Goal: Task Accomplishment & Management: Use online tool/utility

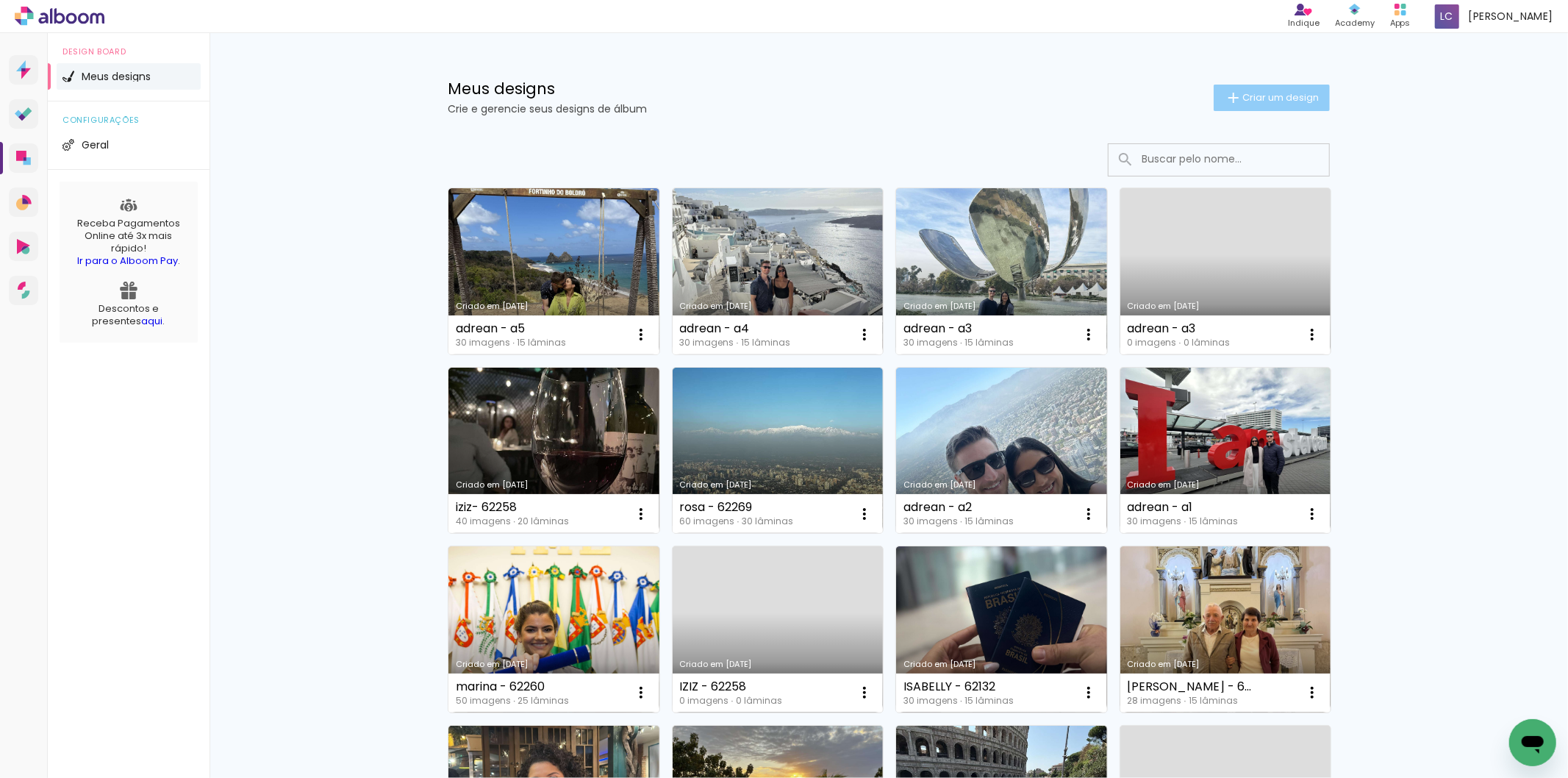
click at [1240, 104] on paper-button "Criar um design" at bounding box center [1272, 97] width 116 height 26
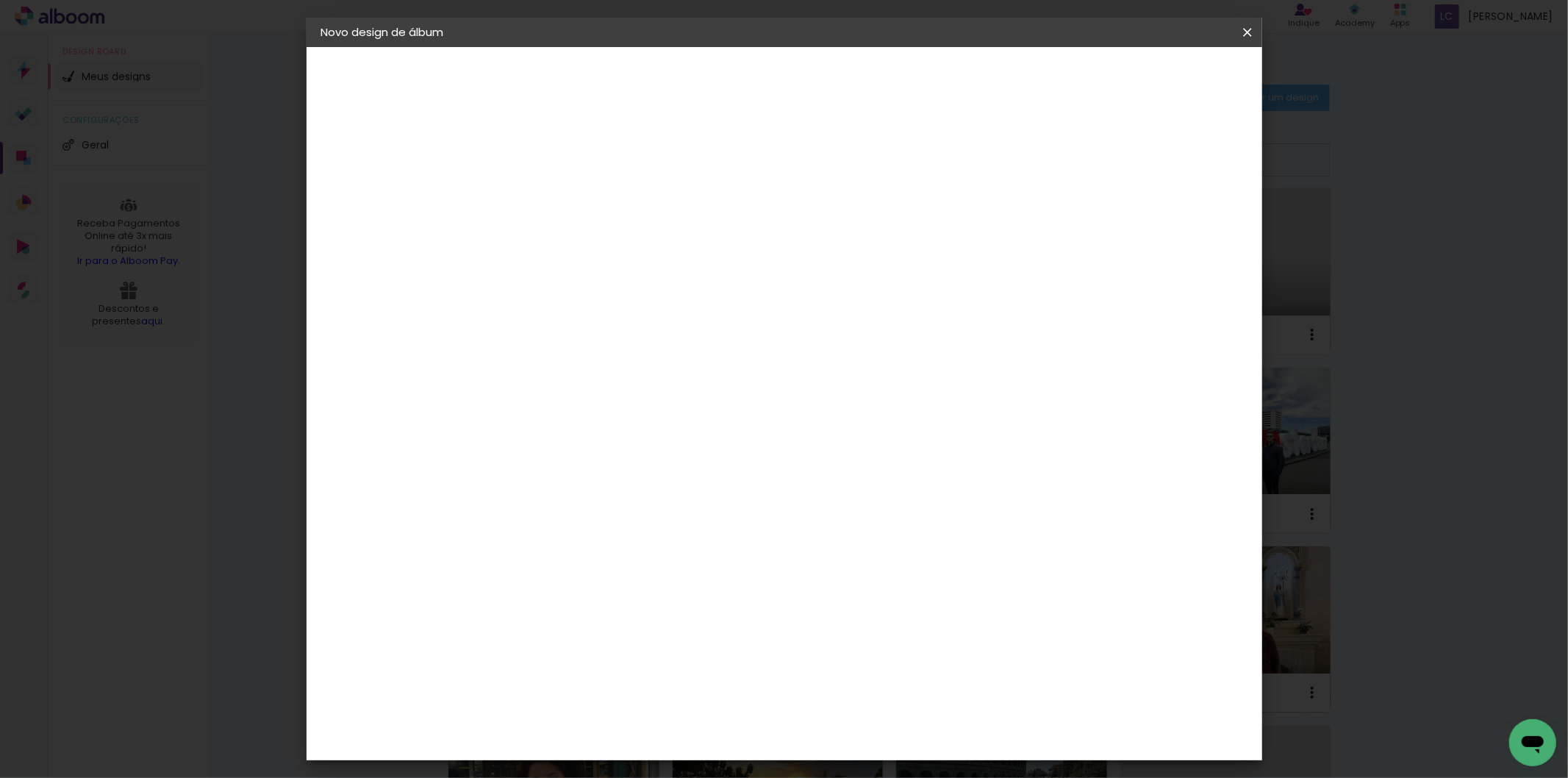
click at [561, 195] on input at bounding box center [561, 197] width 0 height 23
type input "yara - 62308"
type paper-input "yara - 62308"
click at [0, 0] on slot "Avançar" at bounding box center [0, 0] width 0 height 0
click at [836, 210] on paper-item "Tamanho Livre" at bounding box center [765, 223] width 141 height 32
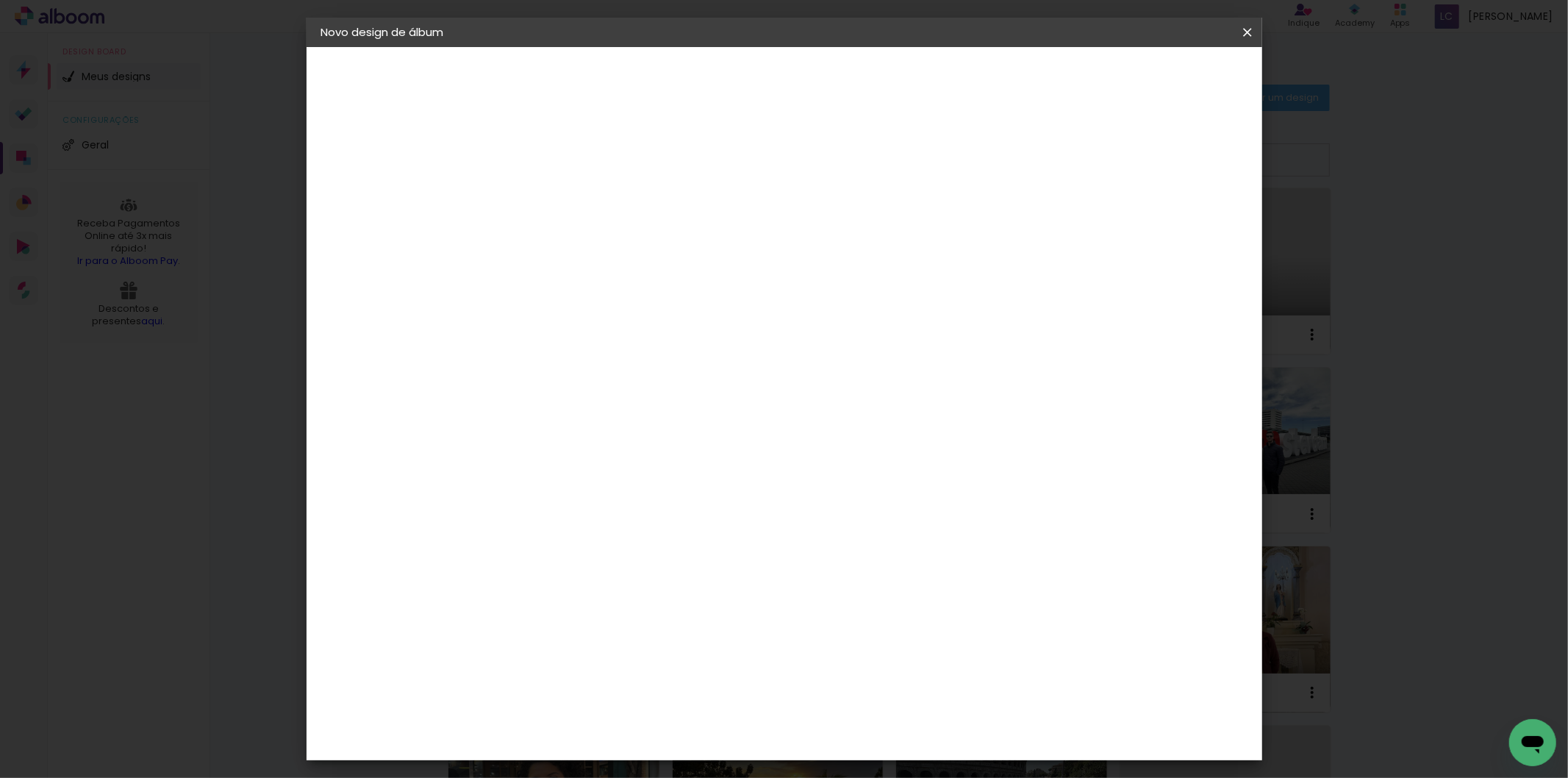
click at [859, 54] on header "Fornecedor Escolha um fornecedor ou avance com o tamanho livre. Voltar Avançar" at bounding box center [678, 91] width 361 height 88
click at [836, 67] on paper-button "Avançar" at bounding box center [800, 78] width 72 height 25
click at [875, 607] on input "60" at bounding box center [865, 612] width 38 height 22
click at [873, 608] on input "60" at bounding box center [865, 612] width 38 height 22
type input "0"
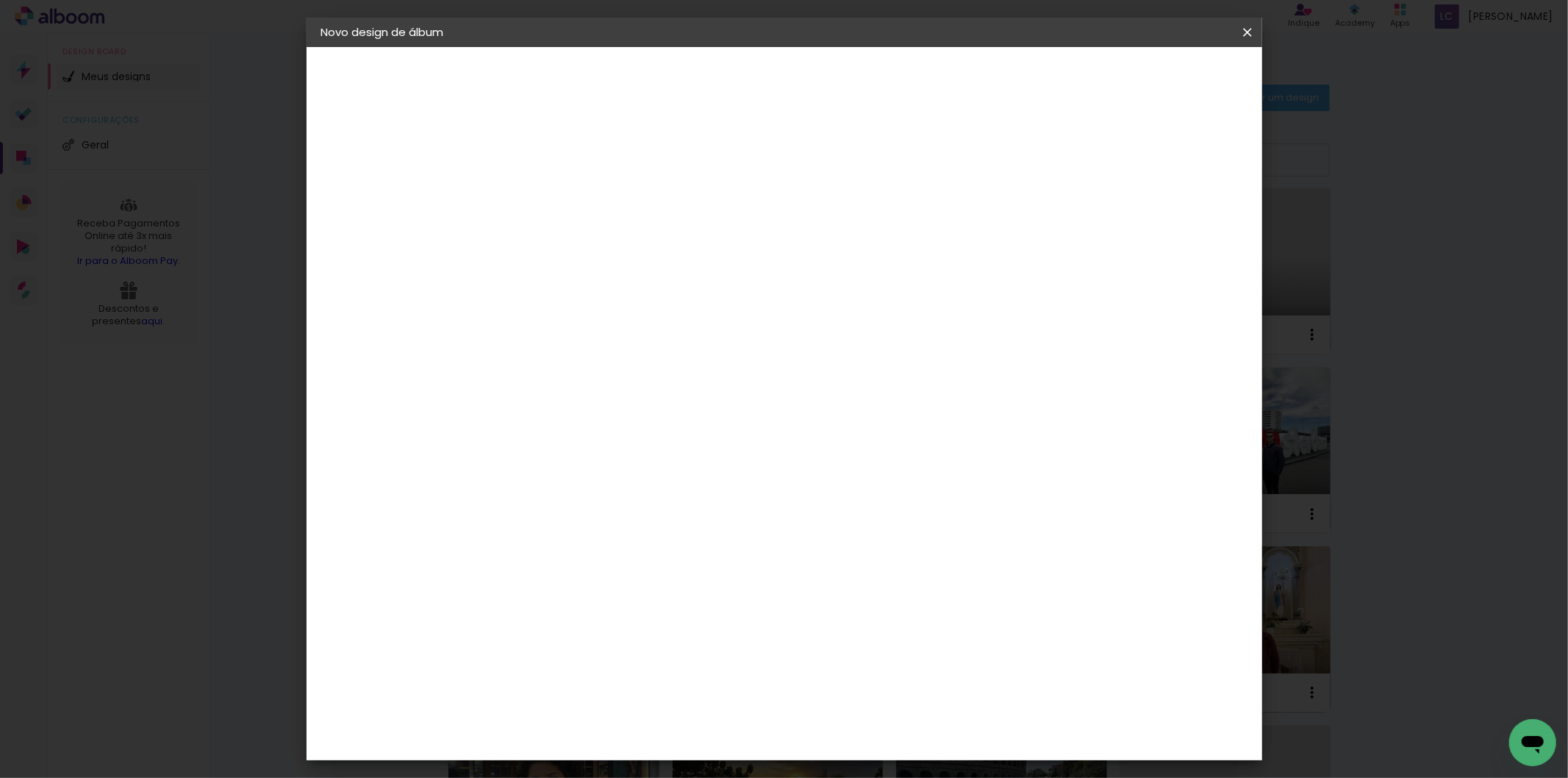
scroll to position [111, 0]
type input "40"
type paper-input "40"
click at [514, 497] on input "30" at bounding box center [514, 490] width 38 height 22
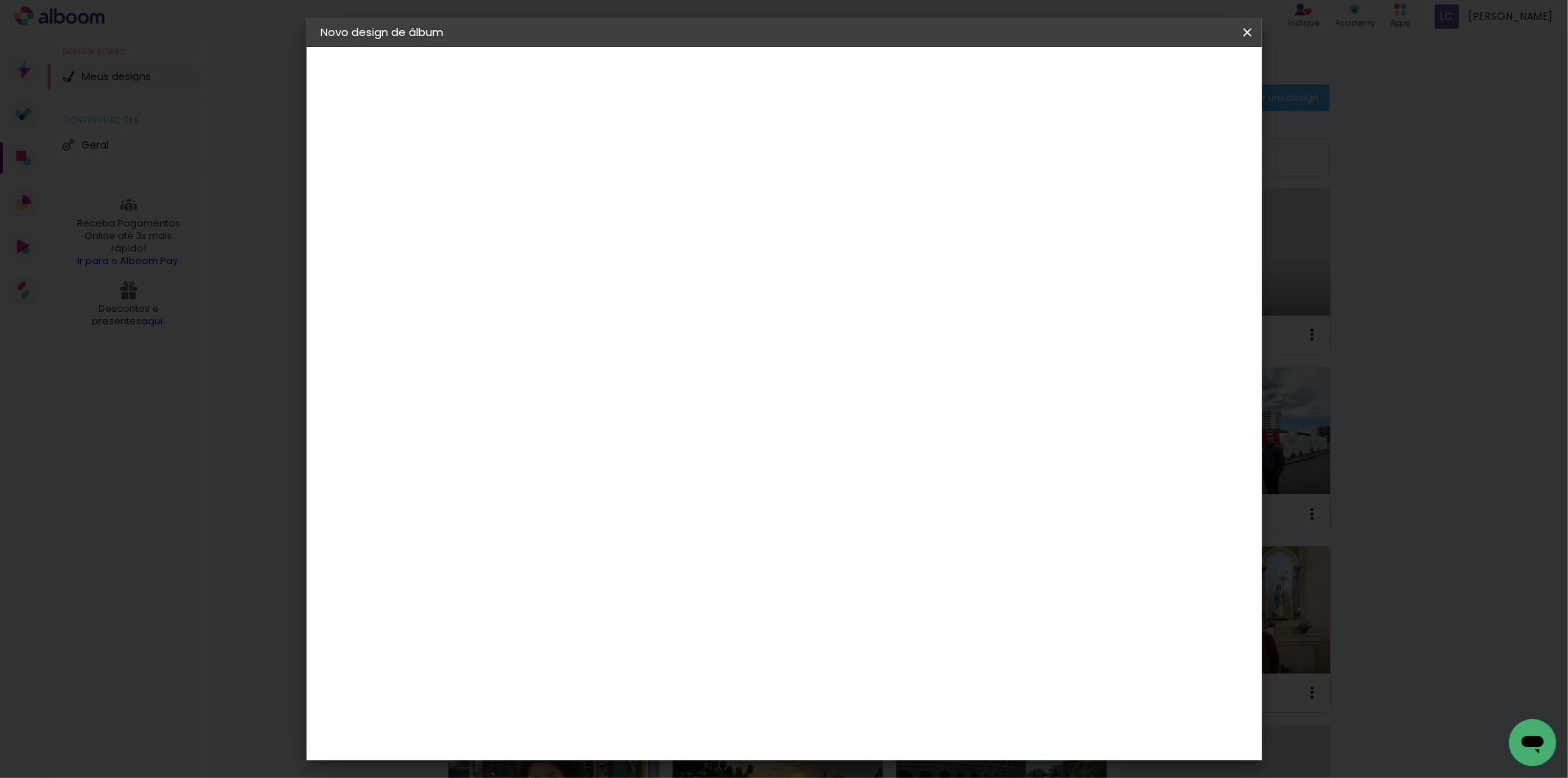
type input "25,4"
type paper-input "25,4"
type input "4"
type paper-input "4"
click at [1172, 222] on input "4" at bounding box center [1164, 222] width 26 height 22
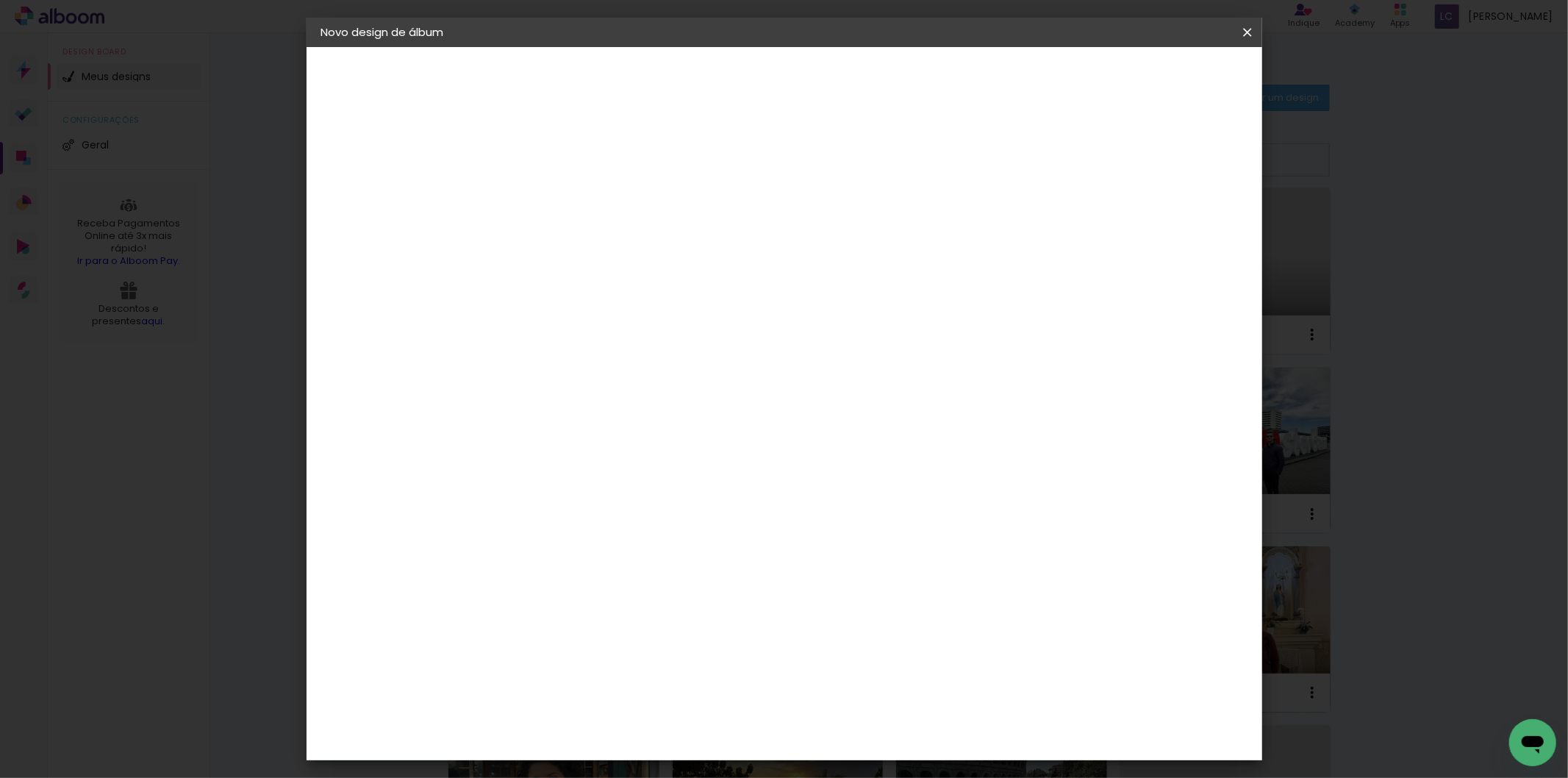
type input "3"
type paper-input "3"
click at [1172, 222] on input "3" at bounding box center [1168, 222] width 26 height 22
type input "2"
type paper-input "2"
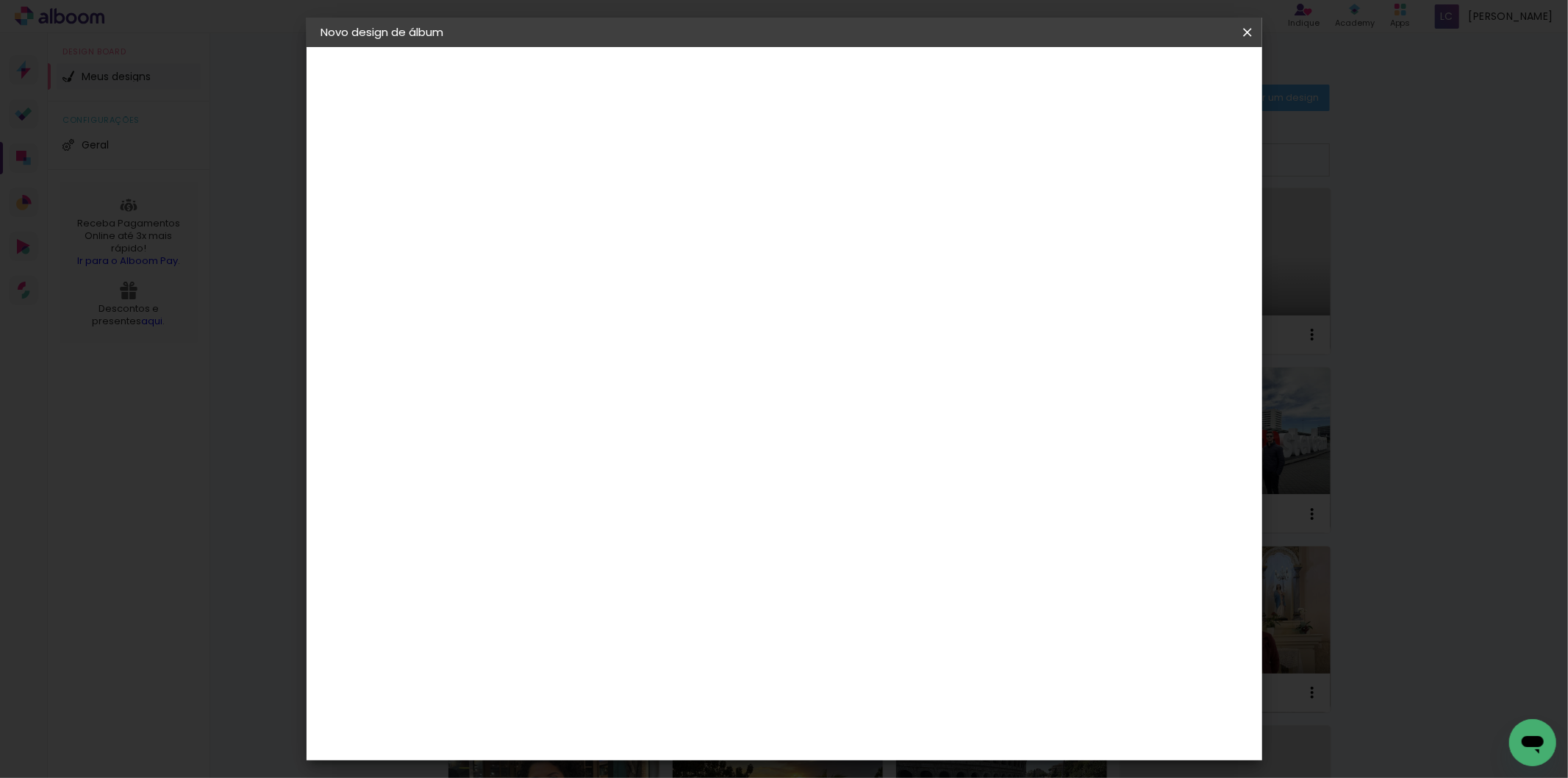
click at [1175, 222] on input "2" at bounding box center [1171, 222] width 26 height 22
click at [1169, 90] on paper-button "Iniciar design" at bounding box center [1120, 78] width 97 height 25
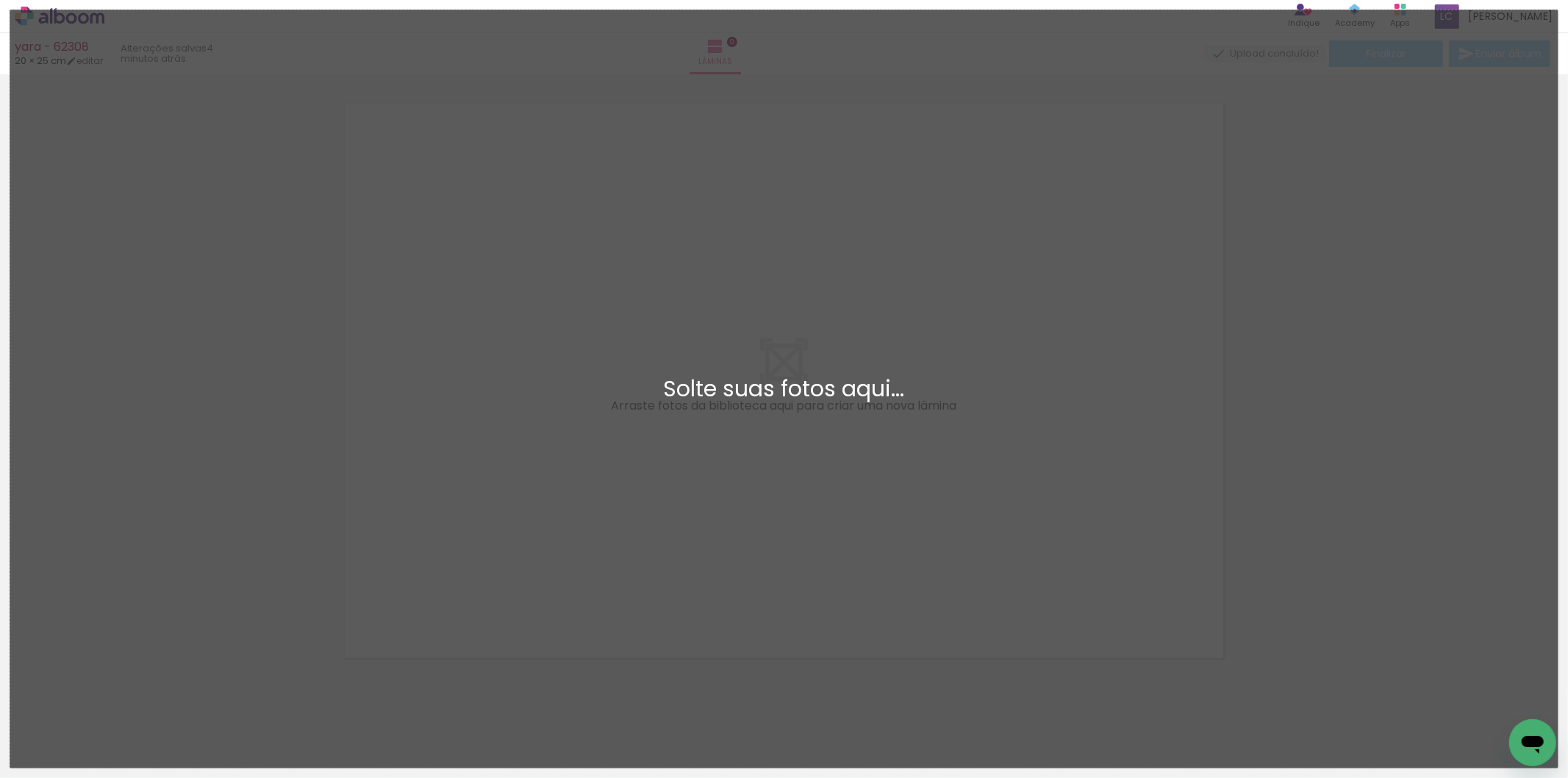
scroll to position [18, 0]
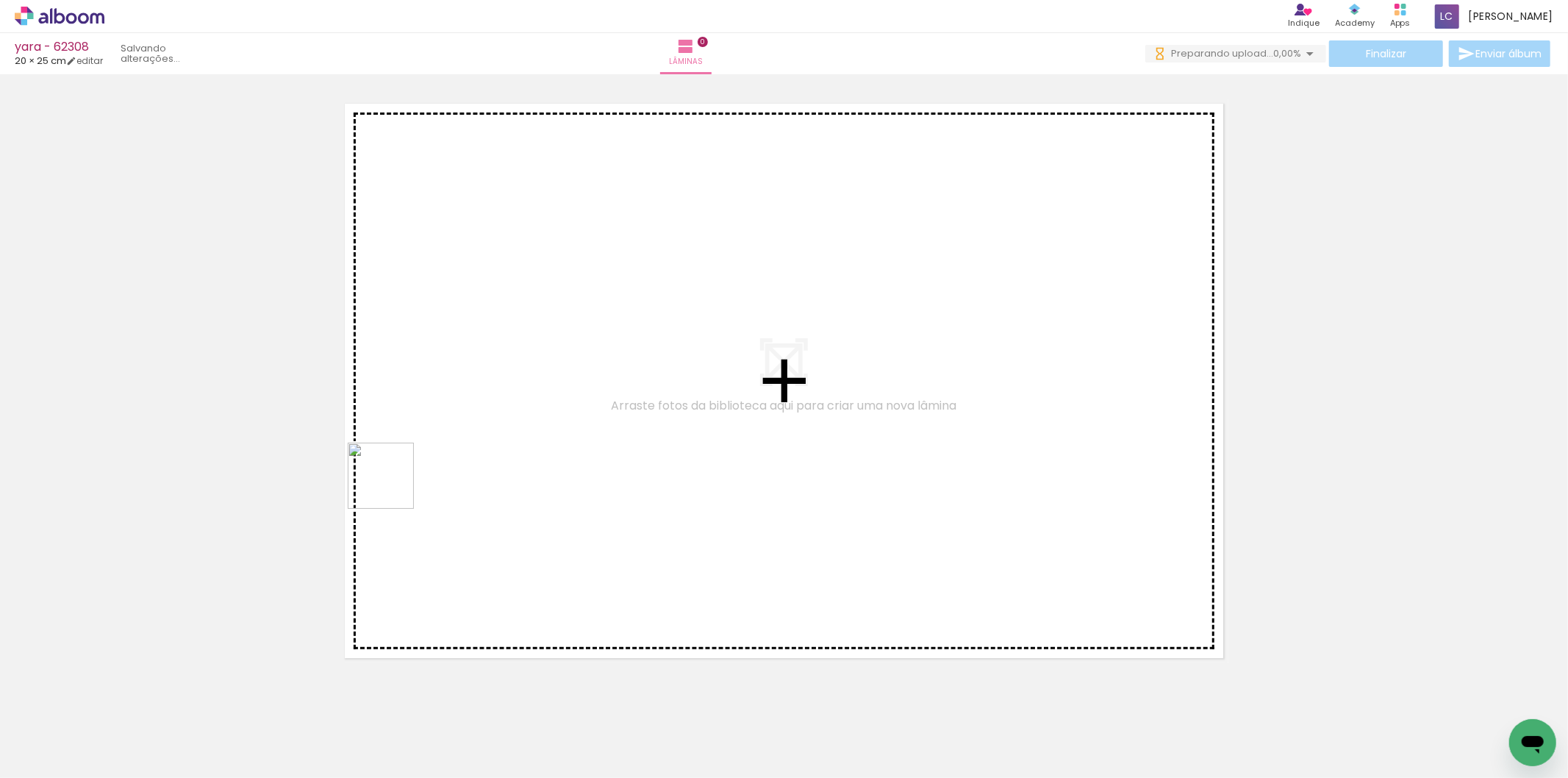
drag, startPoint x: 160, startPoint y: 742, endPoint x: 306, endPoint y: 633, distance: 182.2
click at [394, 486] on quentale-workspace at bounding box center [784, 389] width 1568 height 778
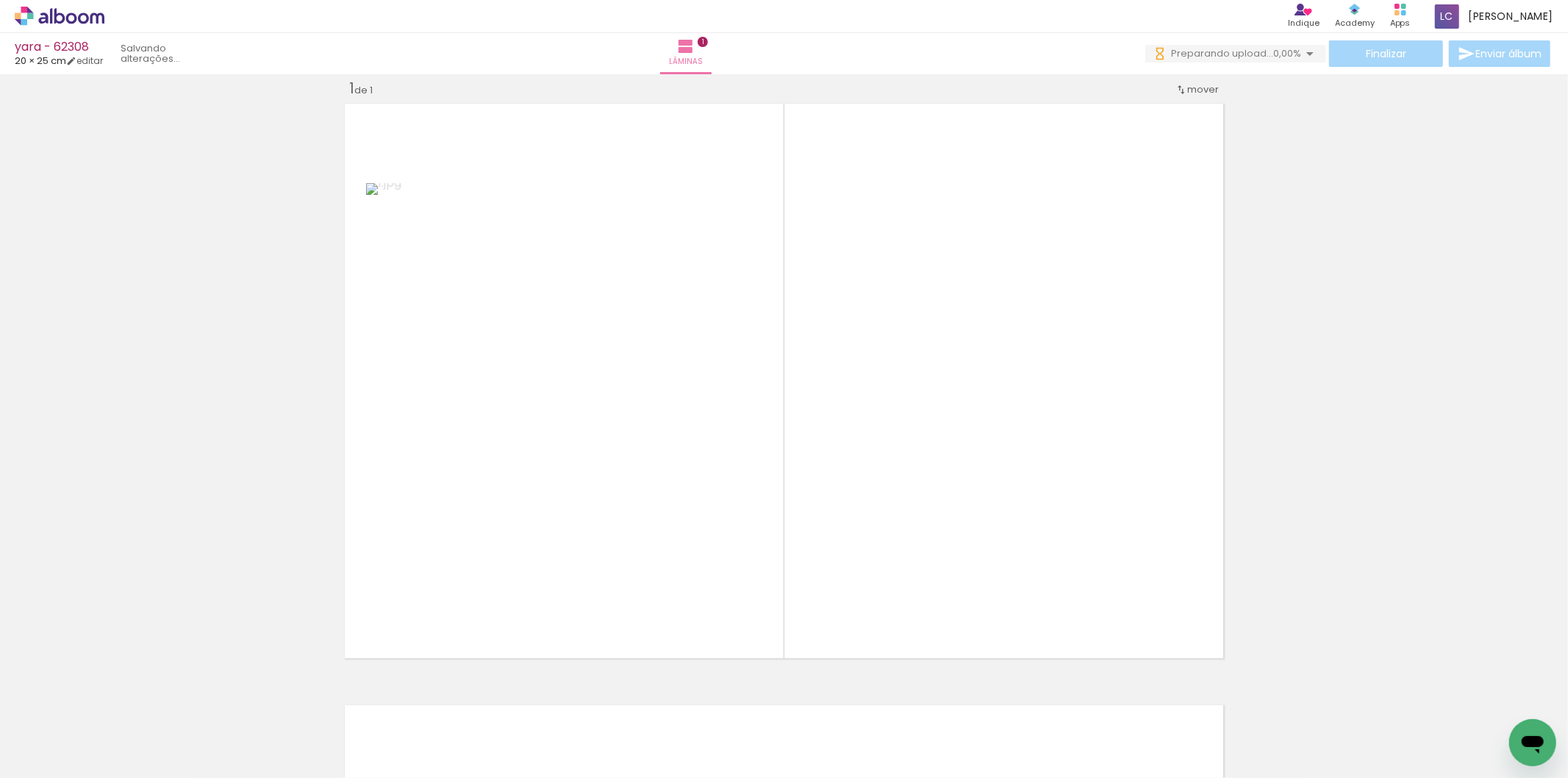
drag, startPoint x: 248, startPoint y: 728, endPoint x: 775, endPoint y: 561, distance: 552.8
click at [676, 472] on quentale-workspace at bounding box center [784, 389] width 1568 height 778
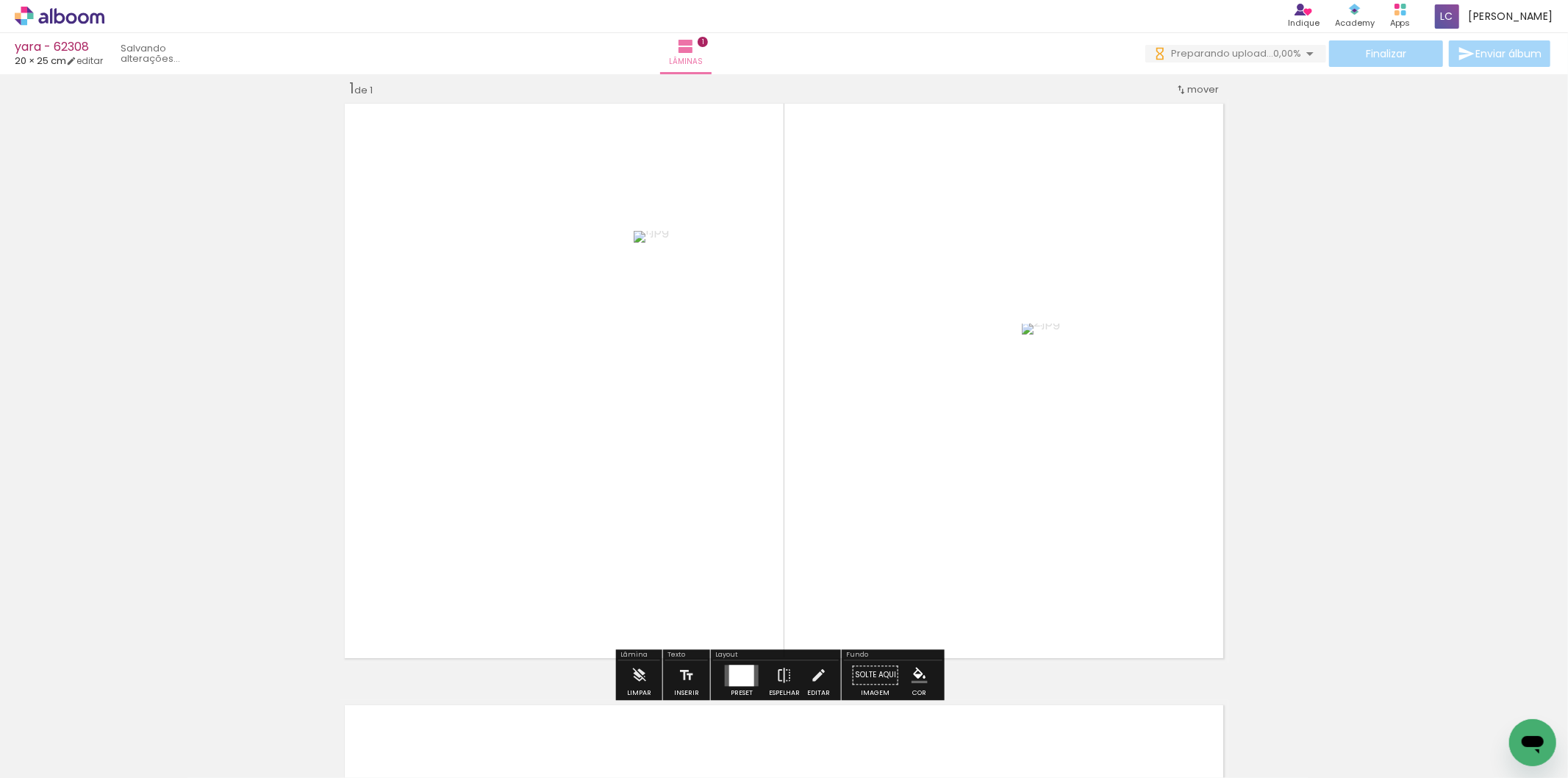
click at [741, 665] on div at bounding box center [741, 676] width 25 height 21
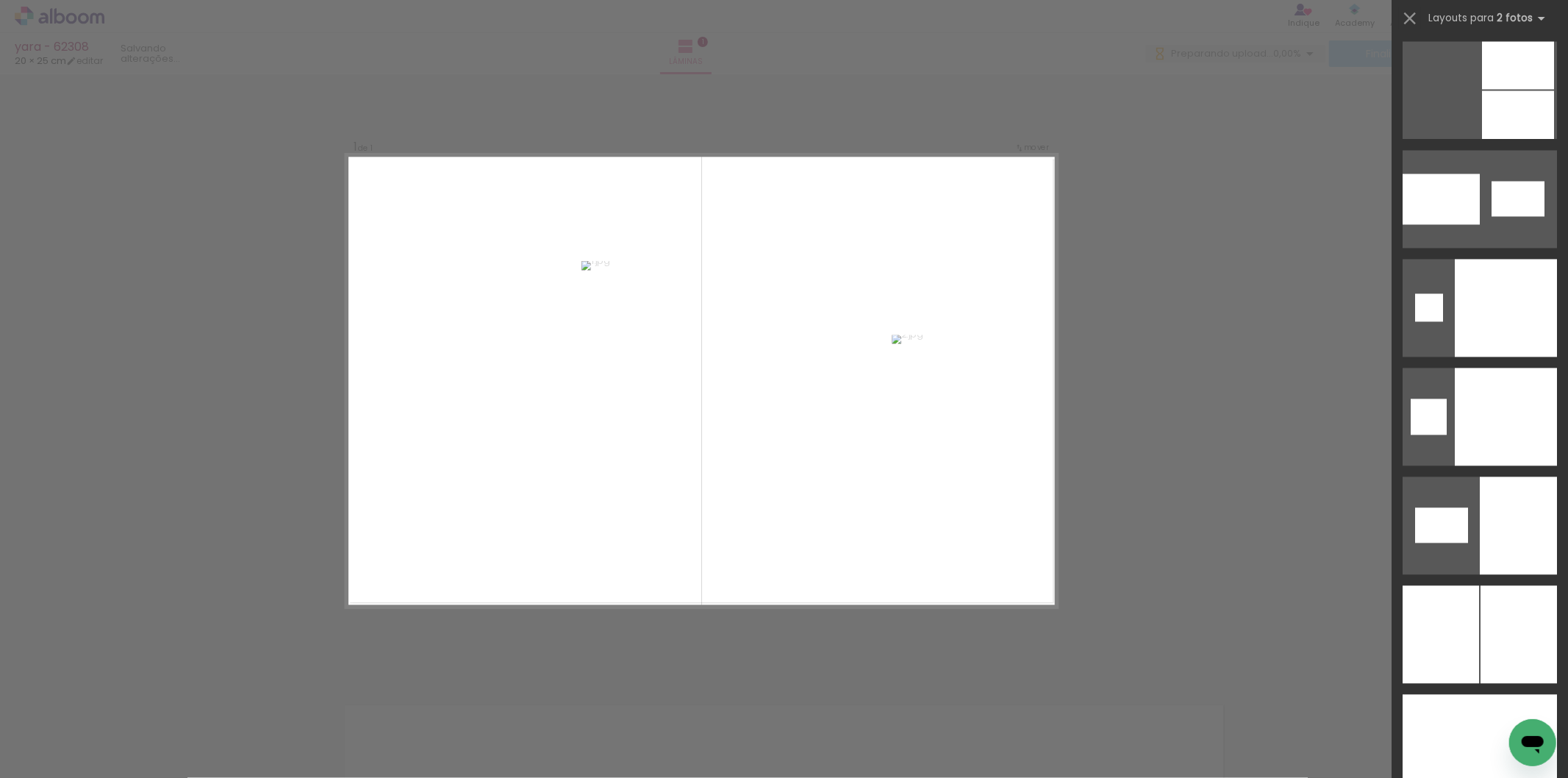
scroll to position [7211, 0]
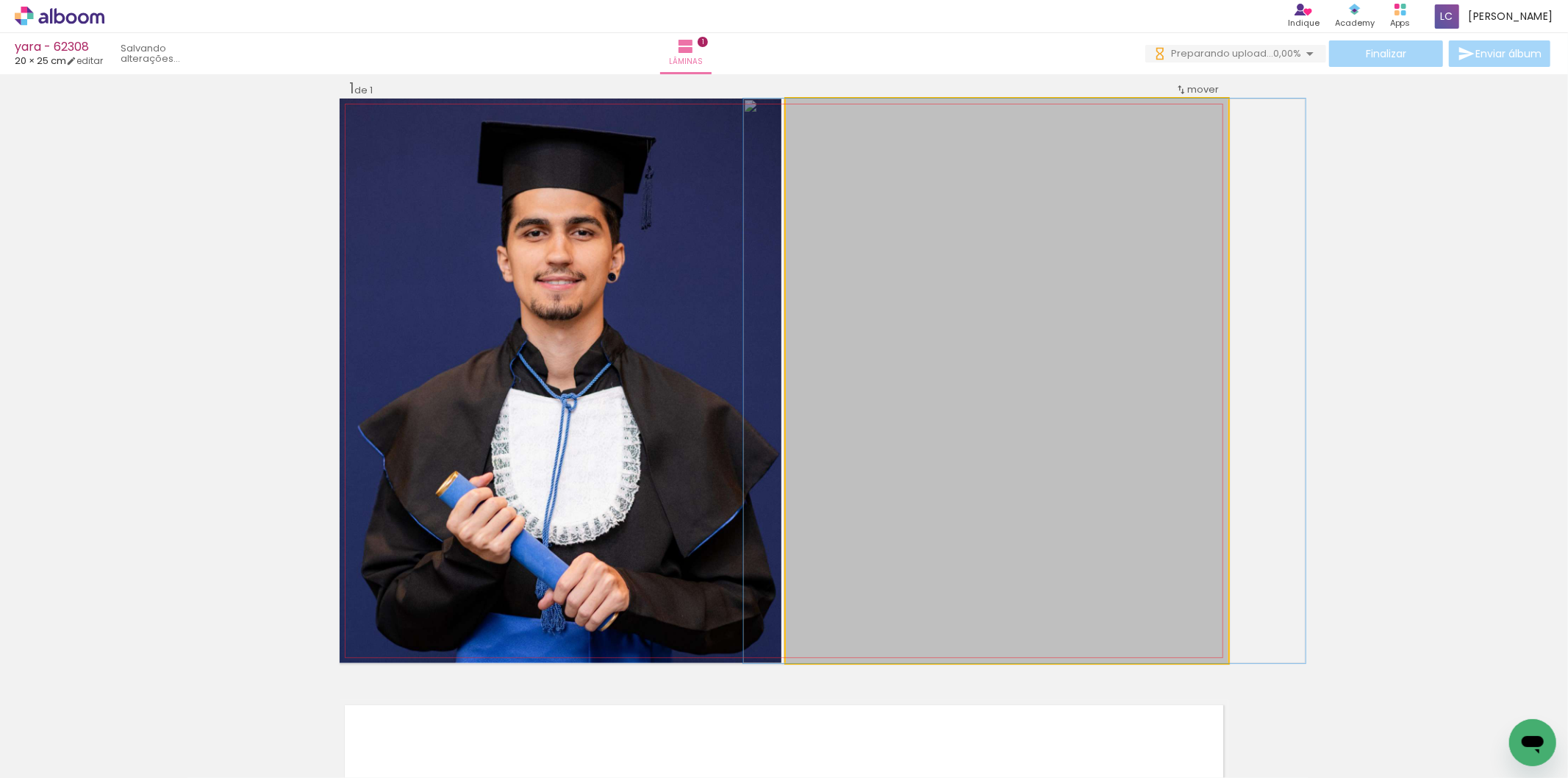
drag, startPoint x: 909, startPoint y: 457, endPoint x: 927, endPoint y: 472, distance: 23.4
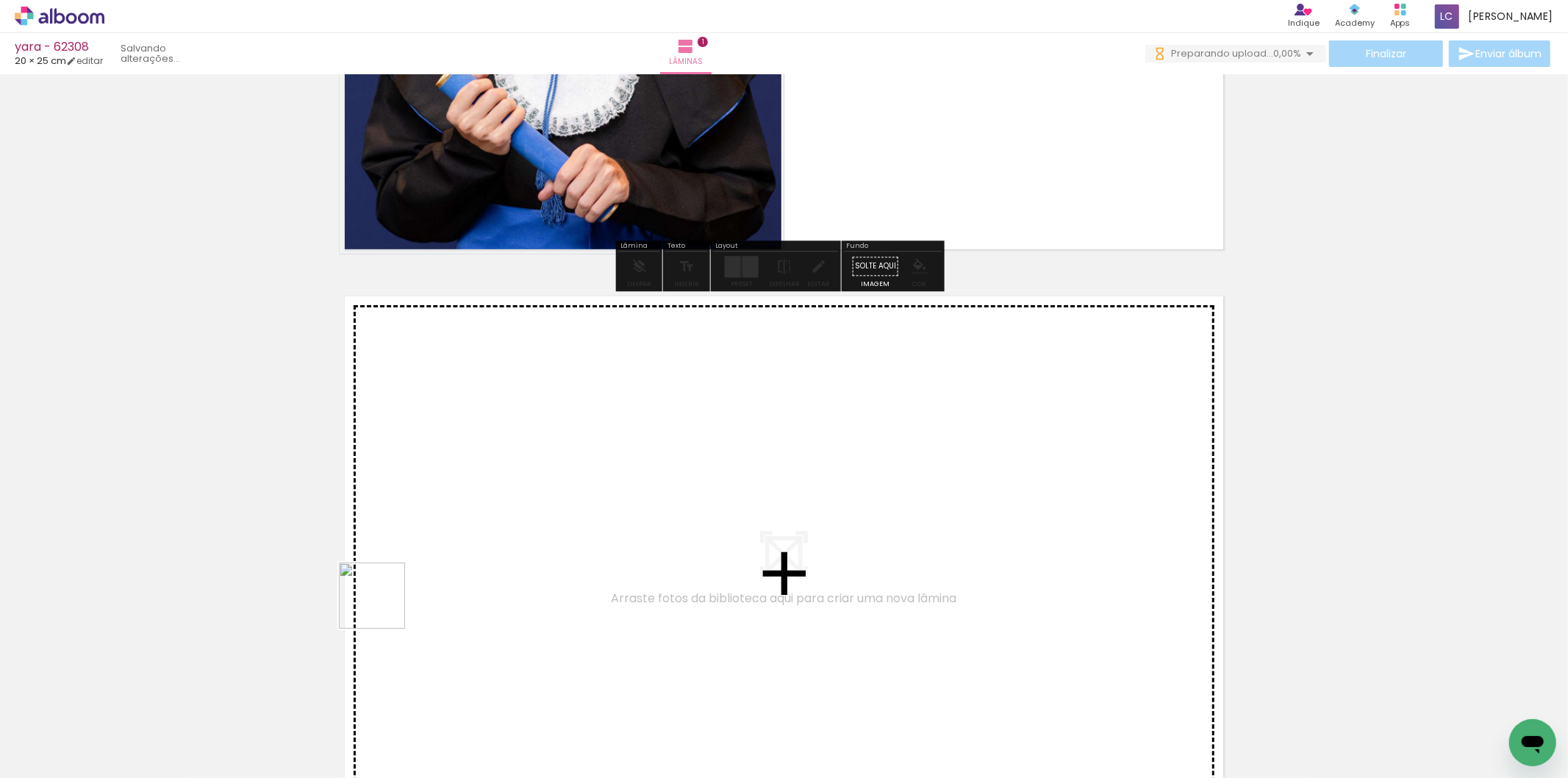
drag, startPoint x: 383, startPoint y: 607, endPoint x: 400, endPoint y: 706, distance: 100.4
click at [410, 575] on quentale-workspace at bounding box center [784, 389] width 1568 height 778
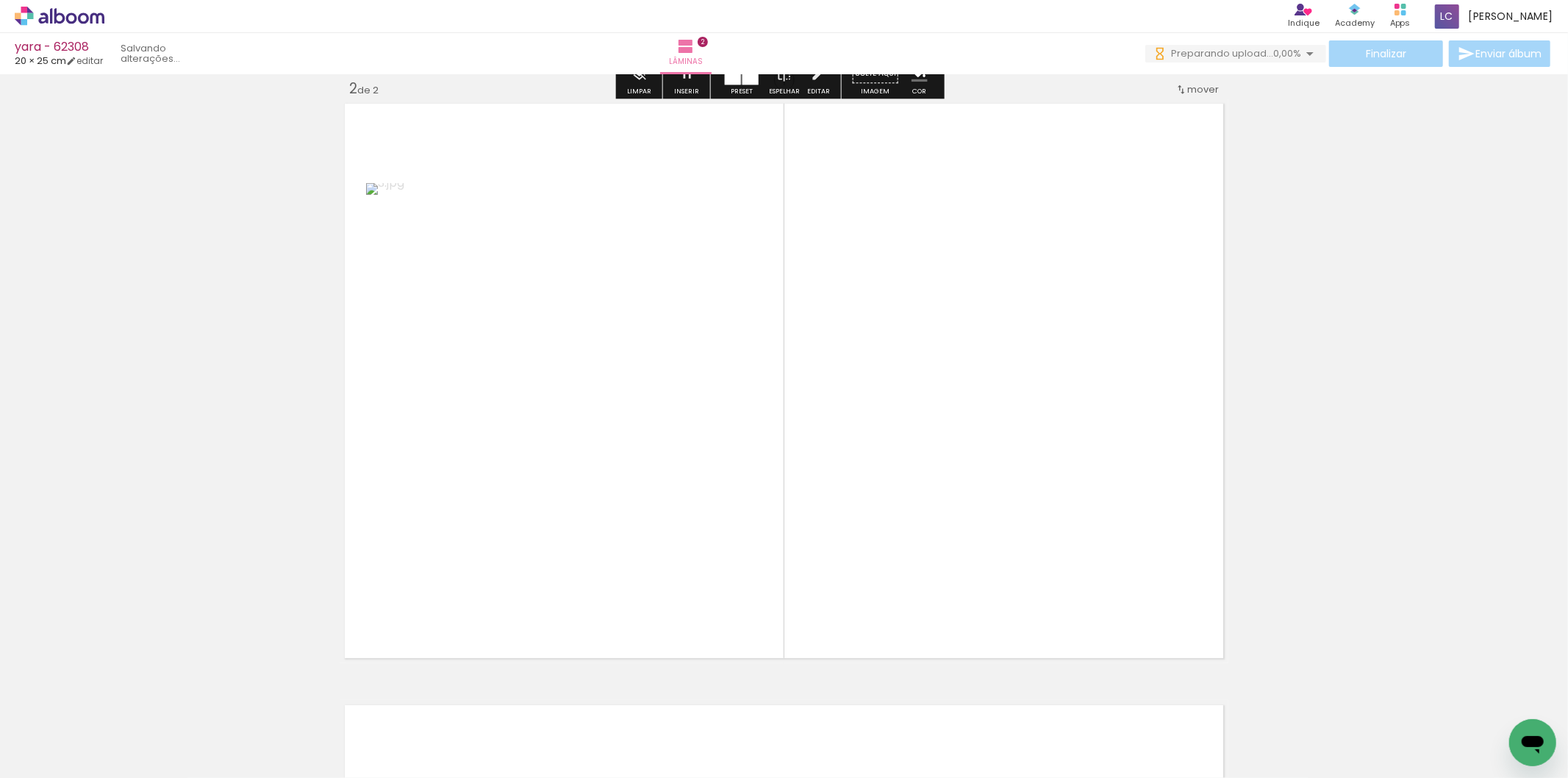
drag, startPoint x: 400, startPoint y: 710, endPoint x: 688, endPoint y: 538, distance: 335.5
click at [594, 574] on quentale-workspace at bounding box center [784, 389] width 1568 height 778
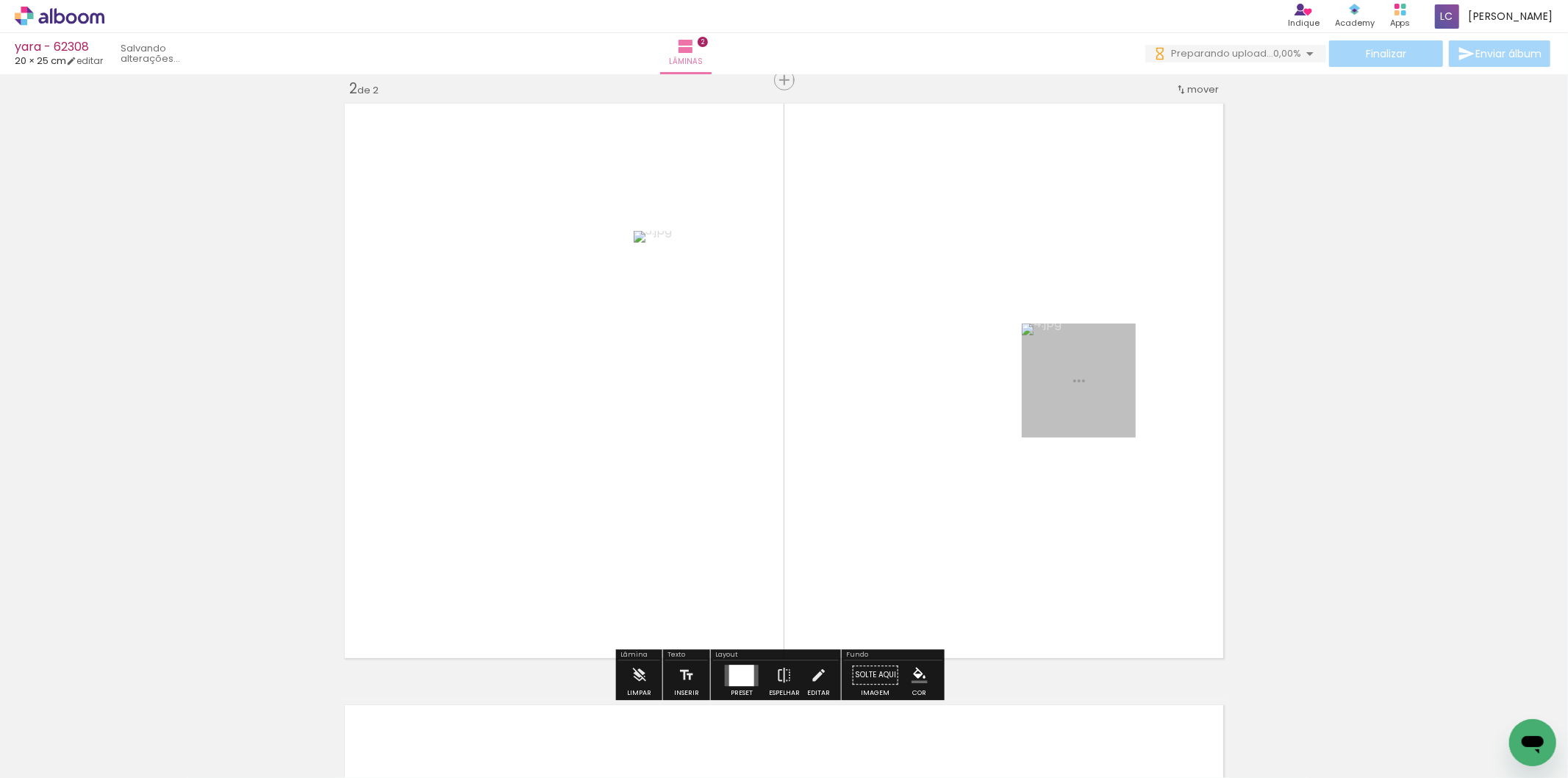
scroll to position [620, 0]
click at [738, 675] on div at bounding box center [741, 676] width 25 height 21
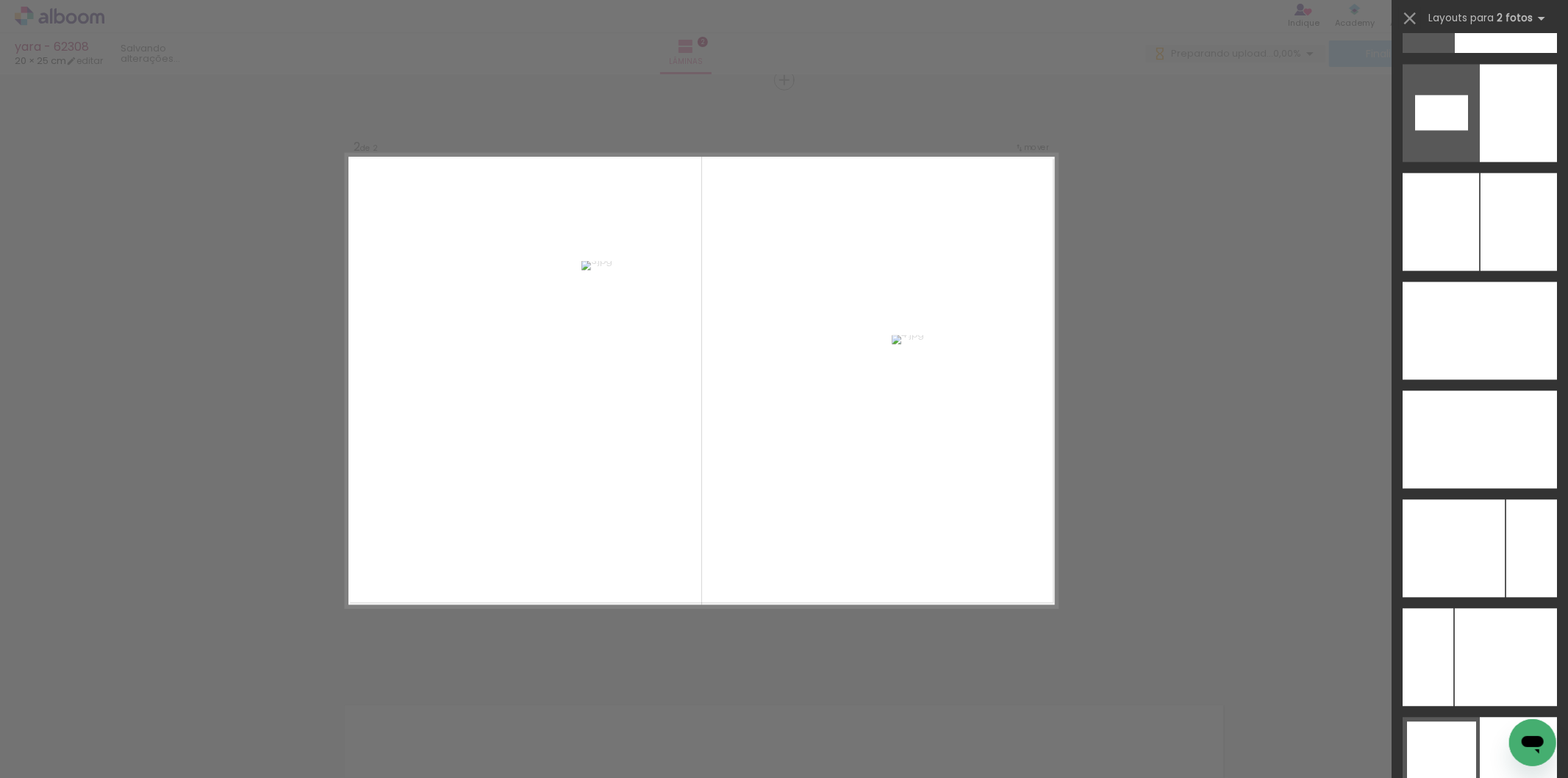
scroll to position [7635, 0]
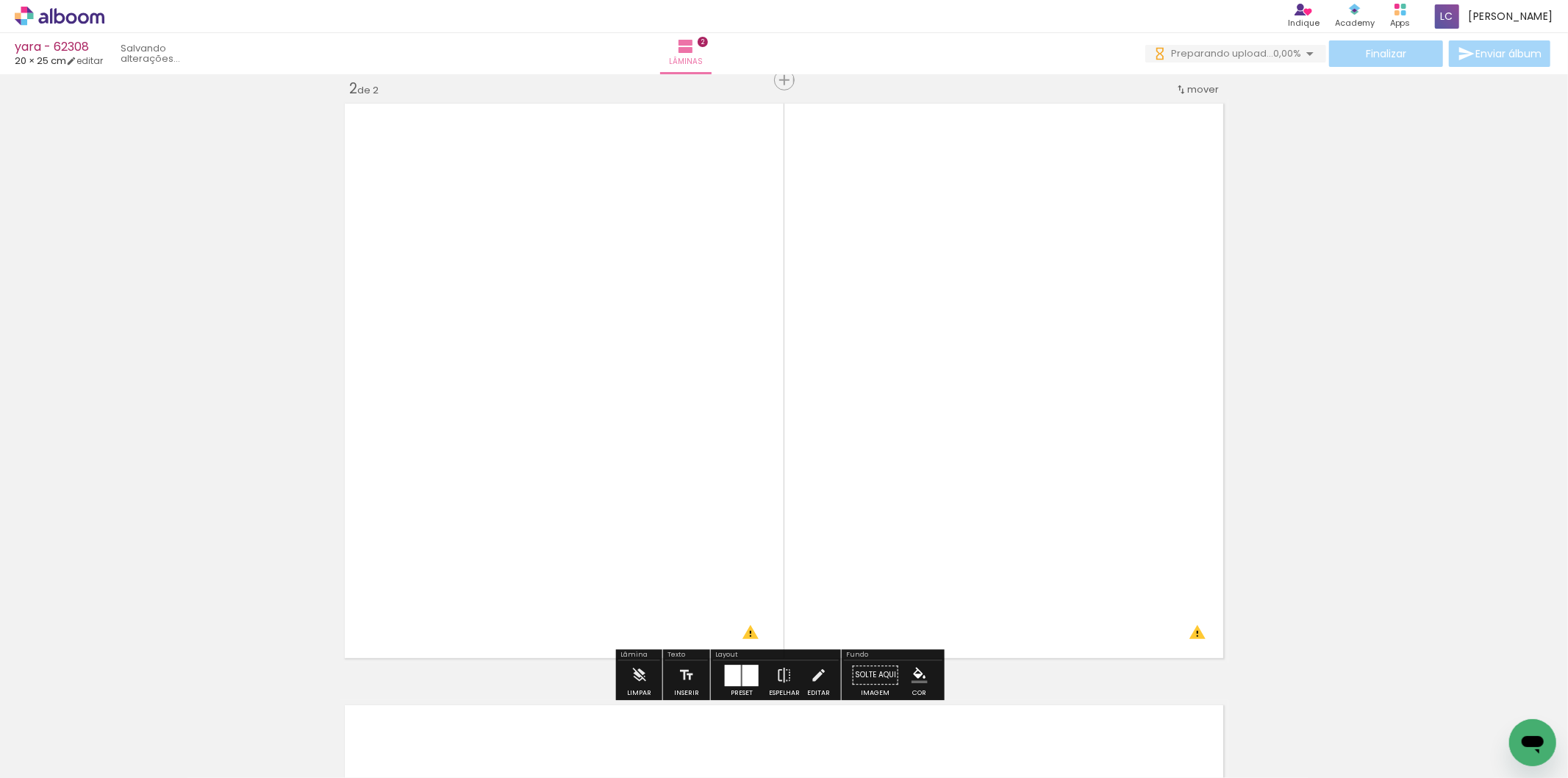
click at [569, 168] on quentale-photo at bounding box center [560, 381] width 442 height 565
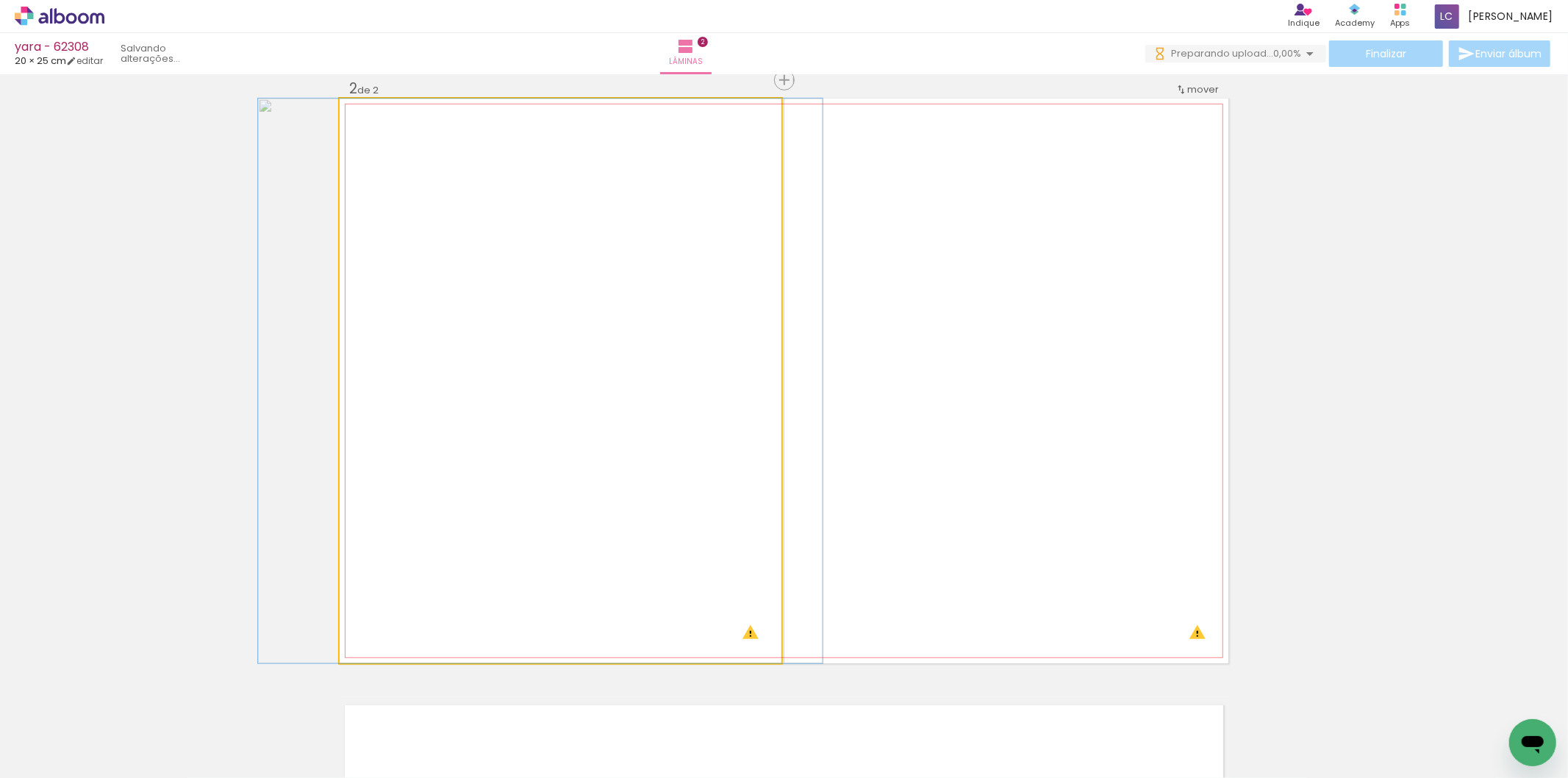
click at [569, 168] on quentale-photo at bounding box center [560, 381] width 442 height 565
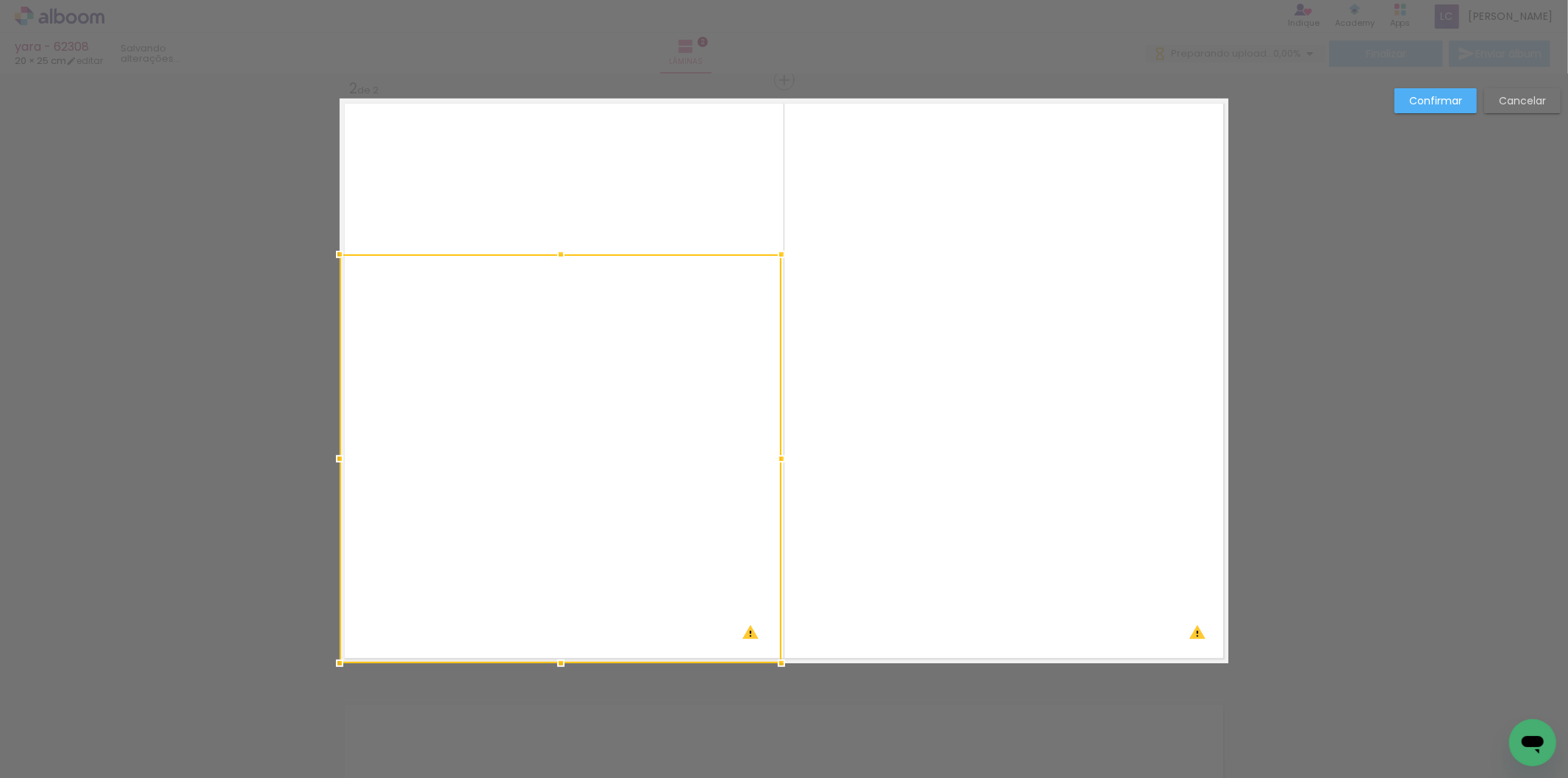
drag, startPoint x: 546, startPoint y: 96, endPoint x: 583, endPoint y: 250, distance: 158.4
click at [583, 250] on album-spread "2 de 2" at bounding box center [784, 381] width 889 height 565
click at [576, 299] on quentale-photo at bounding box center [560, 458] width 442 height 408
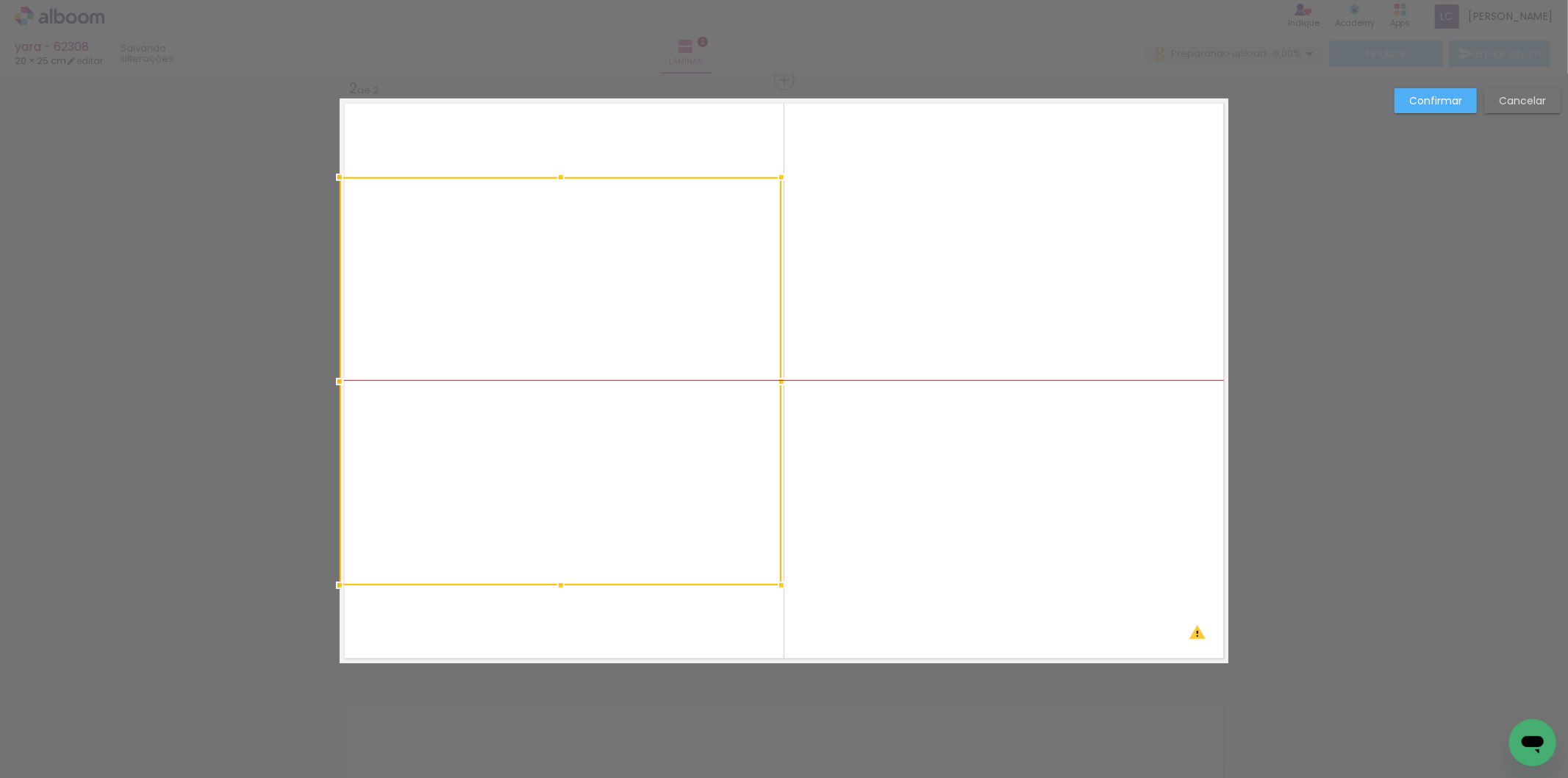
drag, startPoint x: 576, startPoint y: 299, endPoint x: 452, endPoint y: 218, distance: 148.1
click at [452, 218] on div at bounding box center [560, 382] width 442 height 408
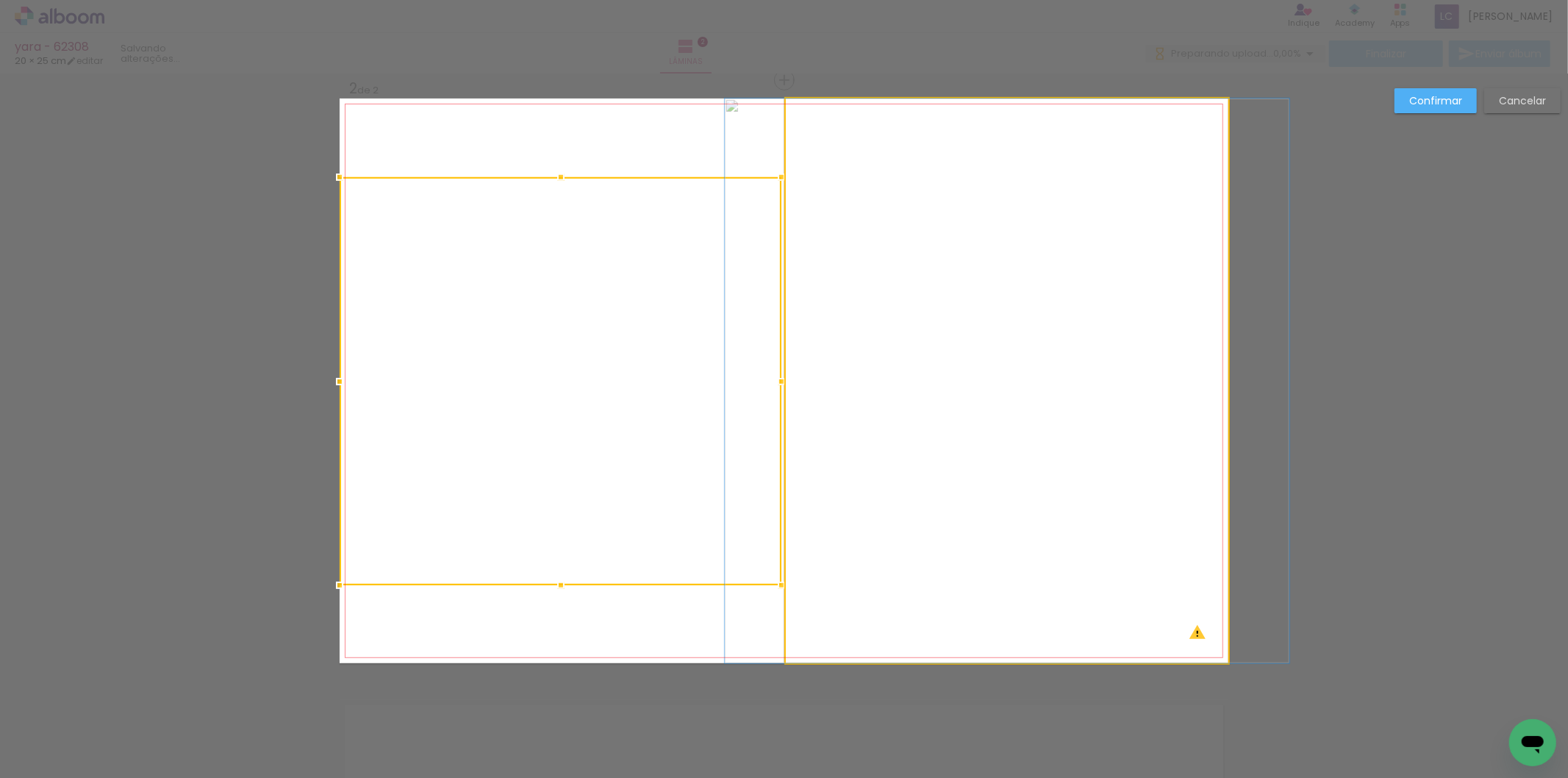
click at [862, 251] on quentale-photo at bounding box center [1007, 381] width 443 height 565
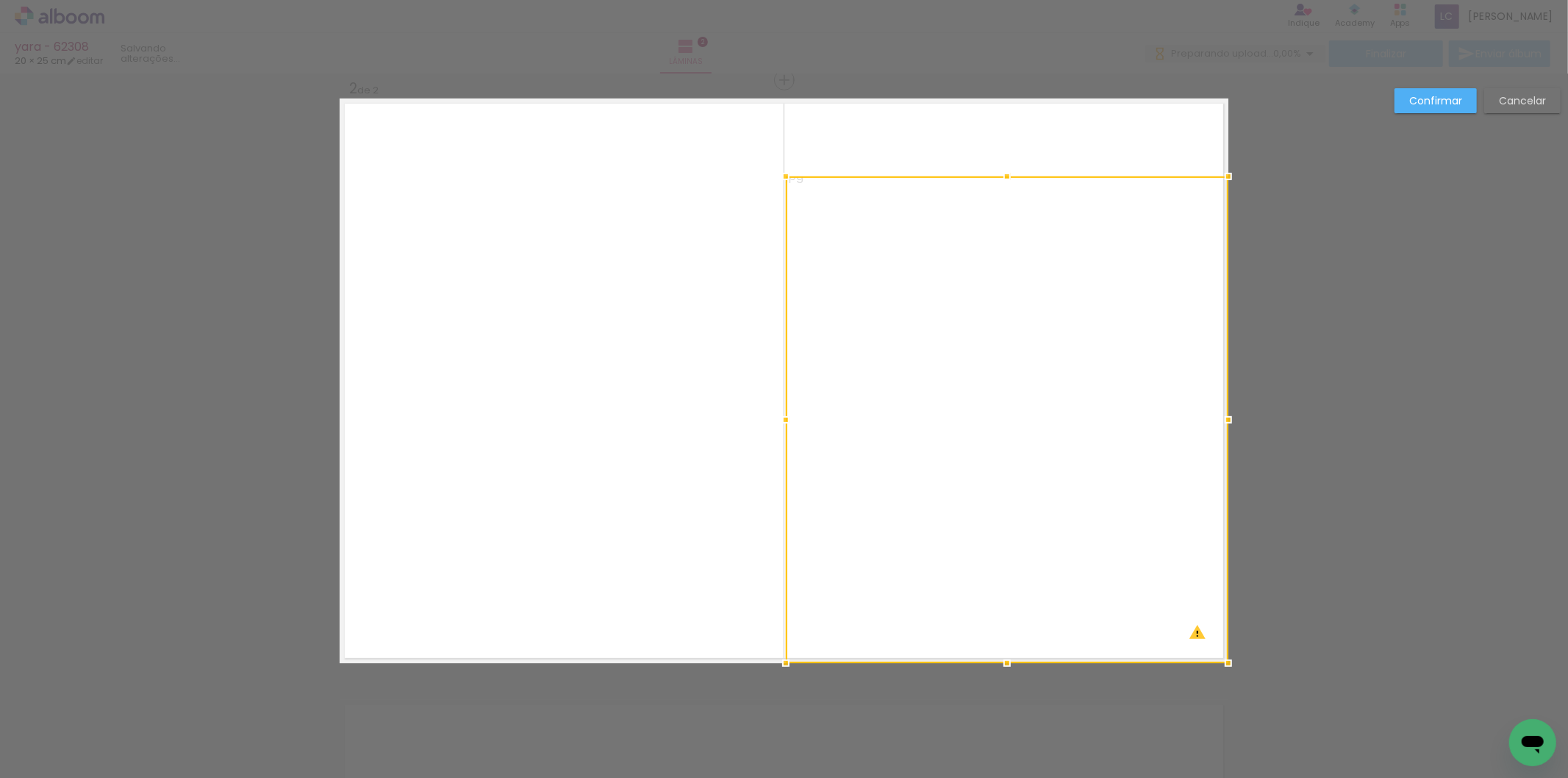
drag, startPoint x: 1012, startPoint y: 94, endPoint x: 1002, endPoint y: 175, distance: 81.6
click at [1002, 175] on div at bounding box center [1007, 177] width 30 height 30
click at [956, 633] on quentale-photo at bounding box center [1007, 420] width 443 height 486
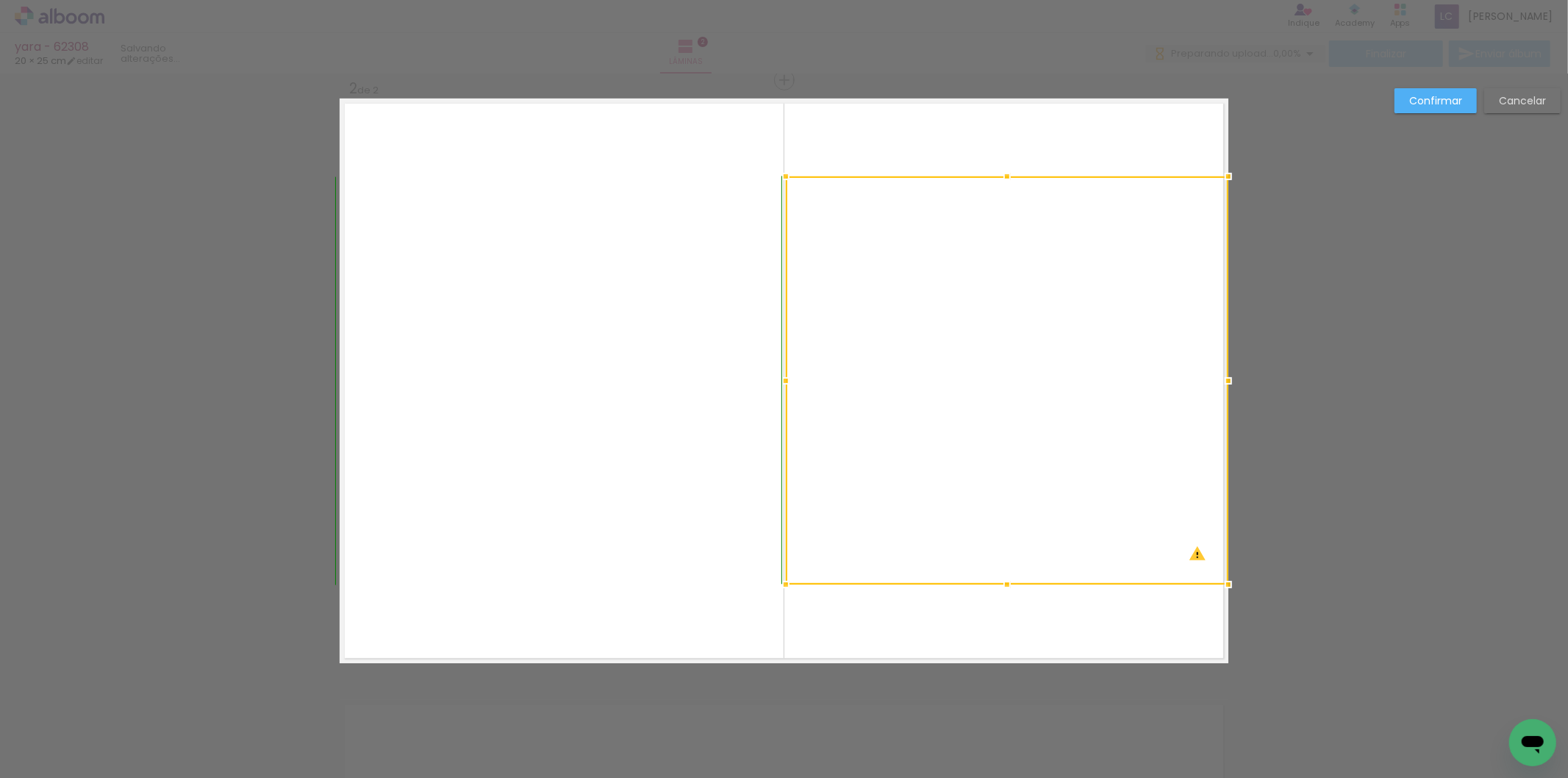
drag, startPoint x: 1002, startPoint y: 664, endPoint x: 1015, endPoint y: 580, distance: 85.0
click at [1015, 580] on div at bounding box center [1007, 585] width 30 height 30
click at [0, 0] on slot "Confirmar" at bounding box center [0, 0] width 0 height 0
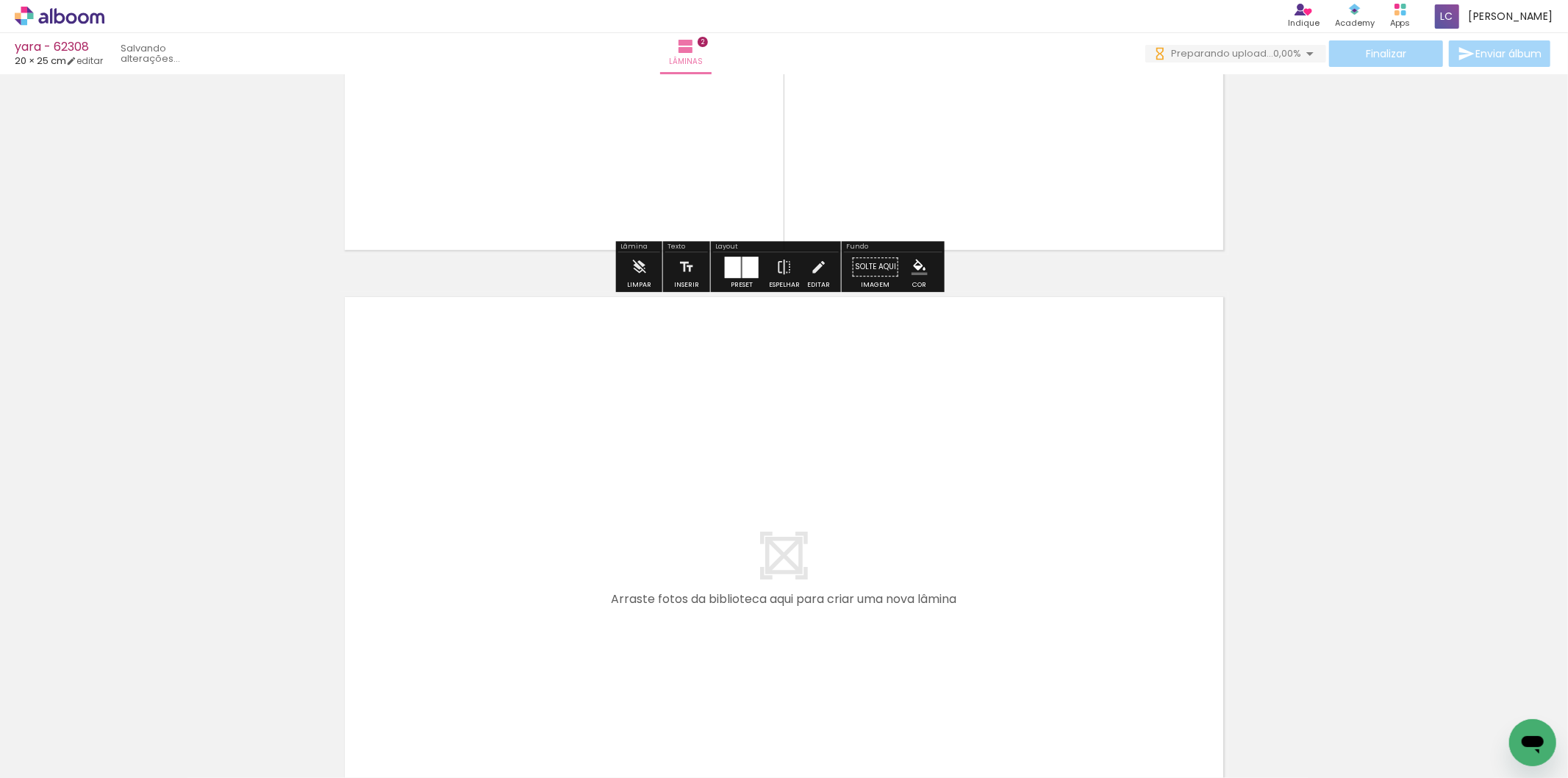
click at [522, 628] on quentale-workspace at bounding box center [784, 389] width 1568 height 778
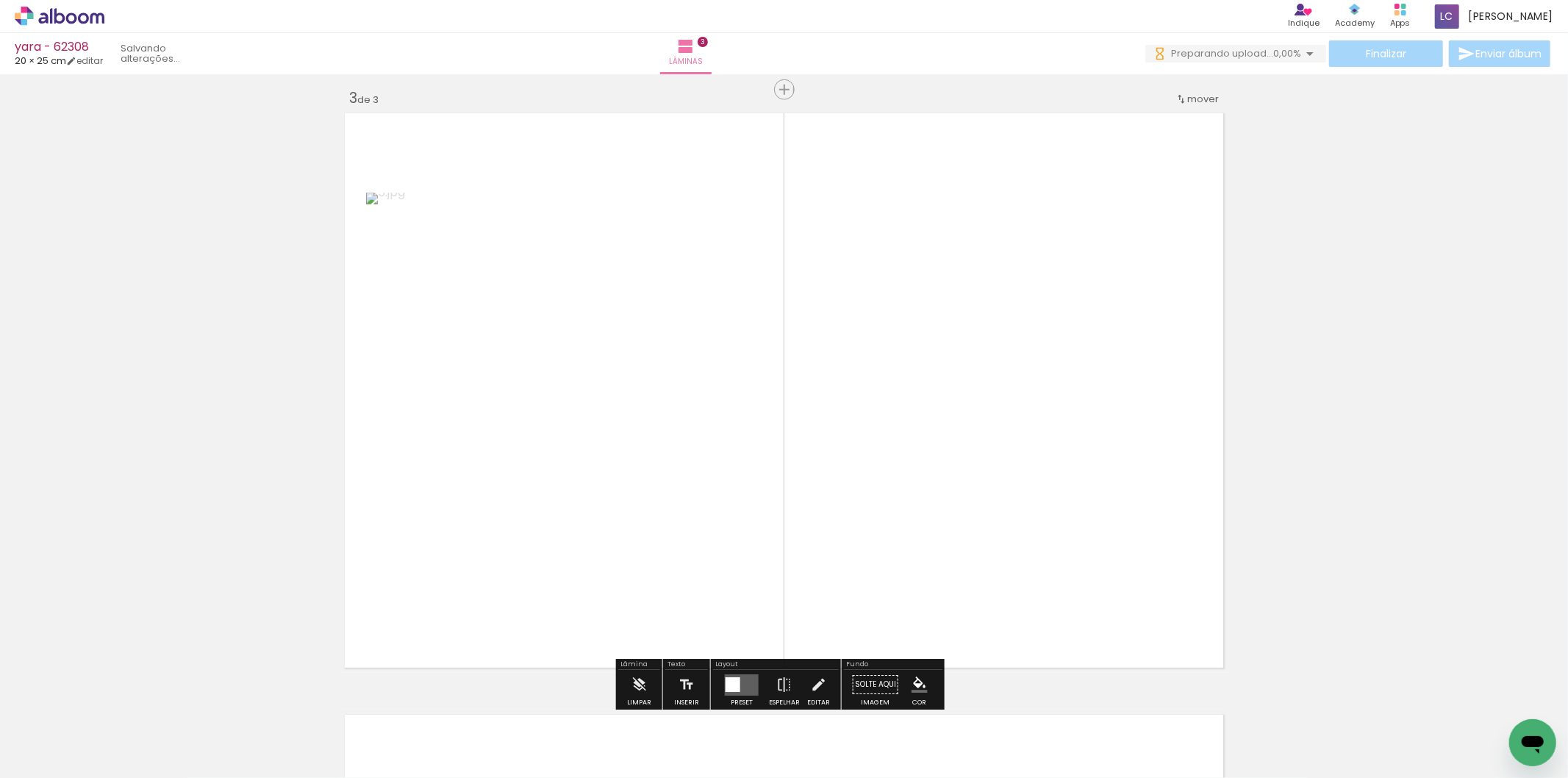
click at [802, 423] on quentale-workspace at bounding box center [784, 389] width 1568 height 778
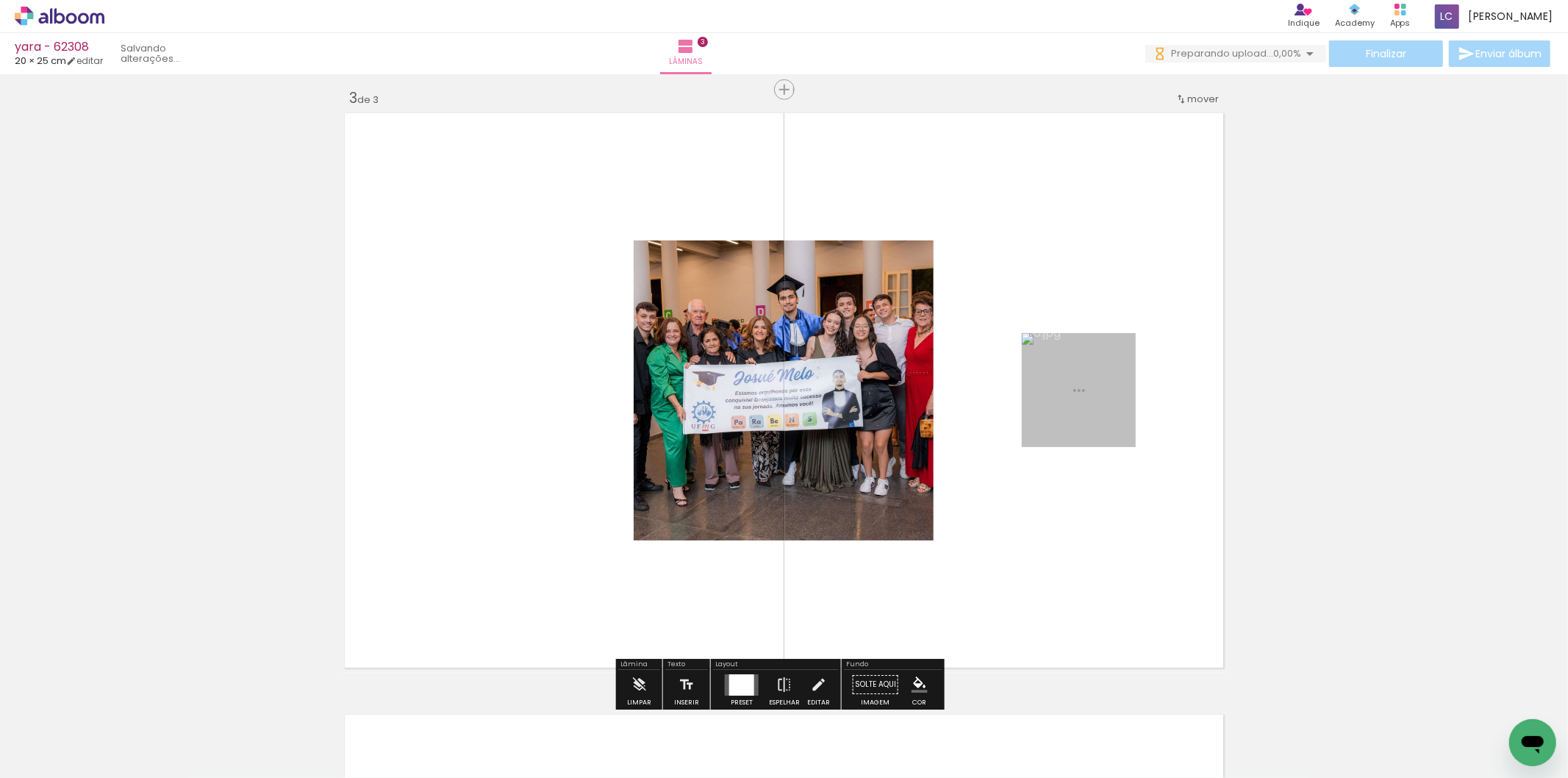
scroll to position [1222, 0]
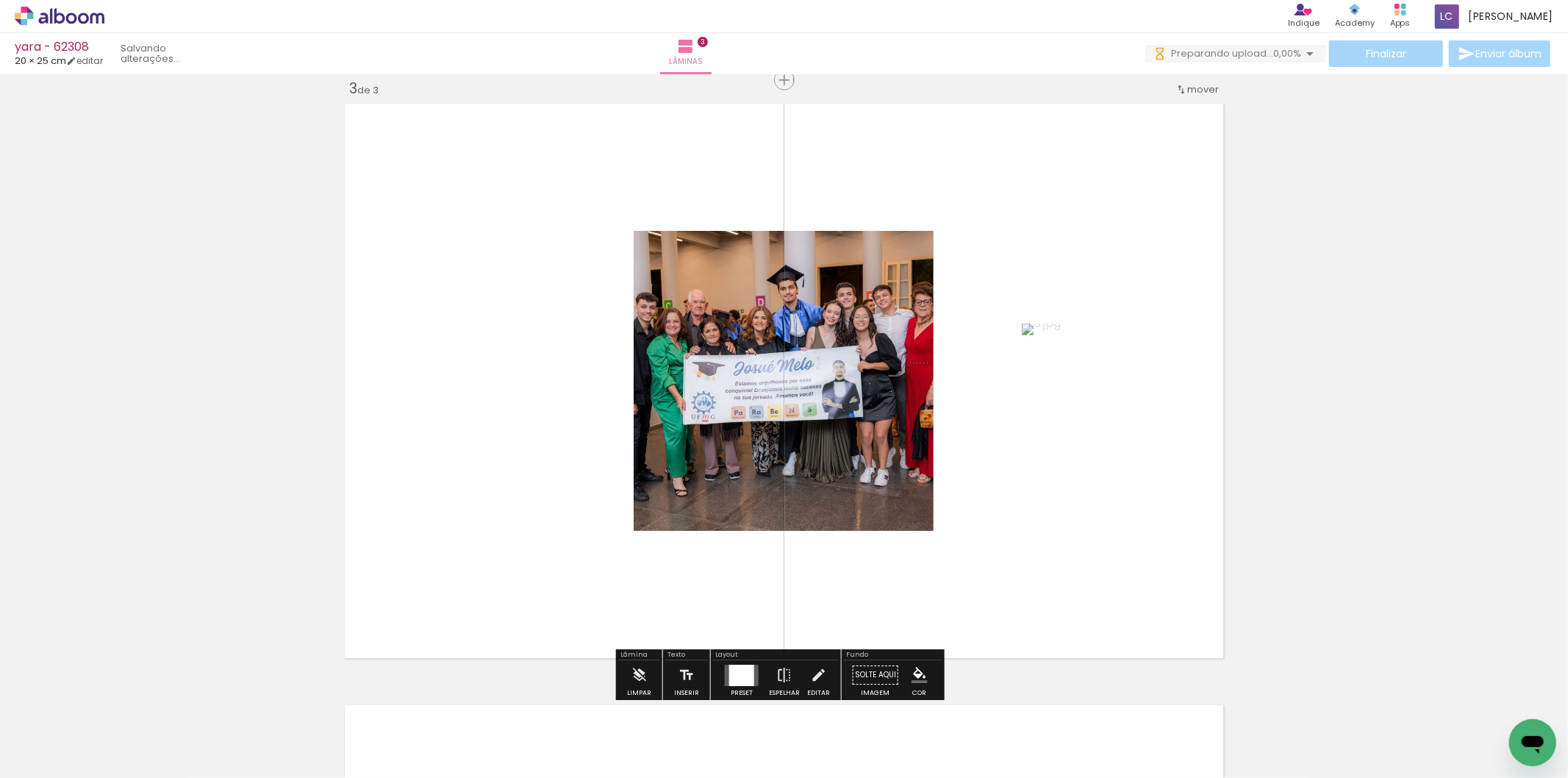
click at [744, 667] on div at bounding box center [741, 676] width 25 height 21
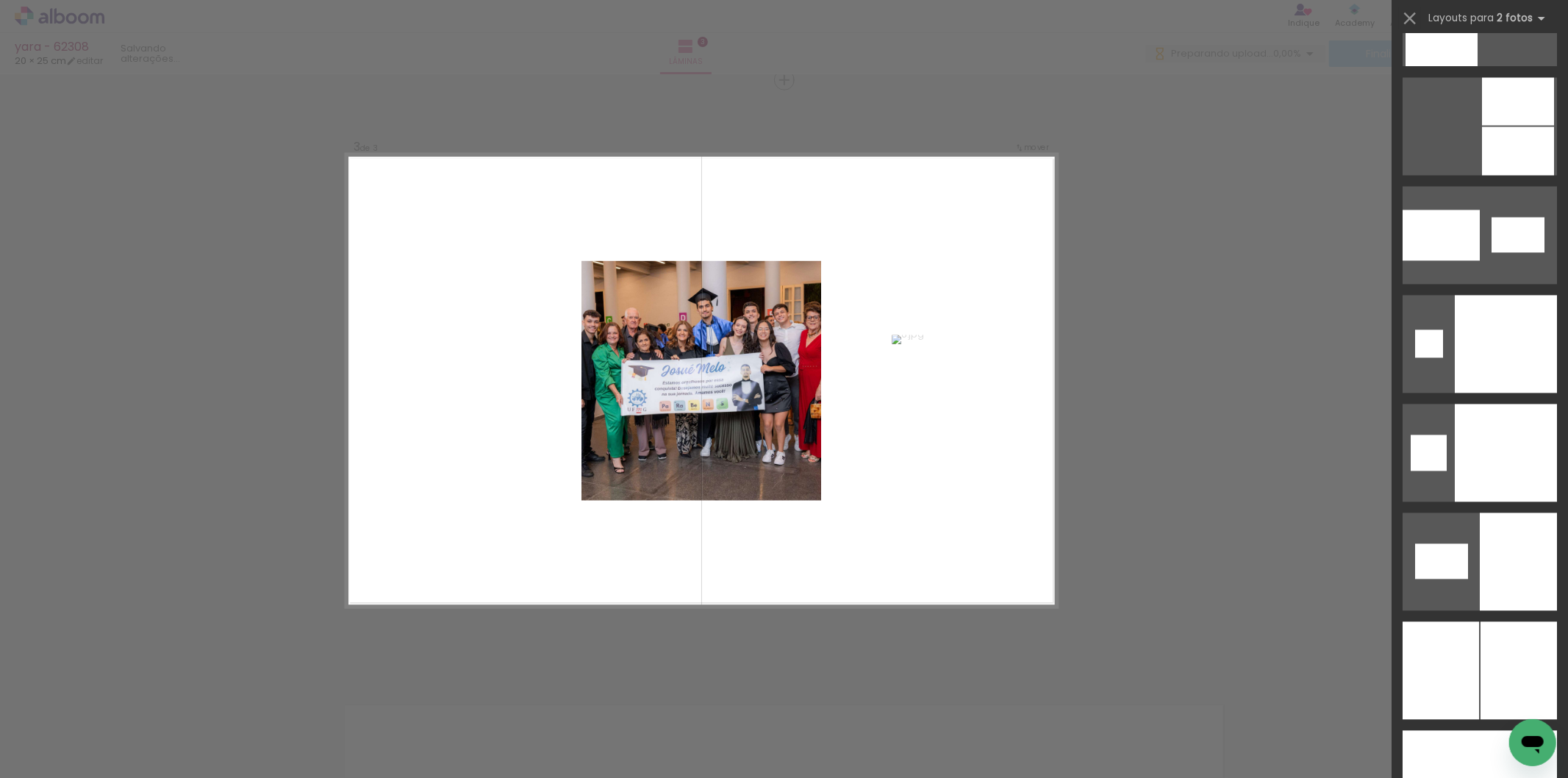
scroll to position [7164, 0]
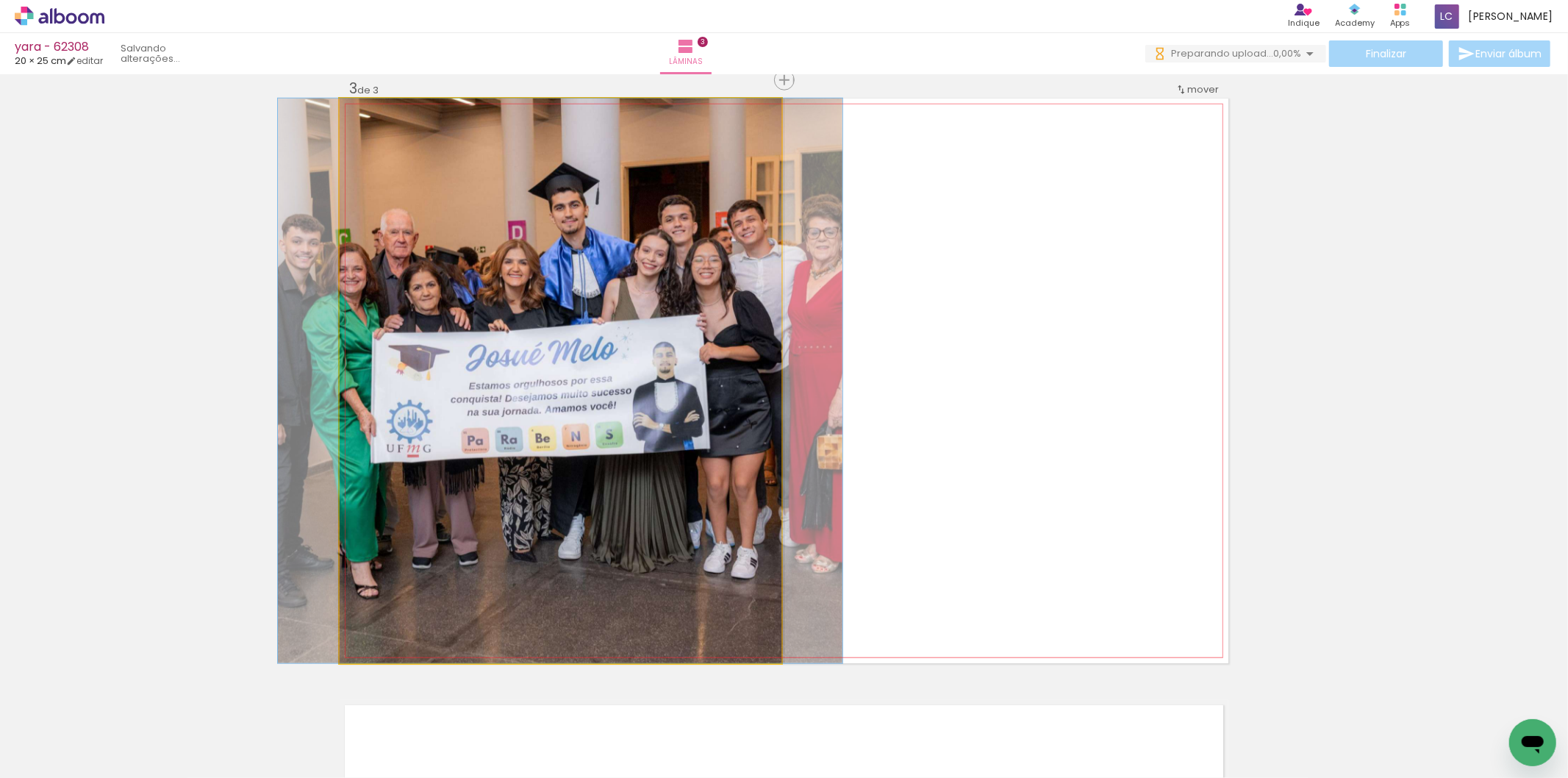
click at [613, 282] on quentale-photo at bounding box center [560, 381] width 442 height 565
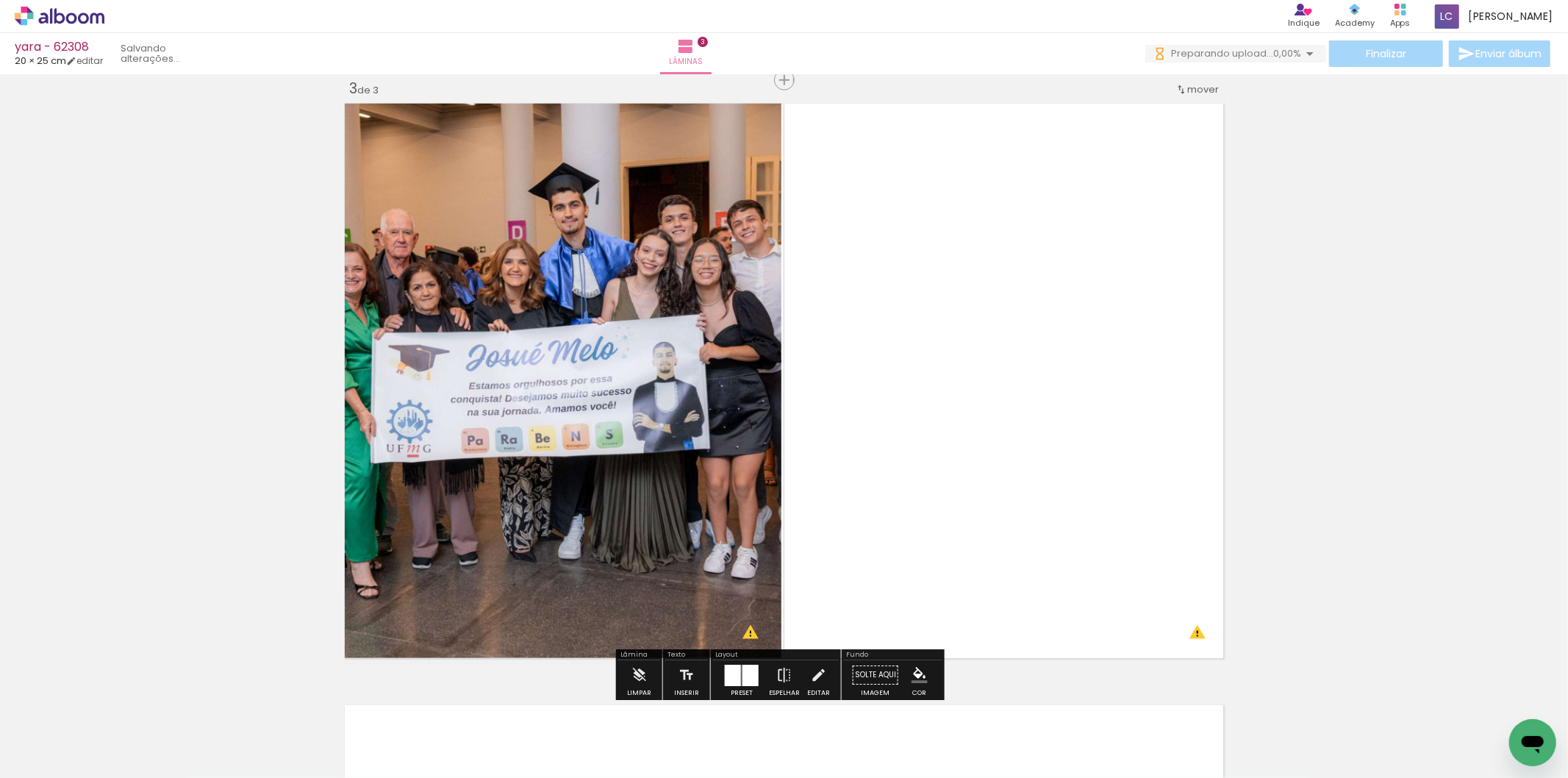
click at [544, 145] on quentale-photo at bounding box center [560, 381] width 442 height 565
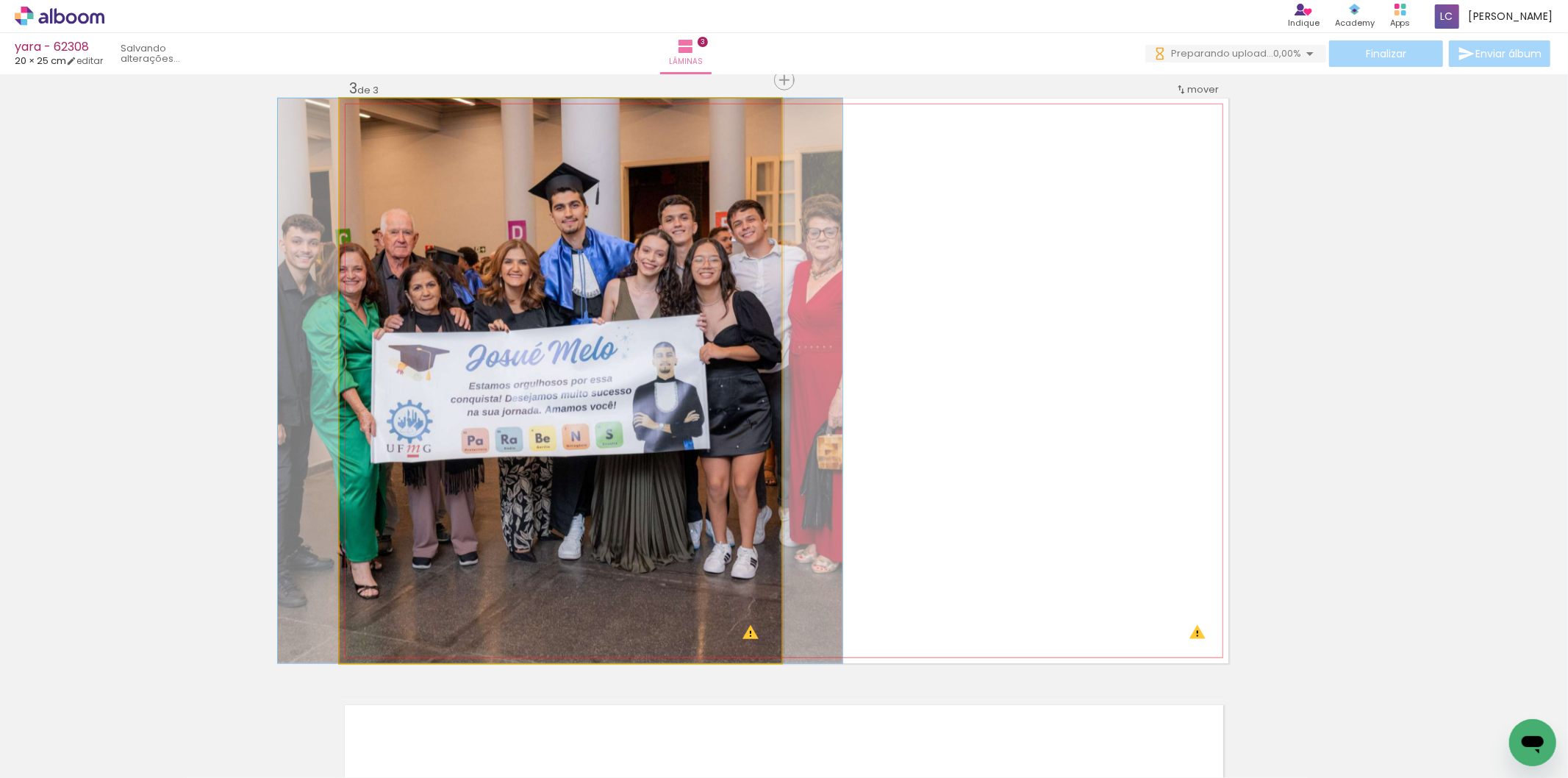
click at [544, 145] on quentale-photo at bounding box center [560, 381] width 442 height 565
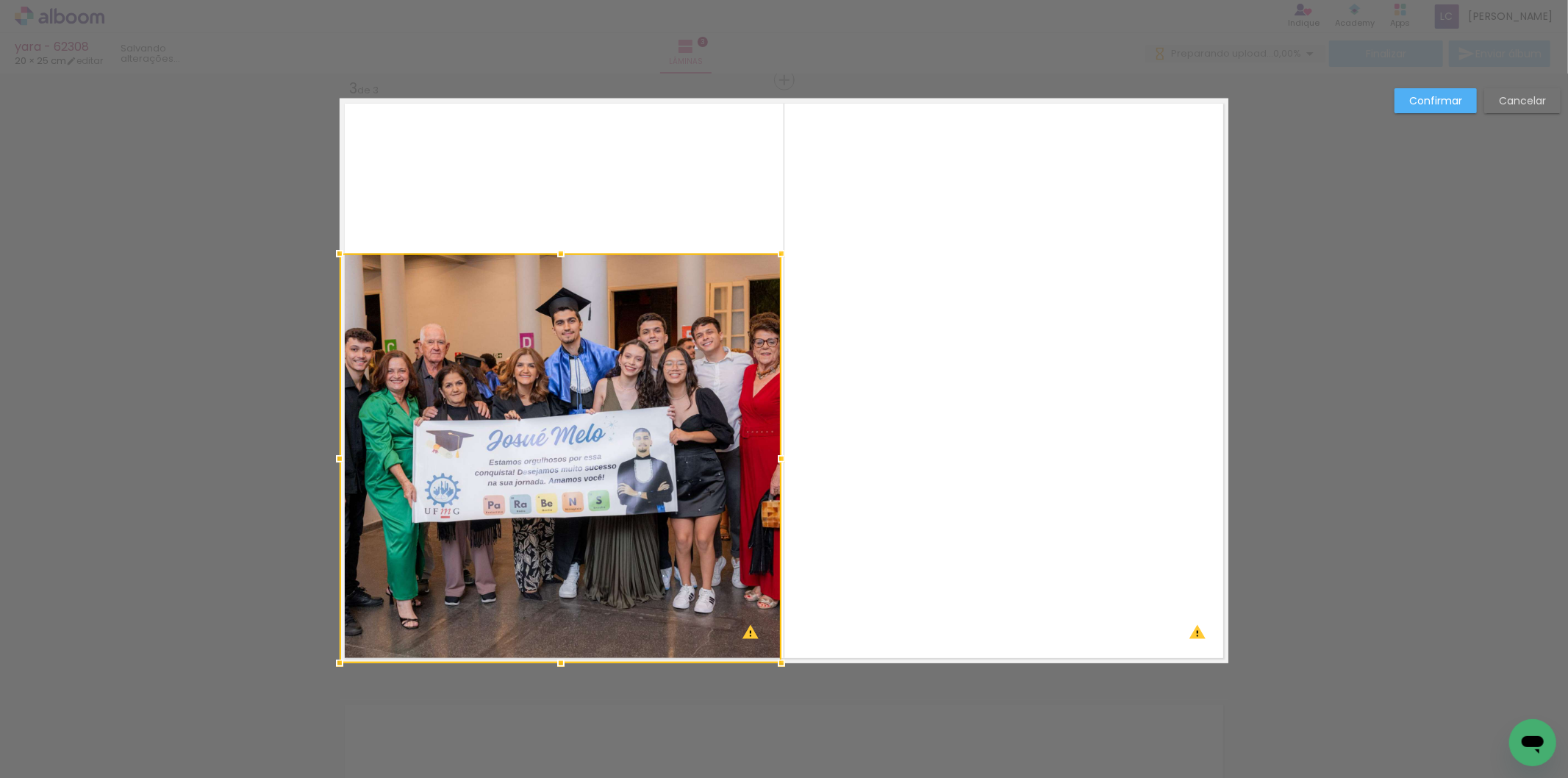
drag, startPoint x: 552, startPoint y: 93, endPoint x: 799, endPoint y: 192, distance: 266.1
click at [582, 254] on div at bounding box center [560, 458] width 442 height 410
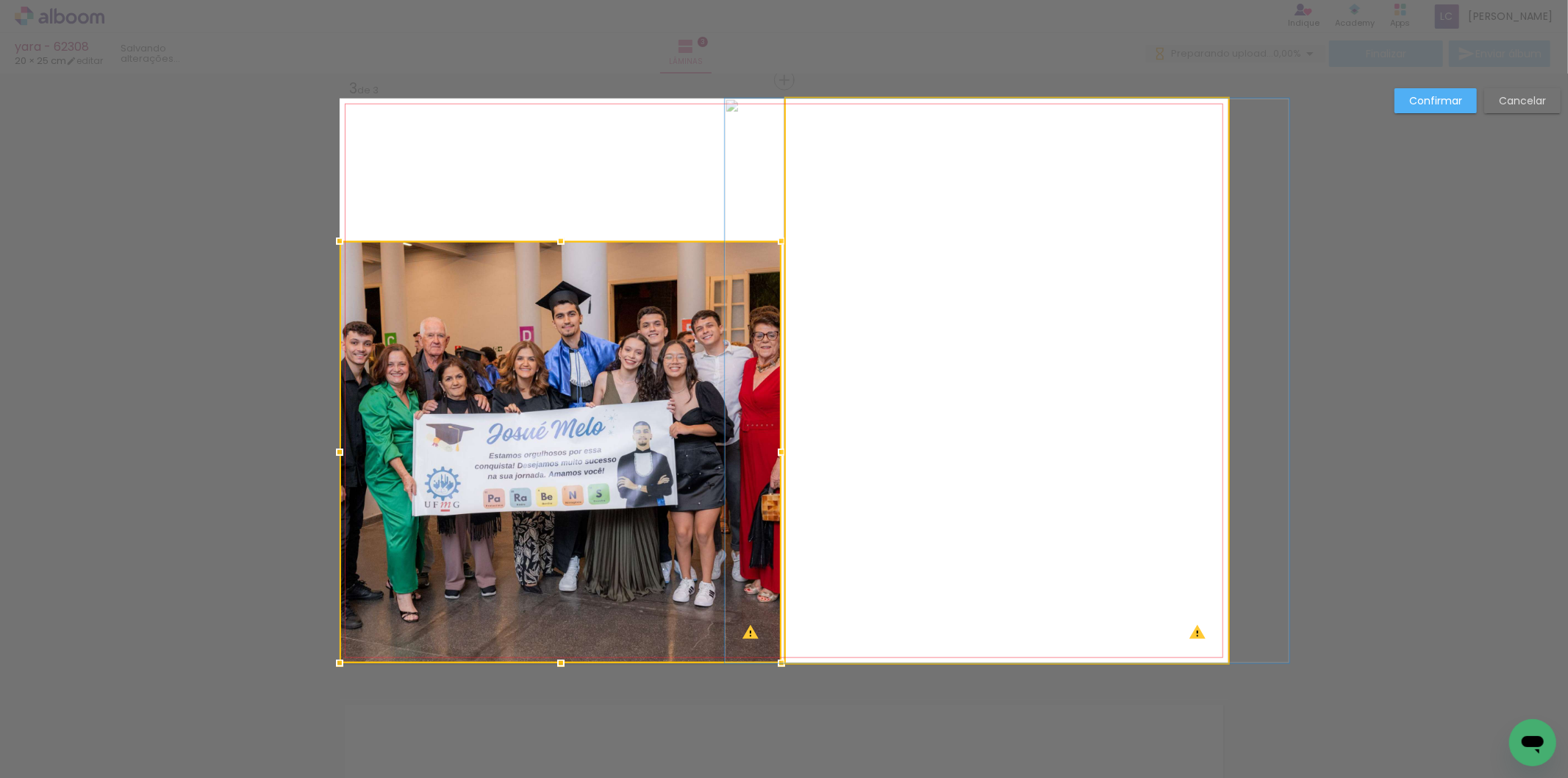
click at [978, 167] on quentale-photo at bounding box center [1007, 381] width 443 height 565
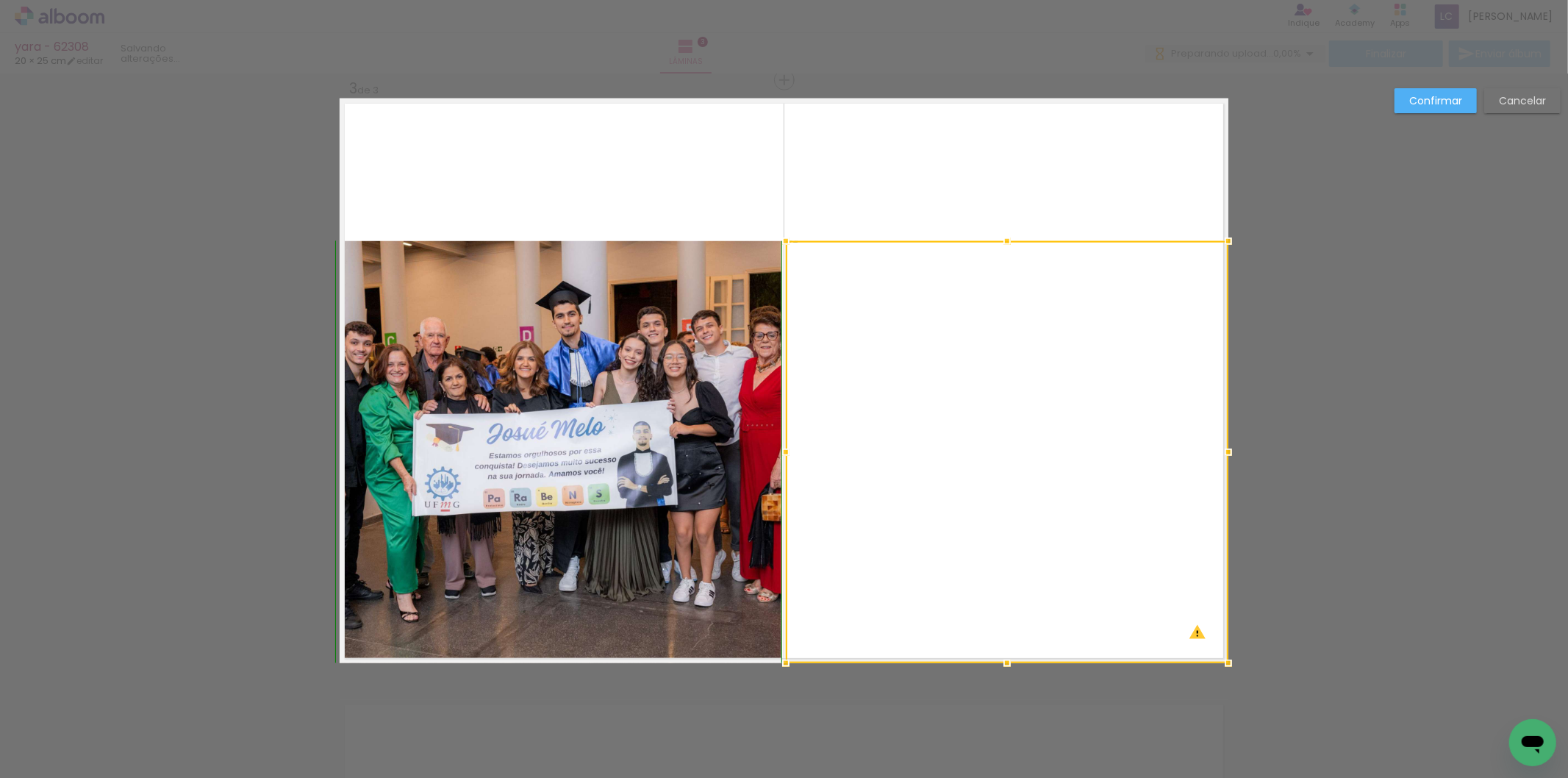
drag, startPoint x: 1001, startPoint y: 93, endPoint x: 1006, endPoint y: 236, distance: 143.1
click at [1006, 236] on div at bounding box center [1007, 241] width 30 height 30
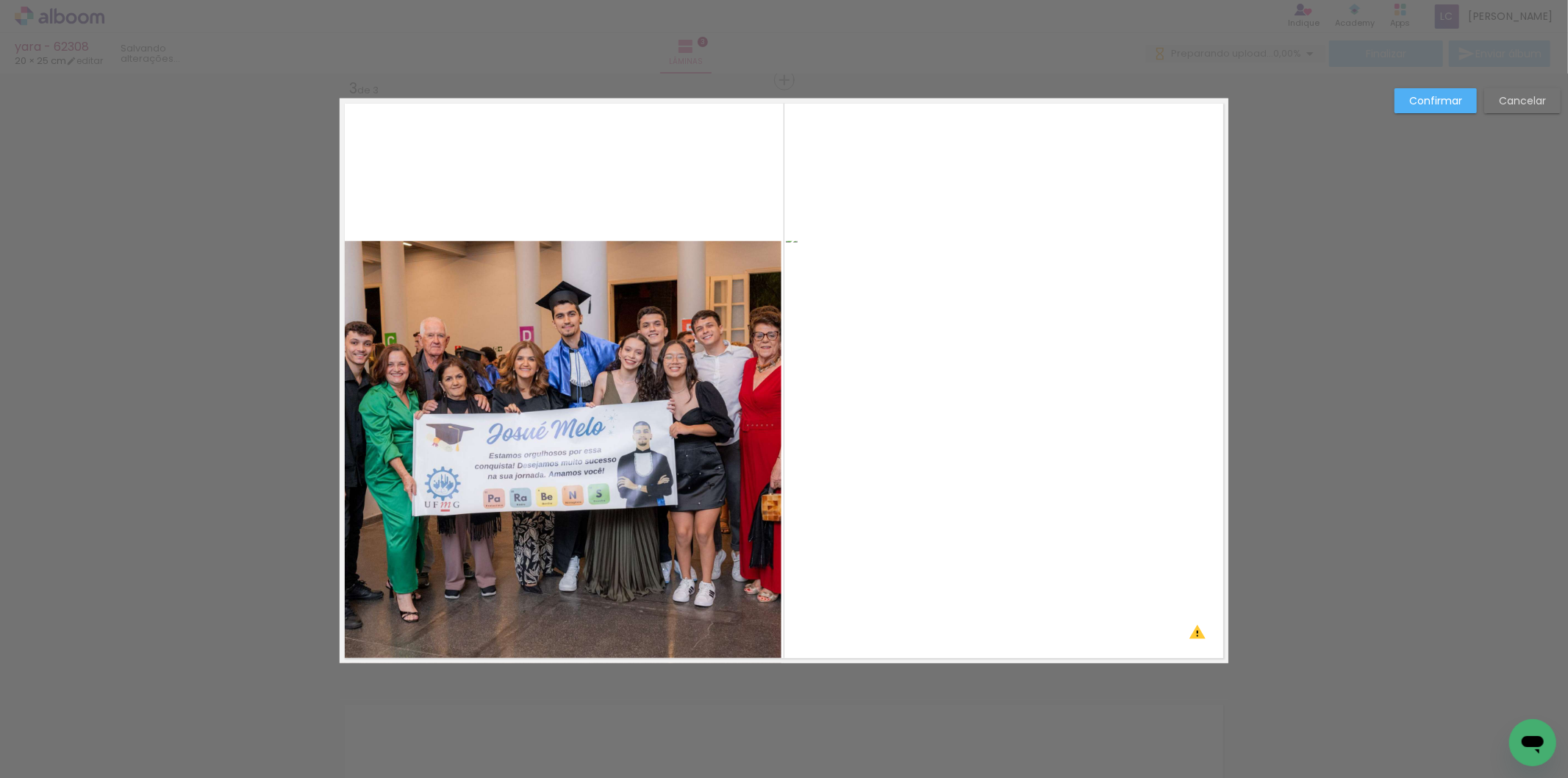
click at [1007, 318] on quentale-photo at bounding box center [1007, 452] width 443 height 422
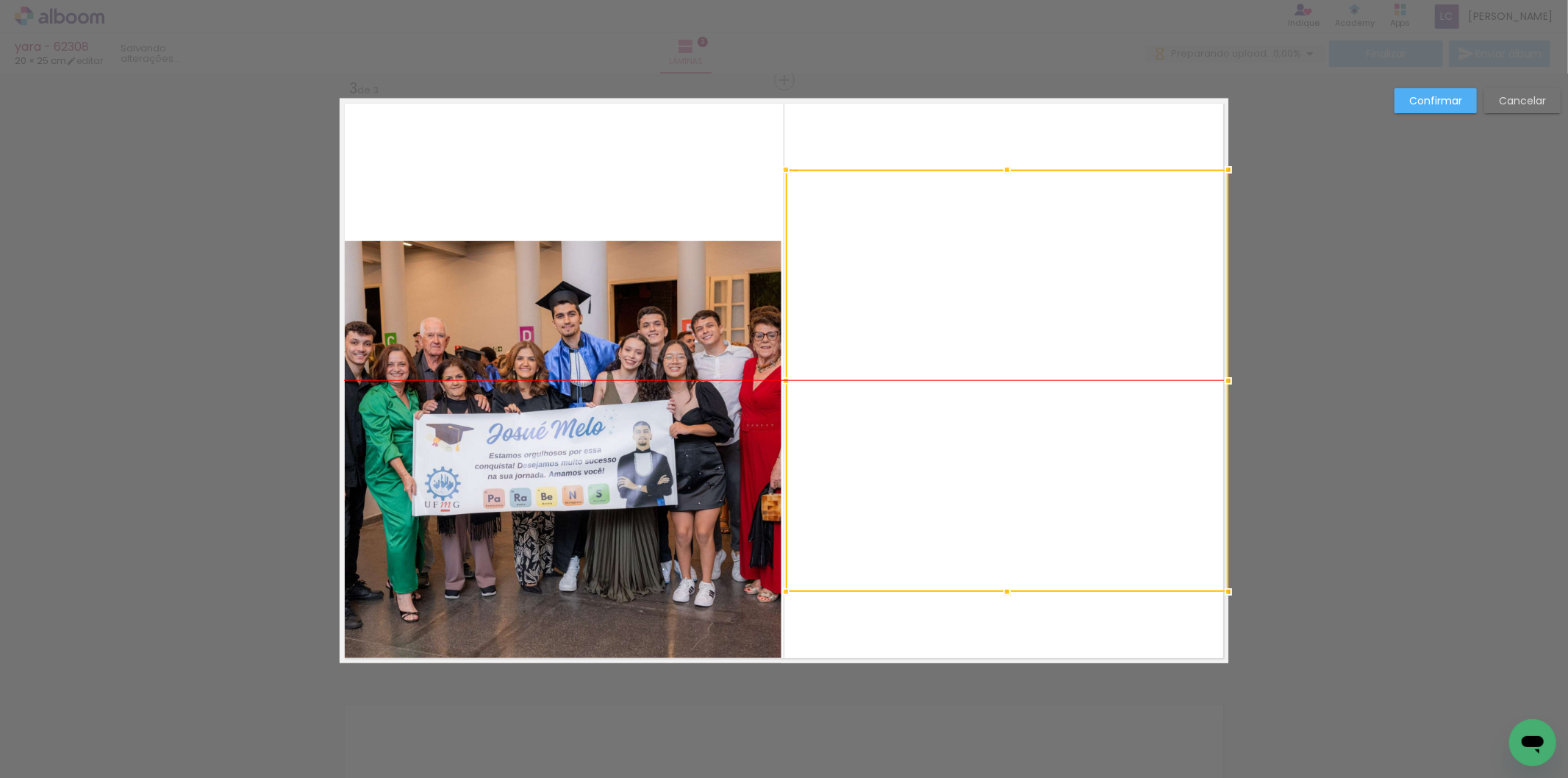
drag, startPoint x: 1007, startPoint y: 318, endPoint x: 1172, endPoint y: 253, distance: 177.3
click at [1172, 253] on div at bounding box center [1007, 381] width 443 height 422
click at [695, 395] on quentale-photo at bounding box center [560, 452] width 442 height 422
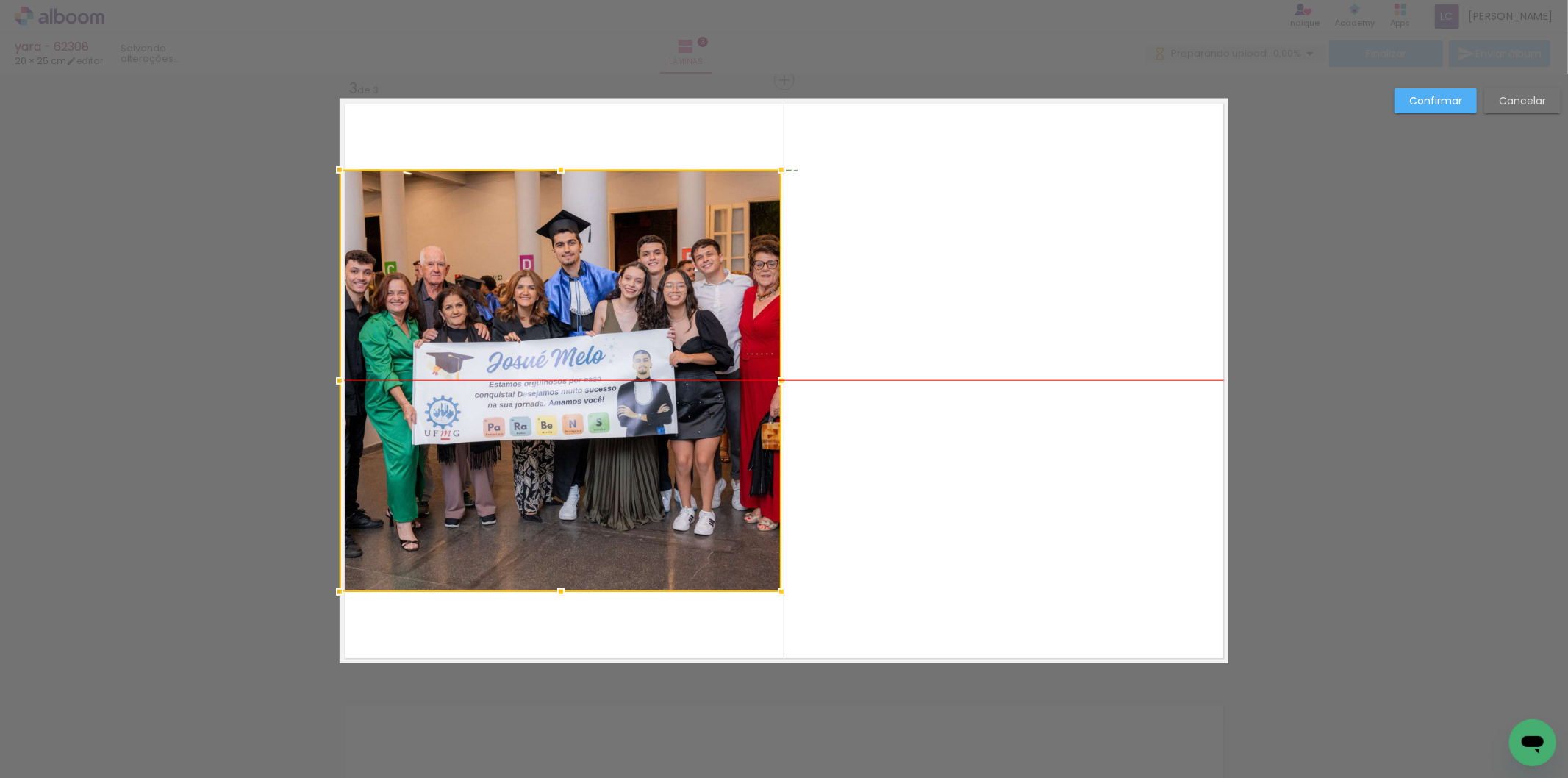
drag, startPoint x: 695, startPoint y: 395, endPoint x: 502, endPoint y: 327, distance: 204.6
click at [502, 327] on div at bounding box center [560, 381] width 442 height 422
click at [1457, 107] on paper-button "Confirmar" at bounding box center [1436, 101] width 83 height 25
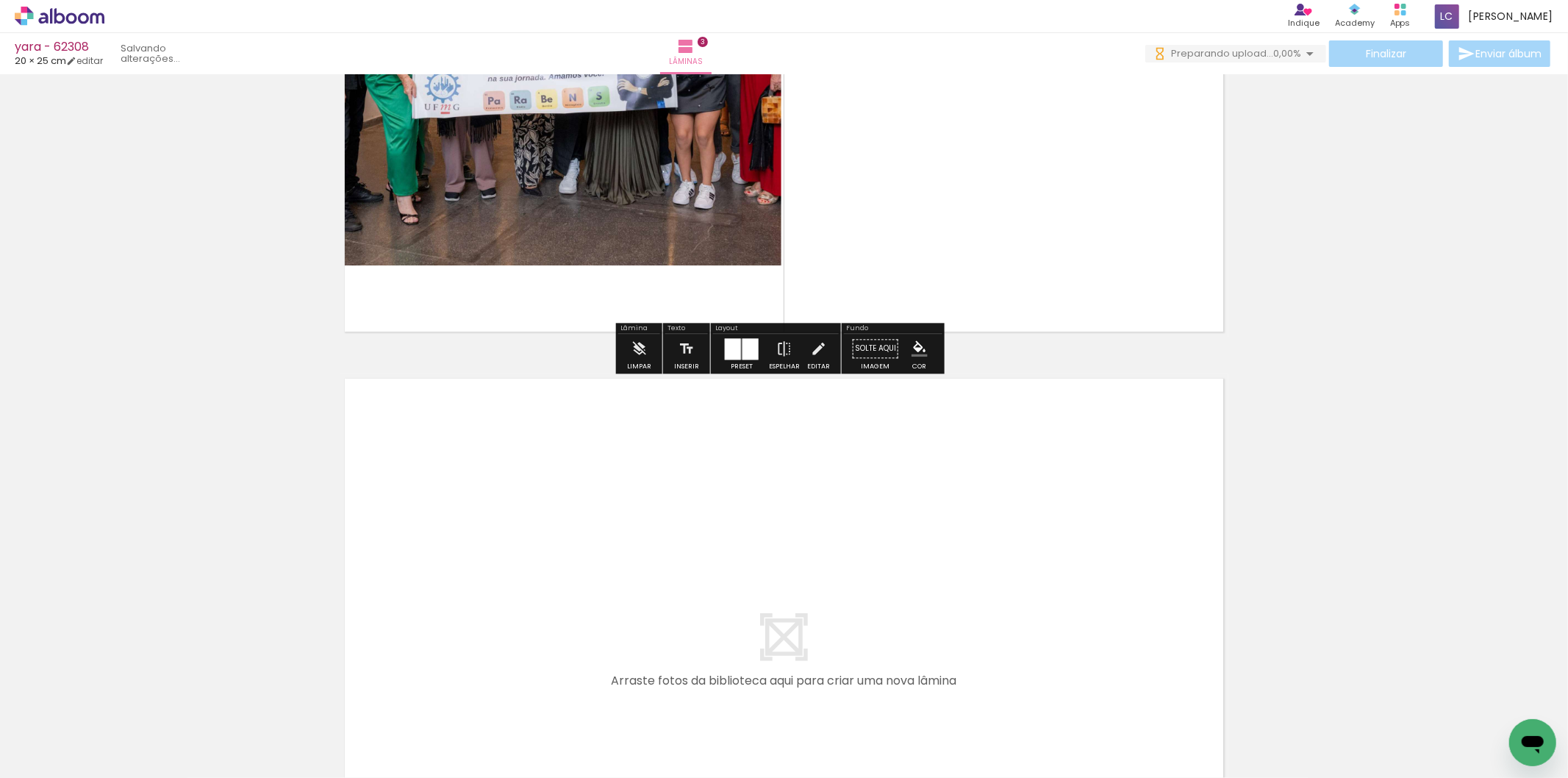
drag, startPoint x: 656, startPoint y: 709, endPoint x: 670, endPoint y: 686, distance: 26.9
click at [661, 645] on quentale-workspace at bounding box center [784, 389] width 1568 height 778
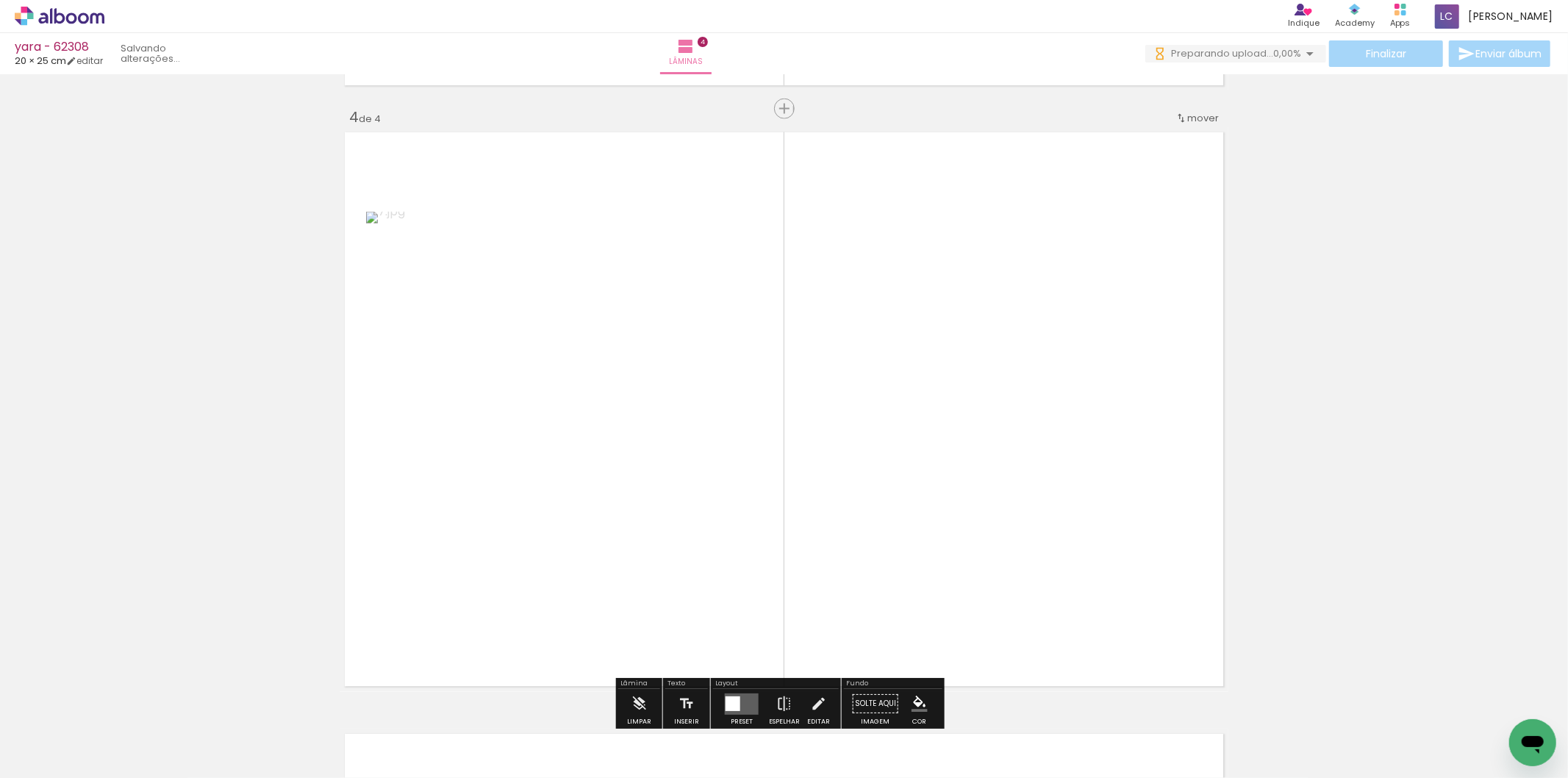
scroll to position [1824, 0]
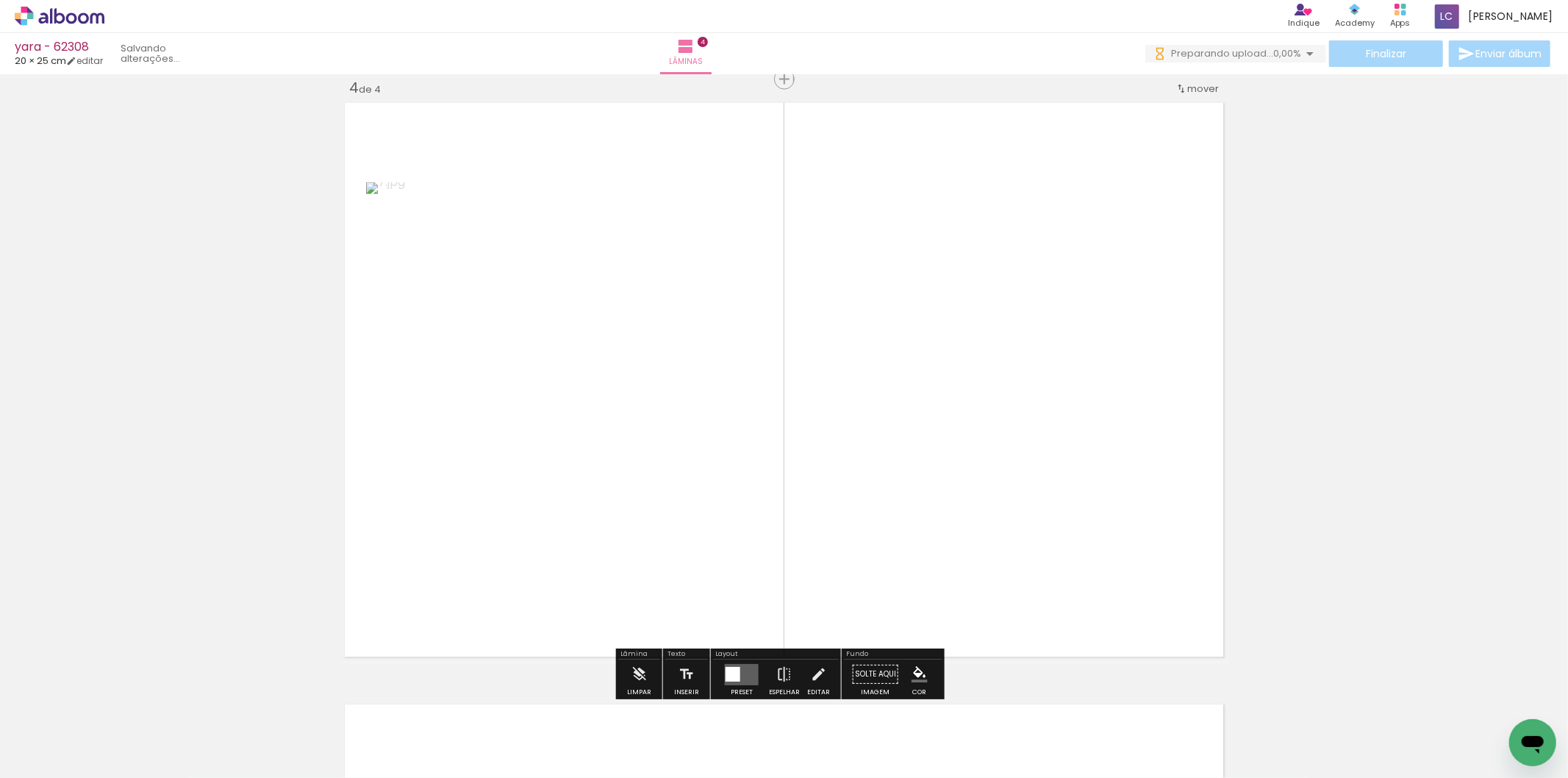
drag, startPoint x: 724, startPoint y: 723, endPoint x: 779, endPoint y: 600, distance: 134.7
click at [795, 541] on quentale-workspace at bounding box center [784, 389] width 1568 height 778
click at [734, 672] on div at bounding box center [741, 675] width 25 height 21
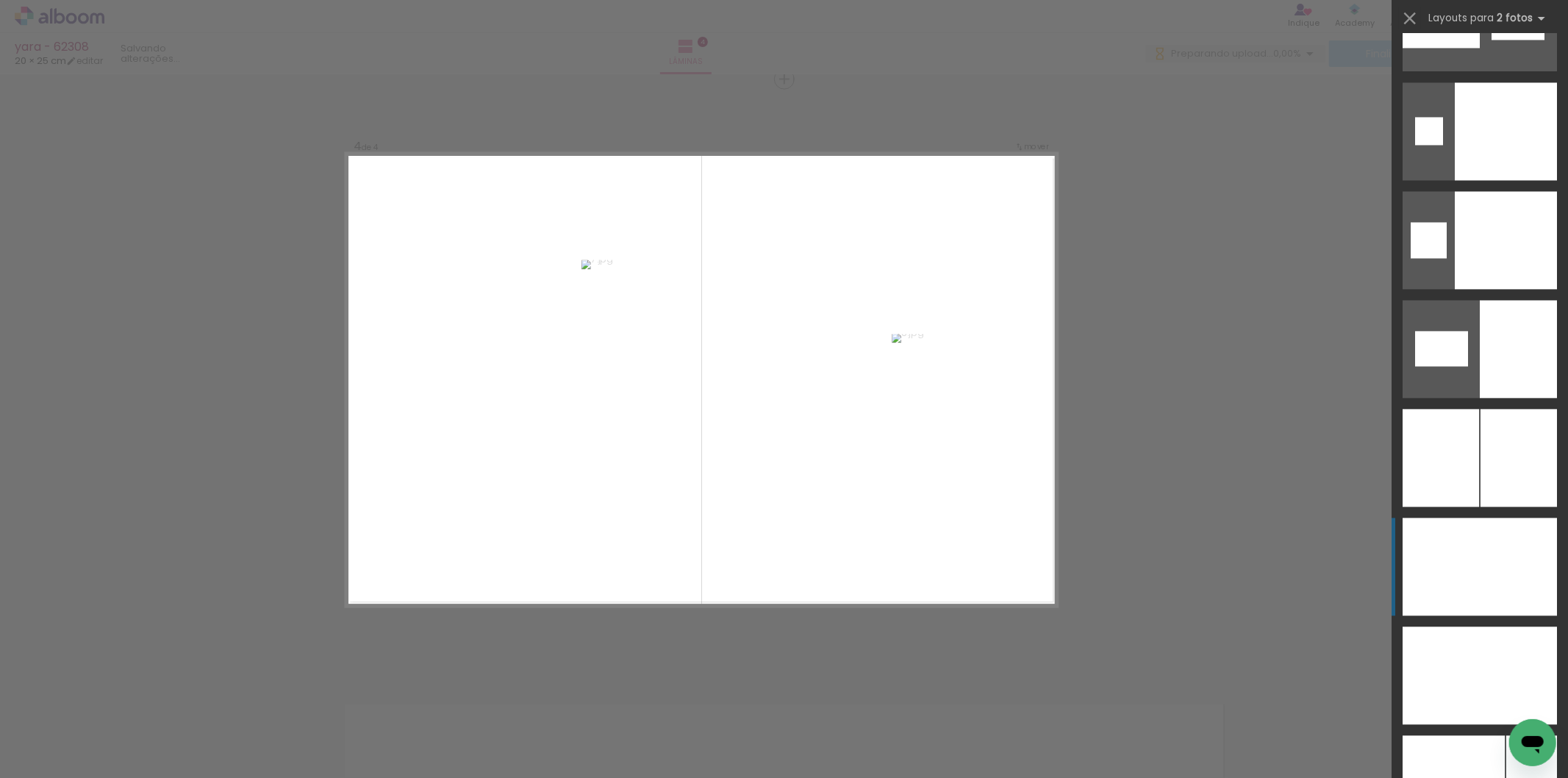
scroll to position [7316, 0]
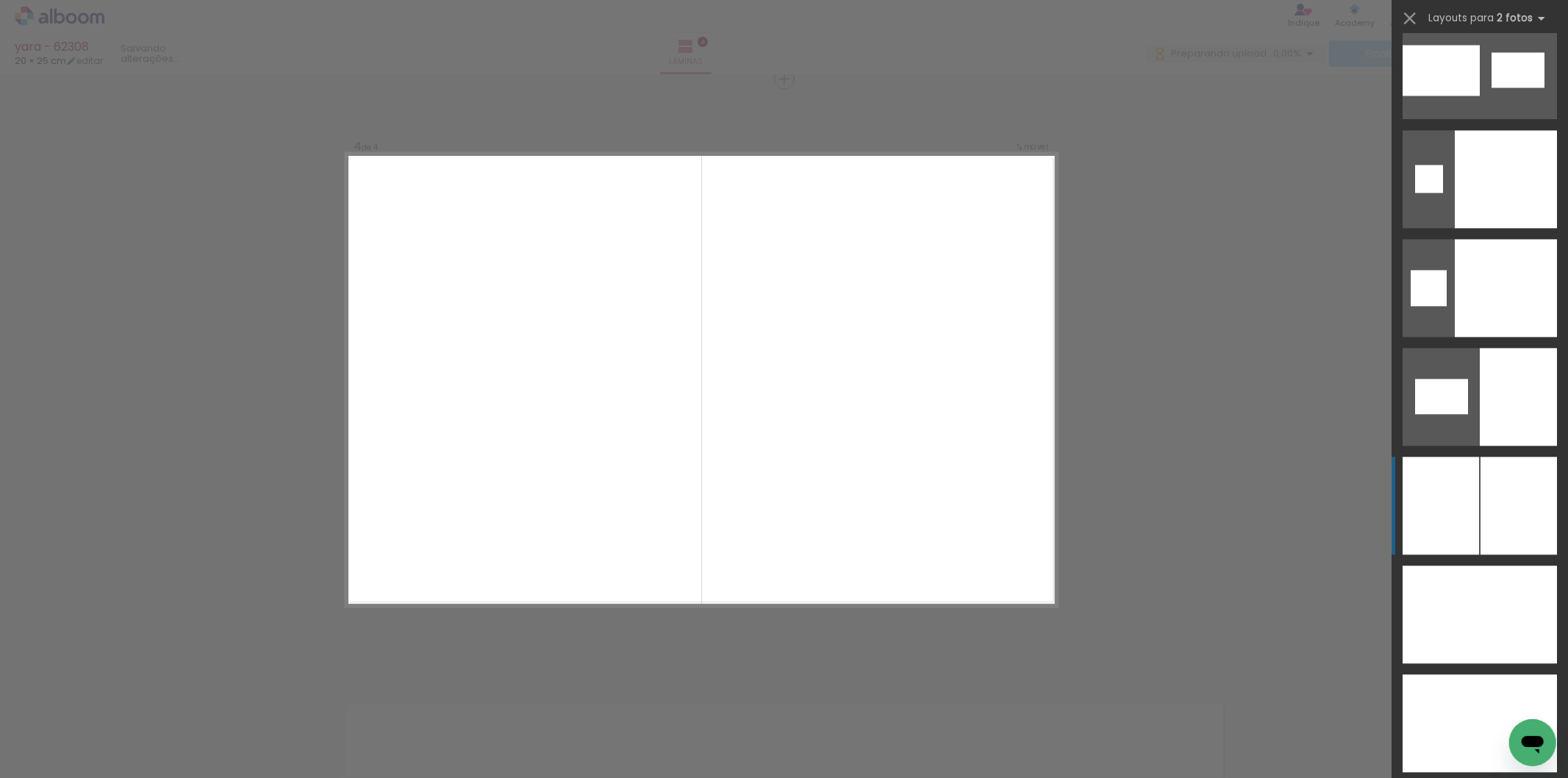
click at [1508, 675] on div at bounding box center [1505, 723] width 104 height 97
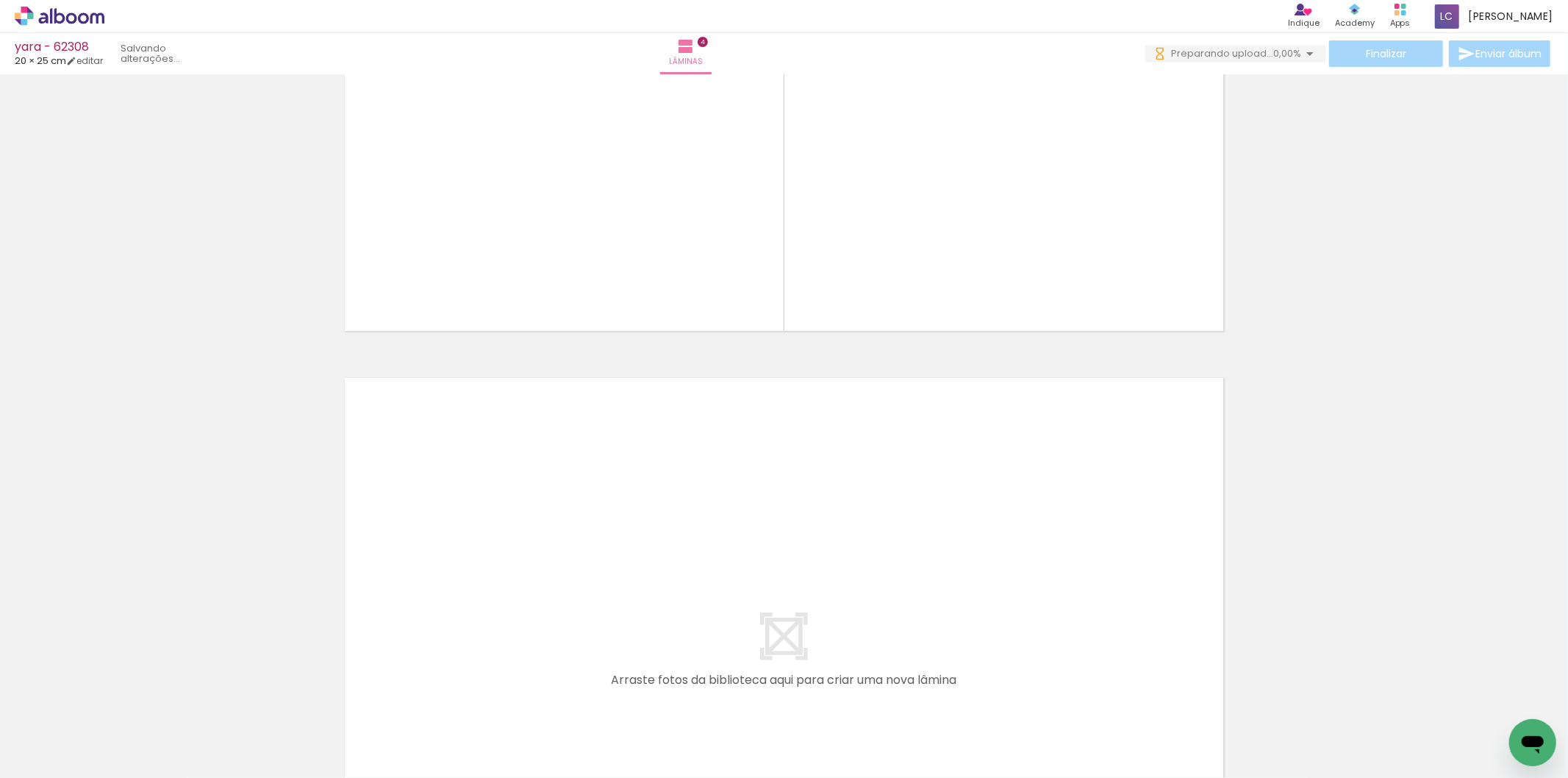
scroll to position [0, 373]
drag, startPoint x: 467, startPoint y: 706, endPoint x: 493, endPoint y: 733, distance: 37.5
click at [479, 648] on quentale-workspace at bounding box center [784, 389] width 1568 height 778
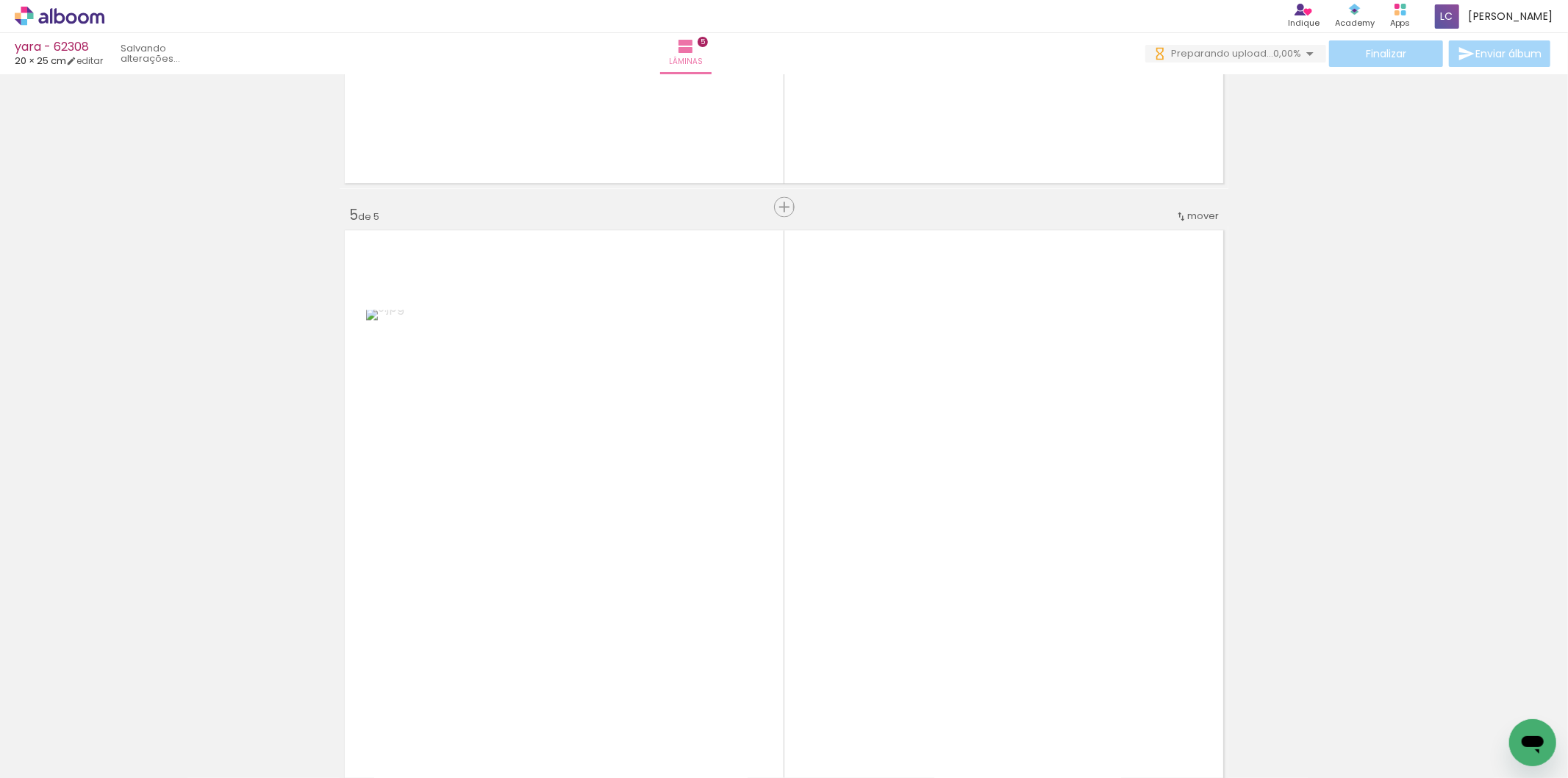
scroll to position [2425, 0]
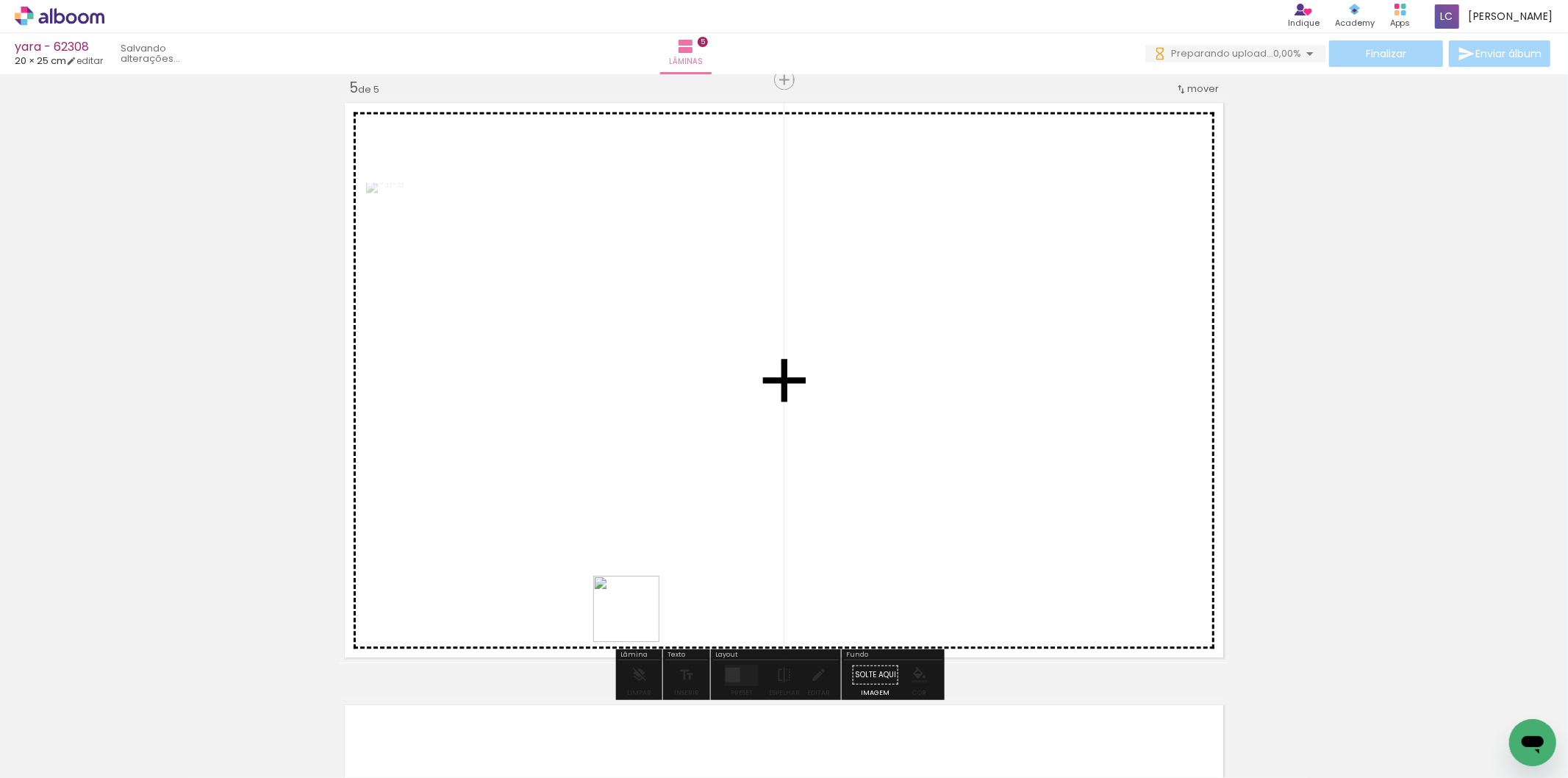
drag, startPoint x: 637, startPoint y: 620, endPoint x: 761, endPoint y: 585, distance: 128.8
click at [776, 538] on quentale-workspace at bounding box center [784, 389] width 1568 height 778
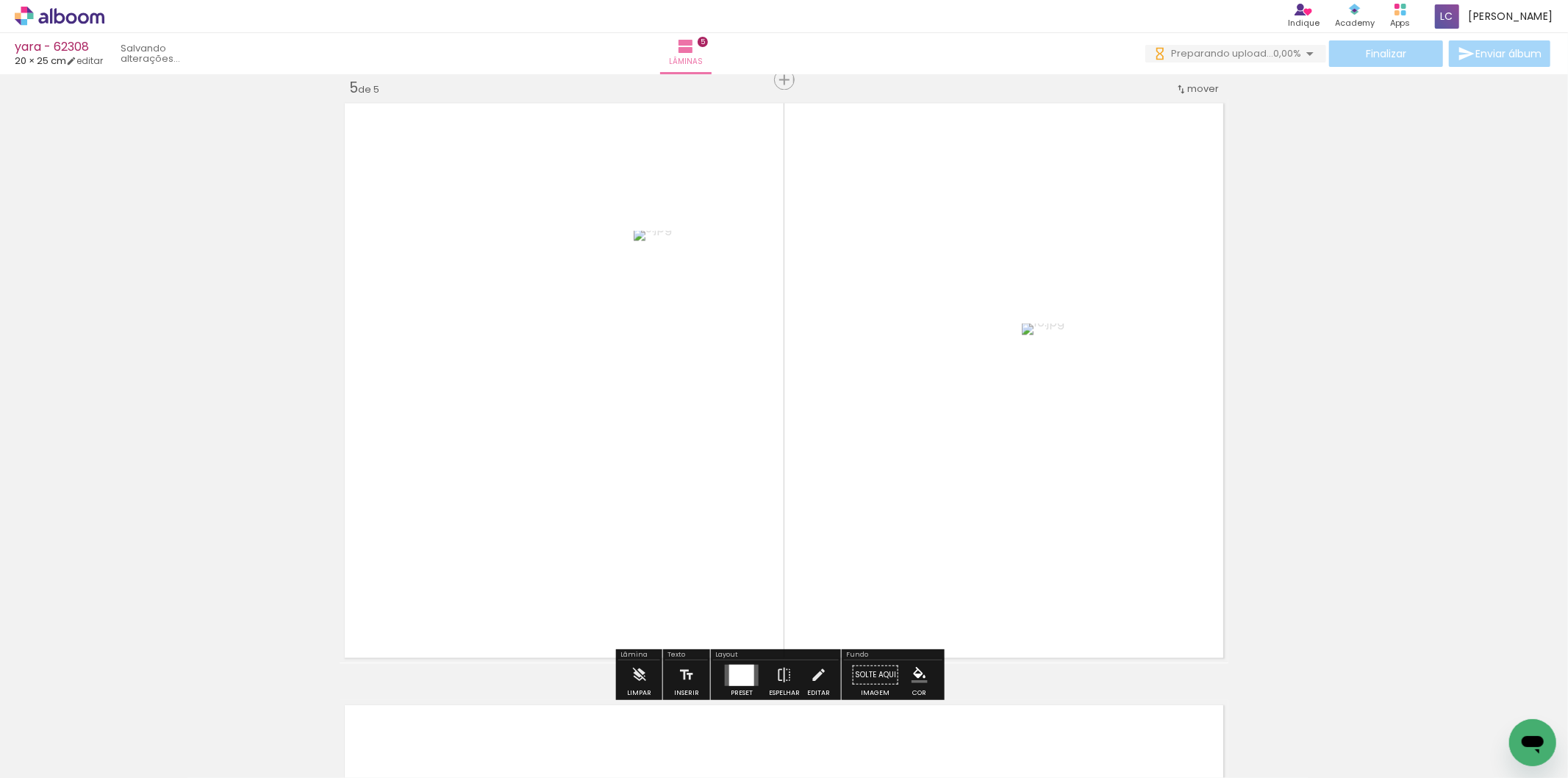
click at [738, 673] on div at bounding box center [741, 676] width 25 height 21
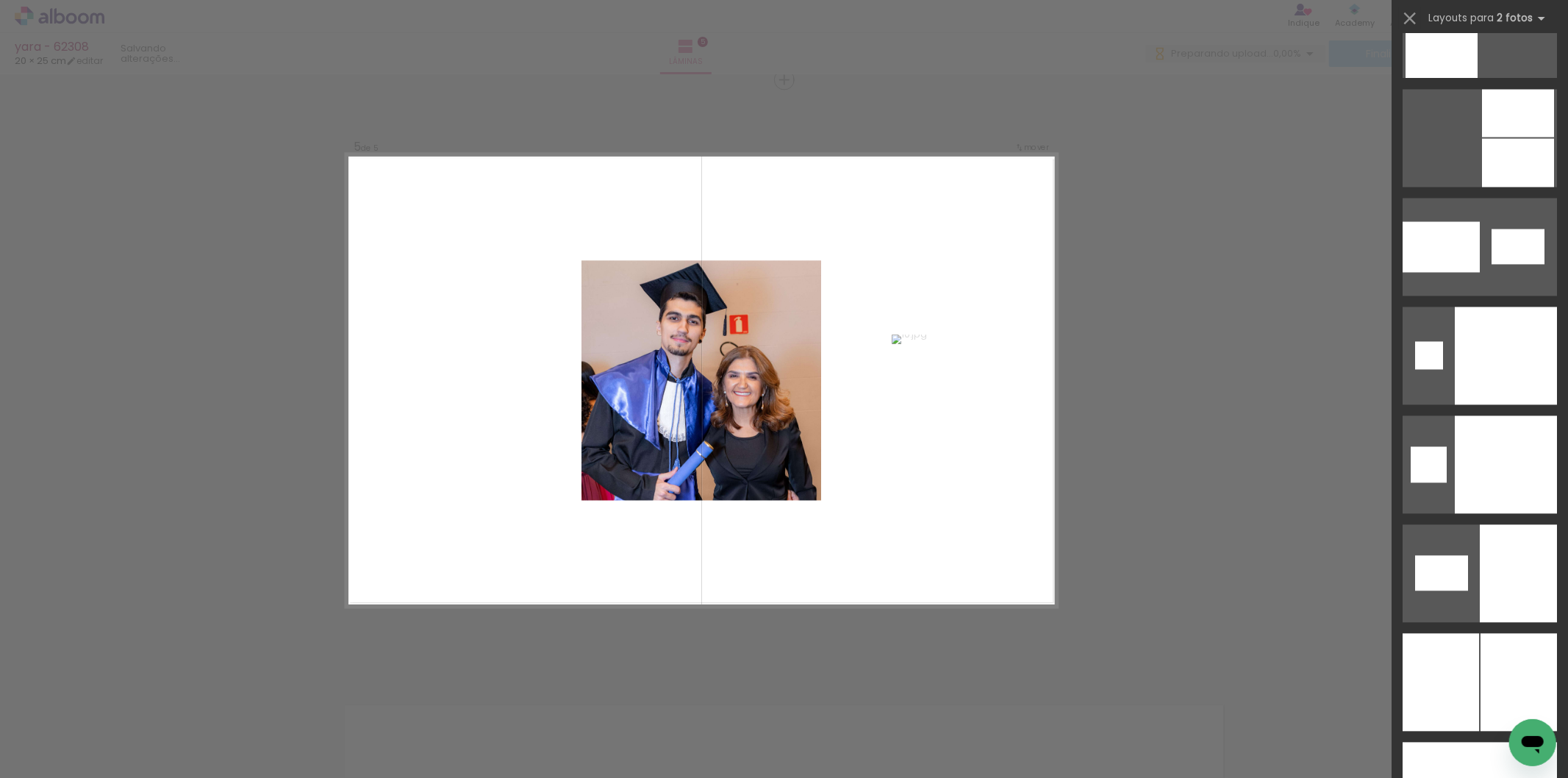
scroll to position [7304, 0]
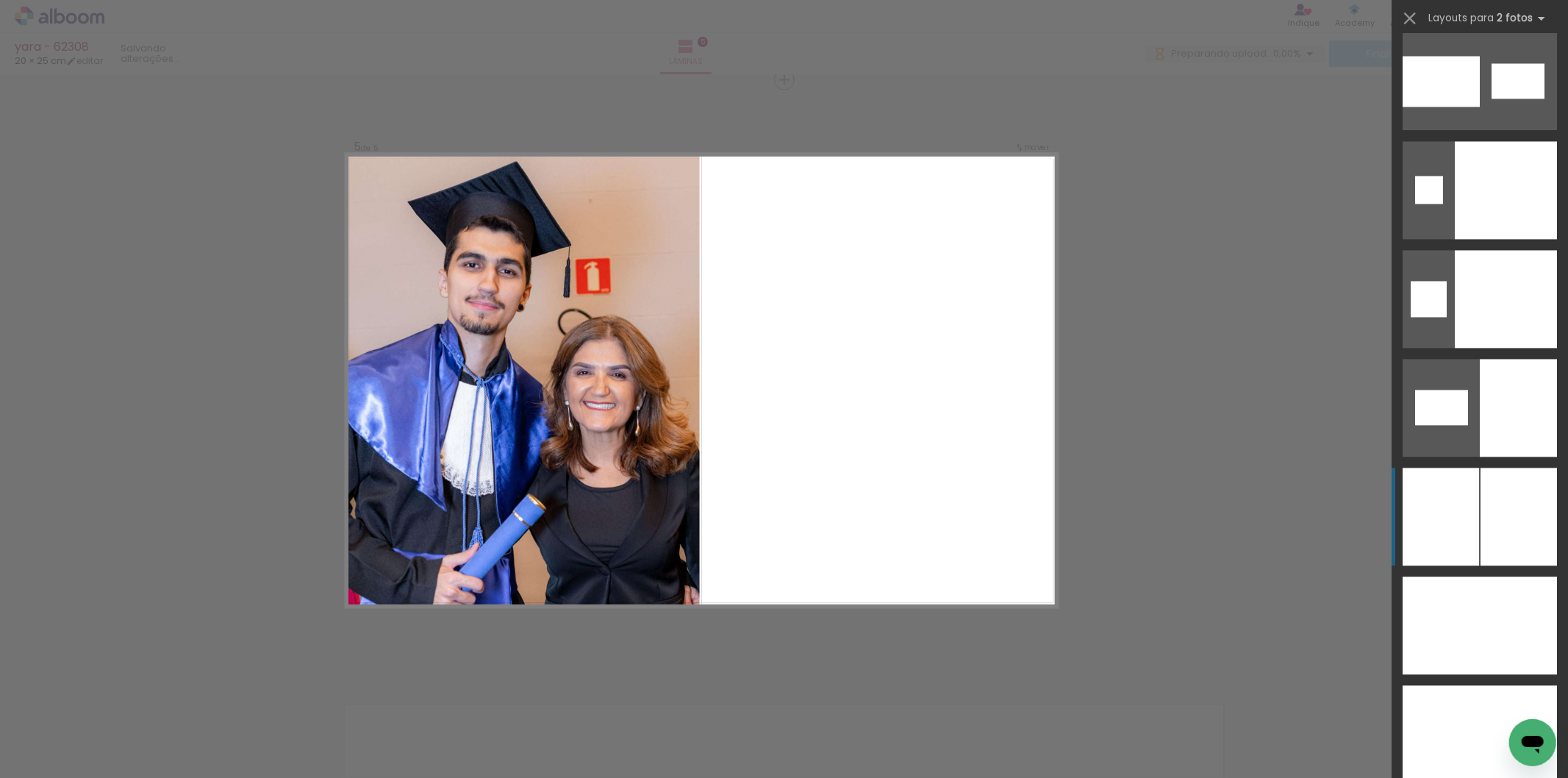
click at [1488, 685] on div at bounding box center [1505, 734] width 104 height 97
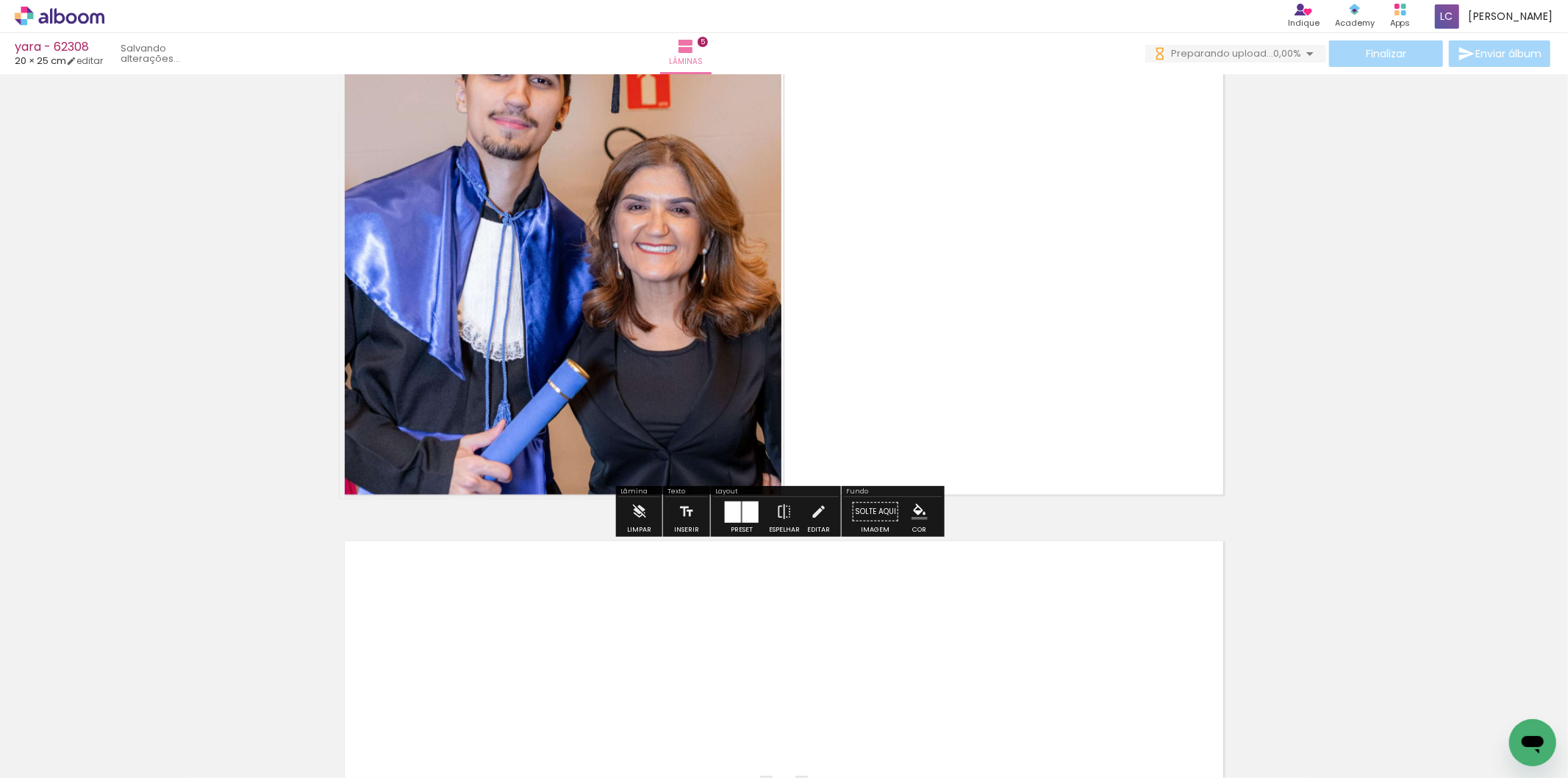
drag, startPoint x: 618, startPoint y: 733, endPoint x: 681, endPoint y: 718, distance: 64.8
click at [632, 680] on quentale-workspace at bounding box center [784, 389] width 1568 height 778
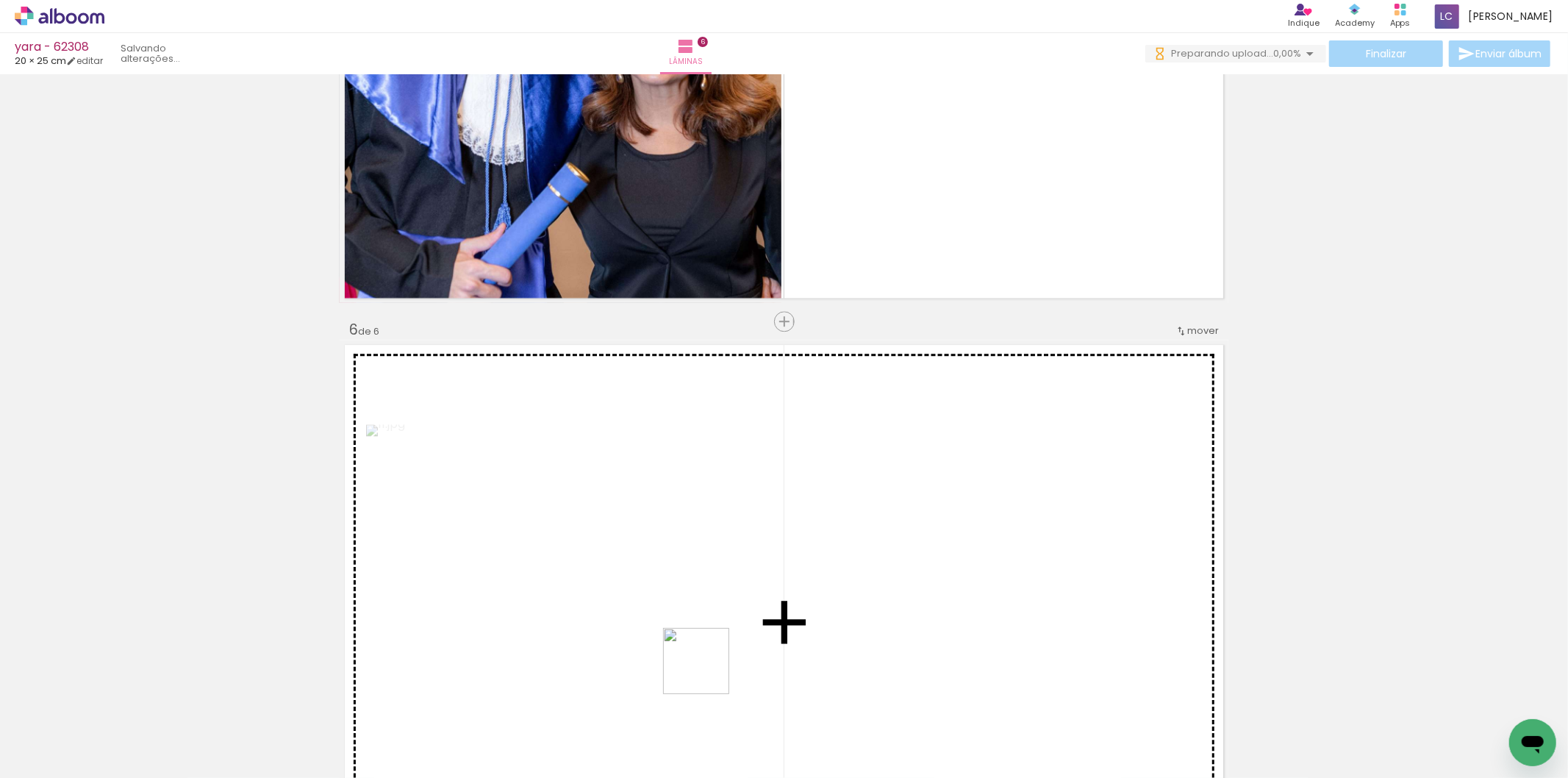
drag, startPoint x: 708, startPoint y: 672, endPoint x: 761, endPoint y: 643, distance: 60.4
click at [745, 612] on quentale-workspace at bounding box center [784, 389] width 1568 height 778
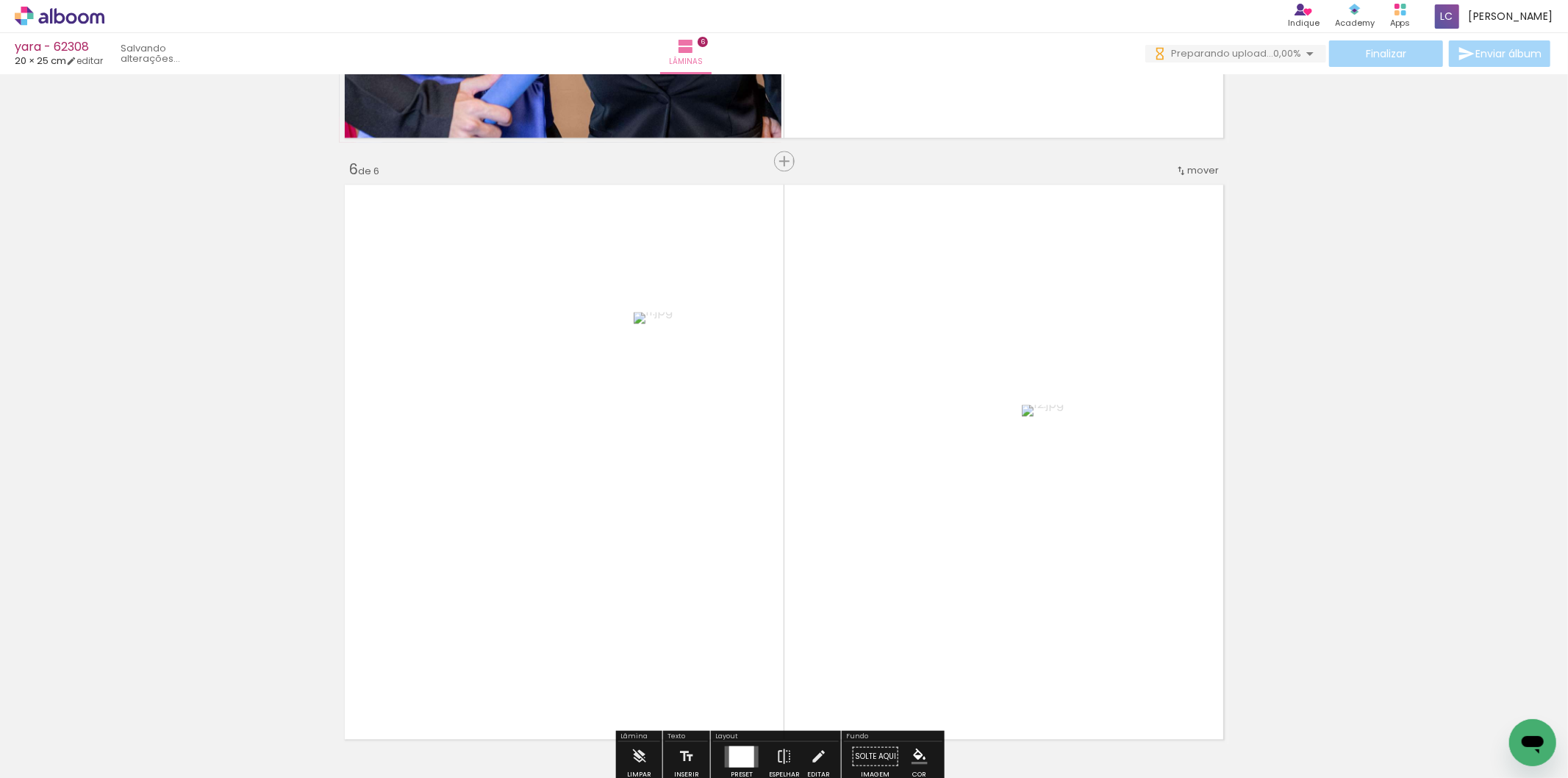
scroll to position [3026, 0]
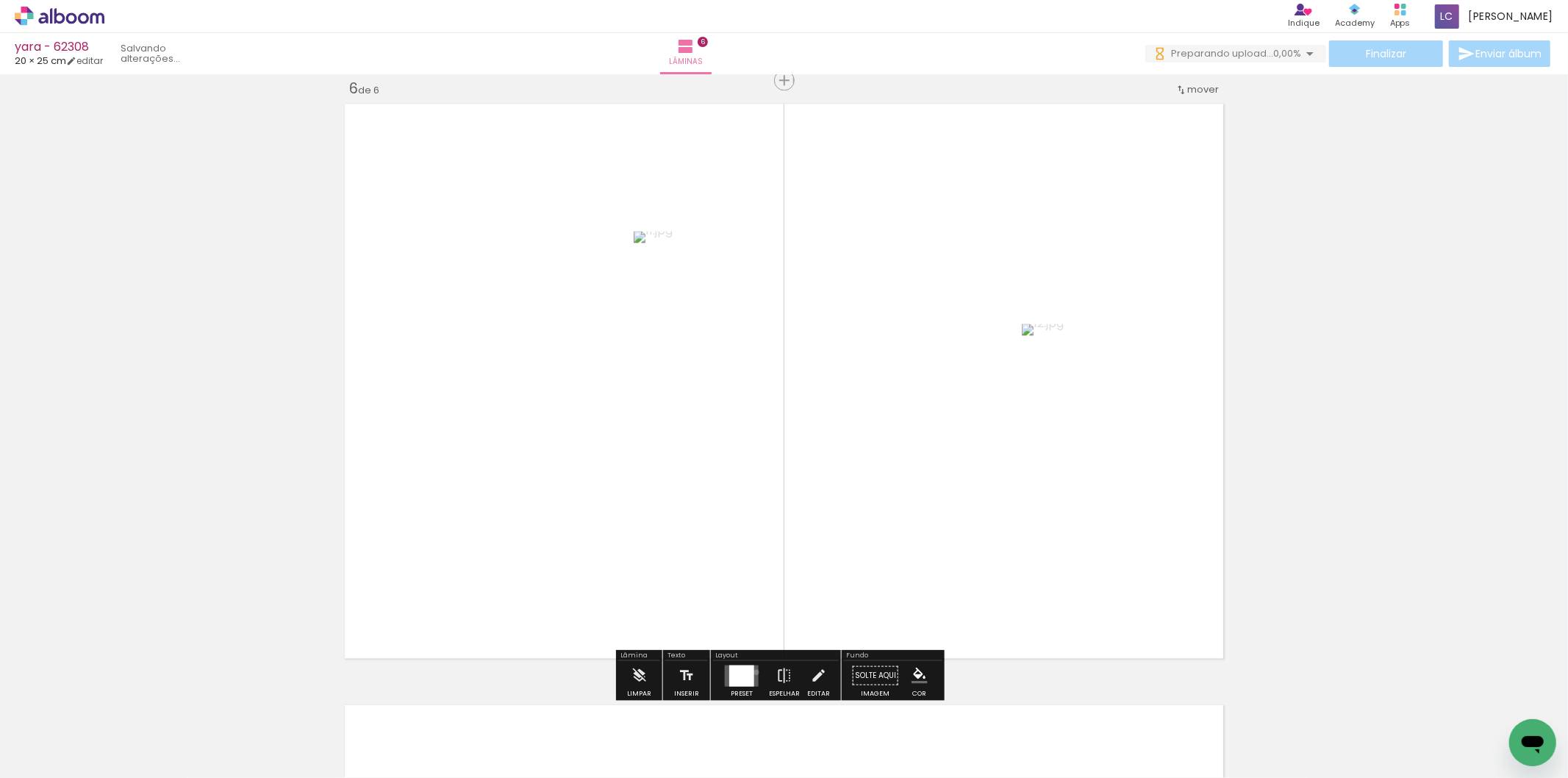
click at [751, 671] on quentale-layouter at bounding box center [741, 676] width 34 height 21
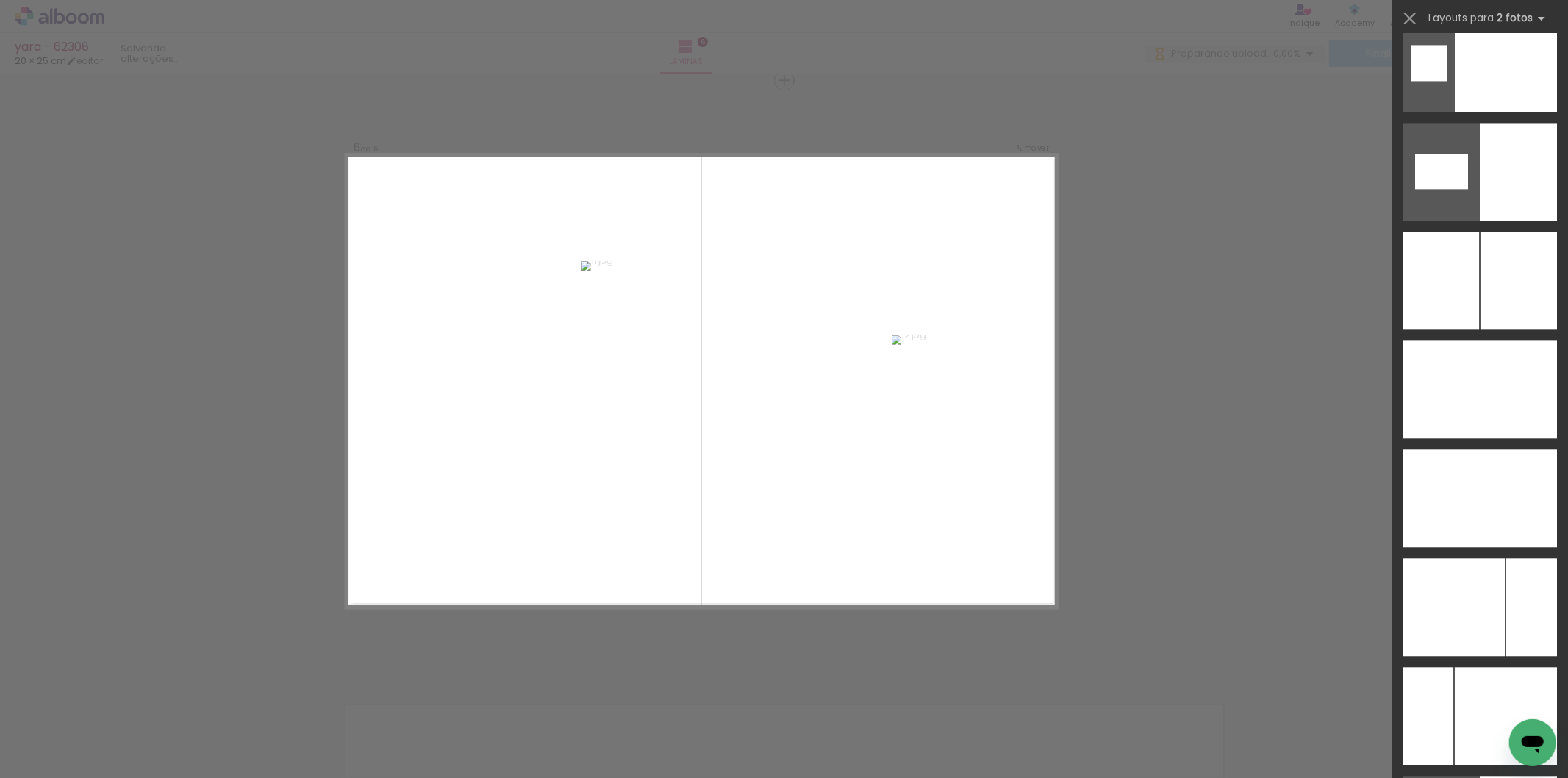
scroll to position [7671, 0]
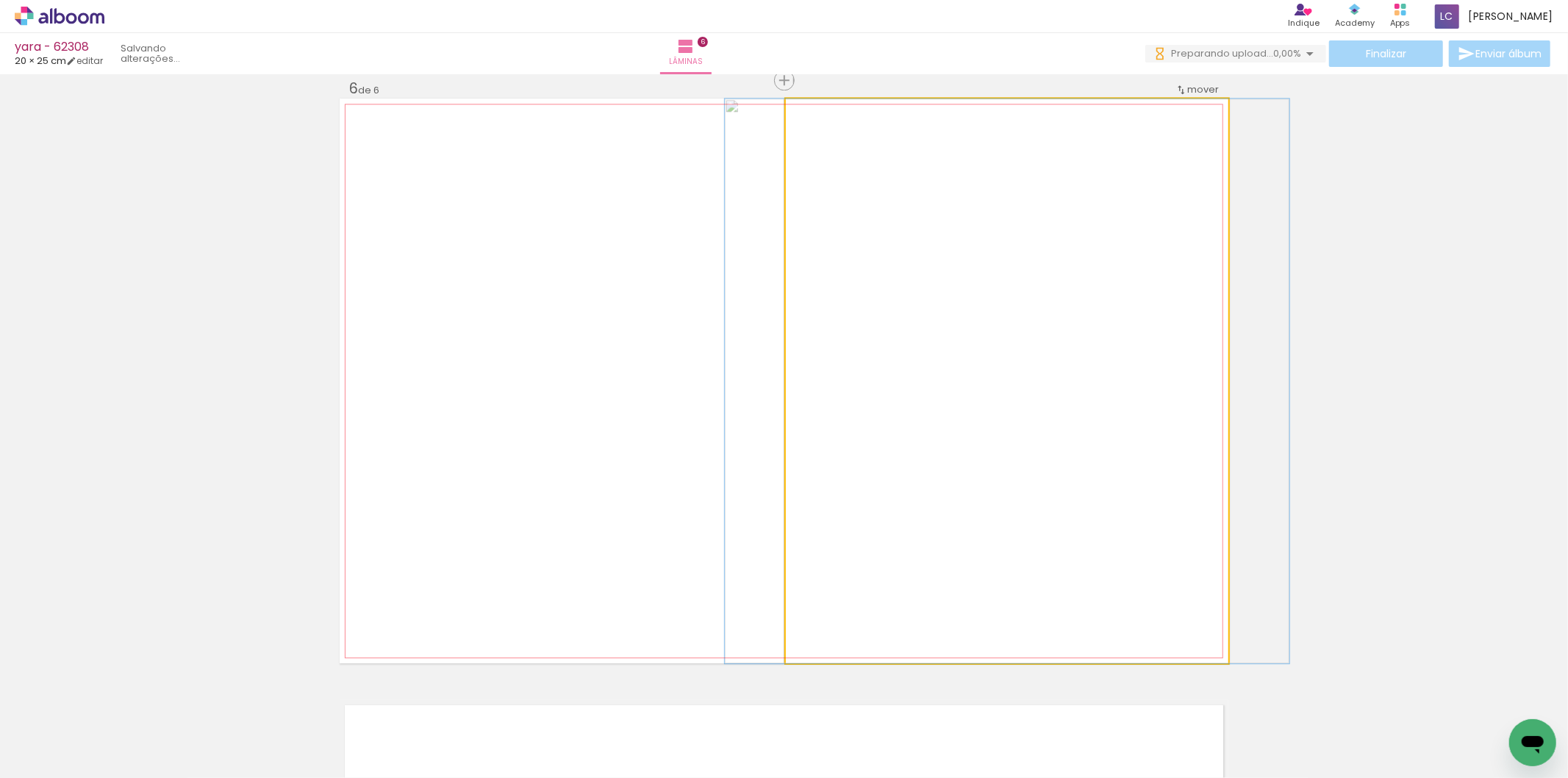
click at [995, 330] on quentale-photo at bounding box center [1007, 381] width 443 height 565
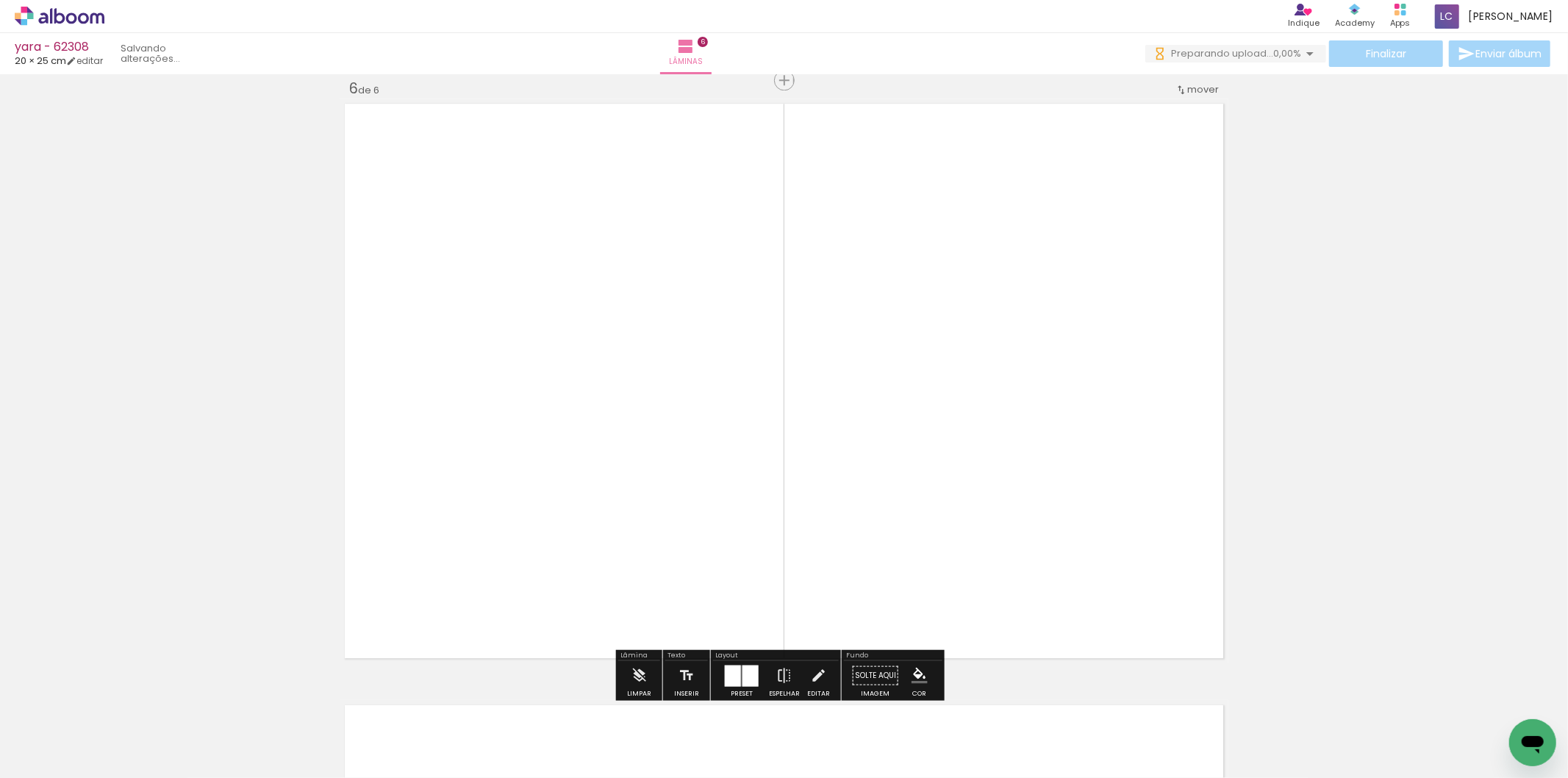
click at [920, 137] on quentale-photo at bounding box center [1007, 381] width 443 height 565
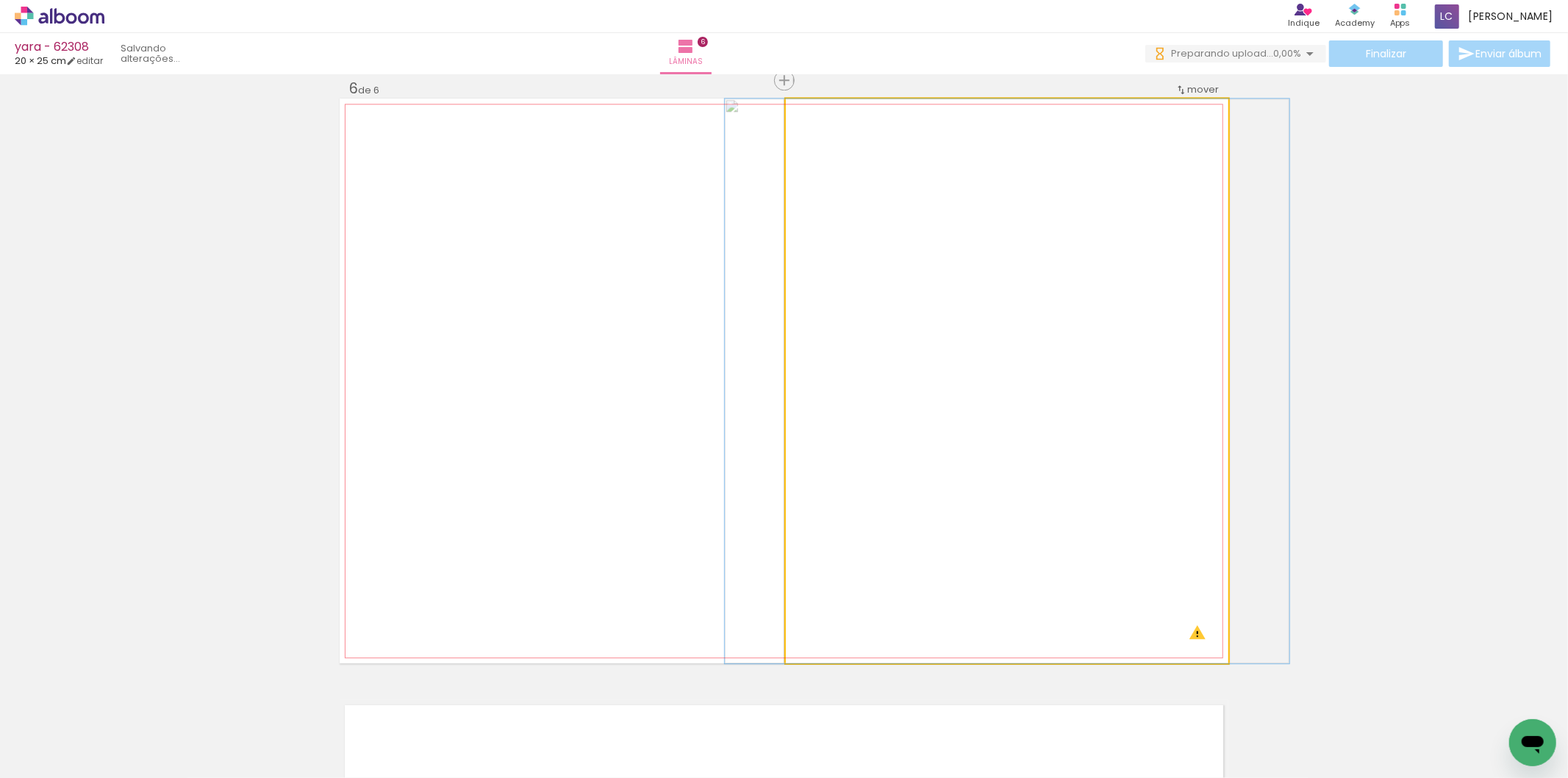
click at [920, 137] on quentale-photo at bounding box center [1007, 381] width 443 height 565
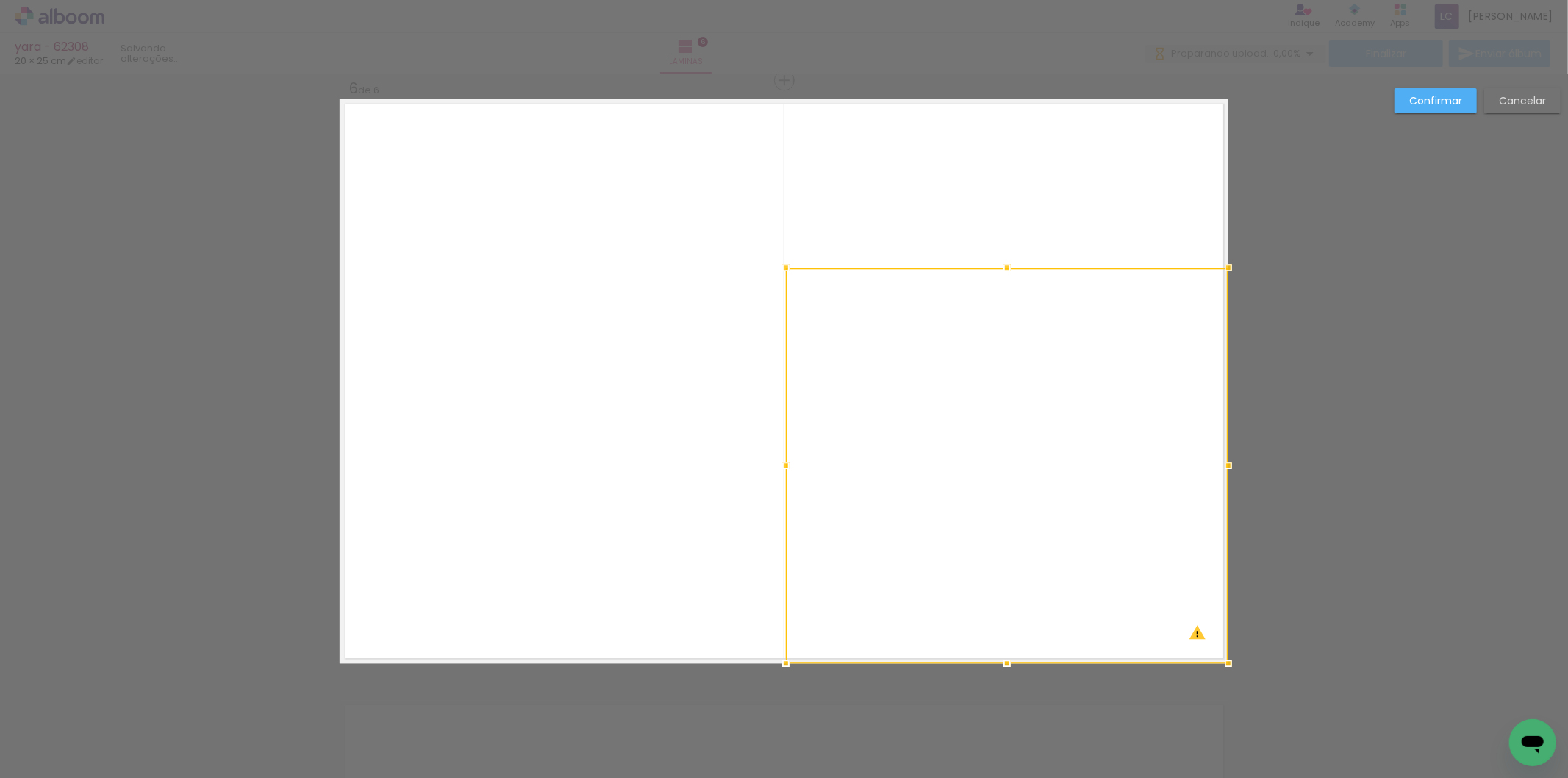
drag, startPoint x: 1011, startPoint y: 86, endPoint x: 1000, endPoint y: 263, distance: 177.3
click at [1000, 254] on div at bounding box center [1007, 268] width 30 height 30
click at [987, 372] on quentale-photo at bounding box center [1007, 467] width 443 height 392
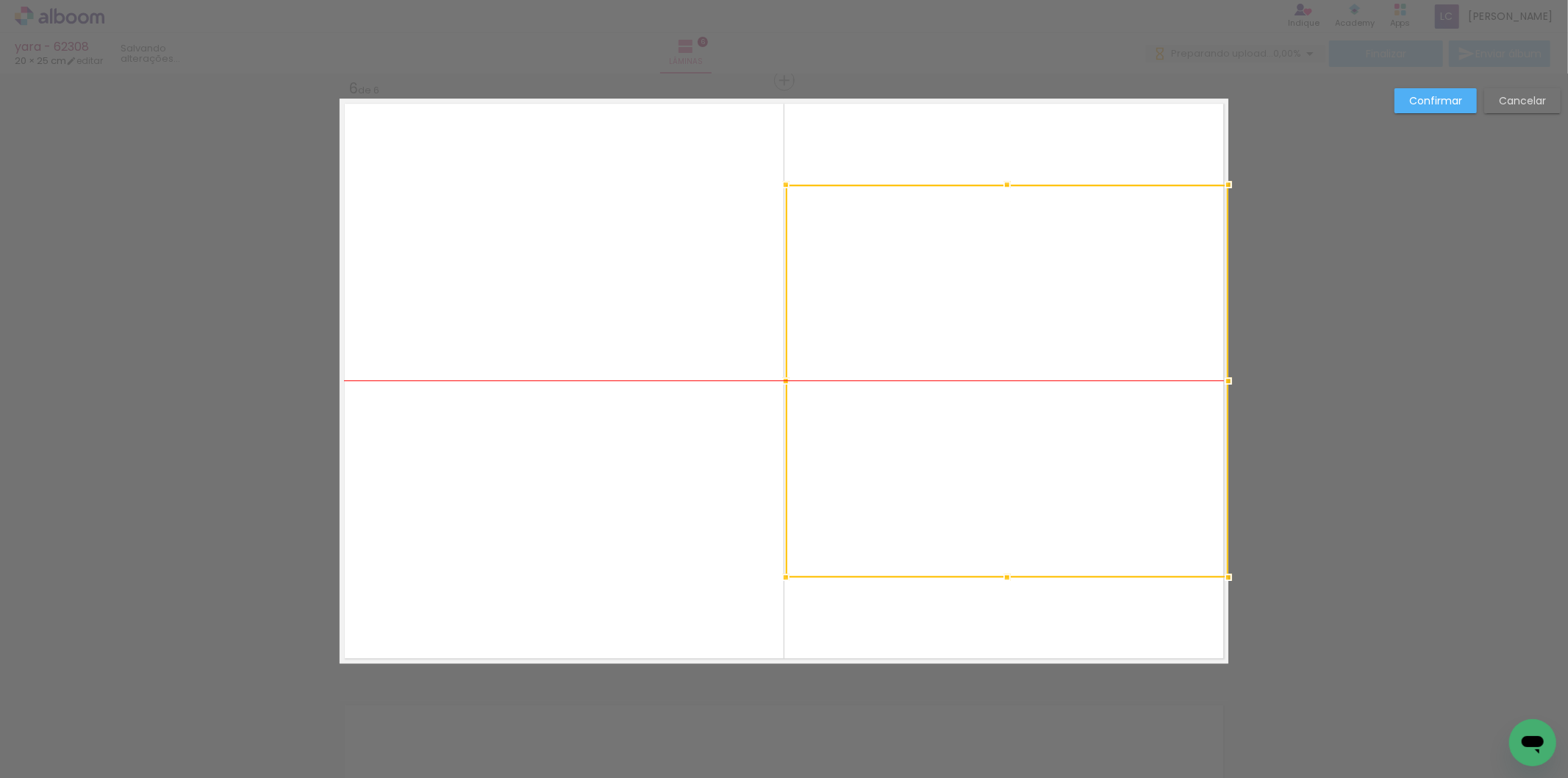
drag, startPoint x: 987, startPoint y: 372, endPoint x: 1224, endPoint y: 285, distance: 252.5
click at [969, 145] on quentale-layouter at bounding box center [784, 381] width 889 height 565
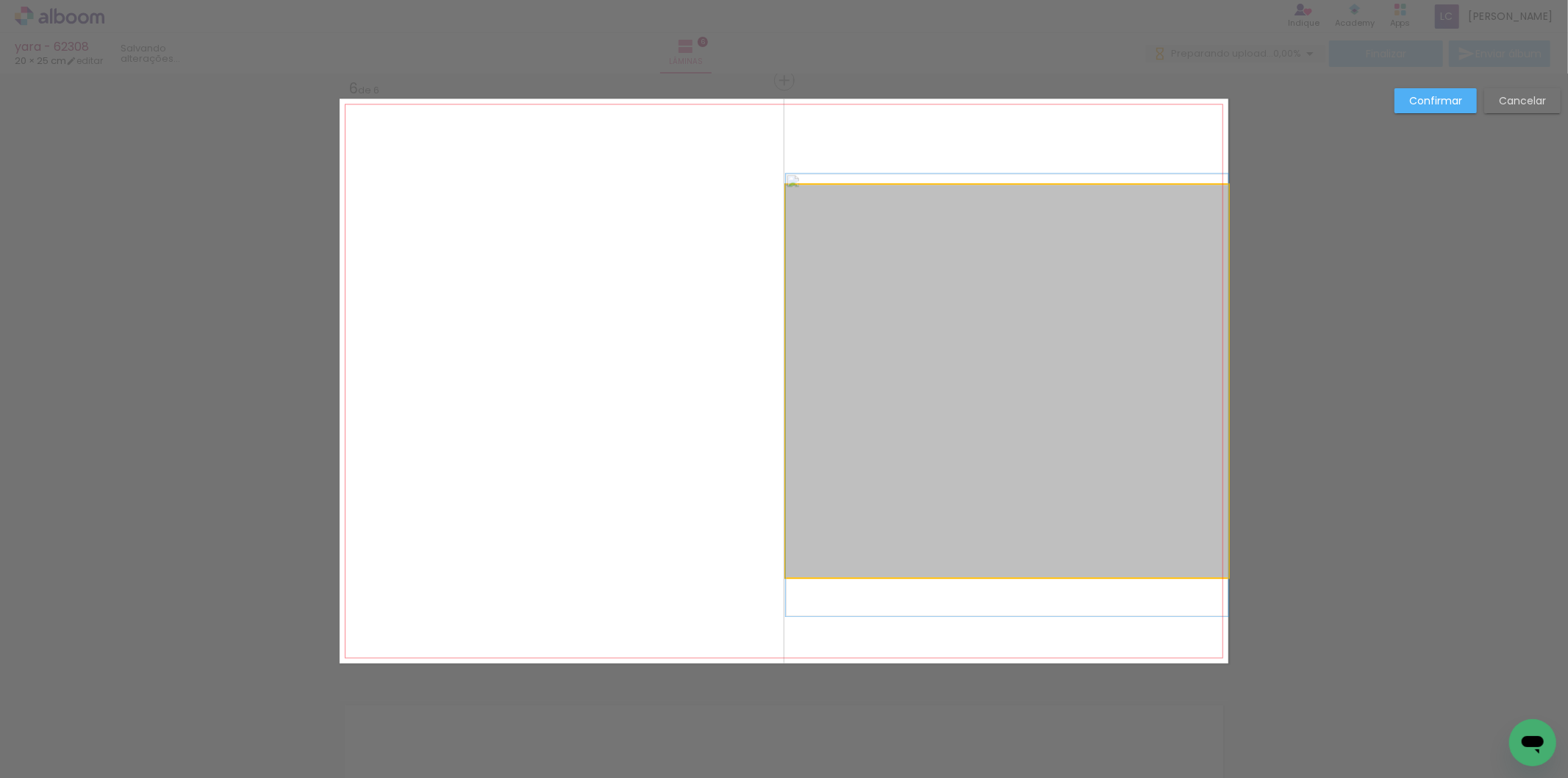
drag, startPoint x: 976, startPoint y: 254, endPoint x: 978, endPoint y: 268, distance: 14.1
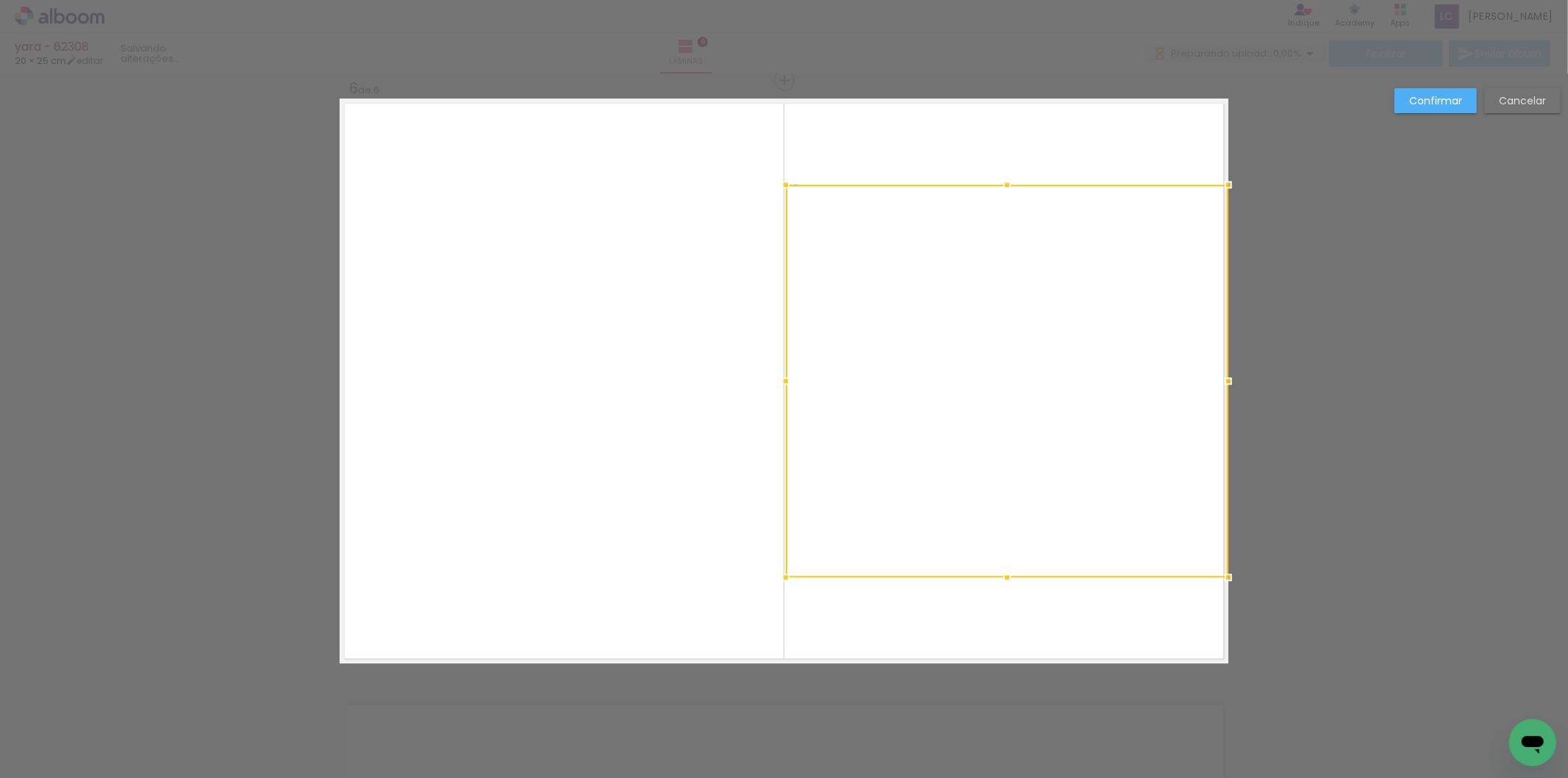
click at [0, 0] on slot "Confirmar" at bounding box center [0, 0] width 0 height 0
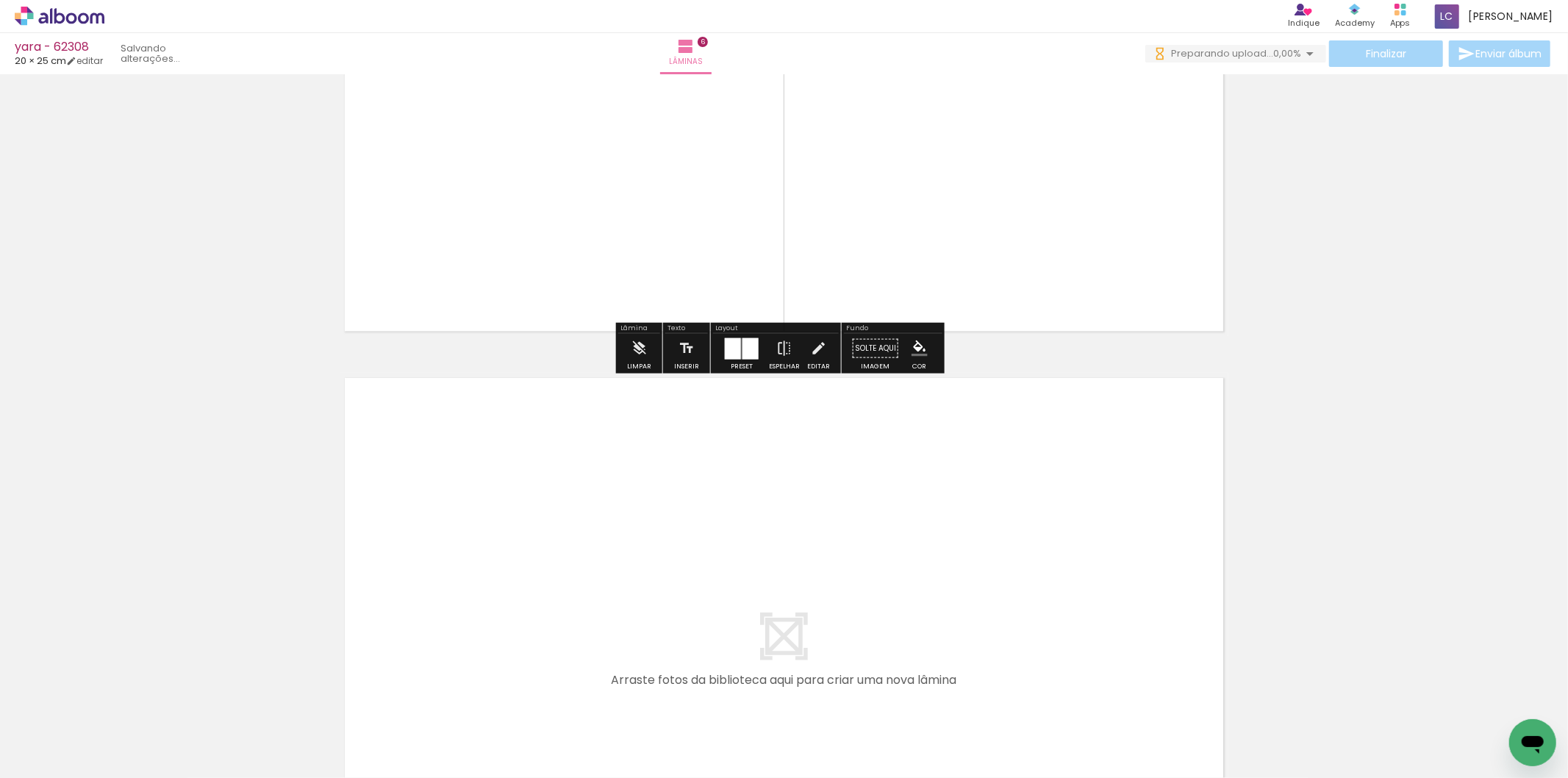
drag, startPoint x: 753, startPoint y: 680, endPoint x: 782, endPoint y: 697, distance: 33.6
click at [751, 666] on quentale-workspace at bounding box center [784, 389] width 1568 height 778
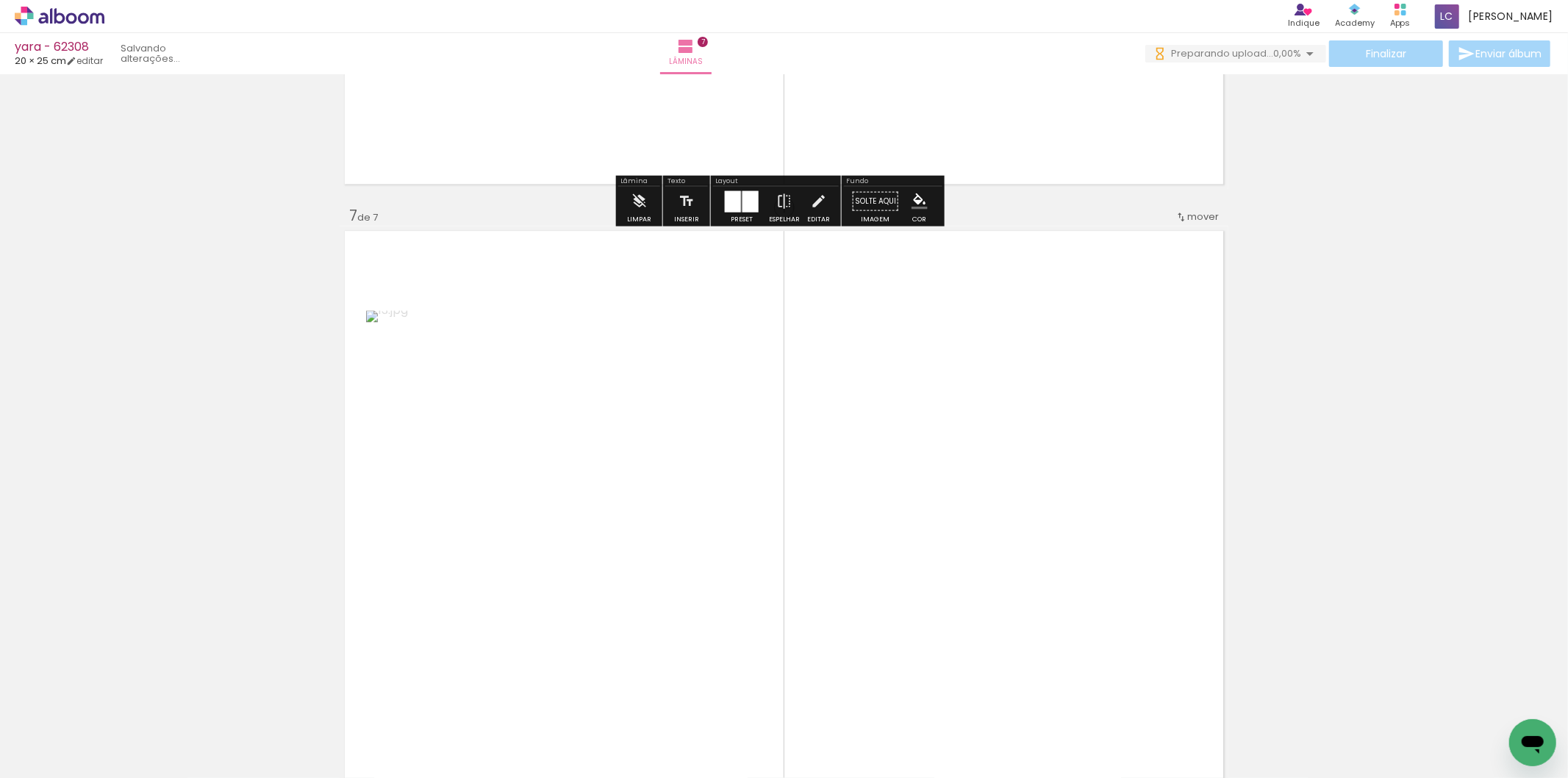
scroll to position [3627, 0]
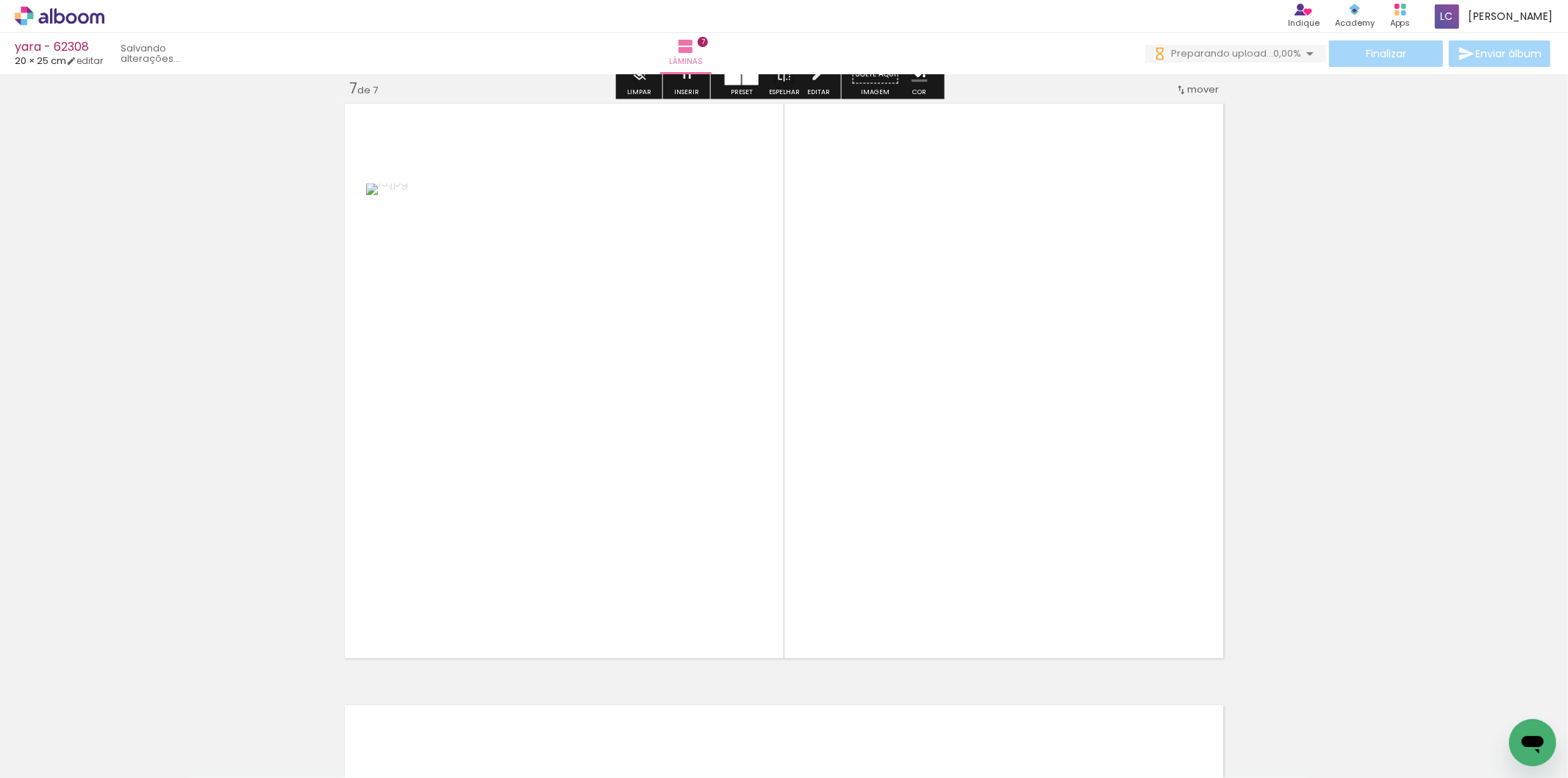
drag, startPoint x: 846, startPoint y: 672, endPoint x: 746, endPoint y: 653, distance: 101.8
click at [865, 575] on quentale-workspace at bounding box center [784, 389] width 1568 height 778
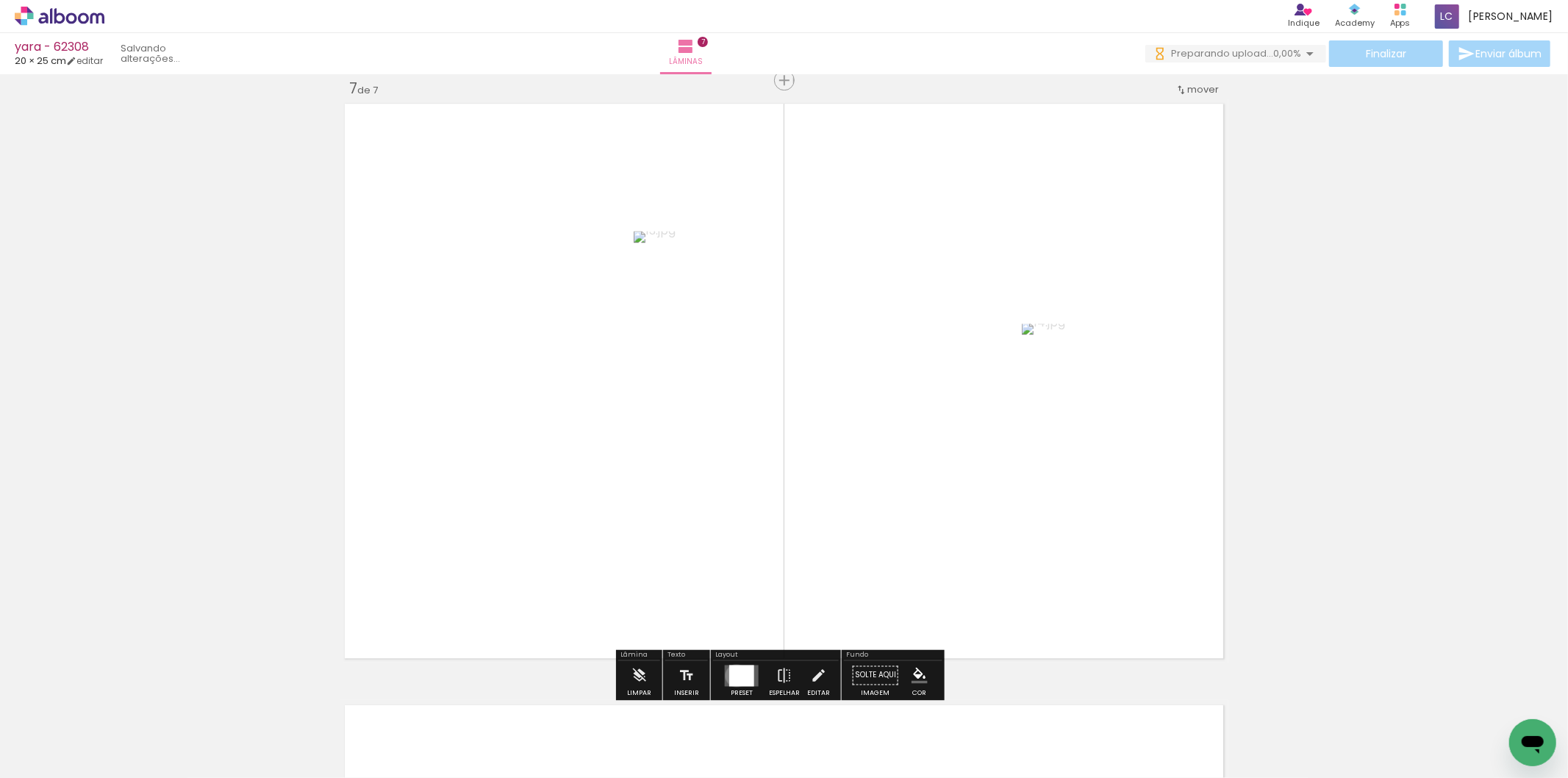
click at [733, 676] on div at bounding box center [741, 676] width 25 height 21
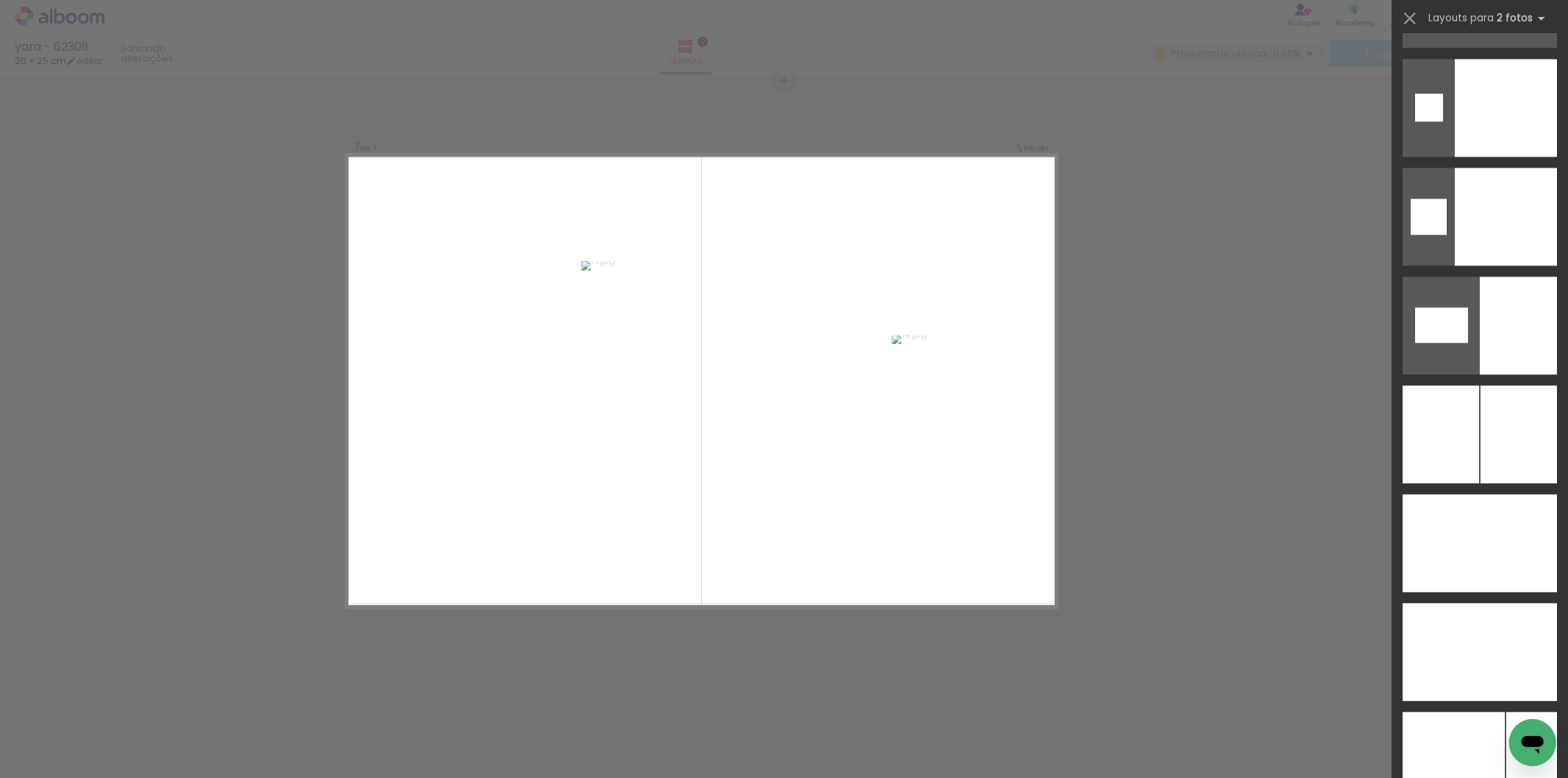
scroll to position [7423, 0]
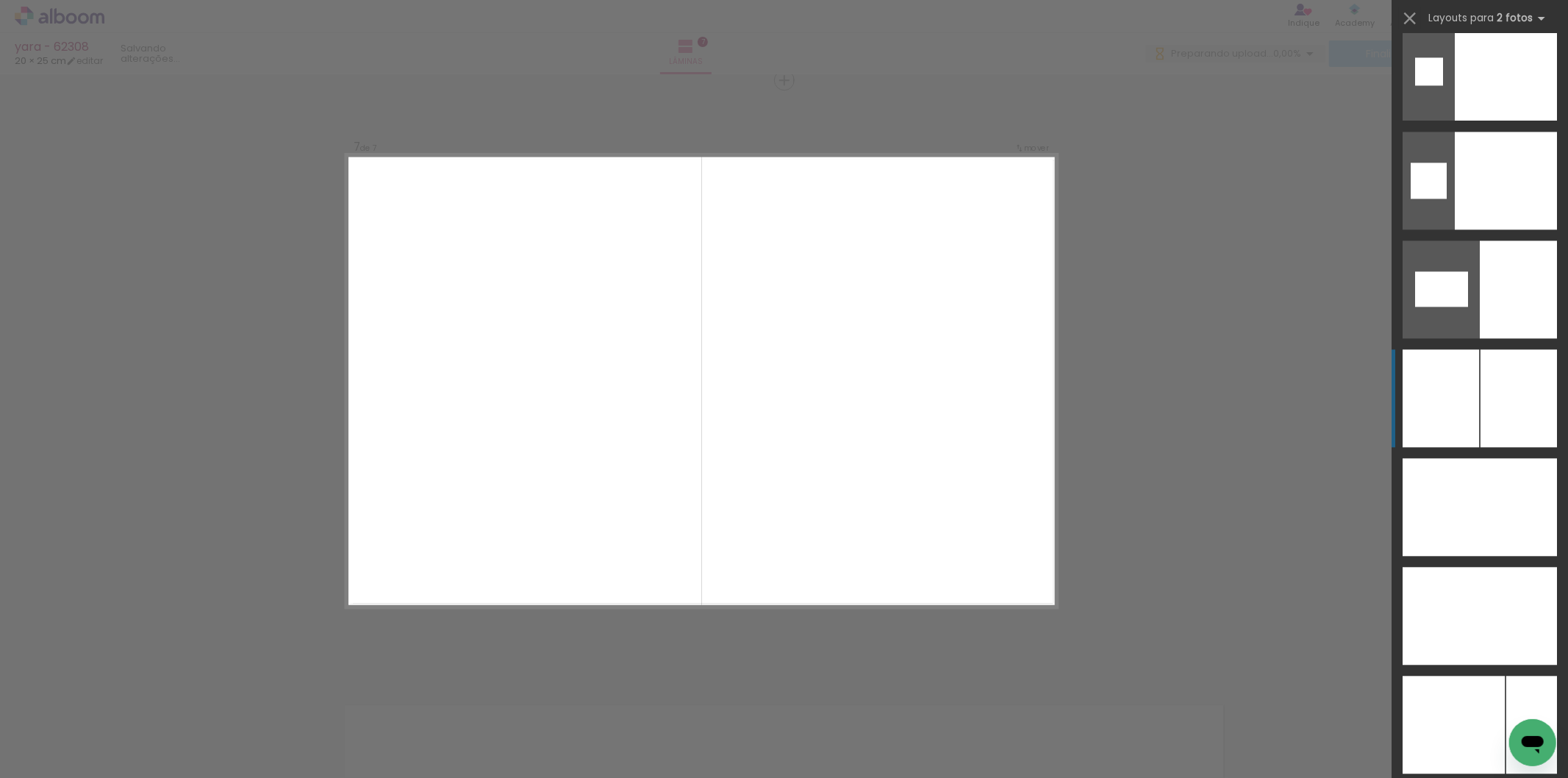
click at [1506, 676] on div at bounding box center [1531, 724] width 50 height 97
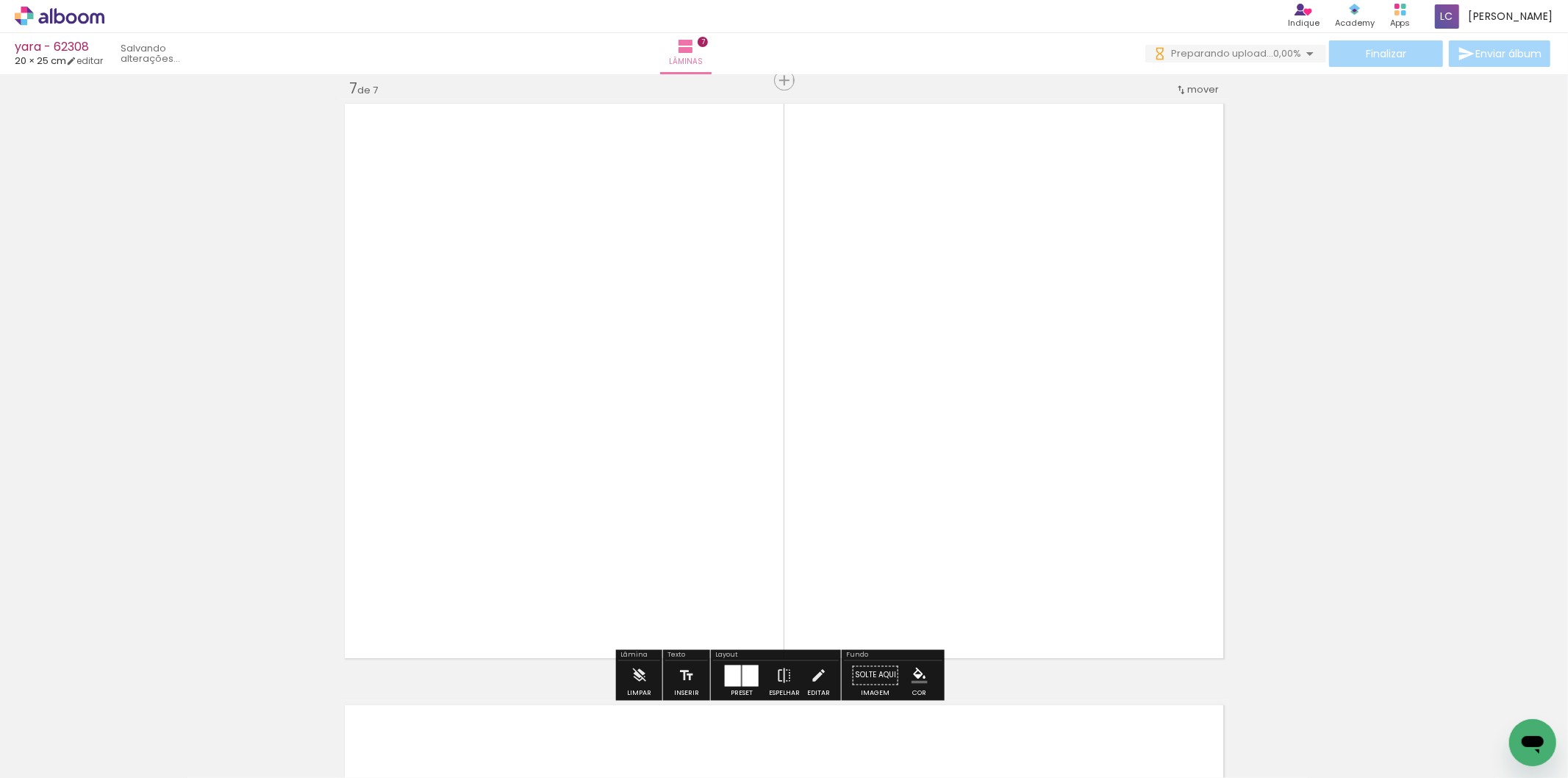
click at [540, 157] on quentale-photo at bounding box center [560, 381] width 442 height 565
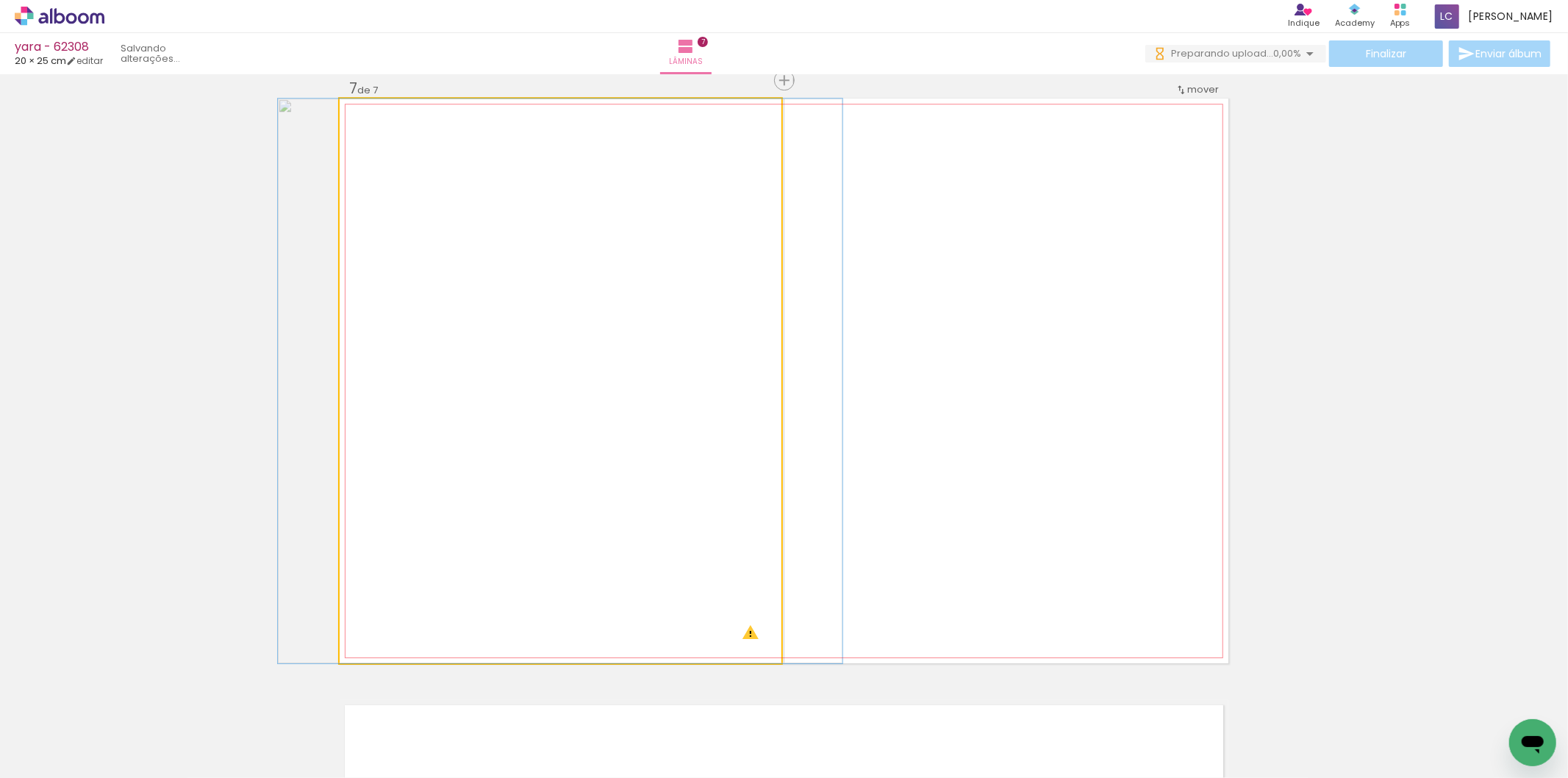
click at [540, 157] on quentale-photo at bounding box center [560, 381] width 442 height 565
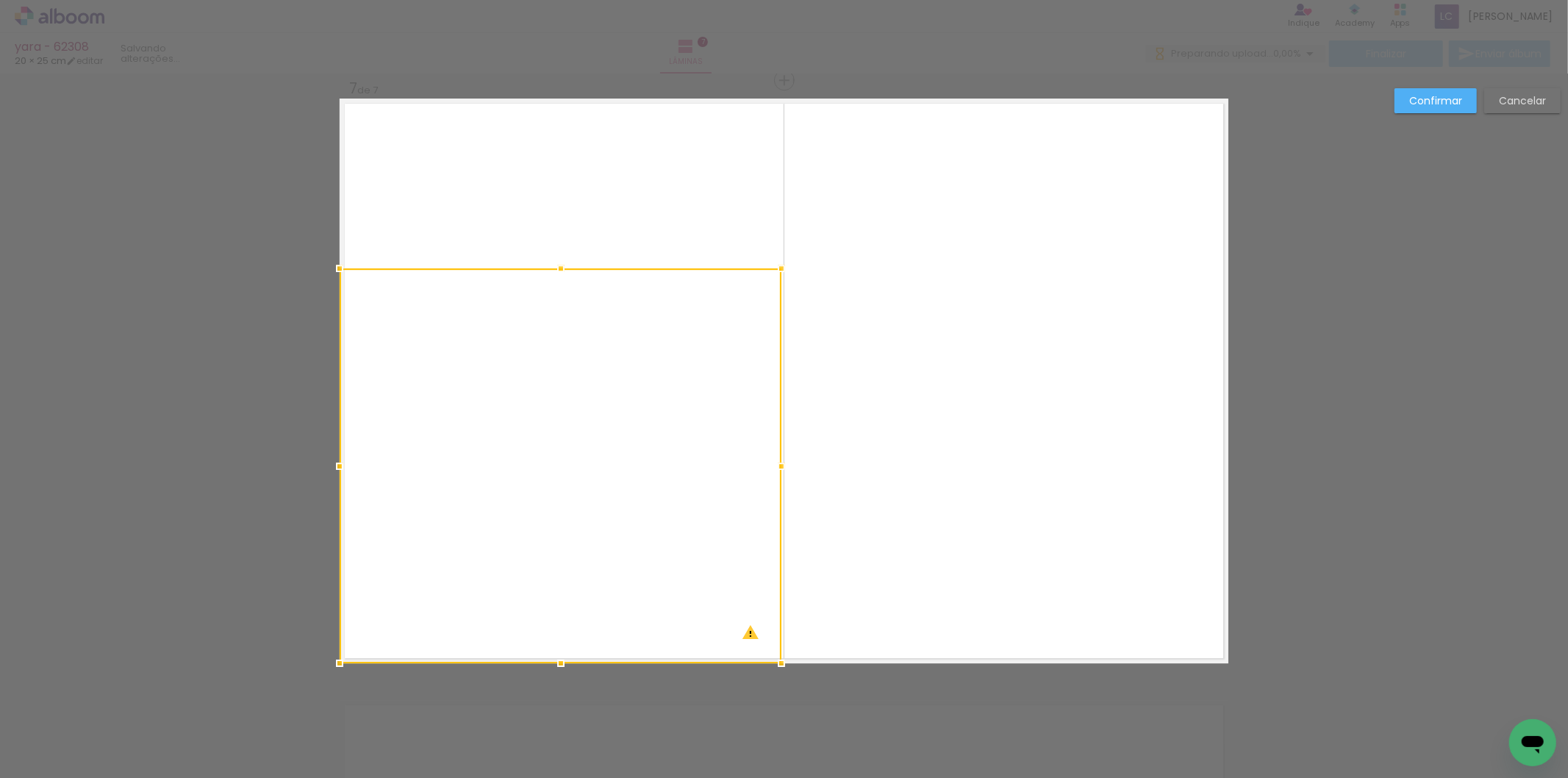
drag, startPoint x: 553, startPoint y: 96, endPoint x: 595, endPoint y: 266, distance: 175.1
click at [595, 266] on album-spread "7 de 7" at bounding box center [784, 381] width 889 height 565
click at [598, 380] on quentale-photo at bounding box center [560, 465] width 442 height 394
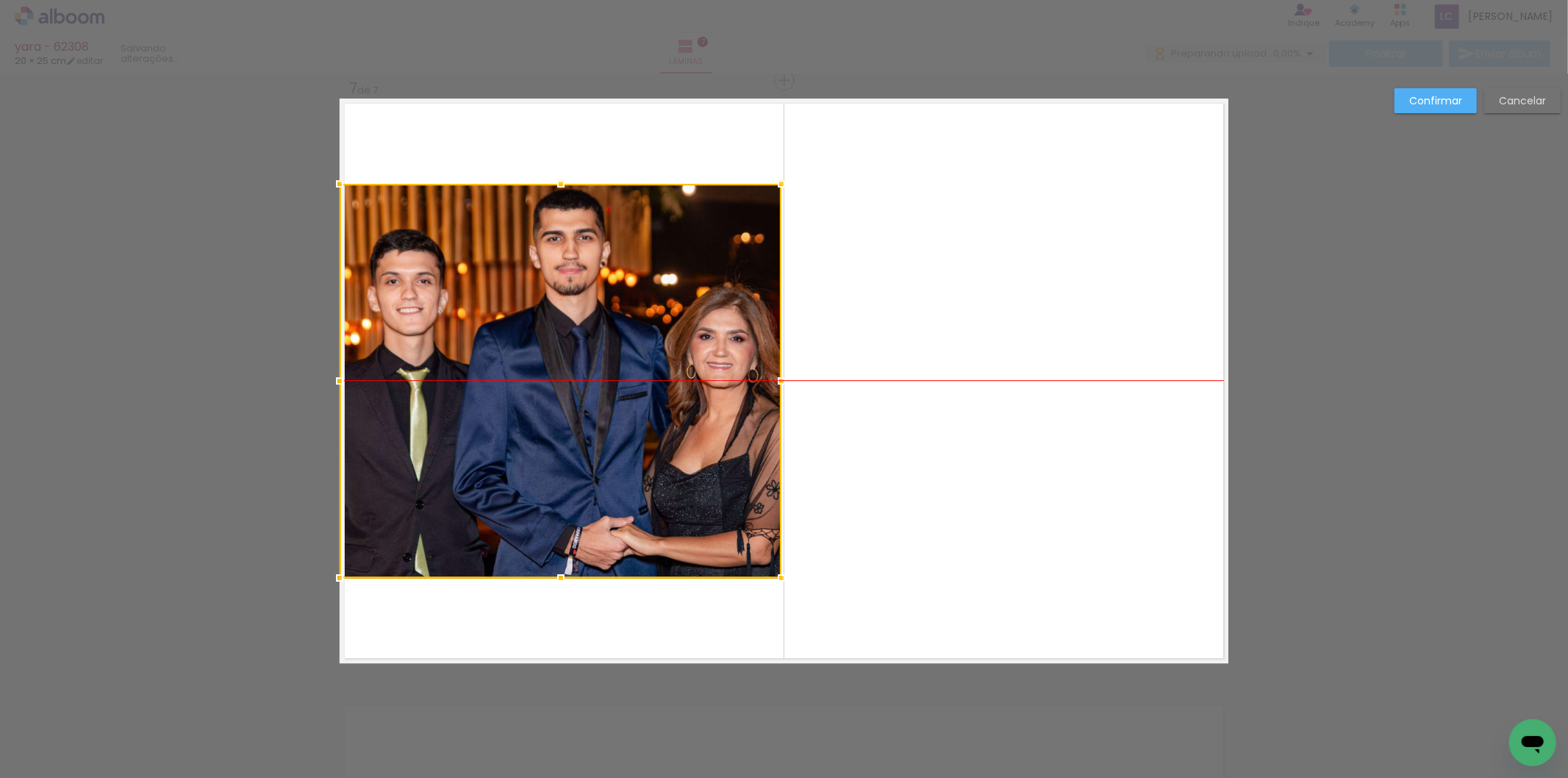
drag, startPoint x: 598, startPoint y: 380, endPoint x: 370, endPoint y: 306, distance: 239.7
click at [370, 306] on div at bounding box center [560, 381] width 442 height 394
click at [0, 0] on slot "Confirmar" at bounding box center [0, 0] width 0 height 0
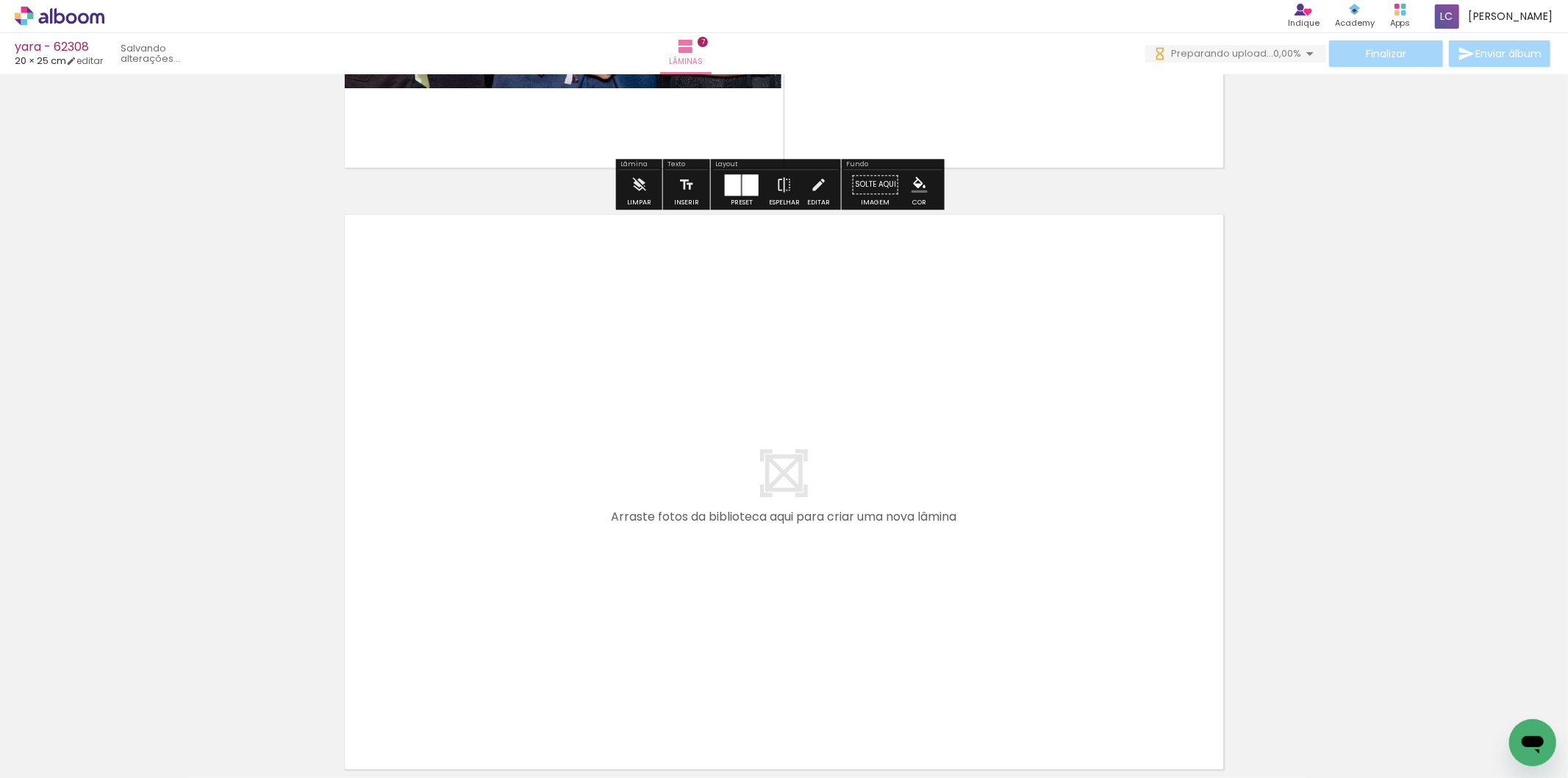
drag, startPoint x: 935, startPoint y: 697, endPoint x: 1012, endPoint y: 695, distance: 77.0
click at [939, 604] on quentale-workspace at bounding box center [784, 389] width 1568 height 778
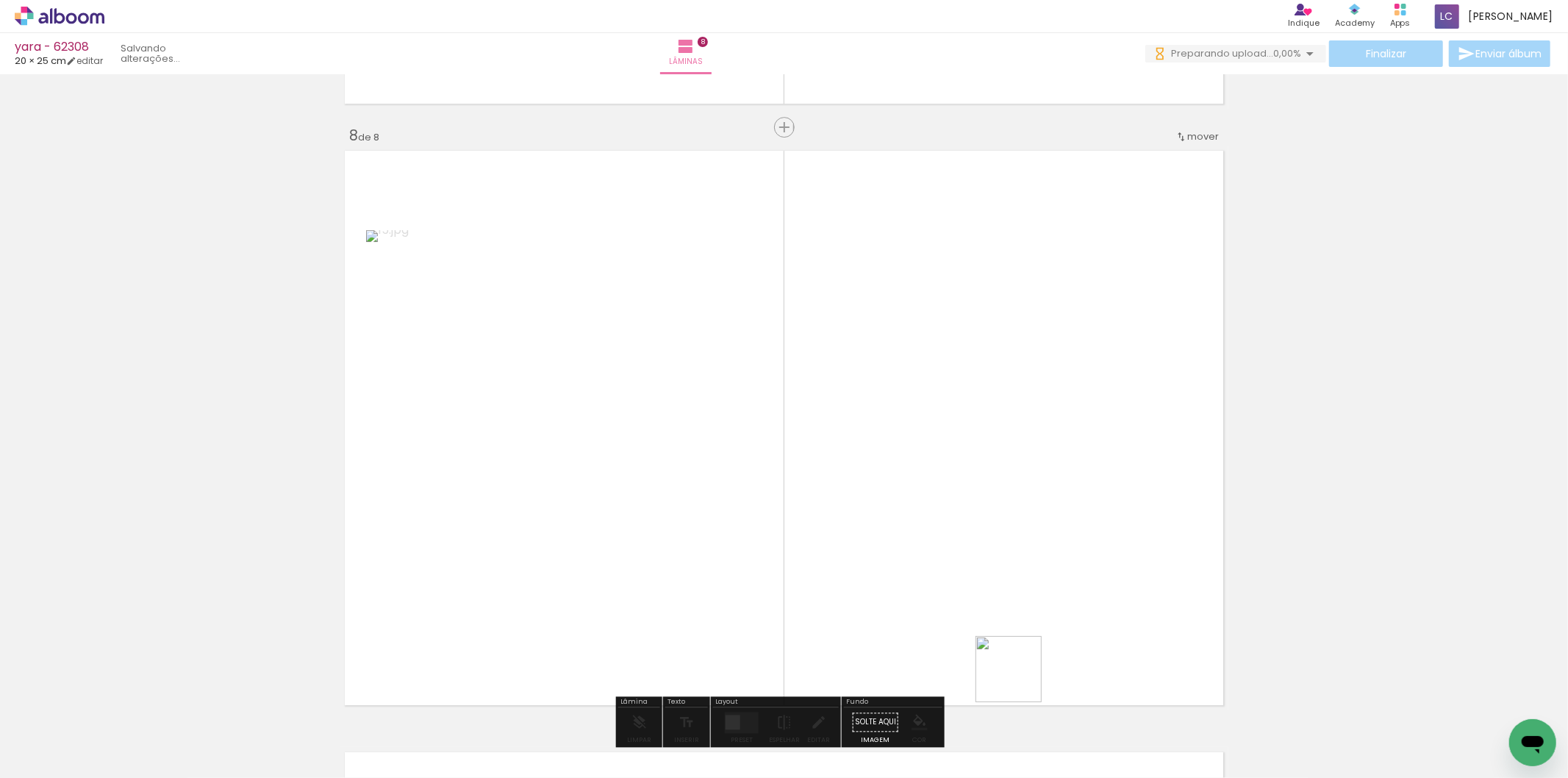
drag, startPoint x: 1020, startPoint y: 703, endPoint x: 855, endPoint y: 616, distance: 186.5
click at [1003, 591] on quentale-workspace at bounding box center [784, 389] width 1568 height 778
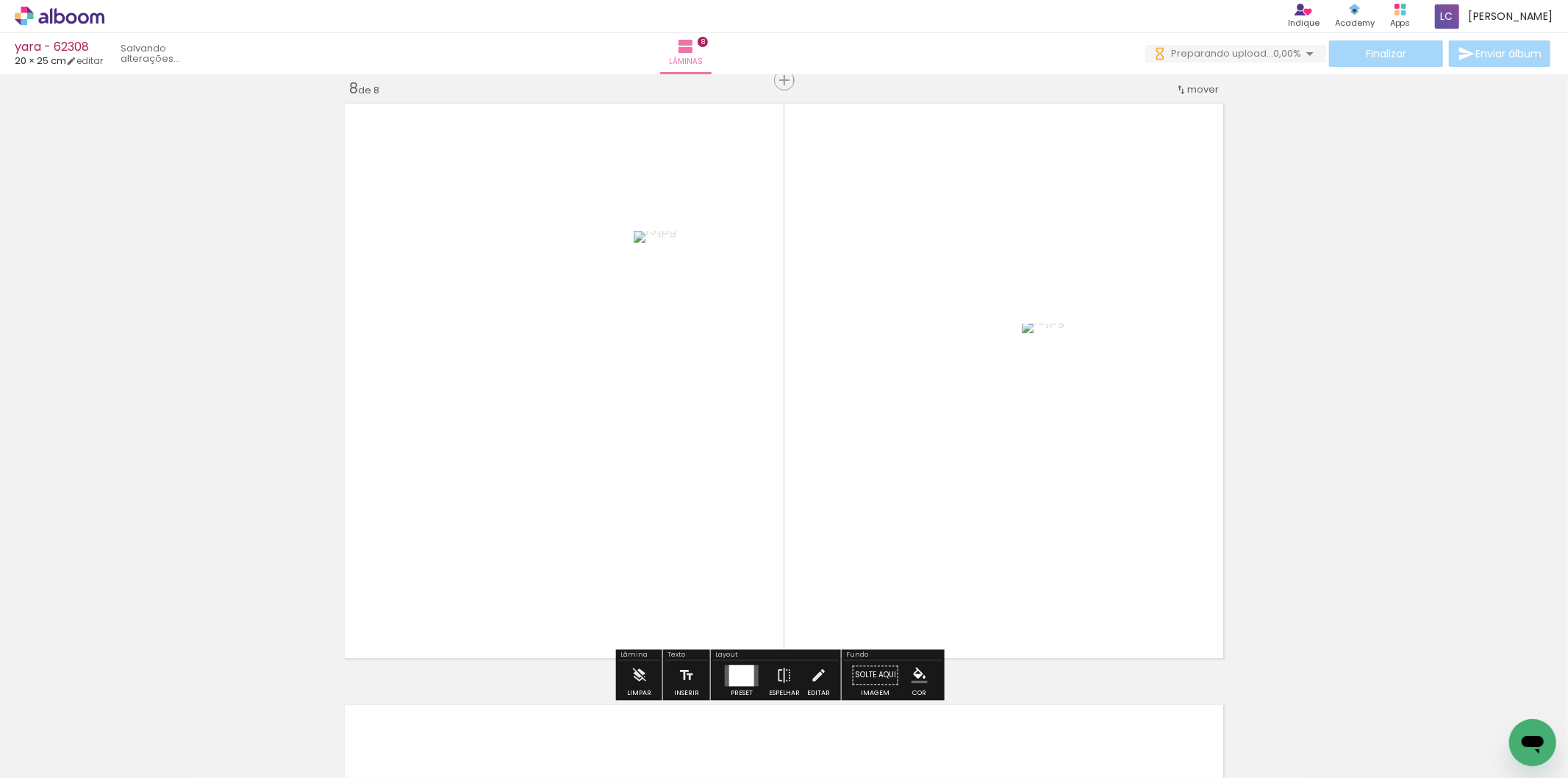
scroll to position [4229, 0]
click at [747, 670] on div at bounding box center [741, 676] width 25 height 21
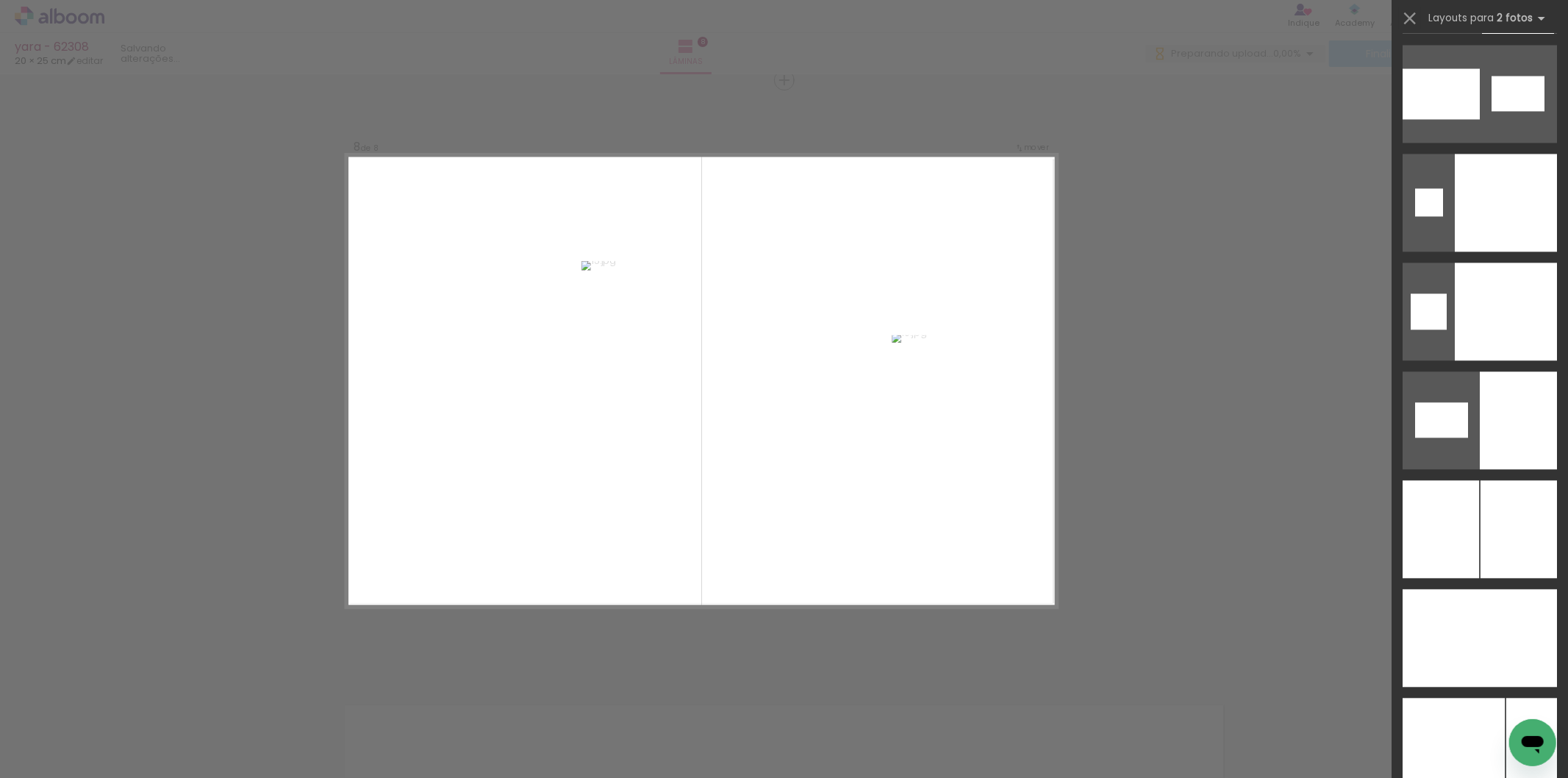
scroll to position [7316, 0]
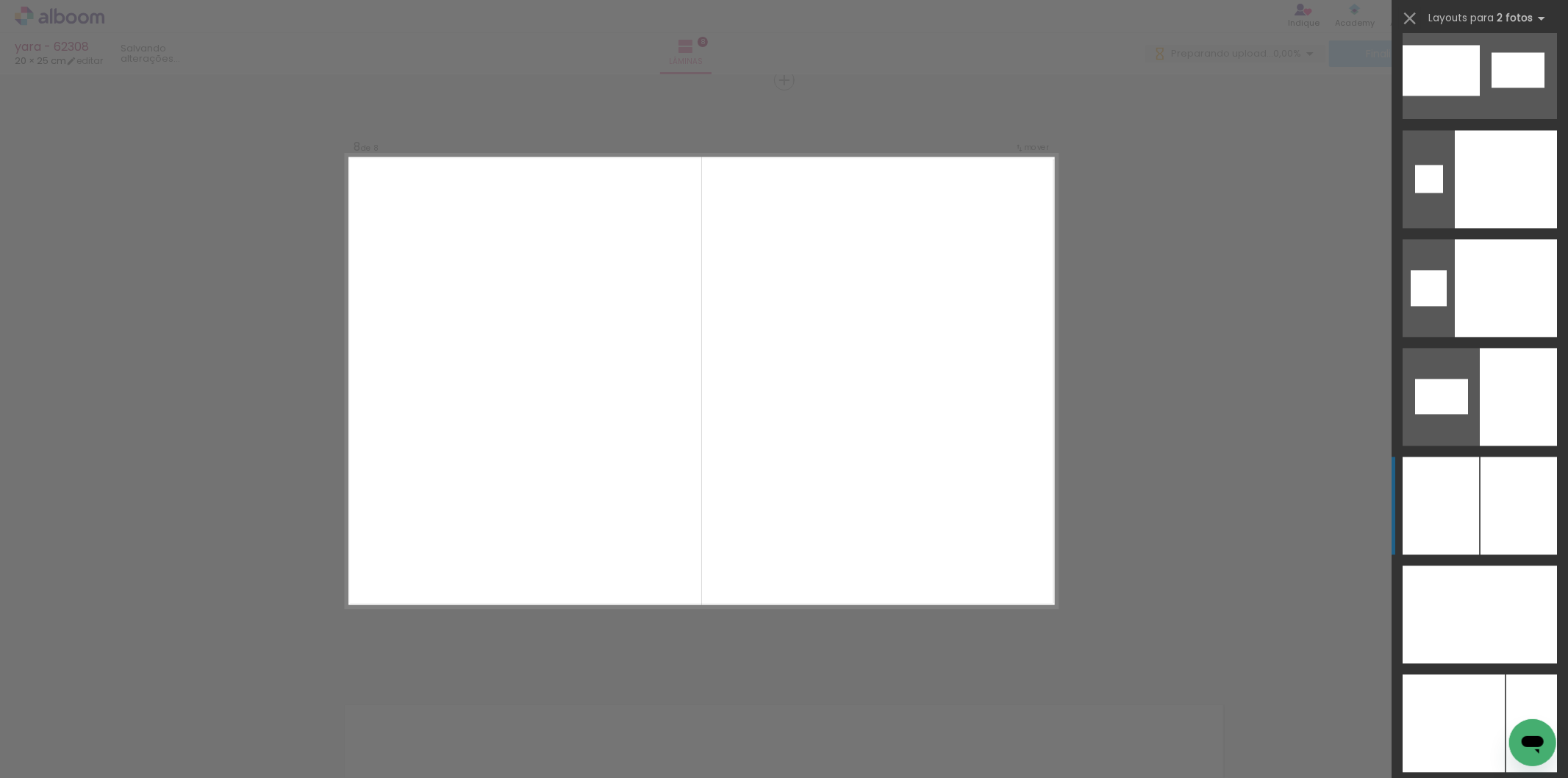
click at [1509, 675] on div at bounding box center [1531, 723] width 50 height 97
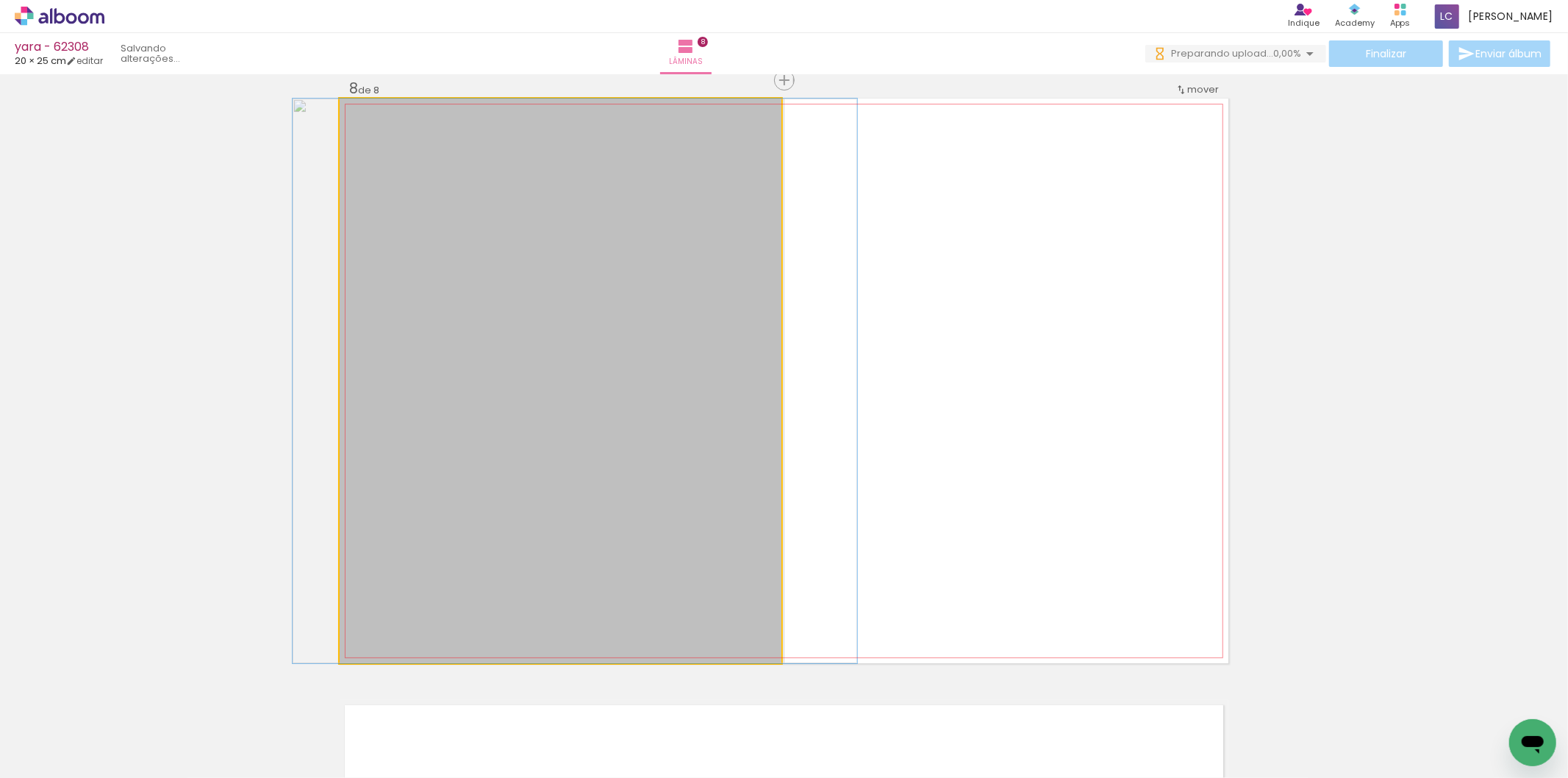
drag, startPoint x: 613, startPoint y: 451, endPoint x: 628, endPoint y: 450, distance: 15.0
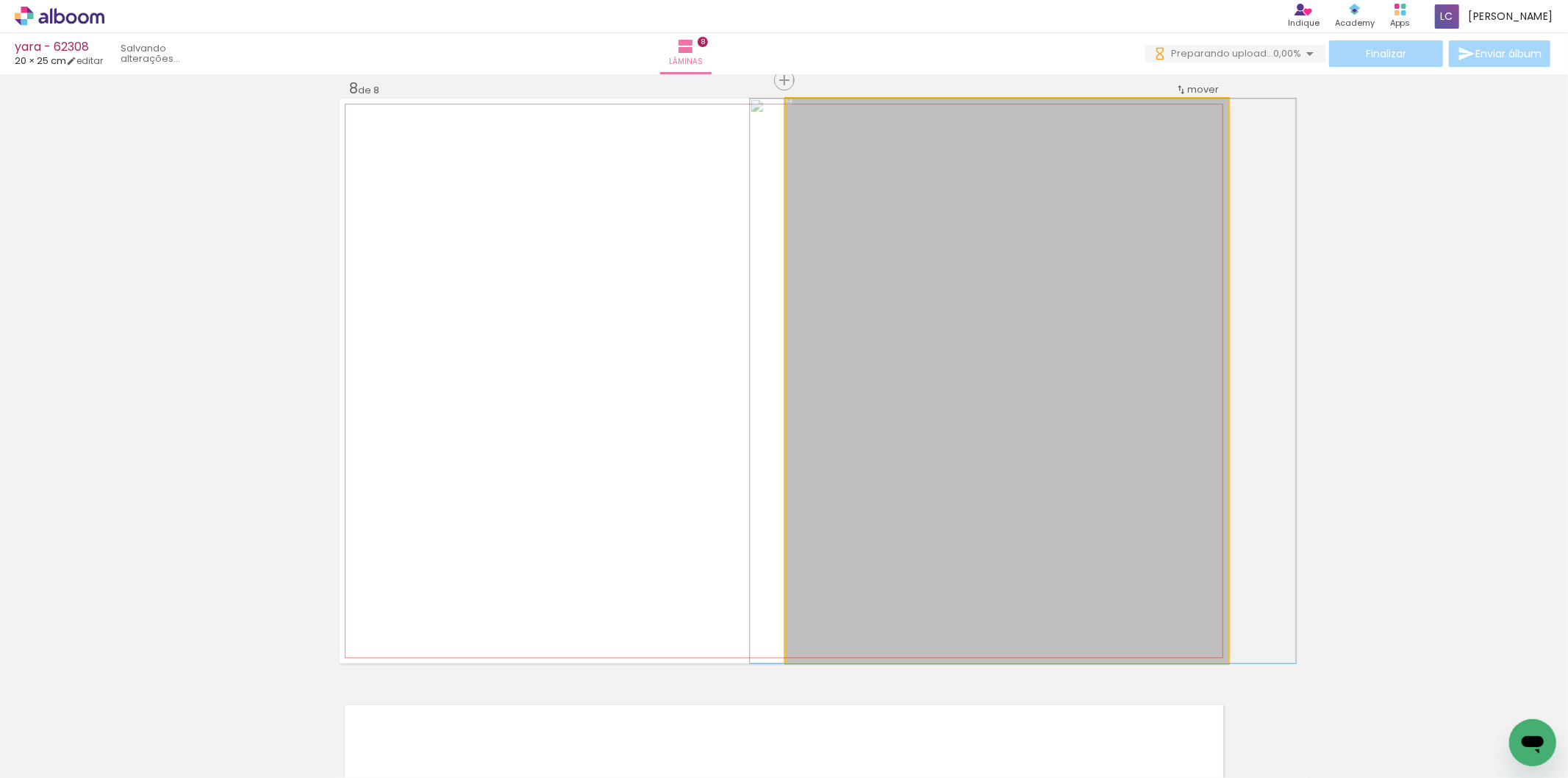
drag, startPoint x: 936, startPoint y: 429, endPoint x: 952, endPoint y: 434, distance: 16.8
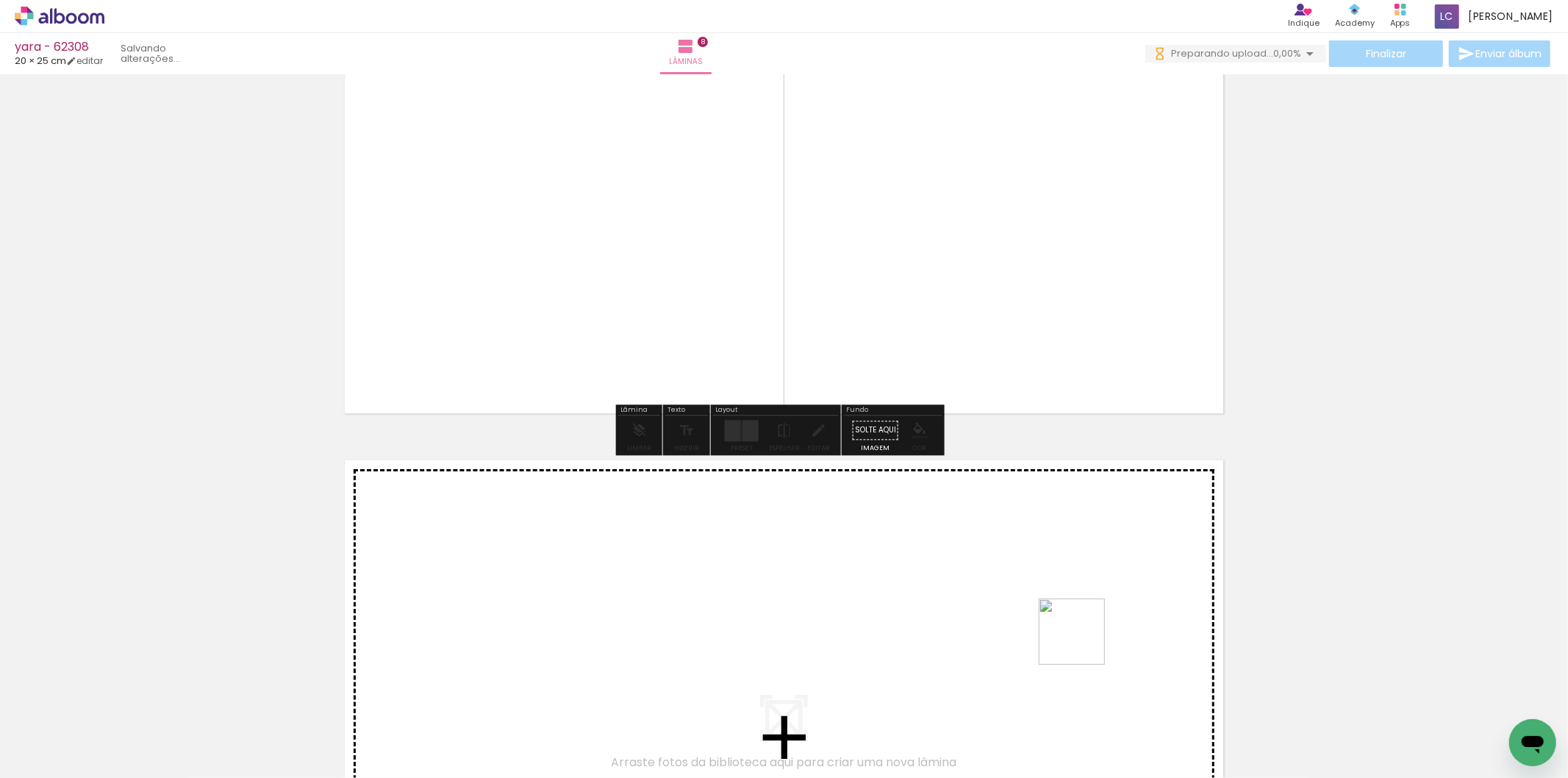
drag, startPoint x: 1083, startPoint y: 693, endPoint x: 1083, endPoint y: 642, distance: 51.0
click at [1083, 642] on quentale-workspace at bounding box center [784, 389] width 1568 height 778
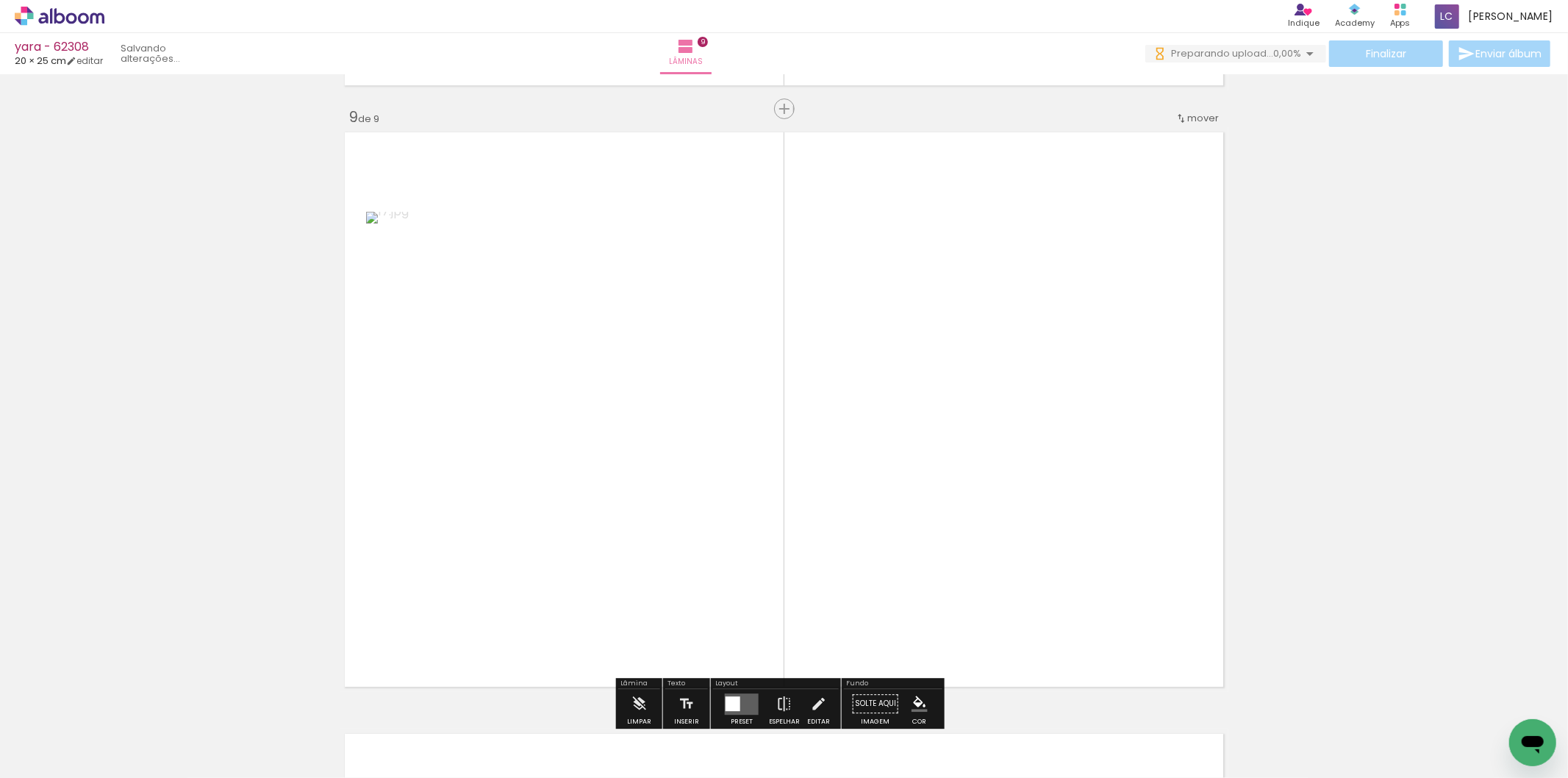
scroll to position [4830, 0]
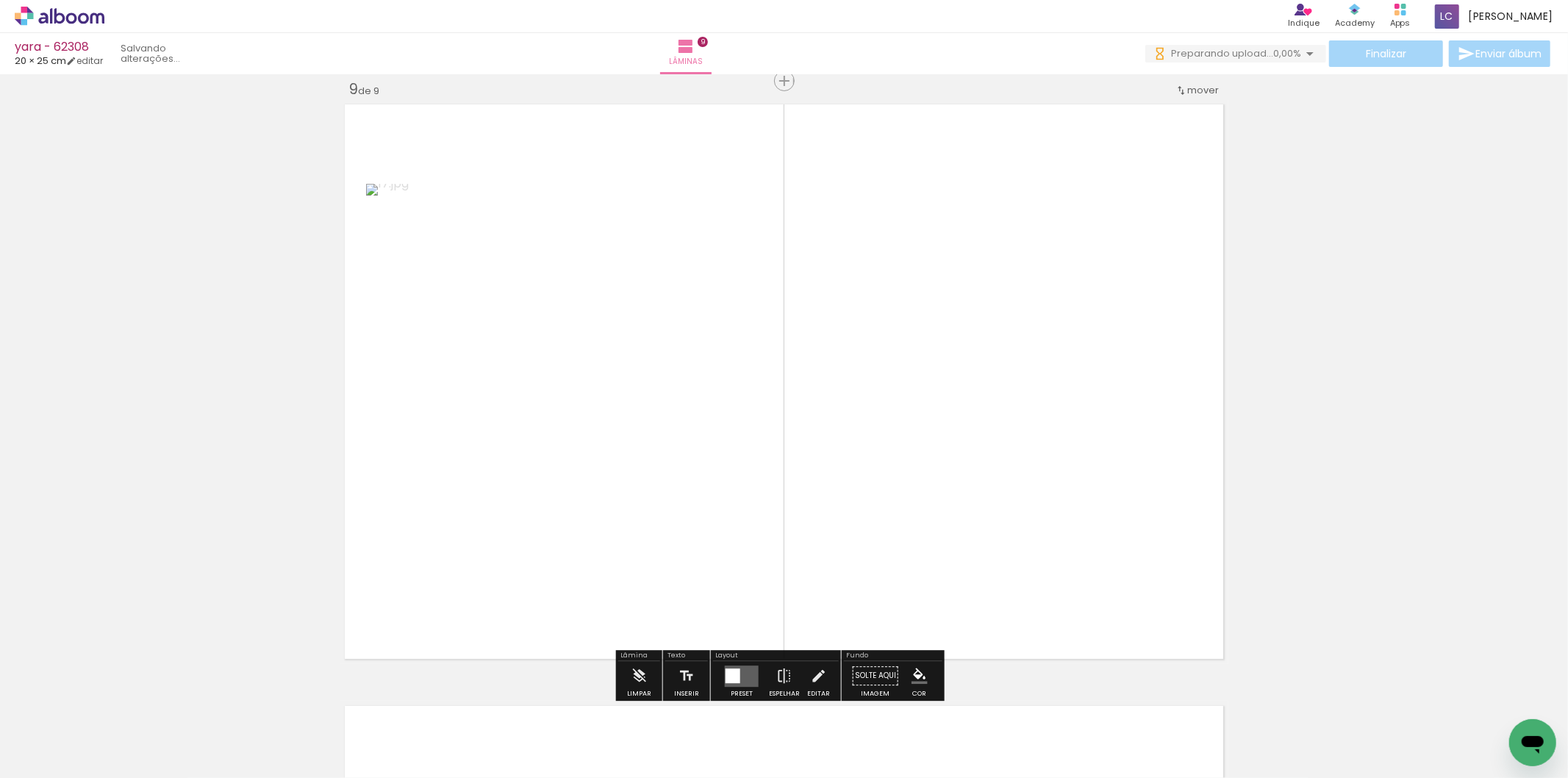
drag, startPoint x: 1156, startPoint y: 704, endPoint x: 828, endPoint y: 614, distance: 340.1
click at [979, 569] on quentale-workspace at bounding box center [784, 389] width 1568 height 778
click at [729, 671] on div at bounding box center [741, 676] width 25 height 21
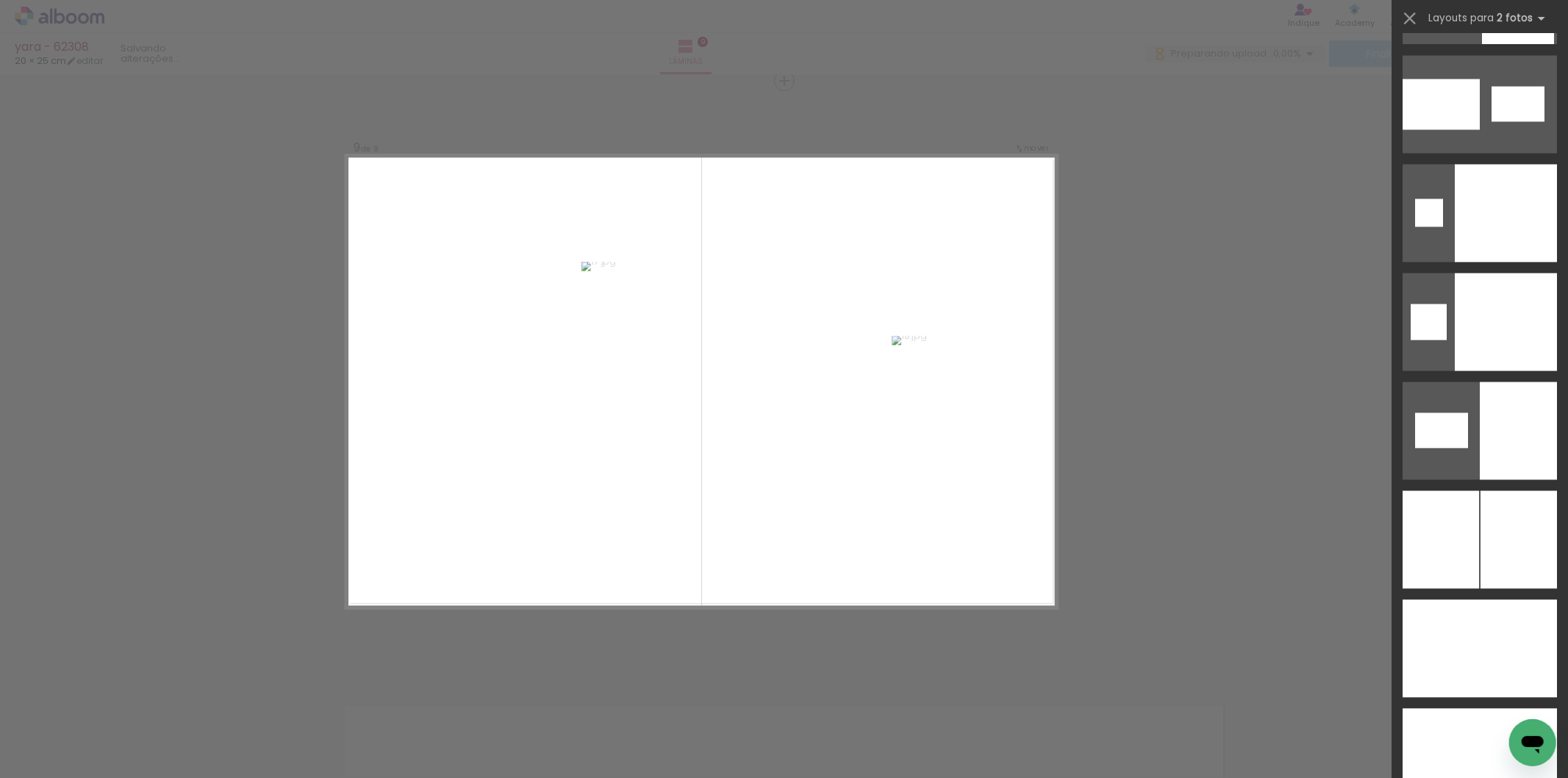
scroll to position [7293, 0]
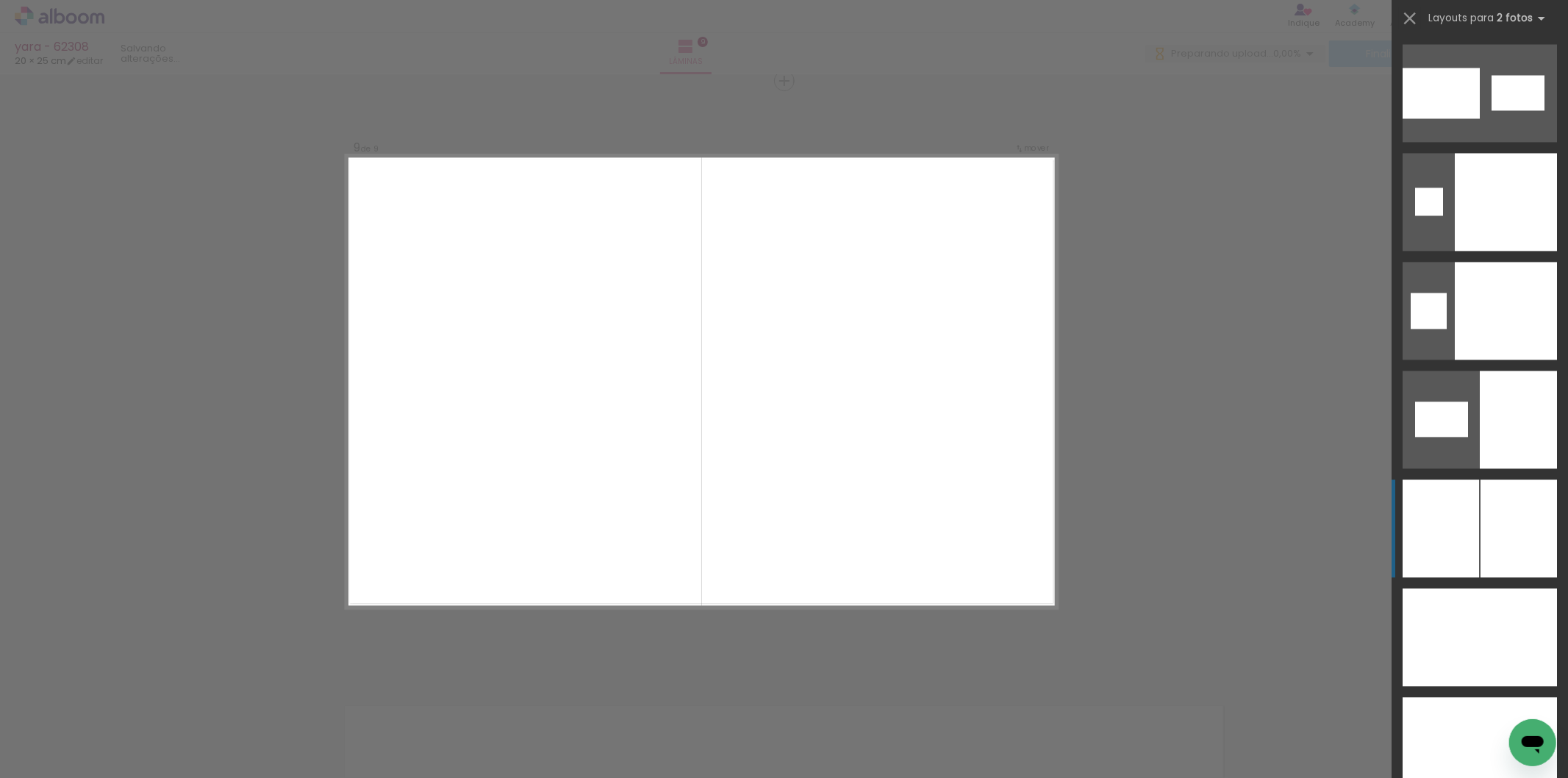
click at [1486, 697] on div at bounding box center [1505, 746] width 104 height 97
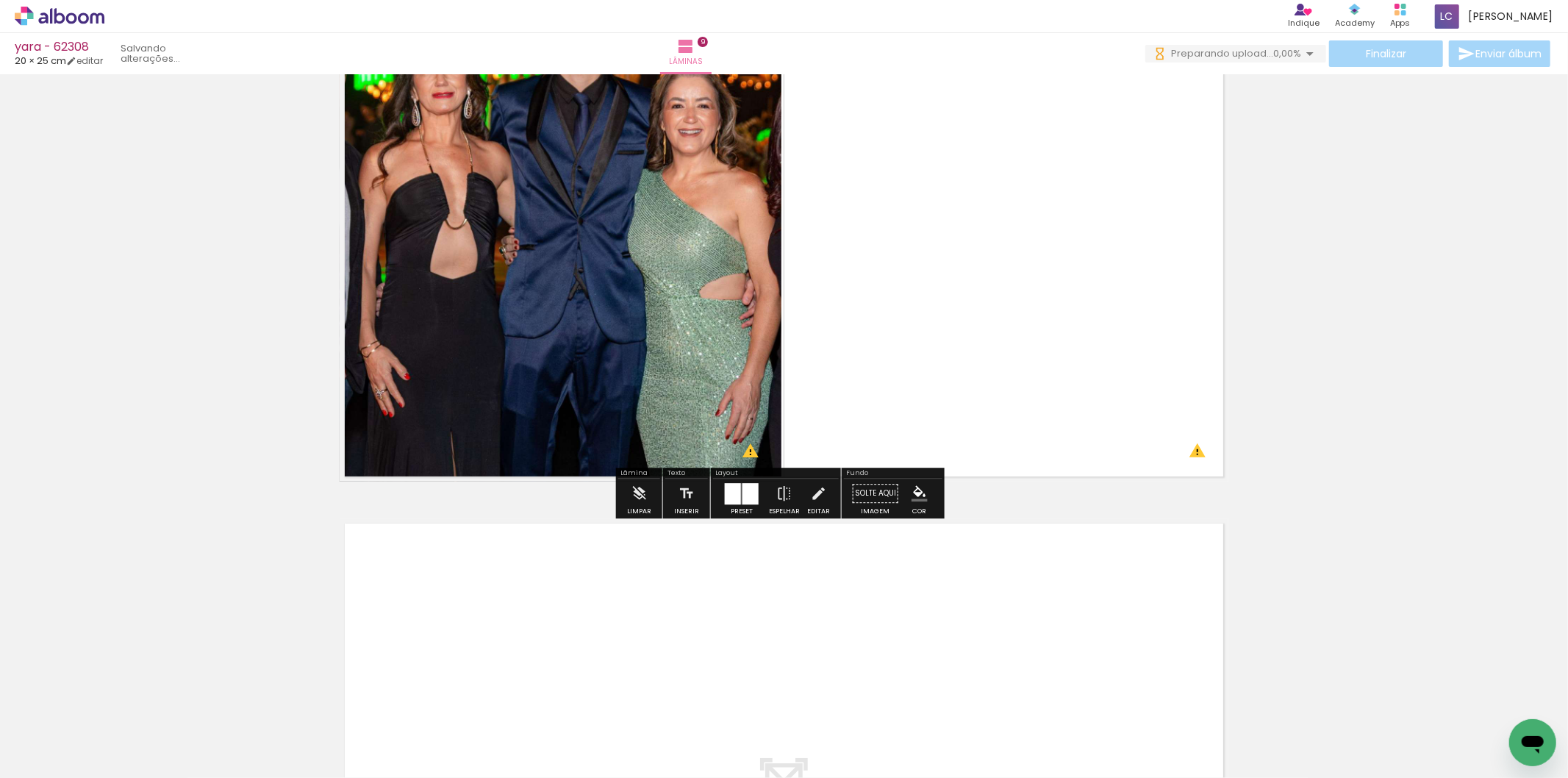
scroll to position [5076, 0]
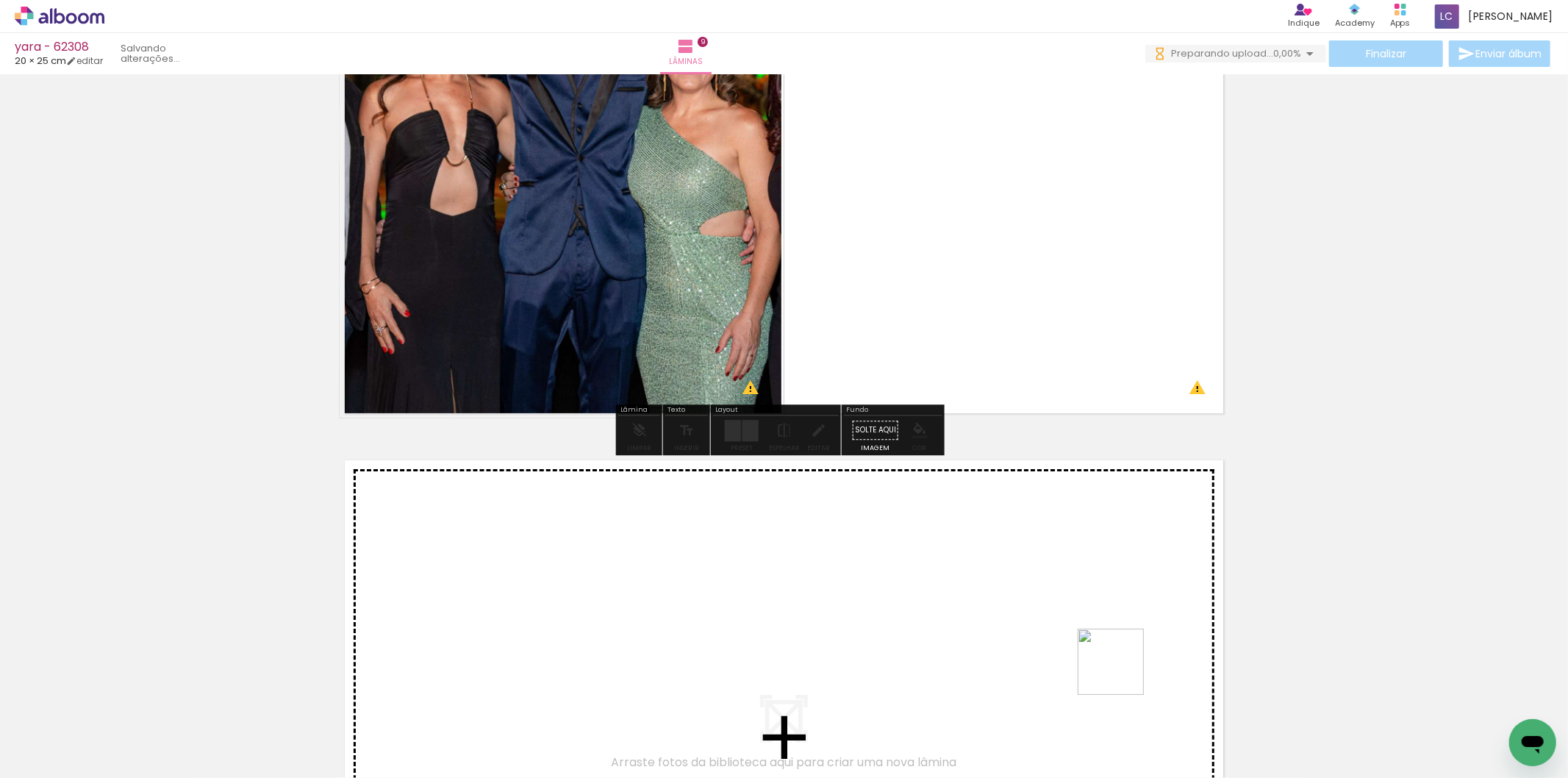
drag, startPoint x: 1260, startPoint y: 721, endPoint x: 1030, endPoint y: 629, distance: 247.7
click at [1030, 629] on quentale-workspace at bounding box center [784, 389] width 1568 height 778
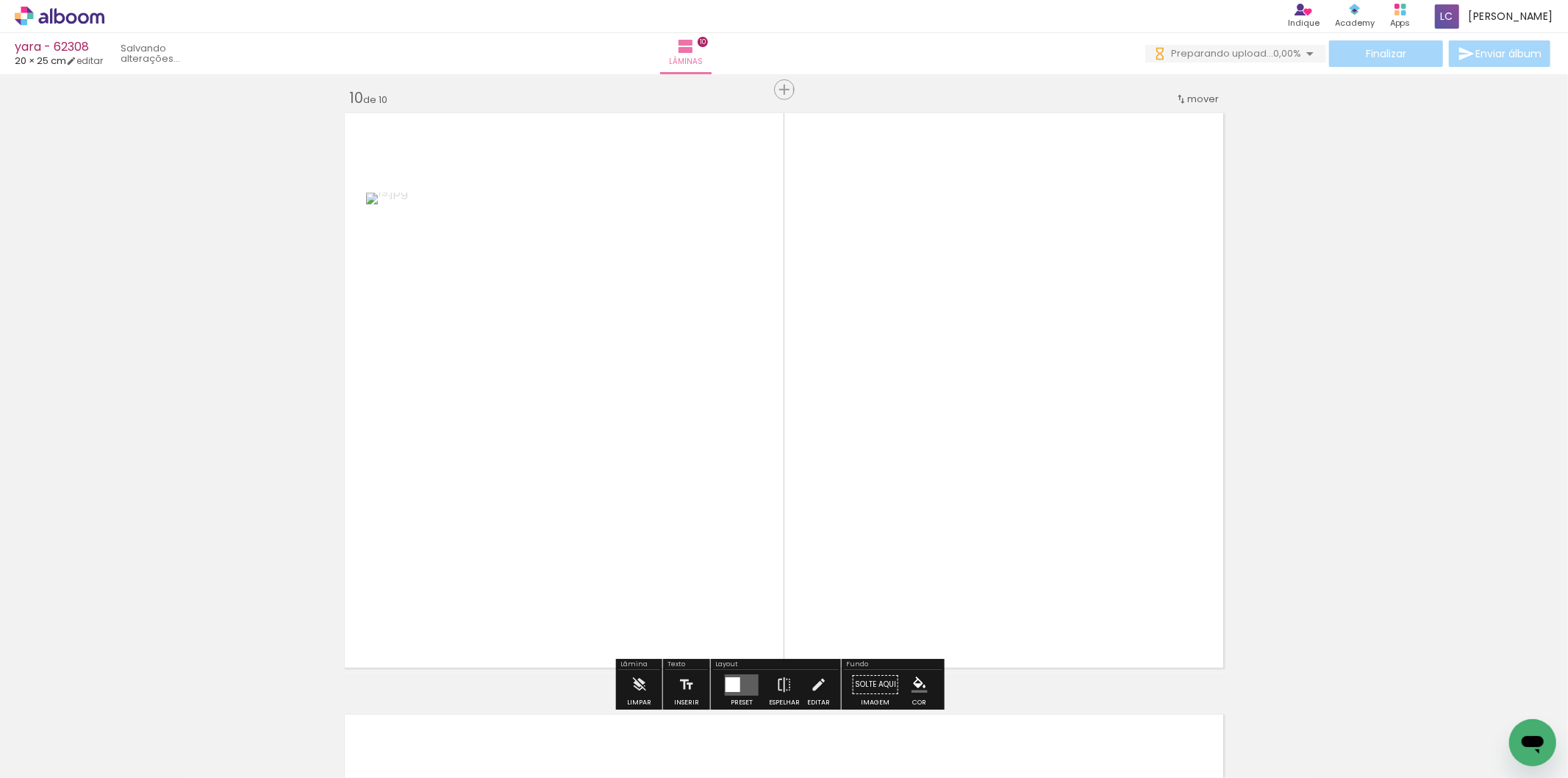
scroll to position [5432, 0]
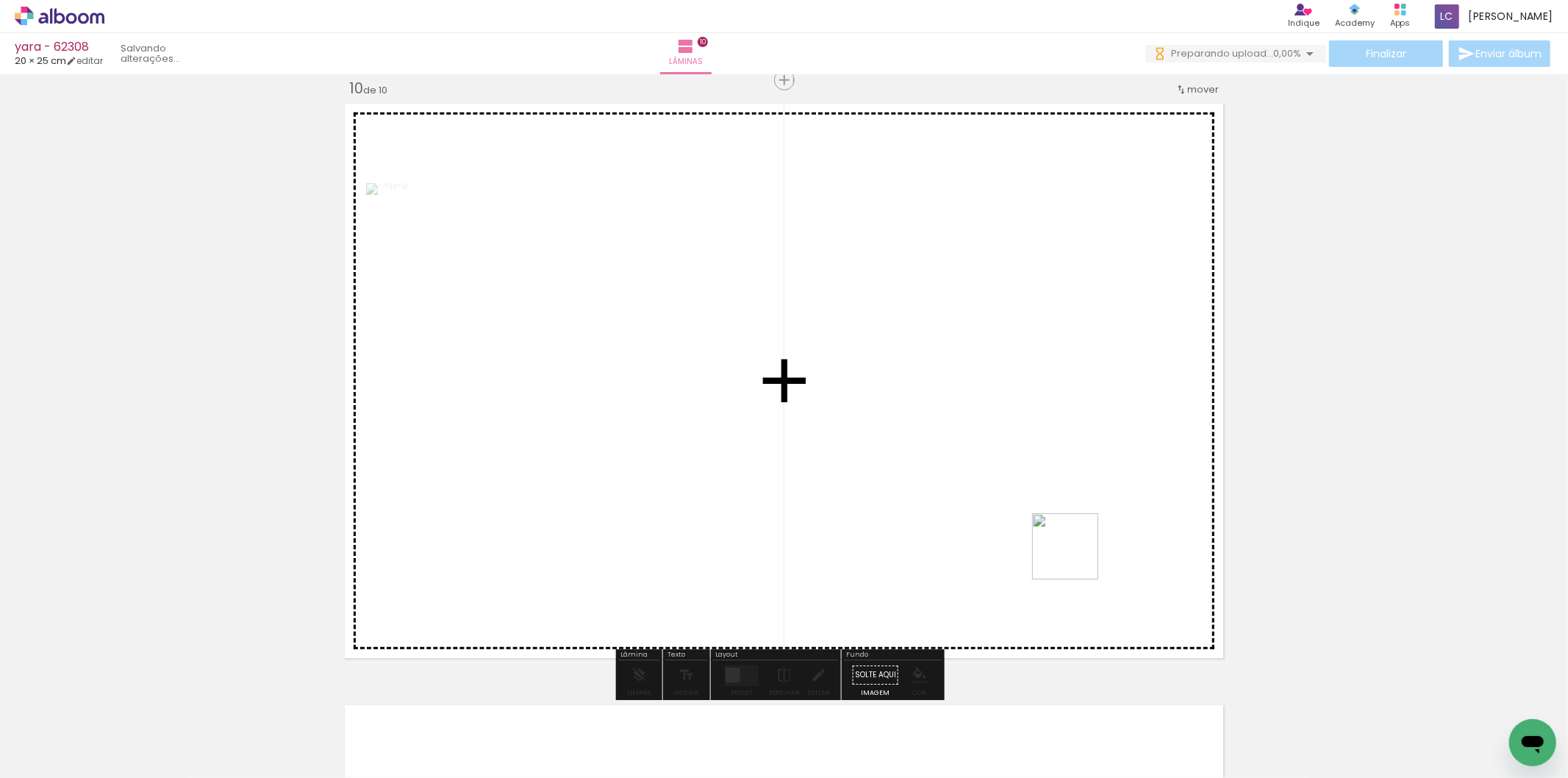
drag, startPoint x: 1343, startPoint y: 728, endPoint x: 943, endPoint y: 542, distance: 441.1
click at [1020, 523] on quentale-workspace at bounding box center [784, 389] width 1568 height 778
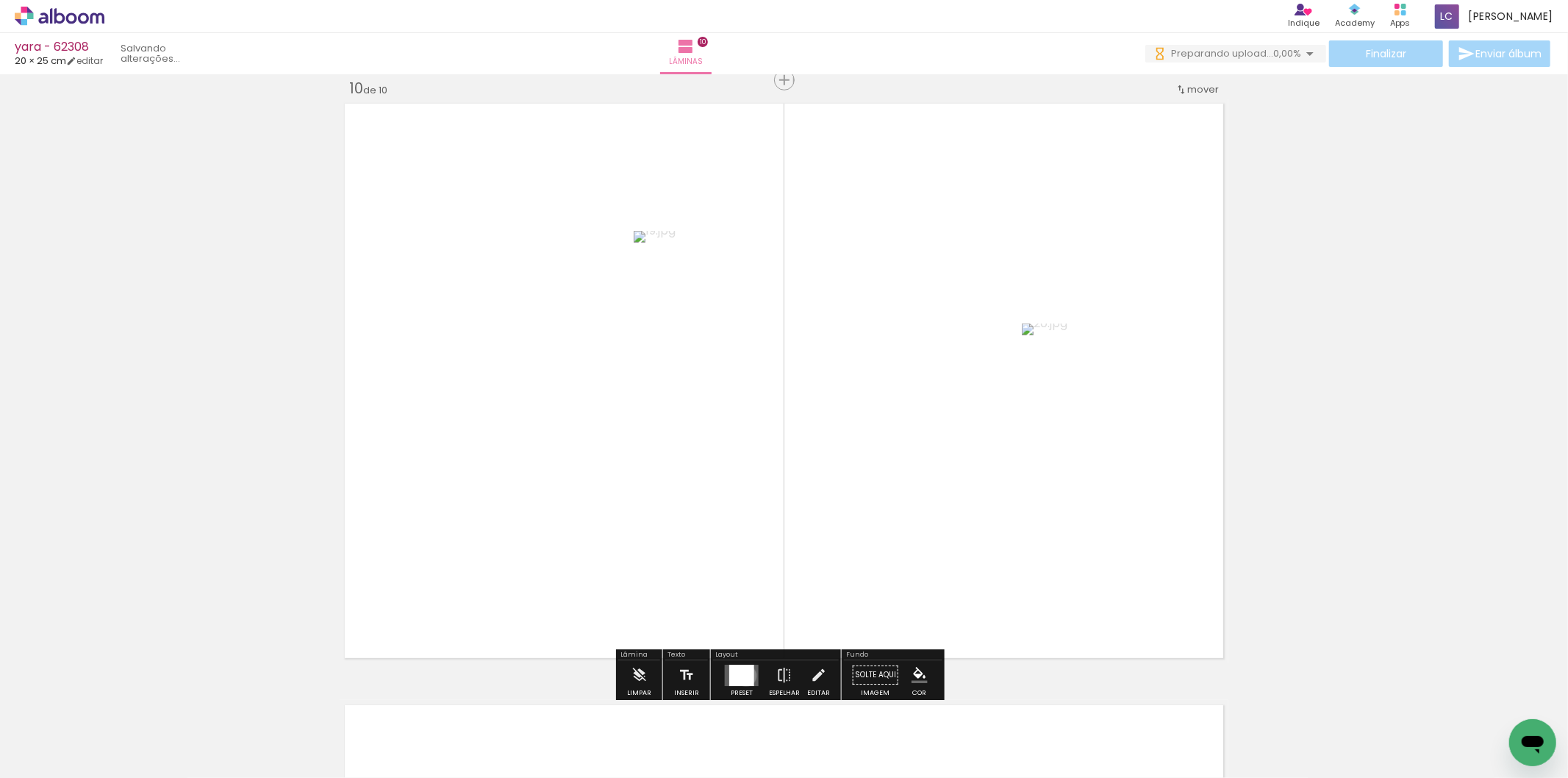
click at [742, 675] on div at bounding box center [741, 676] width 25 height 21
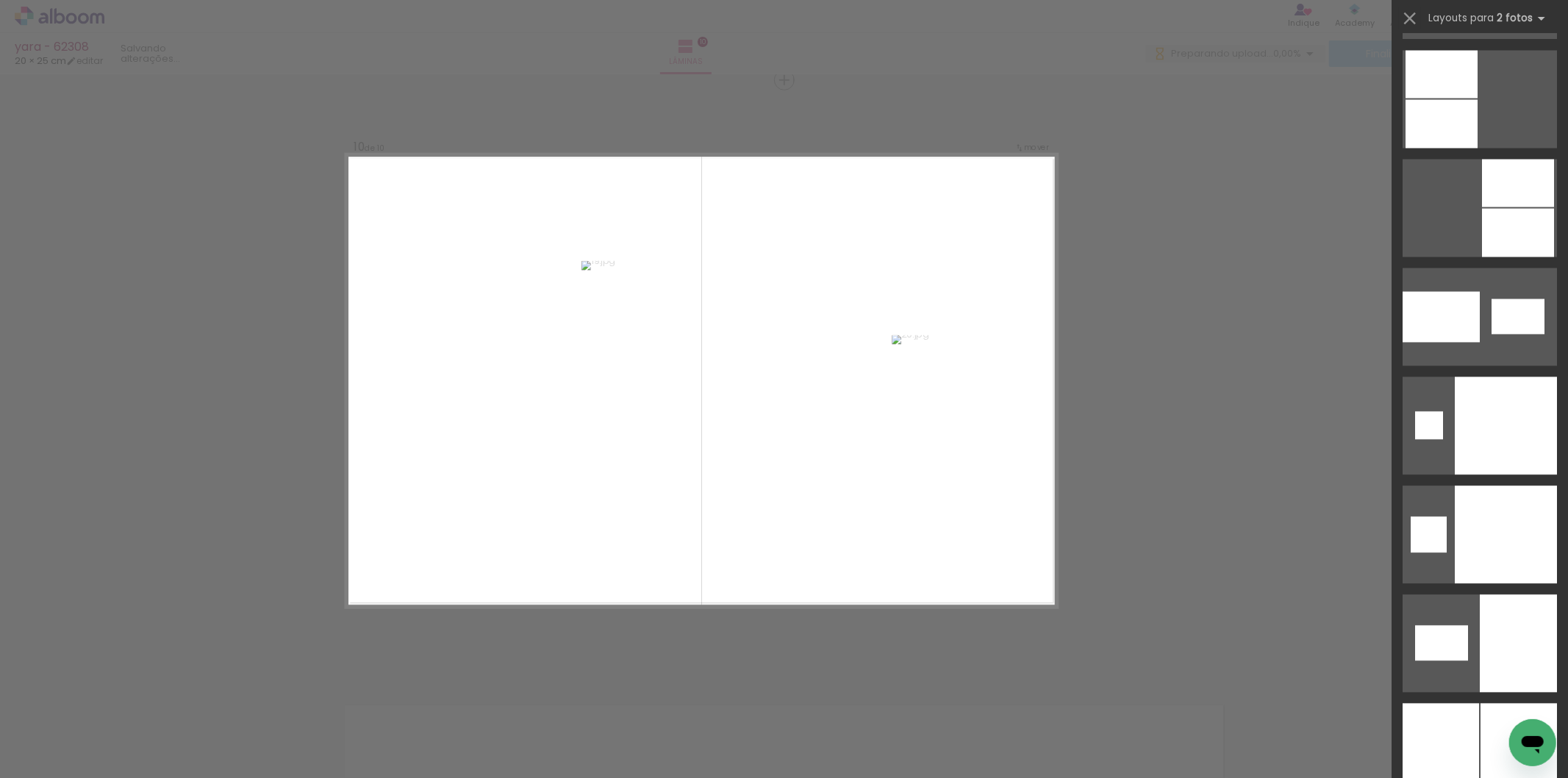
scroll to position [7080, 0]
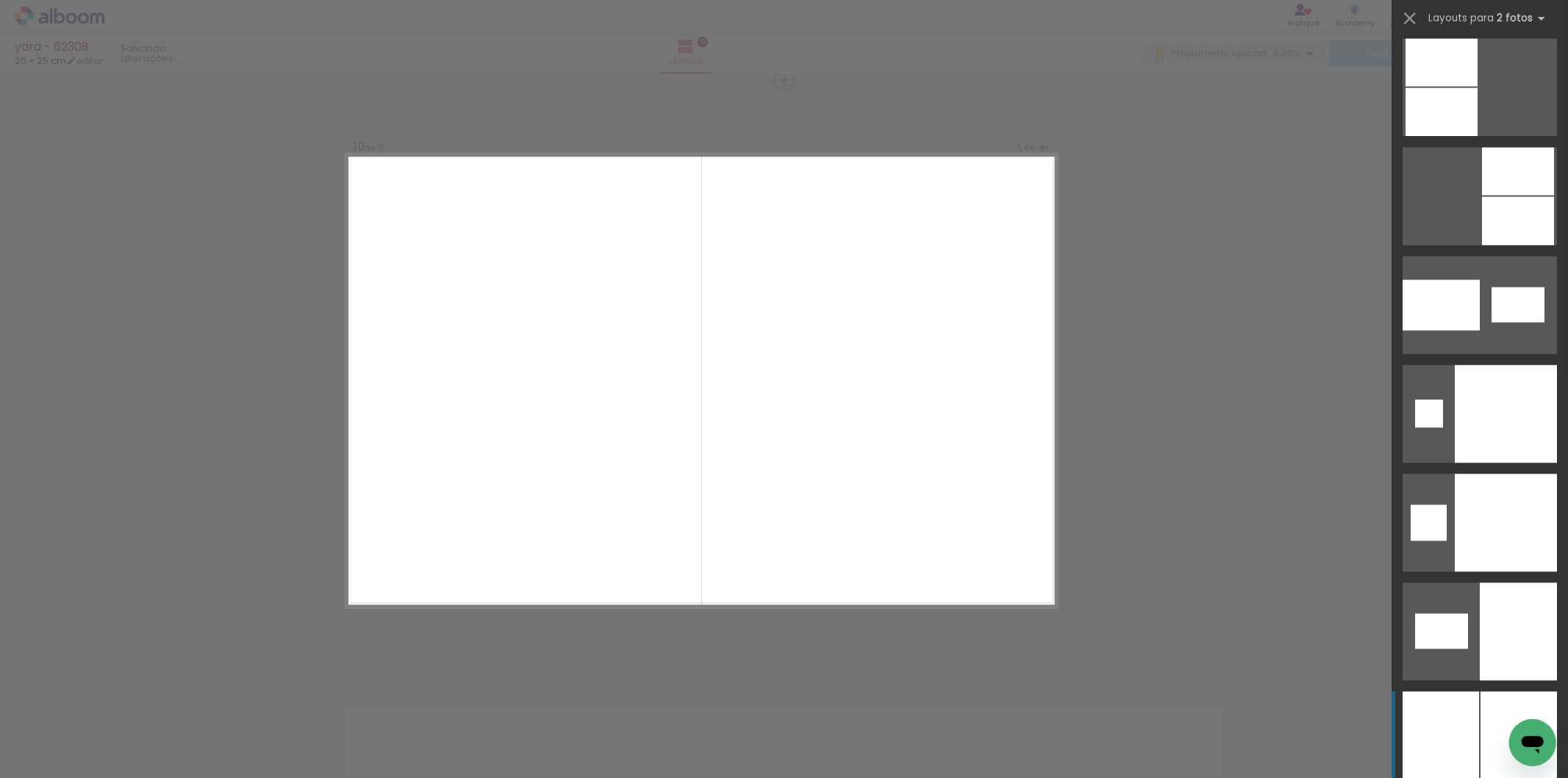
click at [1482, 196] on div at bounding box center [1518, 172] width 72 height 48
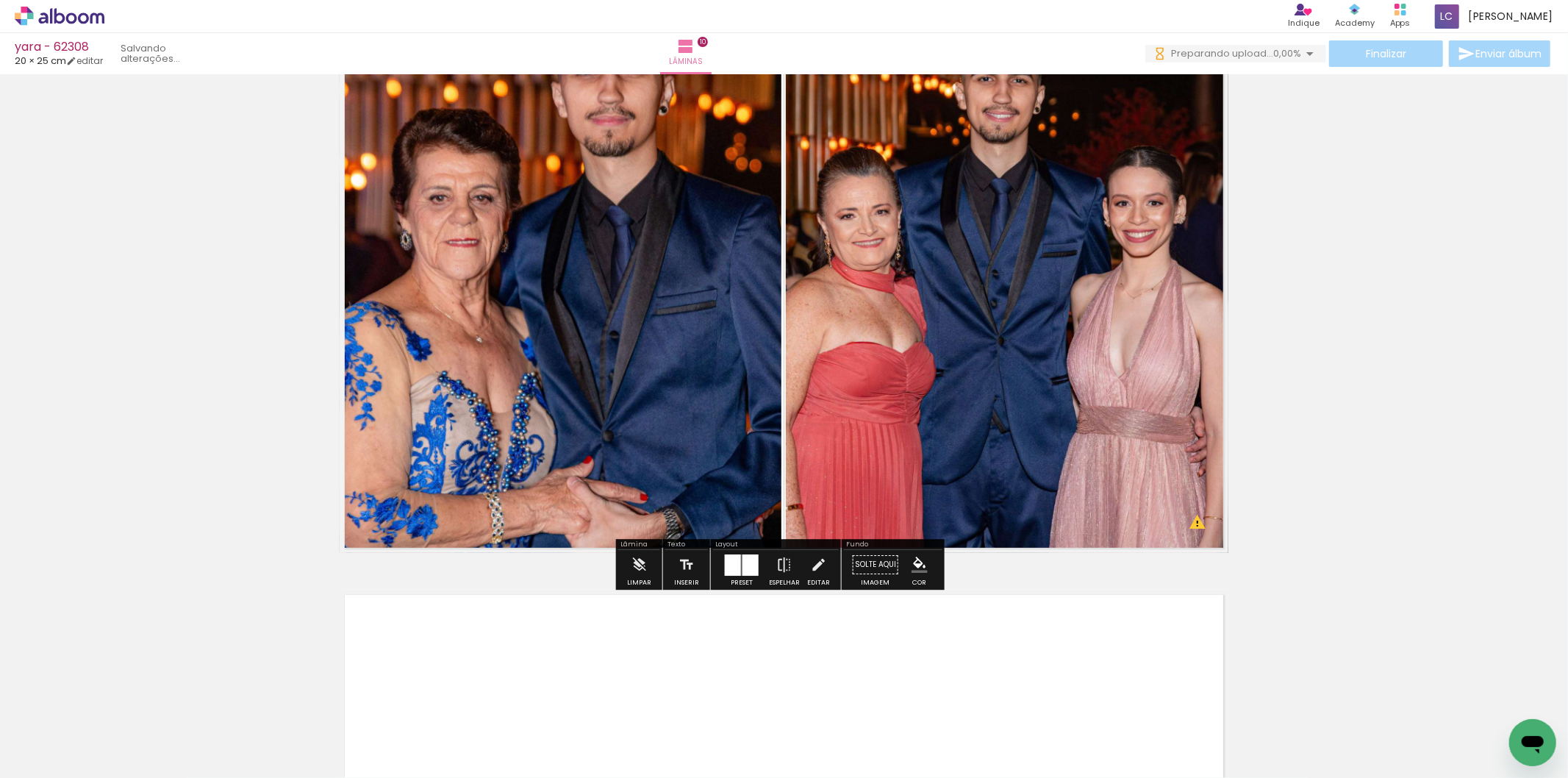
scroll to position [5923, 0]
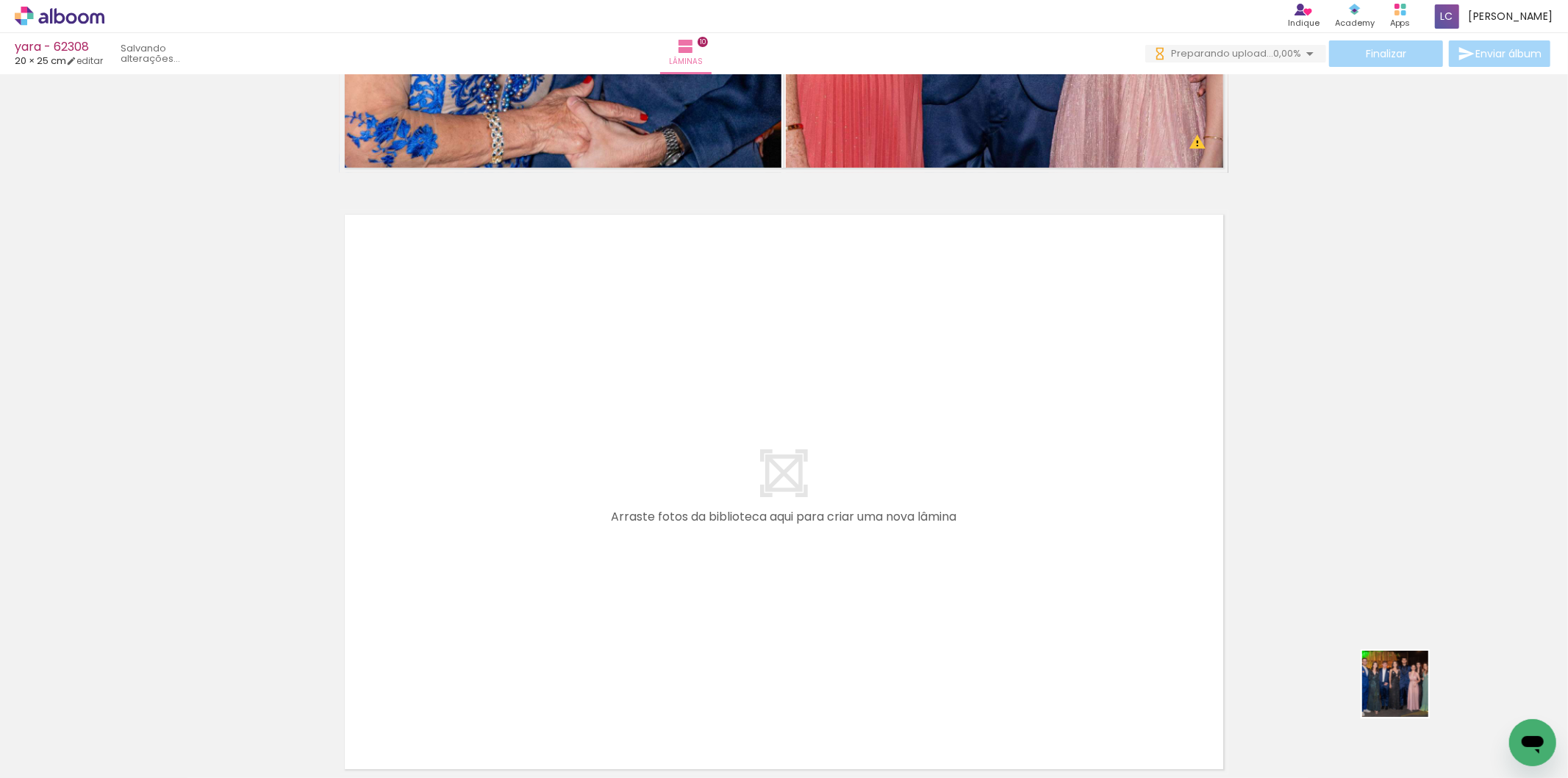
drag, startPoint x: 1439, startPoint y: 714, endPoint x: 1338, endPoint y: 663, distance: 113.1
click at [1003, 554] on quentale-workspace at bounding box center [784, 389] width 1568 height 778
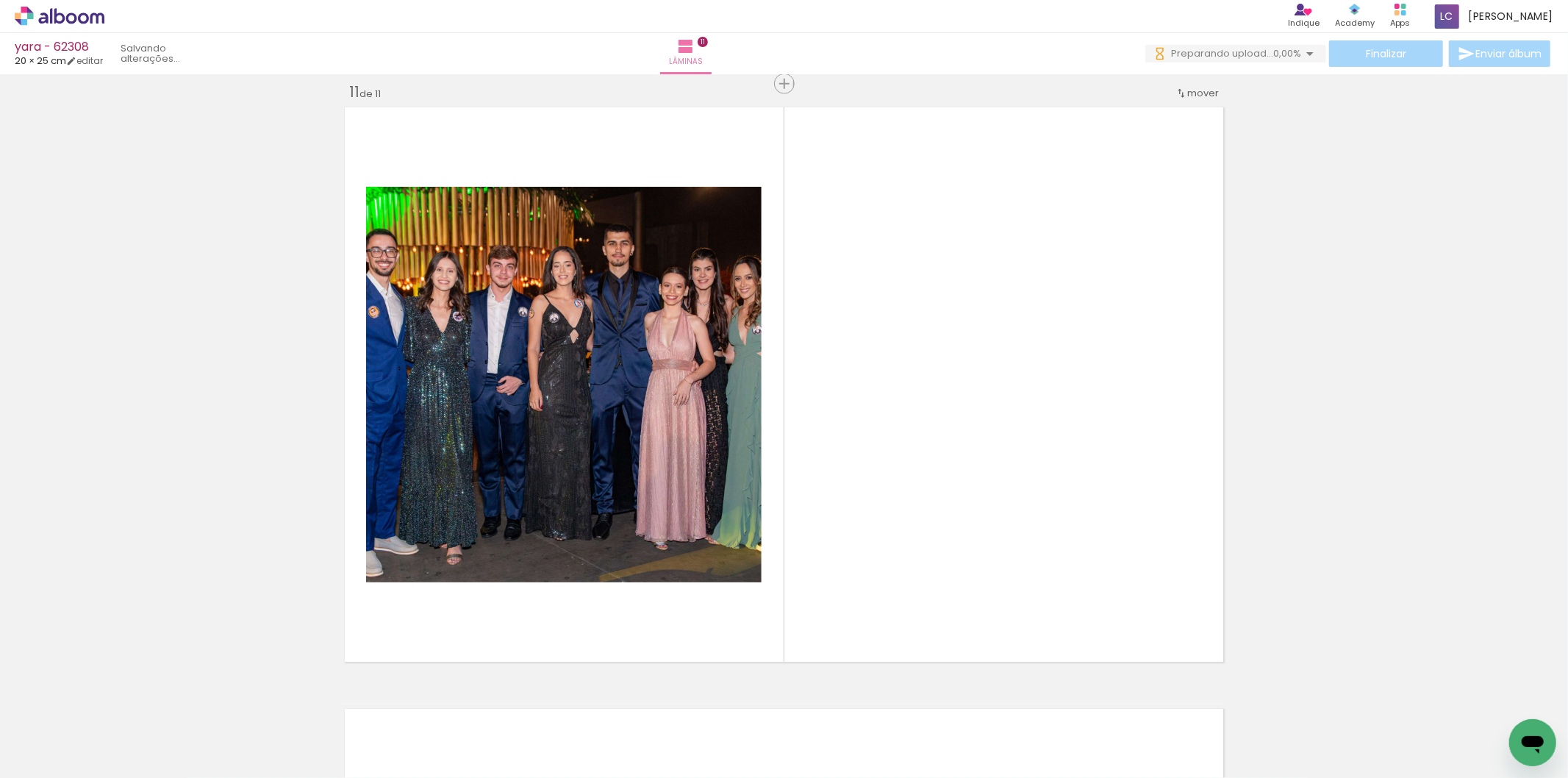
scroll to position [6034, 0]
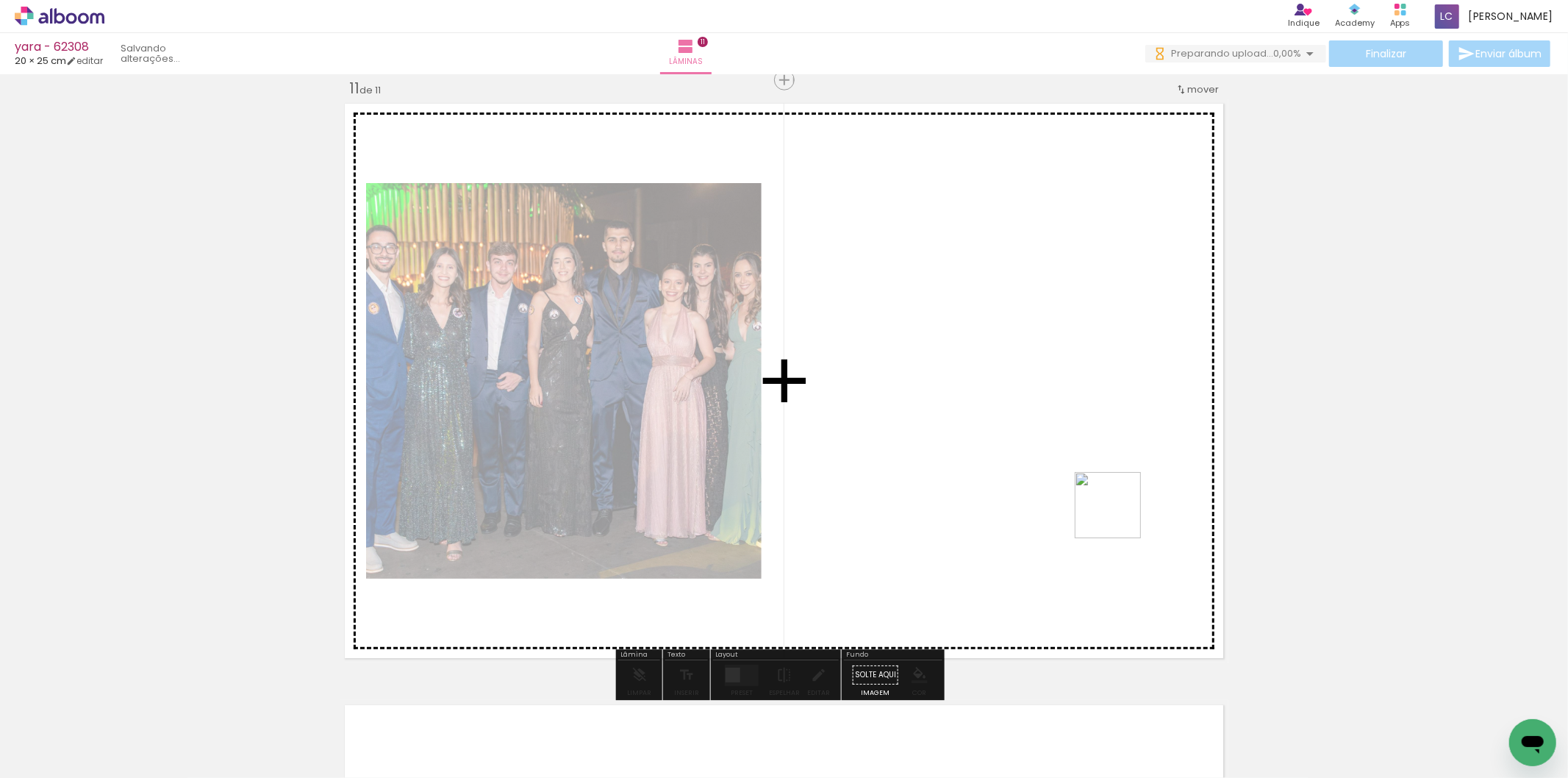
drag, startPoint x: 1493, startPoint y: 721, endPoint x: 936, endPoint y: 486, distance: 604.5
click at [986, 469] on quentale-workspace at bounding box center [784, 389] width 1568 height 778
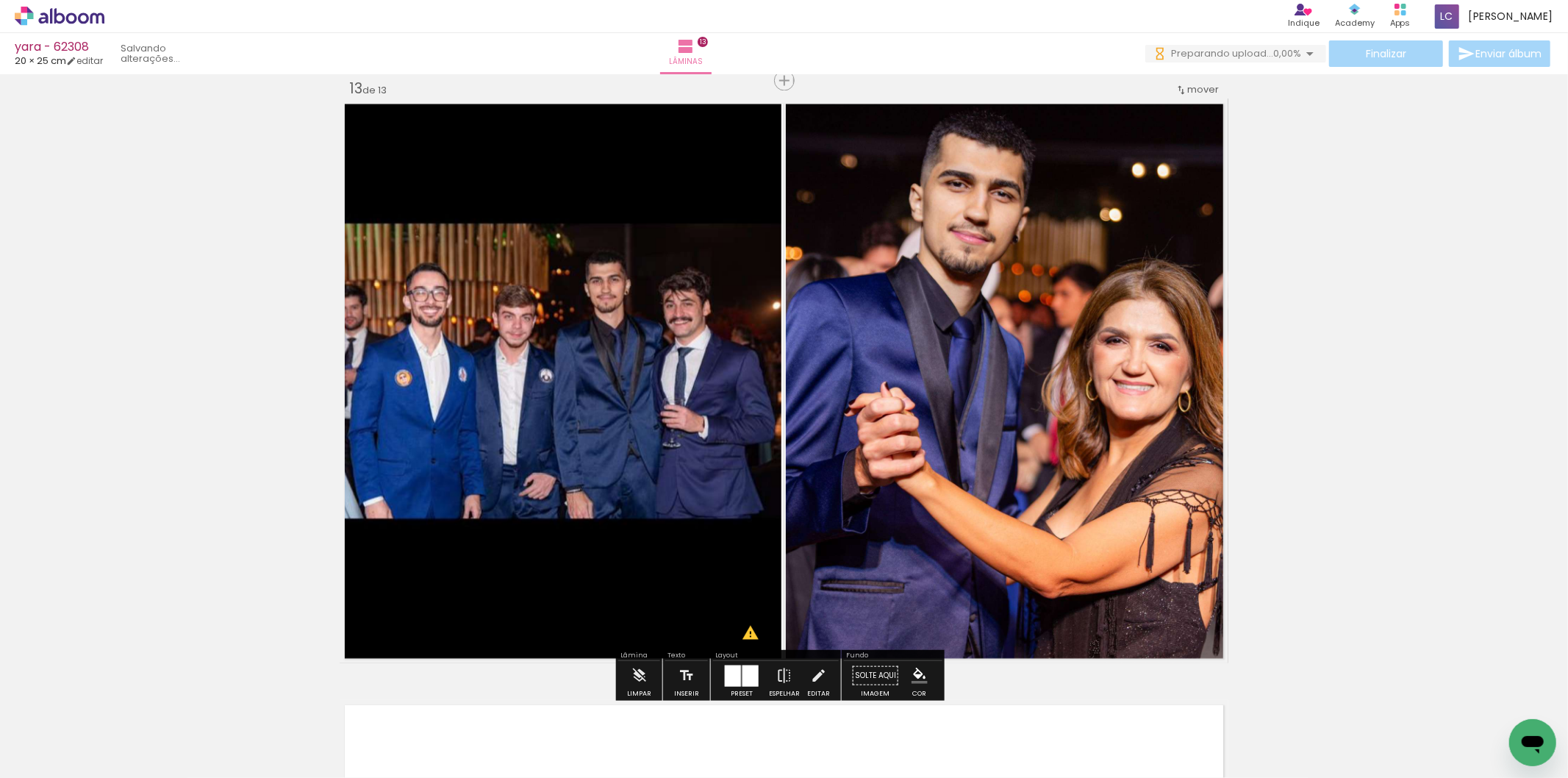
scroll to position [0, 1021]
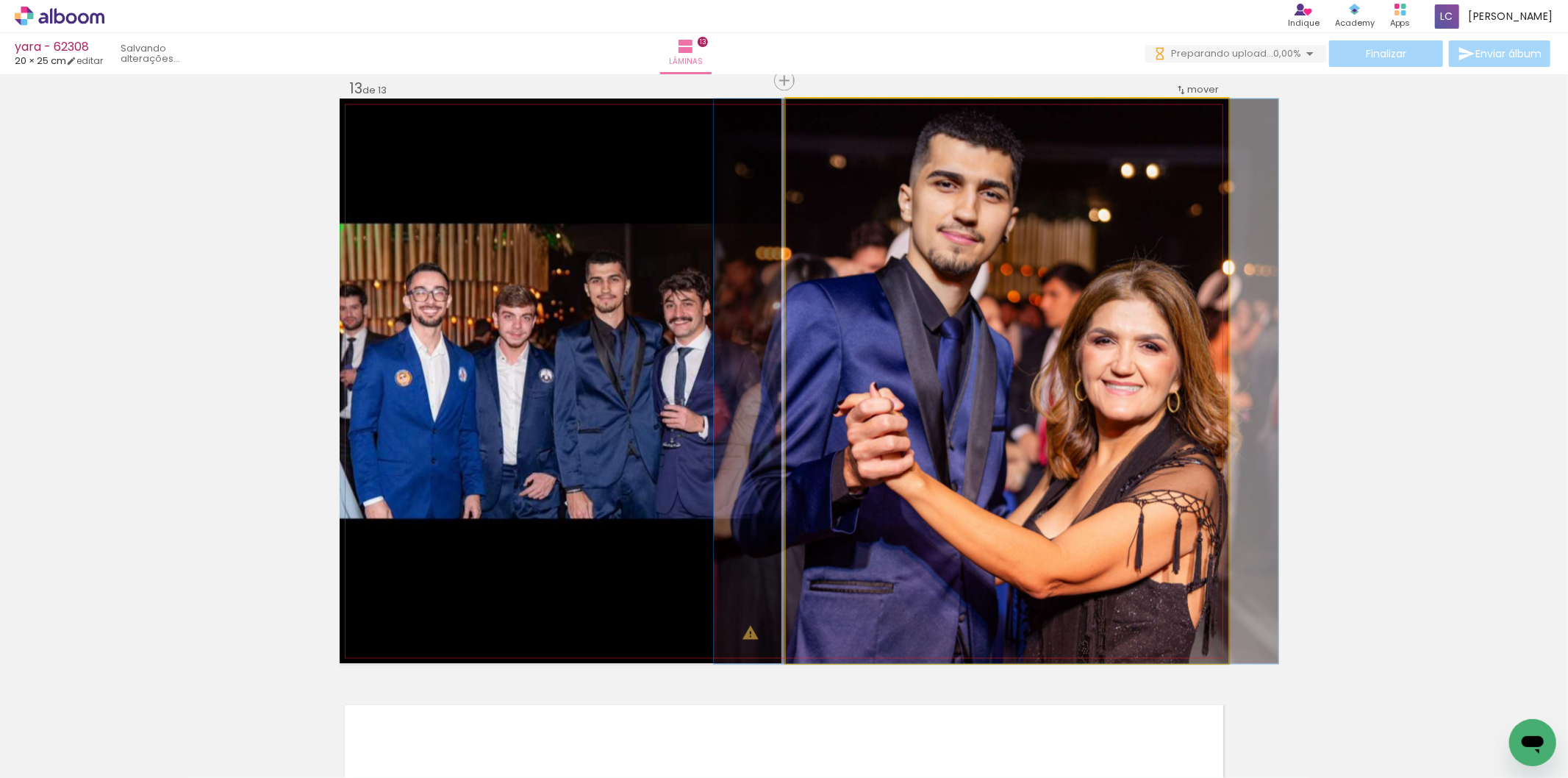
drag, startPoint x: 920, startPoint y: 249, endPoint x: 909, endPoint y: 263, distance: 17.8
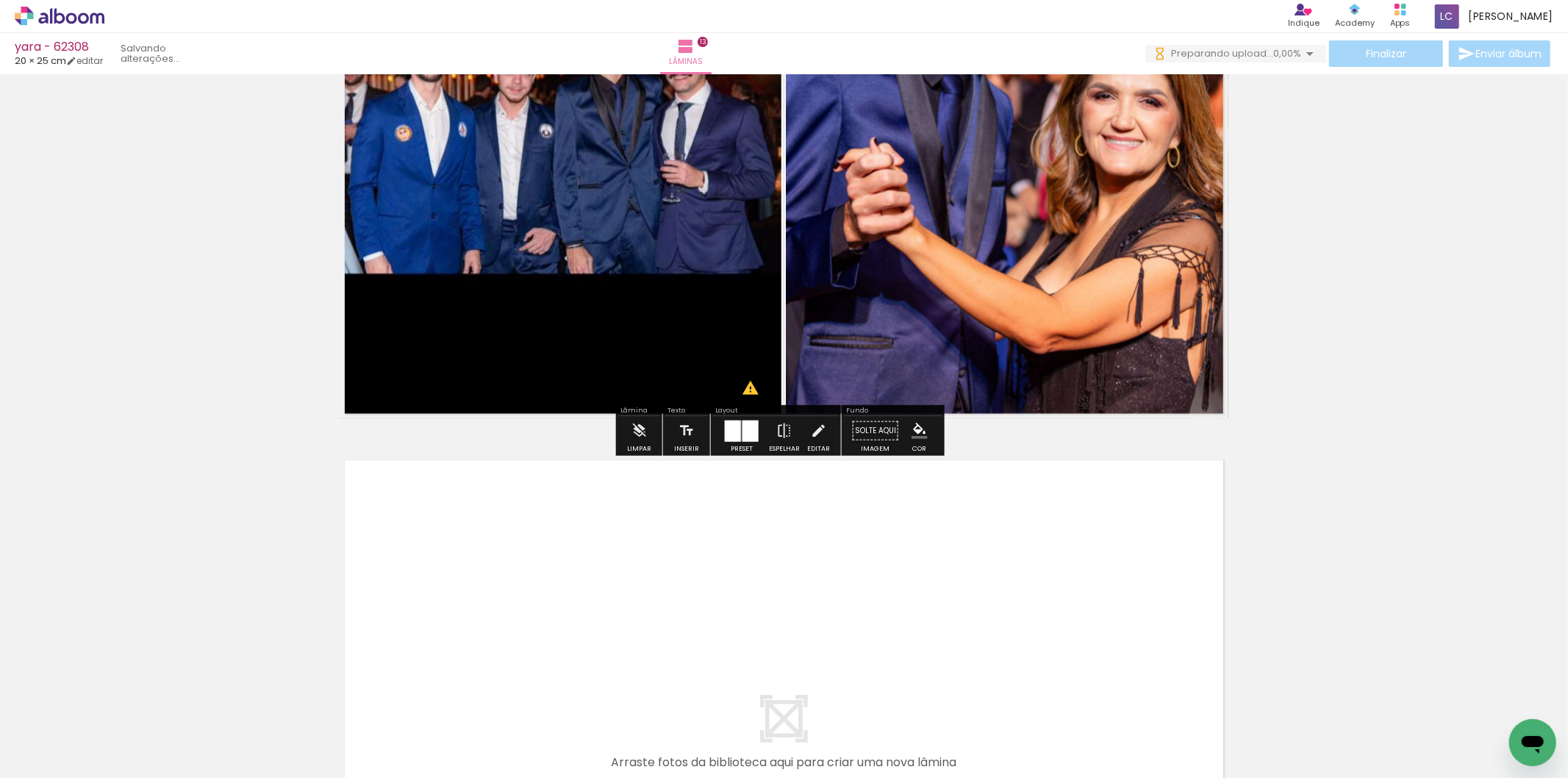
drag, startPoint x: 1270, startPoint y: 707, endPoint x: 1315, endPoint y: 707, distance: 45.0
click at [1104, 629] on quentale-workspace at bounding box center [784, 389] width 1568 height 778
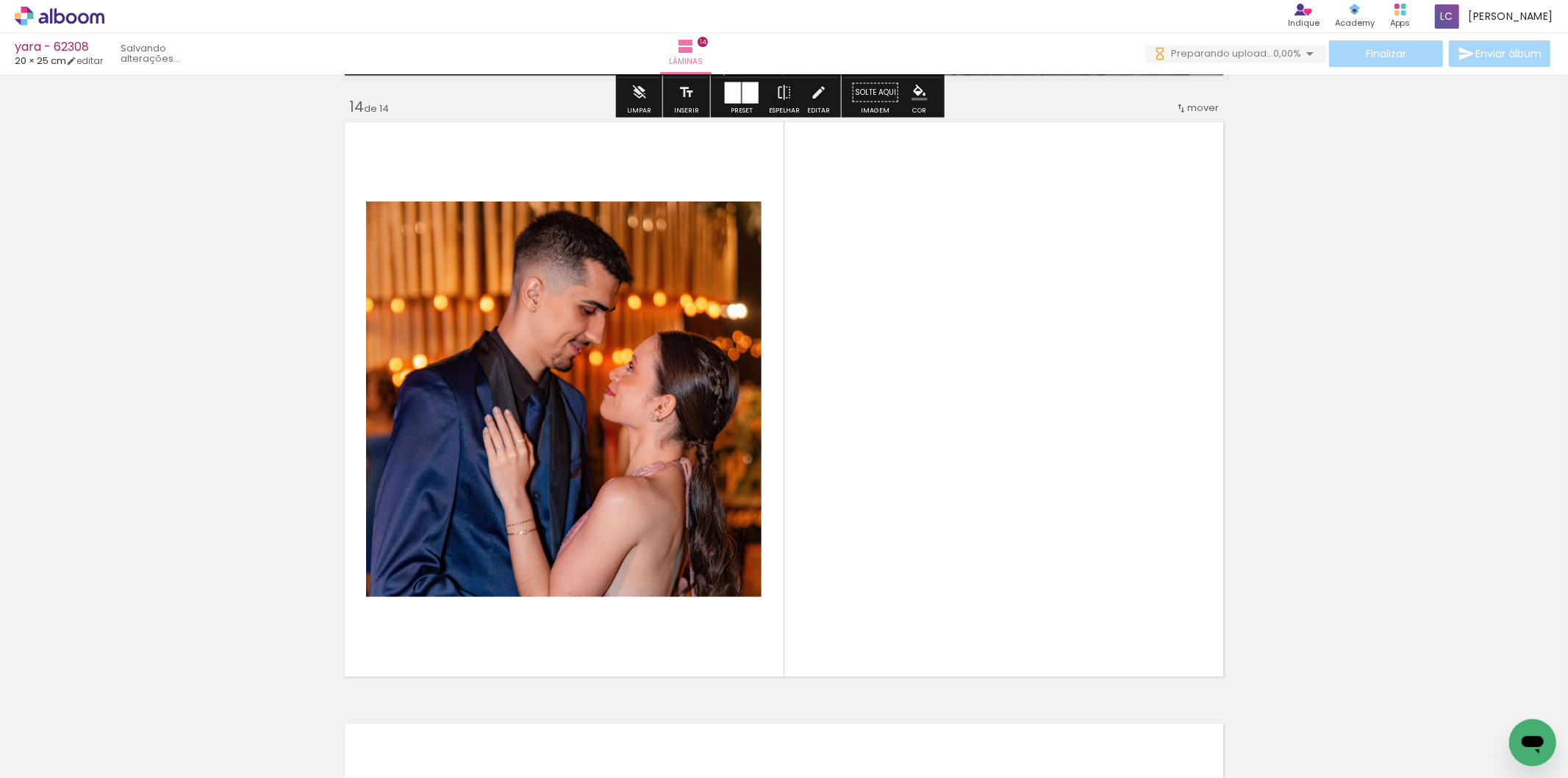
scroll to position [7838, 0]
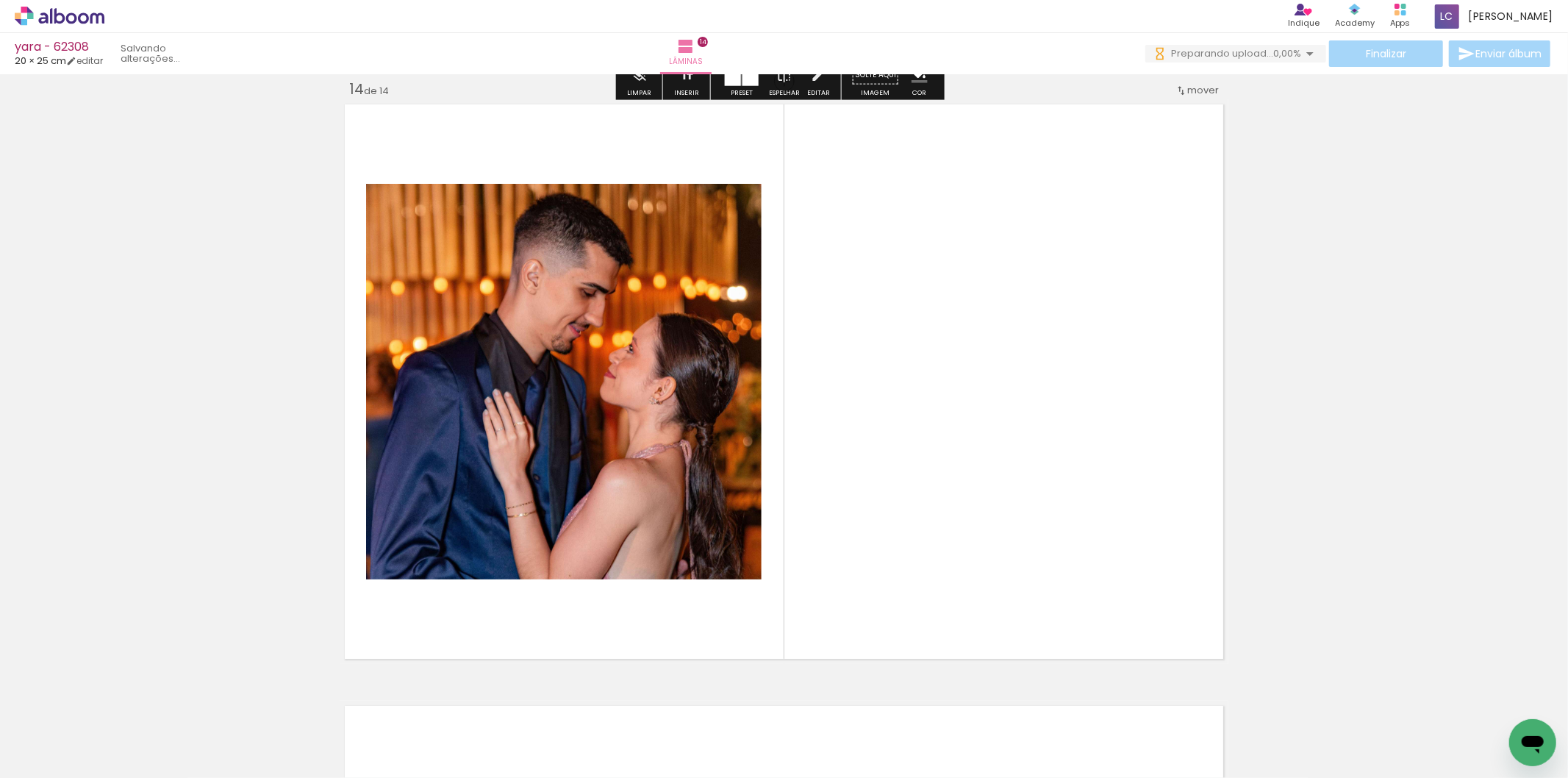
drag, startPoint x: 1376, startPoint y: 727, endPoint x: 895, endPoint y: 580, distance: 503.0
click at [1099, 578] on quentale-workspace at bounding box center [784, 389] width 1568 height 778
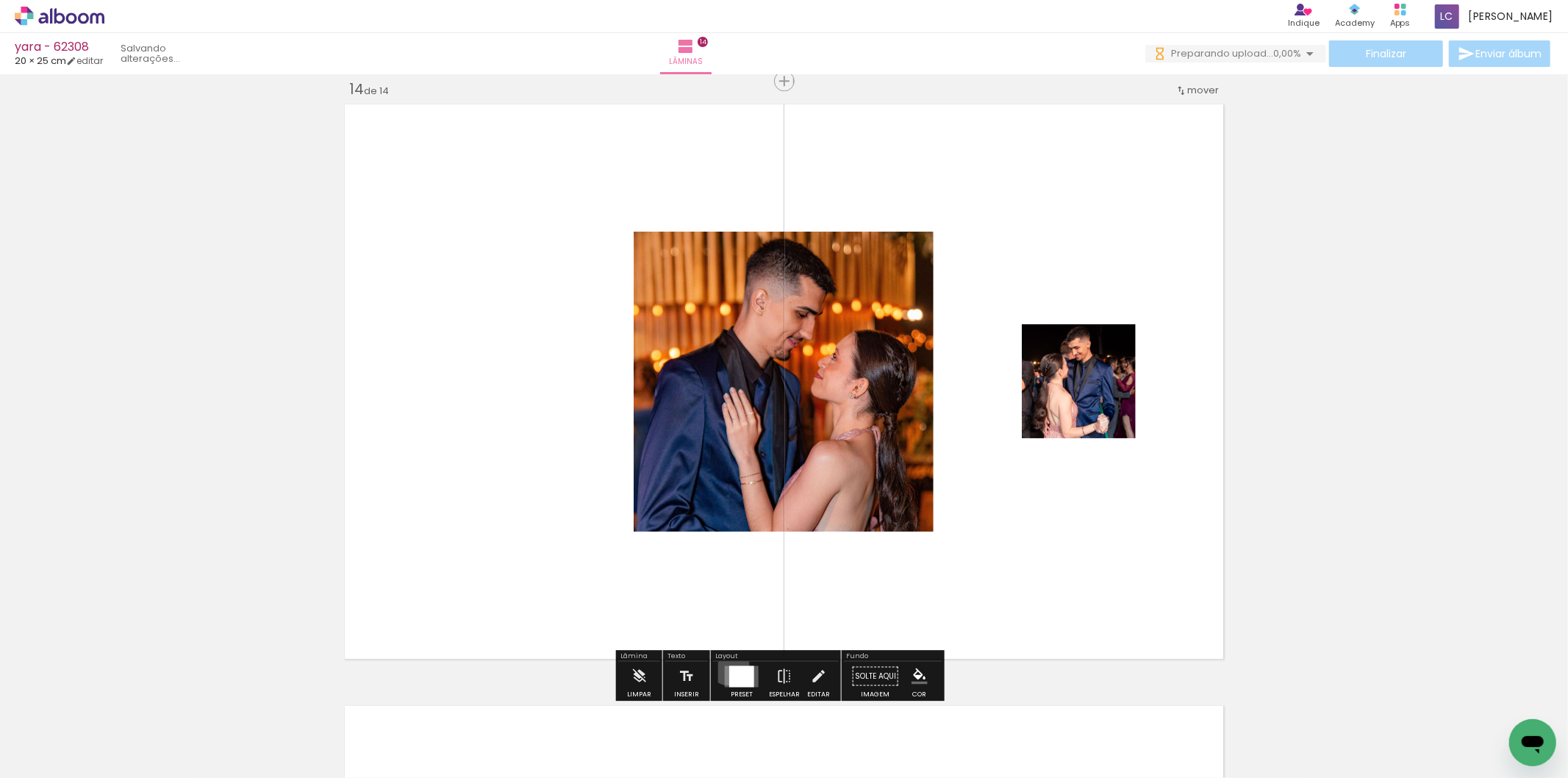
drag, startPoint x: 725, startPoint y: 663, endPoint x: 746, endPoint y: 660, distance: 21.2
click at [728, 665] on div at bounding box center [741, 676] width 40 height 30
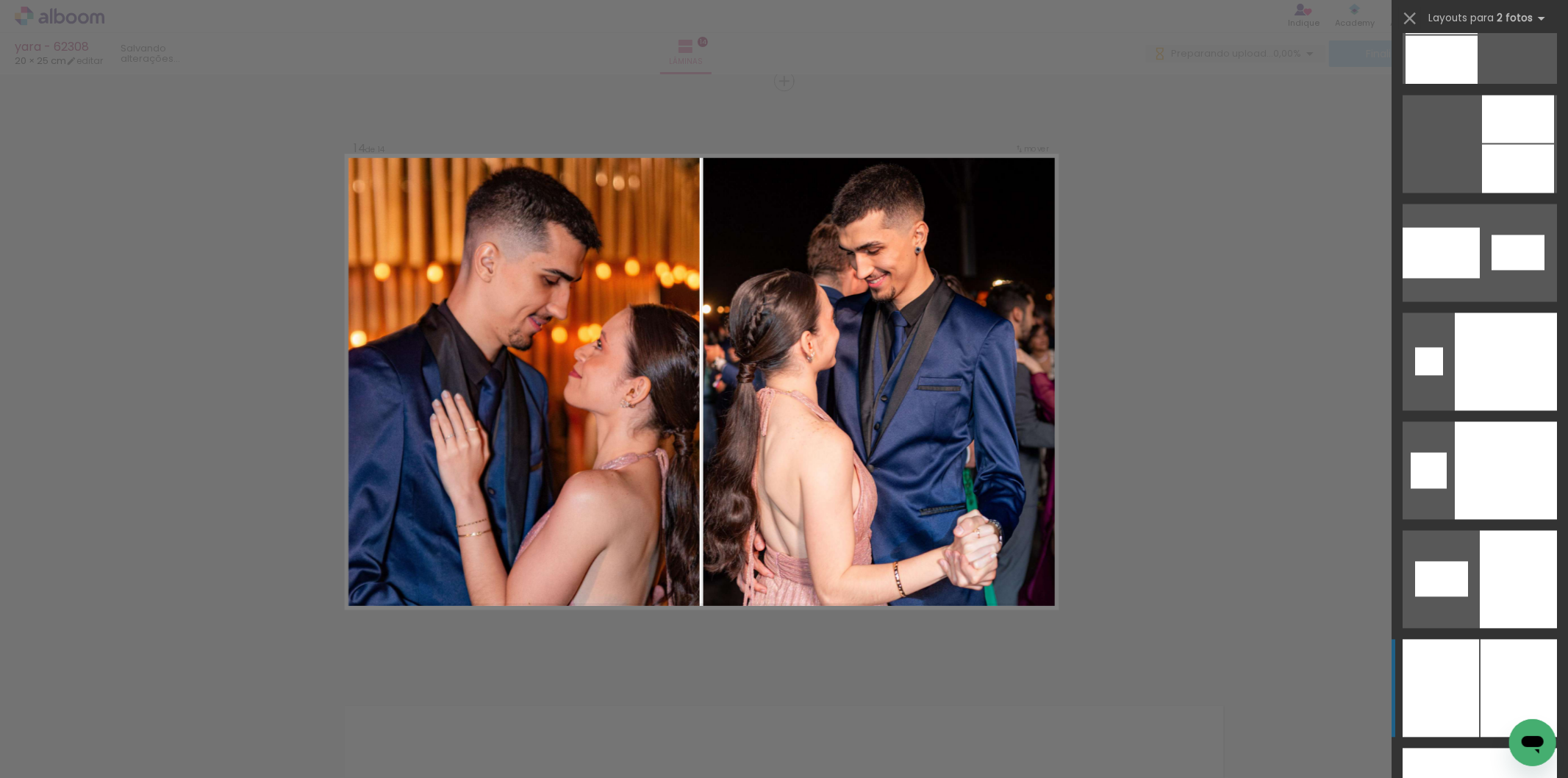
scroll to position [7278, 0]
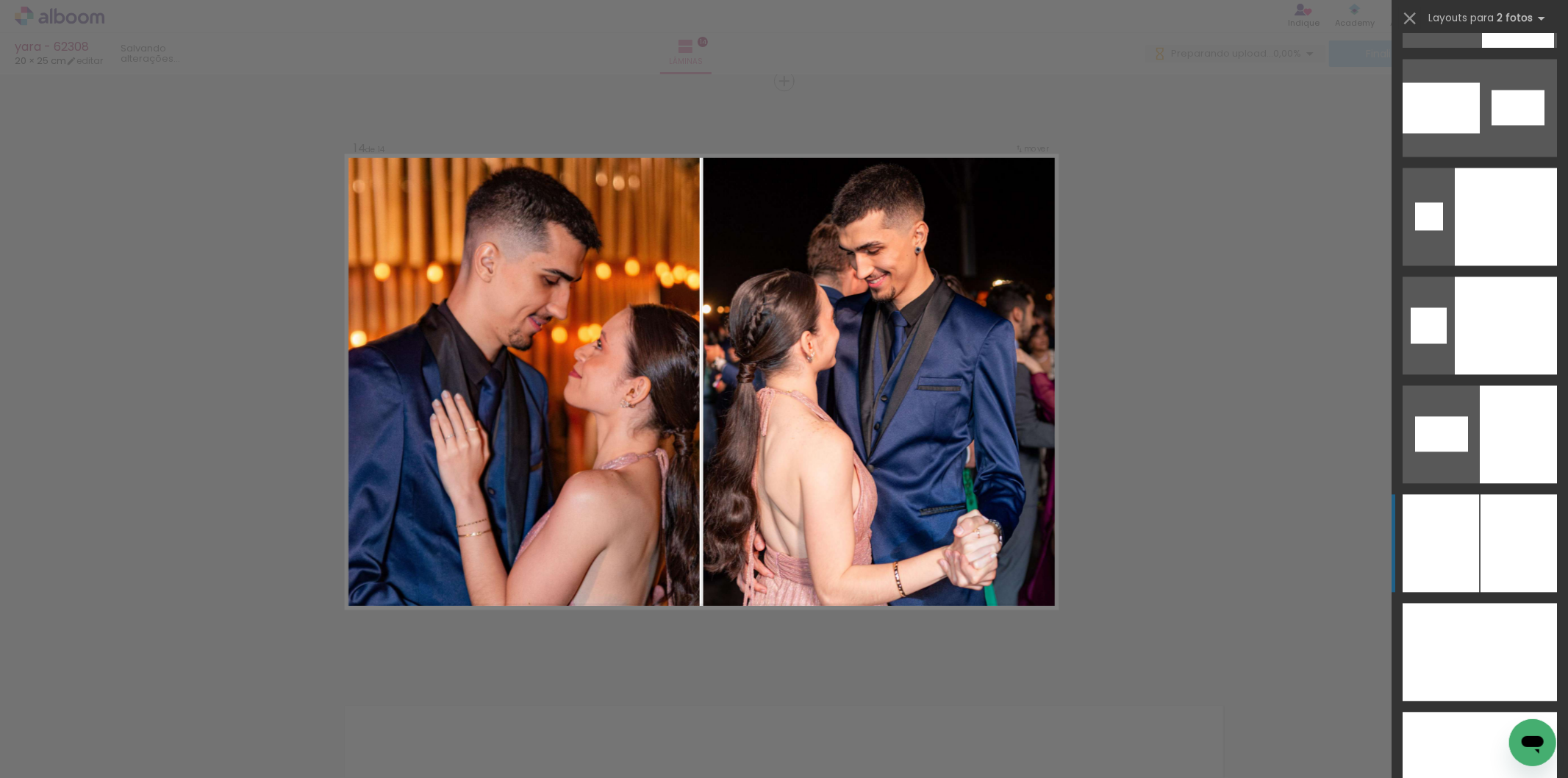
click at [1475, 712] on div at bounding box center [1505, 761] width 104 height 97
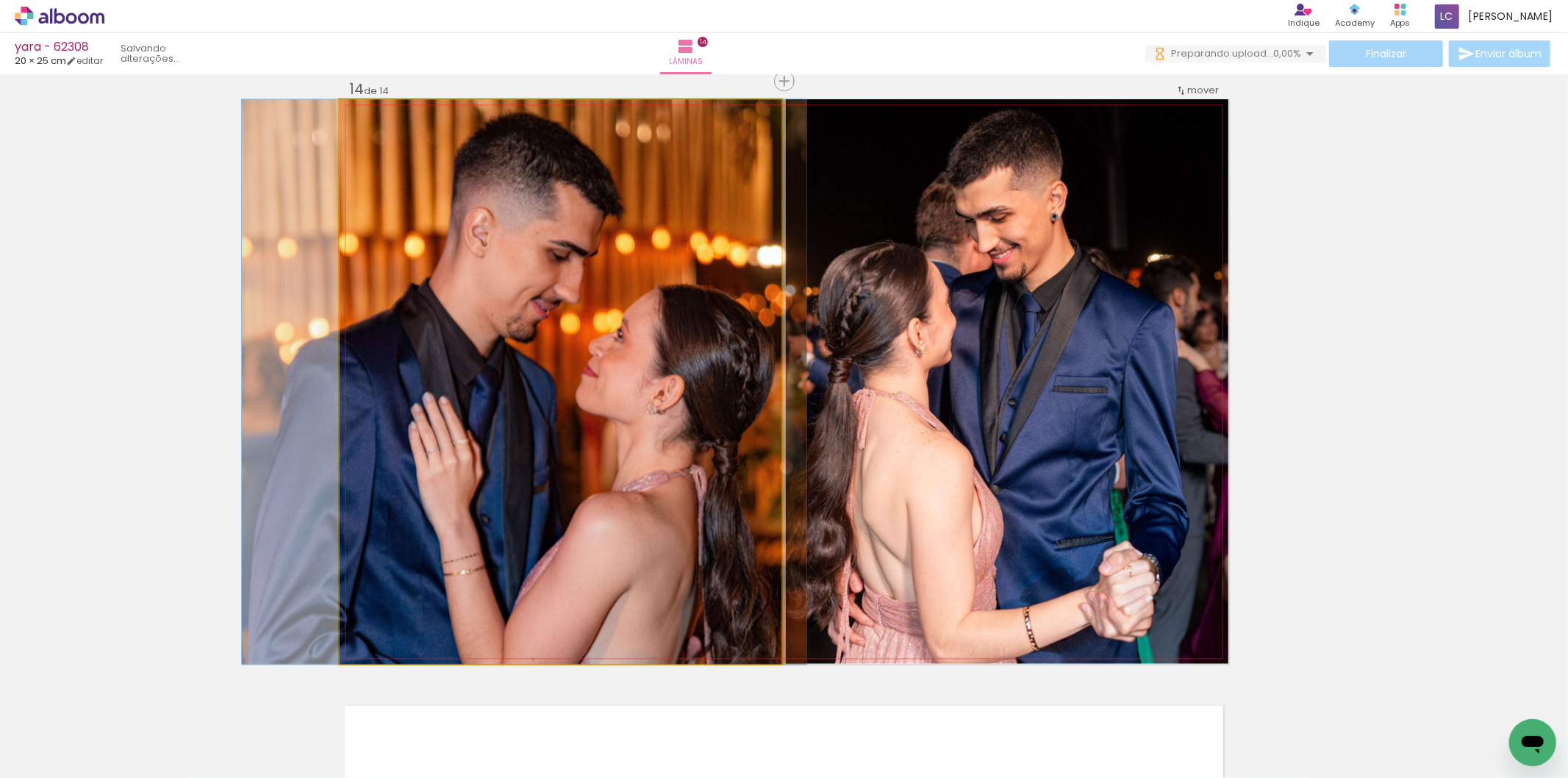
drag, startPoint x: 494, startPoint y: 494, endPoint x: 458, endPoint y: 493, distance: 36.0
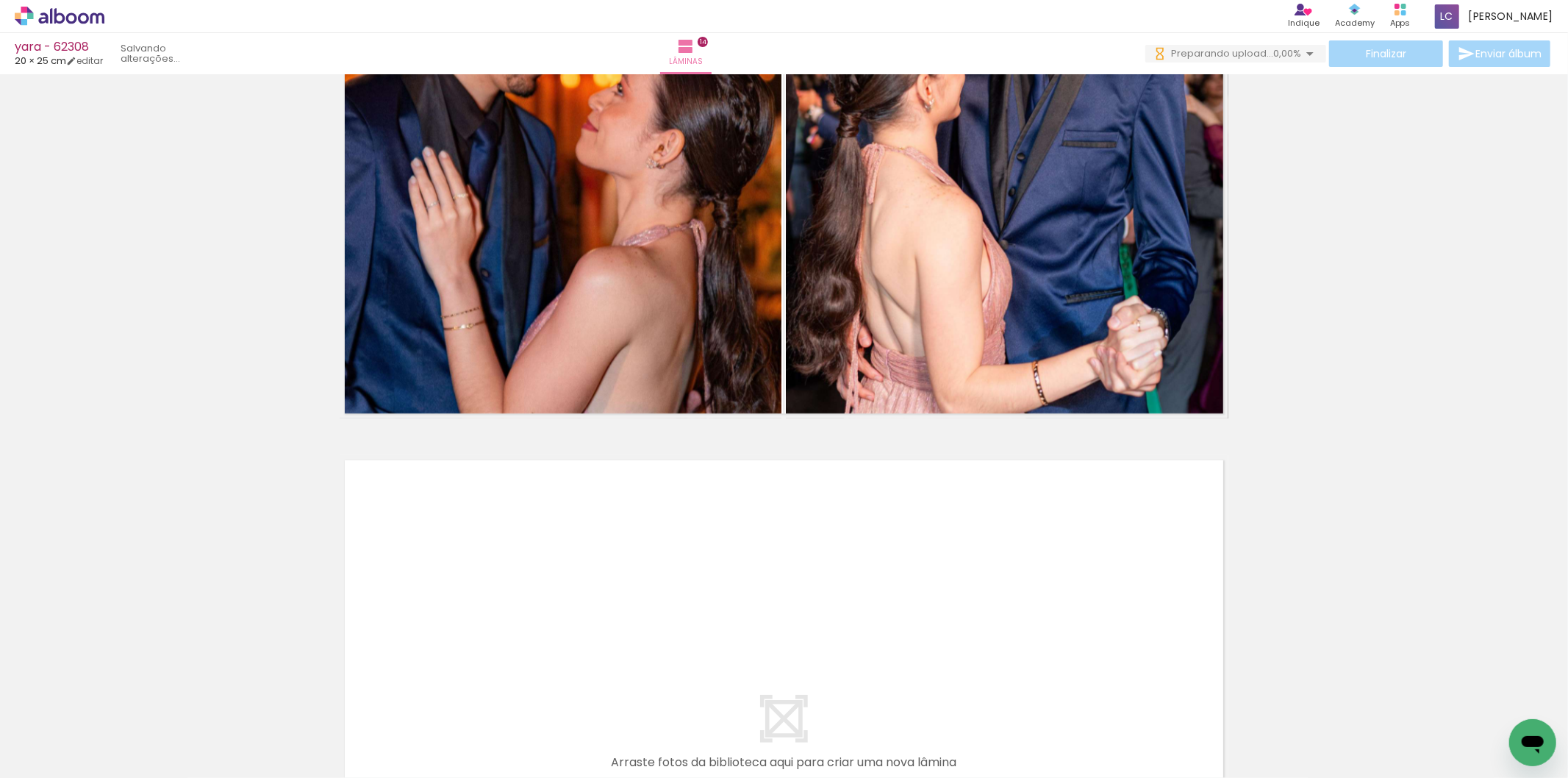
scroll to position [0, 1655]
click at [838, 634] on quentale-workspace at bounding box center [784, 389] width 1568 height 778
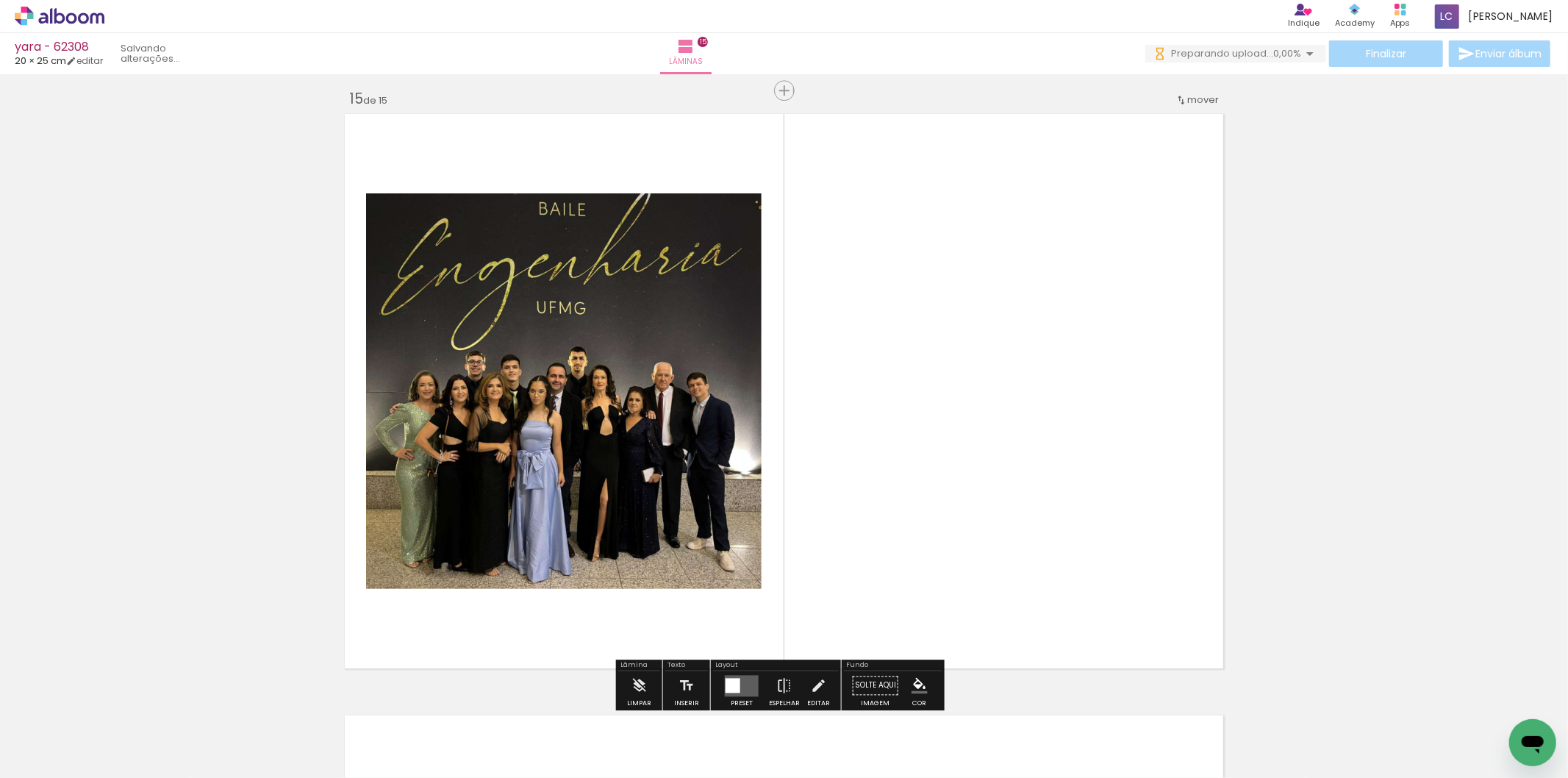
scroll to position [8440, 0]
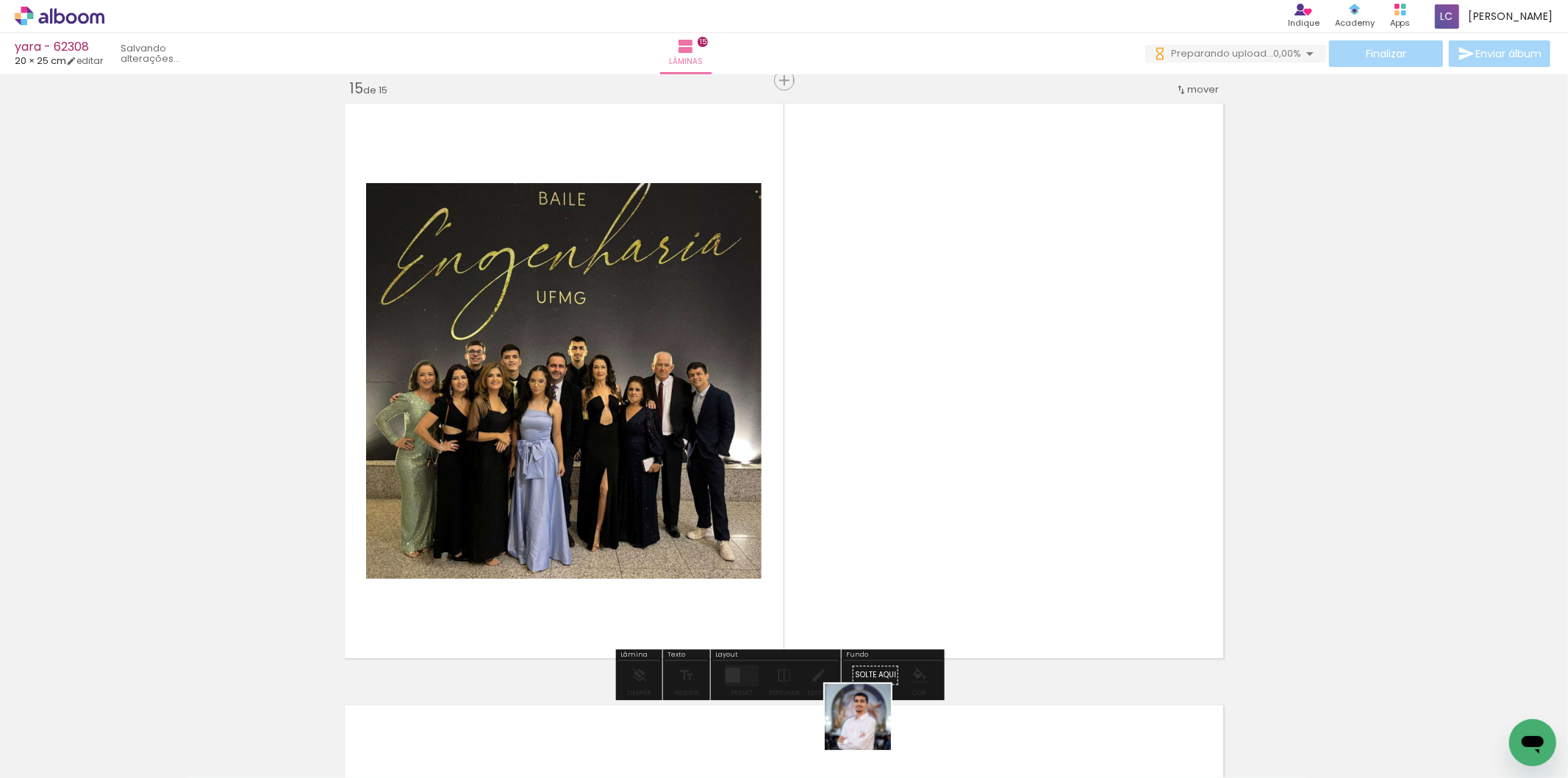
drag, startPoint x: 869, startPoint y: 733, endPoint x: 857, endPoint y: 594, distance: 139.5
click at [869, 635] on quentale-workspace at bounding box center [784, 389] width 1568 height 778
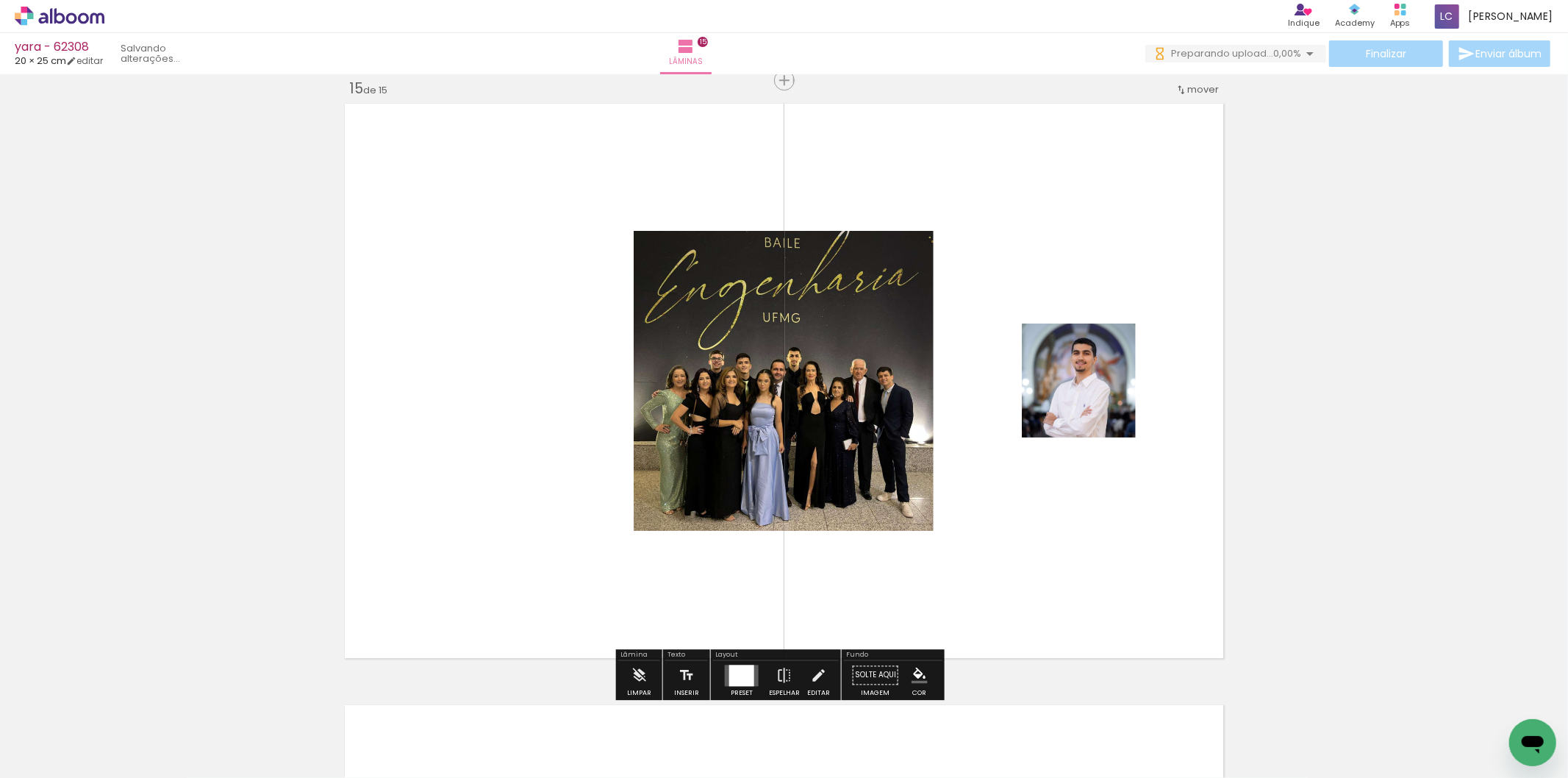
click at [725, 666] on quentale-layouter at bounding box center [741, 676] width 34 height 21
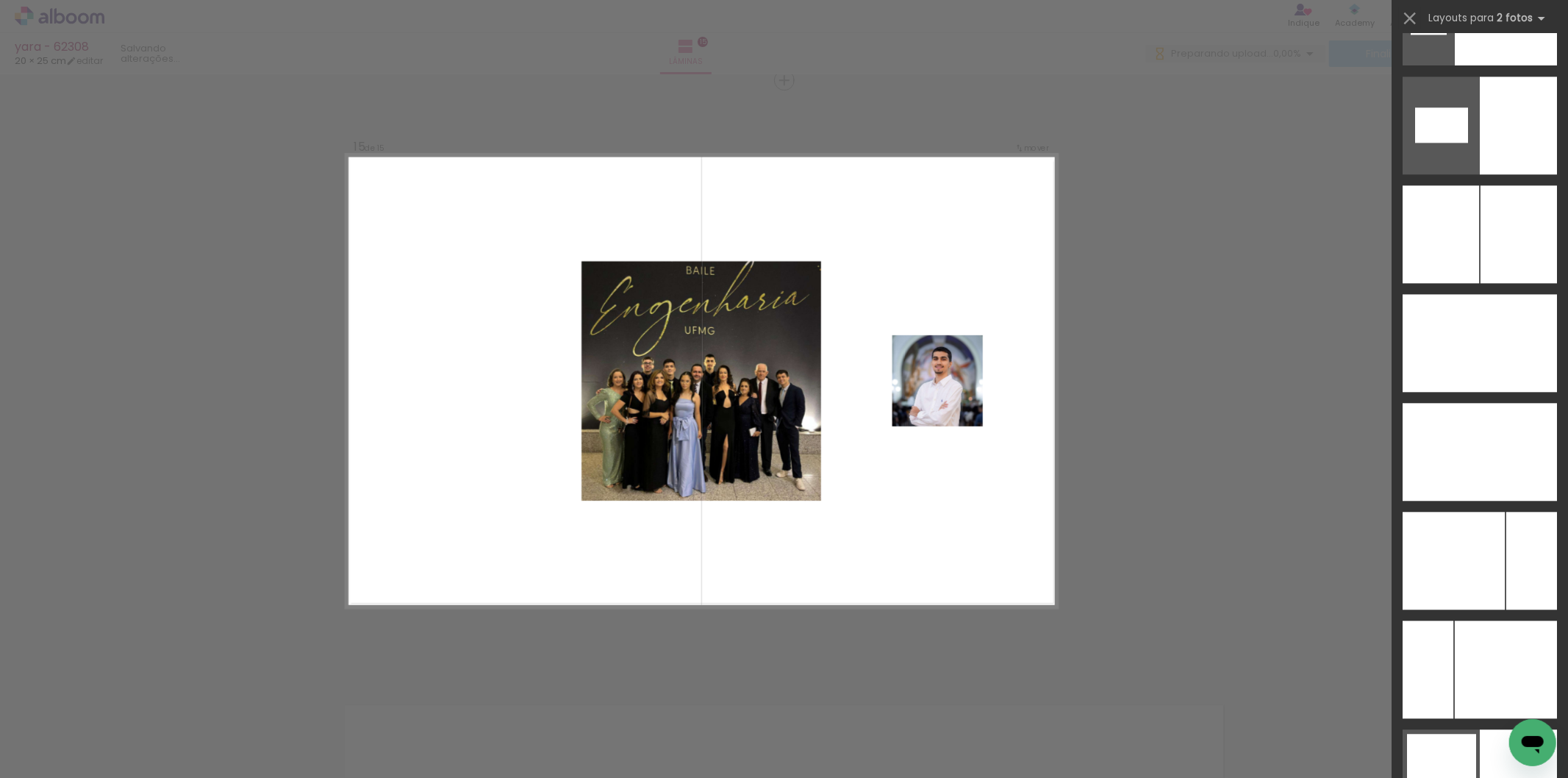
scroll to position [7646, 0]
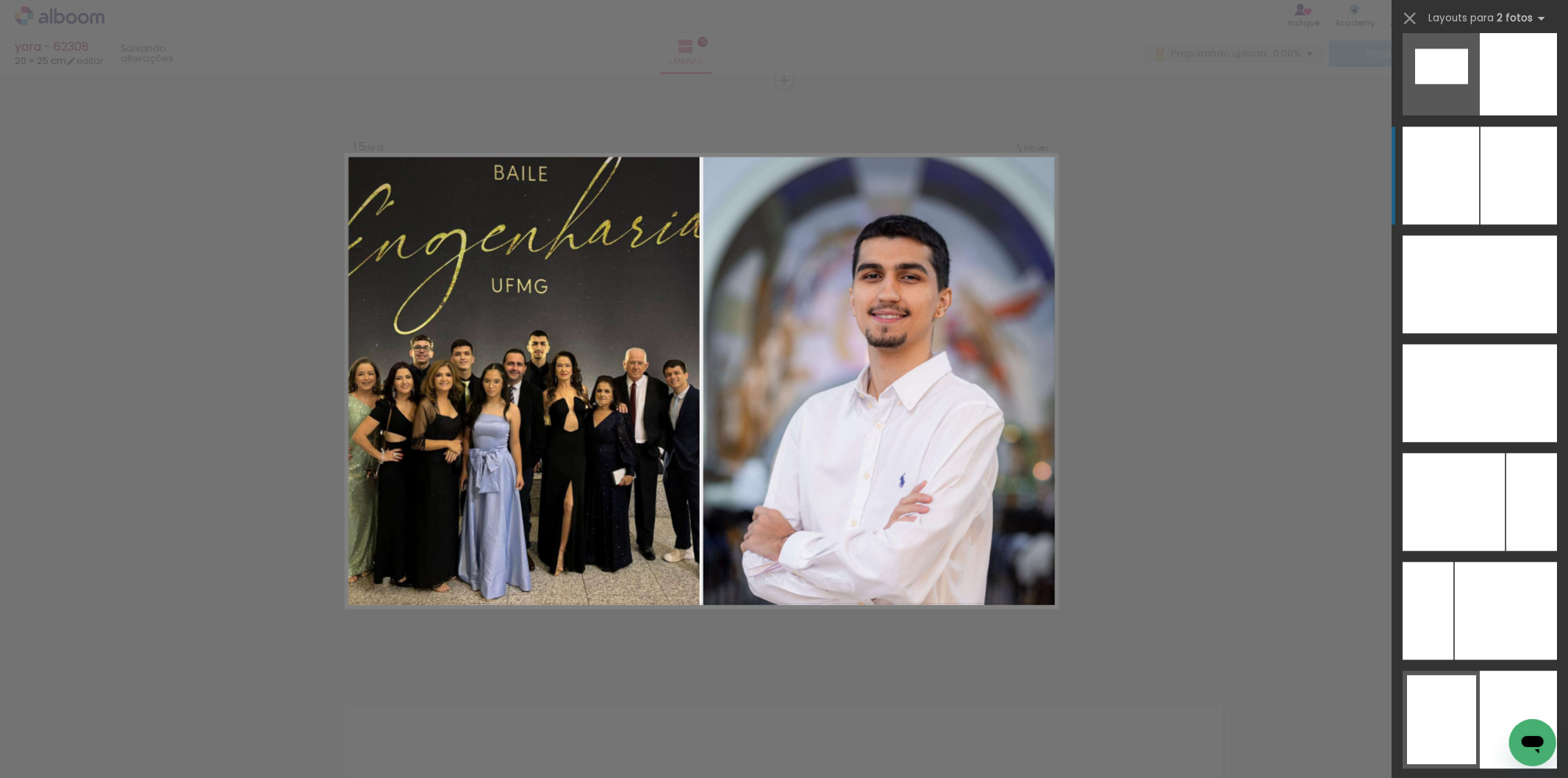
click at [1507, 344] on div at bounding box center [1505, 393] width 104 height 97
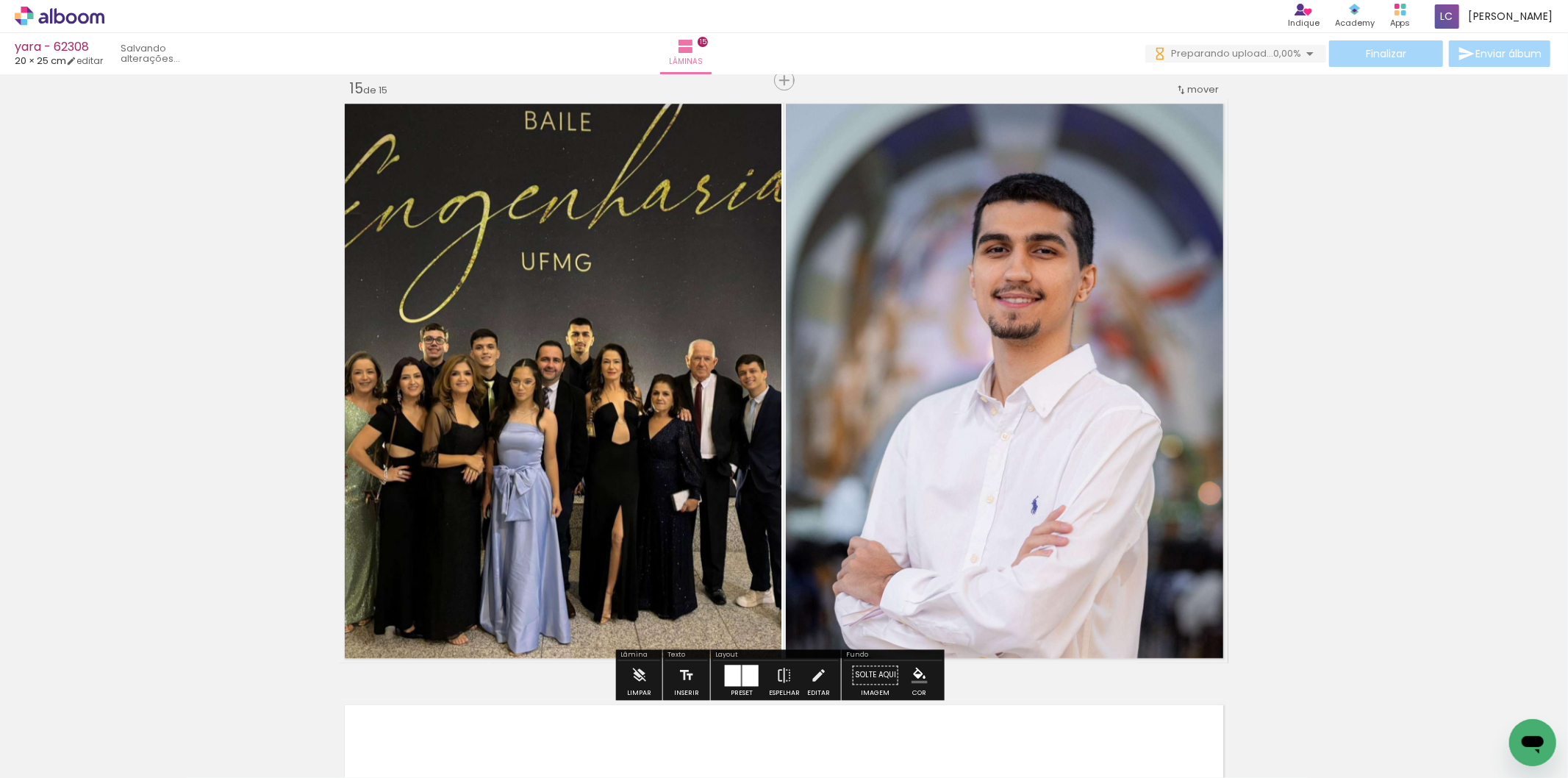
click at [540, 181] on quentale-photo at bounding box center [560, 381] width 442 height 565
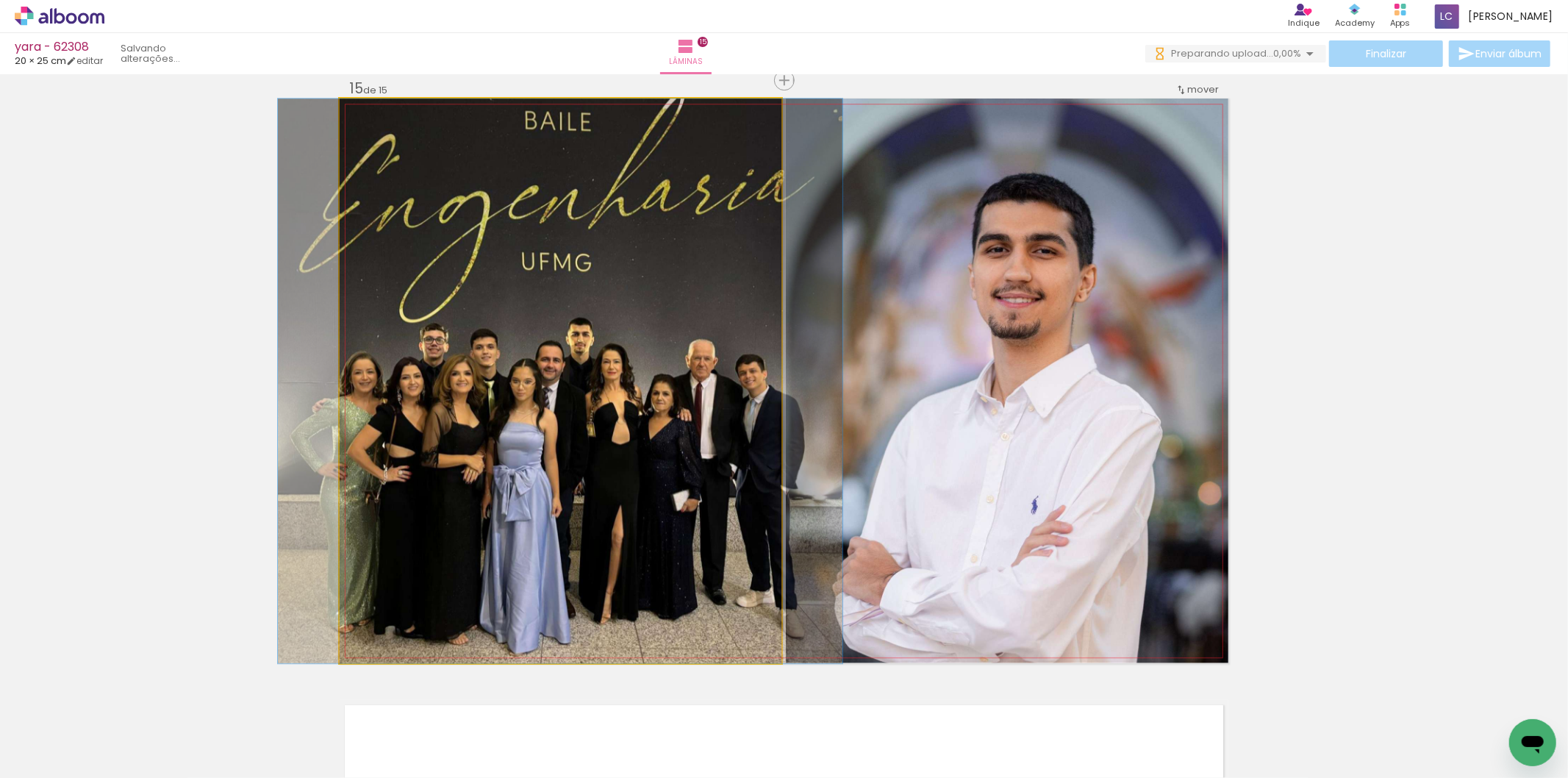
click at [540, 181] on quentale-photo at bounding box center [560, 381] width 442 height 565
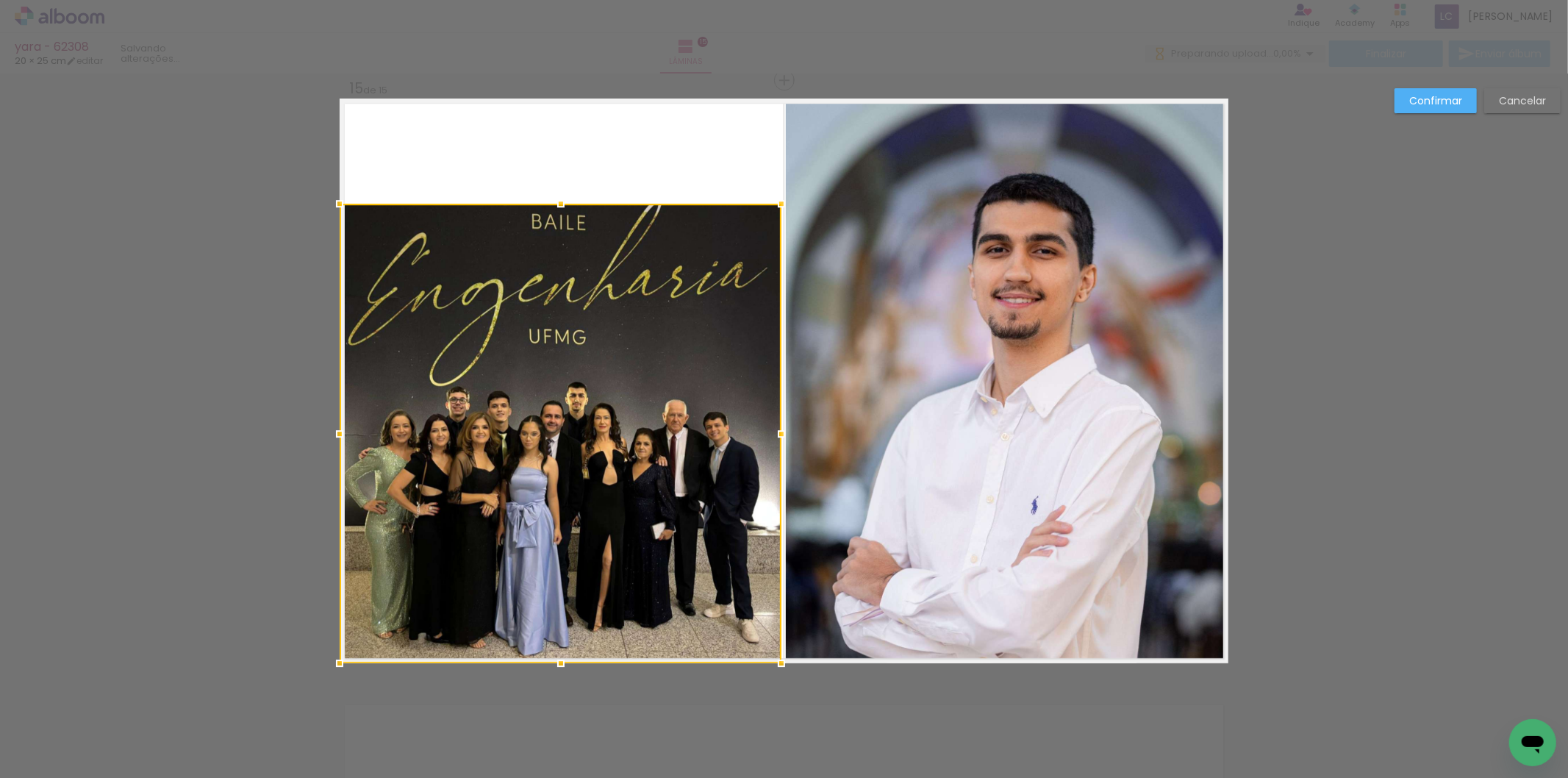
drag, startPoint x: 561, startPoint y: 104, endPoint x: 587, endPoint y: 211, distance: 110.1
click at [587, 211] on div at bounding box center [560, 434] width 442 height 460
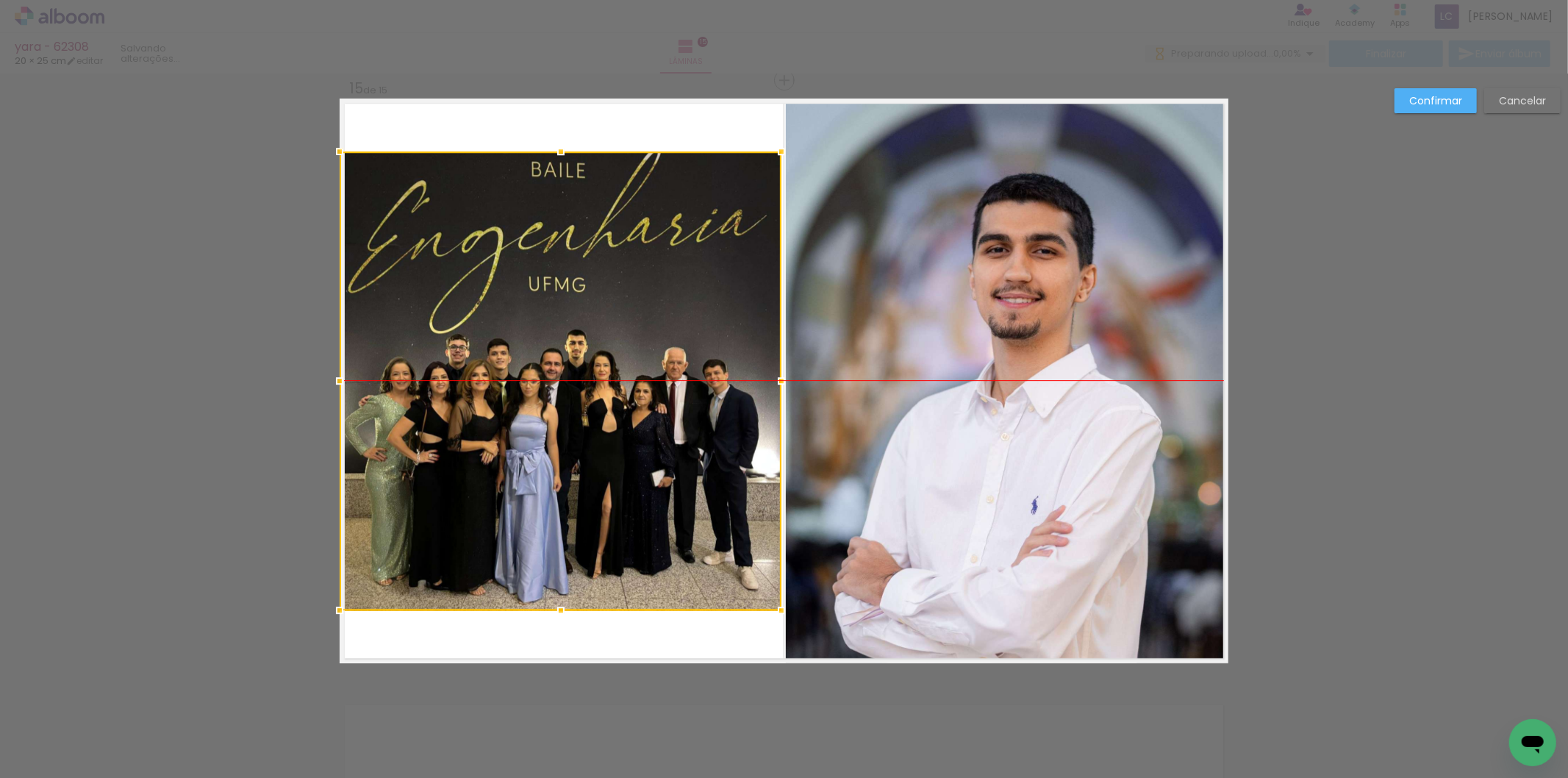
drag, startPoint x: 611, startPoint y: 300, endPoint x: 565, endPoint y: 244, distance: 72.5
click at [565, 244] on div at bounding box center [560, 381] width 442 height 459
click at [1407, 101] on paper-button "Confirmar" at bounding box center [1436, 101] width 83 height 25
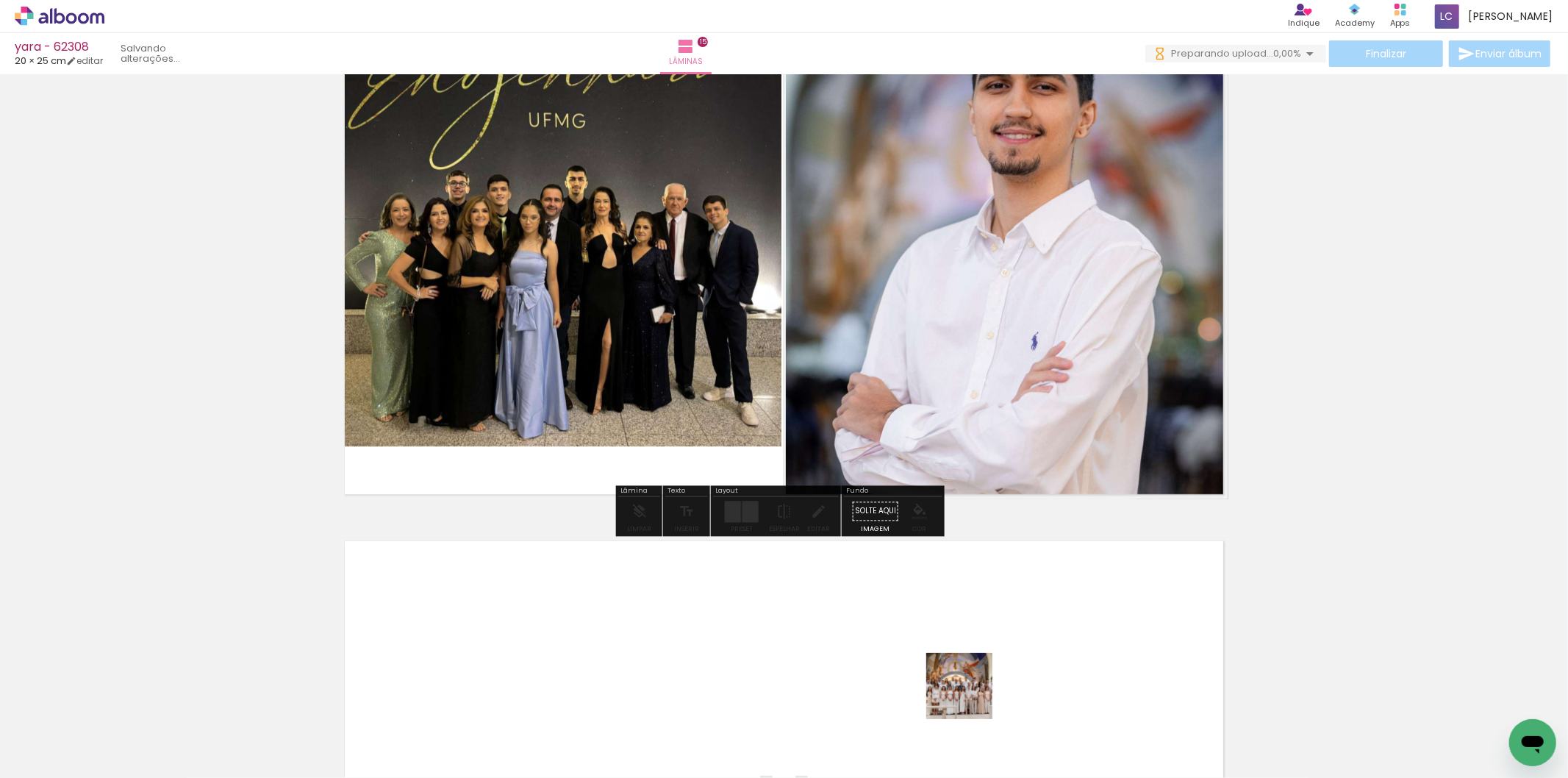
drag, startPoint x: 967, startPoint y: 707, endPoint x: 1078, endPoint y: 686, distance: 113.0
click at [998, 629] on quentale-workspace at bounding box center [784, 389] width 1568 height 778
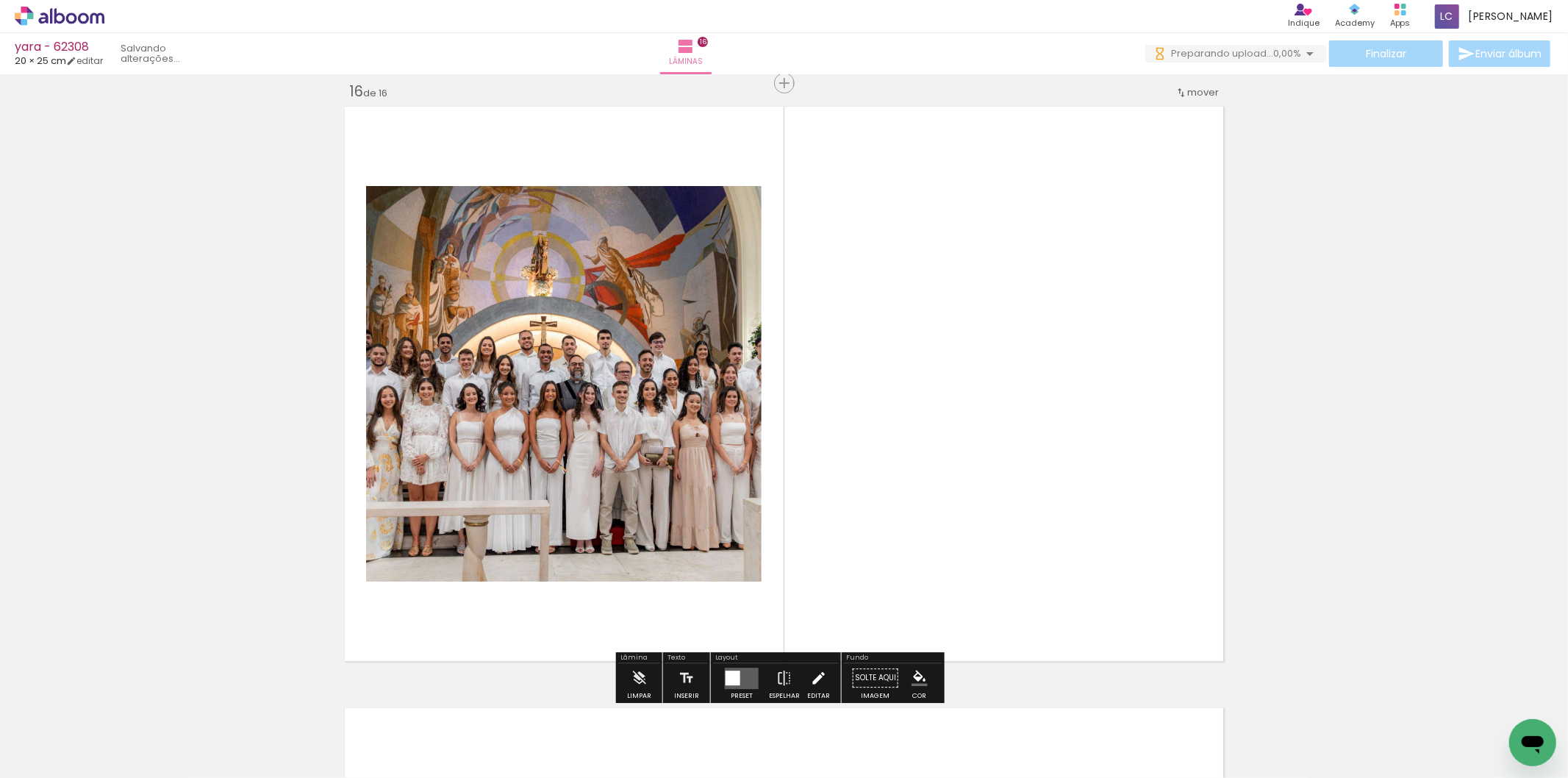
scroll to position [9042, 0]
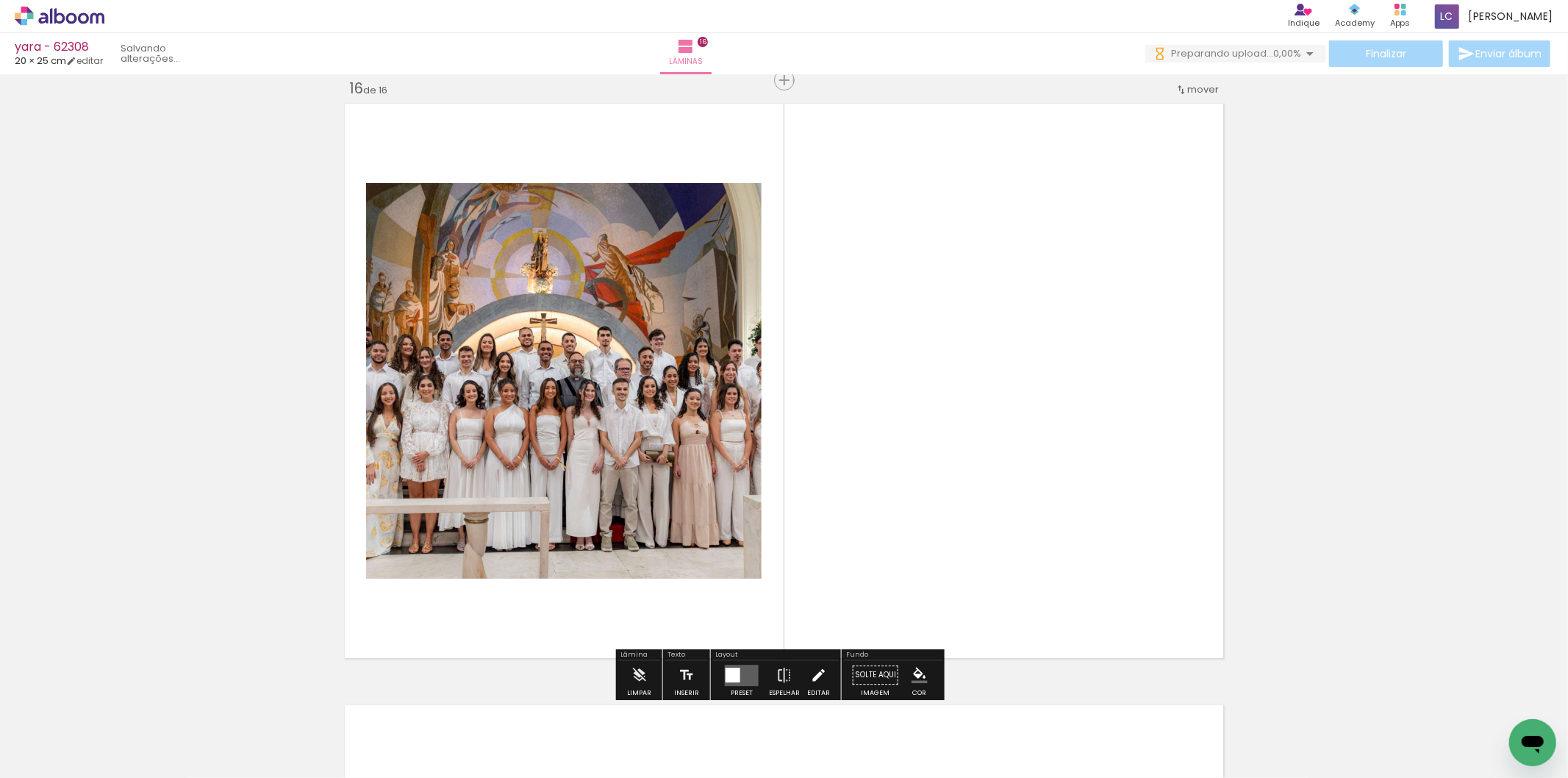
click at [1011, 583] on quentale-workspace at bounding box center [784, 389] width 1568 height 778
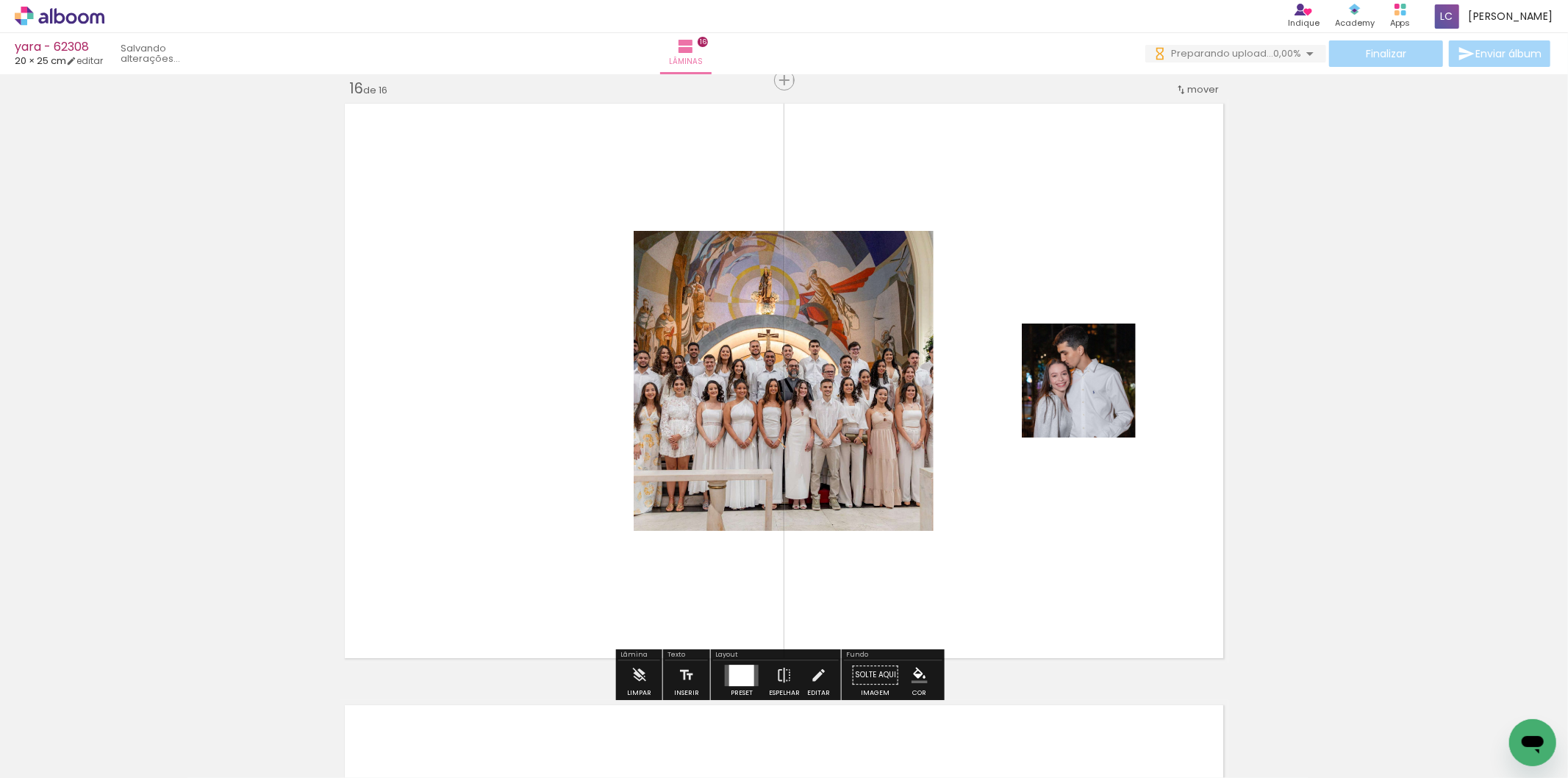
click at [744, 676] on div at bounding box center [741, 676] width 25 height 21
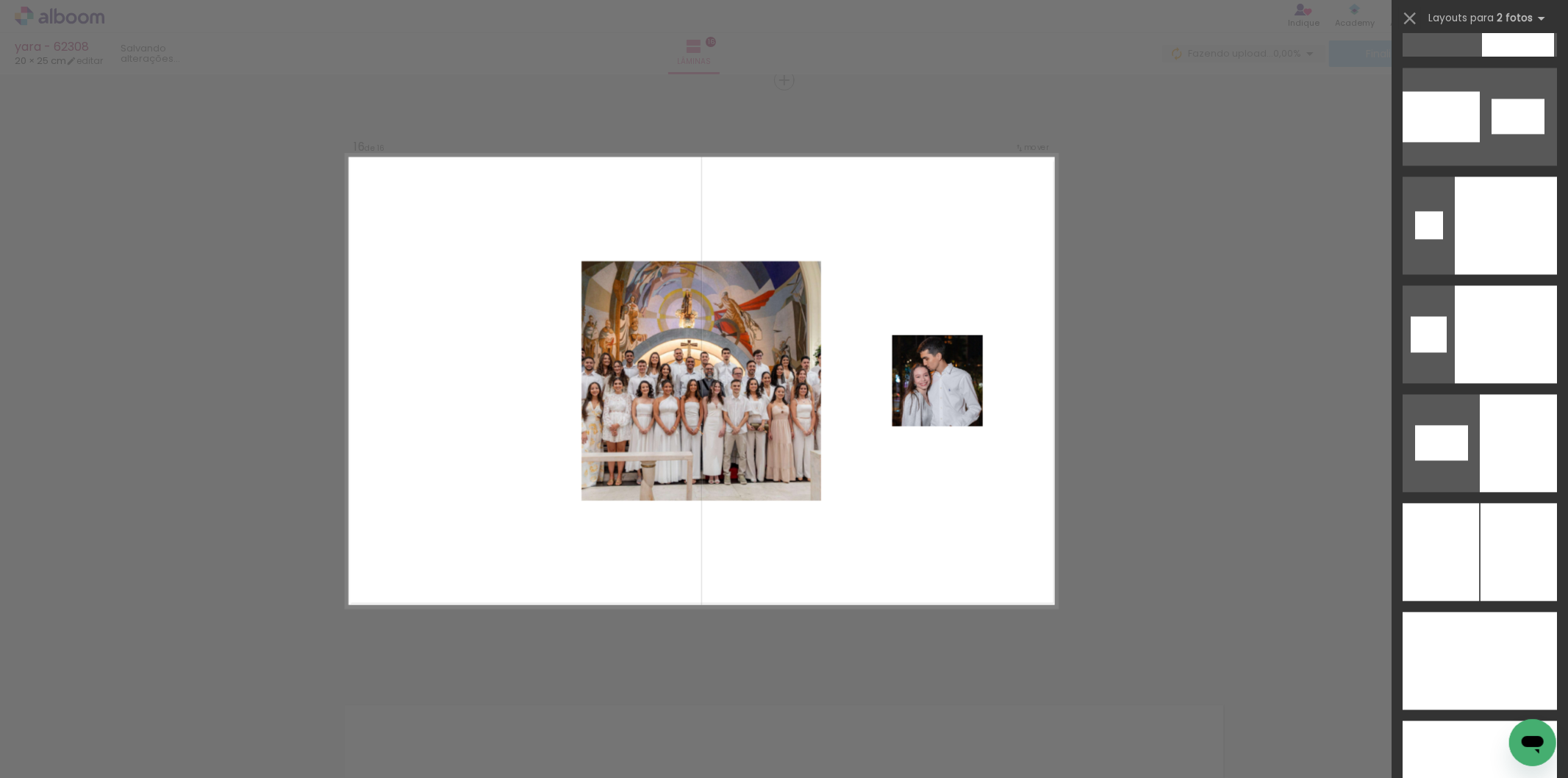
scroll to position [7376, 0]
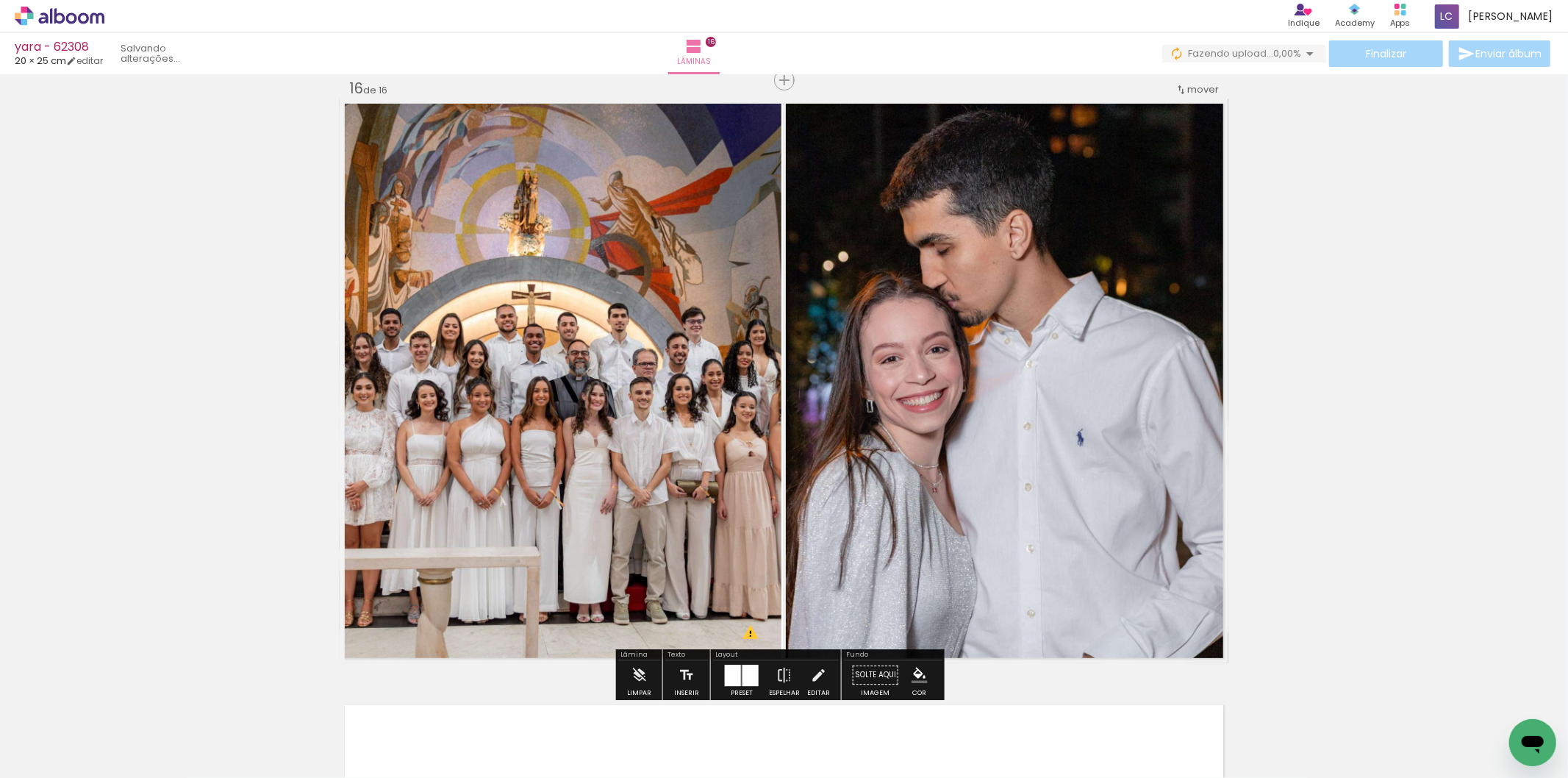
click at [576, 222] on quentale-photo at bounding box center [560, 381] width 442 height 565
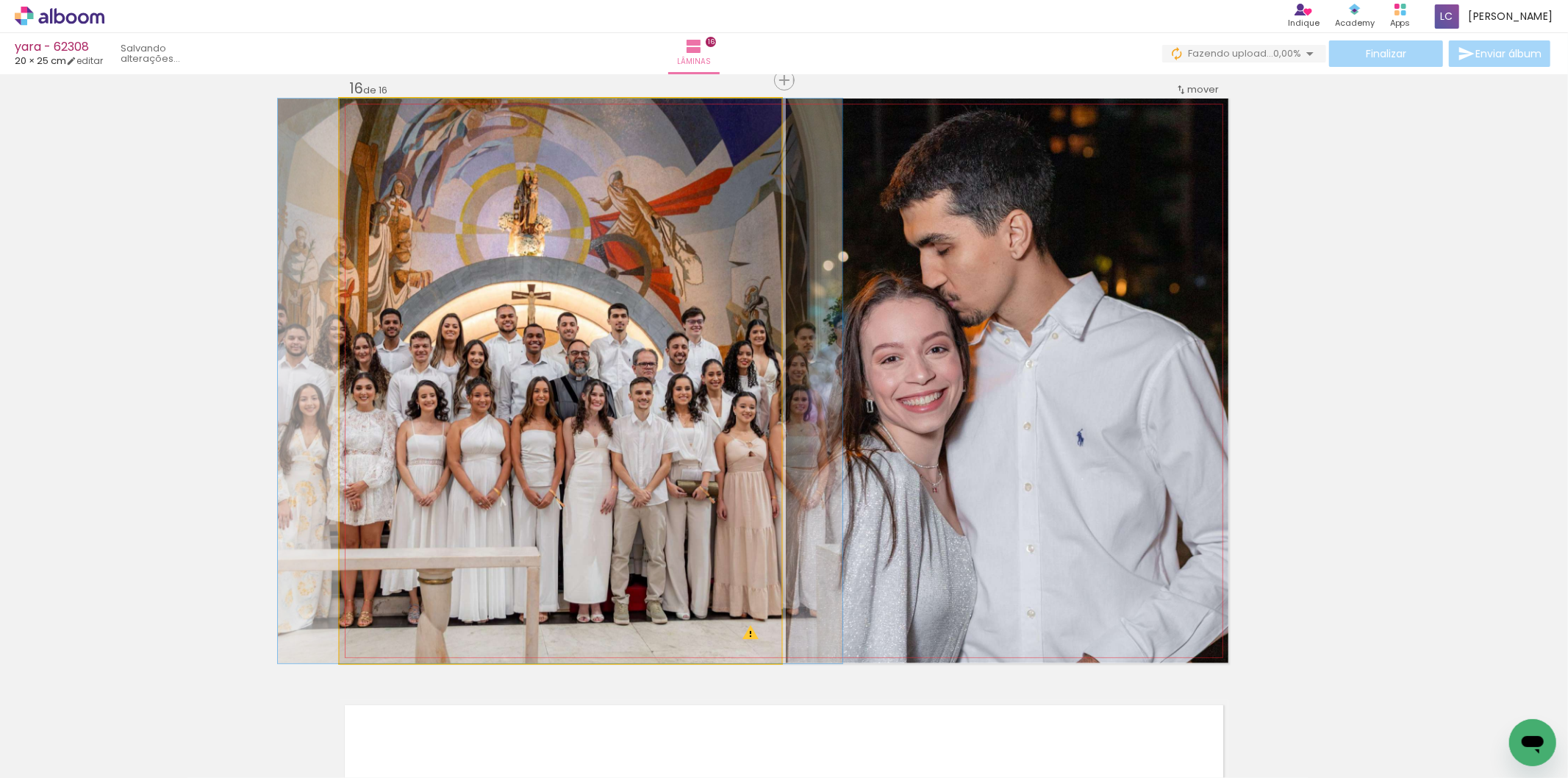
click at [576, 222] on quentale-photo at bounding box center [560, 381] width 442 height 565
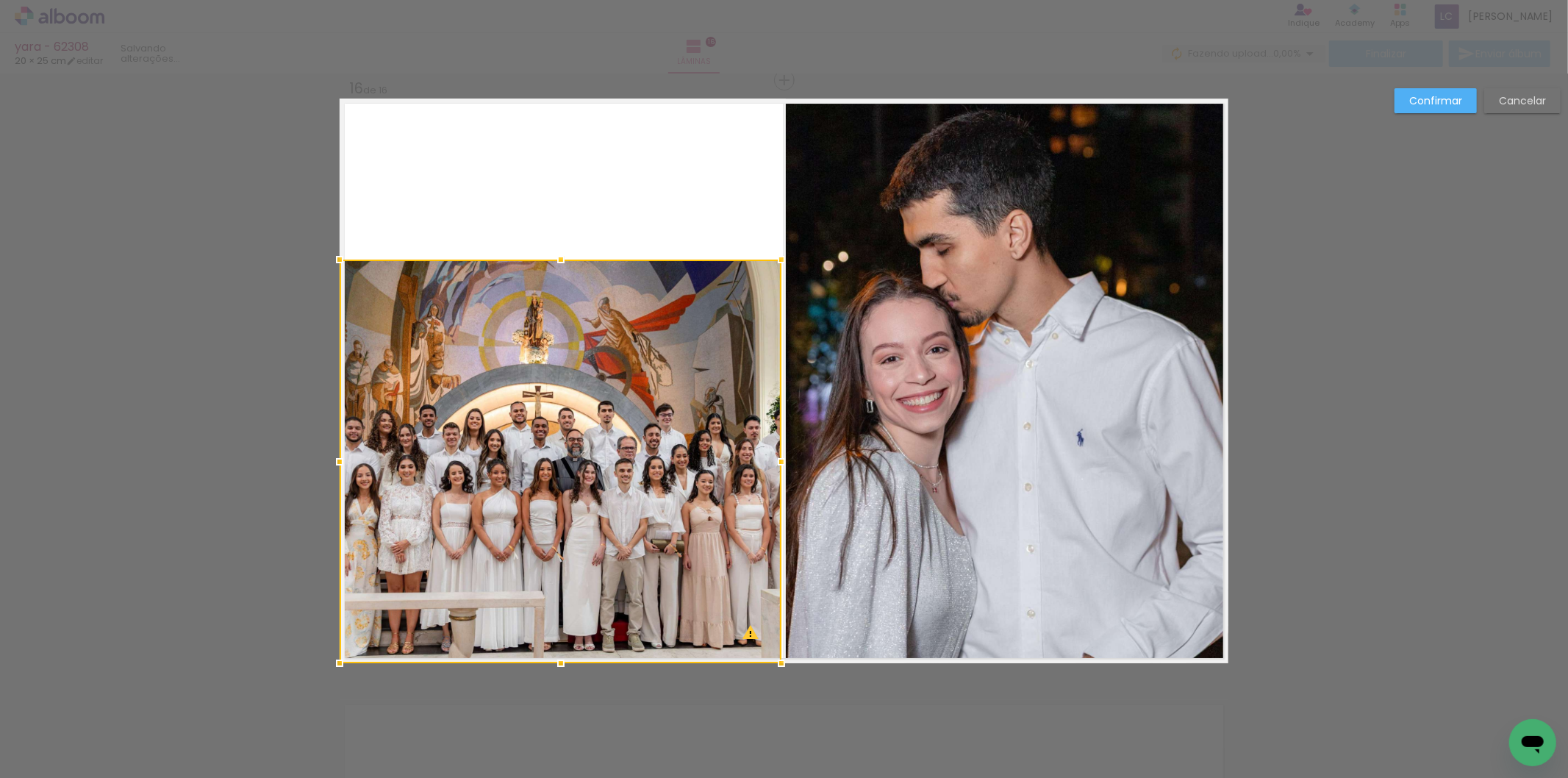
drag, startPoint x: 563, startPoint y: 100, endPoint x: 614, endPoint y: 266, distance: 173.7
click at [614, 266] on div at bounding box center [560, 461] width 442 height 404
click at [618, 349] on div at bounding box center [560, 461] width 442 height 404
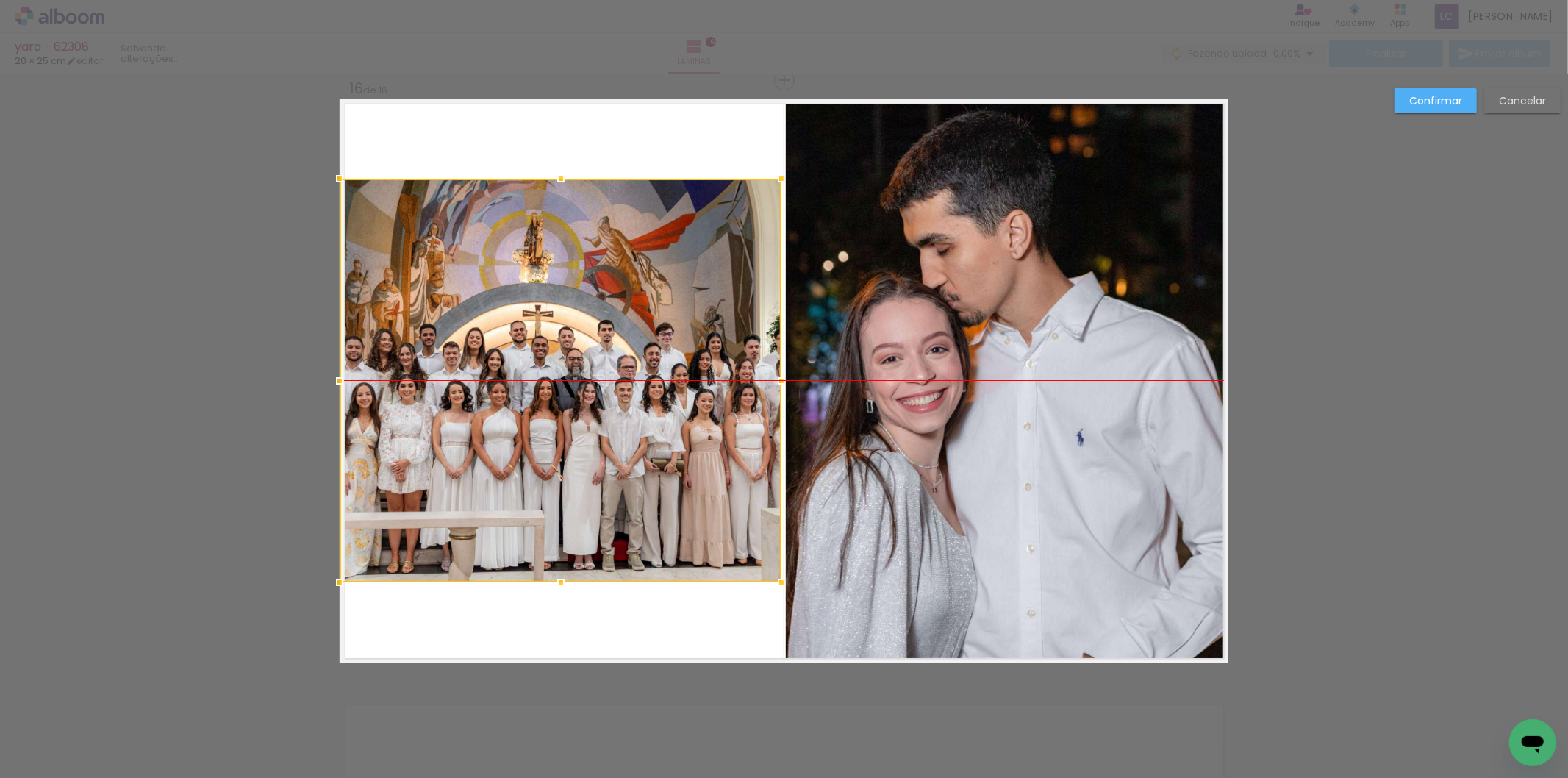
drag, startPoint x: 618, startPoint y: 349, endPoint x: 488, endPoint y: 279, distance: 147.6
click at [488, 279] on div at bounding box center [560, 380] width 442 height 404
click at [0, 0] on slot "Confirmar" at bounding box center [0, 0] width 0 height 0
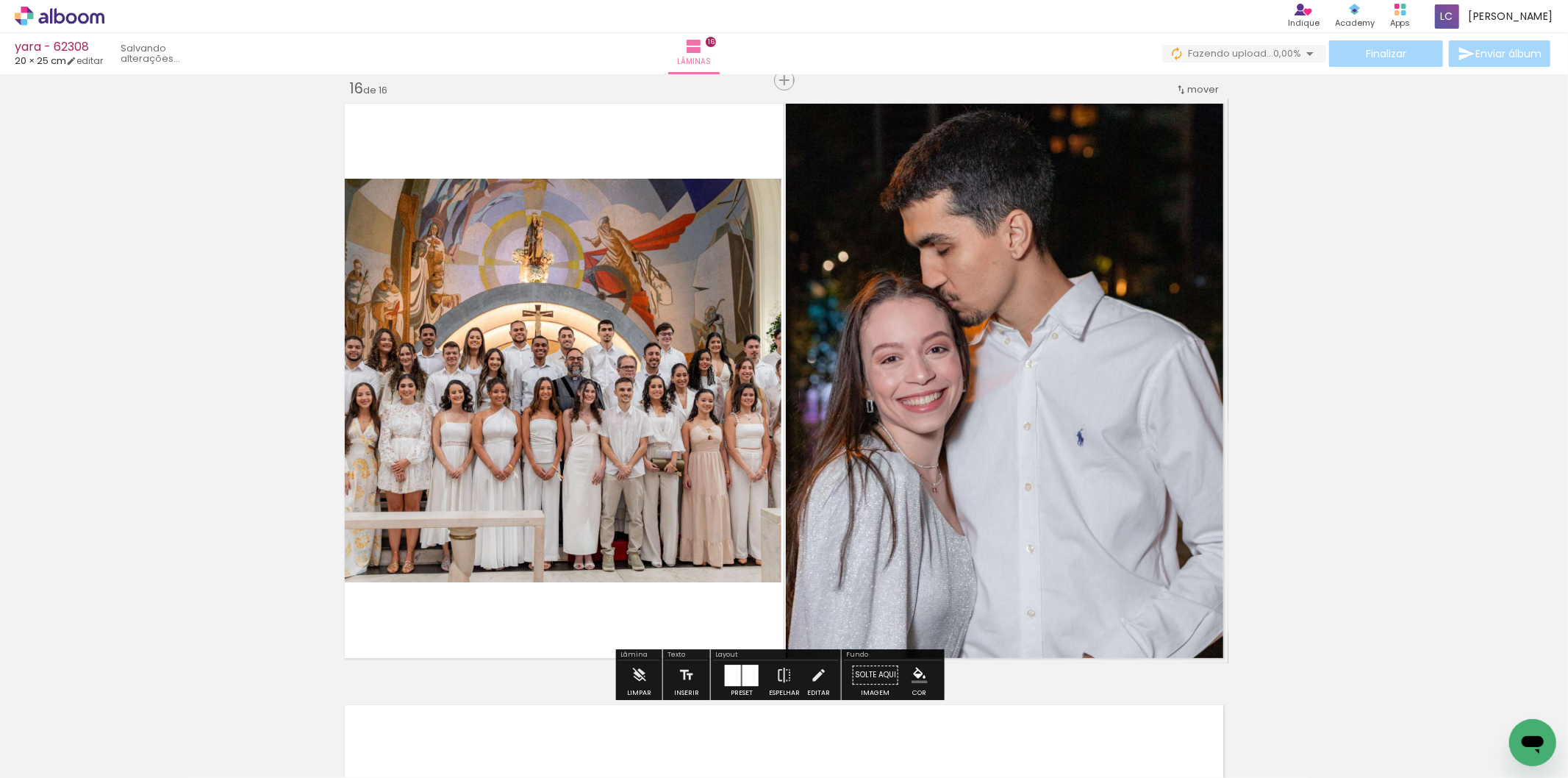
scroll to position [9369, 0]
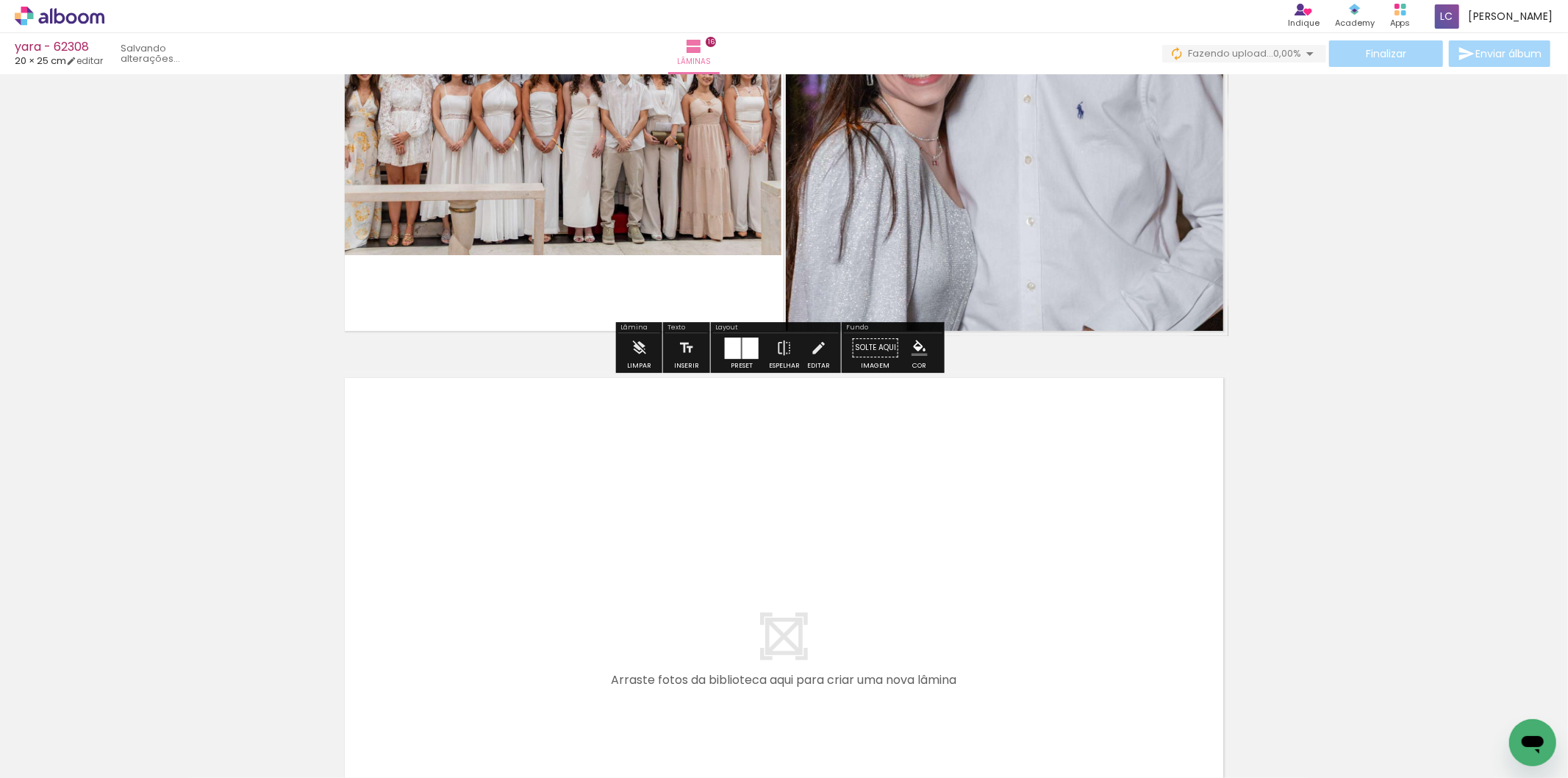
drag, startPoint x: 1138, startPoint y: 700, endPoint x: 1116, endPoint y: 594, distance: 108.3
click at [1116, 594] on quentale-workspace at bounding box center [784, 389] width 1568 height 778
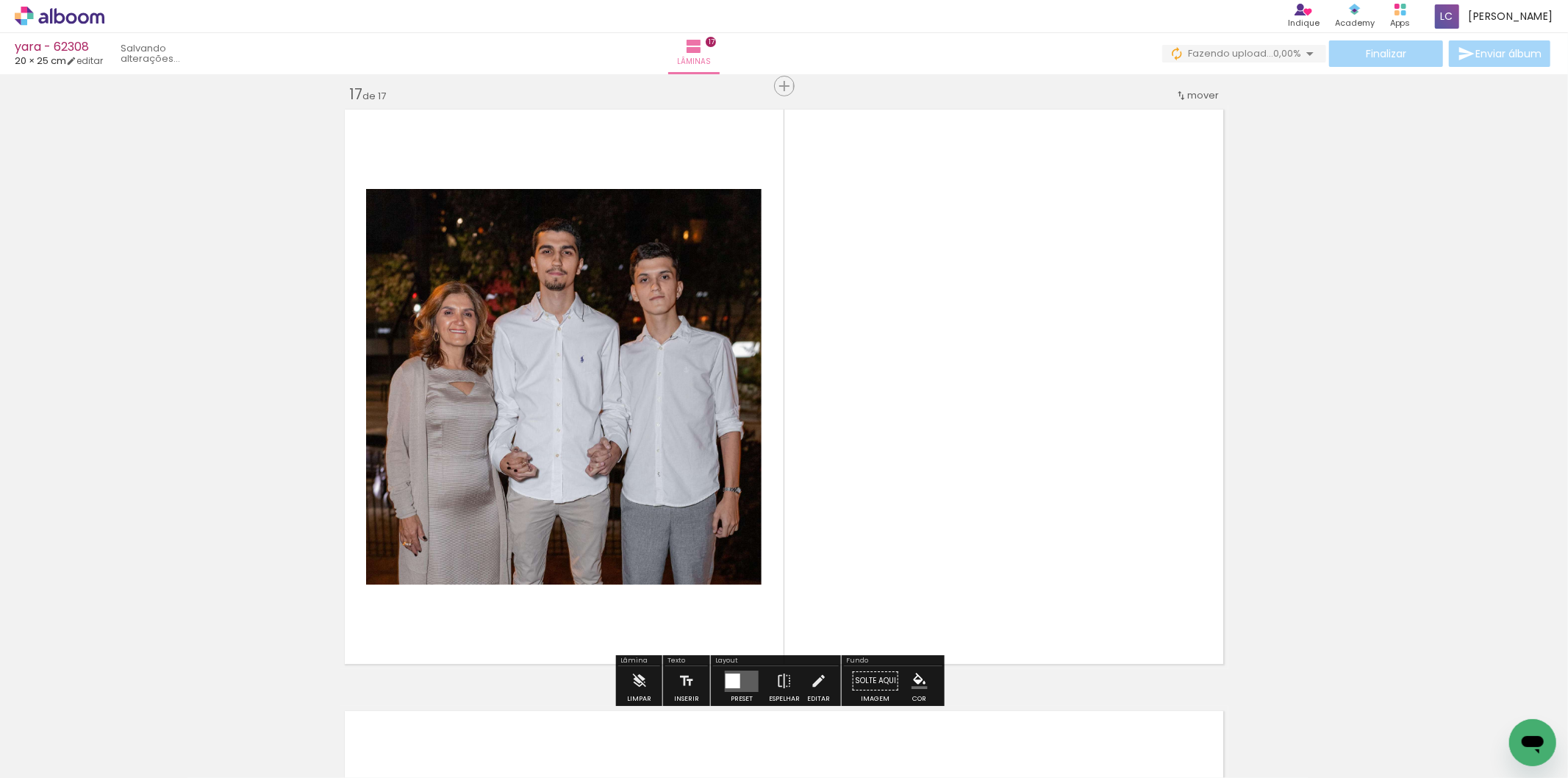
scroll to position [9643, 0]
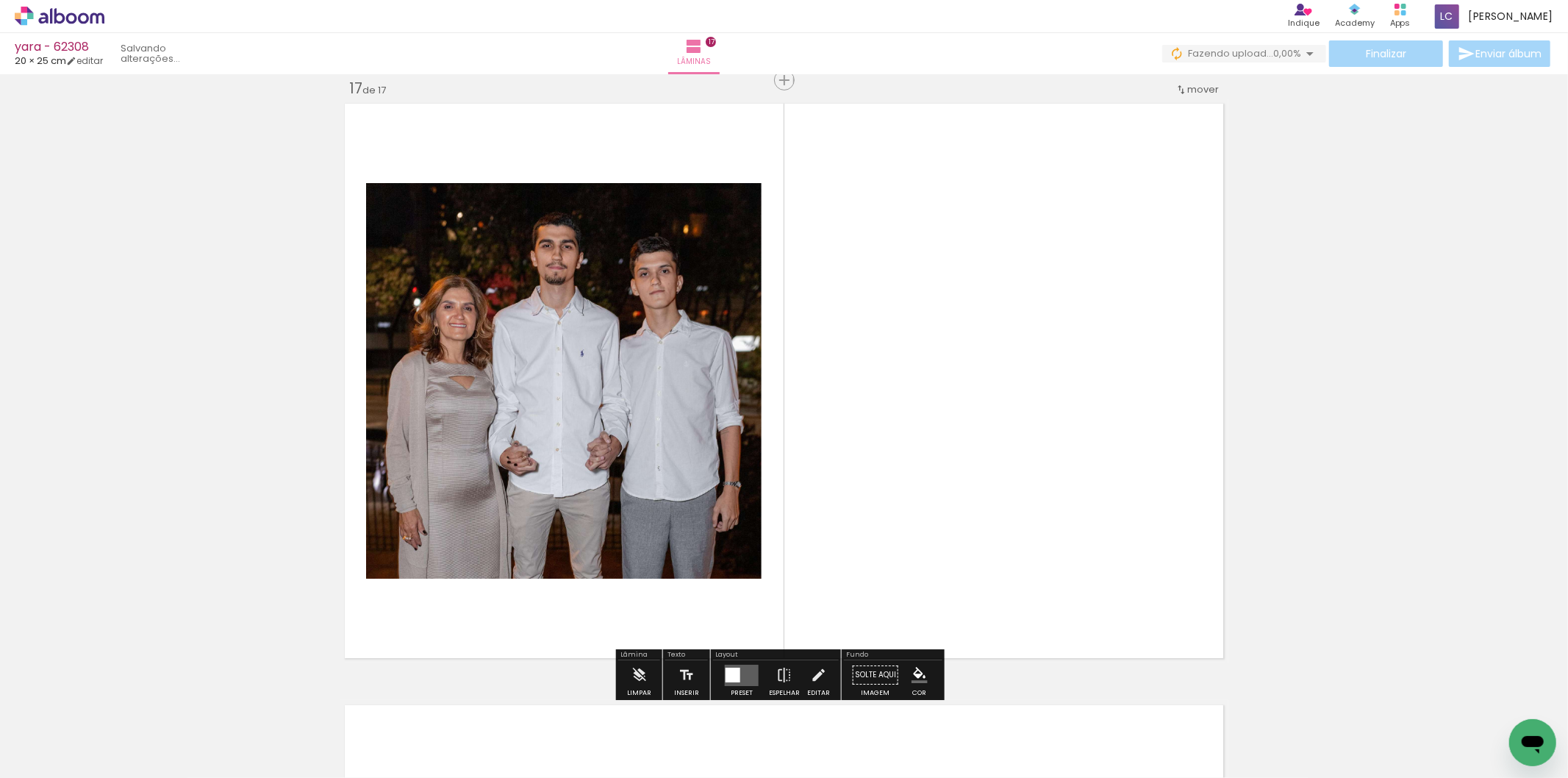
drag, startPoint x: 1191, startPoint y: 714, endPoint x: 761, endPoint y: 652, distance: 434.4
click at [1013, 534] on quentale-workspace at bounding box center [784, 389] width 1568 height 778
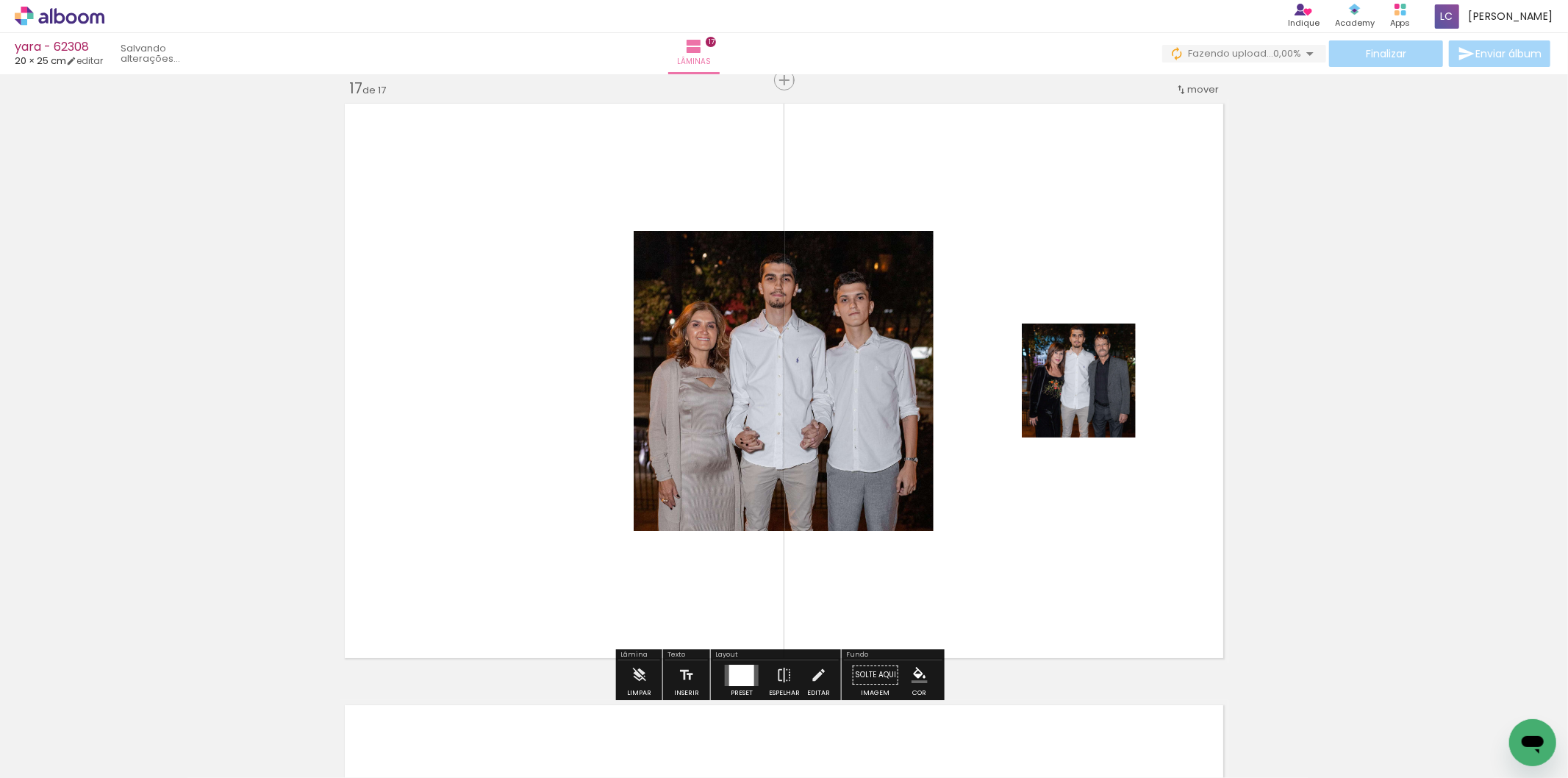
click at [733, 661] on div at bounding box center [741, 676] width 40 height 30
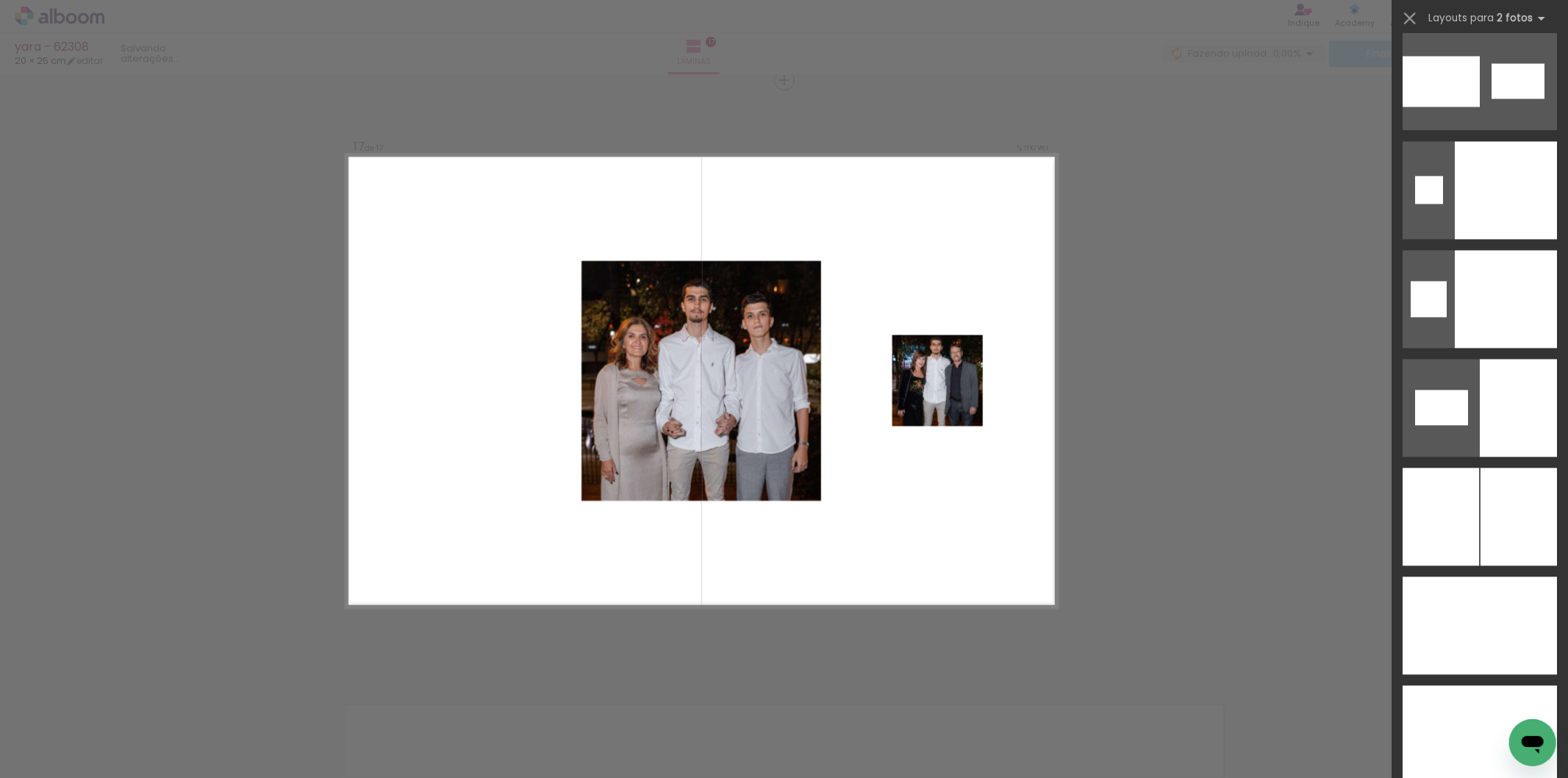
scroll to position [7317, 0]
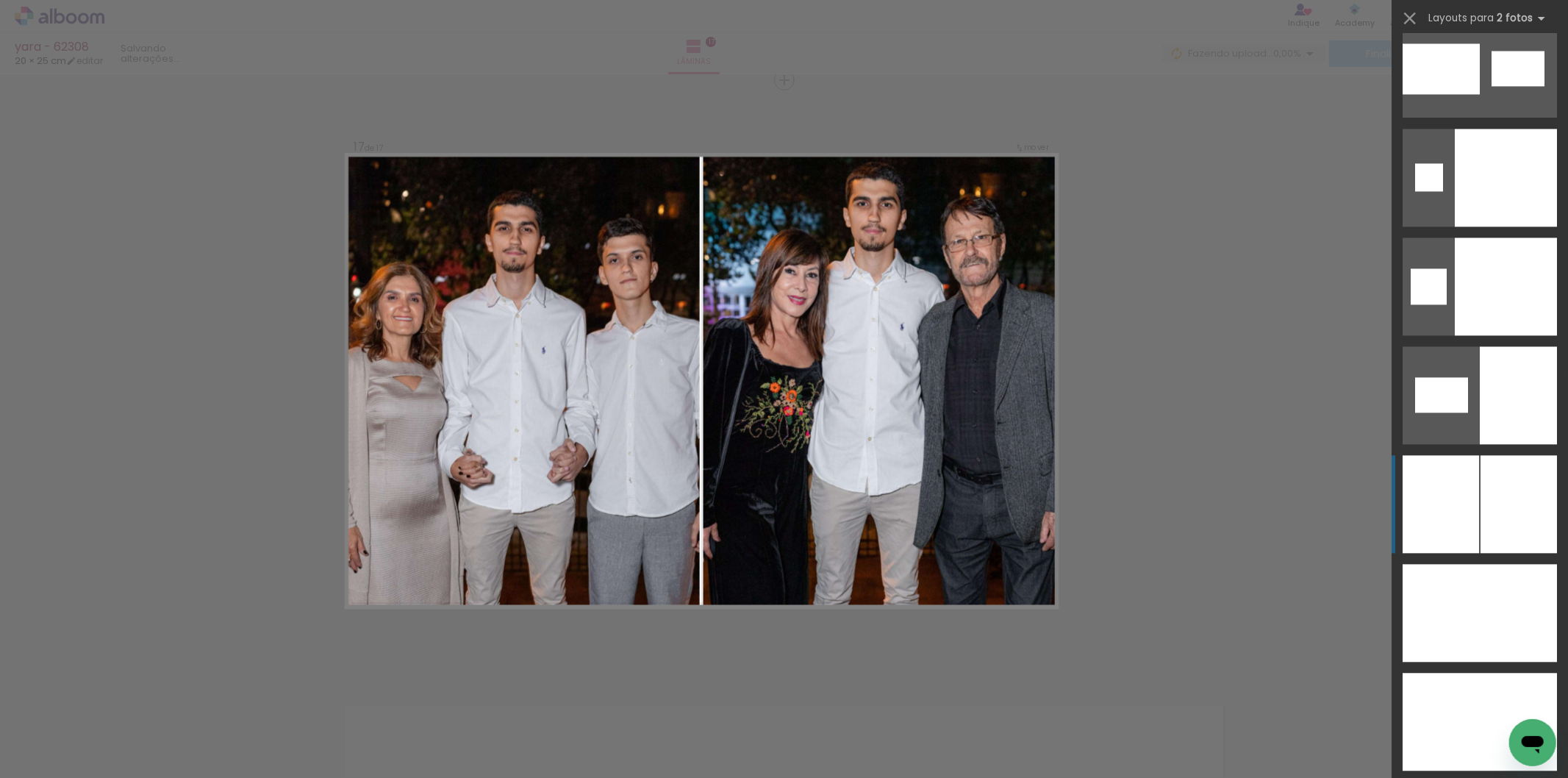
click at [1453, 673] on div at bounding box center [1428, 722] width 50 height 97
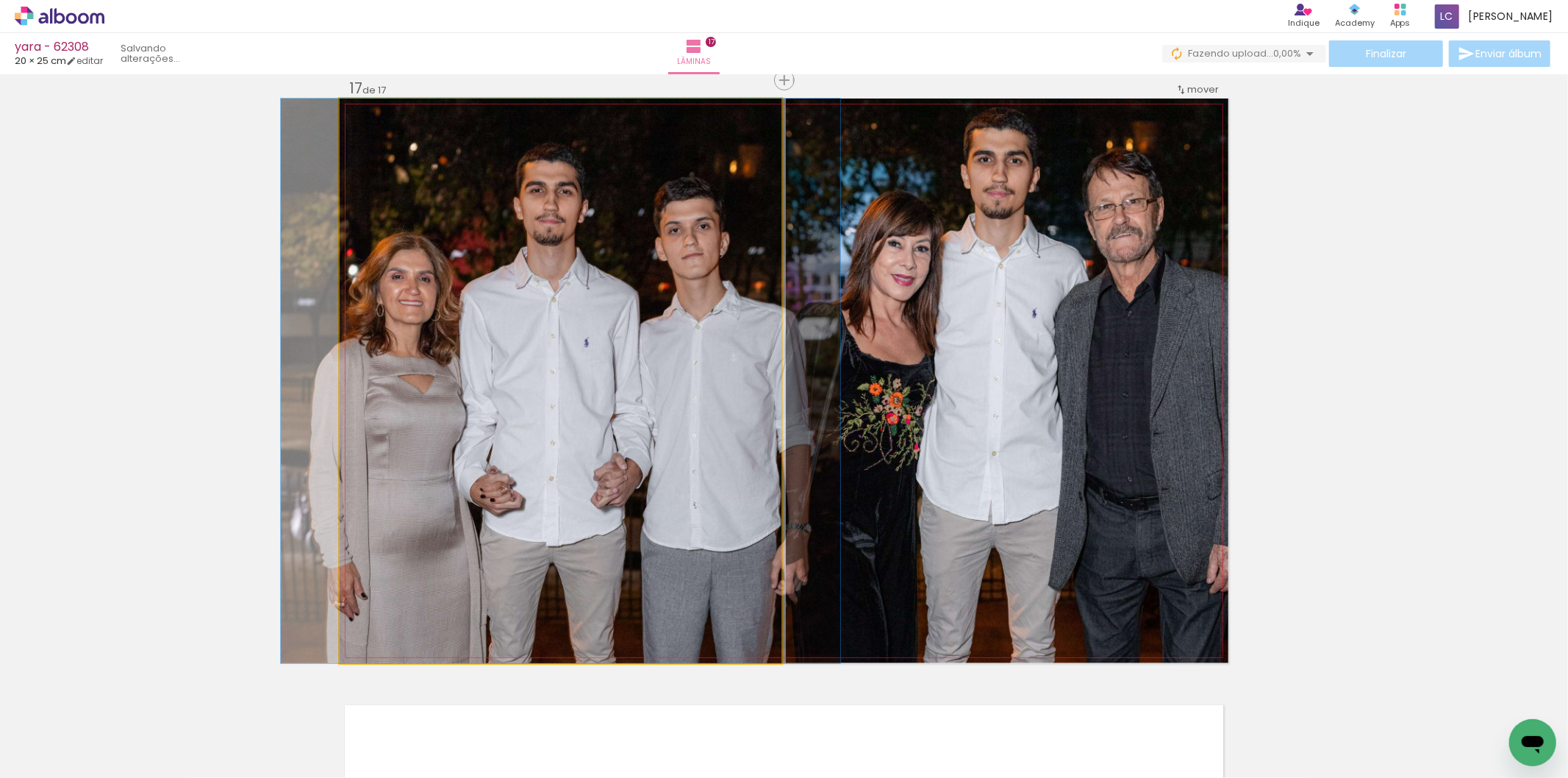
click at [540, 154] on quentale-photo at bounding box center [560, 381] width 442 height 565
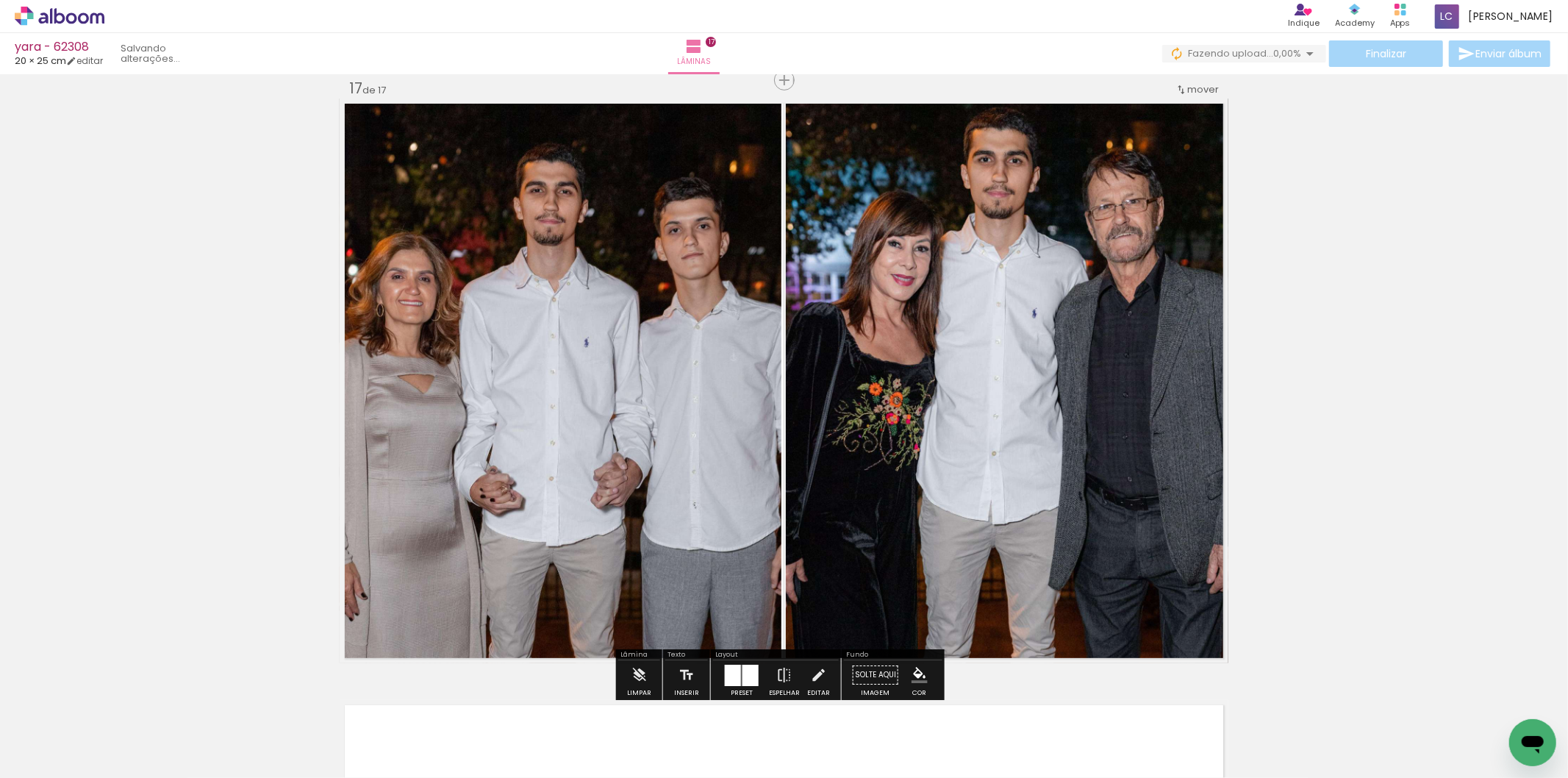
click at [540, 155] on quentale-photo at bounding box center [560, 381] width 442 height 565
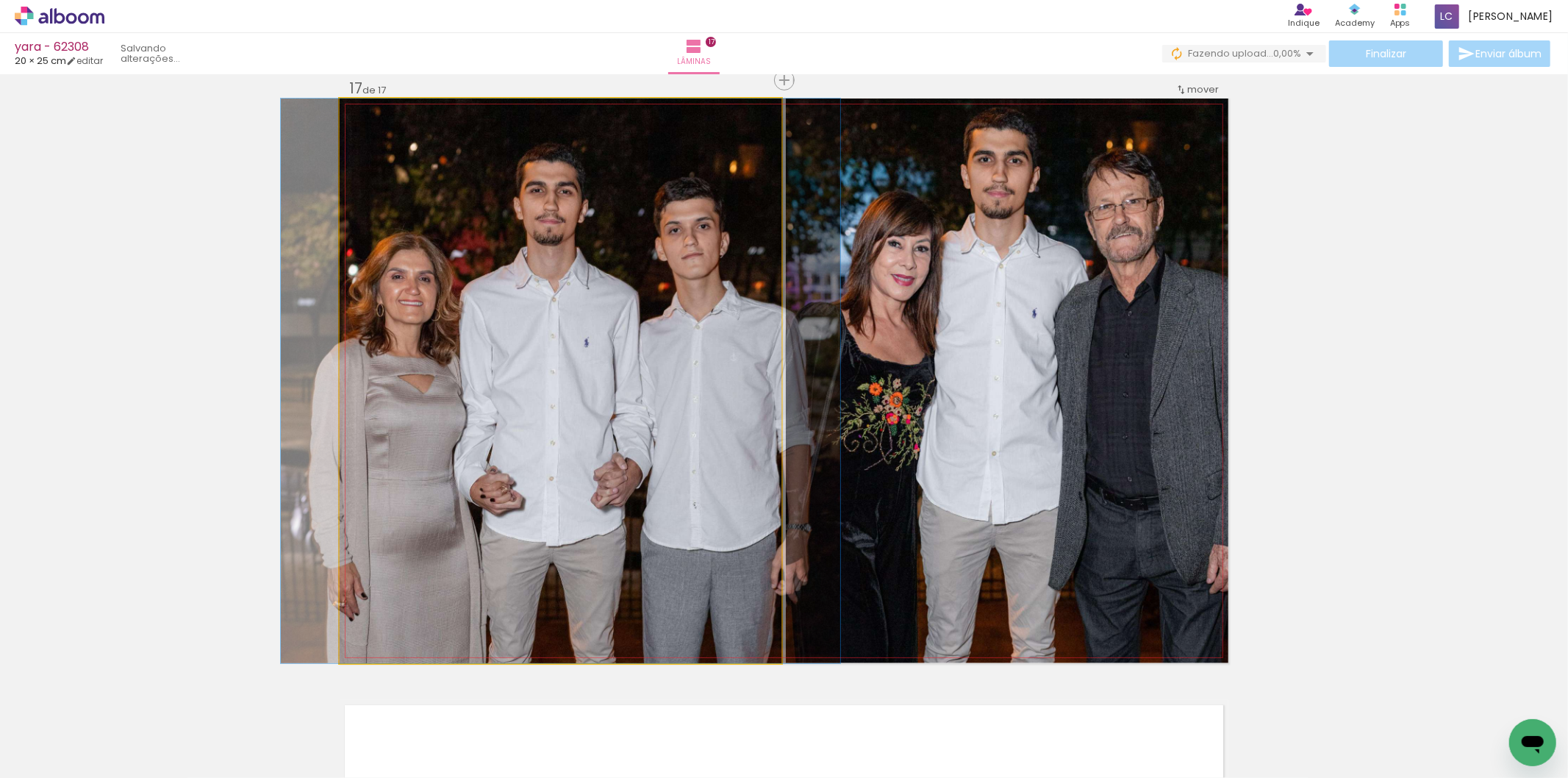
click at [540, 155] on quentale-photo at bounding box center [560, 381] width 442 height 565
click at [566, 116] on quentale-photo at bounding box center [560, 381] width 442 height 565
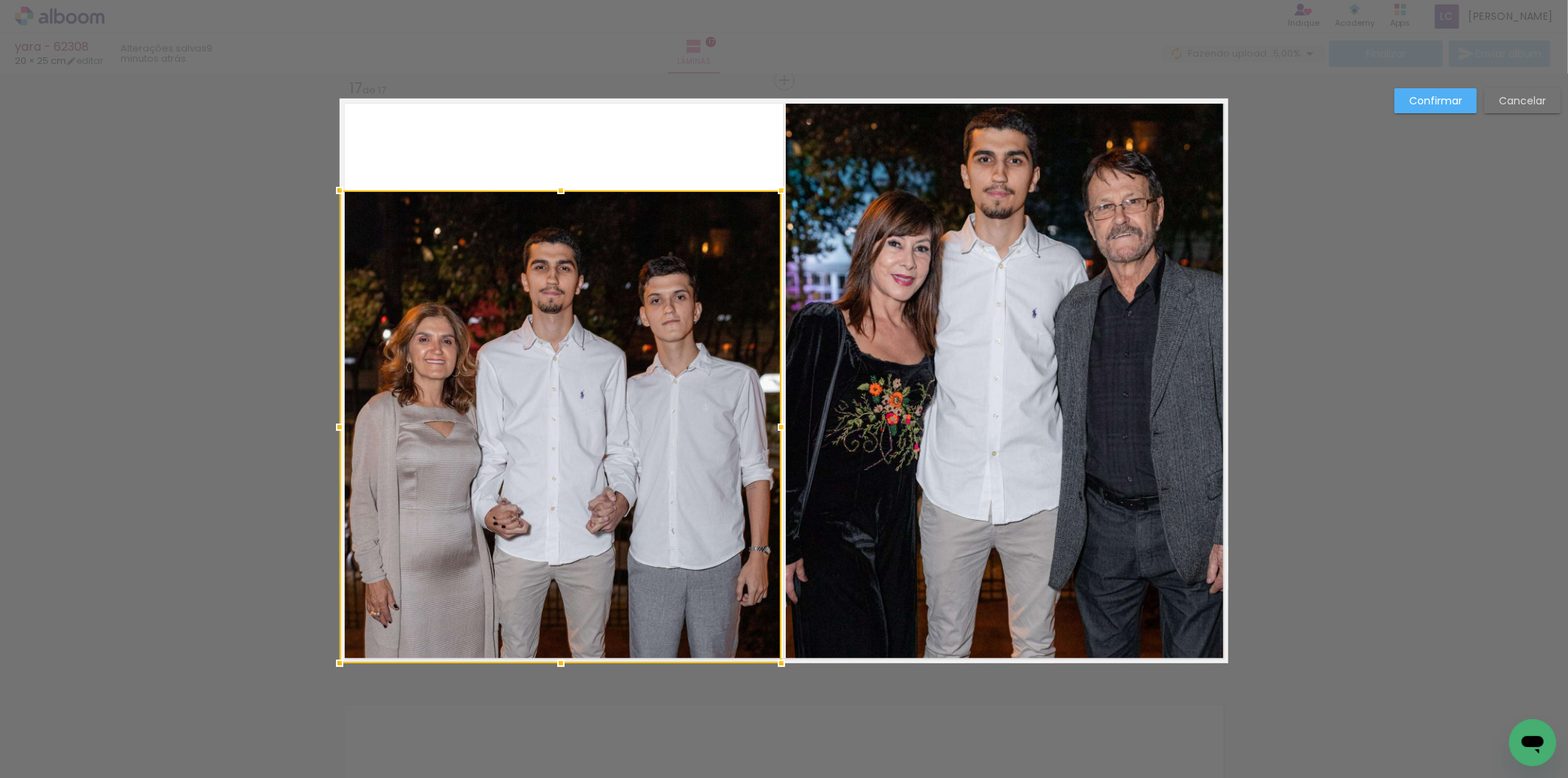
drag, startPoint x: 563, startPoint y: 96, endPoint x: 557, endPoint y: 178, distance: 82.2
click at [557, 178] on div at bounding box center [561, 191] width 30 height 30
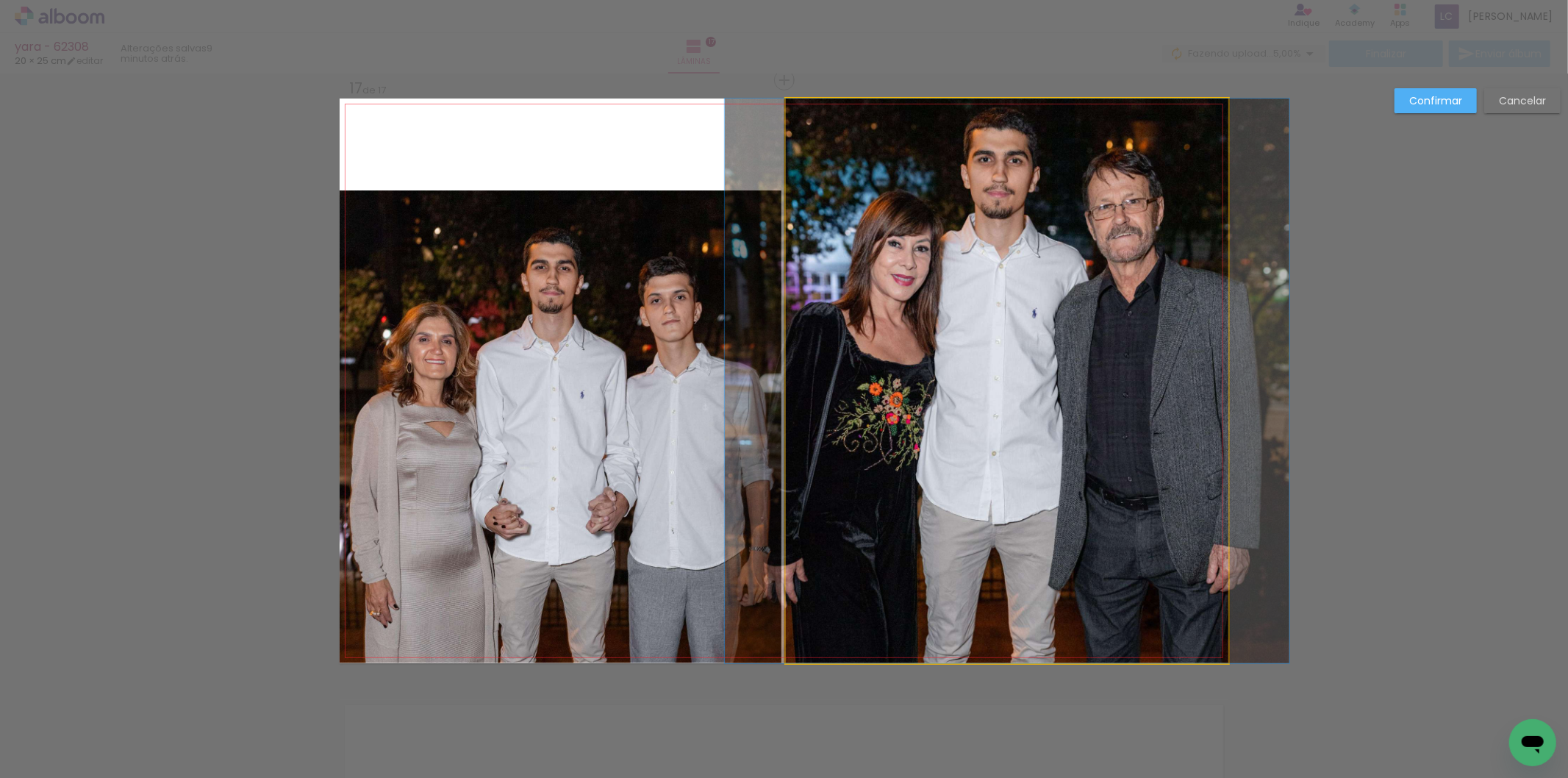
click at [931, 219] on quentale-photo at bounding box center [1007, 381] width 443 height 565
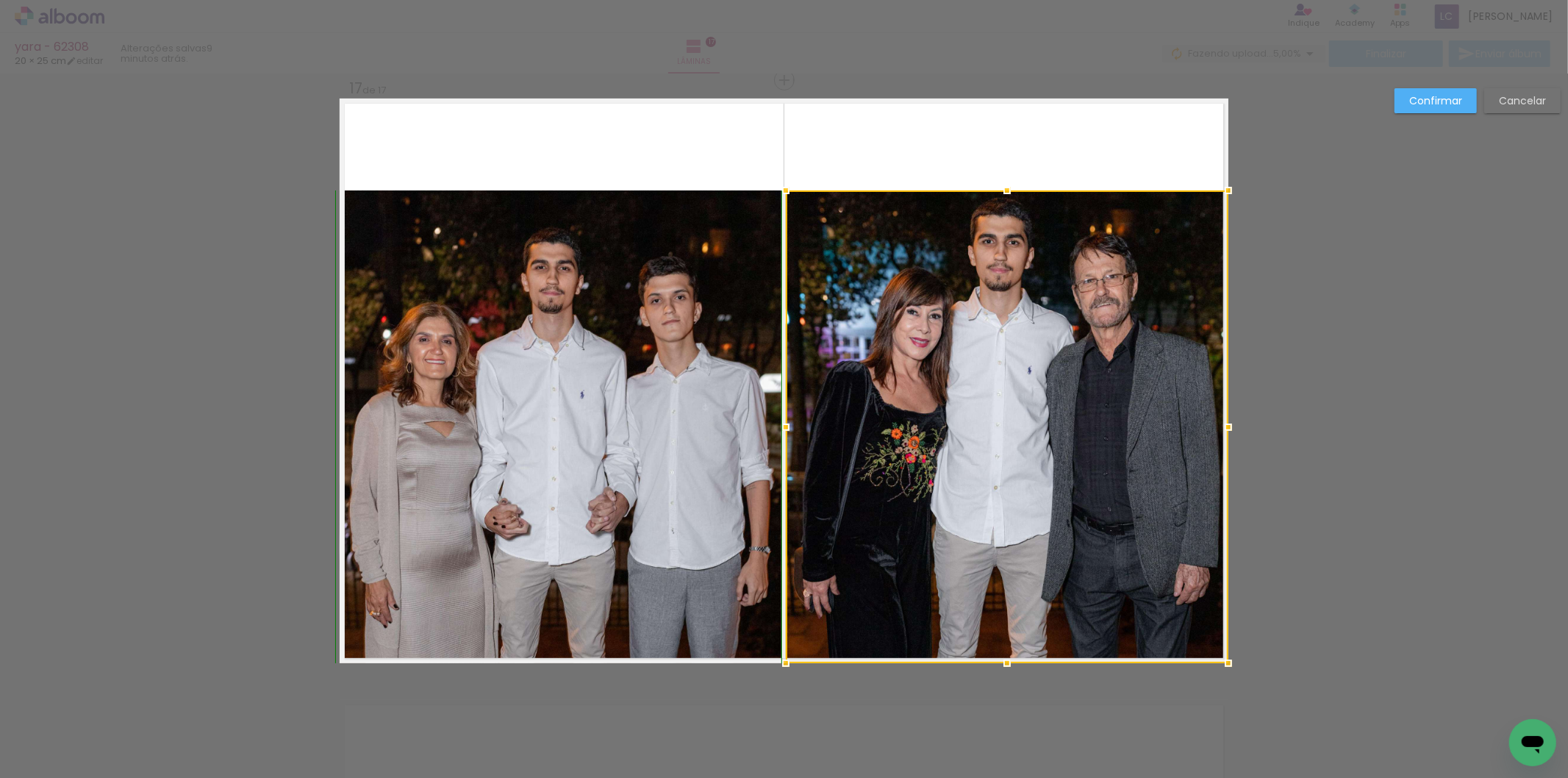
drag, startPoint x: 1010, startPoint y: 93, endPoint x: 1009, endPoint y: 188, distance: 95.0
click at [1009, 188] on div at bounding box center [1007, 191] width 30 height 30
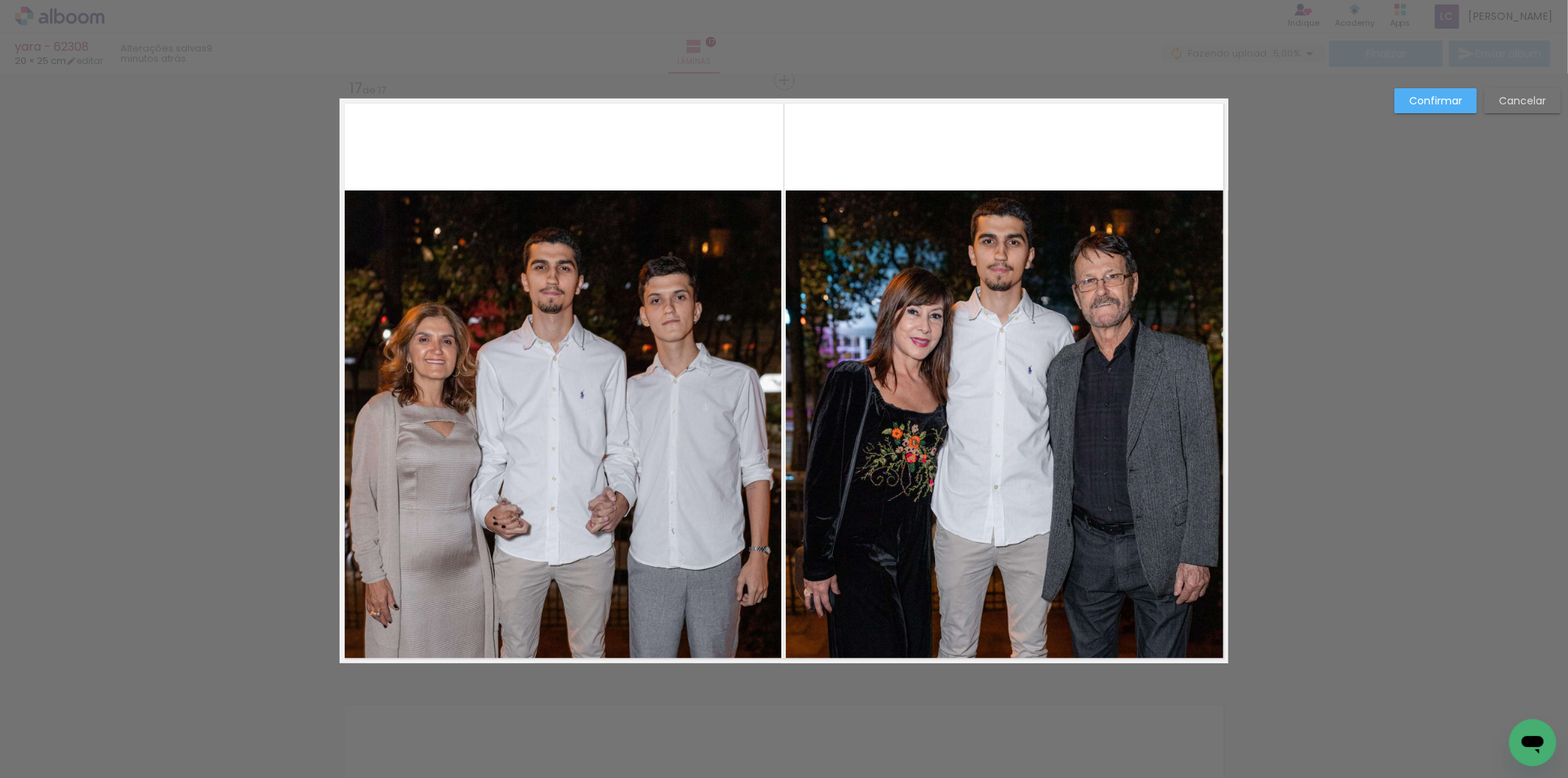
click at [1023, 305] on quentale-photo at bounding box center [1007, 427] width 443 height 472
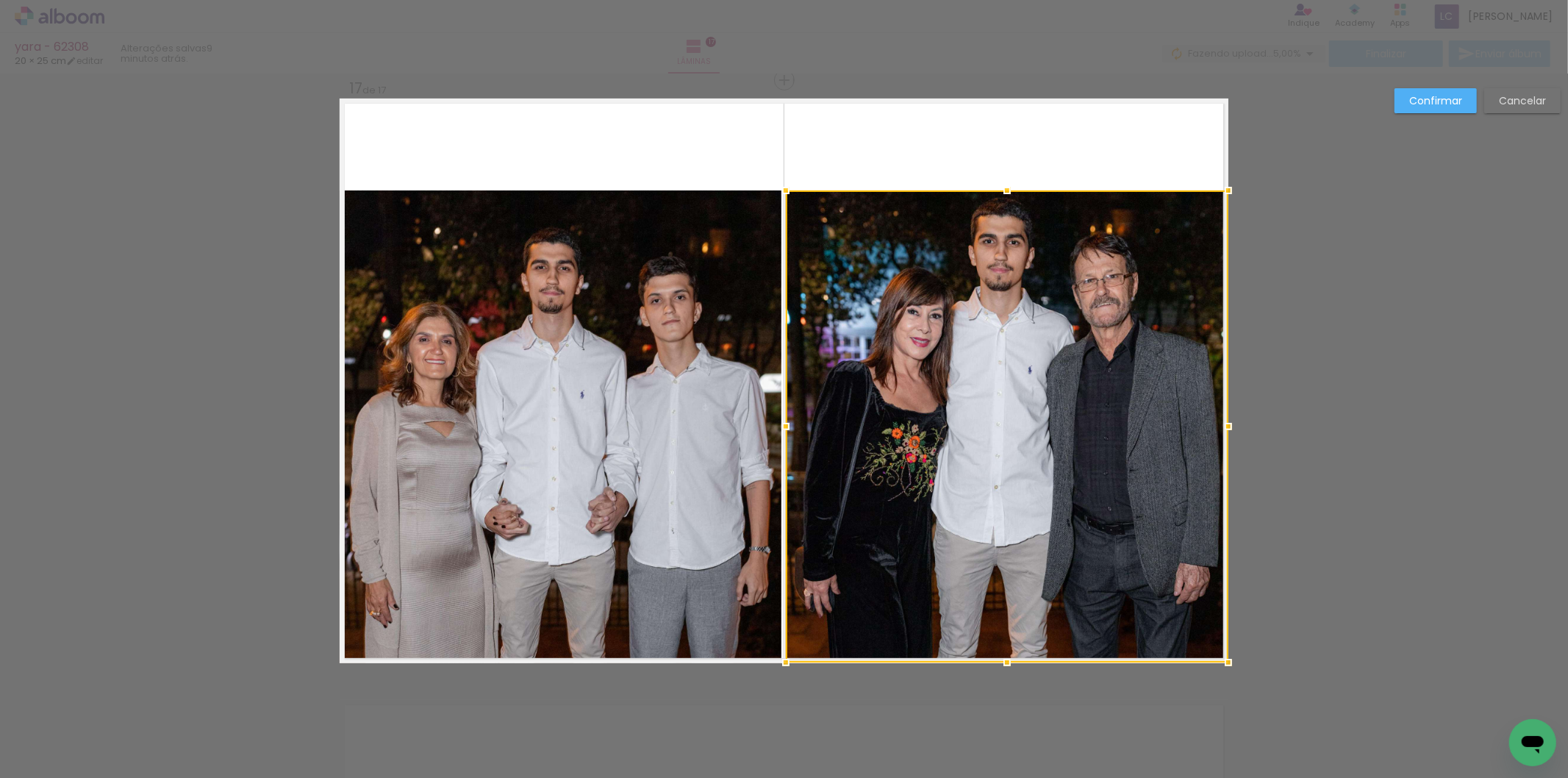
click at [1023, 305] on div at bounding box center [1007, 427] width 443 height 472
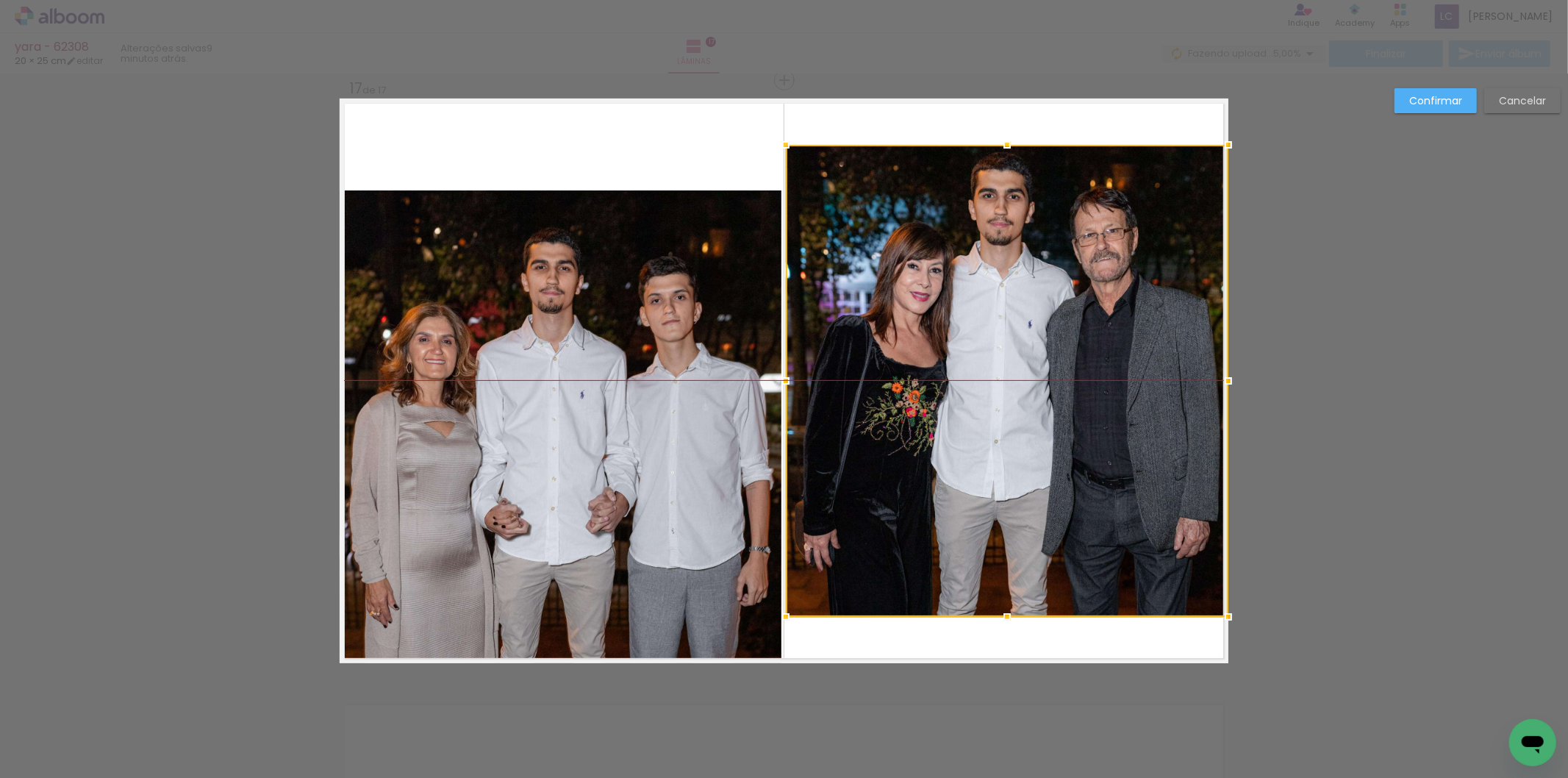
drag, startPoint x: 1066, startPoint y: 285, endPoint x: 1122, endPoint y: 243, distance: 70.0
click at [1122, 243] on div at bounding box center [1007, 381] width 443 height 472
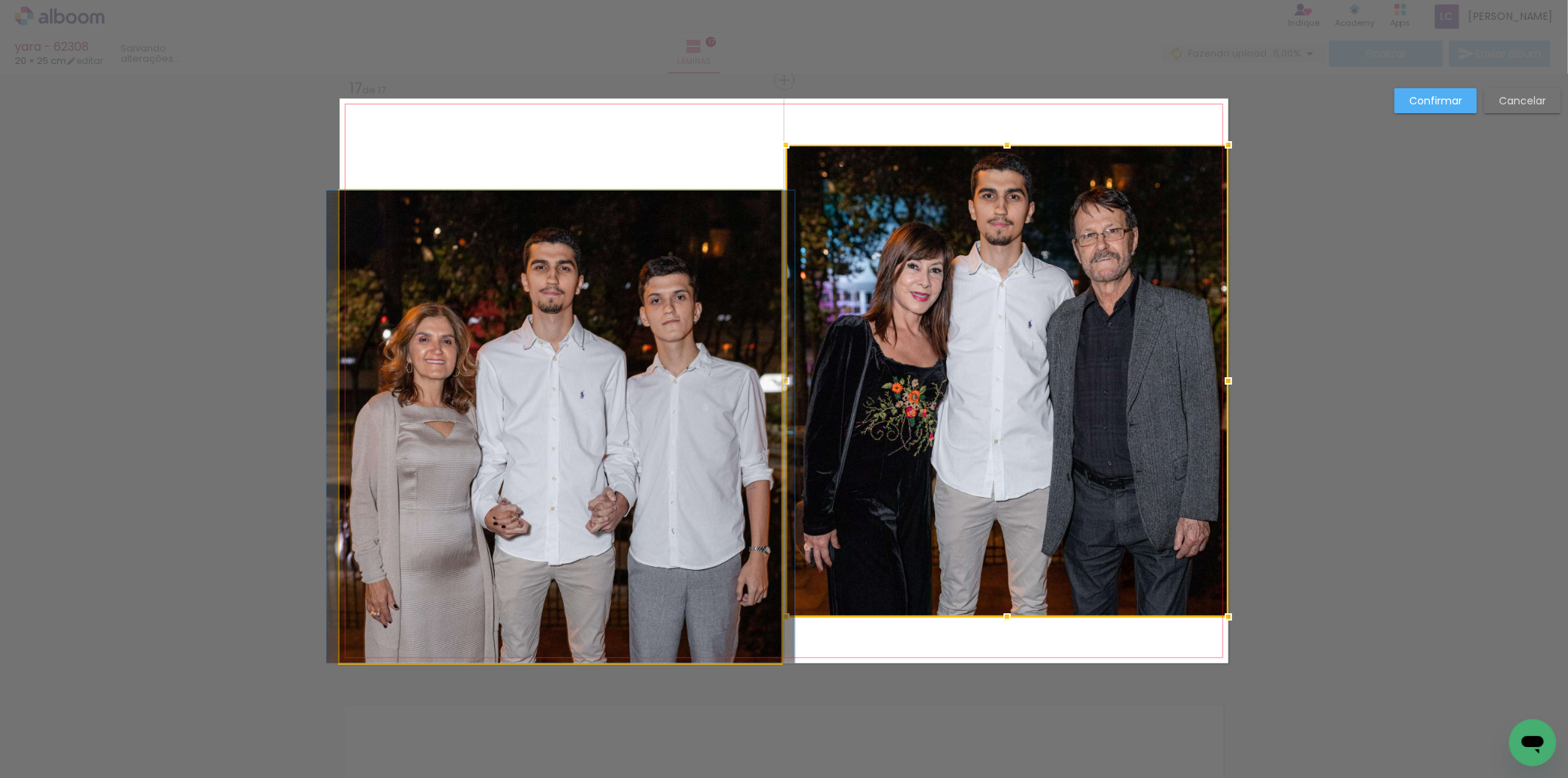
click at [591, 469] on quentale-photo at bounding box center [560, 427] width 442 height 473
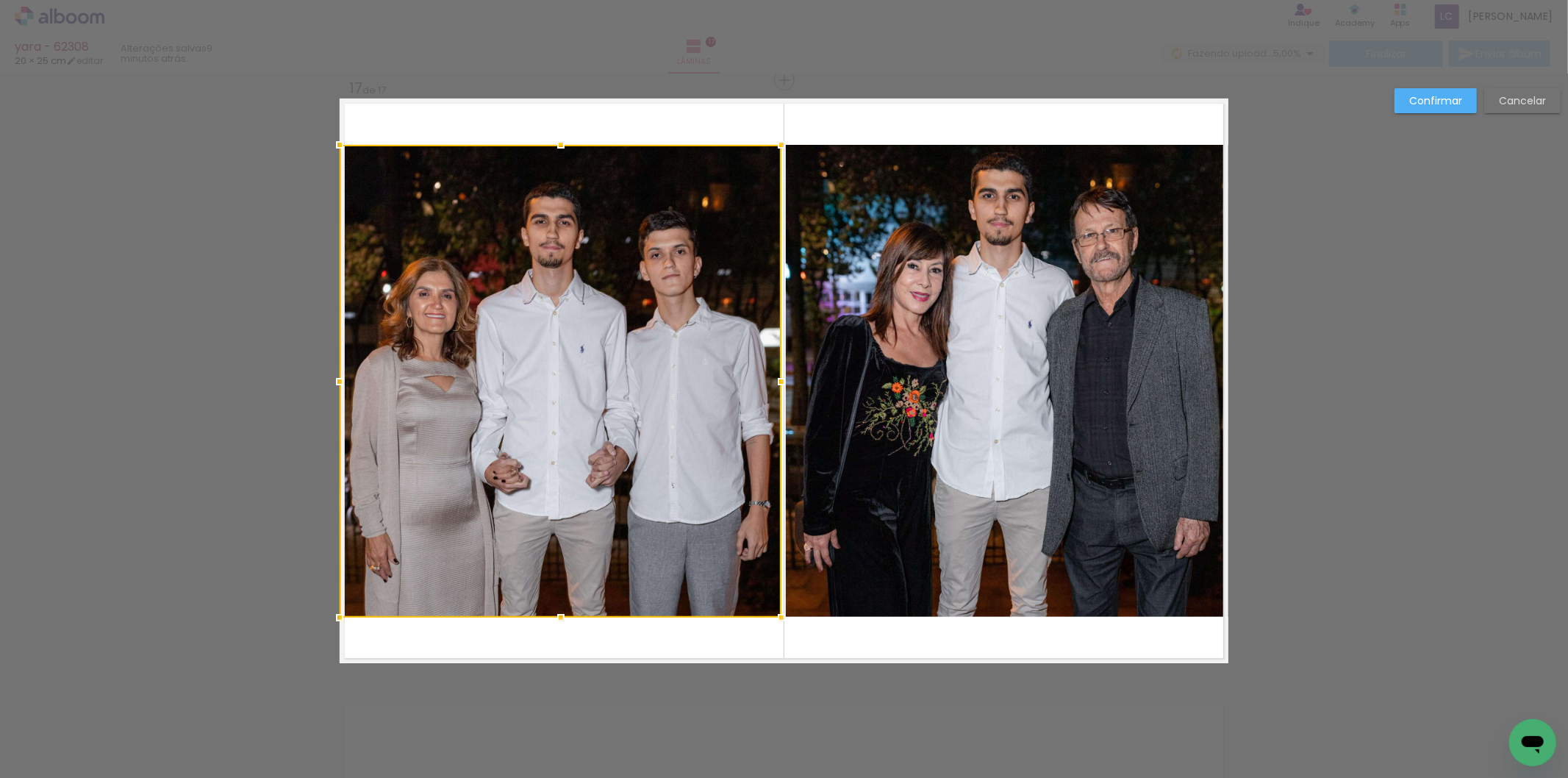
drag, startPoint x: 591, startPoint y: 469, endPoint x: 486, endPoint y: 428, distance: 112.7
click at [486, 428] on div at bounding box center [560, 381] width 442 height 473
click at [0, 0] on slot "Confirmar" at bounding box center [0, 0] width 0 height 0
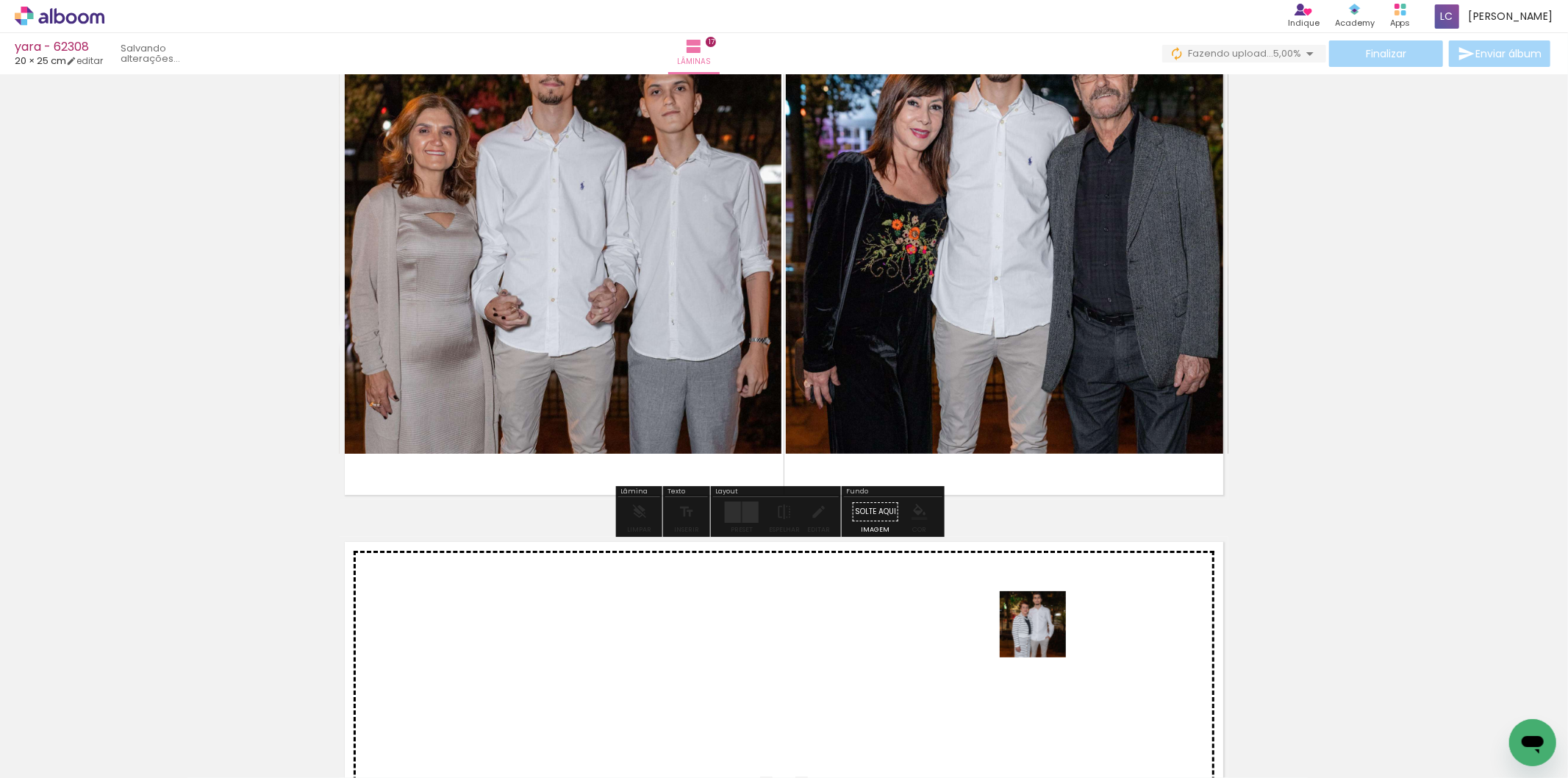
drag, startPoint x: 1298, startPoint y: 697, endPoint x: 1280, endPoint y: 680, distance: 24.8
click at [1054, 635] on quentale-workspace at bounding box center [784, 389] width 1568 height 778
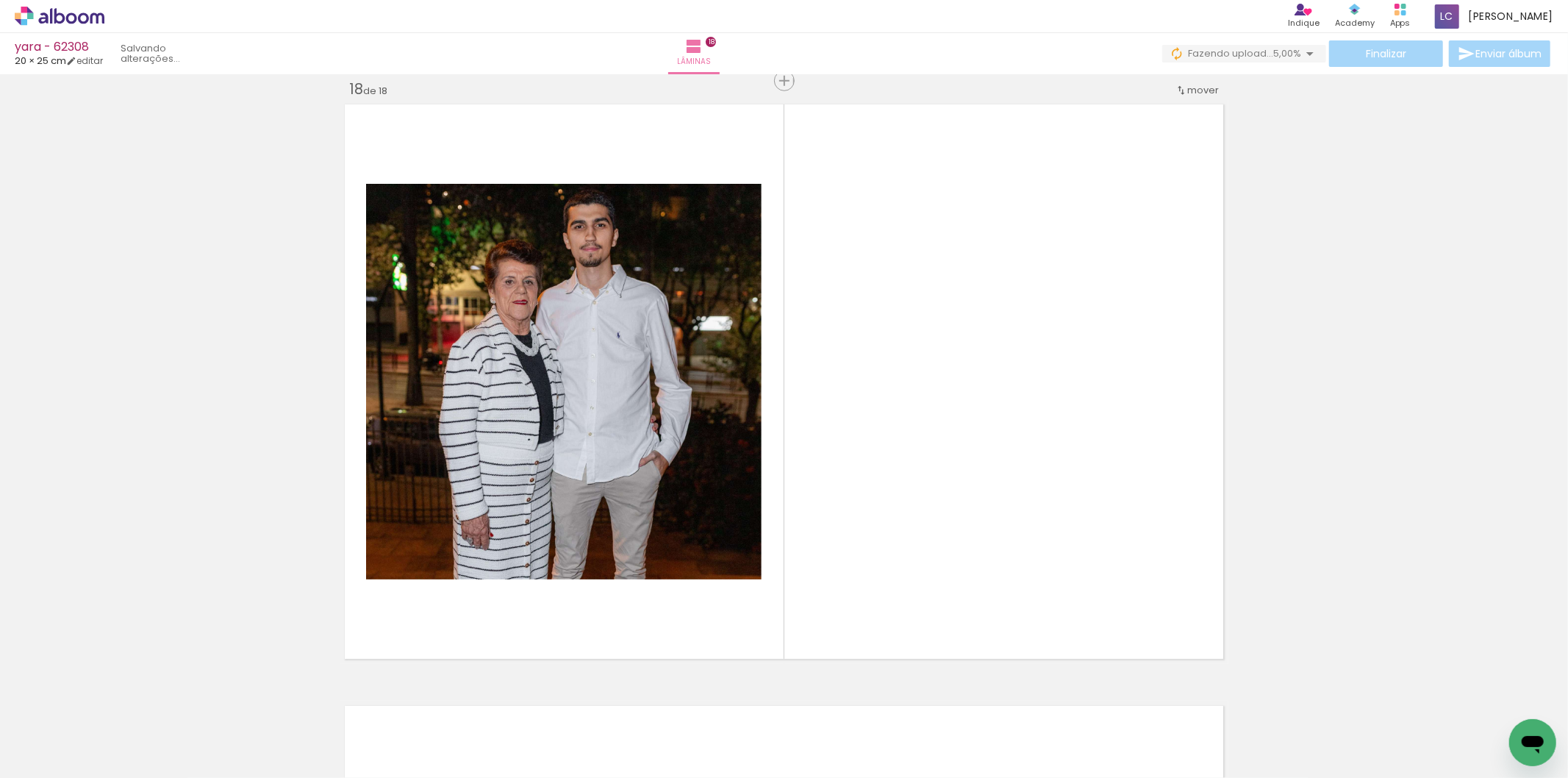
scroll to position [10244, 0]
drag, startPoint x: 1379, startPoint y: 738, endPoint x: 706, endPoint y: 610, distance: 685.1
click at [946, 495] on quentale-workspace at bounding box center [784, 389] width 1568 height 778
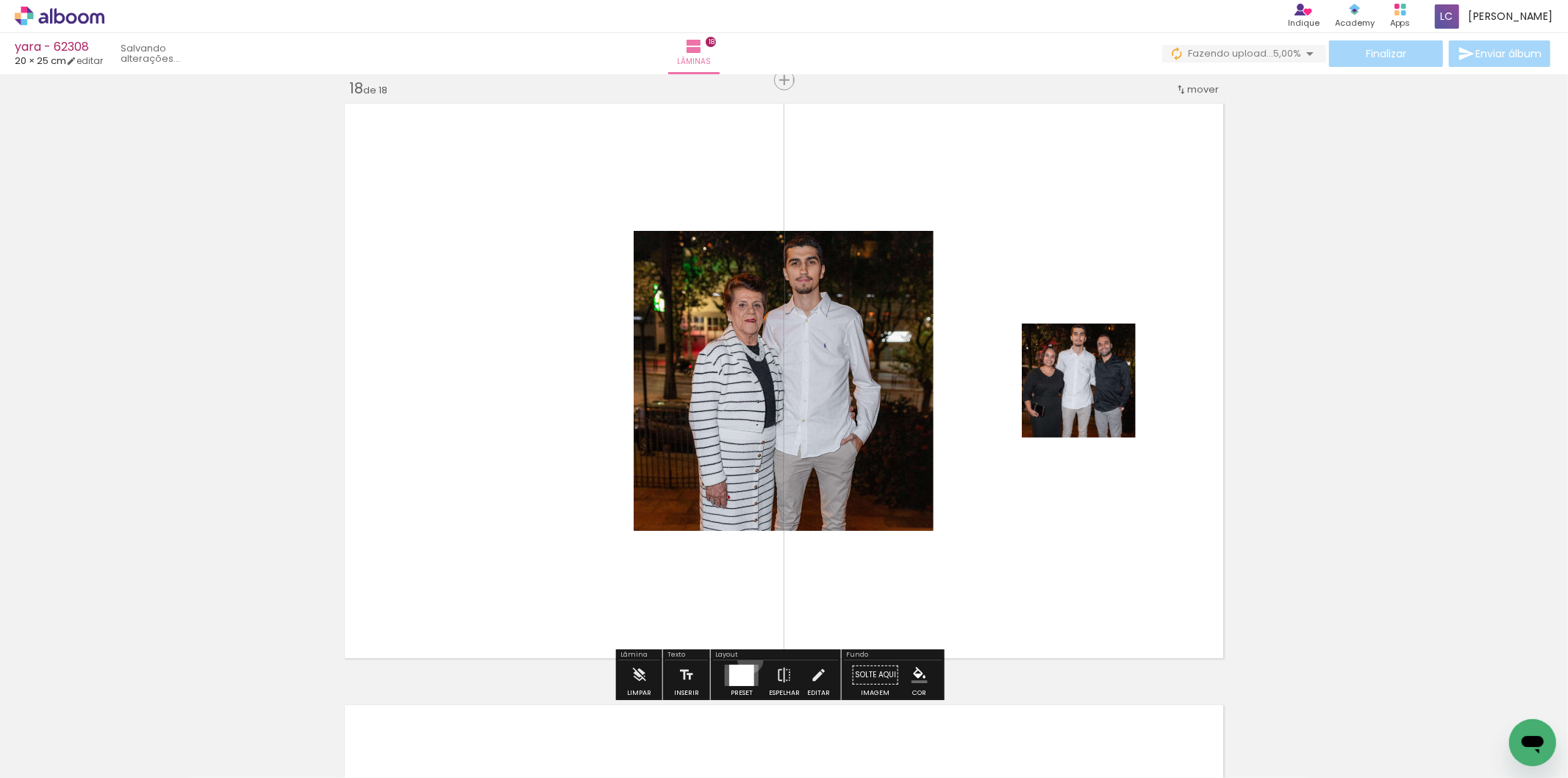
click at [747, 661] on div at bounding box center [741, 676] width 40 height 30
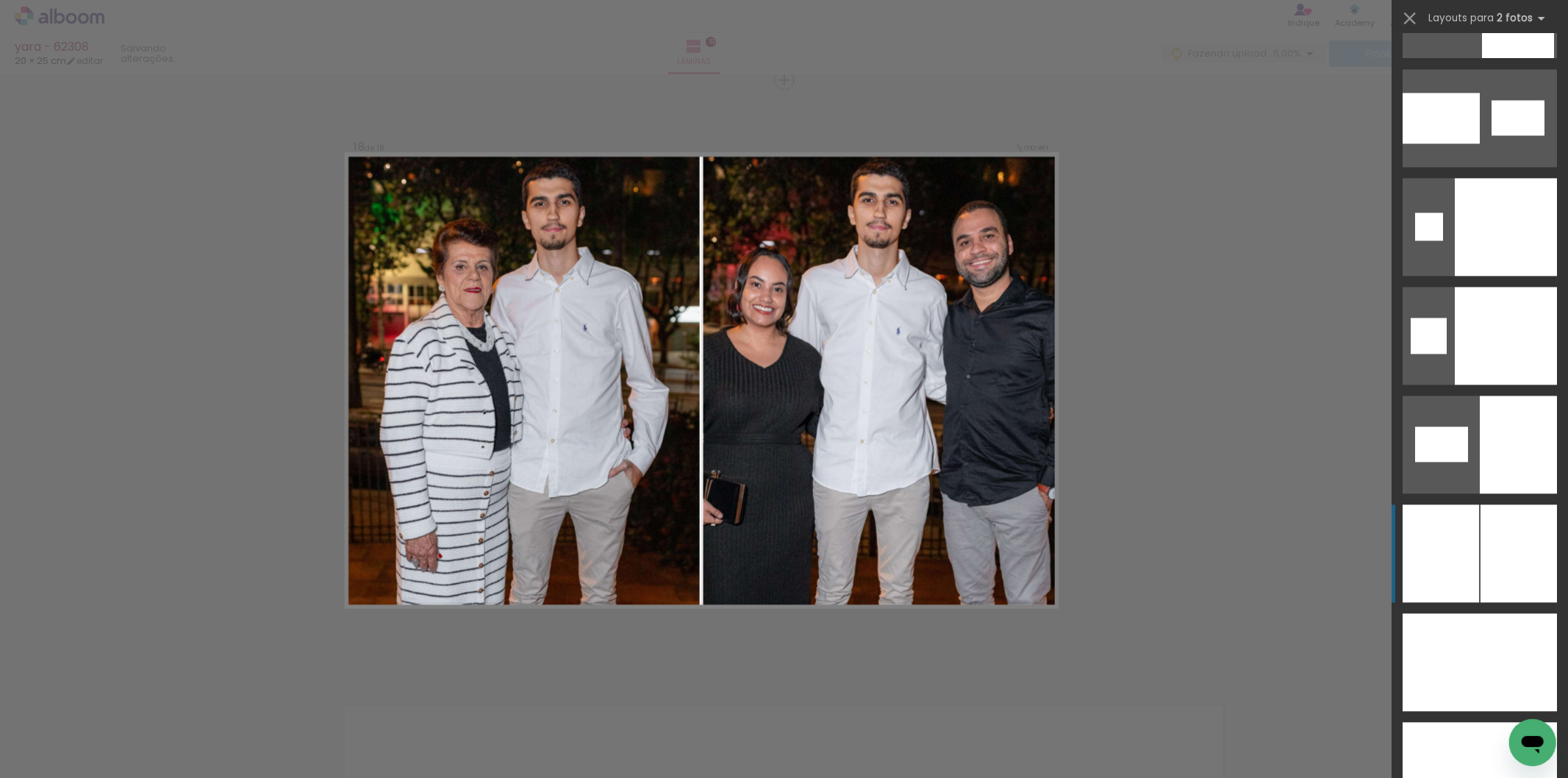
scroll to position [7360, 0]
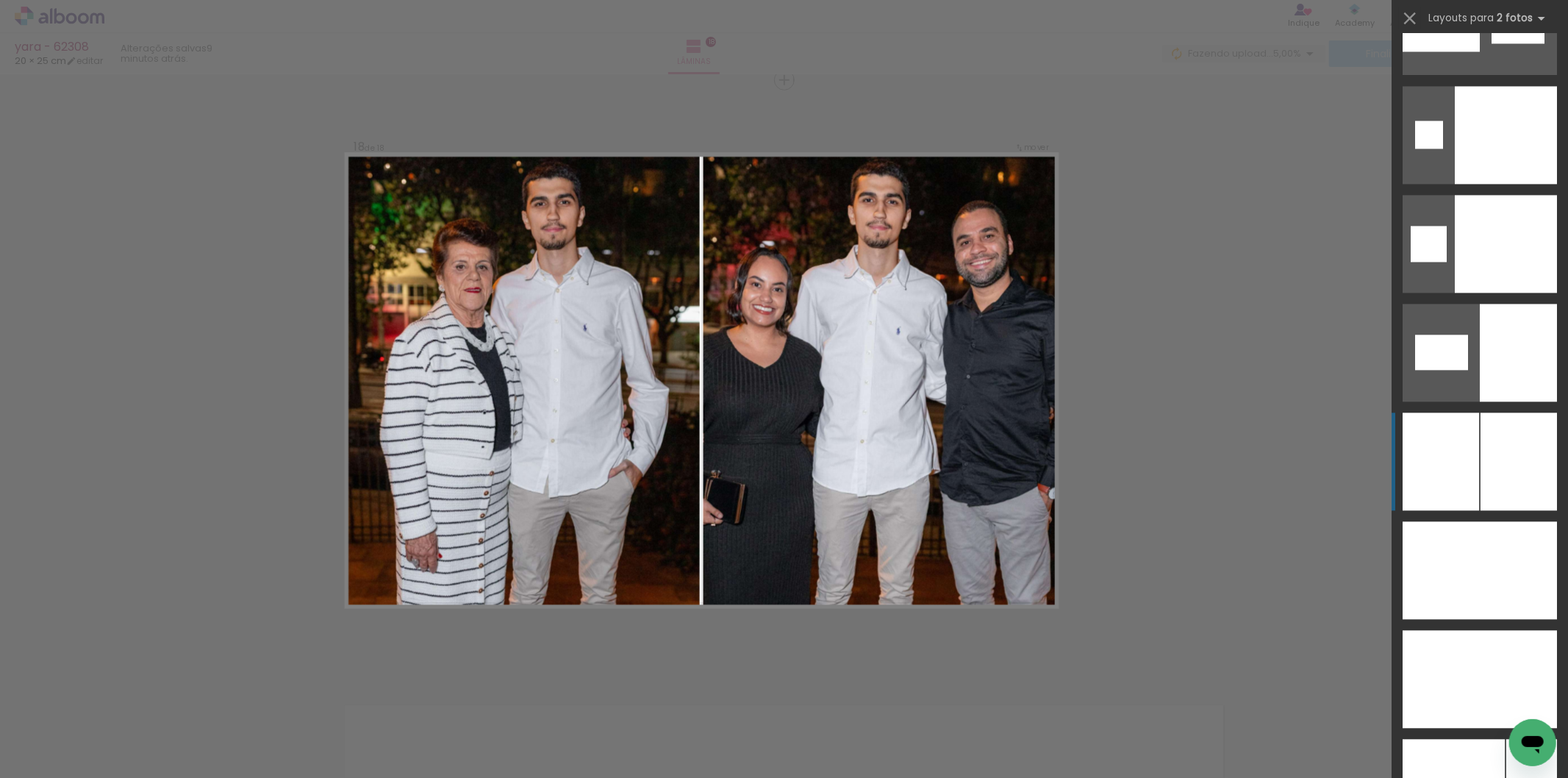
click at [1485, 630] on div at bounding box center [1505, 679] width 104 height 97
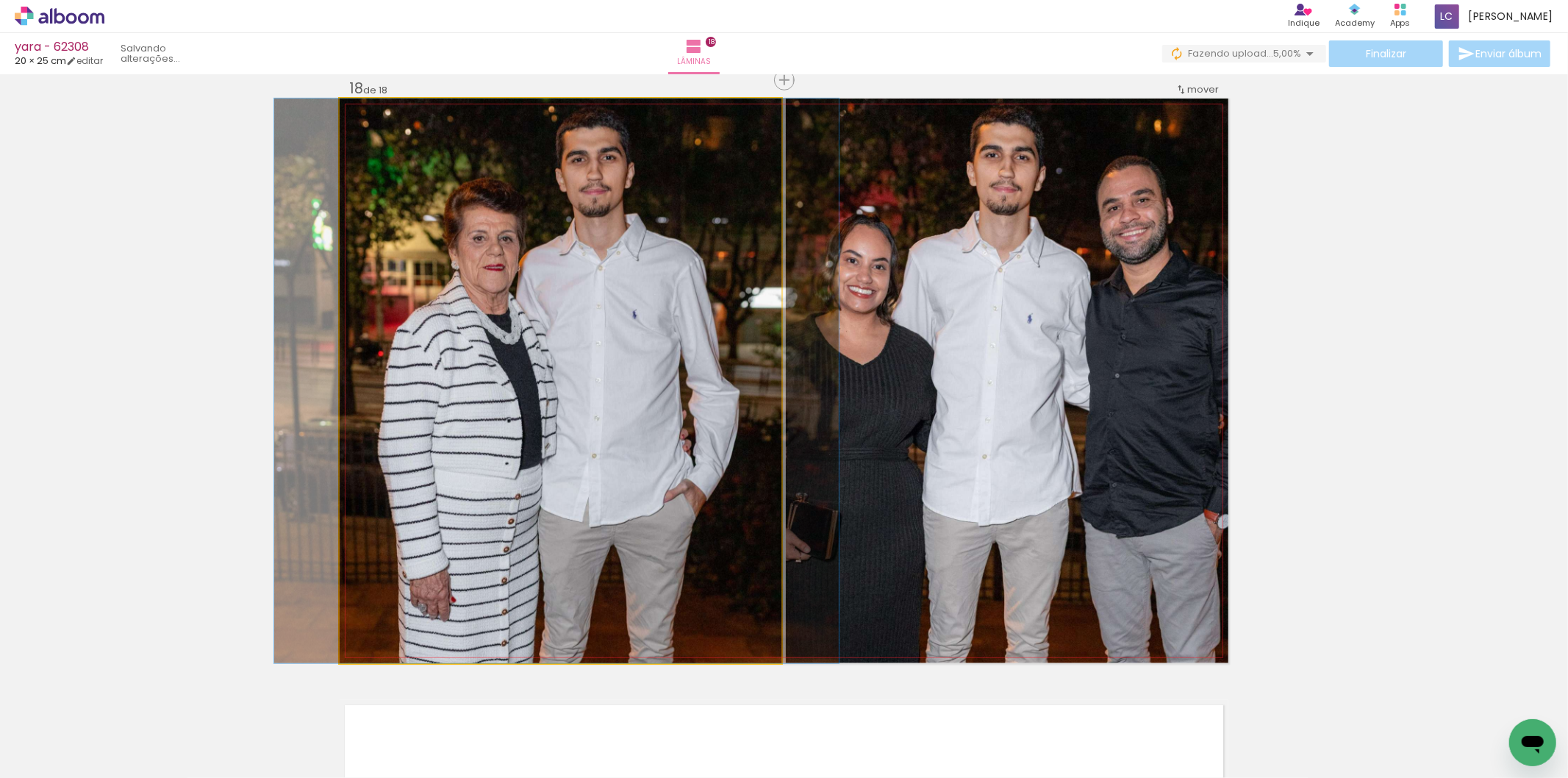
drag, startPoint x: 542, startPoint y: 422, endPoint x: 542, endPoint y: 501, distance: 79.0
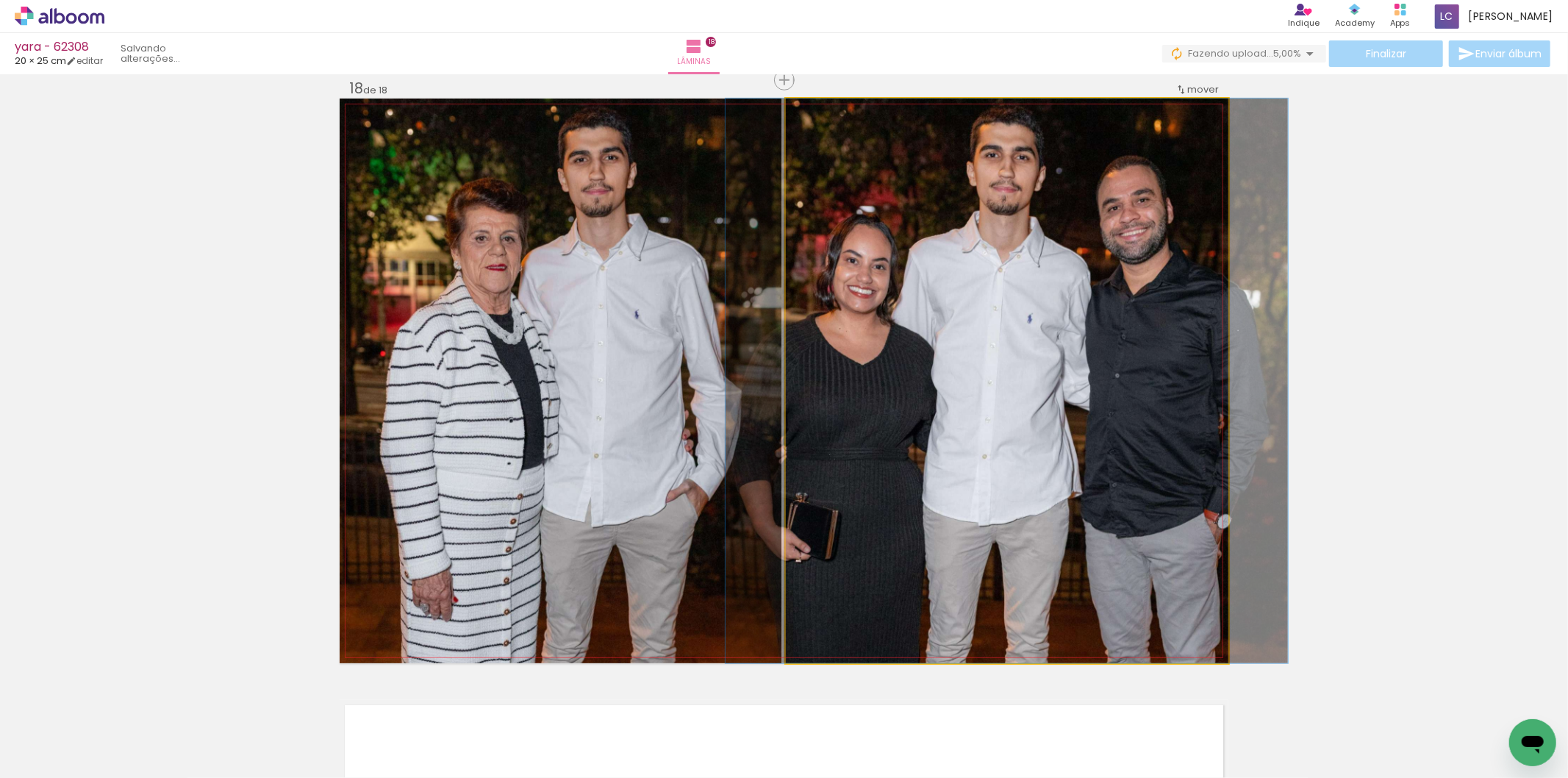
click at [1125, 458] on quentale-photo at bounding box center [1007, 381] width 443 height 565
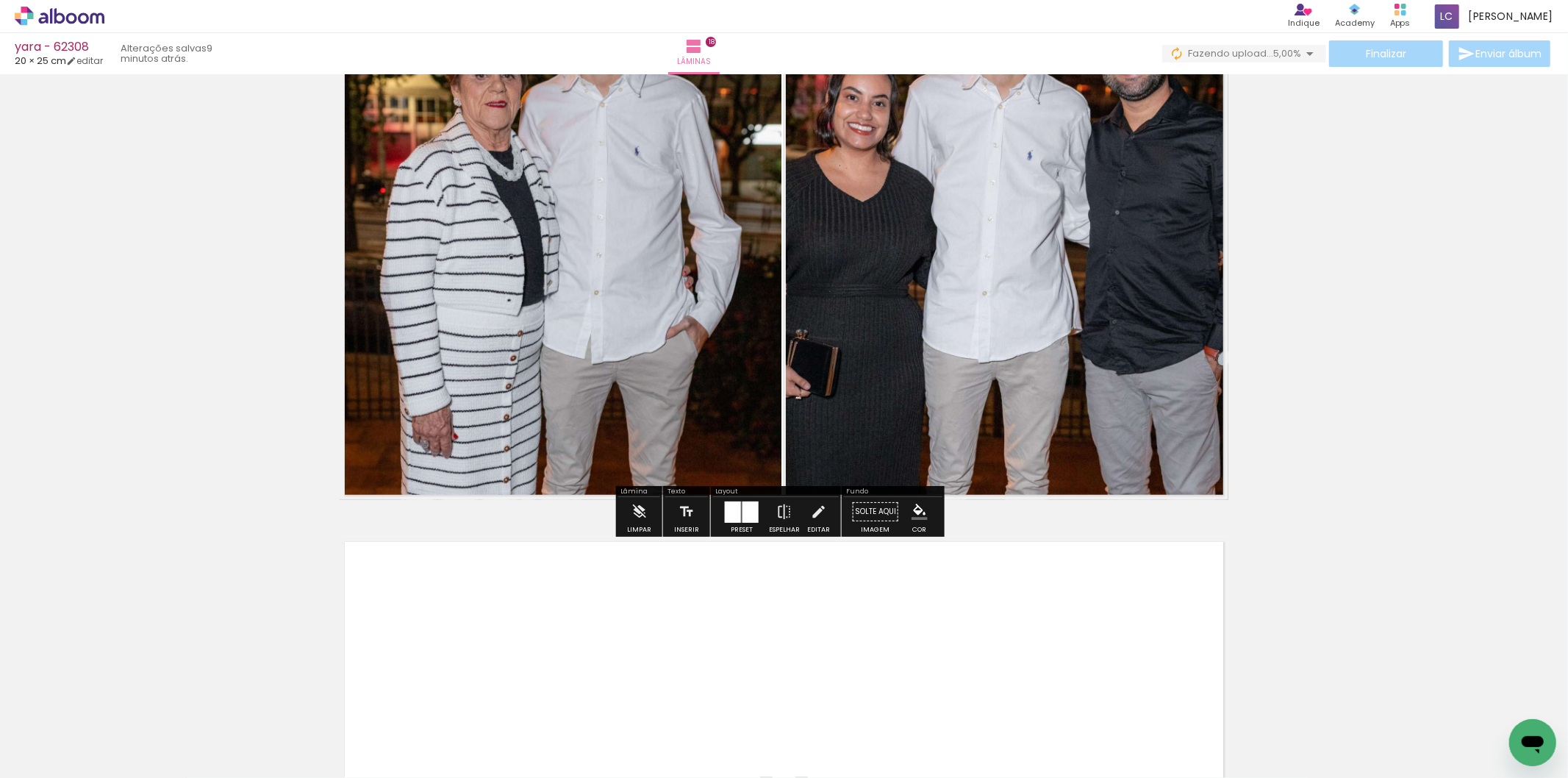
scroll to position [0, 1850]
drag, startPoint x: 1253, startPoint y: 724, endPoint x: 1294, endPoint y: 725, distance: 41.0
click at [1107, 644] on quentale-workspace at bounding box center [784, 389] width 1568 height 778
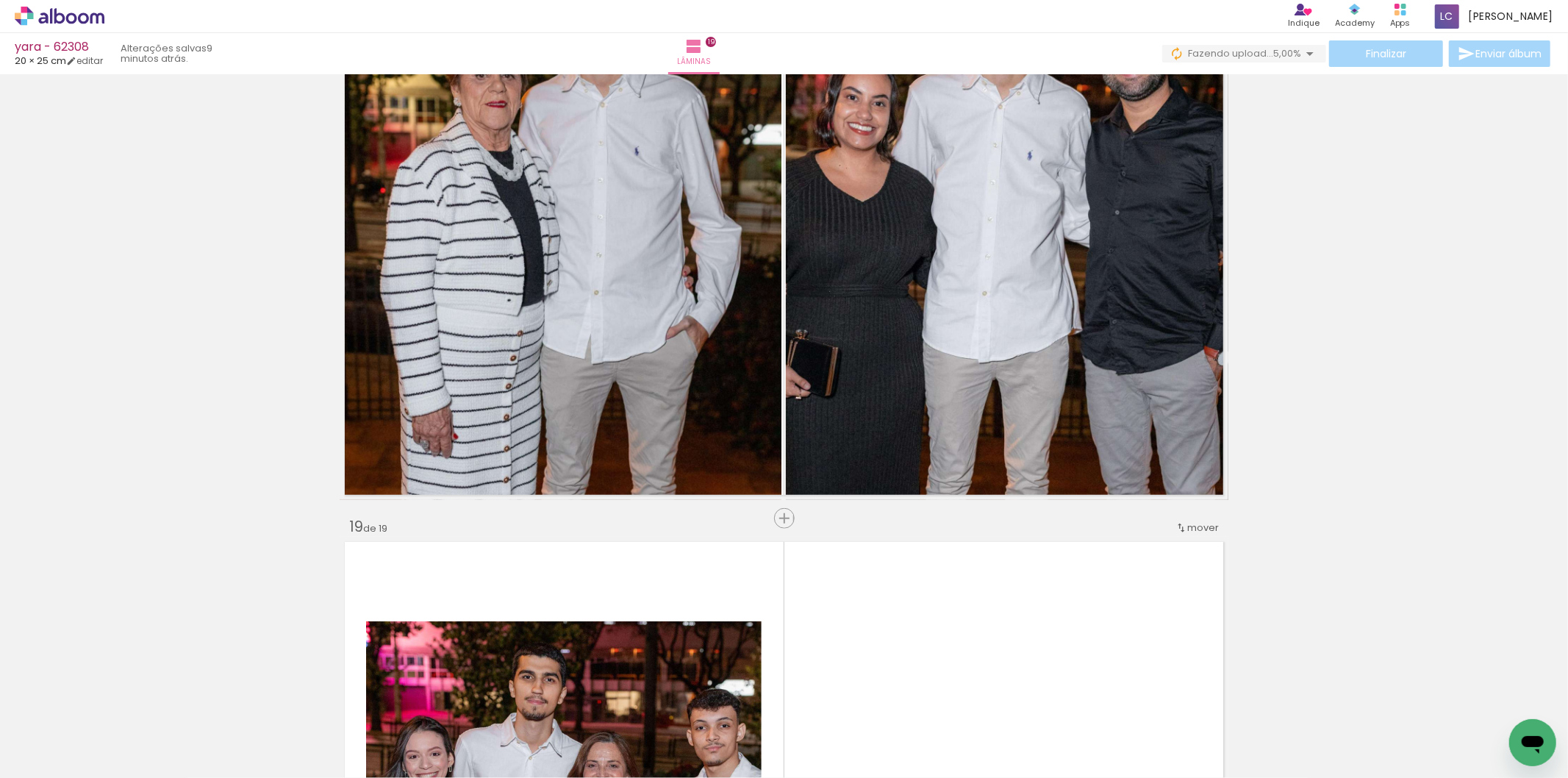
scroll to position [10846, 0]
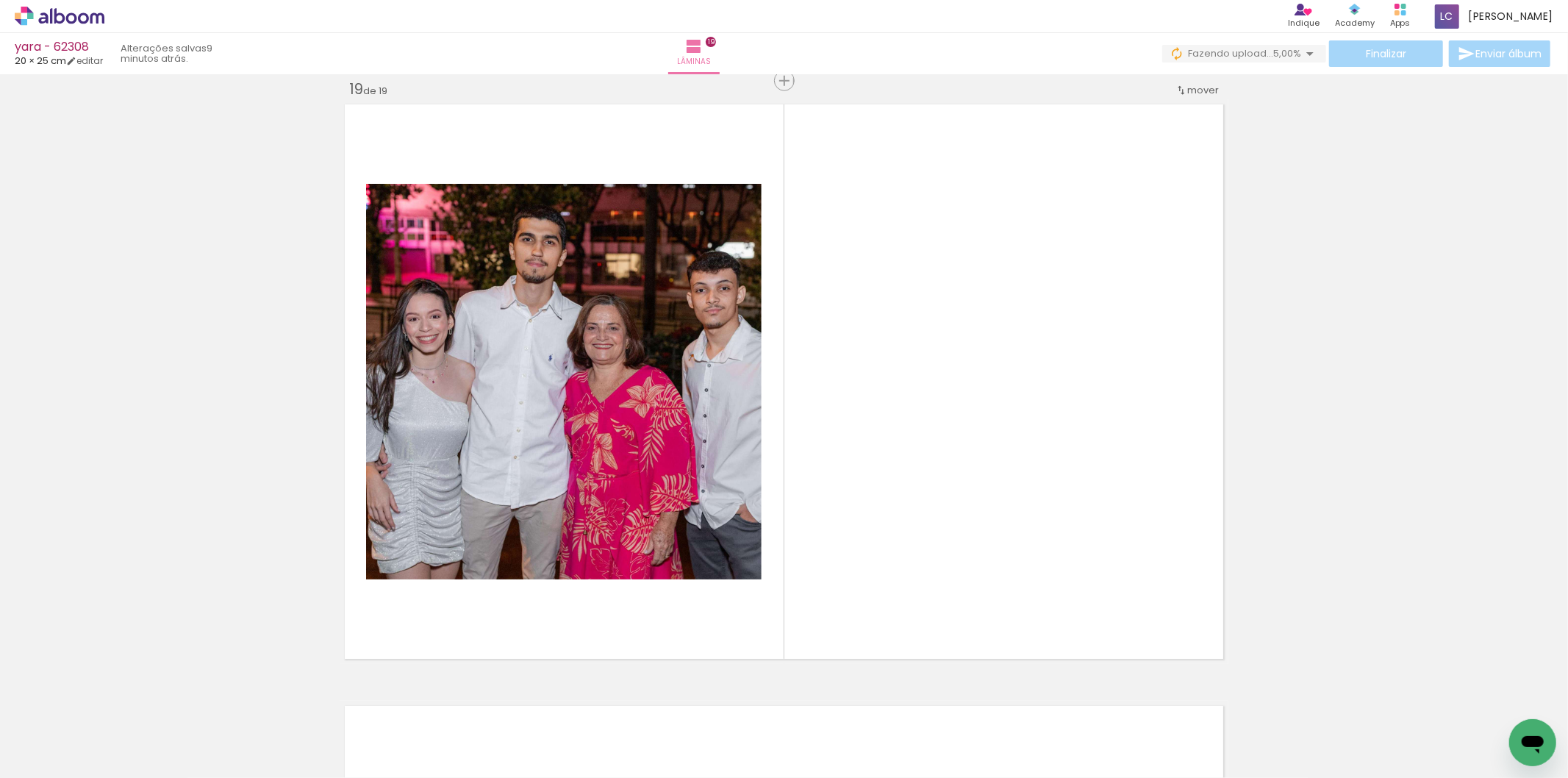
drag, startPoint x: 1358, startPoint y: 729, endPoint x: 816, endPoint y: 652, distance: 547.4
click at [963, 534] on quentale-workspace at bounding box center [784, 389] width 1568 height 778
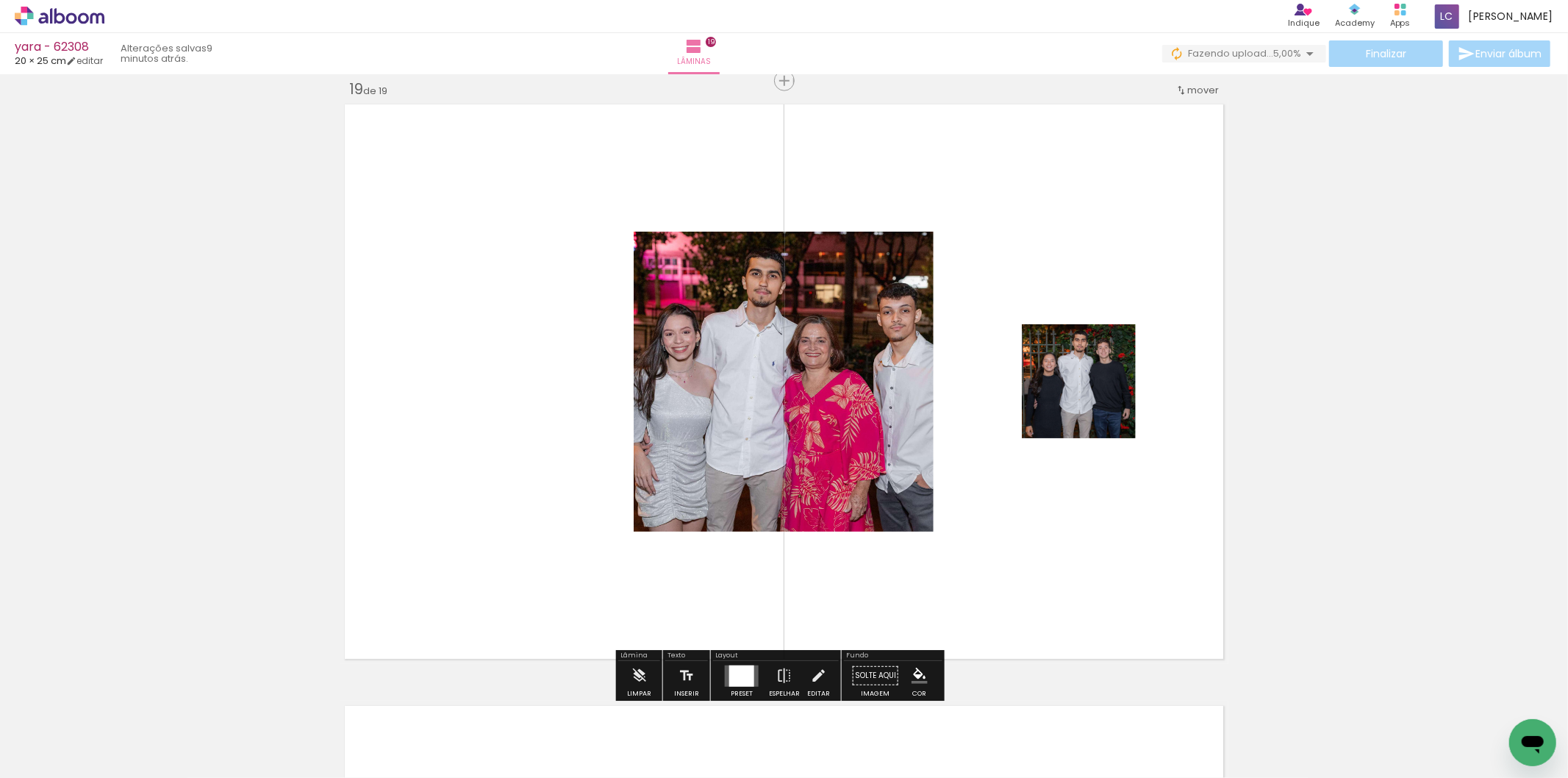
click at [725, 682] on quentale-layouter at bounding box center [741, 676] width 34 height 21
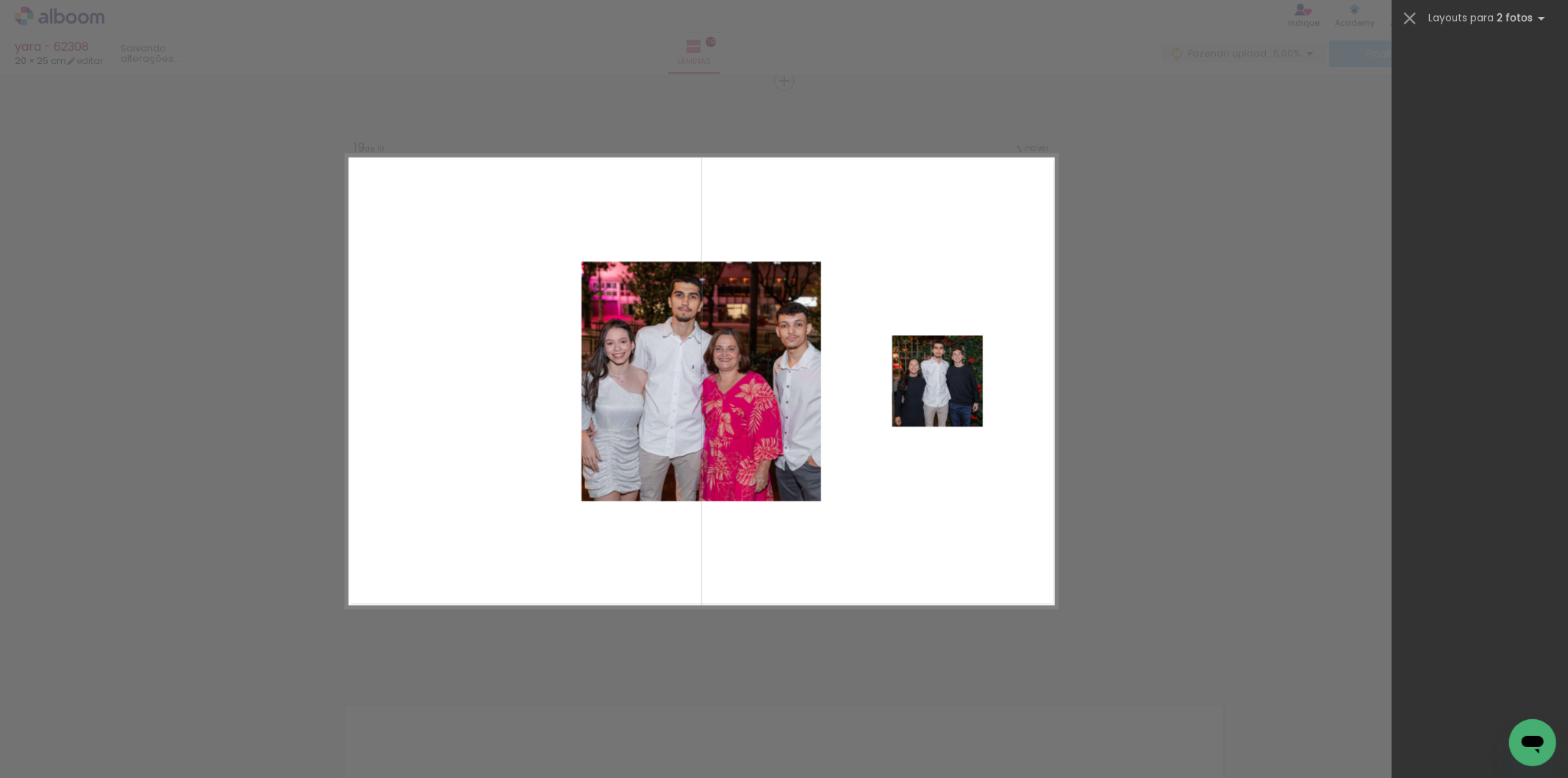
scroll to position [0, 0]
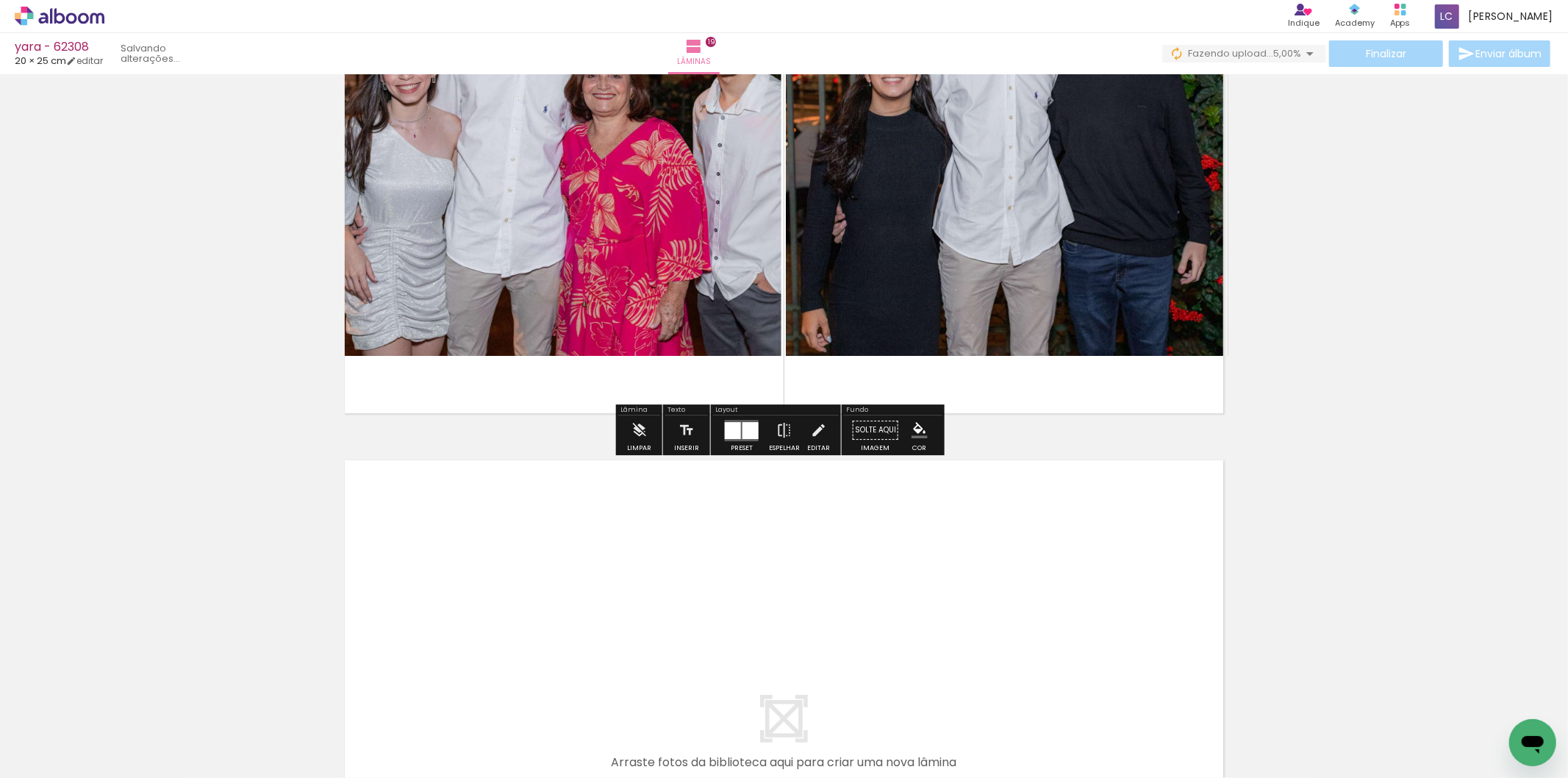
drag, startPoint x: 1405, startPoint y: 717, endPoint x: 1563, endPoint y: 736, distance: 159.1
click at [1075, 607] on quentale-workspace at bounding box center [784, 389] width 1568 height 778
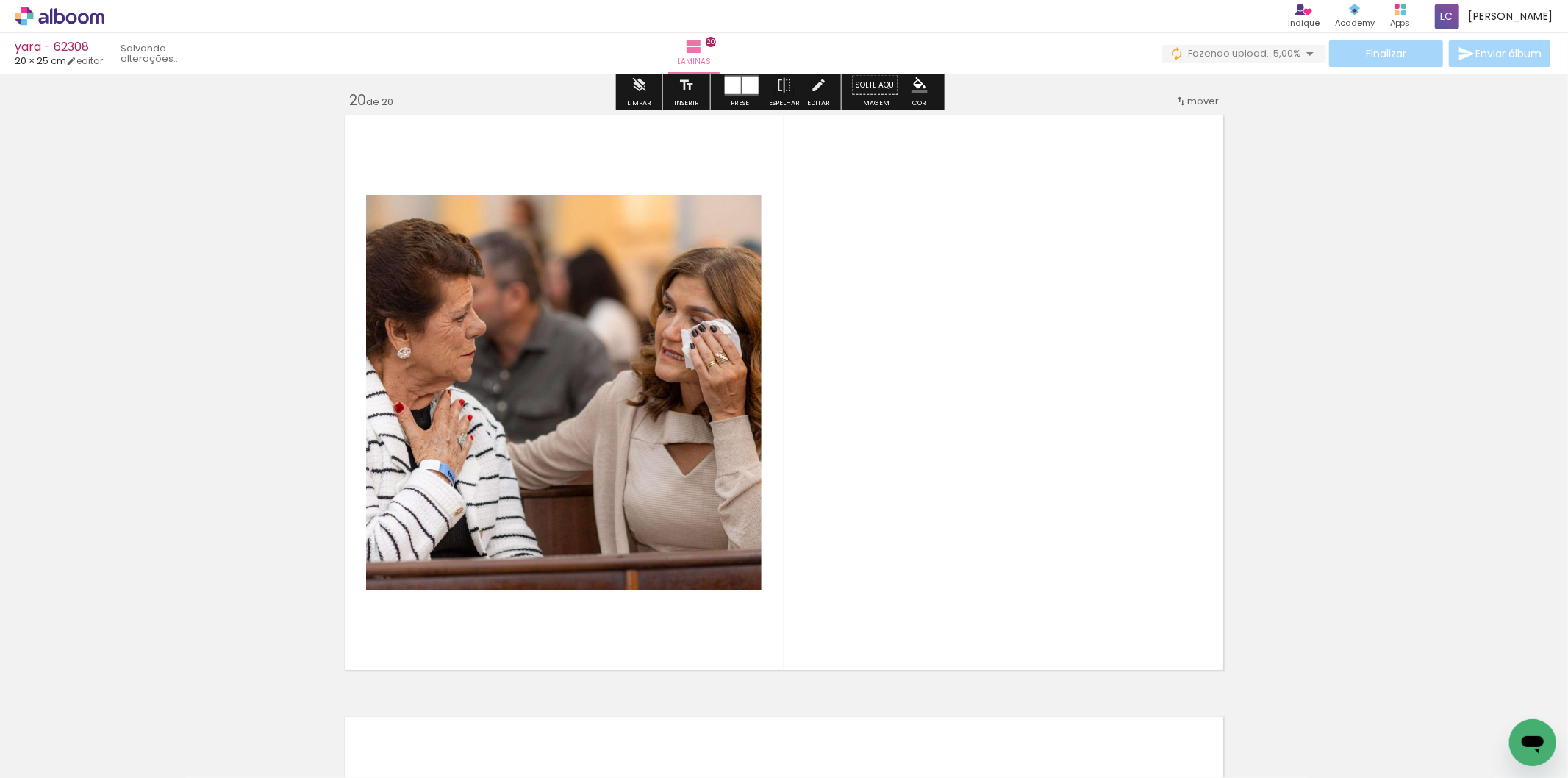
scroll to position [11448, 0]
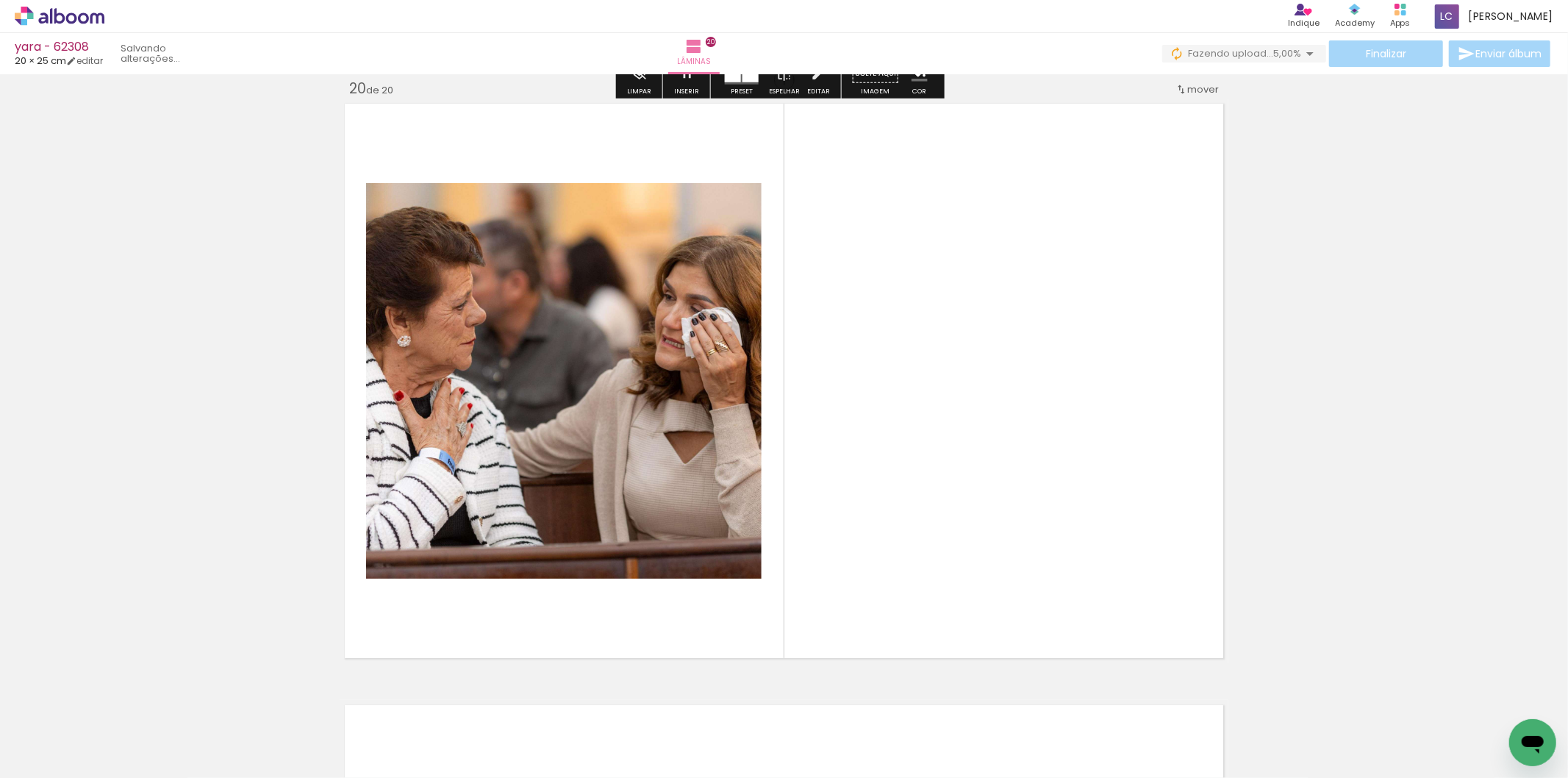
drag, startPoint x: 1519, startPoint y: 706, endPoint x: 1003, endPoint y: 553, distance: 538.2
click at [1103, 449] on quentale-workspace at bounding box center [784, 389] width 1568 height 778
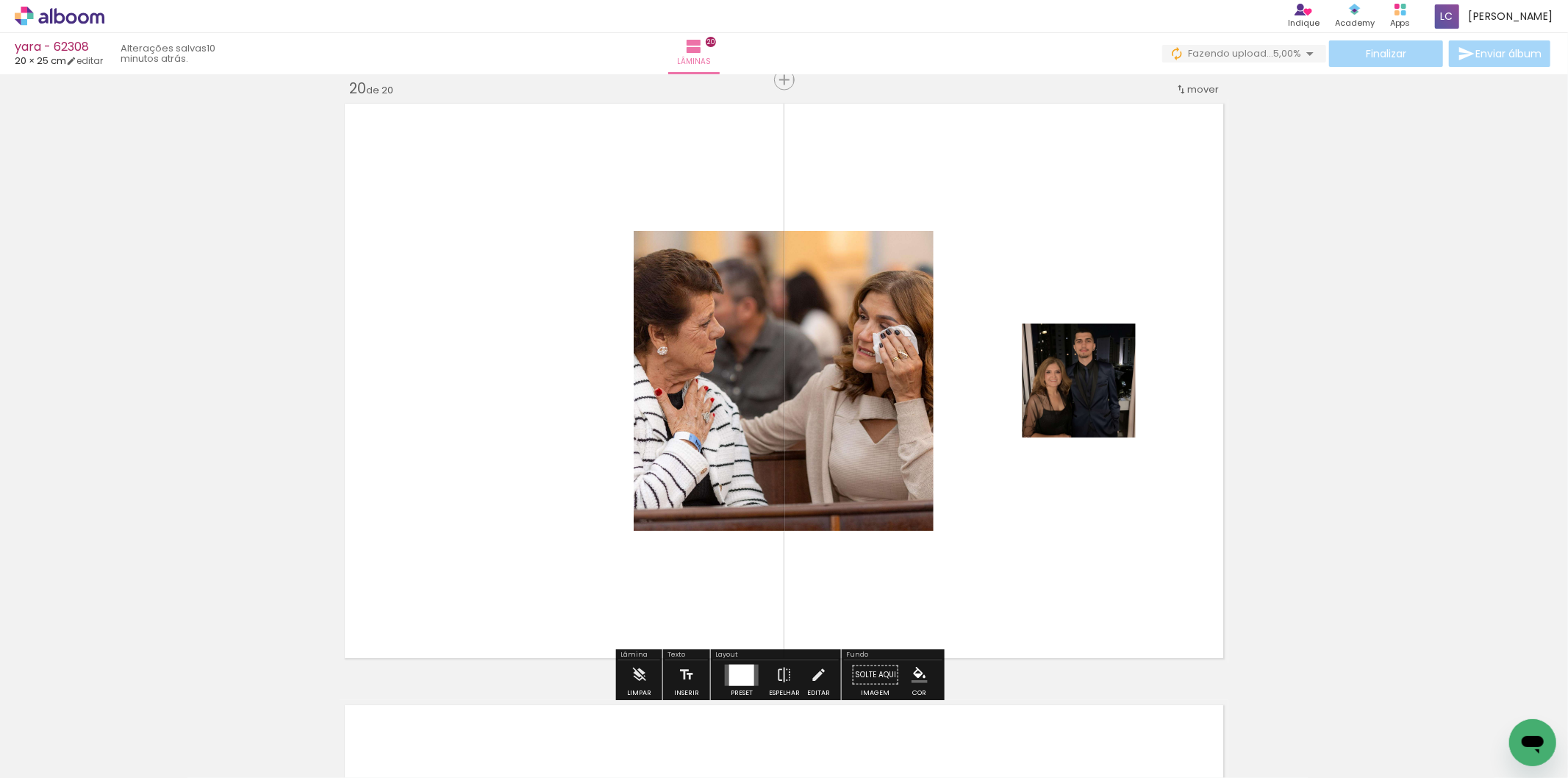
click at [748, 661] on div at bounding box center [741, 676] width 40 height 30
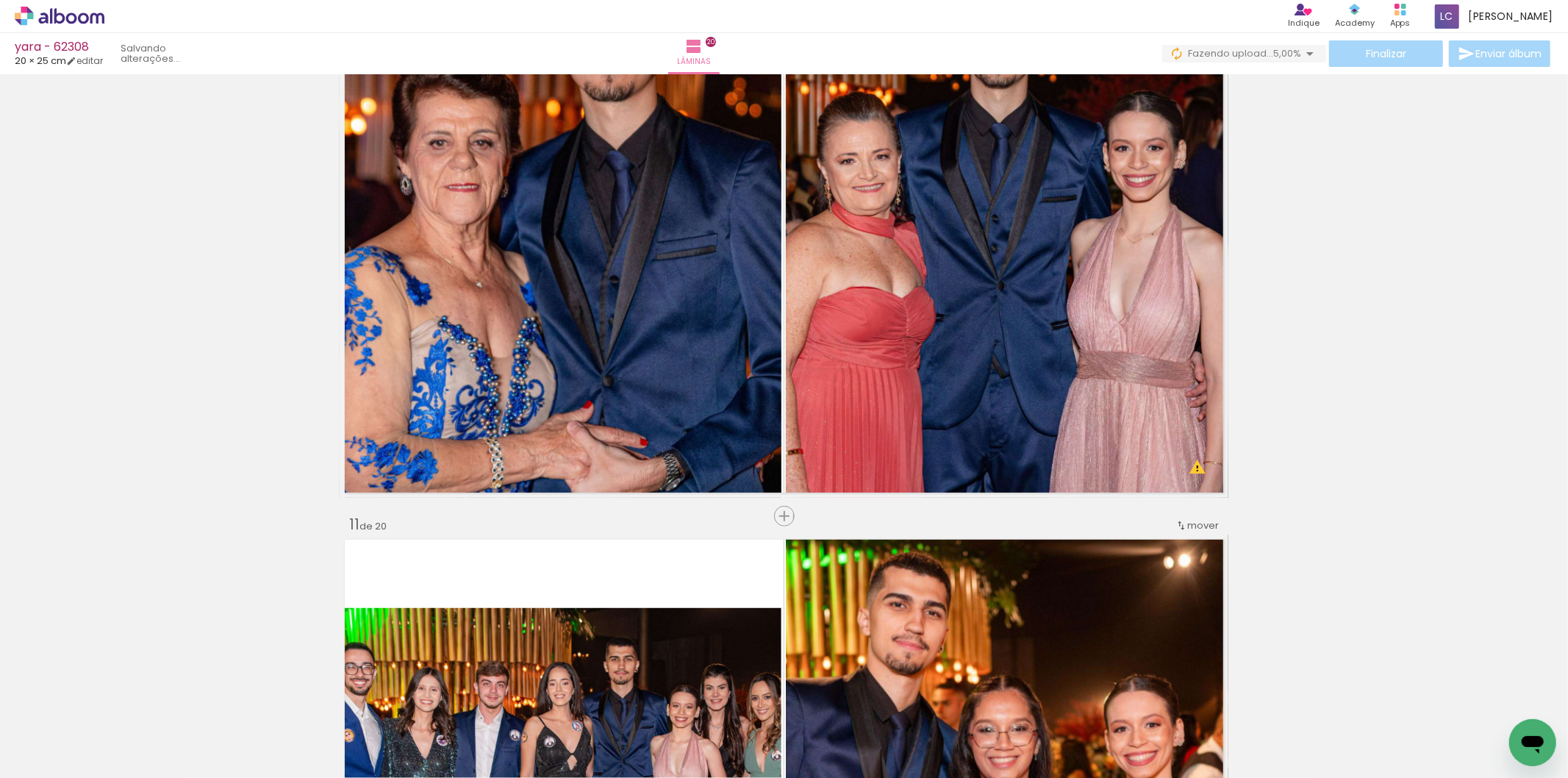
scroll to position [0, 0]
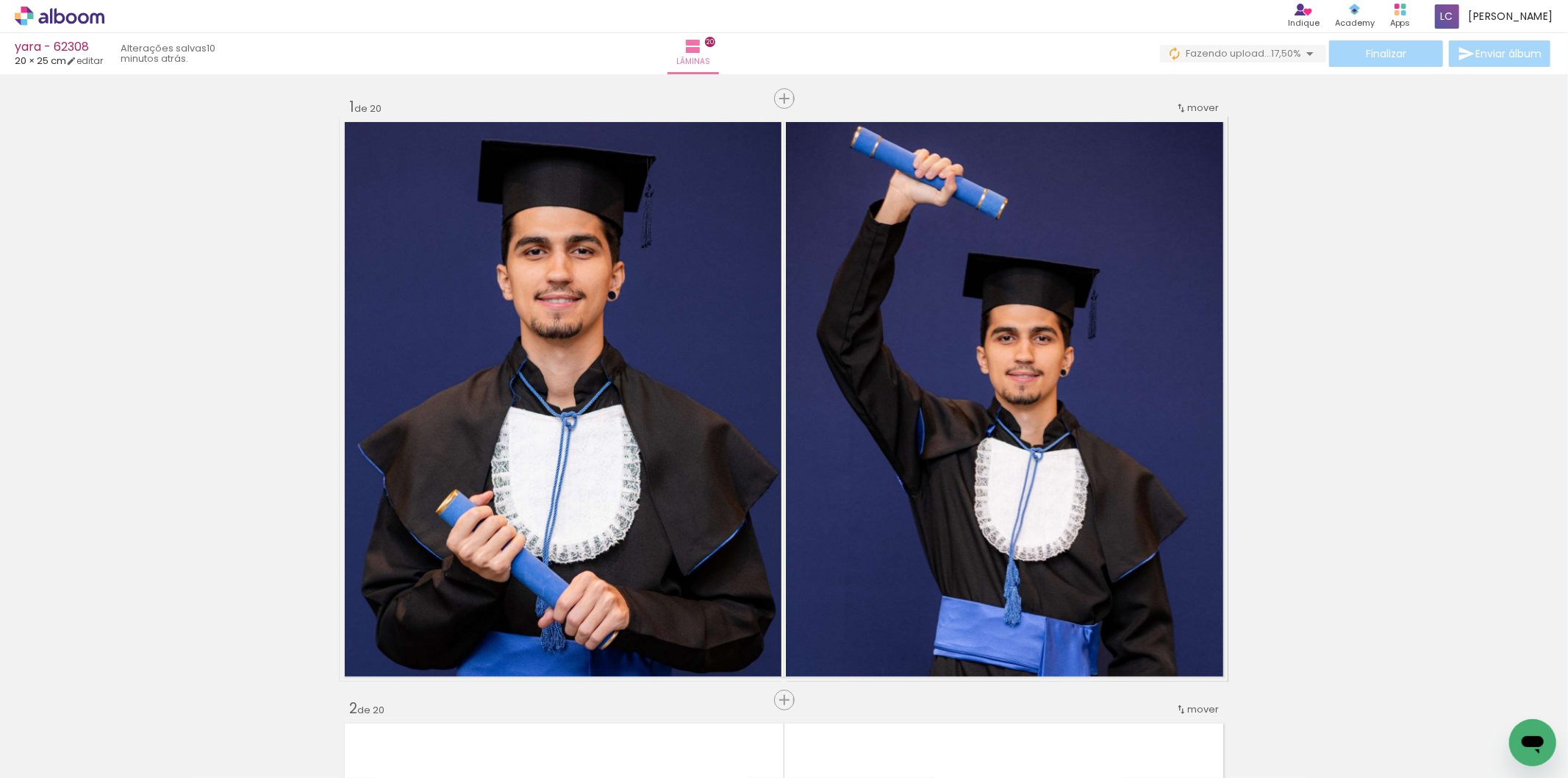
scroll to position [0, 1850]
click at [1268, 48] on span "65,00%" at bounding box center [1284, 53] width 34 height 14
click at [1251, 54] on span "Fazendo upload..." at bounding box center [1225, 53] width 85 height 14
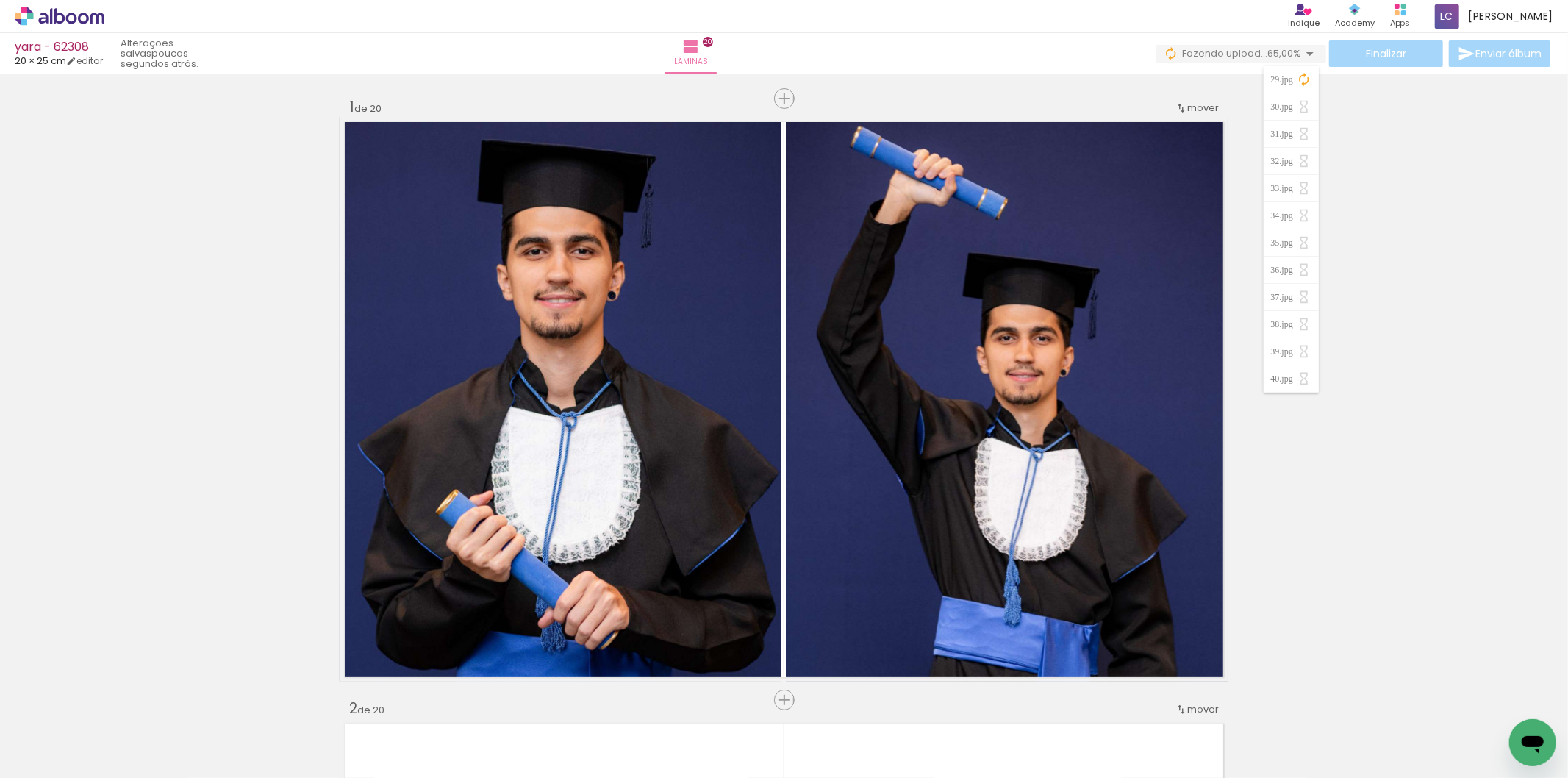
click at [1311, 75] on paper-item "29.jpg" at bounding box center [1291, 79] width 55 height 27
click at [1305, 83] on iron-icon at bounding box center [1305, 79] width 15 height 15
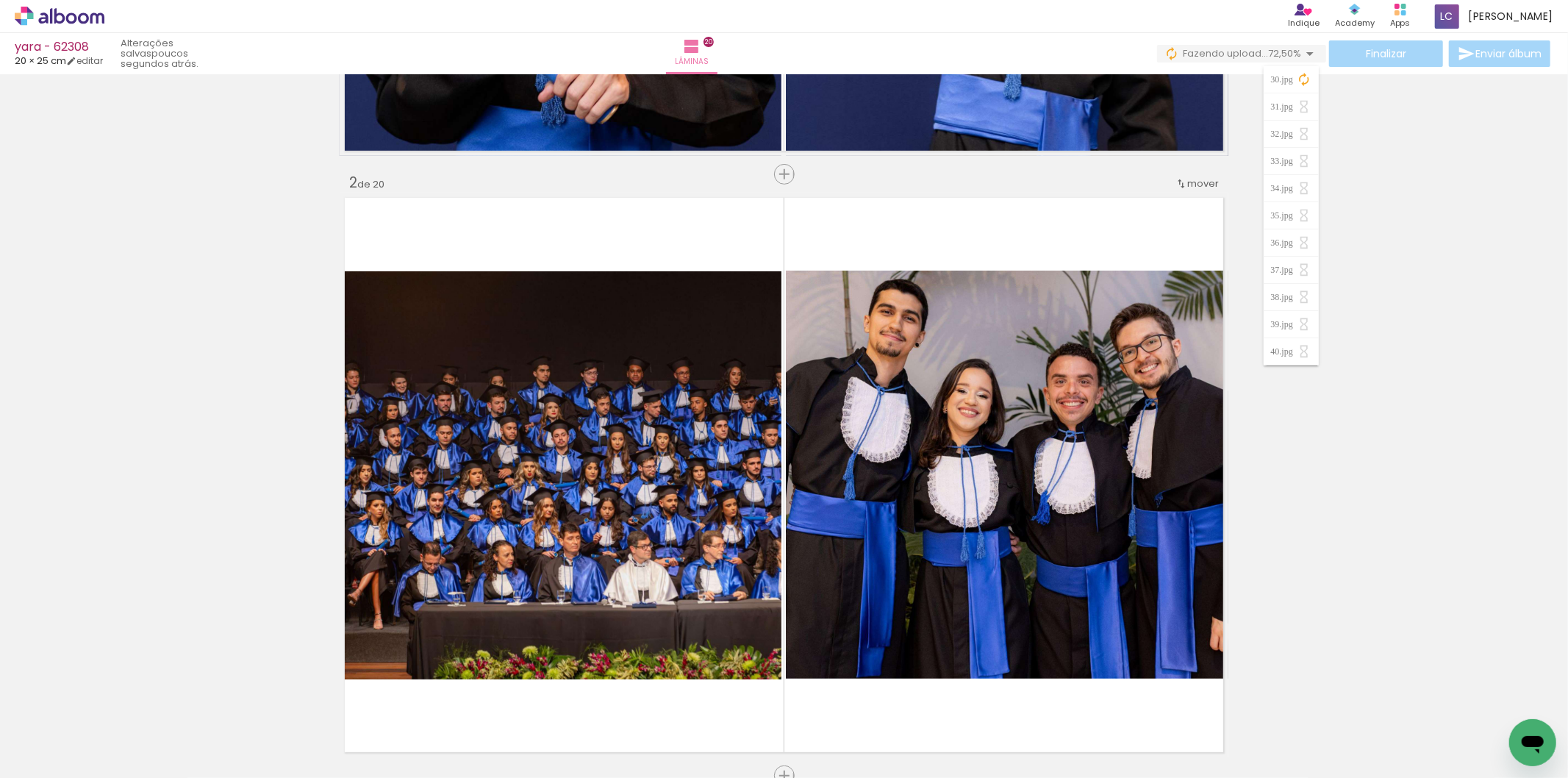
scroll to position [0, 0]
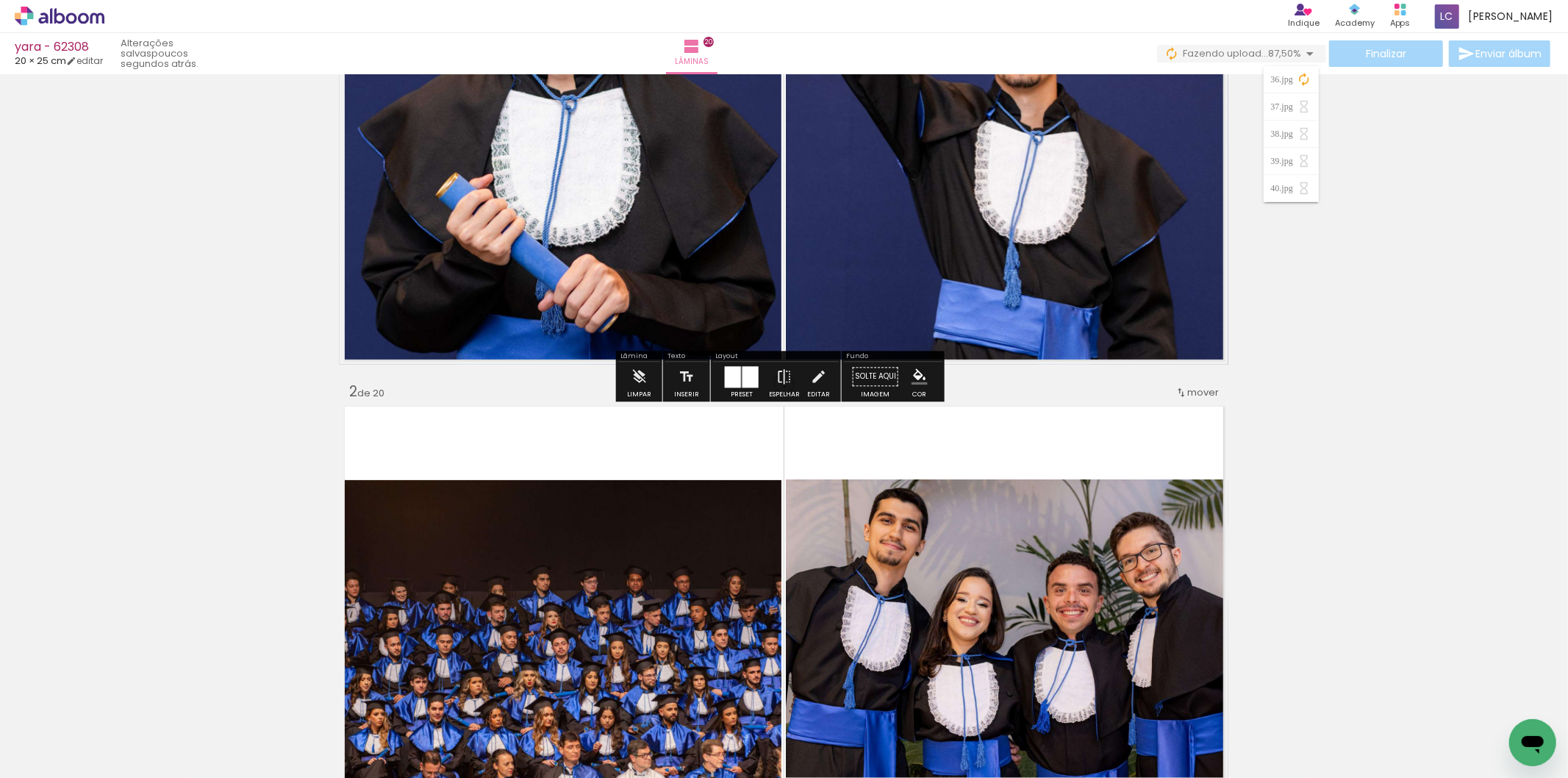
scroll to position [164, 0]
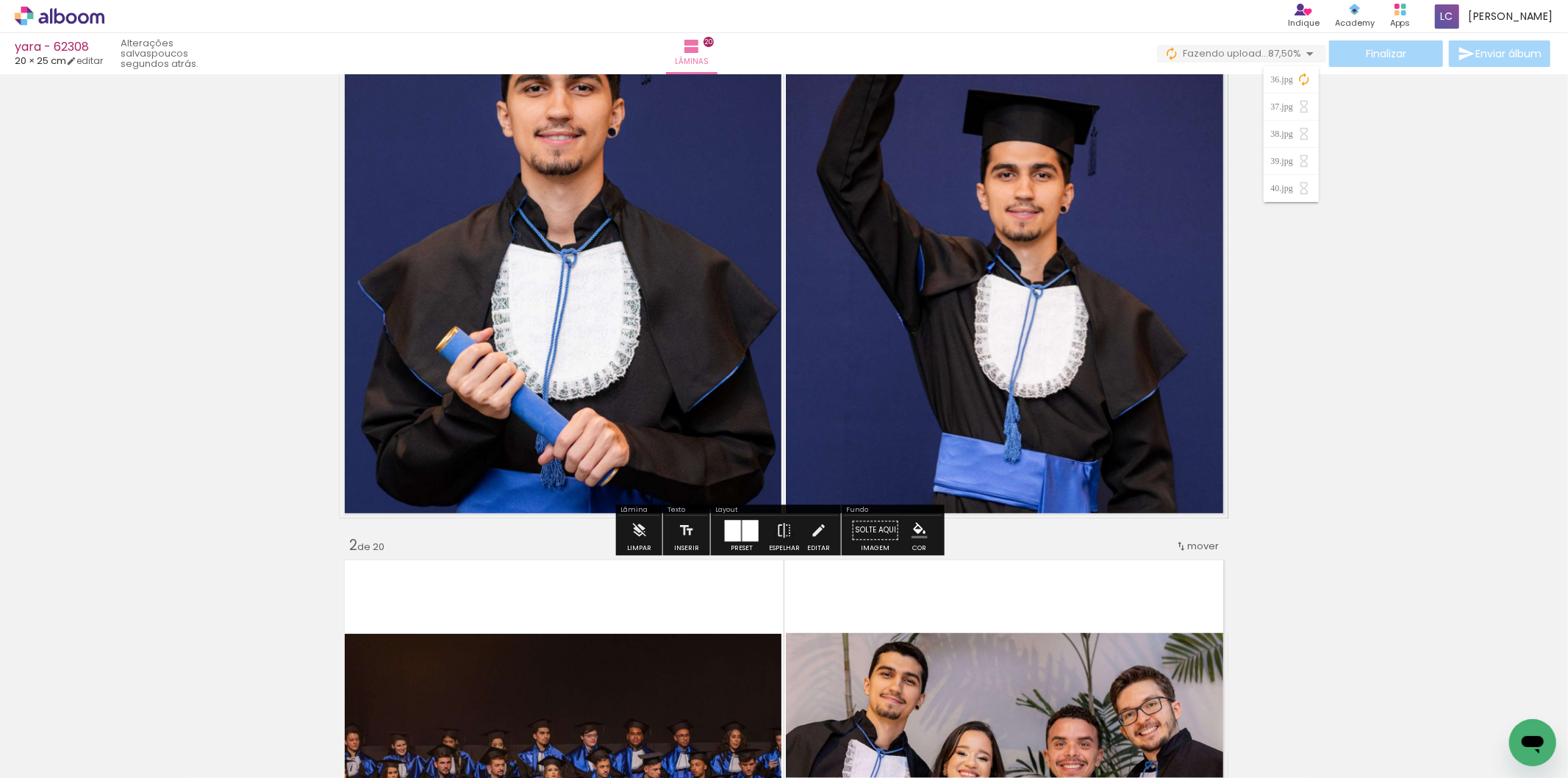
click at [1301, 51] on iron-icon at bounding box center [1310, 53] width 17 height 17
click at [1309, 61] on iron-icon at bounding box center [1310, 53] width 17 height 17
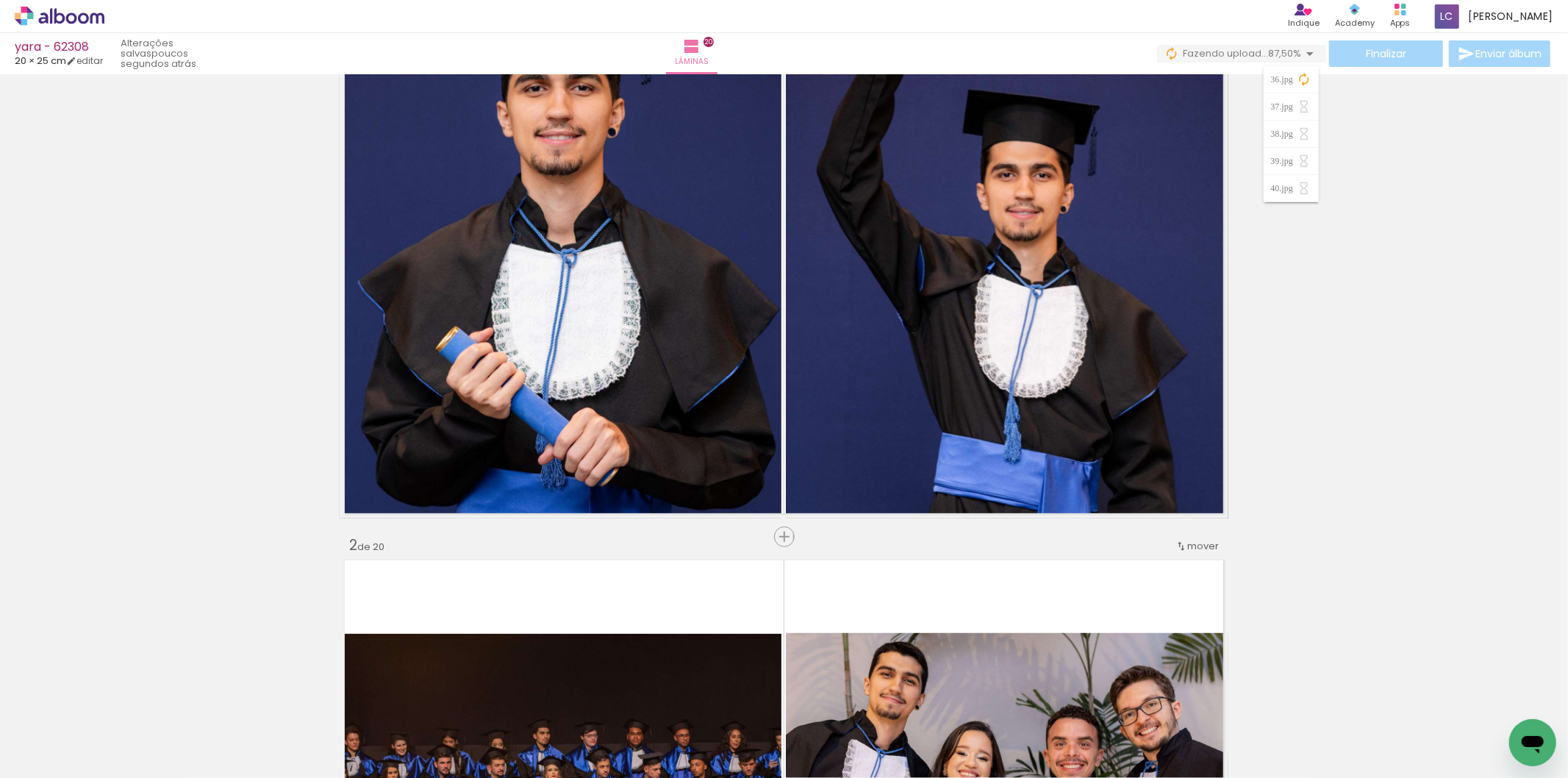
click at [1311, 64] on div "36.jpg 37.jpg 38.jpg 39.jpg 40.jpg Buscar arquivos interrompidos" at bounding box center [1291, 126] width 55 height 136
click at [1303, 76] on iron-icon at bounding box center [1305, 79] width 15 height 15
click at [1303, 77] on iron-icon at bounding box center [1305, 79] width 15 height 15
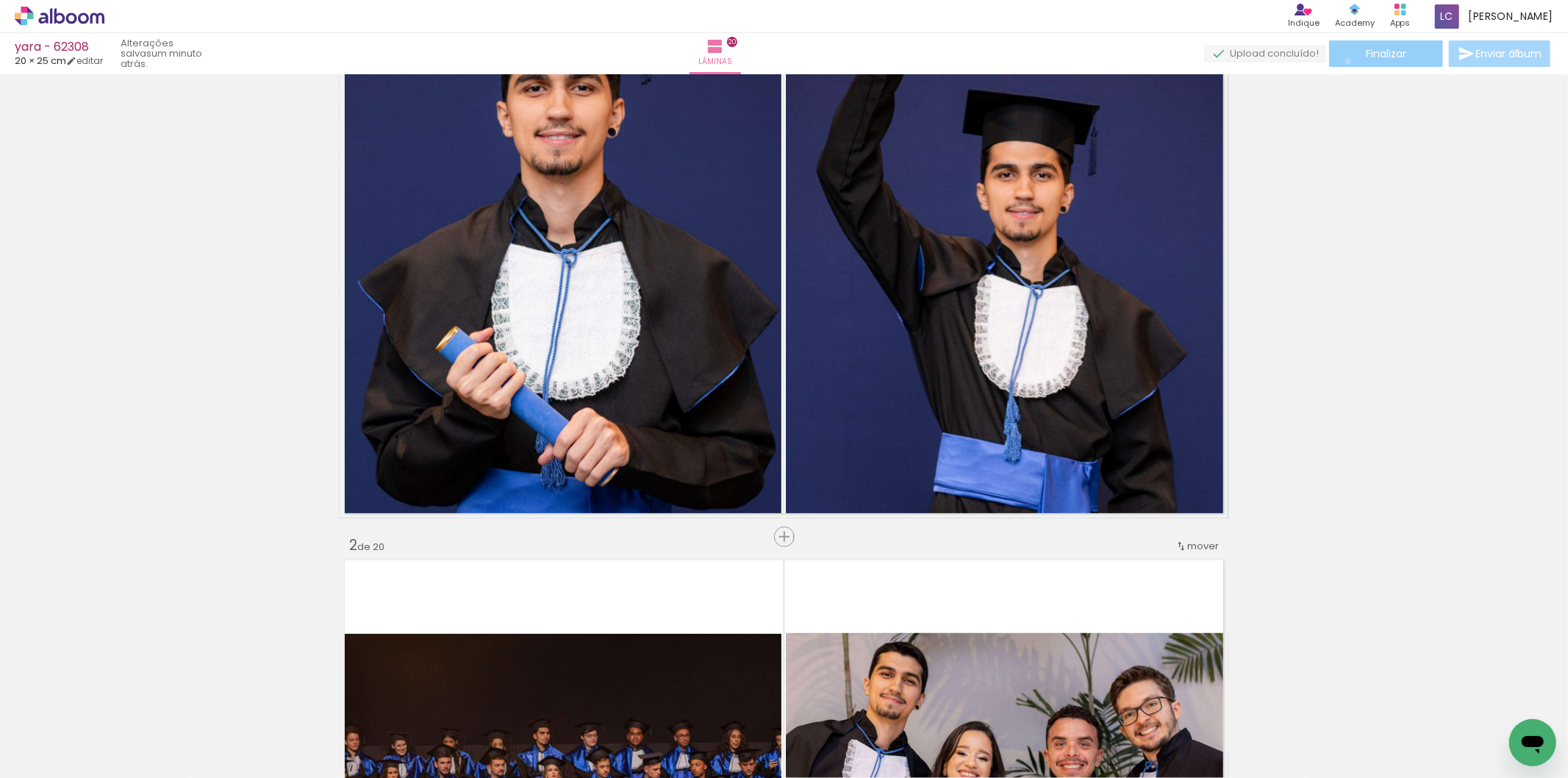
click at [1343, 61] on paper-button "Finalizar" at bounding box center [1386, 54] width 114 height 26
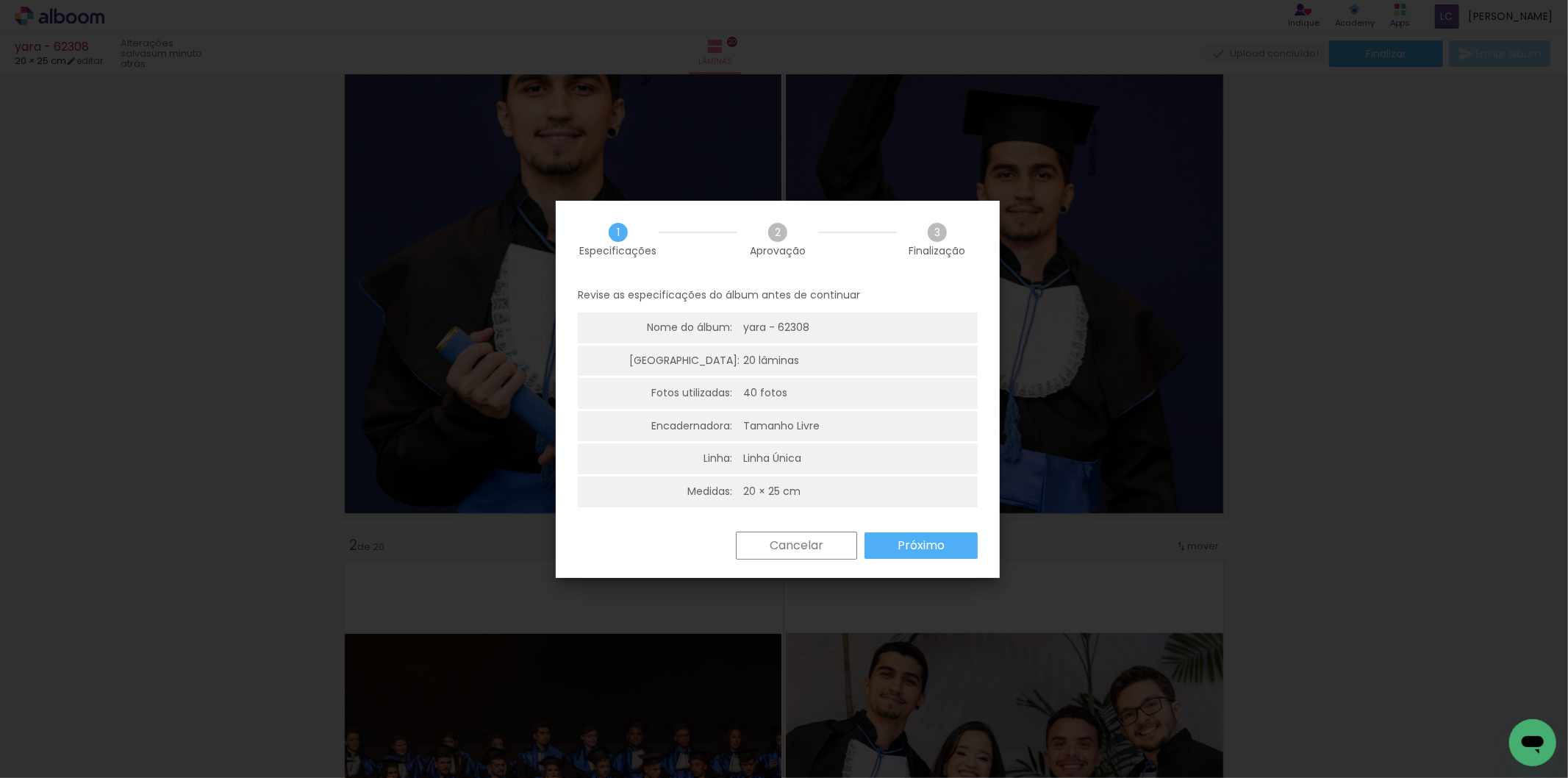
click at [0, 0] on slot "Próximo" at bounding box center [0, 0] width 0 height 0
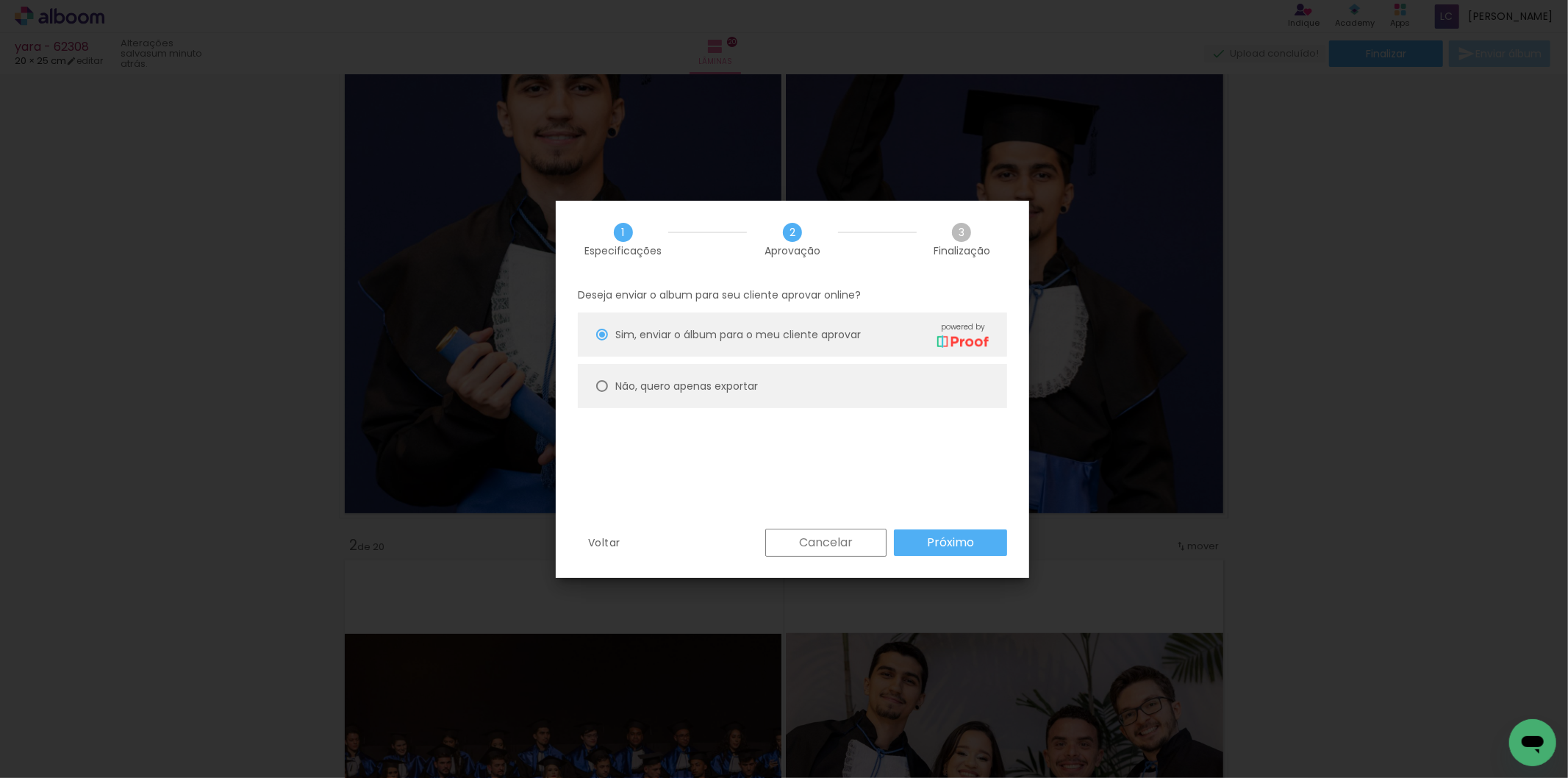
click at [770, 388] on paper-radio-button "Não, quero apenas exportar" at bounding box center [793, 386] width 429 height 44
type paper-radio-button "on"
click at [917, 544] on paper-button "Próximo" at bounding box center [950, 543] width 113 height 26
type input "Alta, 300 DPI"
click at [0, 0] on slot "Exportar" at bounding box center [0, 0] width 0 height 0
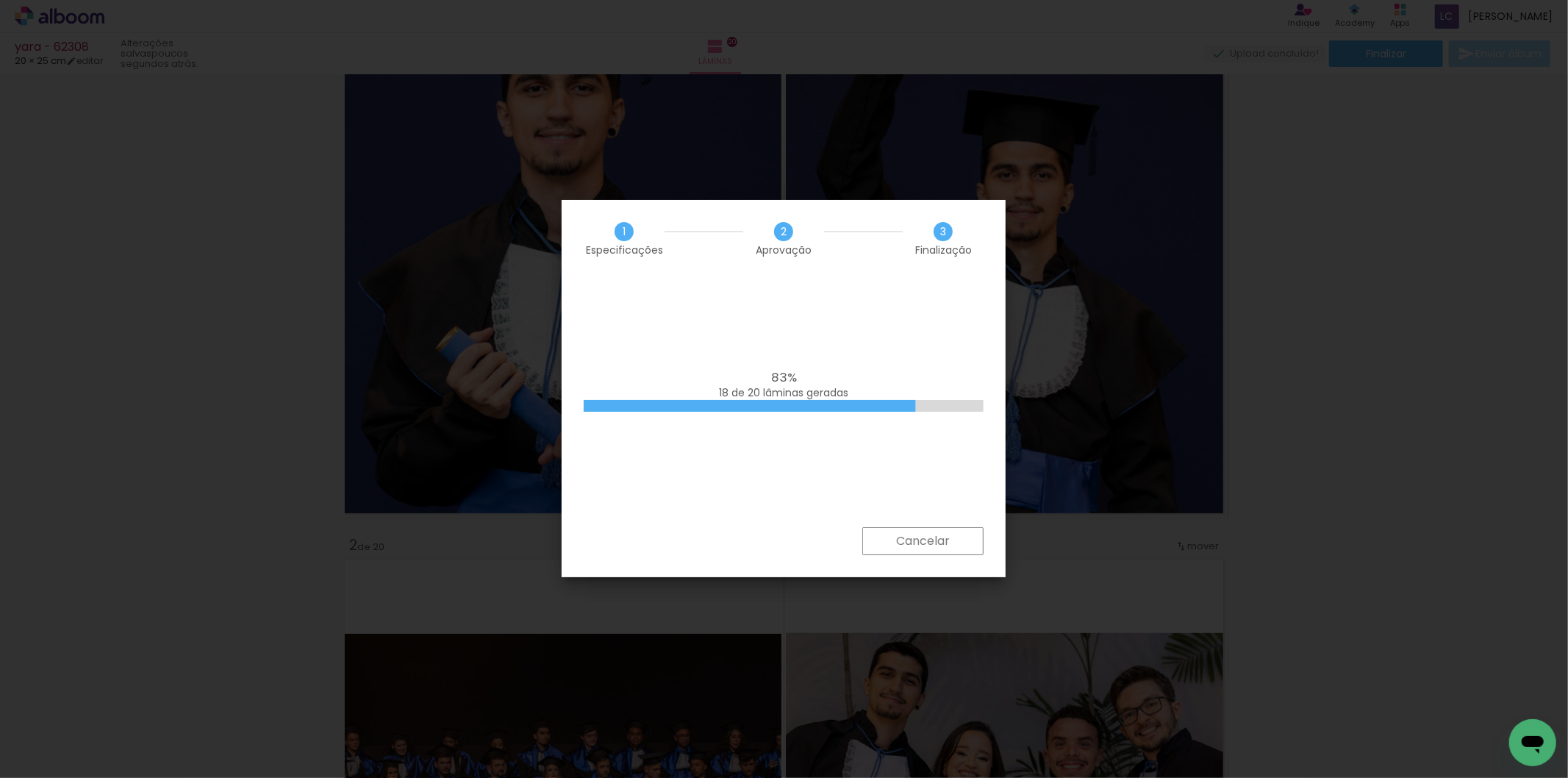
scroll to position [0, 1850]
drag, startPoint x: 950, startPoint y: 695, endPoint x: 998, endPoint y: 656, distance: 61.8
drag, startPoint x: 998, startPoint y: 656, endPoint x: 1425, endPoint y: 196, distance: 627.6
click at [1425, 196] on iron-overlay-backdrop at bounding box center [784, 389] width 1568 height 778
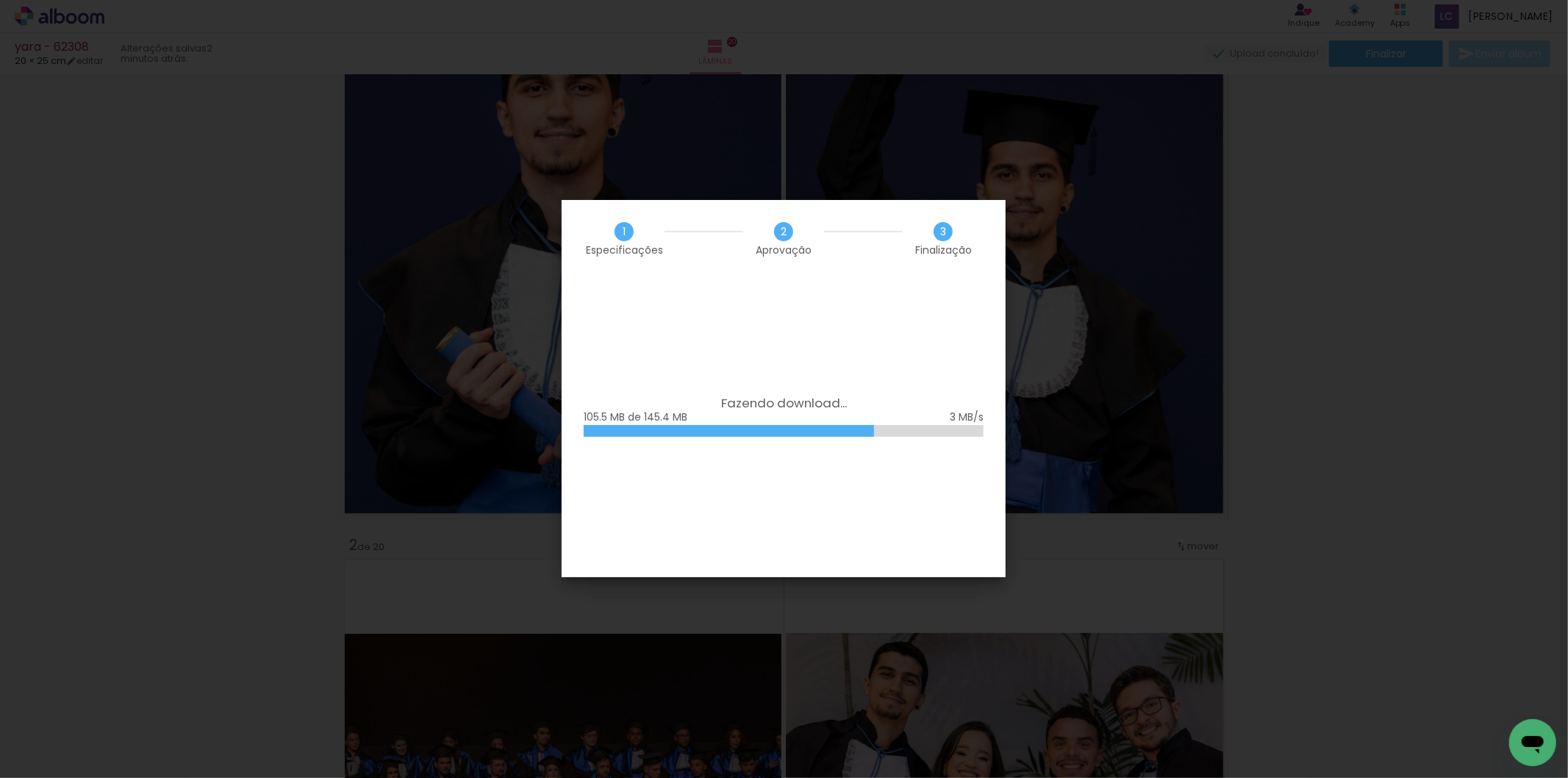
scroll to position [0, 1850]
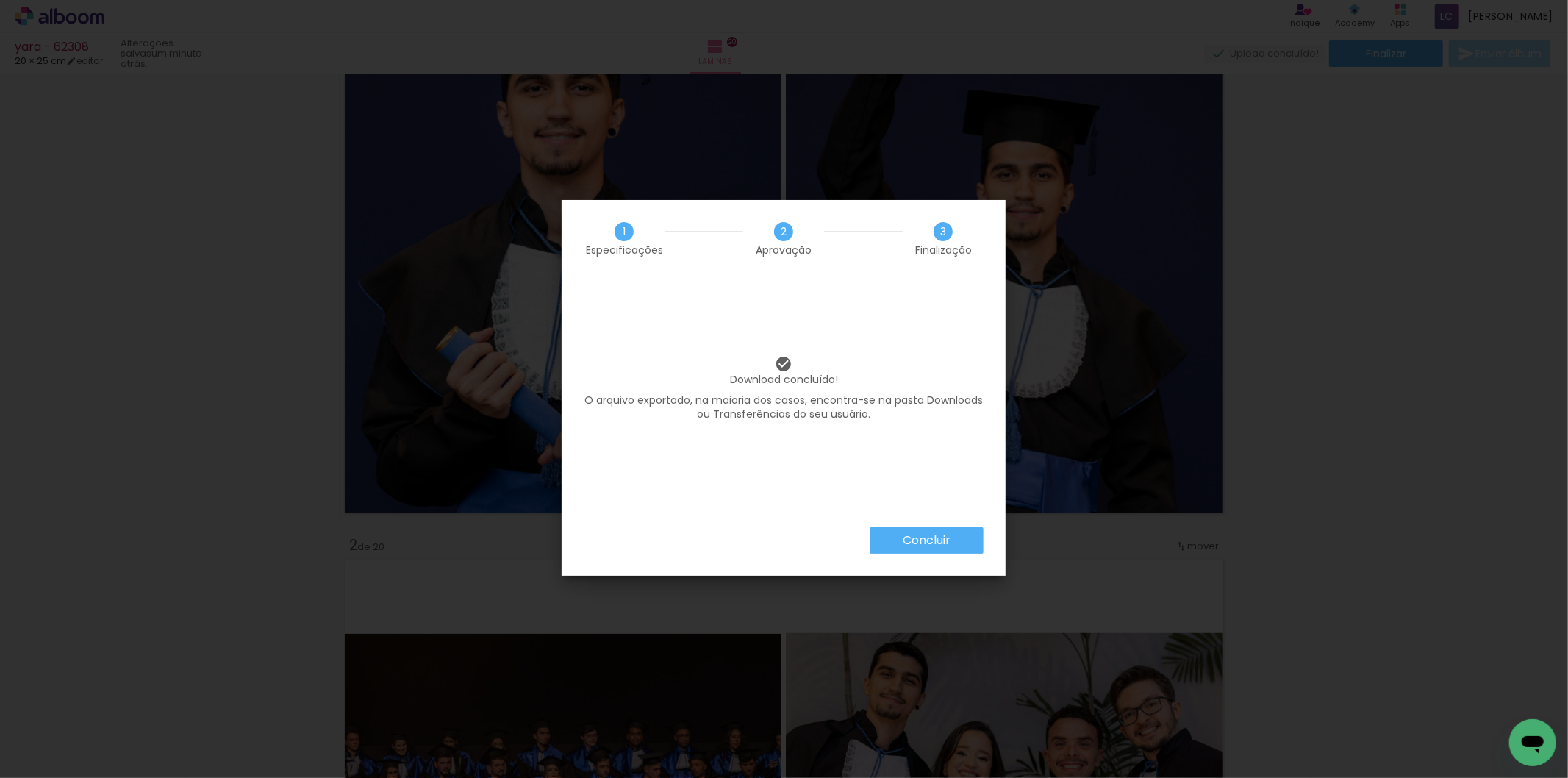
click at [969, 535] on paper-button "Concluir" at bounding box center [926, 540] width 114 height 26
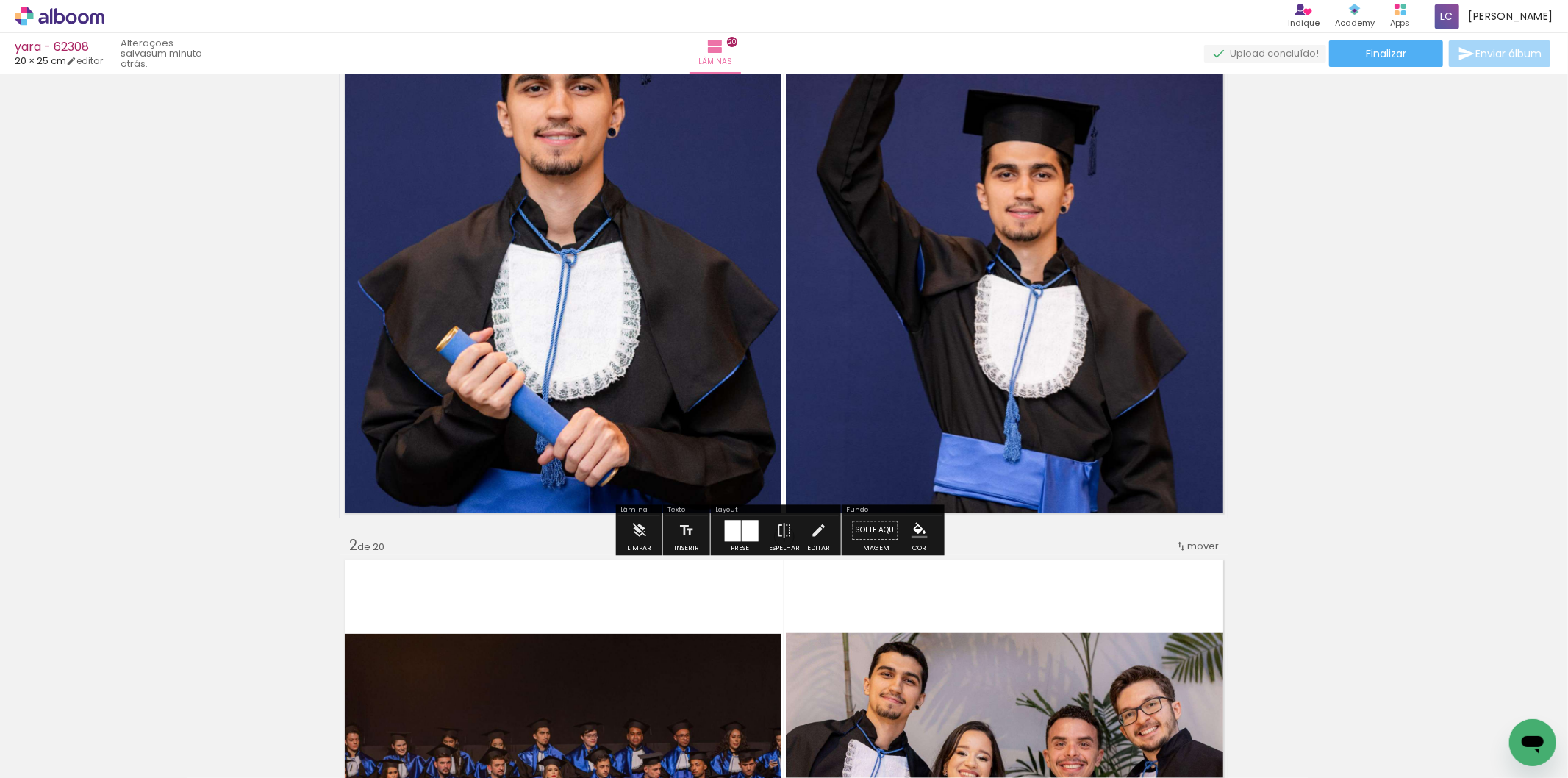
click at [31, 24] on icon at bounding box center [59, 16] width 90 height 19
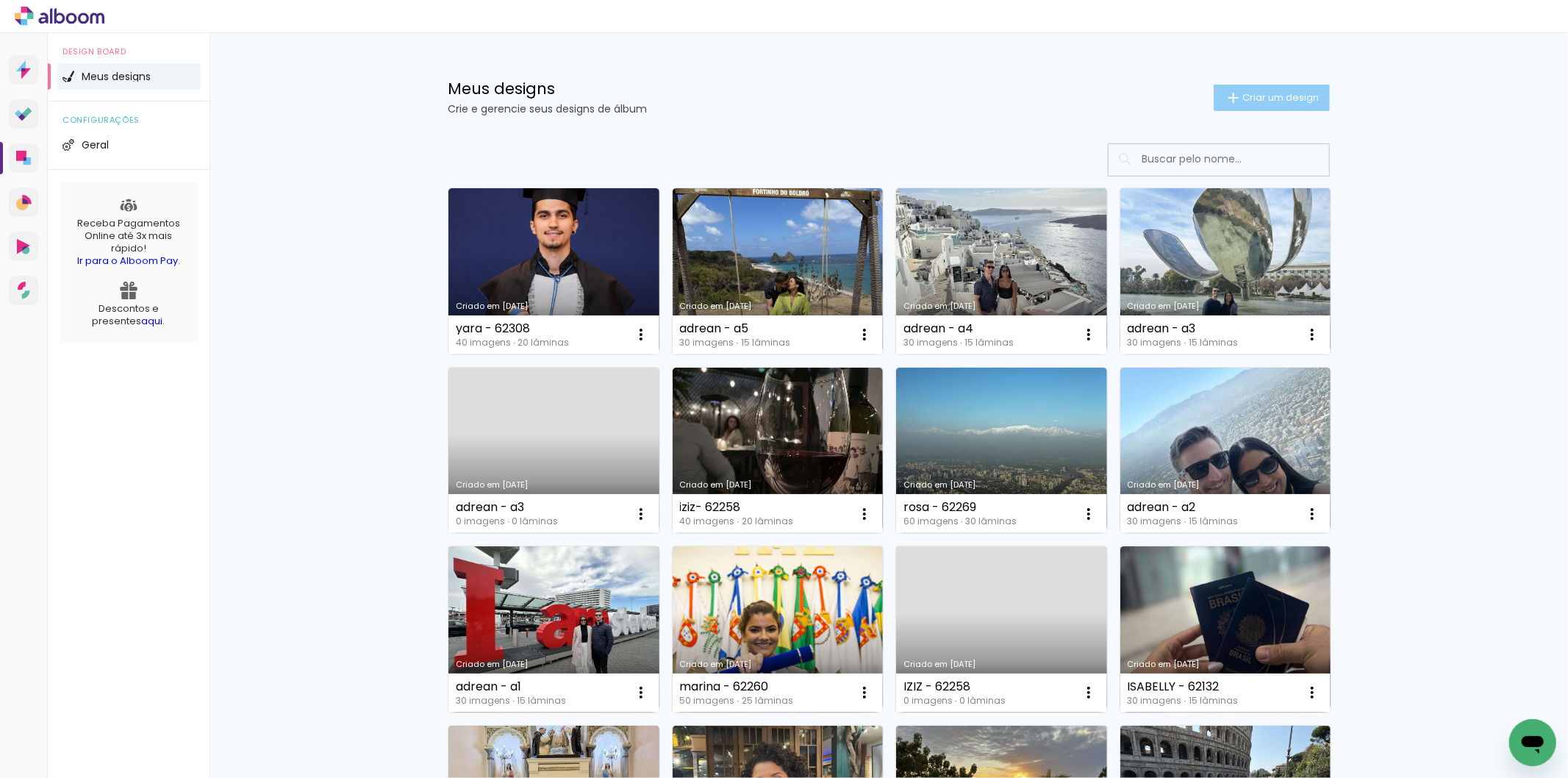
drag, startPoint x: 1297, startPoint y: 102, endPoint x: 1273, endPoint y: 104, distance: 24.1
click at [1296, 100] on span "Criar um design" at bounding box center [1281, 97] width 77 height 10
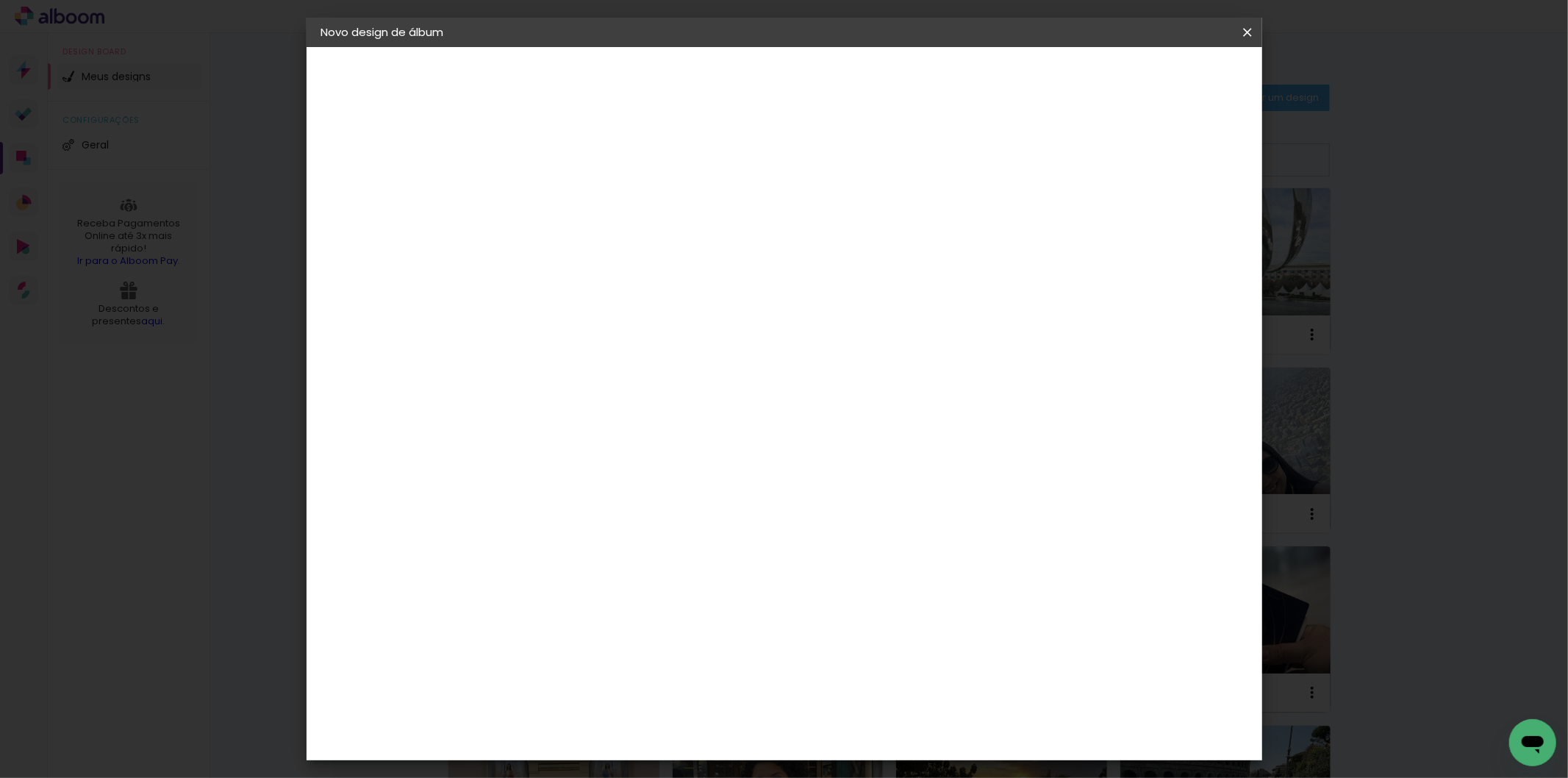
click at [561, 203] on input at bounding box center [561, 197] width 0 height 23
type input "[PERSON_NAME] - 62325"
type paper-input "[PERSON_NAME] - 62325"
click at [713, 87] on paper-button "Avançar" at bounding box center [676, 78] width 72 height 25
click at [836, 202] on div at bounding box center [765, 197] width 141 height 19
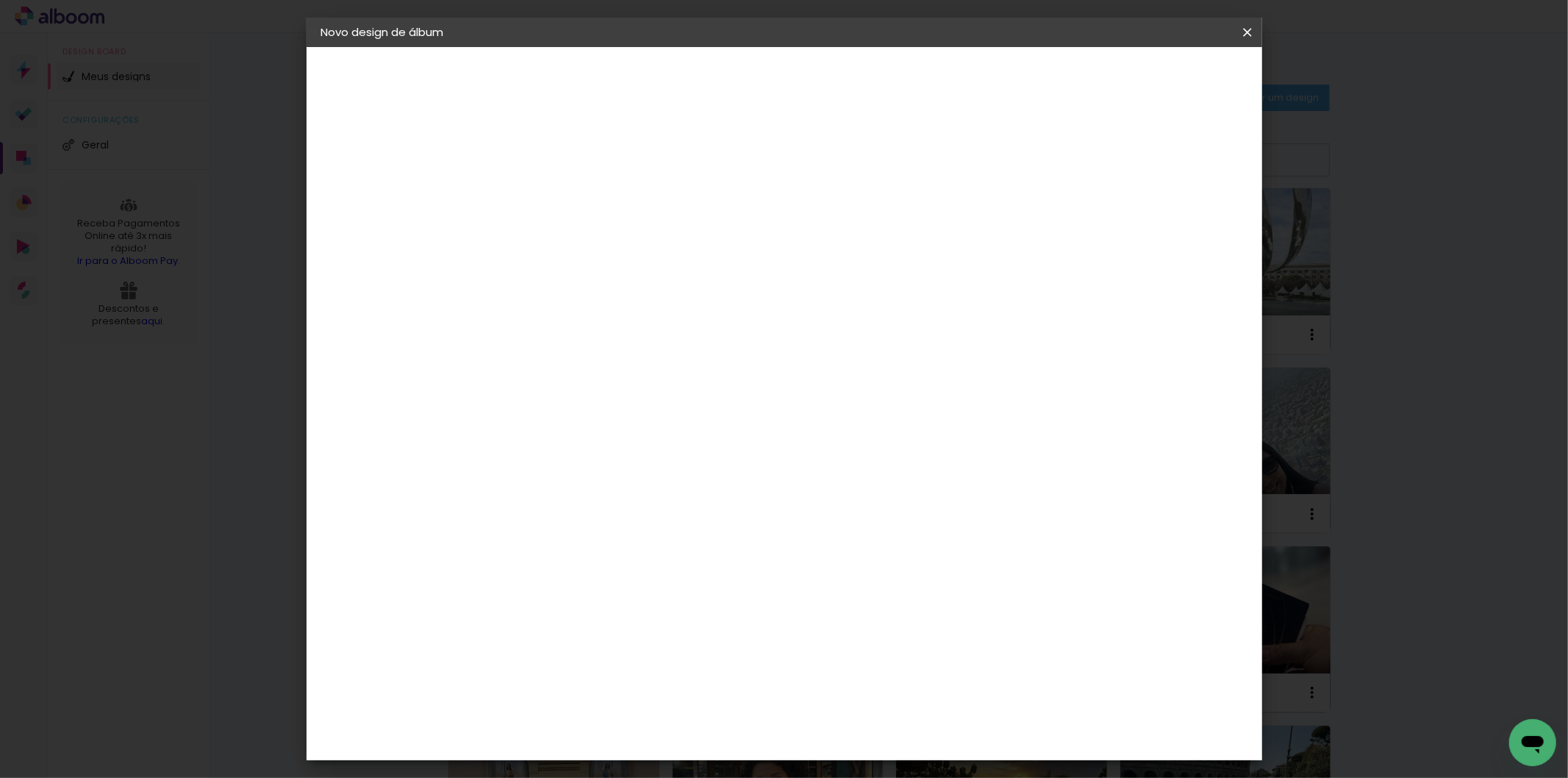
click at [836, 211] on paper-item "Tamanho Livre" at bounding box center [765, 223] width 141 height 32
click at [0, 0] on slot "Avançar" at bounding box center [0, 0] width 0 height 0
click at [875, 601] on input "60" at bounding box center [865, 612] width 38 height 22
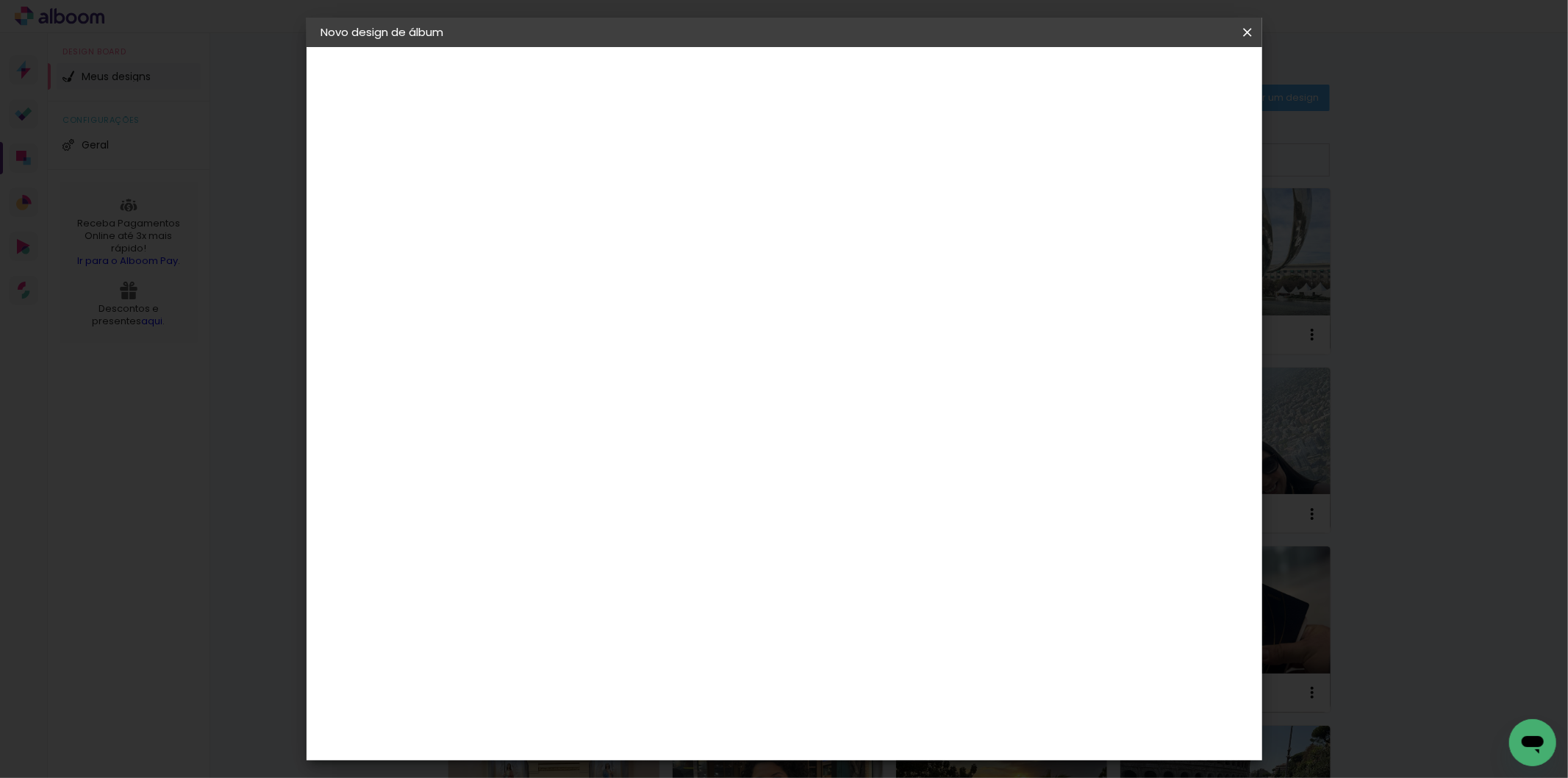
type input "50,6"
type paper-input "50,6"
click at [527, 446] on input "30" at bounding box center [514, 444] width 38 height 22
type input "25,4"
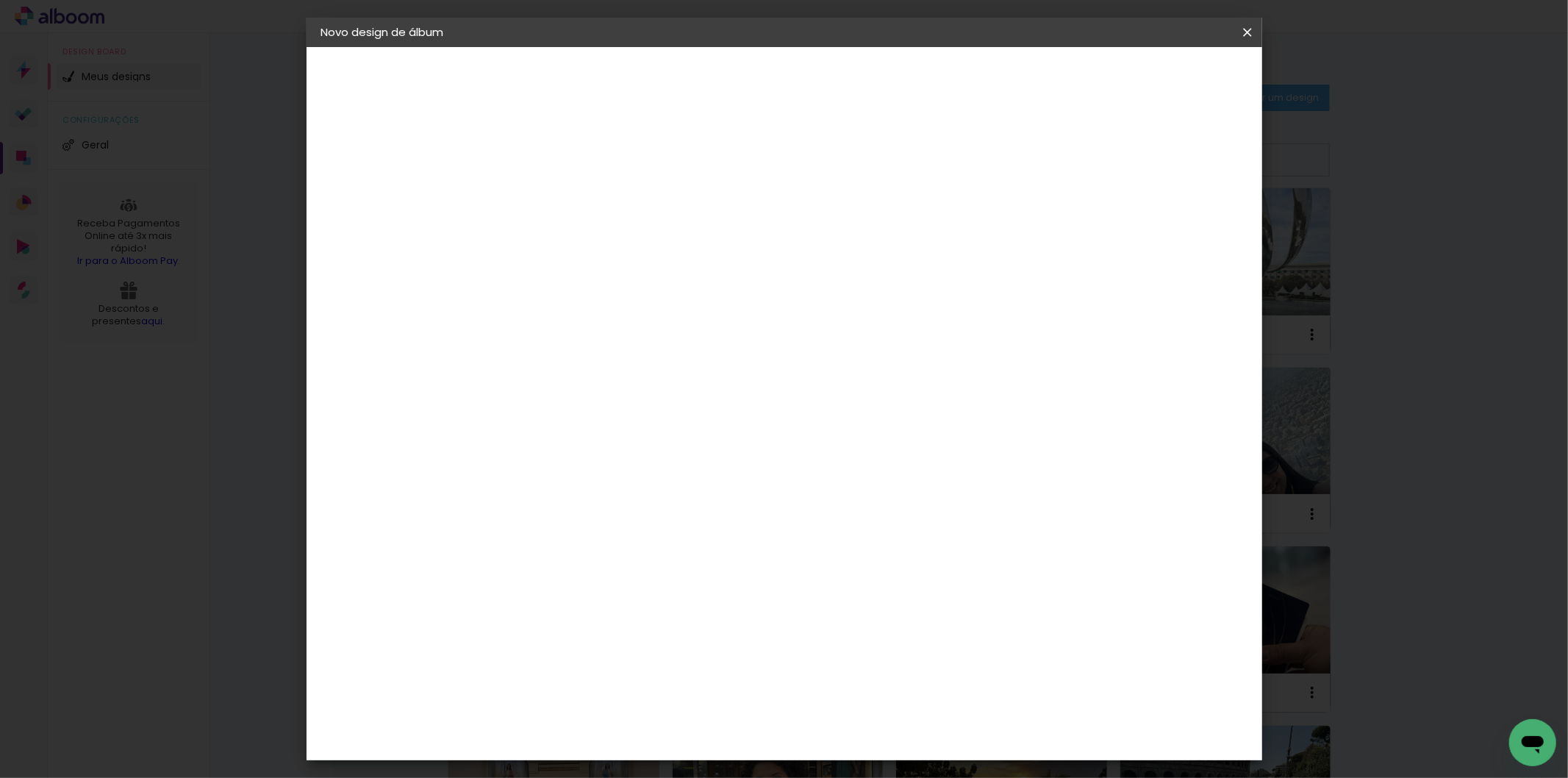
type paper-input "25,4"
type input "4"
type paper-input "4"
click at [1169, 221] on input "4" at bounding box center [1171, 222] width 26 height 22
type input "3"
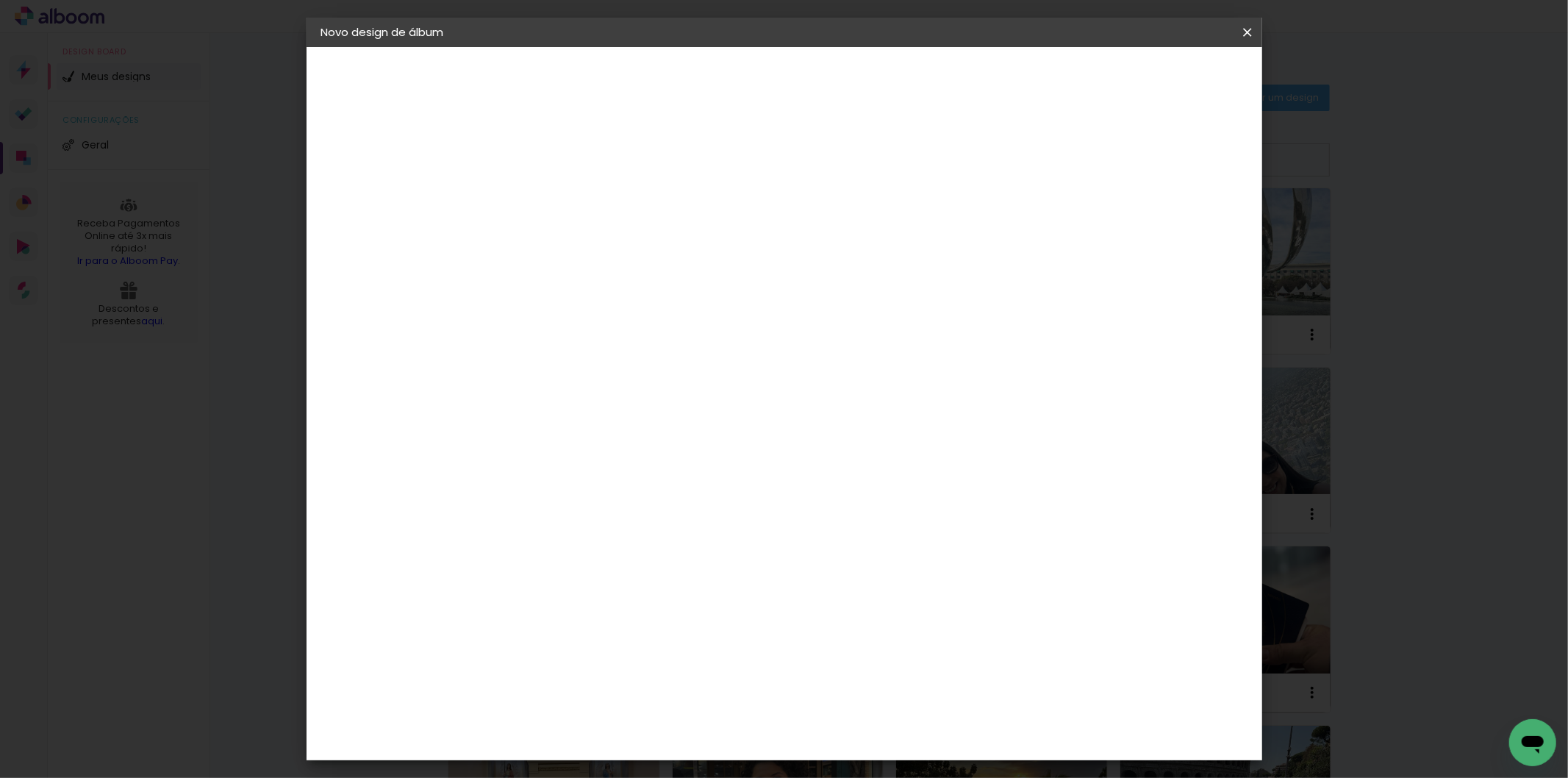
type paper-input "3"
click at [1177, 223] on input "3" at bounding box center [1171, 222] width 26 height 22
type input "2"
type paper-input "2"
click at [1177, 223] on input "2" at bounding box center [1172, 222] width 26 height 22
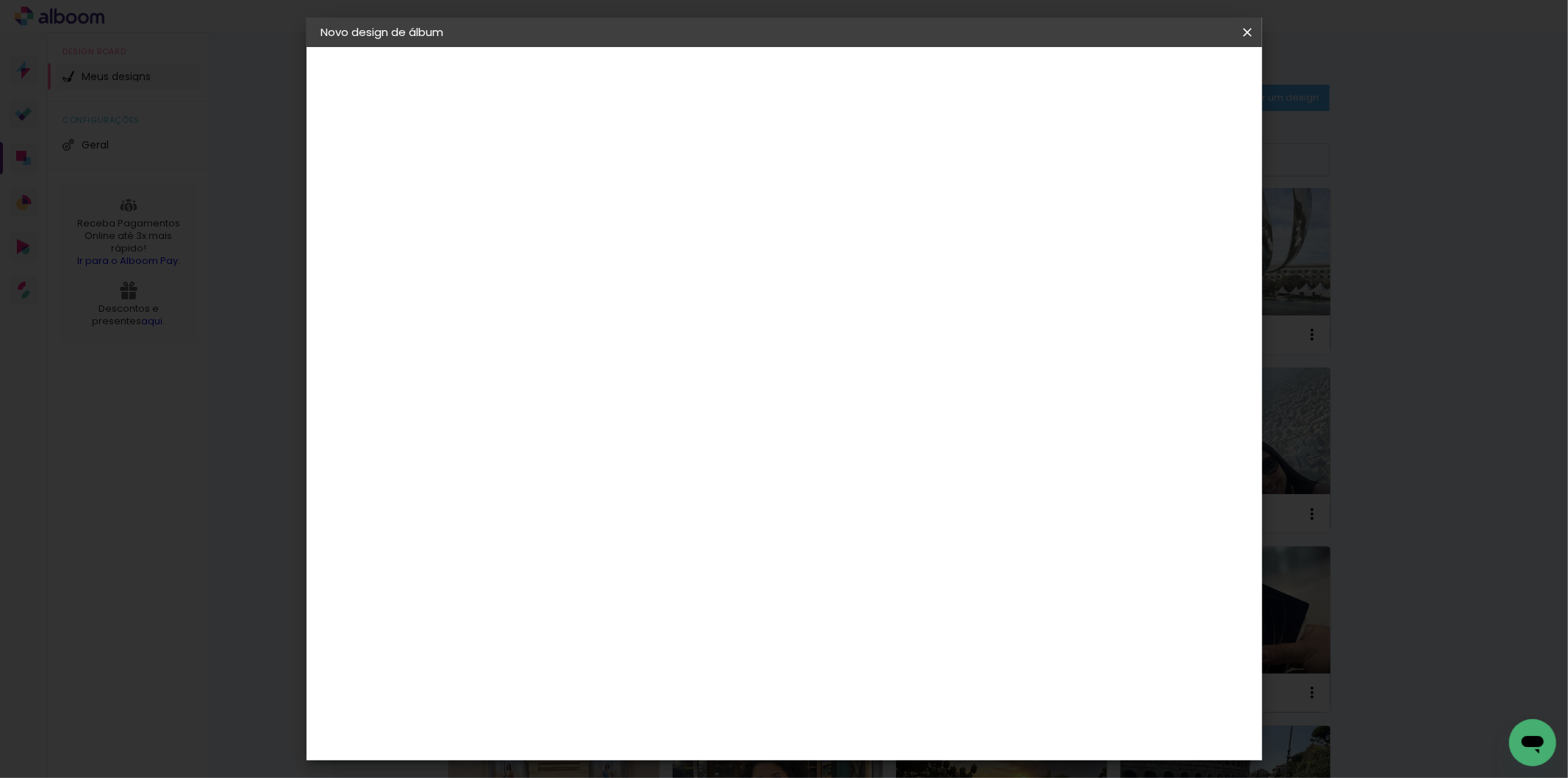
click at [1154, 81] on span "Iniciar design" at bounding box center [1120, 78] width 67 height 10
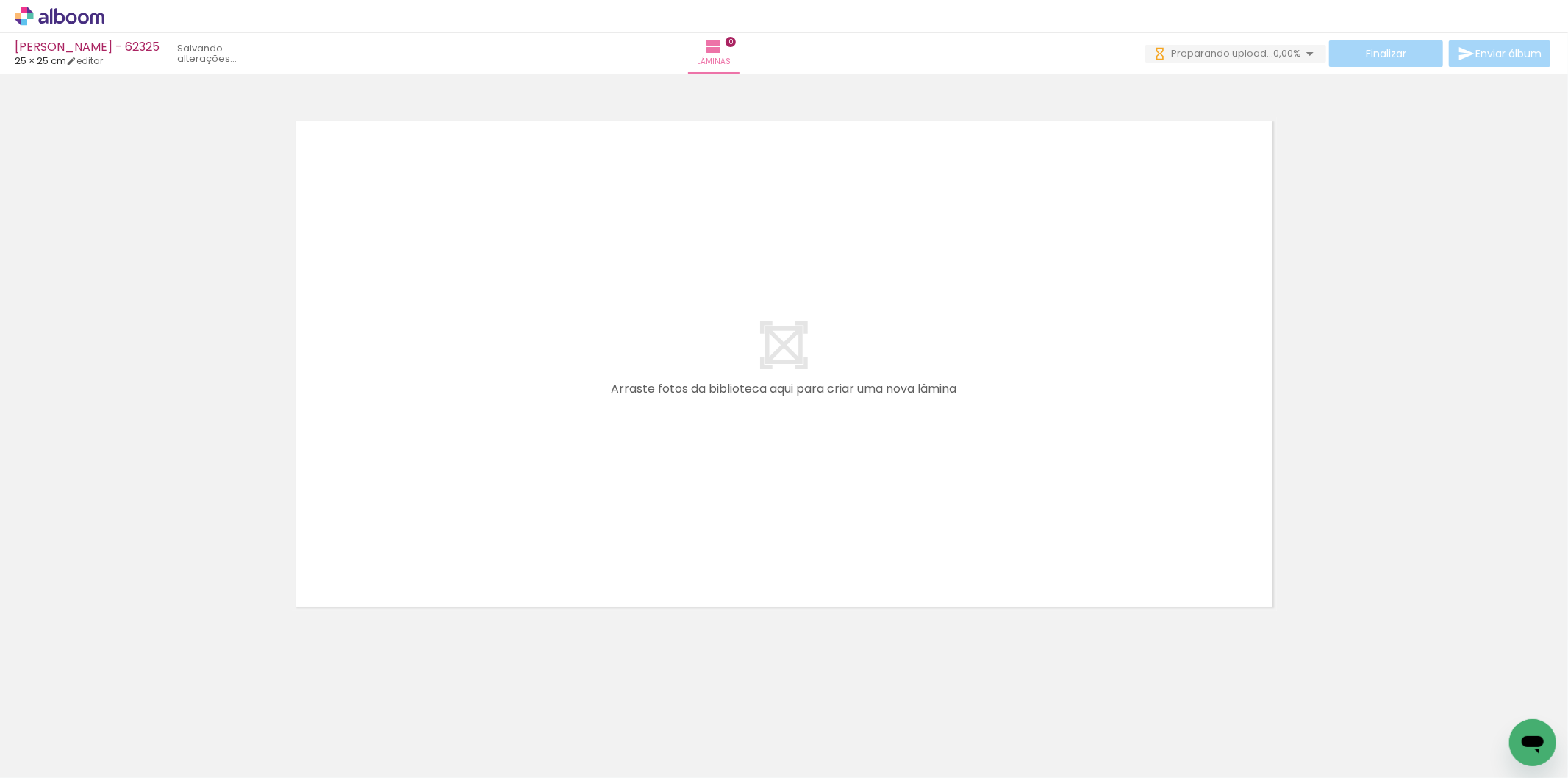
drag, startPoint x: 272, startPoint y: 565, endPoint x: 297, endPoint y: 546, distance: 31.4
click at [290, 549] on quentale-workspace at bounding box center [784, 389] width 1568 height 778
drag, startPoint x: 173, startPoint y: 719, endPoint x: 408, endPoint y: 634, distance: 249.9
click at [452, 517] on quentale-workspace at bounding box center [784, 389] width 1568 height 778
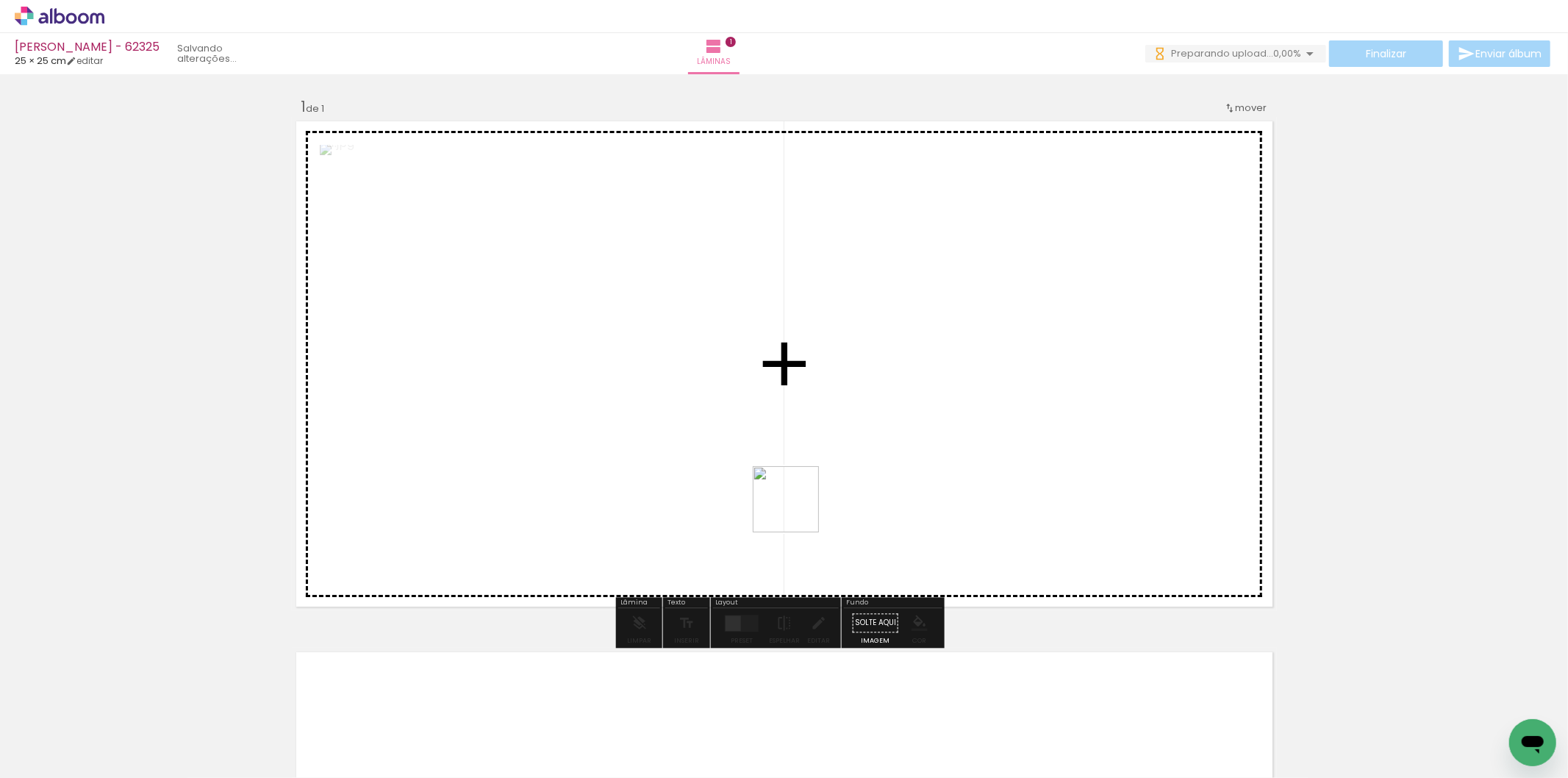
drag, startPoint x: 272, startPoint y: 694, endPoint x: 802, endPoint y: 603, distance: 537.8
click at [869, 496] on quentale-workspace at bounding box center [784, 389] width 1568 height 778
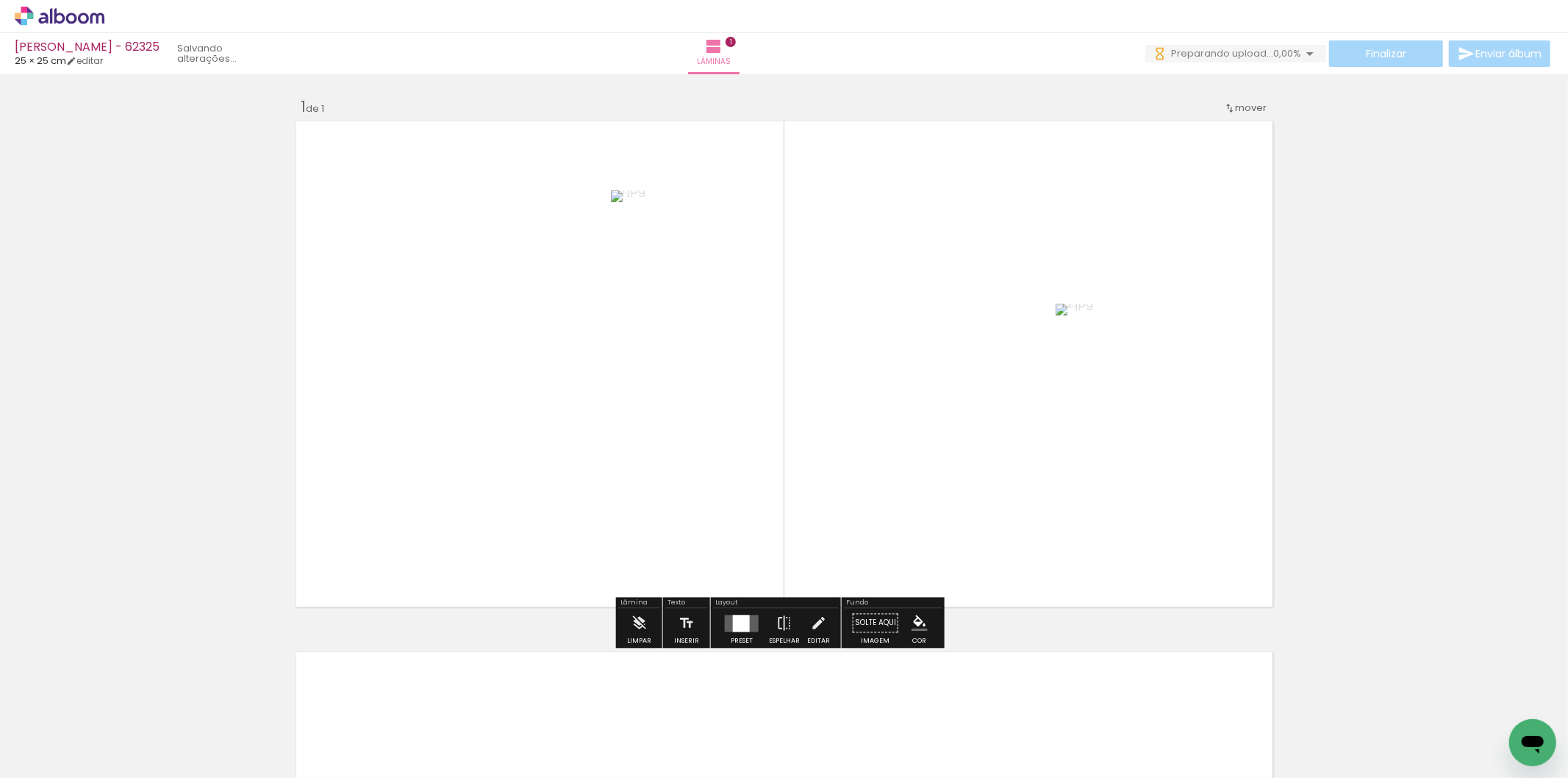
click at [735, 614] on div at bounding box center [741, 623] width 17 height 17
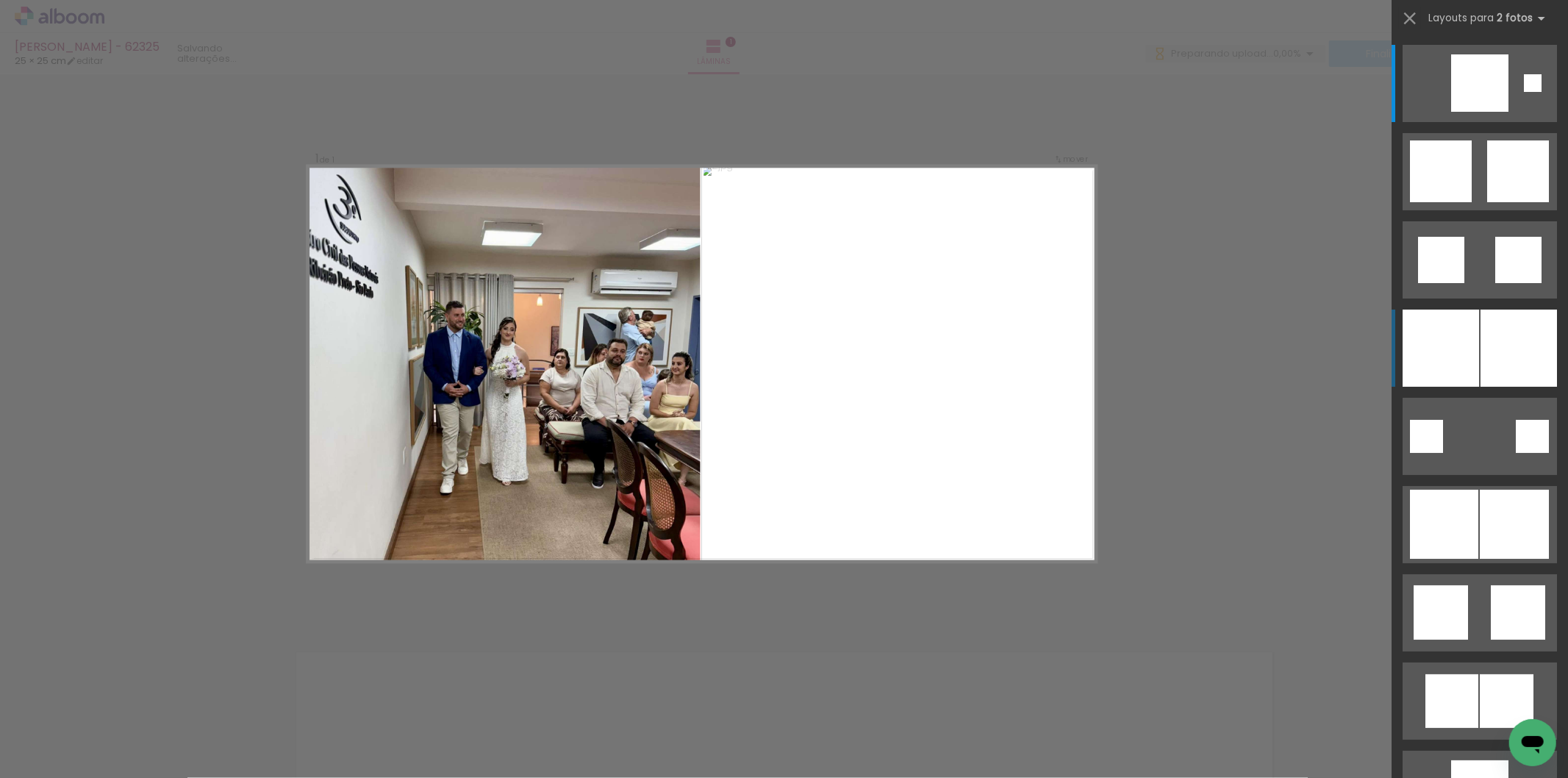
click at [1452, 111] on div at bounding box center [1480, 83] width 57 height 57
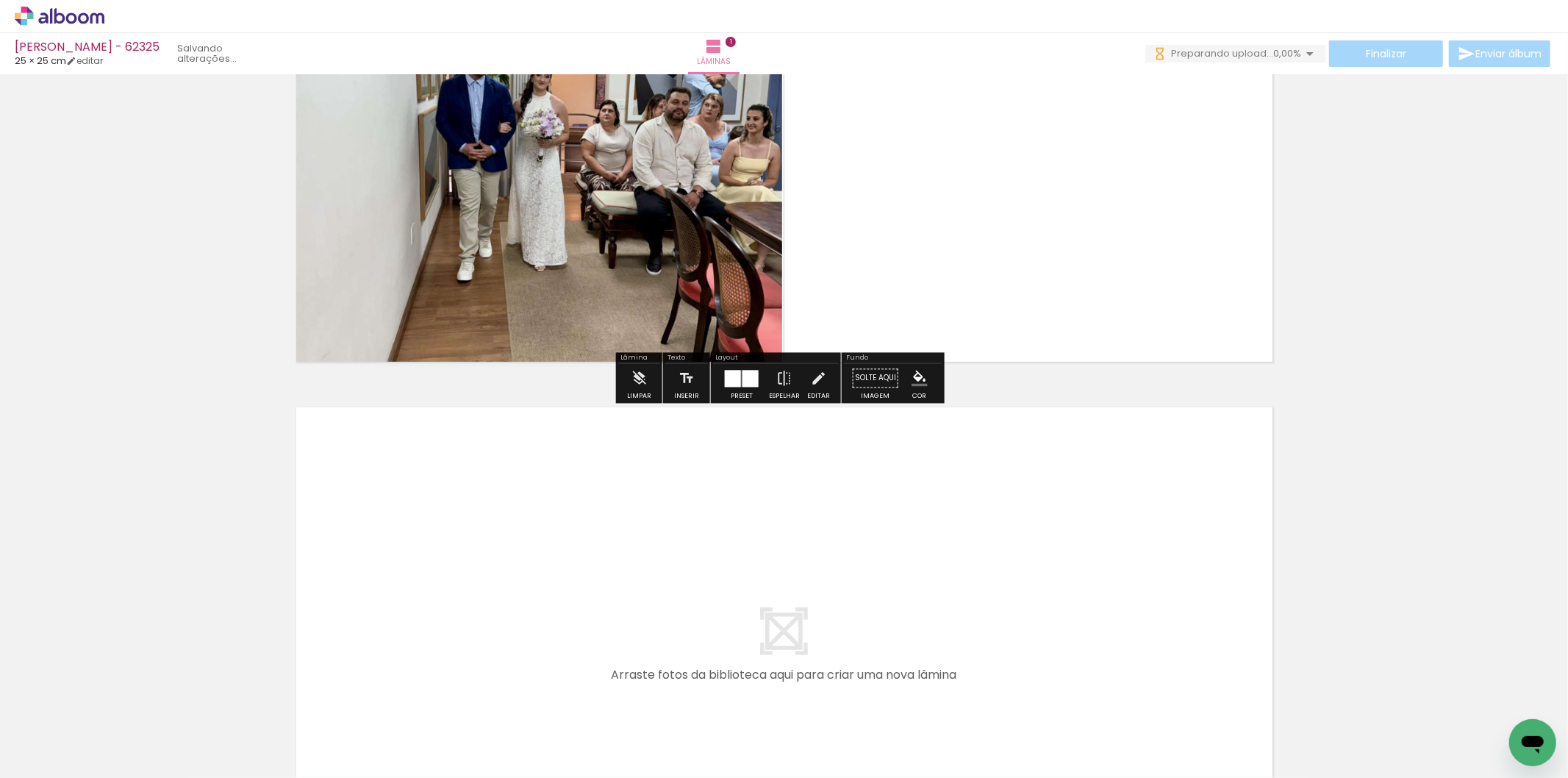
drag, startPoint x: 346, startPoint y: 704, endPoint x: 406, endPoint y: 709, distance: 60.2
click at [366, 650] on quentale-workspace at bounding box center [784, 389] width 1568 height 778
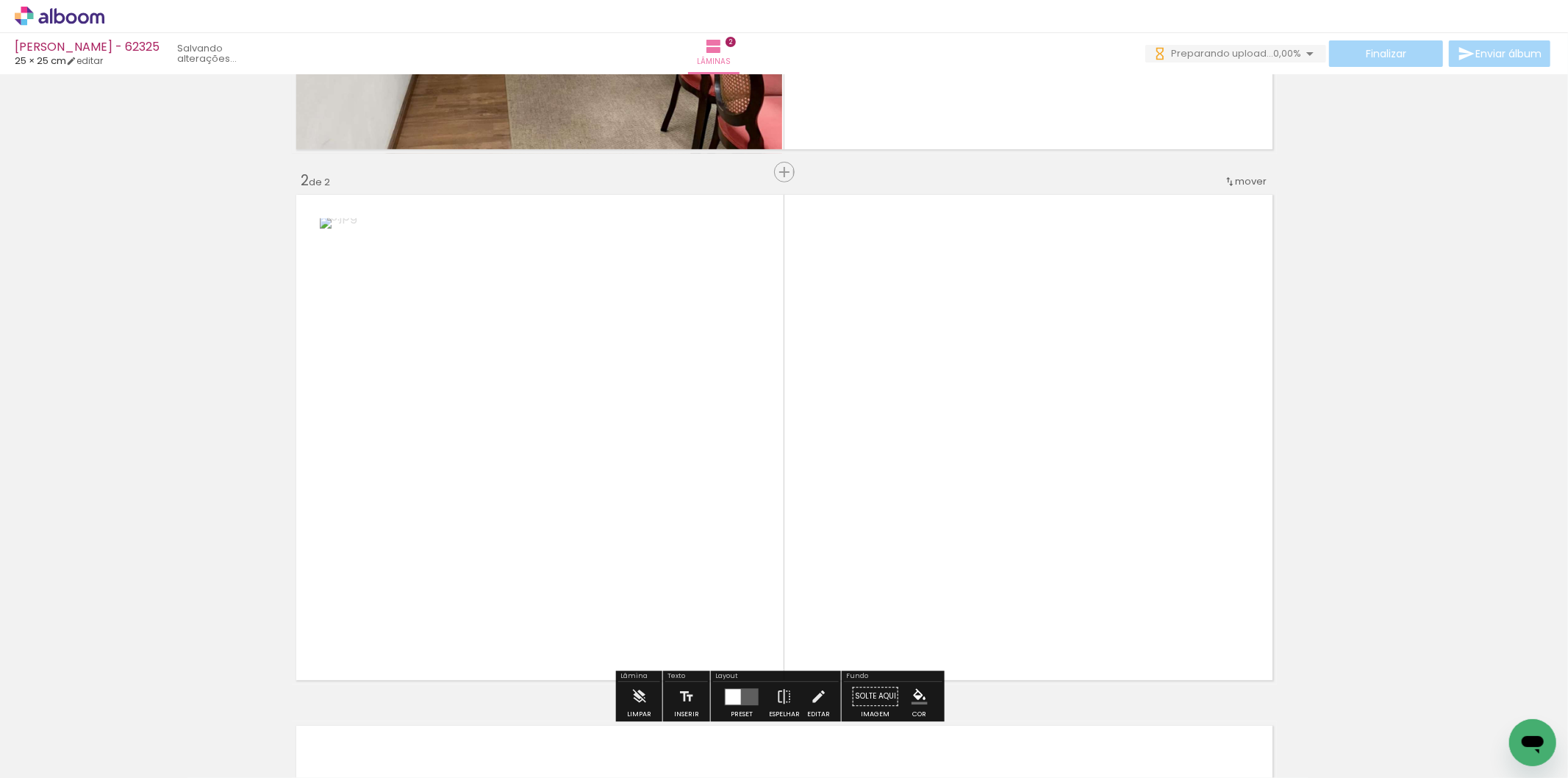
drag, startPoint x: 413, startPoint y: 722, endPoint x: 707, endPoint y: 620, distance: 311.2
click at [590, 592] on quentale-workspace at bounding box center [784, 389] width 1568 height 778
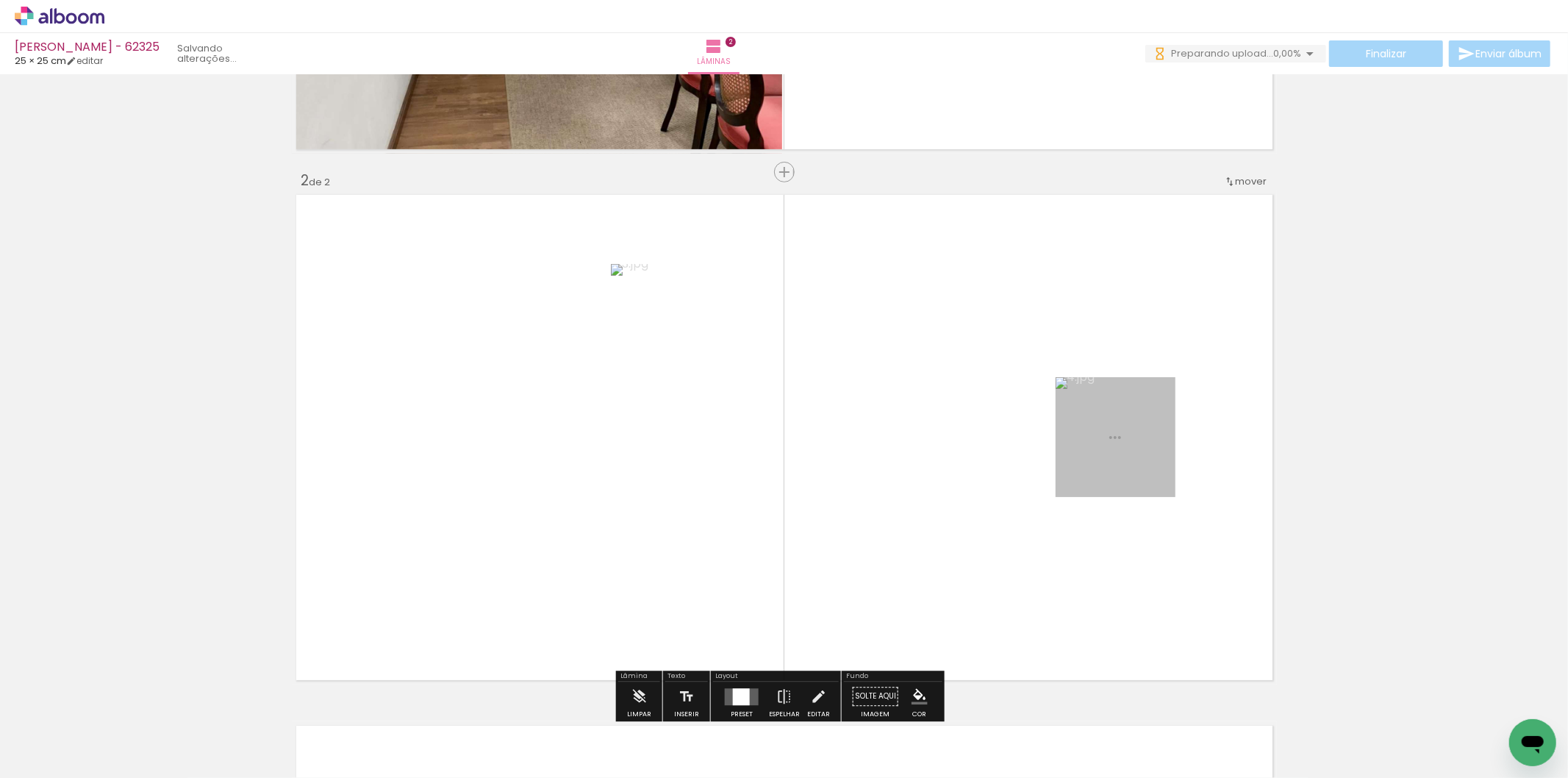
scroll to position [515, 0]
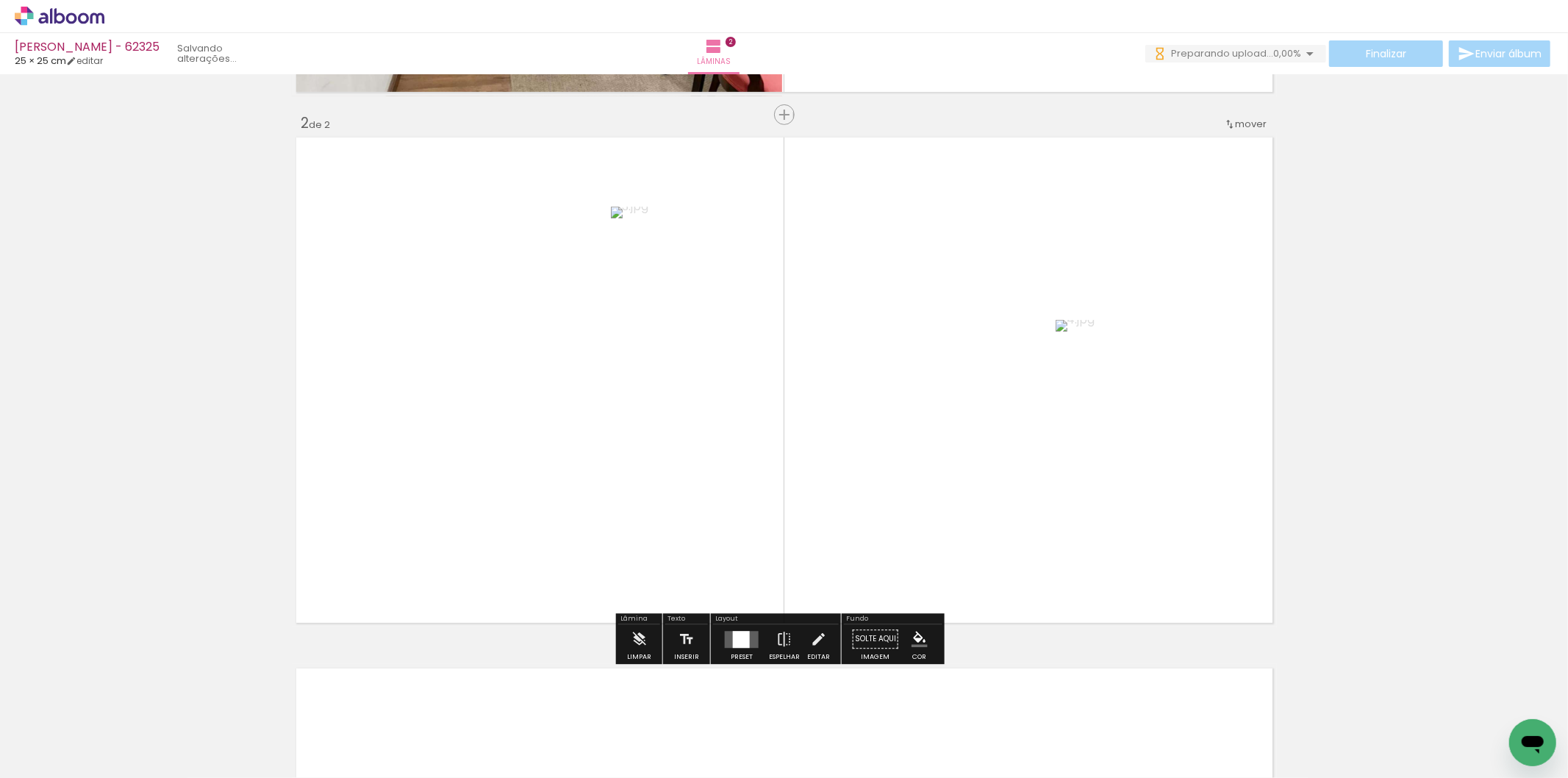
click at [714, 642] on div "Preset Espelhar Editar" at bounding box center [776, 643] width 126 height 37
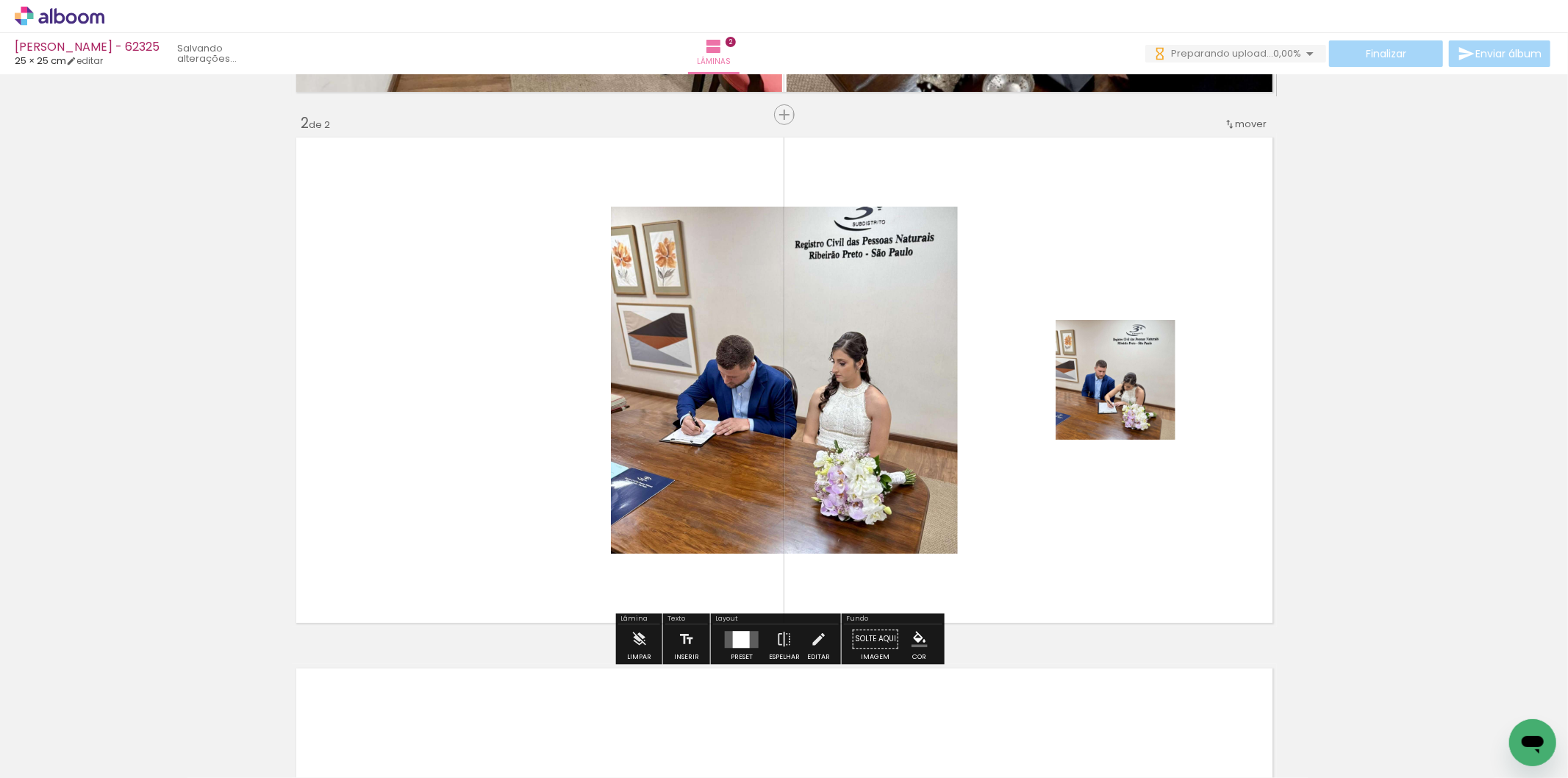
click at [750, 653] on div at bounding box center [741, 639] width 40 height 30
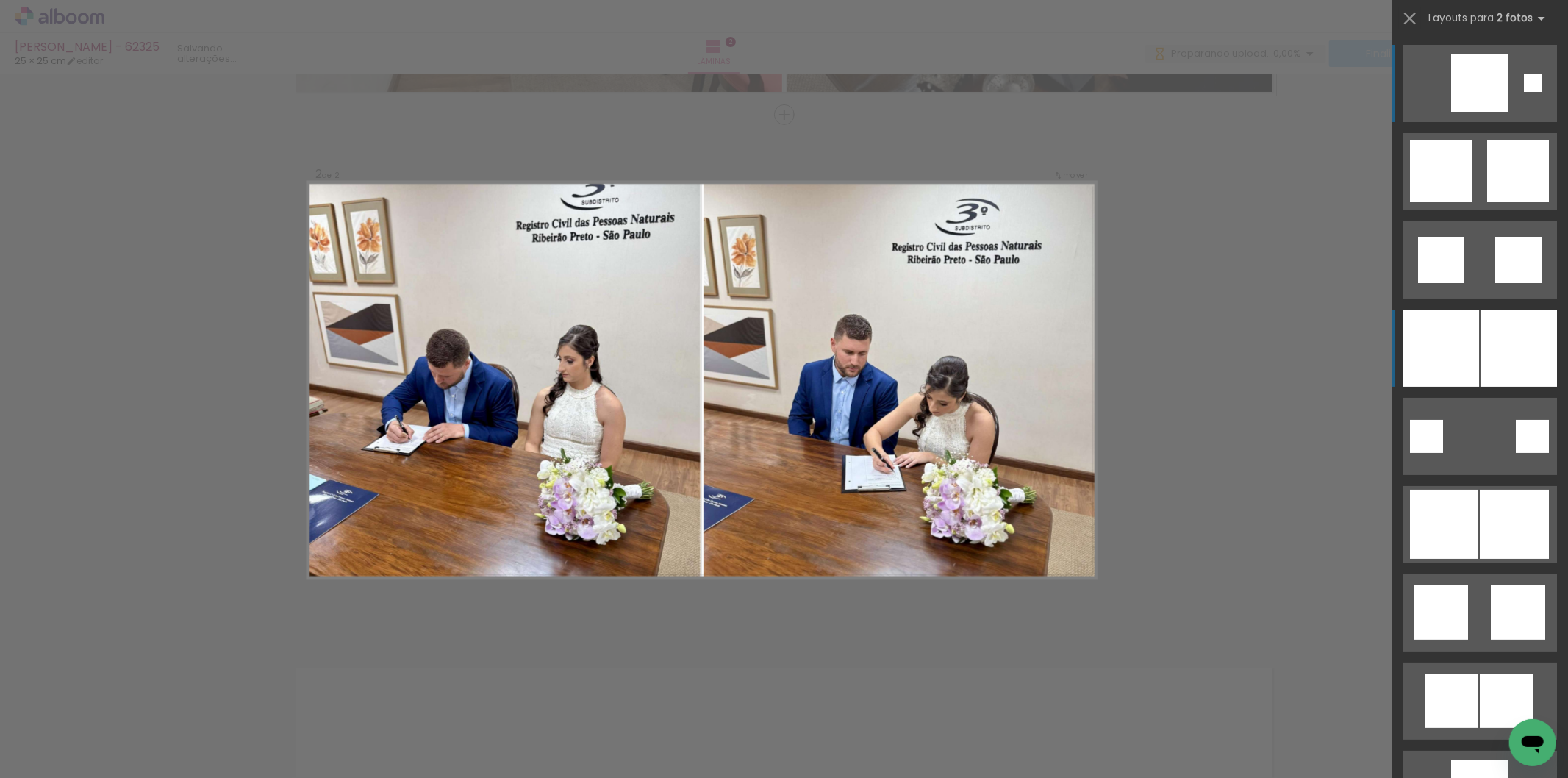
click at [1524, 92] on div at bounding box center [1532, 83] width 17 height 17
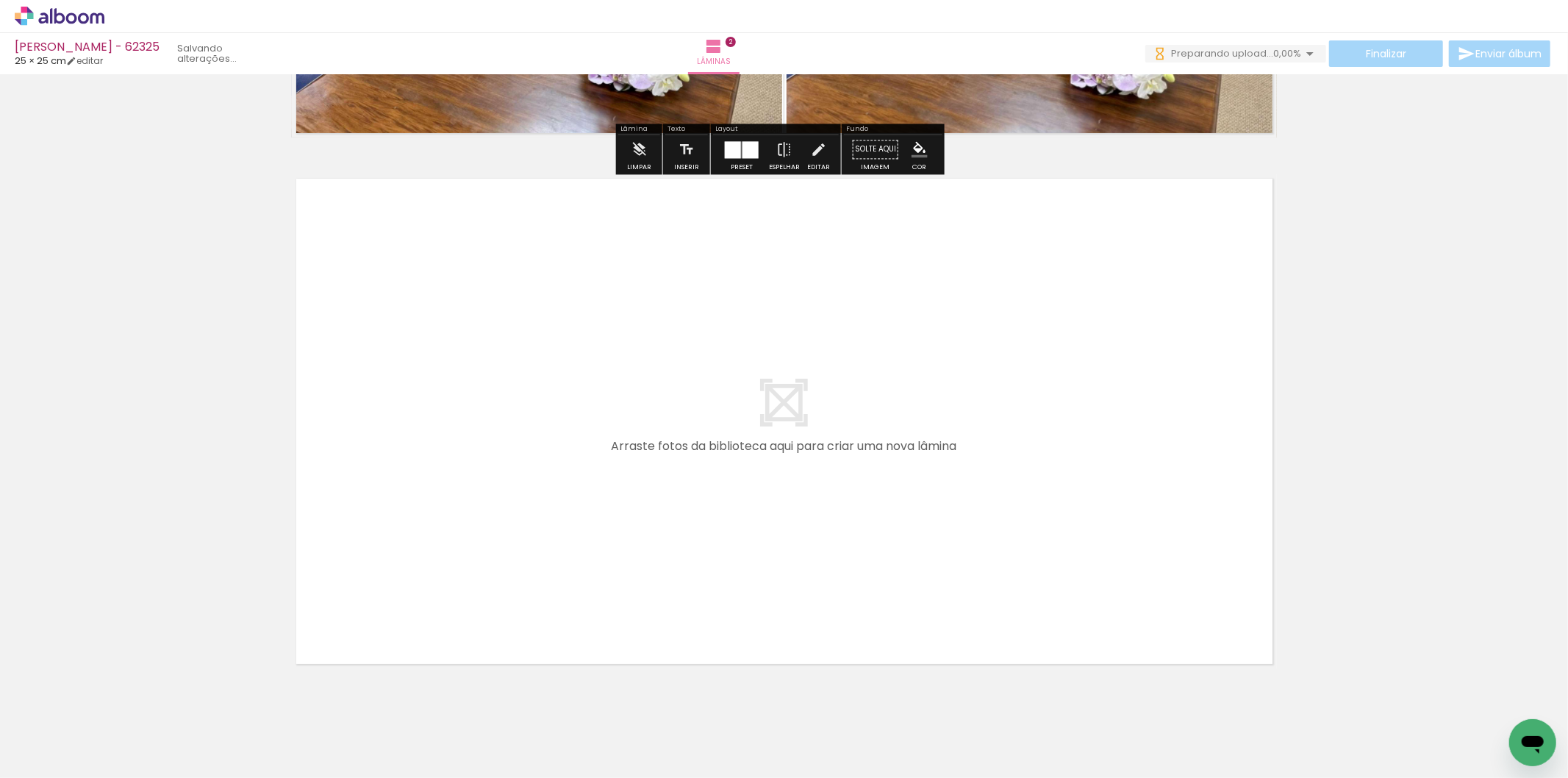
drag, startPoint x: 467, startPoint y: 708, endPoint x: 557, endPoint y: 723, distance: 91.2
click at [512, 574] on quentale-workspace at bounding box center [784, 389] width 1568 height 778
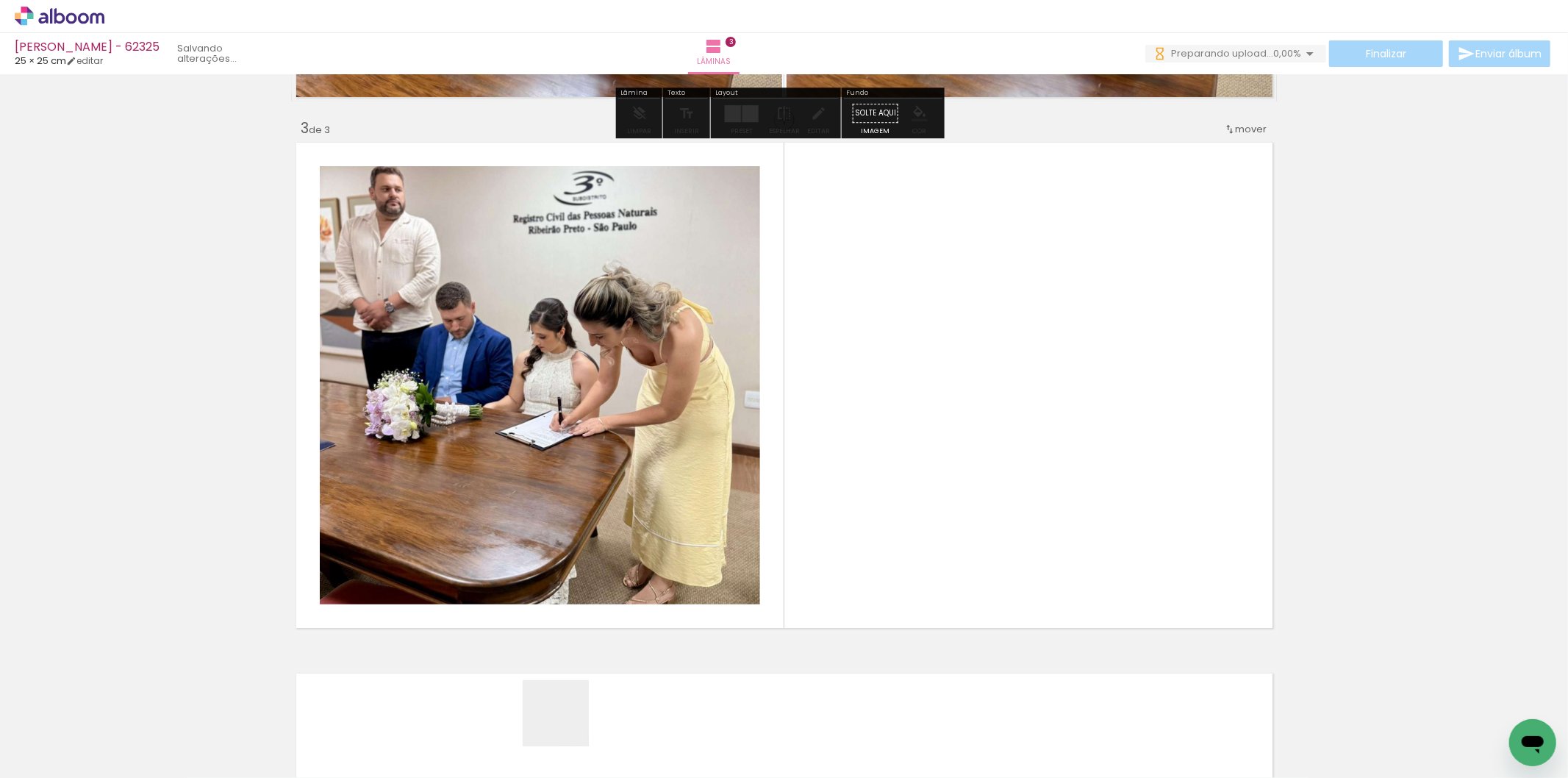
drag, startPoint x: 567, startPoint y: 724, endPoint x: 678, endPoint y: 596, distance: 169.4
click at [656, 532] on quentale-workspace at bounding box center [784, 389] width 1568 height 778
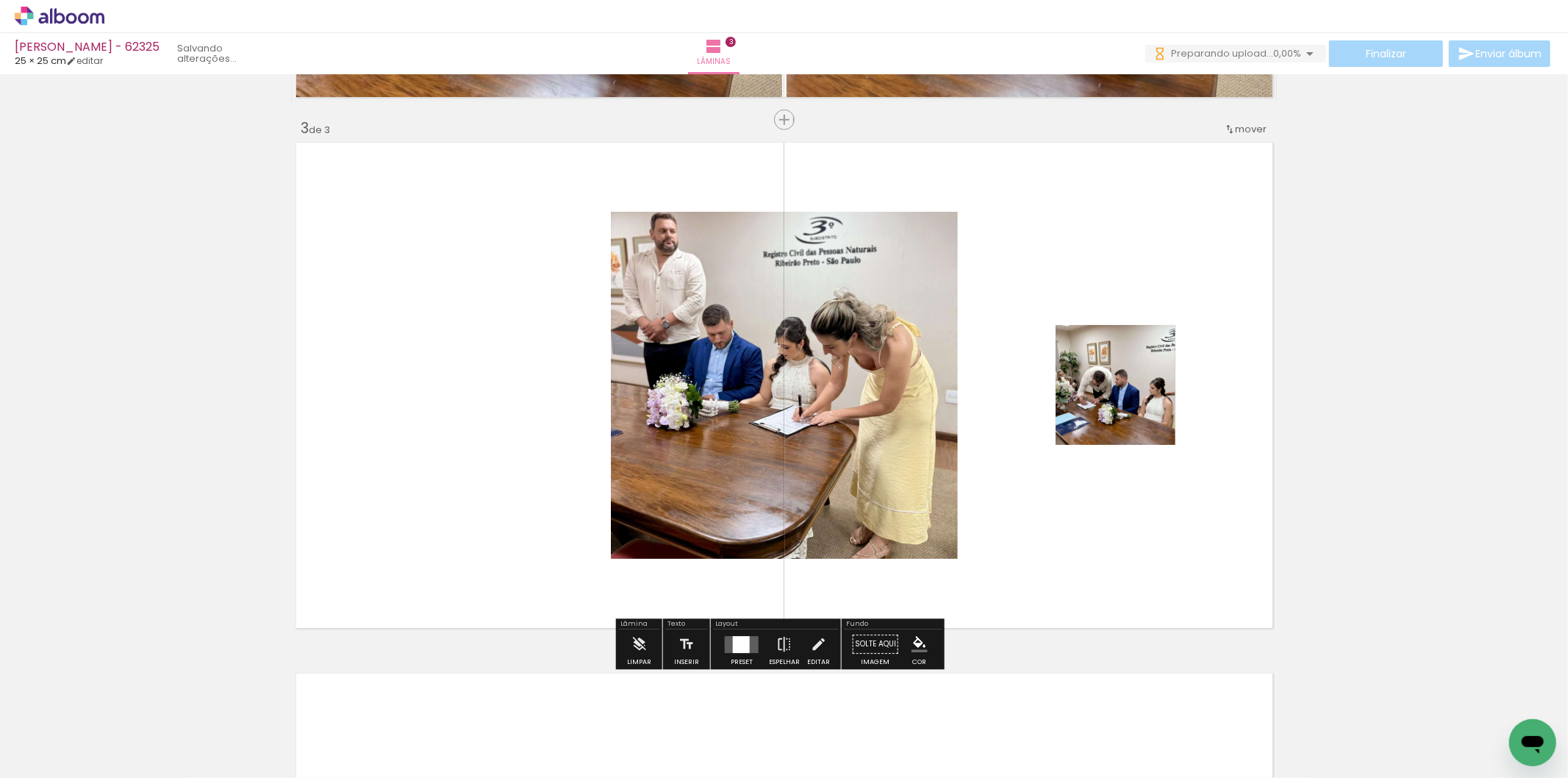
scroll to position [1045, 0]
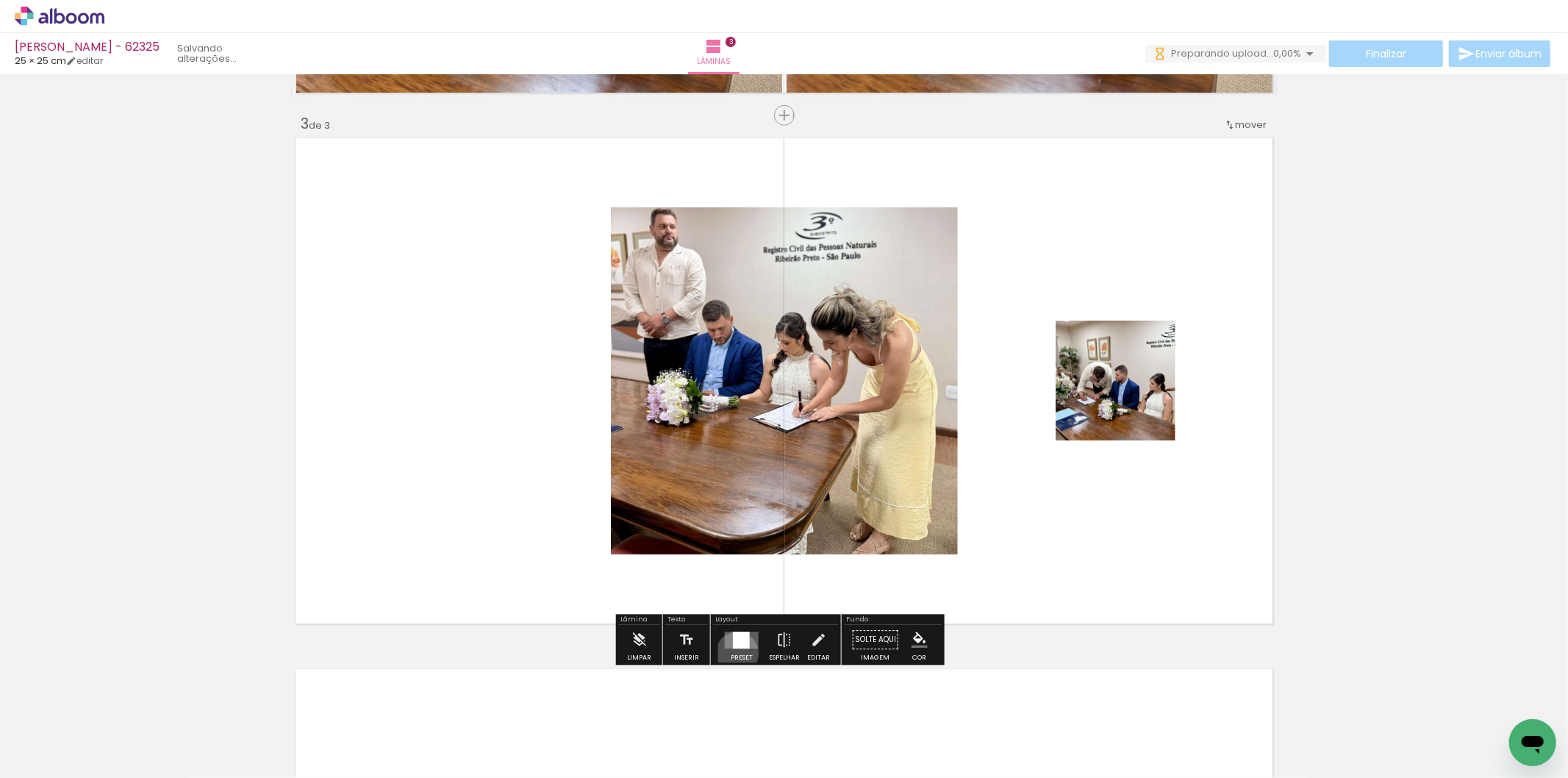
click at [734, 653] on div at bounding box center [741, 640] width 40 height 30
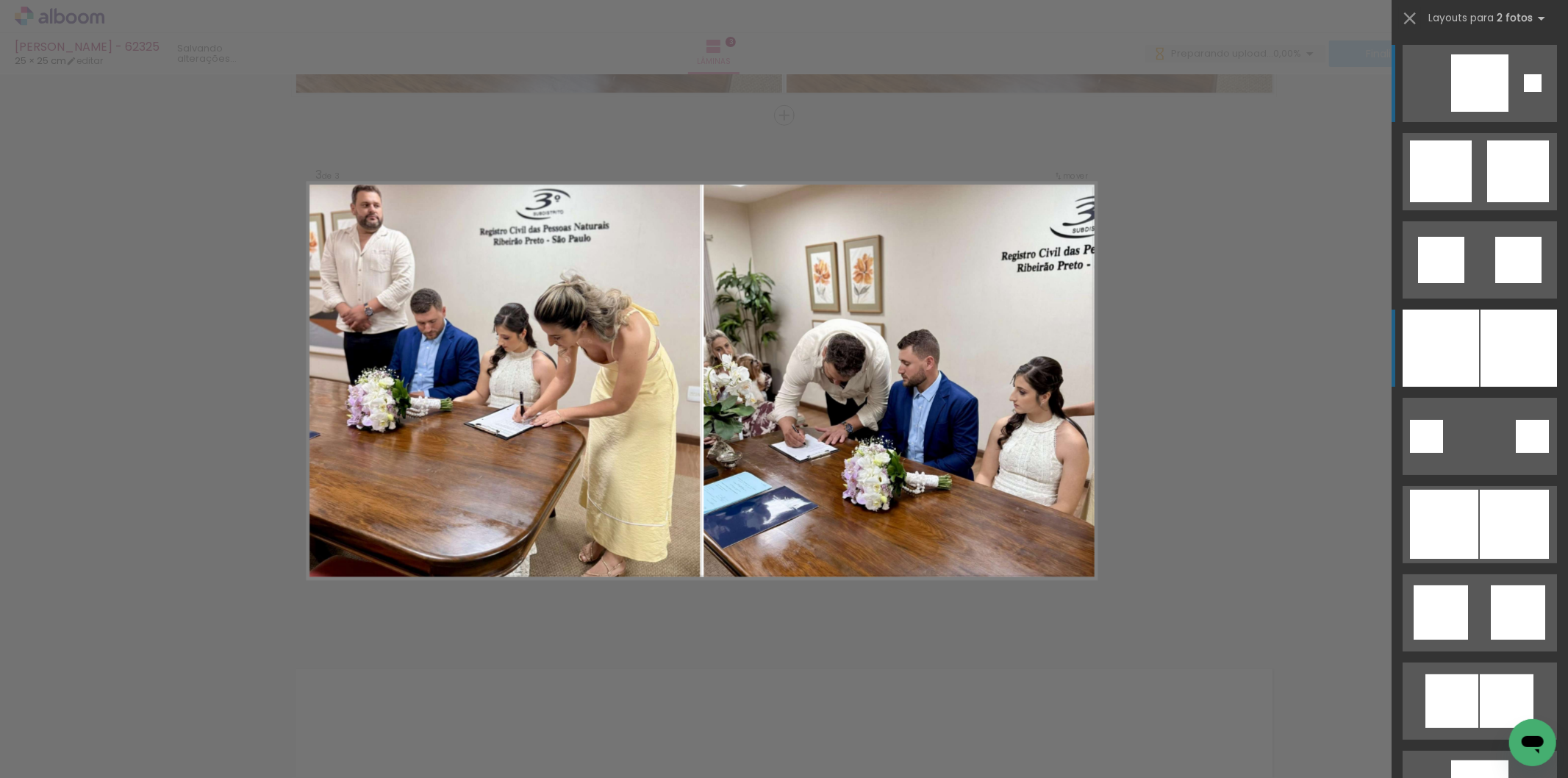
click at [1466, 111] on div at bounding box center [1480, 83] width 57 height 57
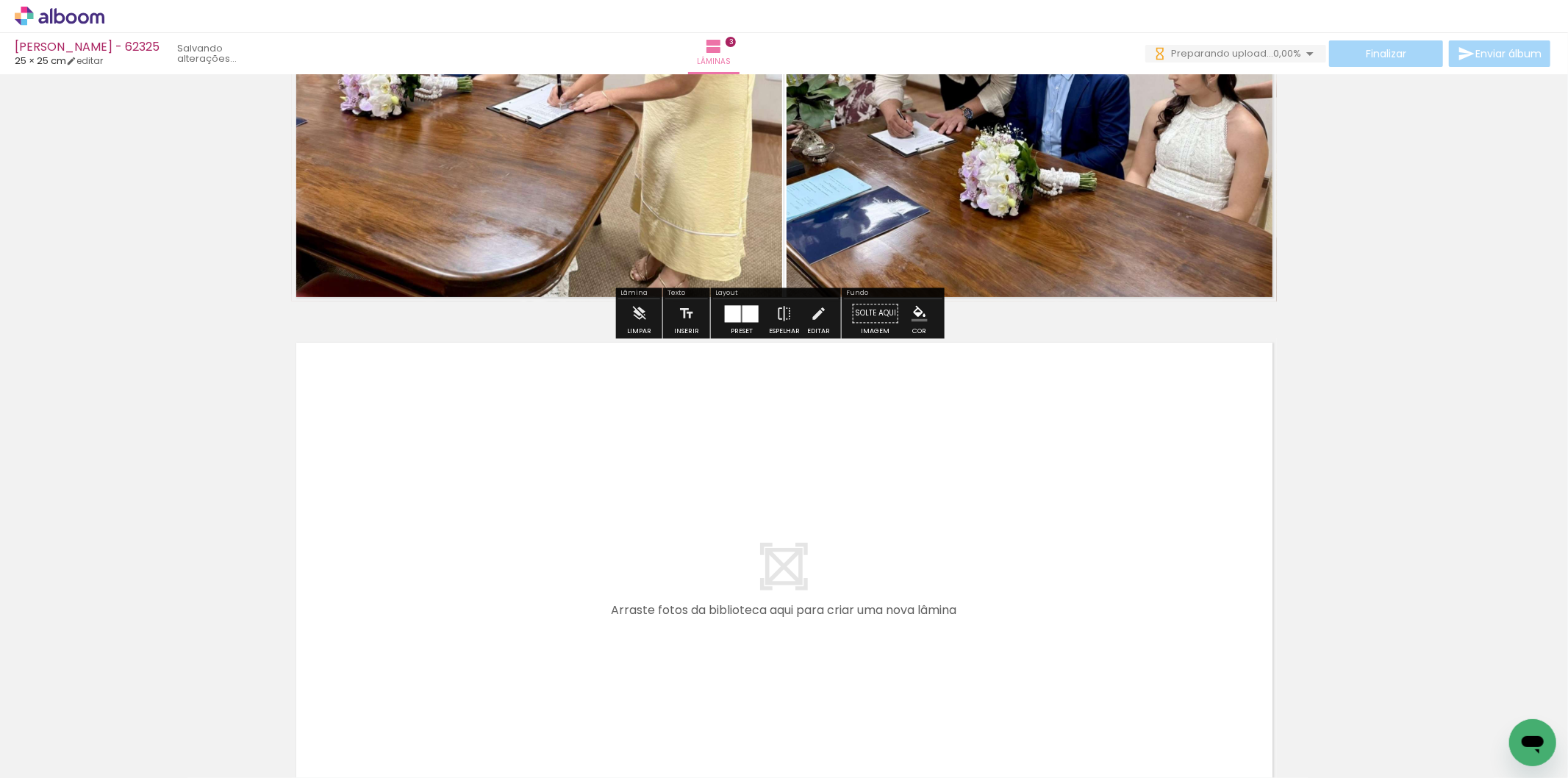
drag, startPoint x: 630, startPoint y: 728, endPoint x: 708, endPoint y: 701, distance: 82.5
click at [681, 636] on quentale-workspace at bounding box center [784, 389] width 1568 height 778
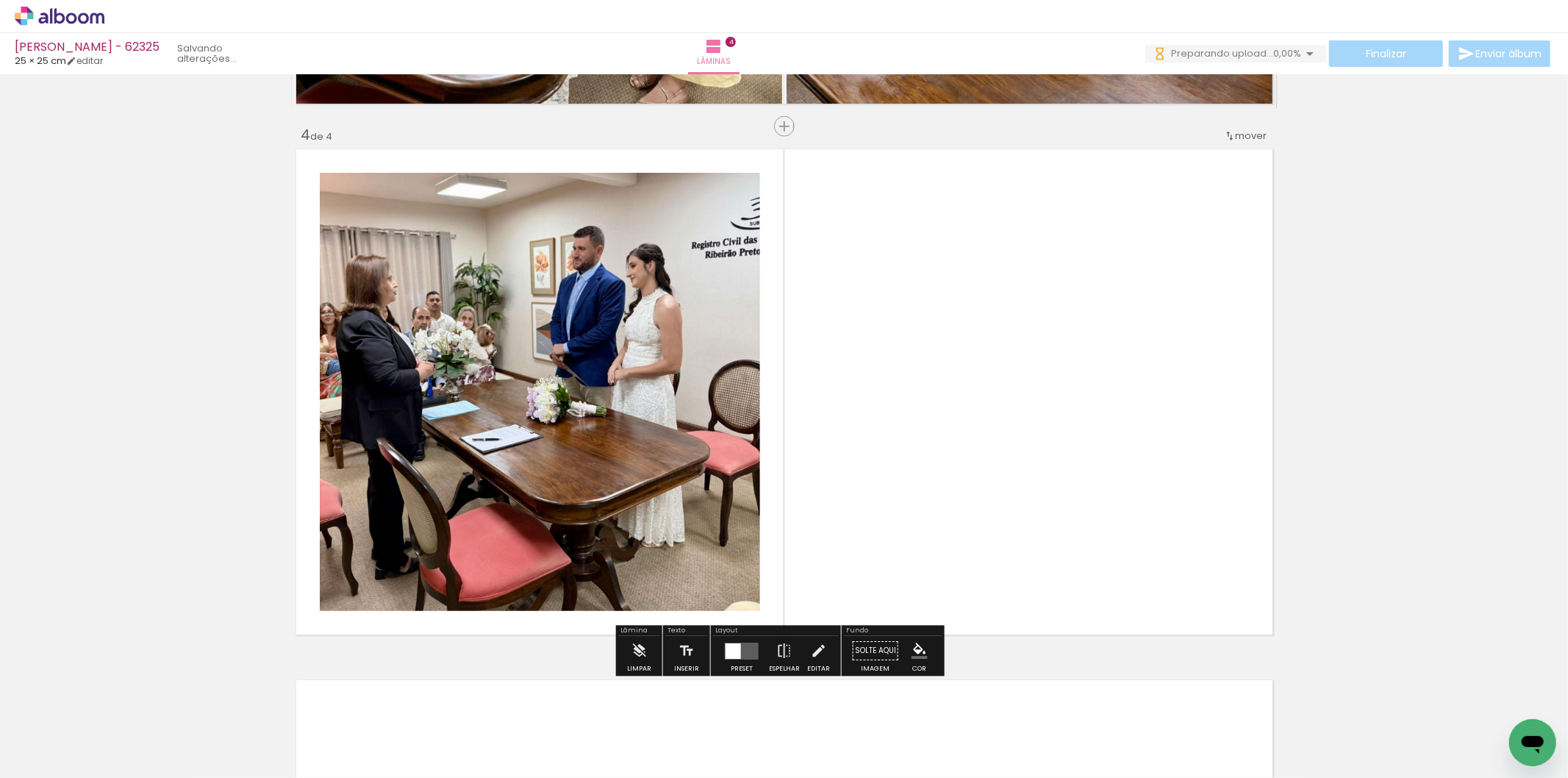
scroll to position [1576, 0]
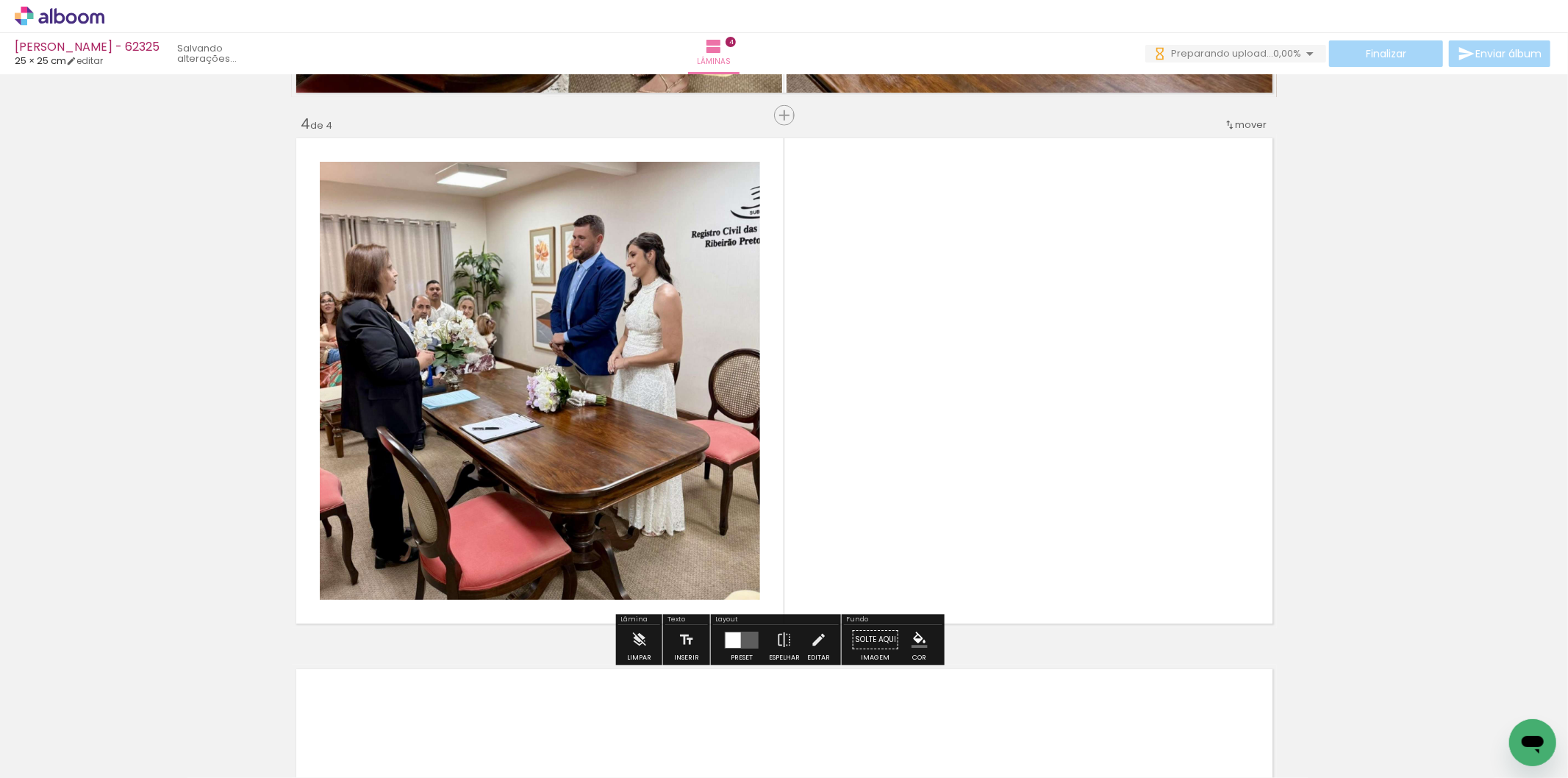
drag, startPoint x: 728, startPoint y: 721, endPoint x: 805, endPoint y: 614, distance: 131.8
click at [805, 614] on quentale-workspace at bounding box center [784, 389] width 1568 height 778
drag, startPoint x: 737, startPoint y: 715, endPoint x: 765, endPoint y: 591, distance: 127.1
click at [828, 475] on quentale-workspace at bounding box center [784, 389] width 1568 height 778
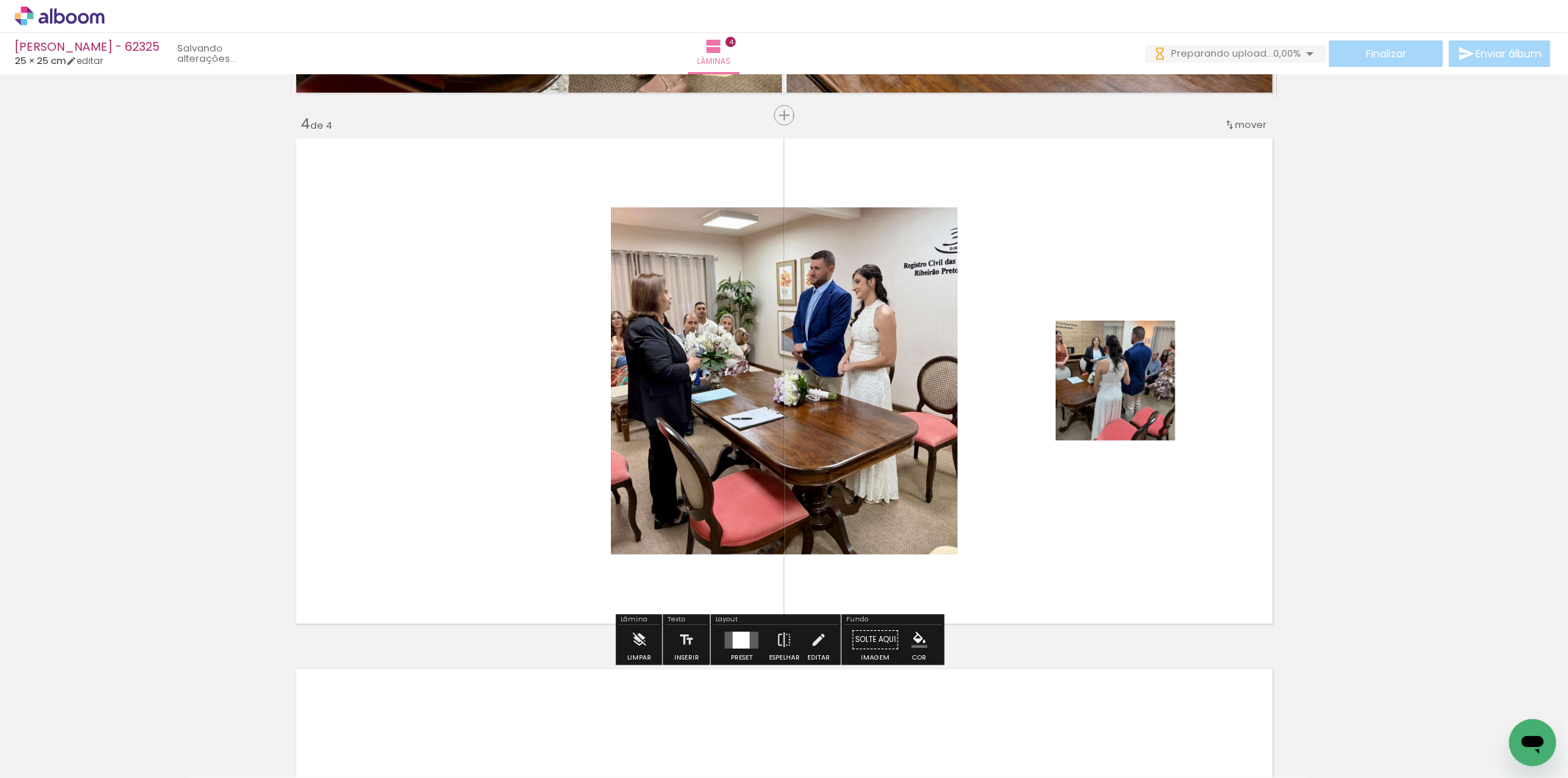
click at [747, 637] on quentale-layouter at bounding box center [741, 640] width 34 height 17
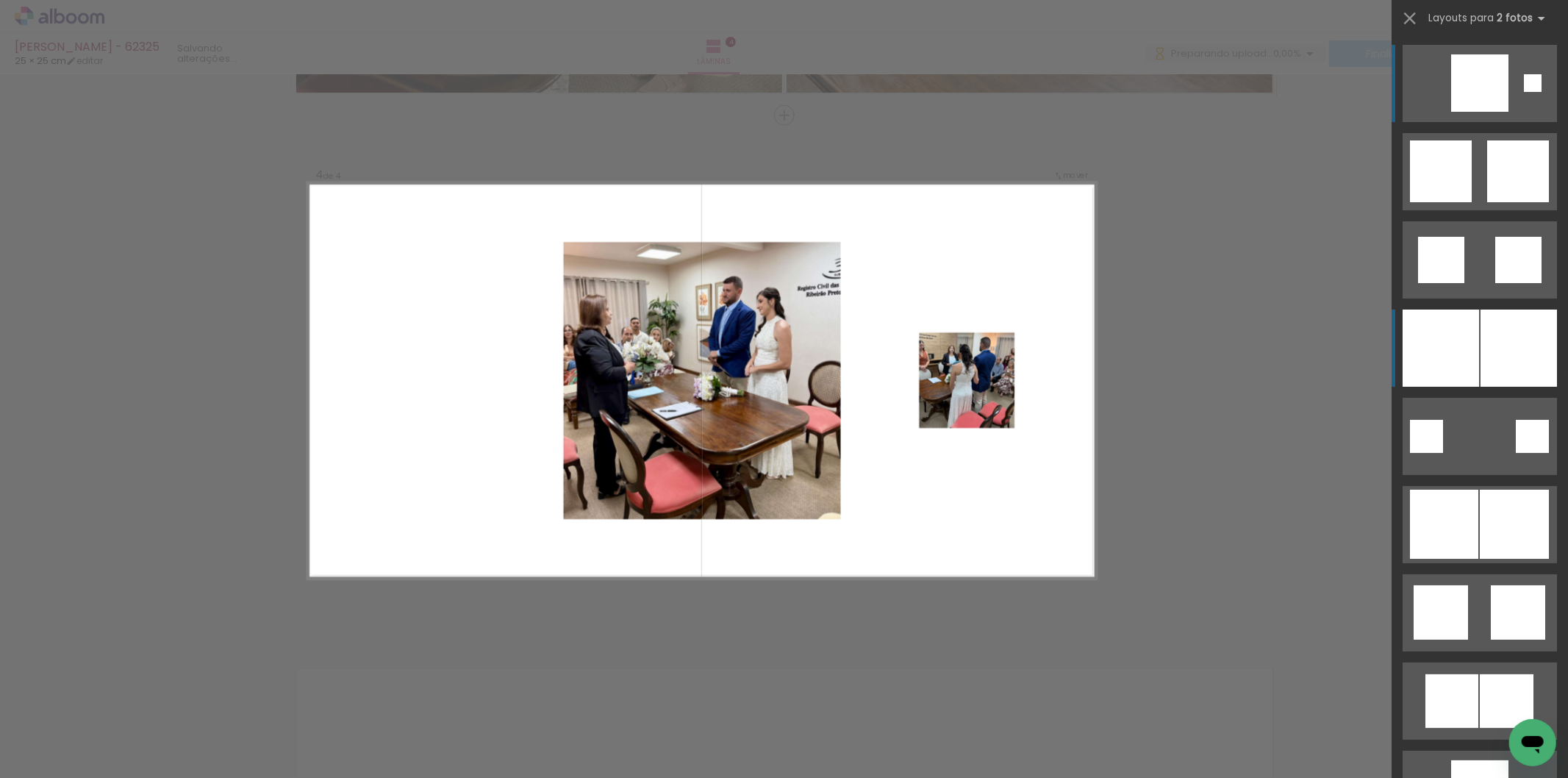
click at [1452, 111] on div at bounding box center [1480, 83] width 57 height 57
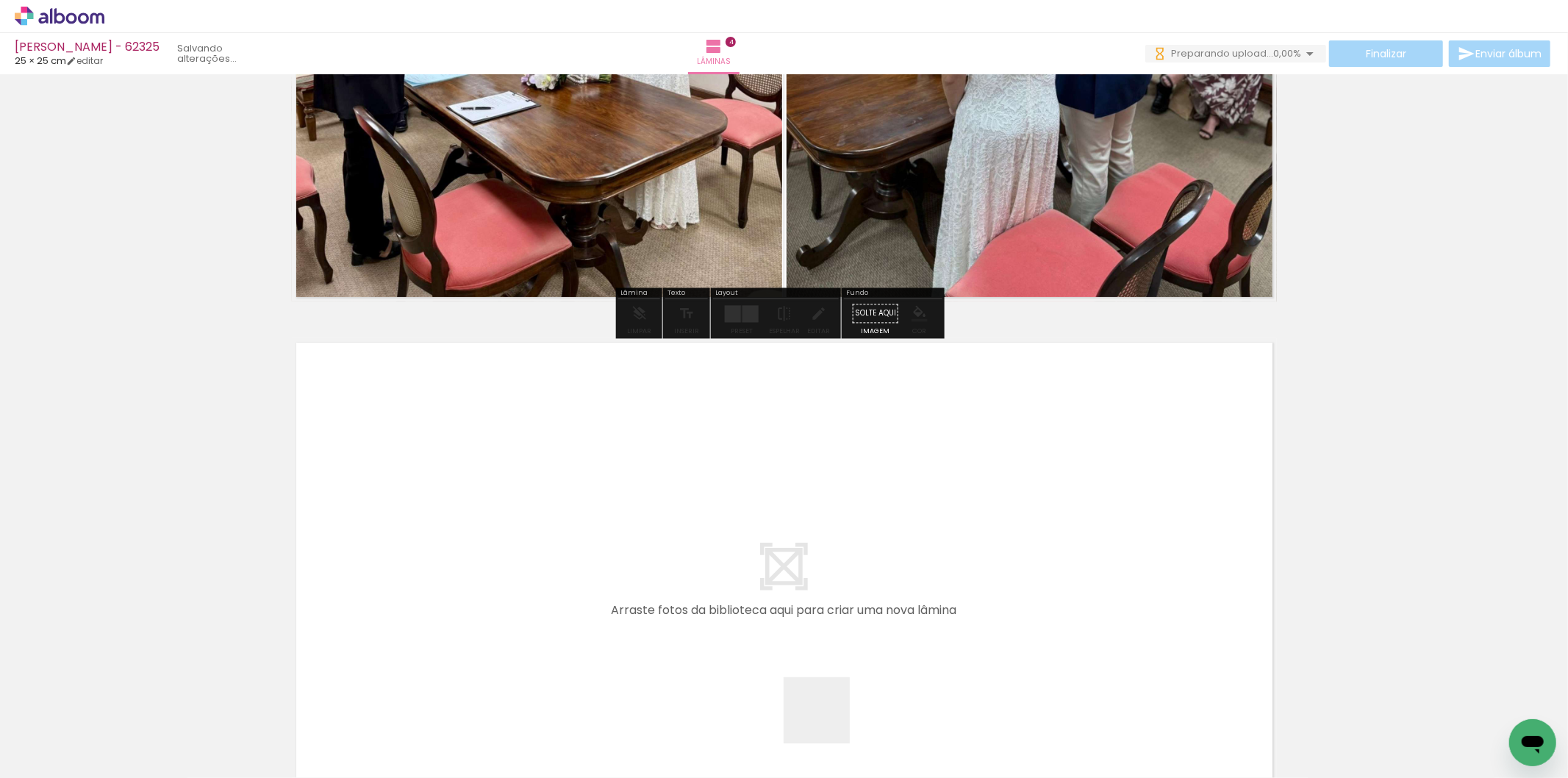
drag, startPoint x: 828, startPoint y: 721, endPoint x: 907, endPoint y: 714, distance: 79.3
click at [862, 586] on quentale-workspace at bounding box center [784, 389] width 1568 height 778
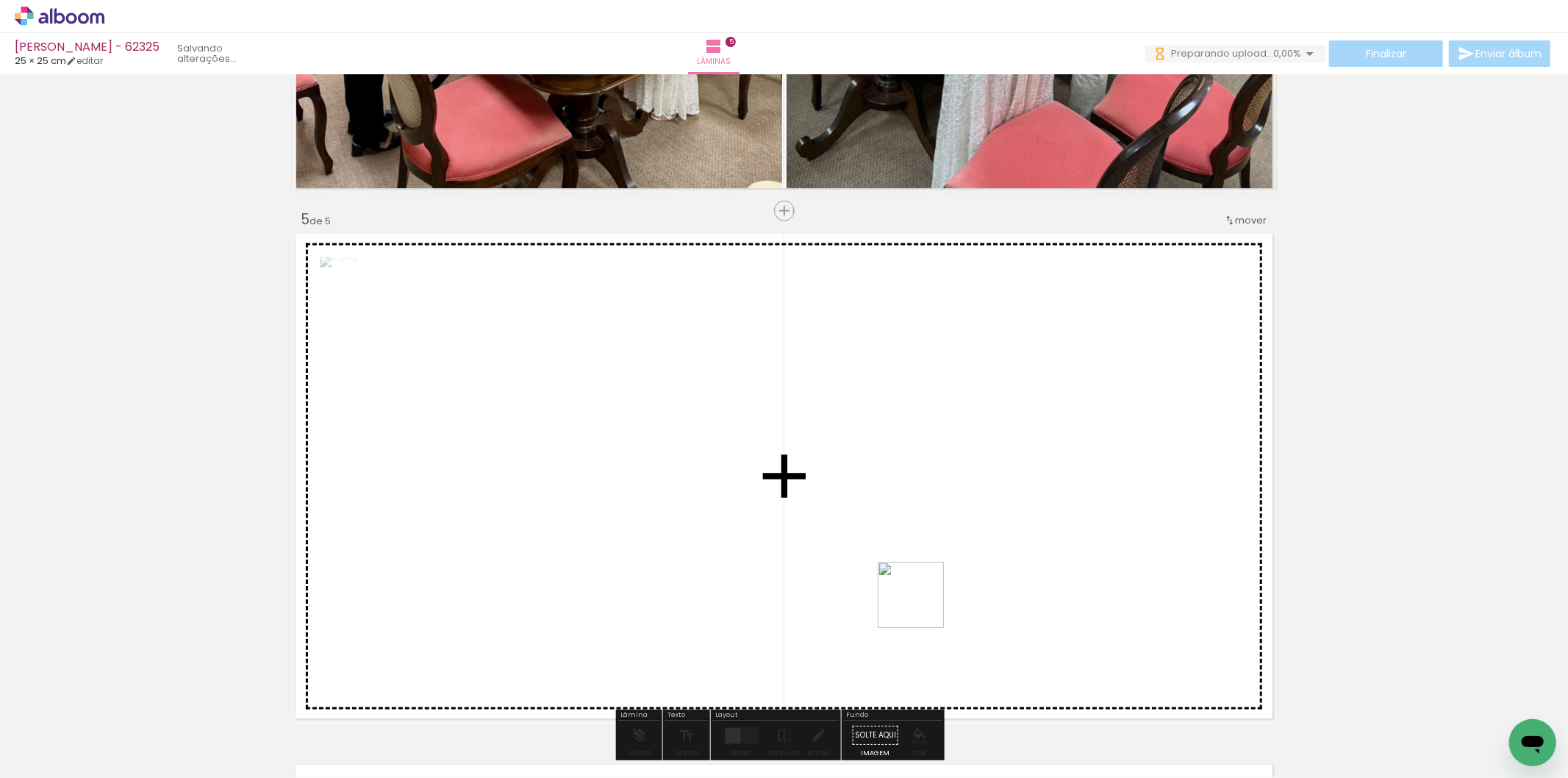
drag, startPoint x: 910, startPoint y: 697, endPoint x: 847, endPoint y: 633, distance: 89.8
click at [929, 567] on quentale-workspace at bounding box center [784, 389] width 1568 height 778
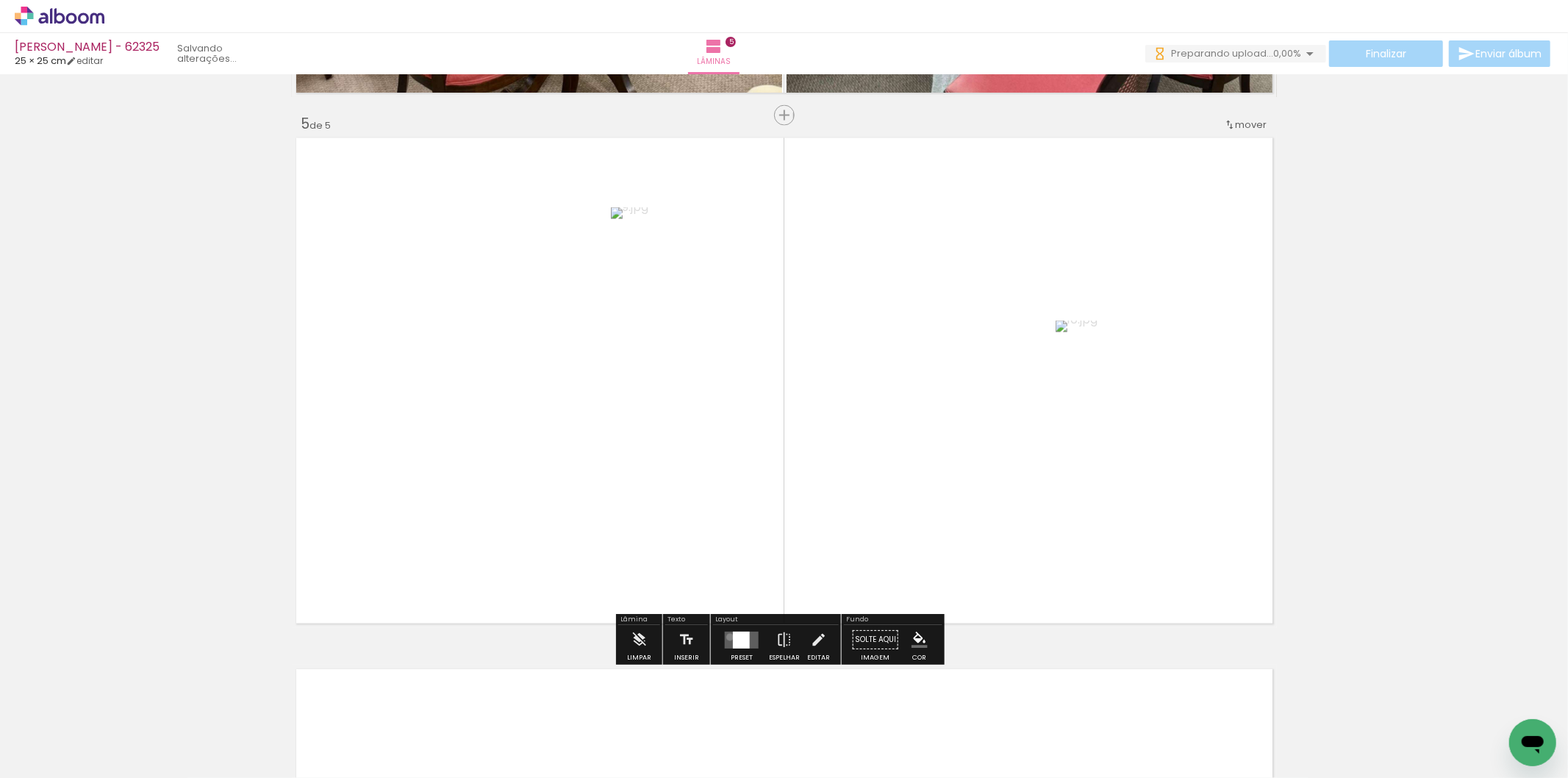
click at [728, 637] on quentale-layouter at bounding box center [741, 640] width 34 height 17
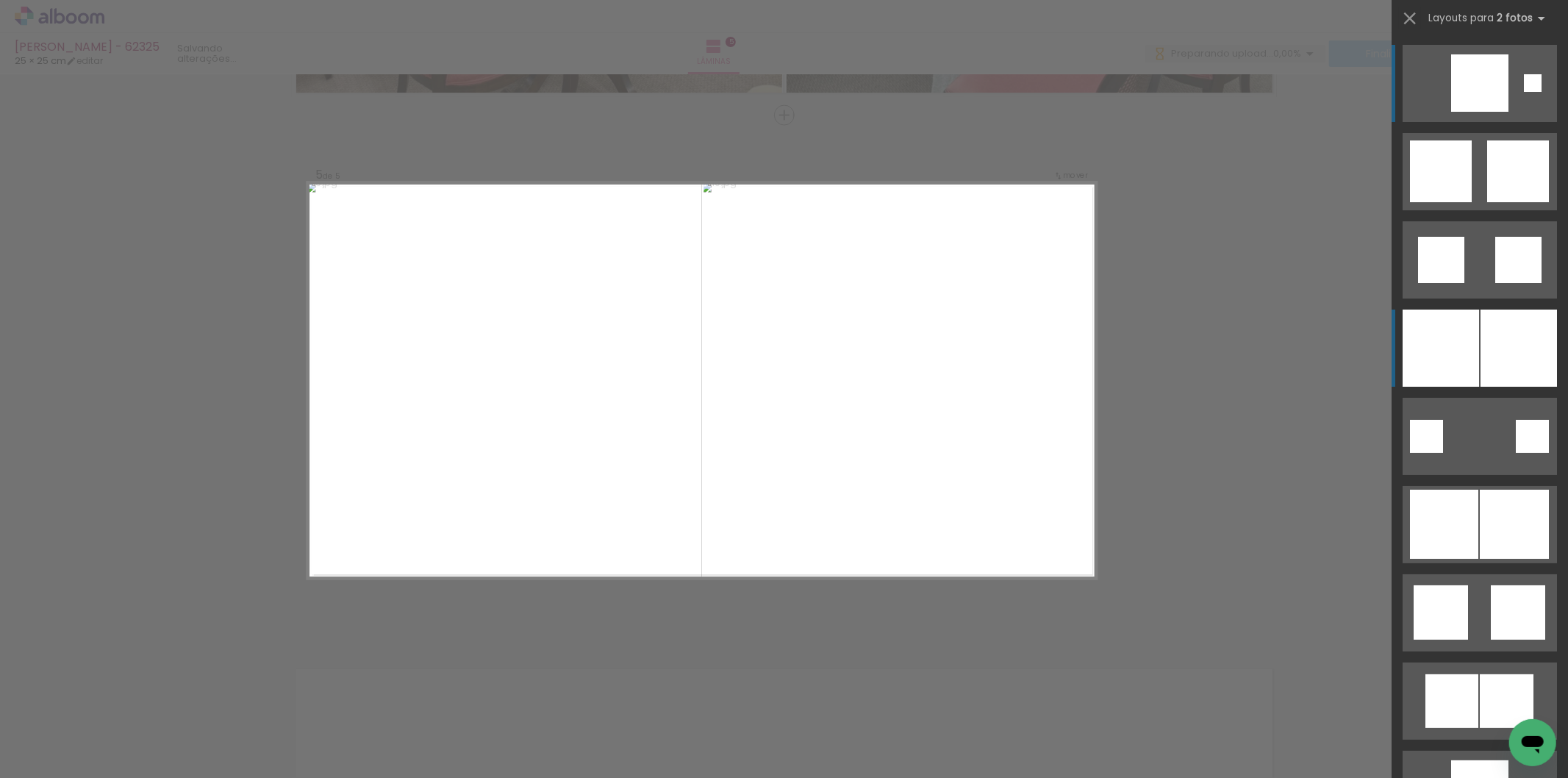
click at [1452, 111] on div at bounding box center [1480, 83] width 57 height 57
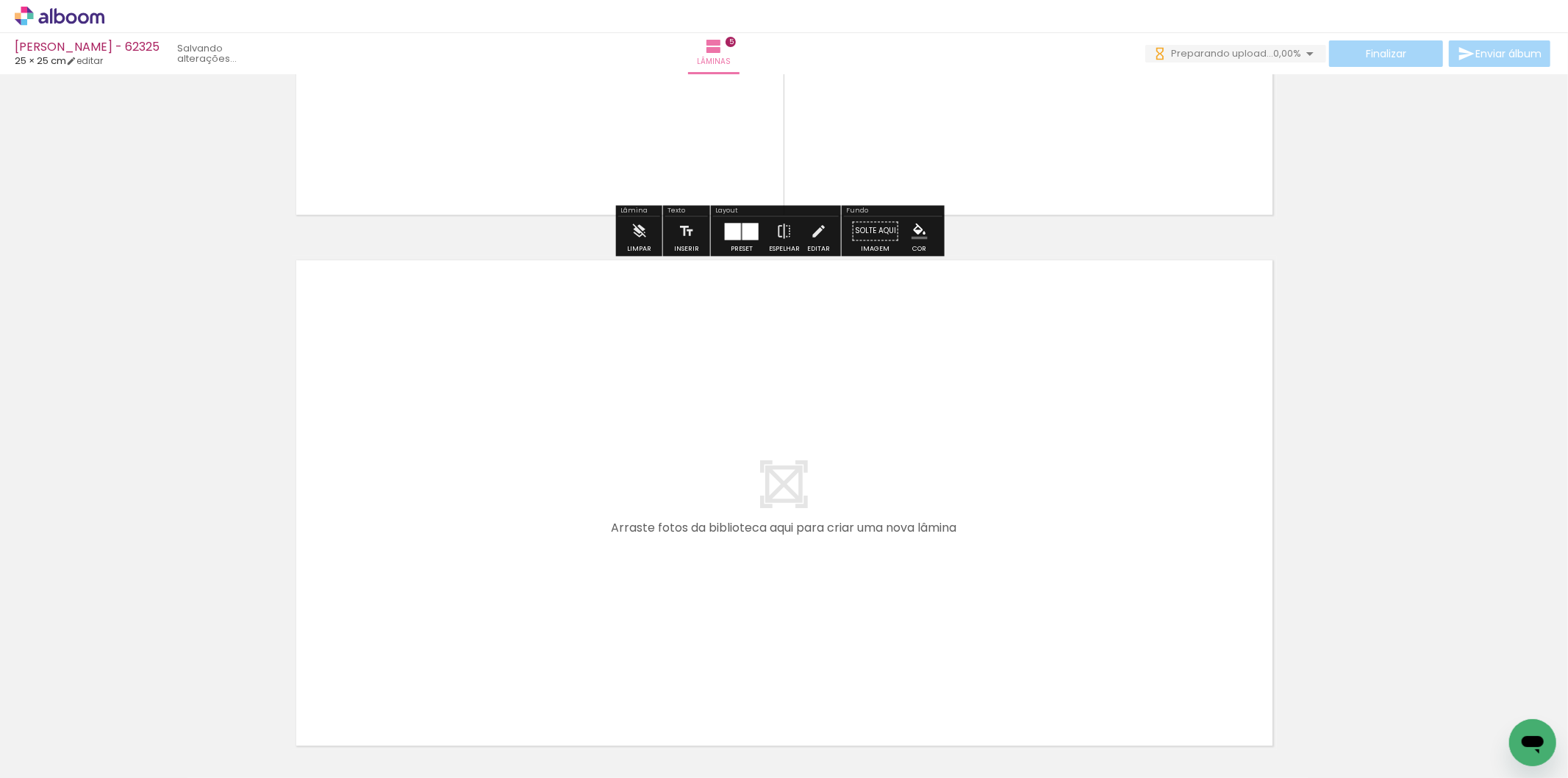
drag, startPoint x: 985, startPoint y: 699, endPoint x: 1070, endPoint y: 707, distance: 85.4
click at [1023, 586] on quentale-workspace at bounding box center [784, 389] width 1568 height 778
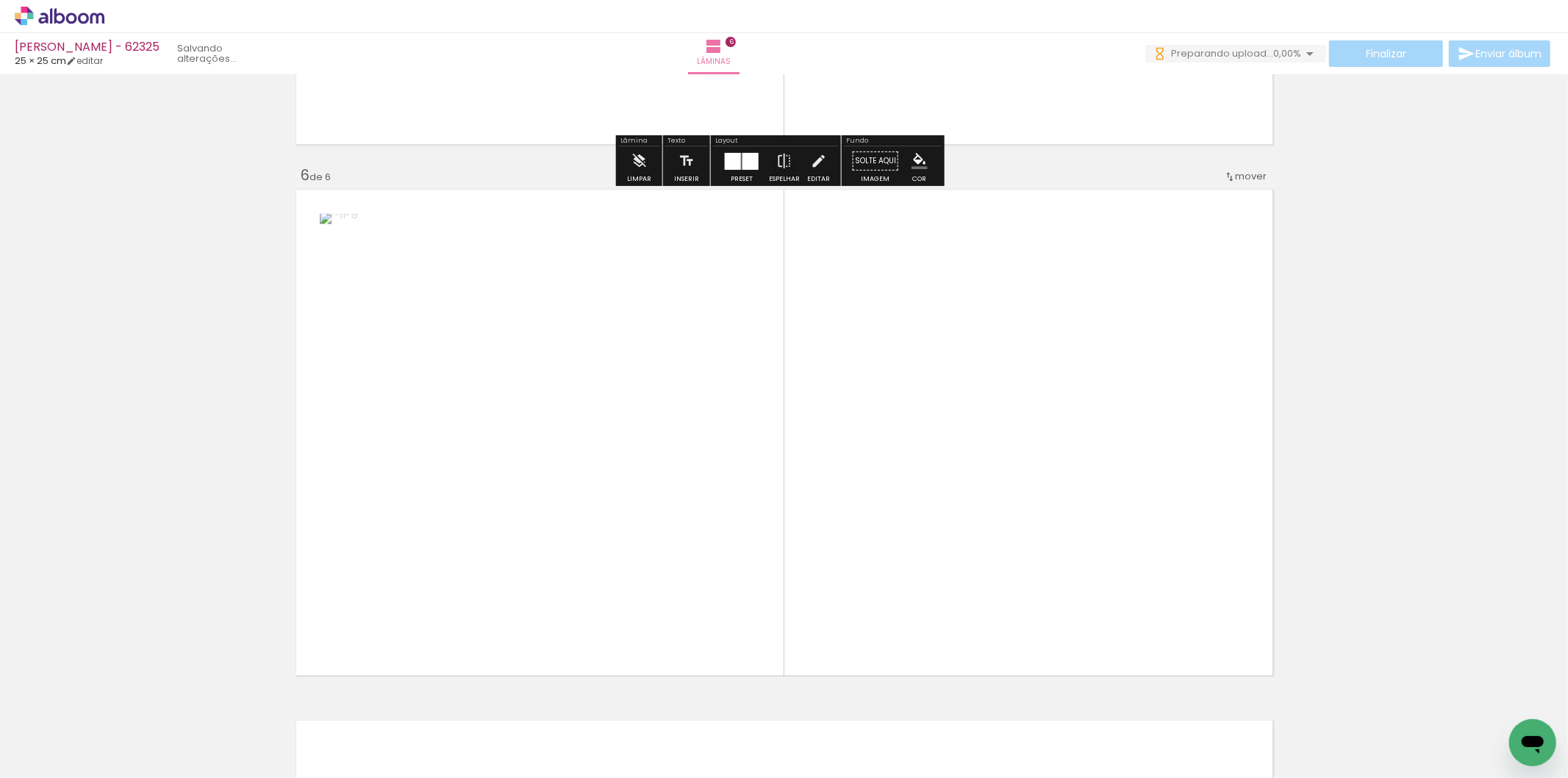
drag, startPoint x: 1074, startPoint y: 714, endPoint x: 871, endPoint y: 616, distance: 225.4
click at [953, 534] on quentale-workspace at bounding box center [784, 389] width 1568 height 778
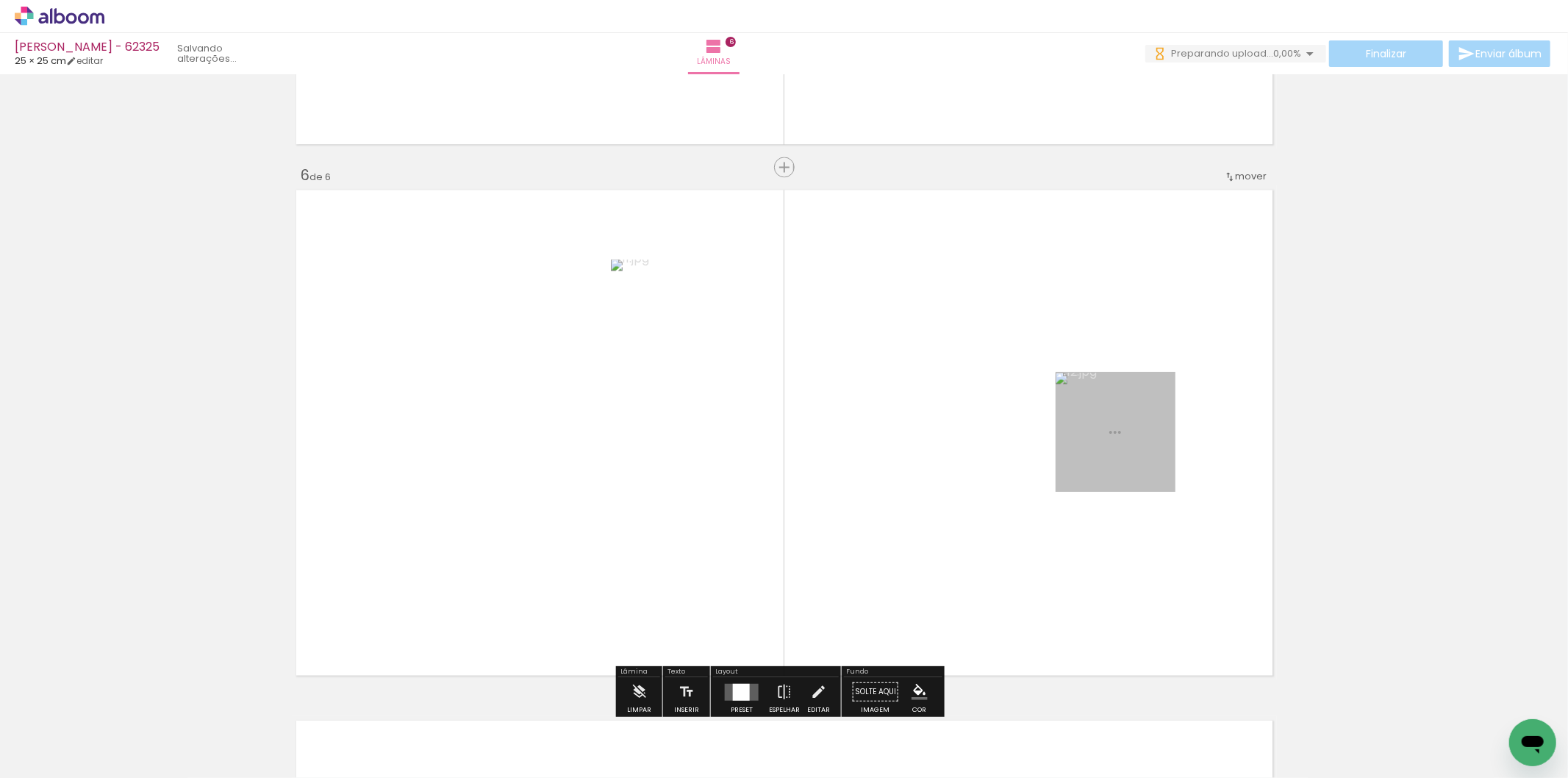
scroll to position [2638, 0]
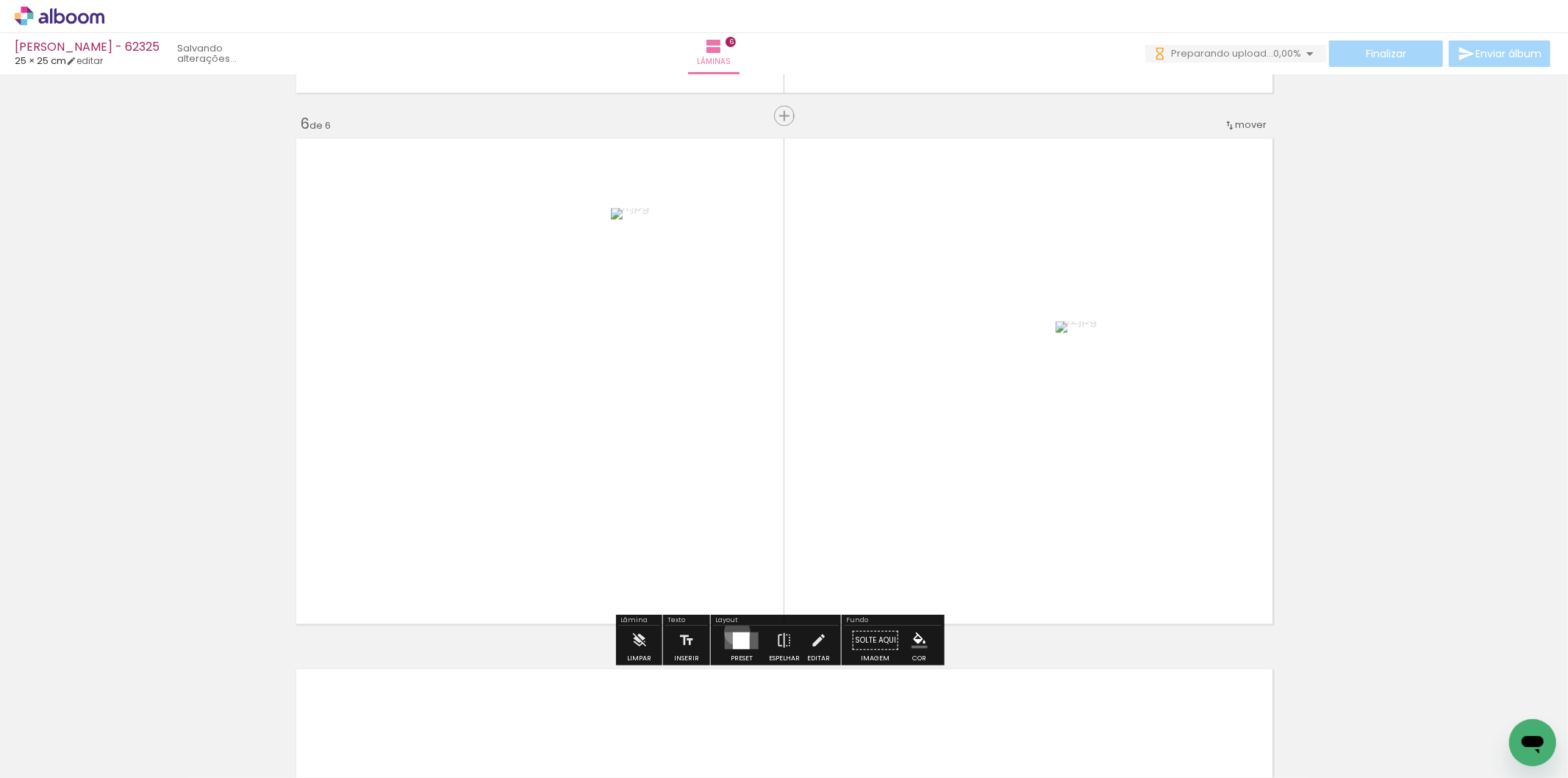
drag, startPoint x: 734, startPoint y: 631, endPoint x: 808, endPoint y: 606, distance: 78.1
click at [737, 632] on div at bounding box center [741, 640] width 17 height 17
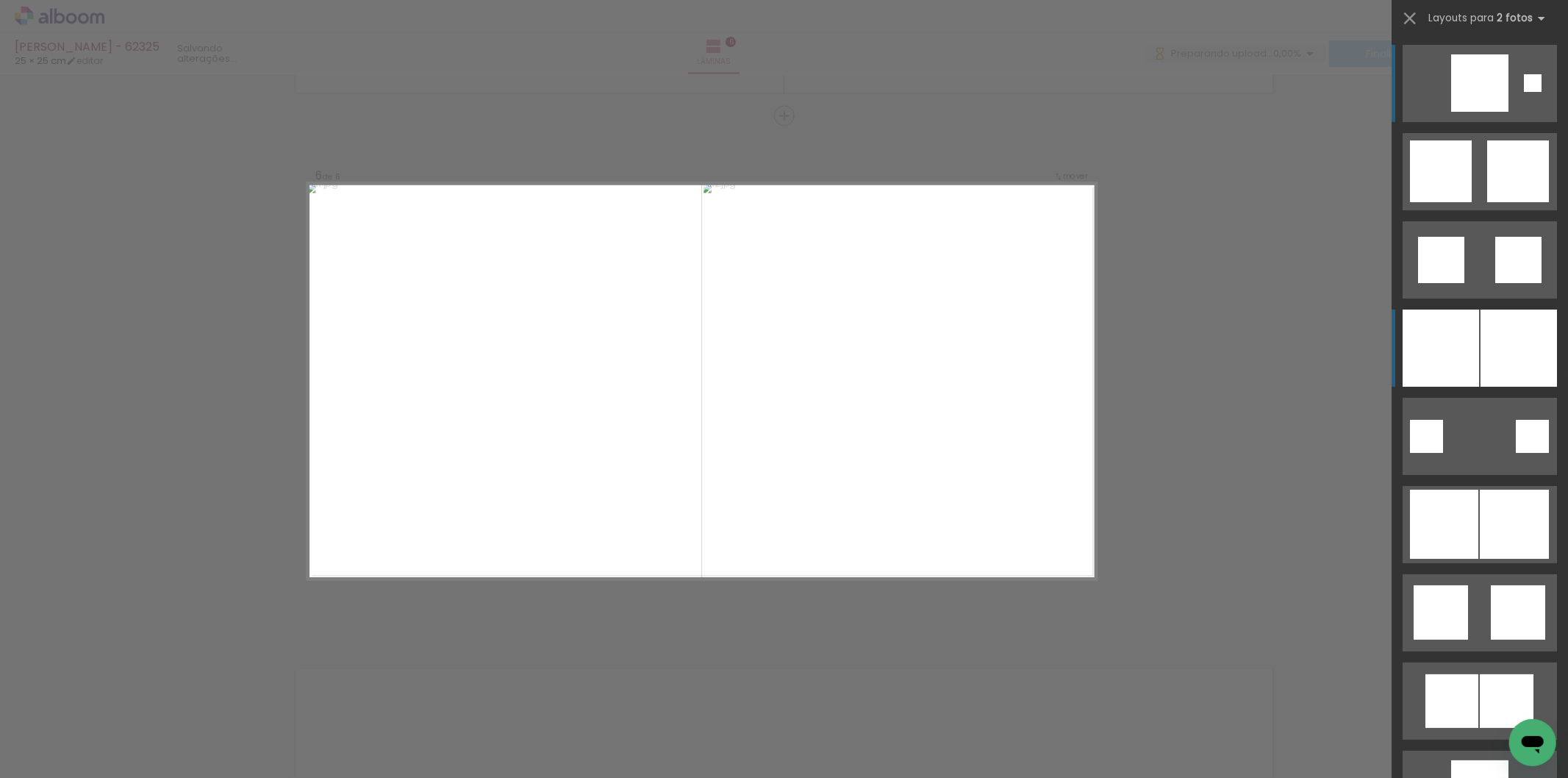
click at [1452, 111] on div at bounding box center [1480, 83] width 57 height 57
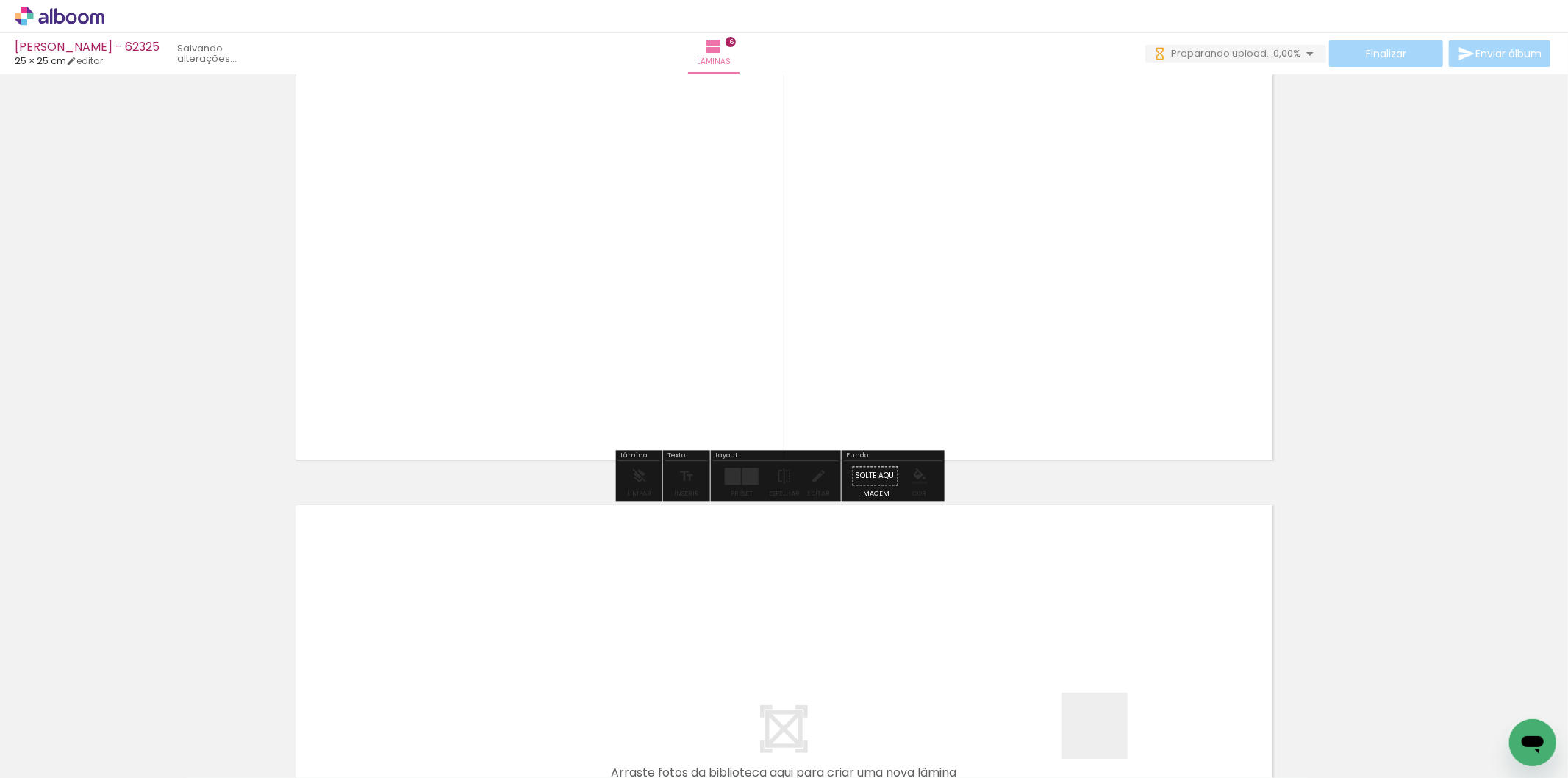
drag, startPoint x: 1106, startPoint y: 744, endPoint x: 1163, endPoint y: 714, distance: 64.4
click at [1117, 642] on quentale-workspace at bounding box center [784, 389] width 1568 height 778
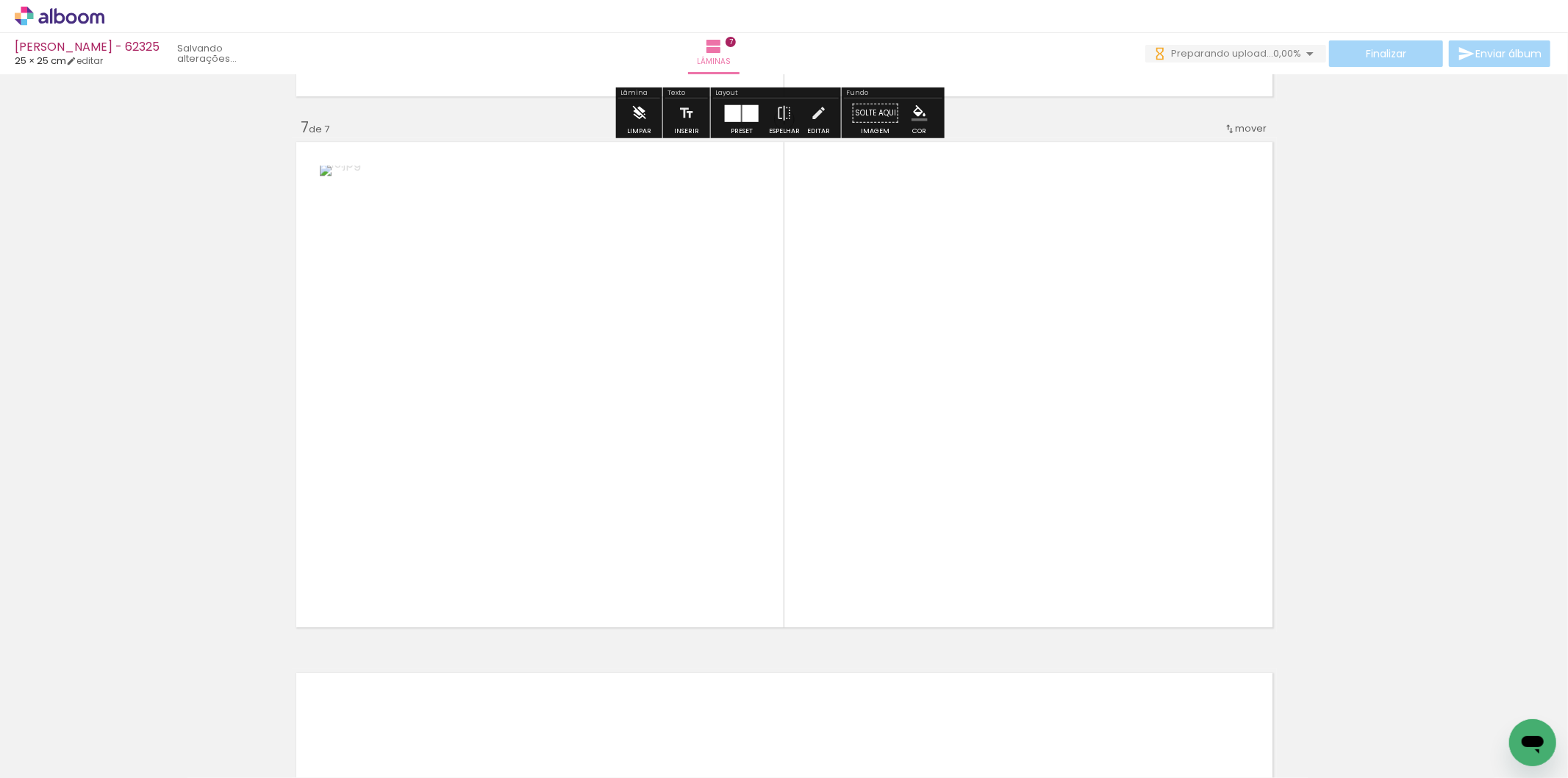
drag, startPoint x: 1224, startPoint y: 707, endPoint x: 634, endPoint y: 636, distance: 594.3
click at [1030, 436] on quentale-workspace at bounding box center [784, 389] width 1568 height 778
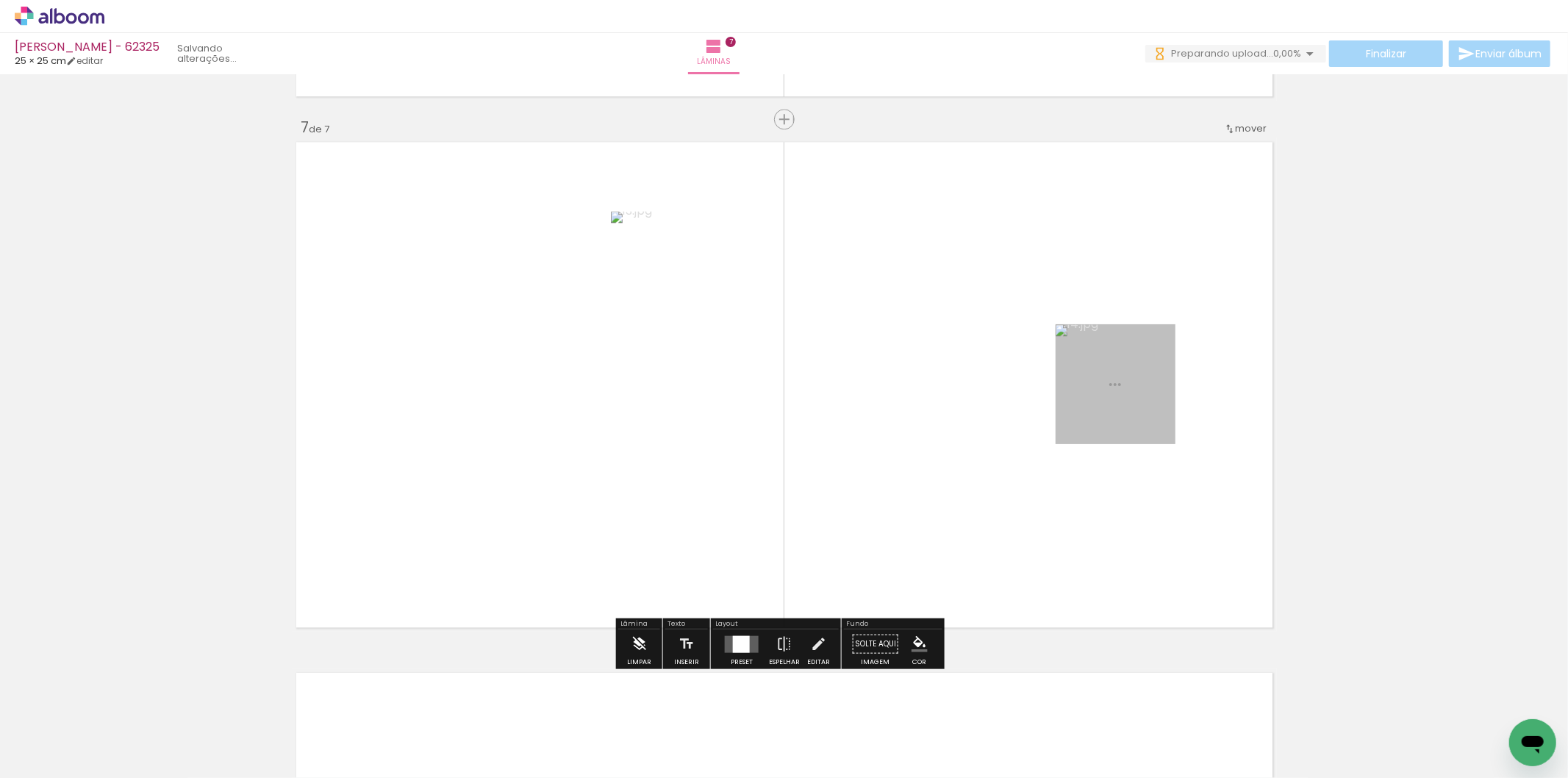
scroll to position [3170, 0]
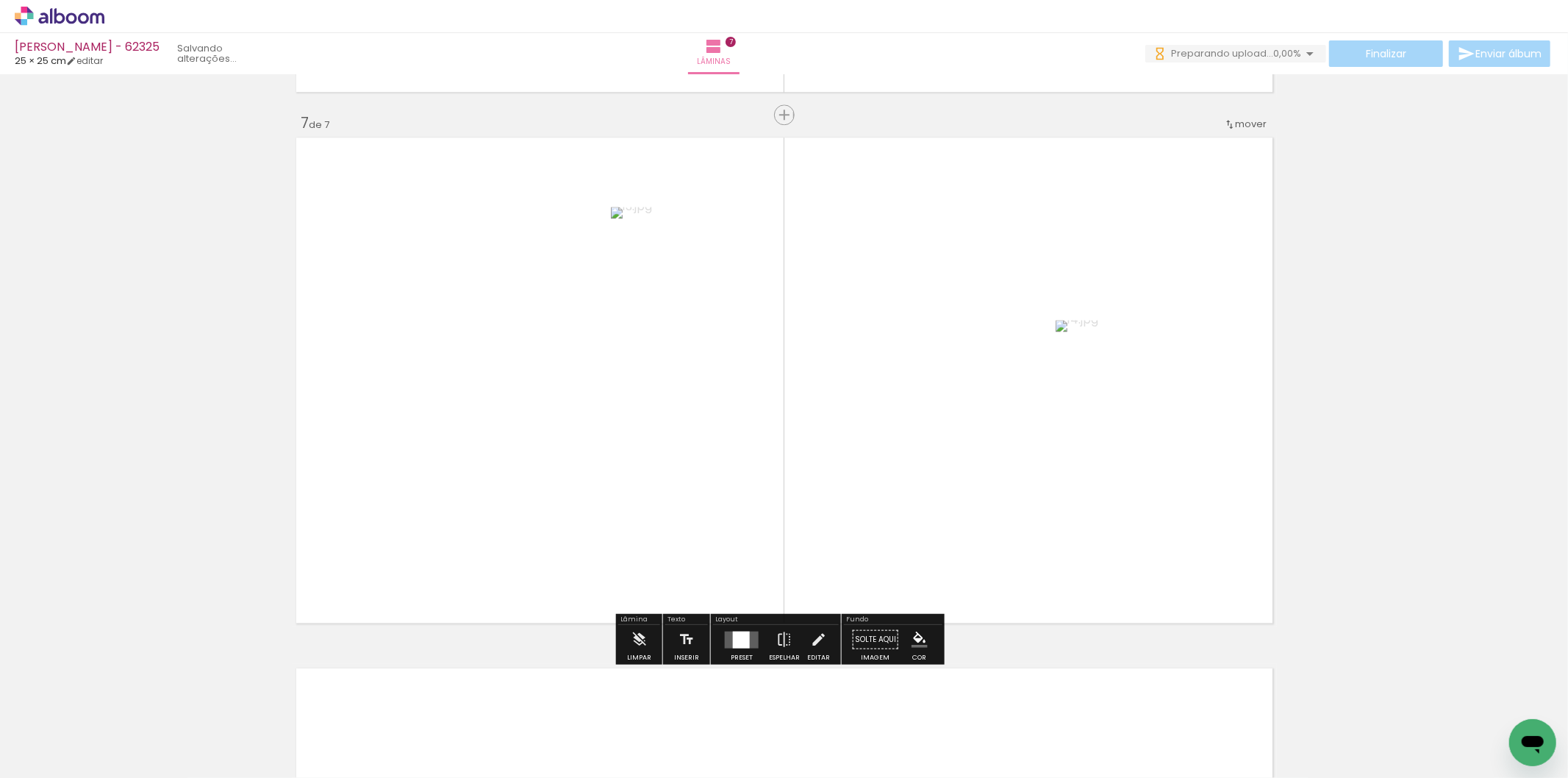
click at [737, 637] on div at bounding box center [741, 639] width 17 height 17
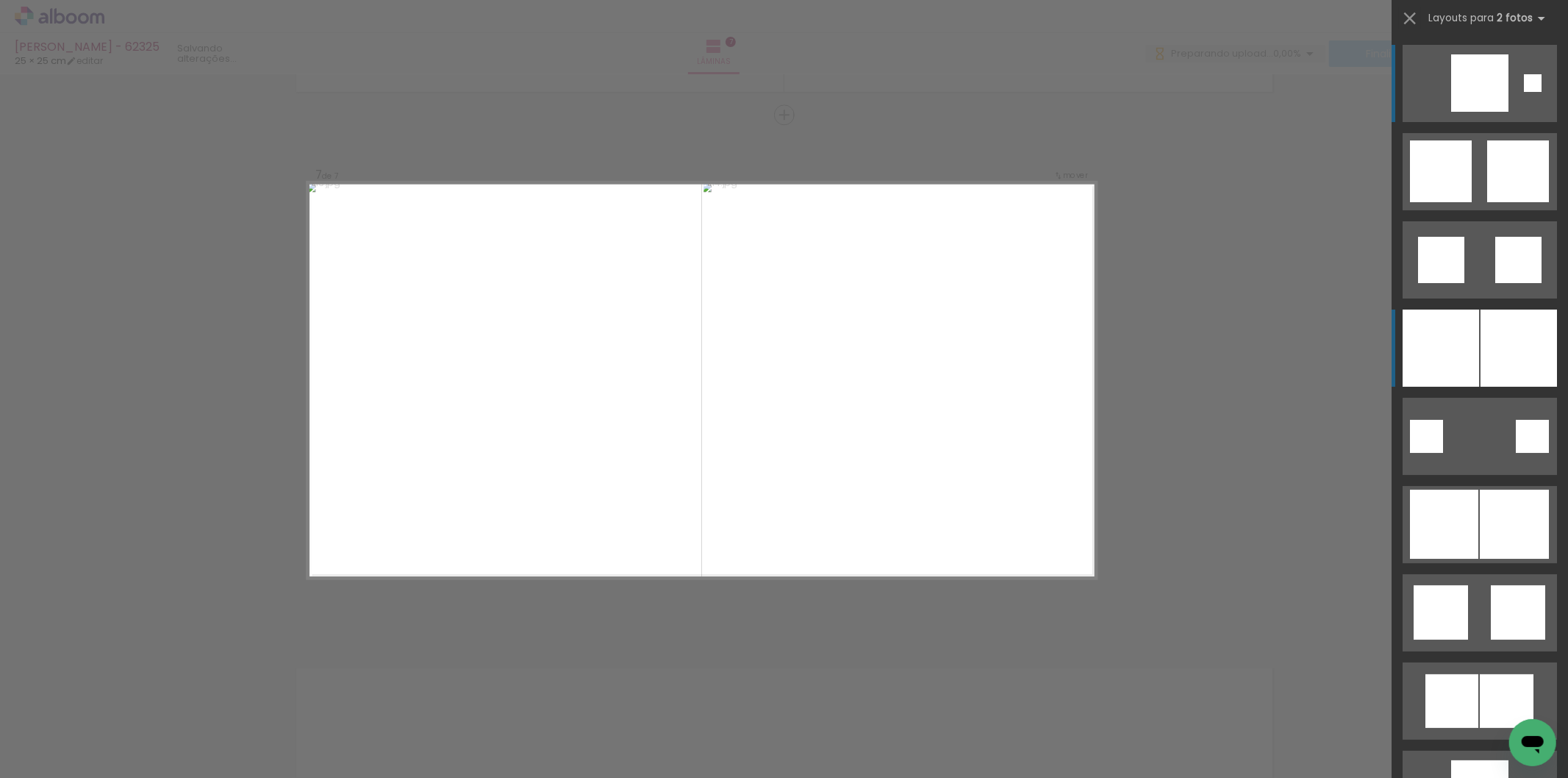
click at [1471, 111] on div at bounding box center [1480, 83] width 57 height 57
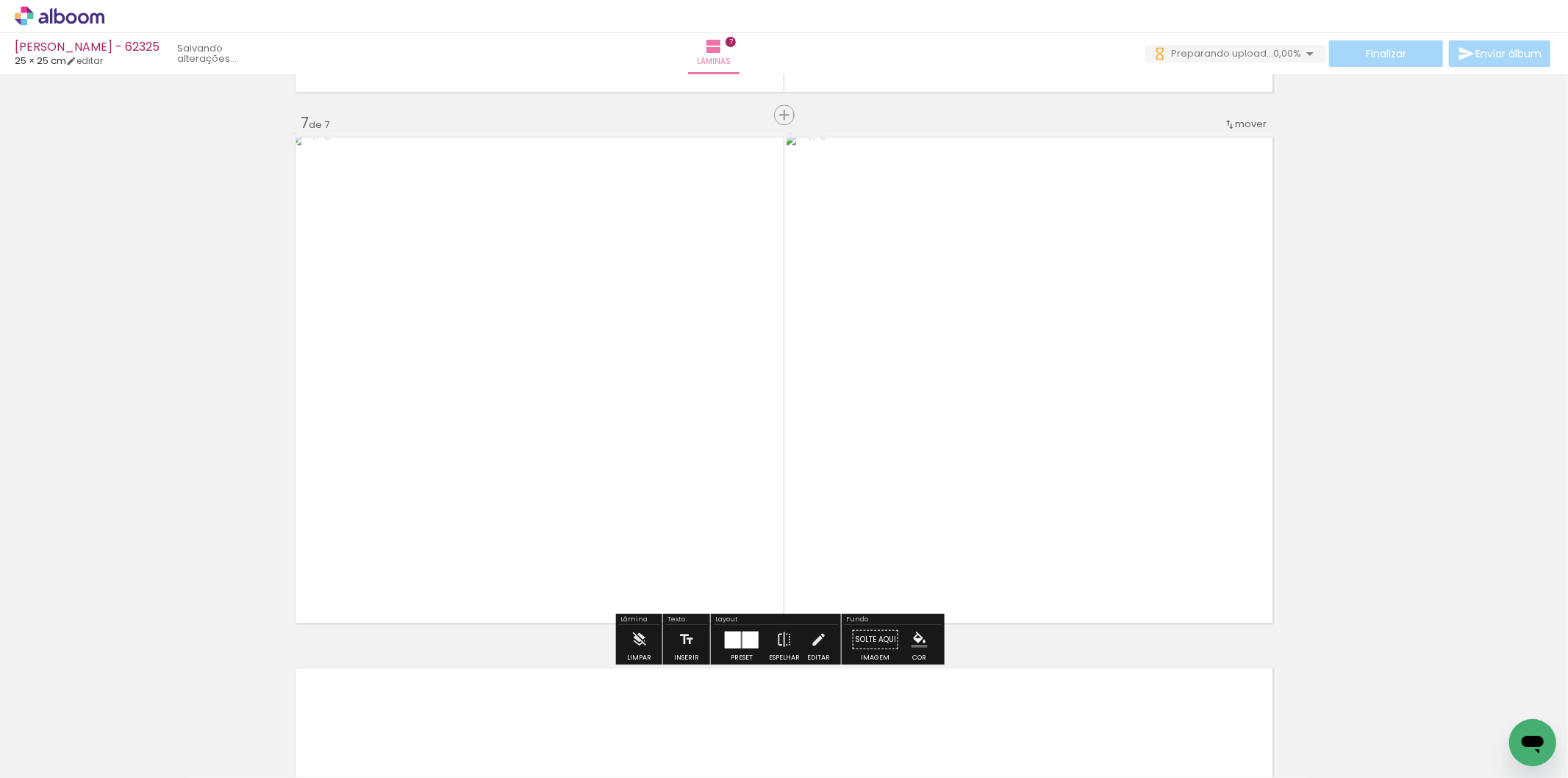
scroll to position [3578, 0]
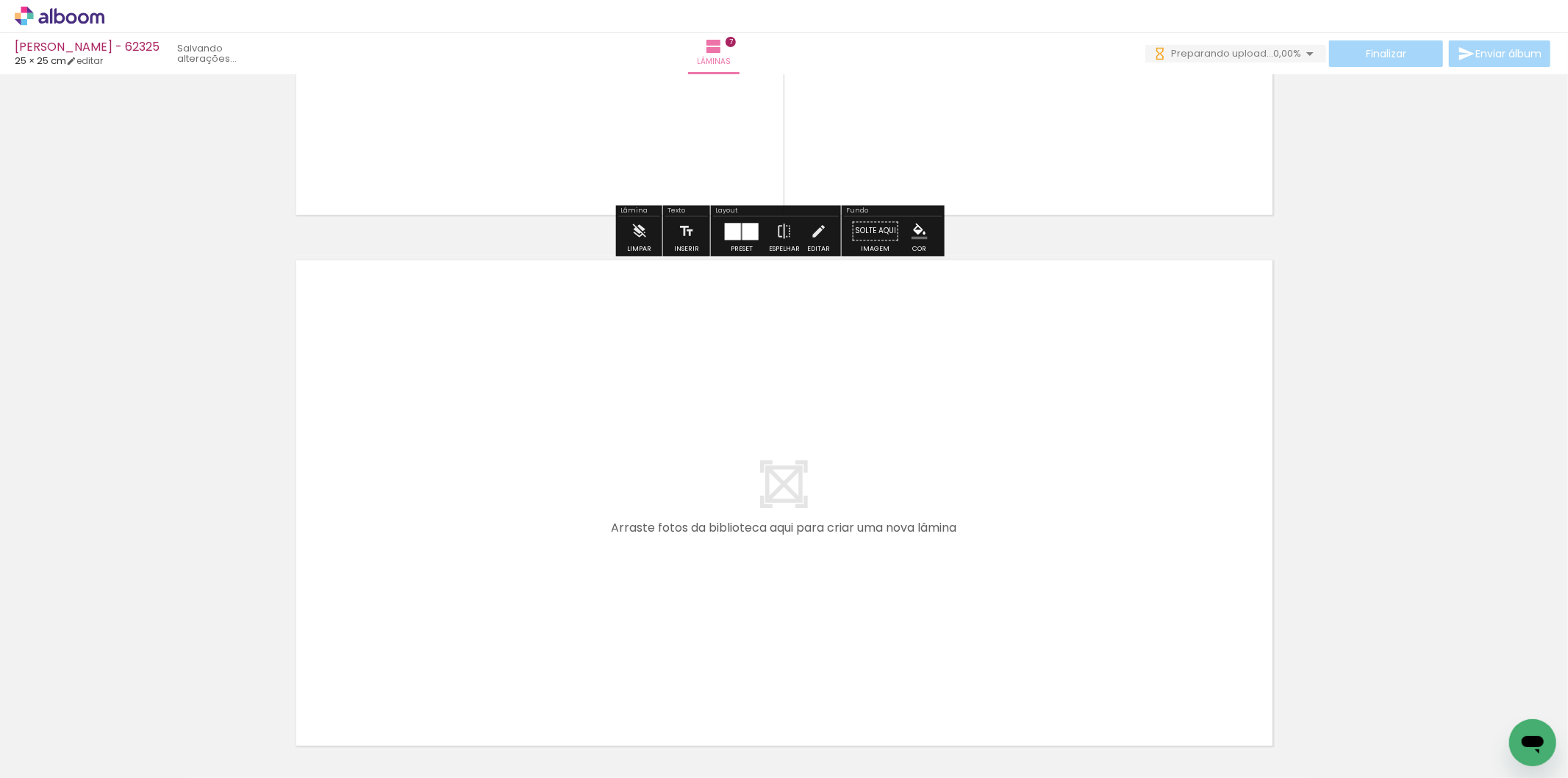
drag, startPoint x: 1311, startPoint y: 714, endPoint x: 1255, endPoint y: 701, distance: 57.5
click at [929, 535] on quentale-workspace at bounding box center [784, 389] width 1568 height 778
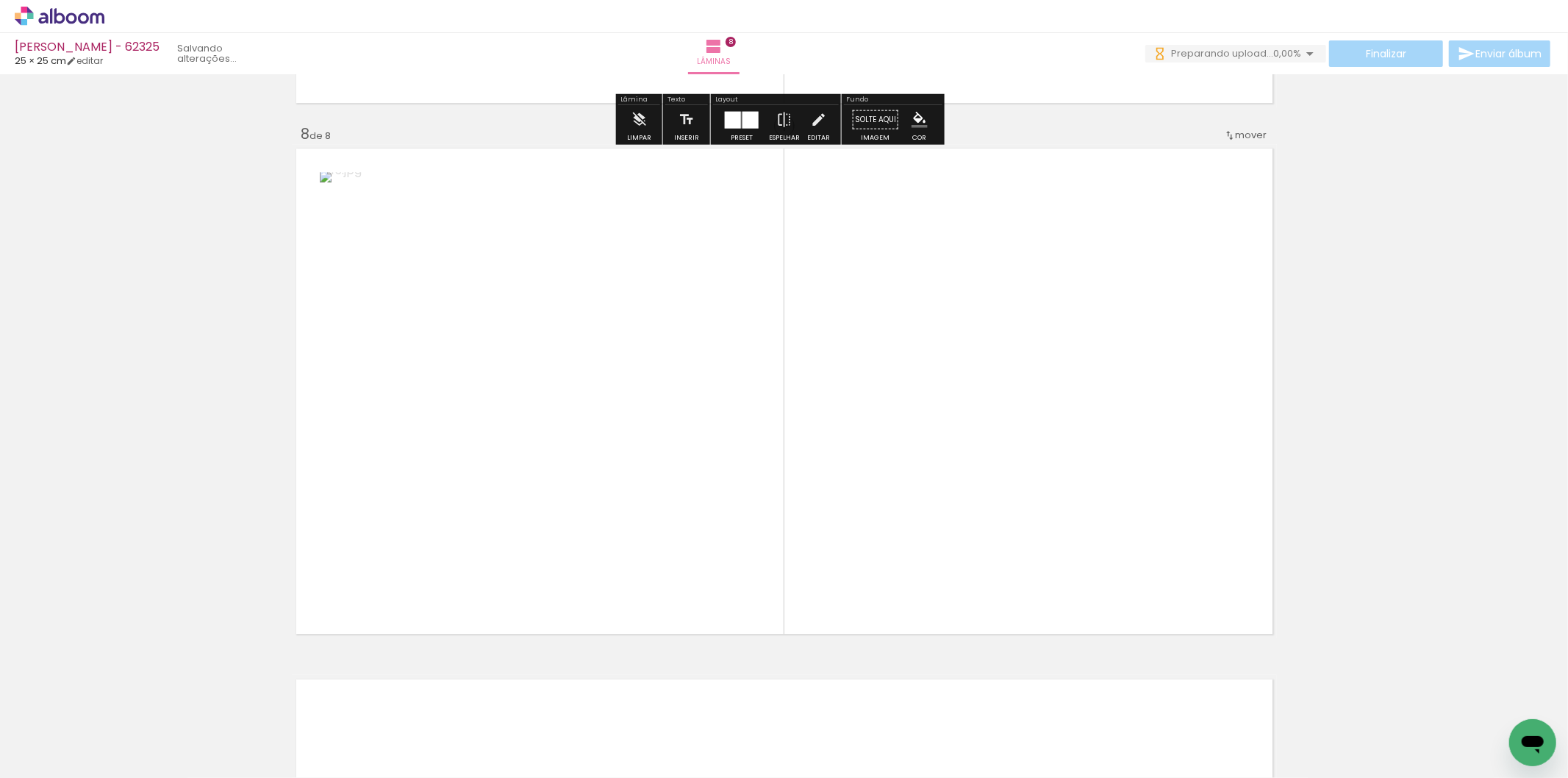
scroll to position [3700, 0]
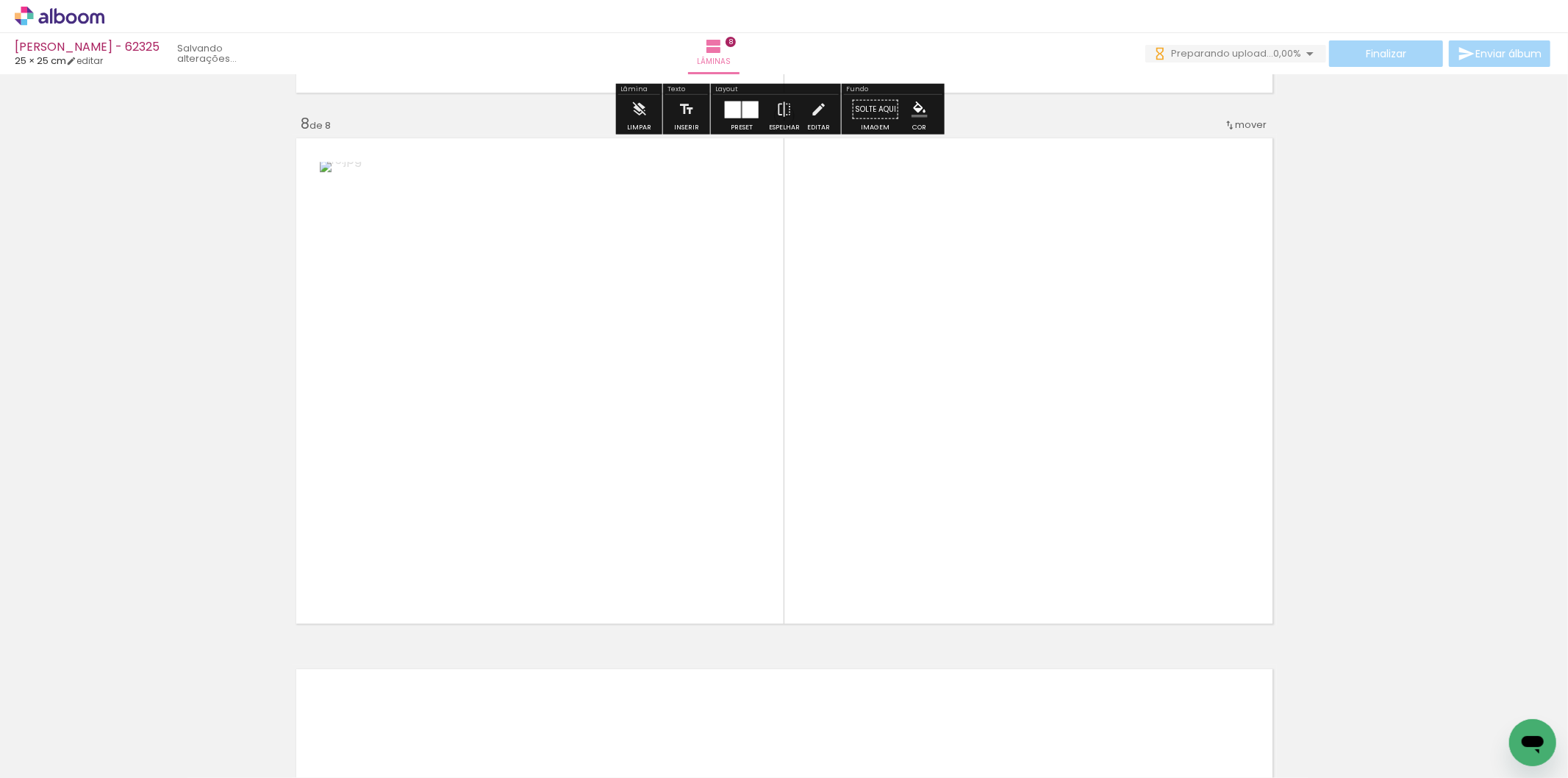
drag, startPoint x: 1399, startPoint y: 723, endPoint x: 834, endPoint y: 505, distance: 605.6
click at [1016, 482] on quentale-workspace at bounding box center [784, 389] width 1568 height 778
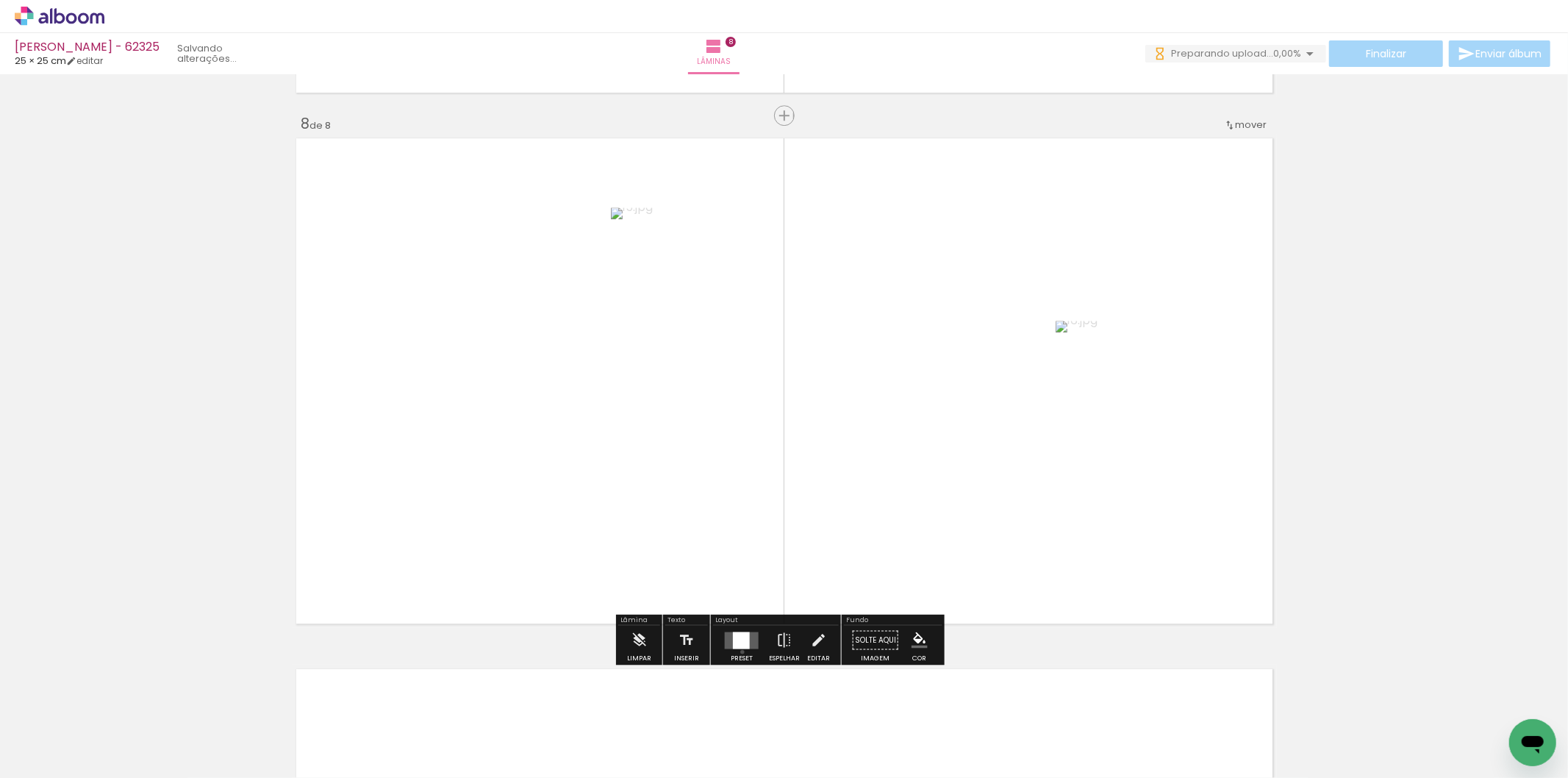
drag, startPoint x: 739, startPoint y: 652, endPoint x: 807, endPoint y: 615, distance: 77.4
click at [741, 650] on div at bounding box center [741, 640] width 40 height 30
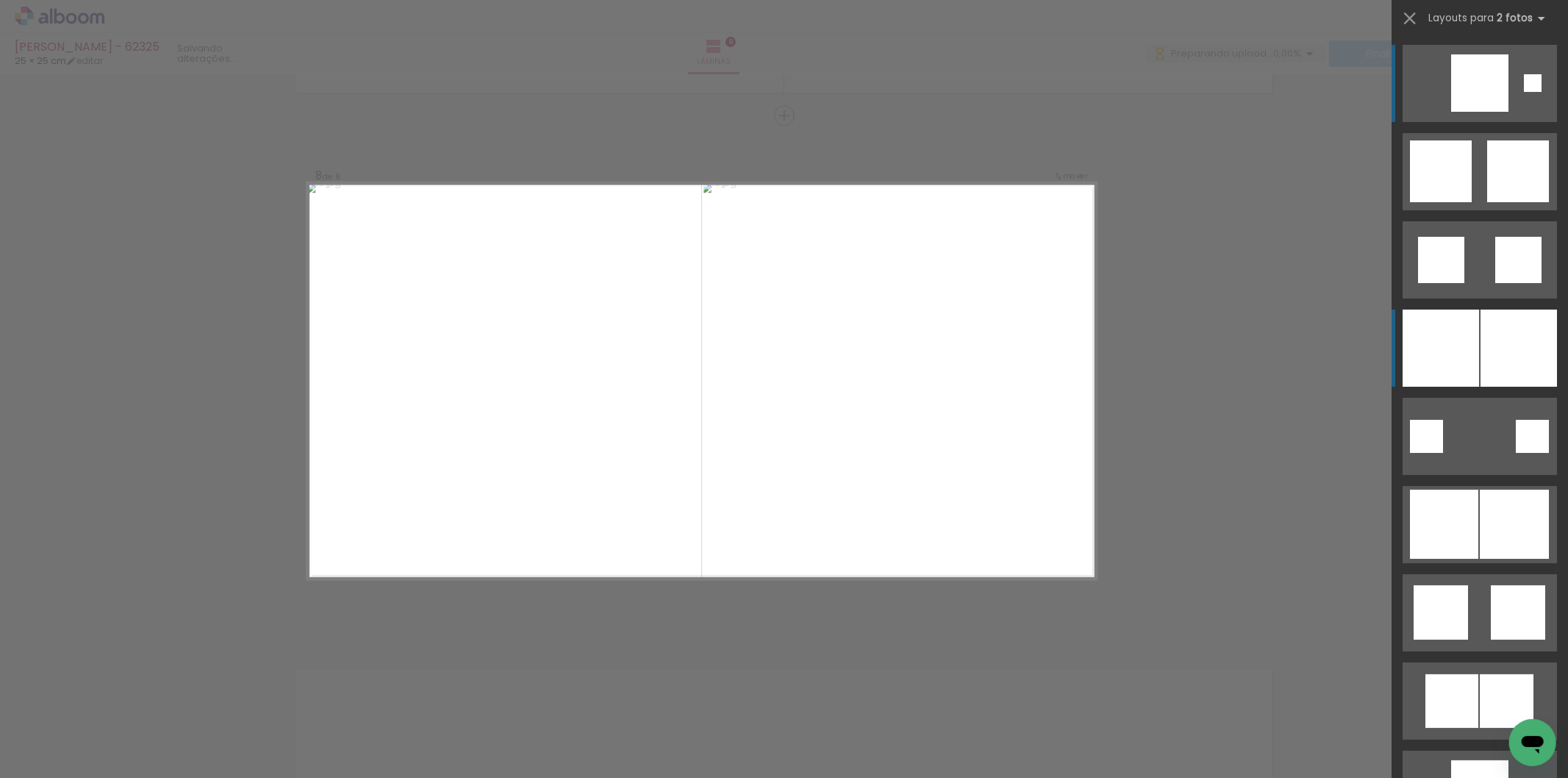
click at [1472, 111] on div at bounding box center [1480, 83] width 57 height 57
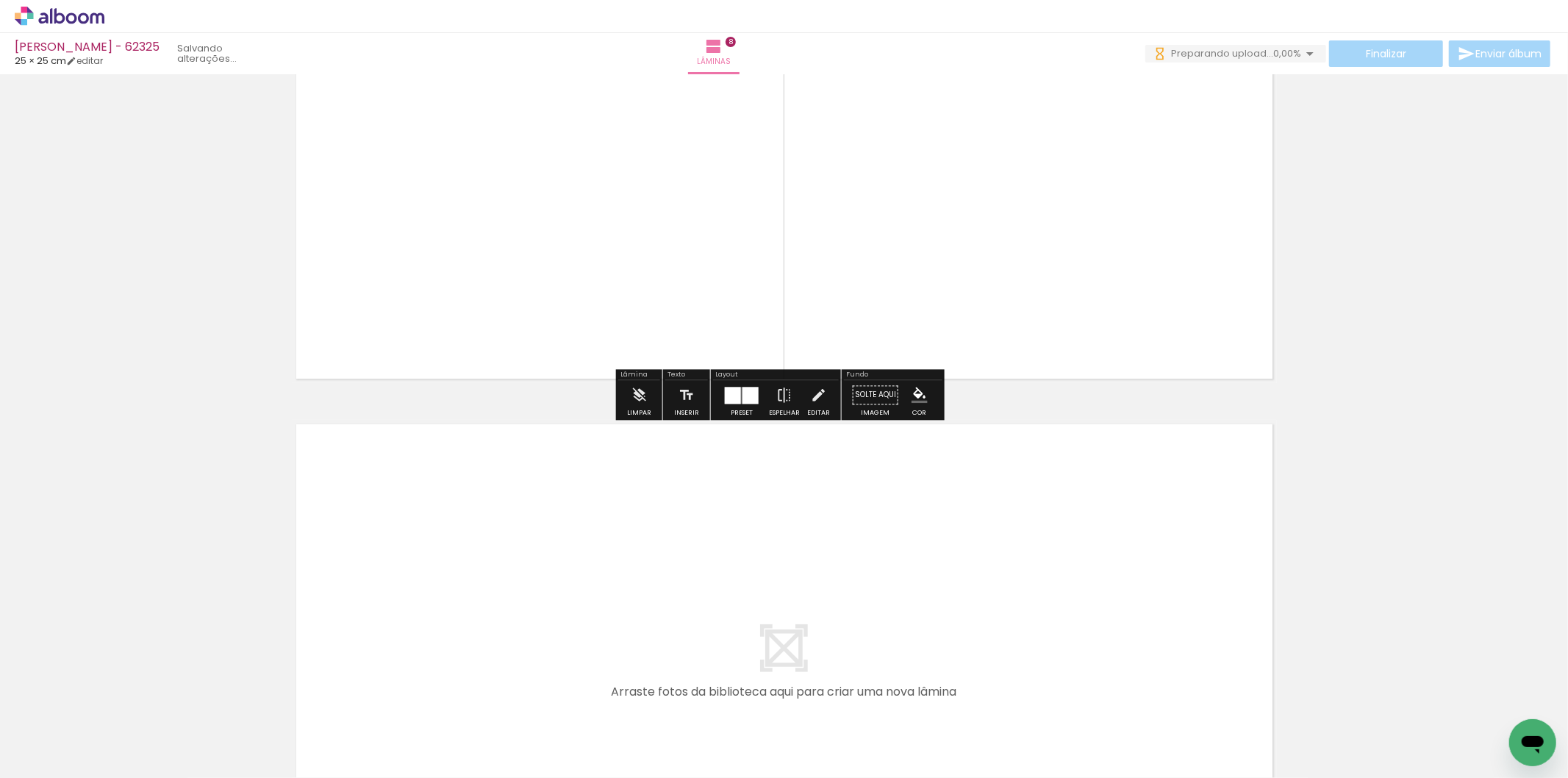
scroll to position [0, 660]
drag, startPoint x: 822, startPoint y: 715, endPoint x: 839, endPoint y: 608, distance: 108.3
click at [839, 608] on quentale-workspace at bounding box center [784, 389] width 1568 height 778
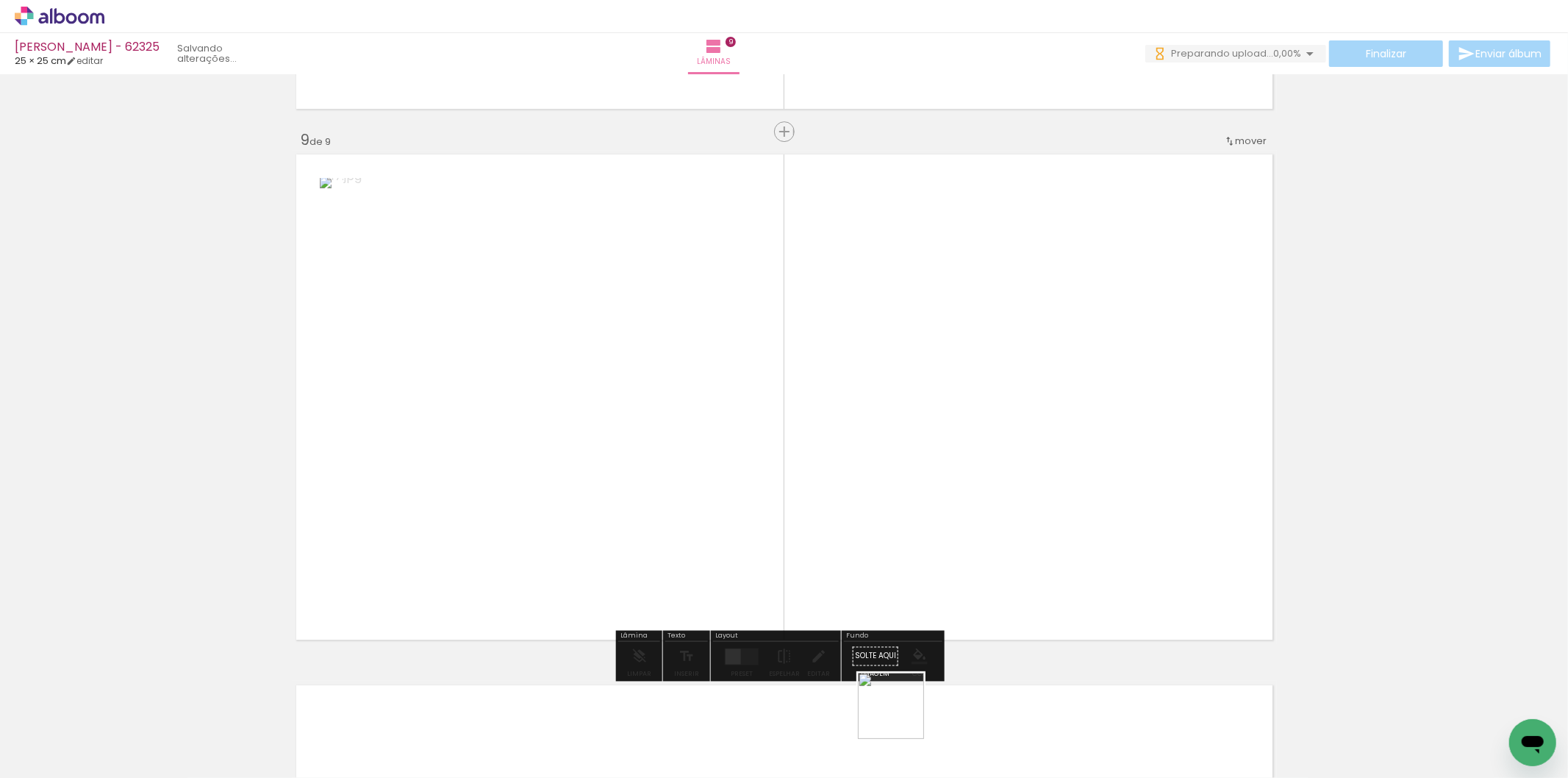
drag, startPoint x: 902, startPoint y: 734, endPoint x: 828, endPoint y: 557, distance: 191.8
click at [922, 496] on quentale-workspace at bounding box center [784, 389] width 1568 height 778
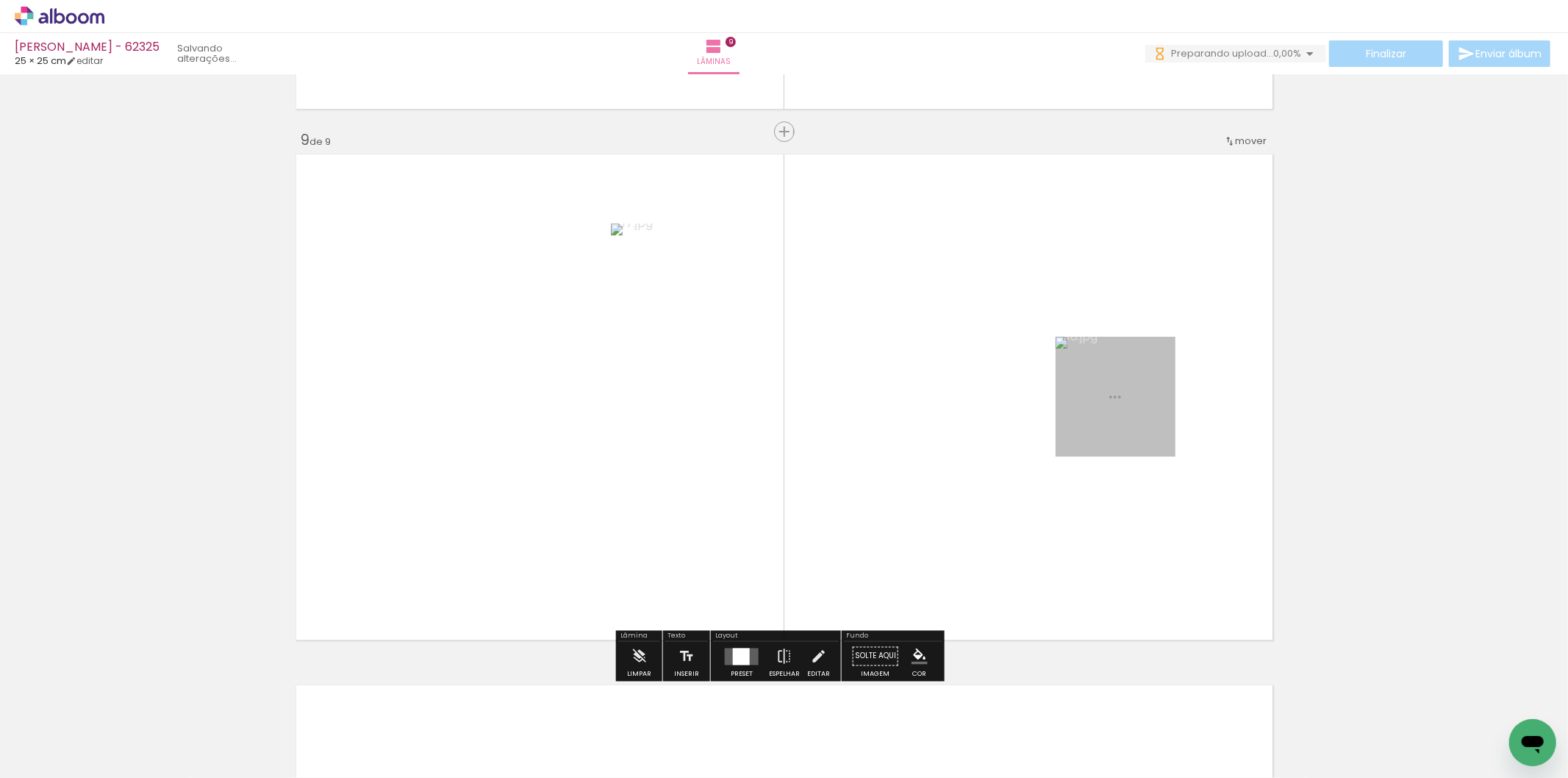
scroll to position [4231, 0]
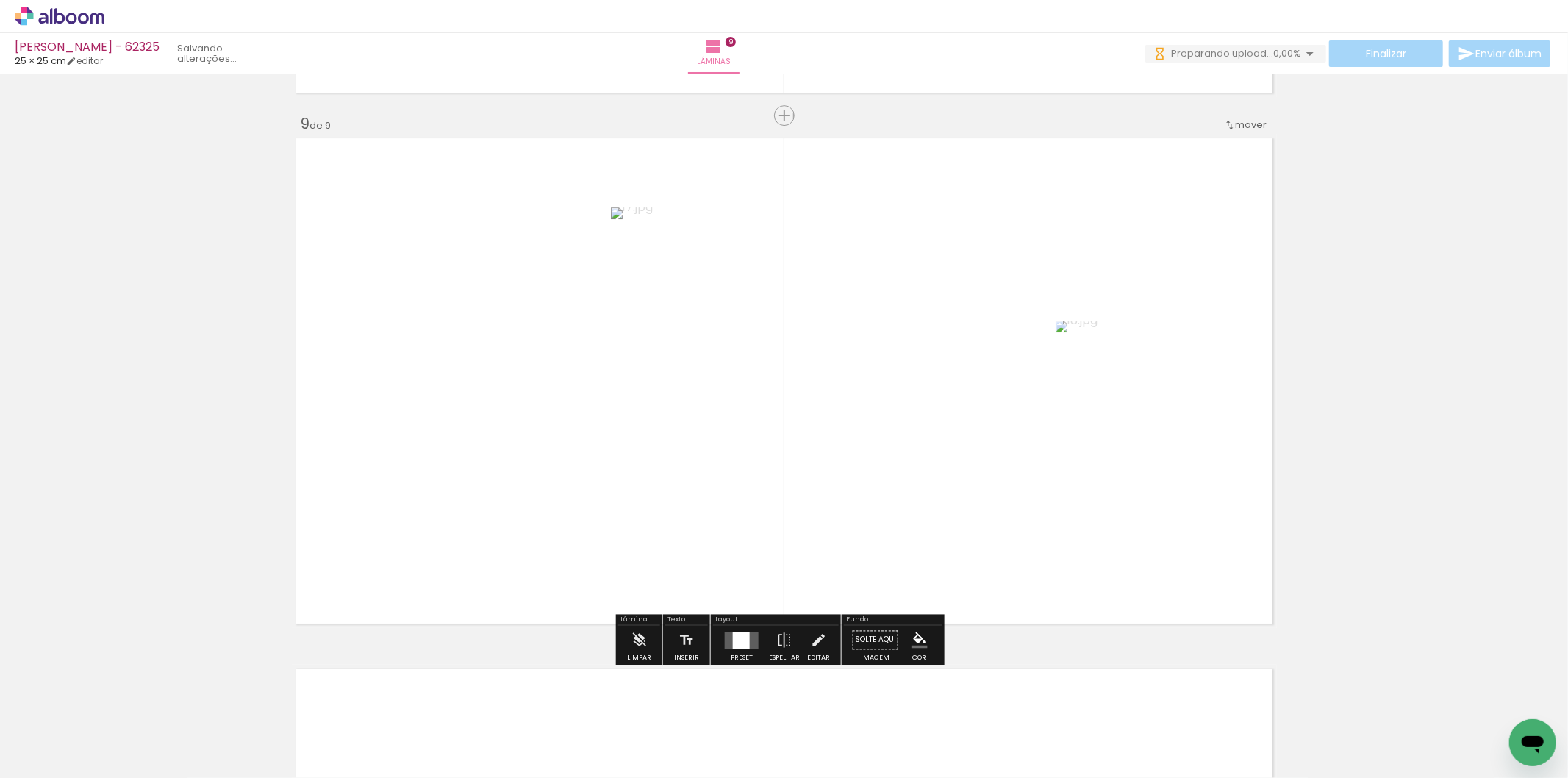
click at [733, 635] on div at bounding box center [741, 640] width 17 height 17
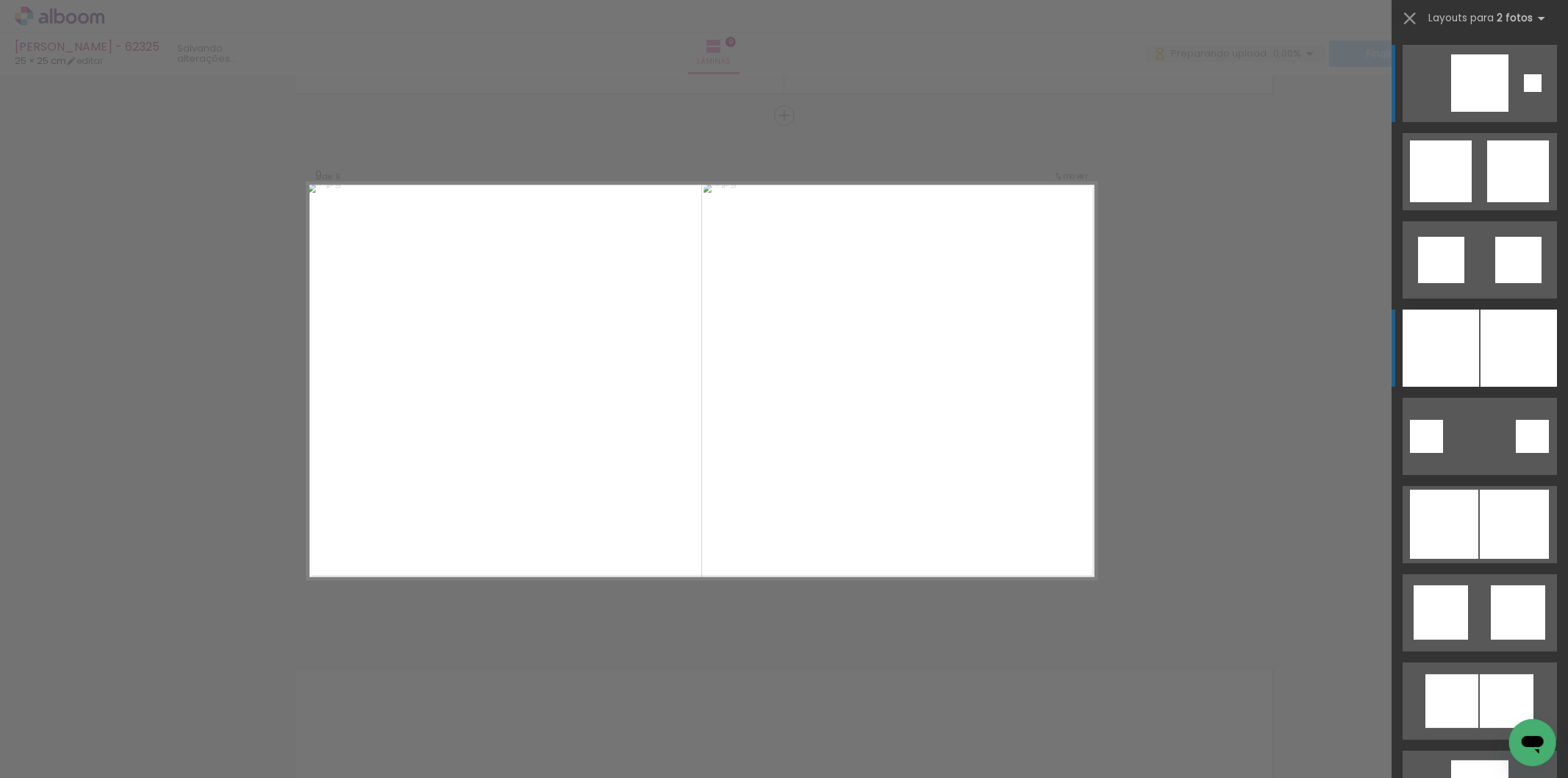
click at [1452, 111] on div at bounding box center [1480, 83] width 57 height 57
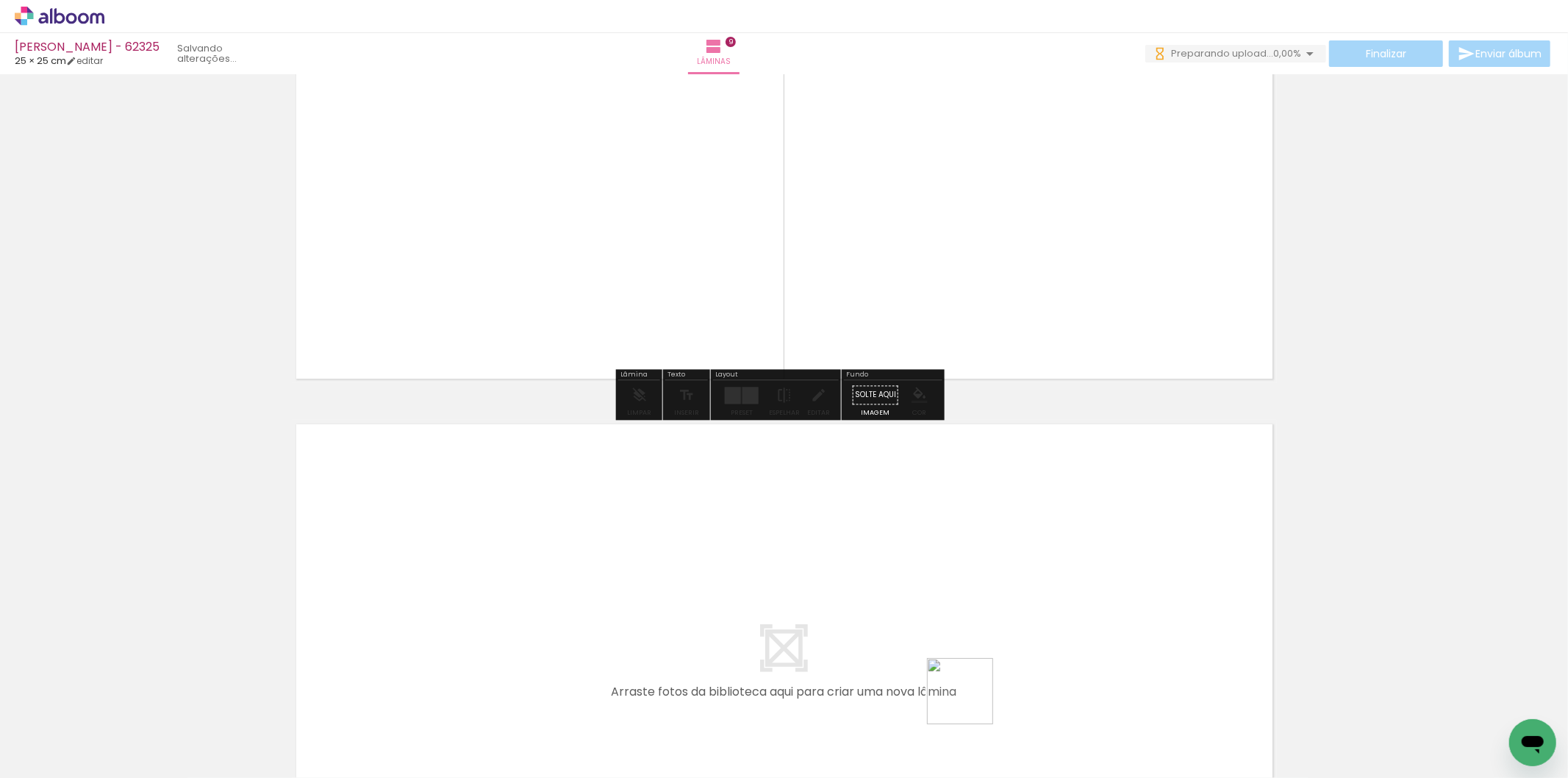
drag, startPoint x: 965, startPoint y: 736, endPoint x: 1026, endPoint y: 695, distance: 73.5
click at [972, 658] on quentale-workspace at bounding box center [784, 389] width 1568 height 778
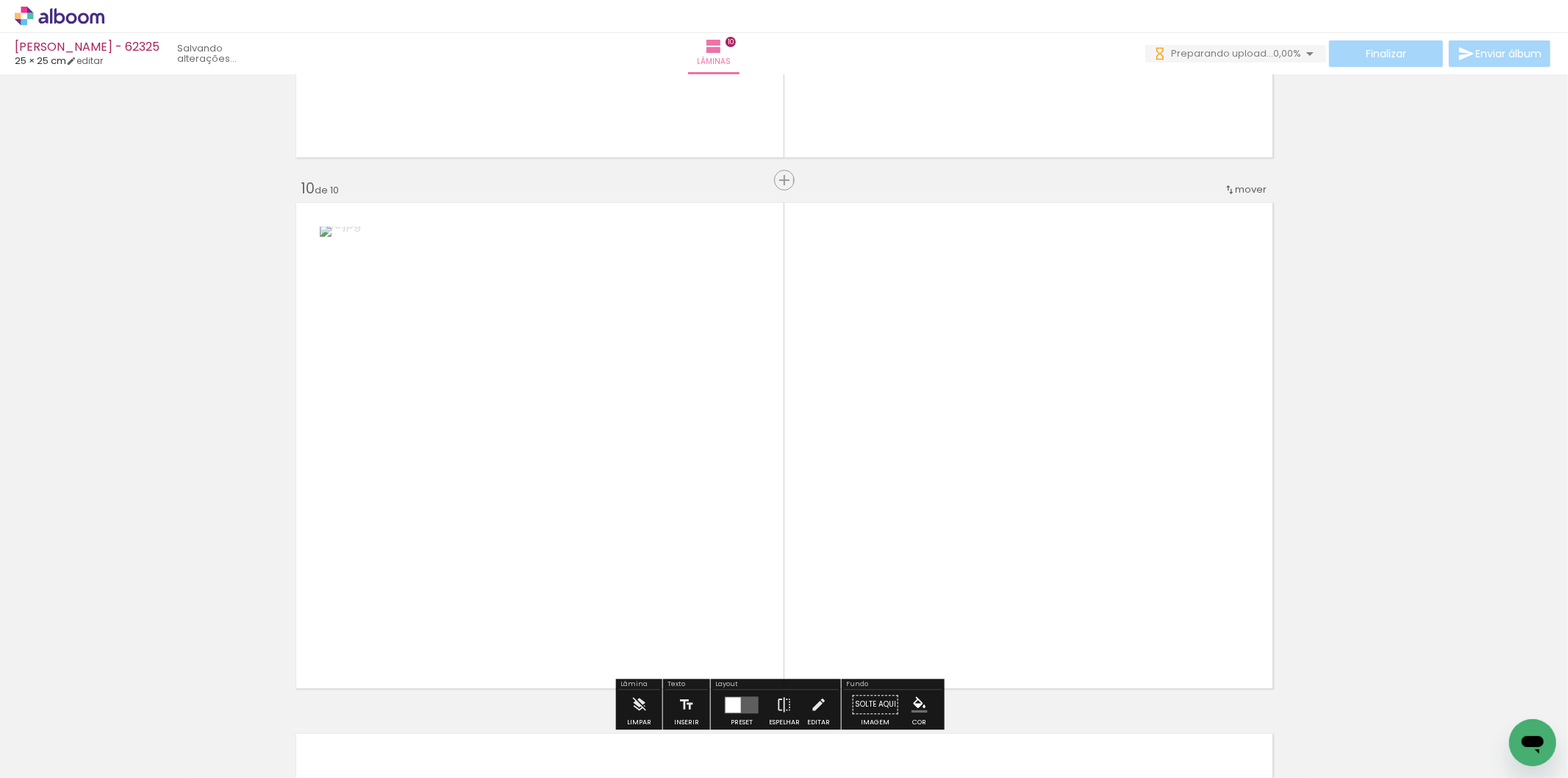
scroll to position [4761, 0]
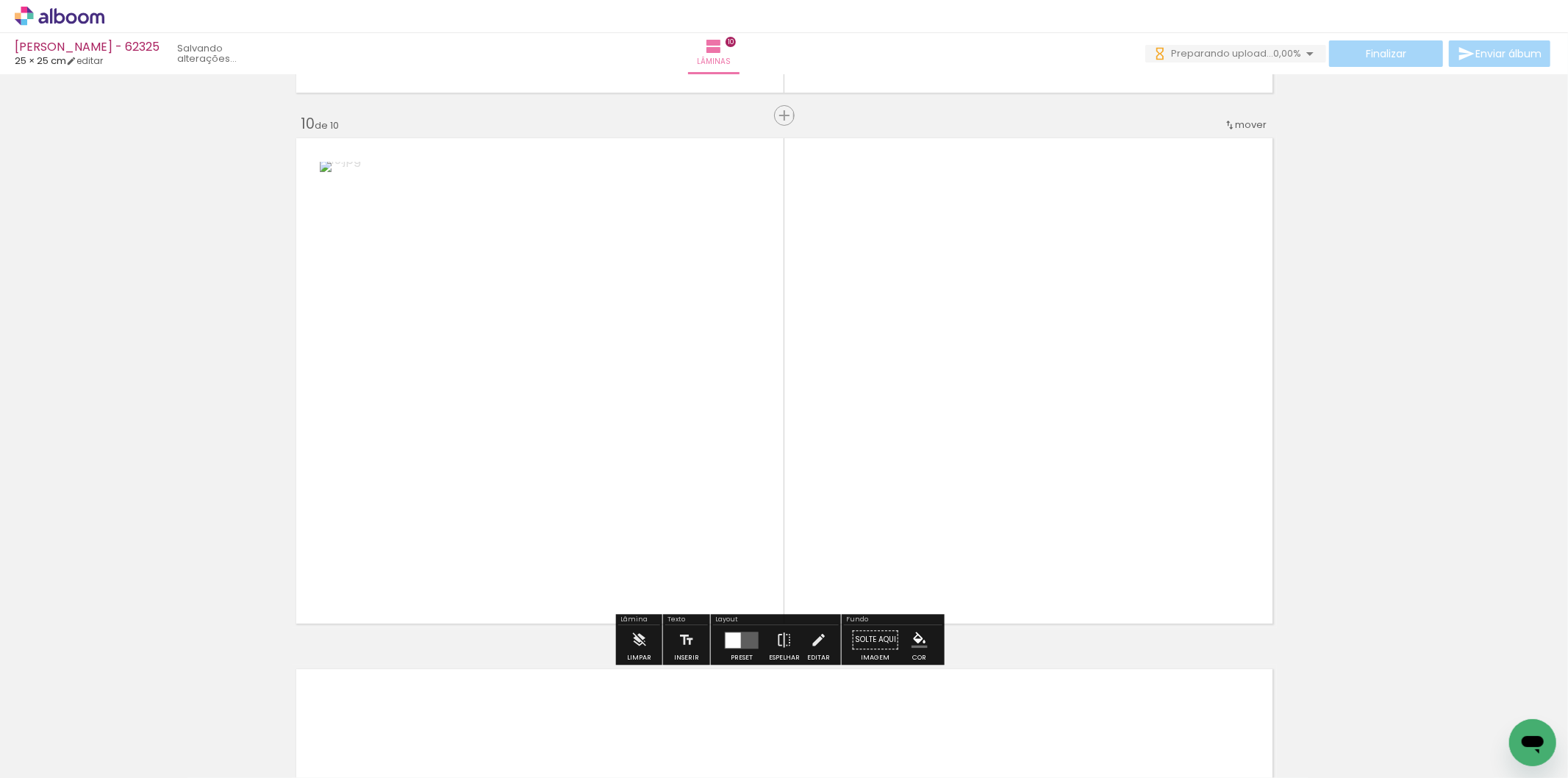
drag, startPoint x: 1033, startPoint y: 557, endPoint x: 1027, endPoint y: 538, distance: 19.9
click at [1031, 552] on quentale-workspace at bounding box center [784, 389] width 1568 height 778
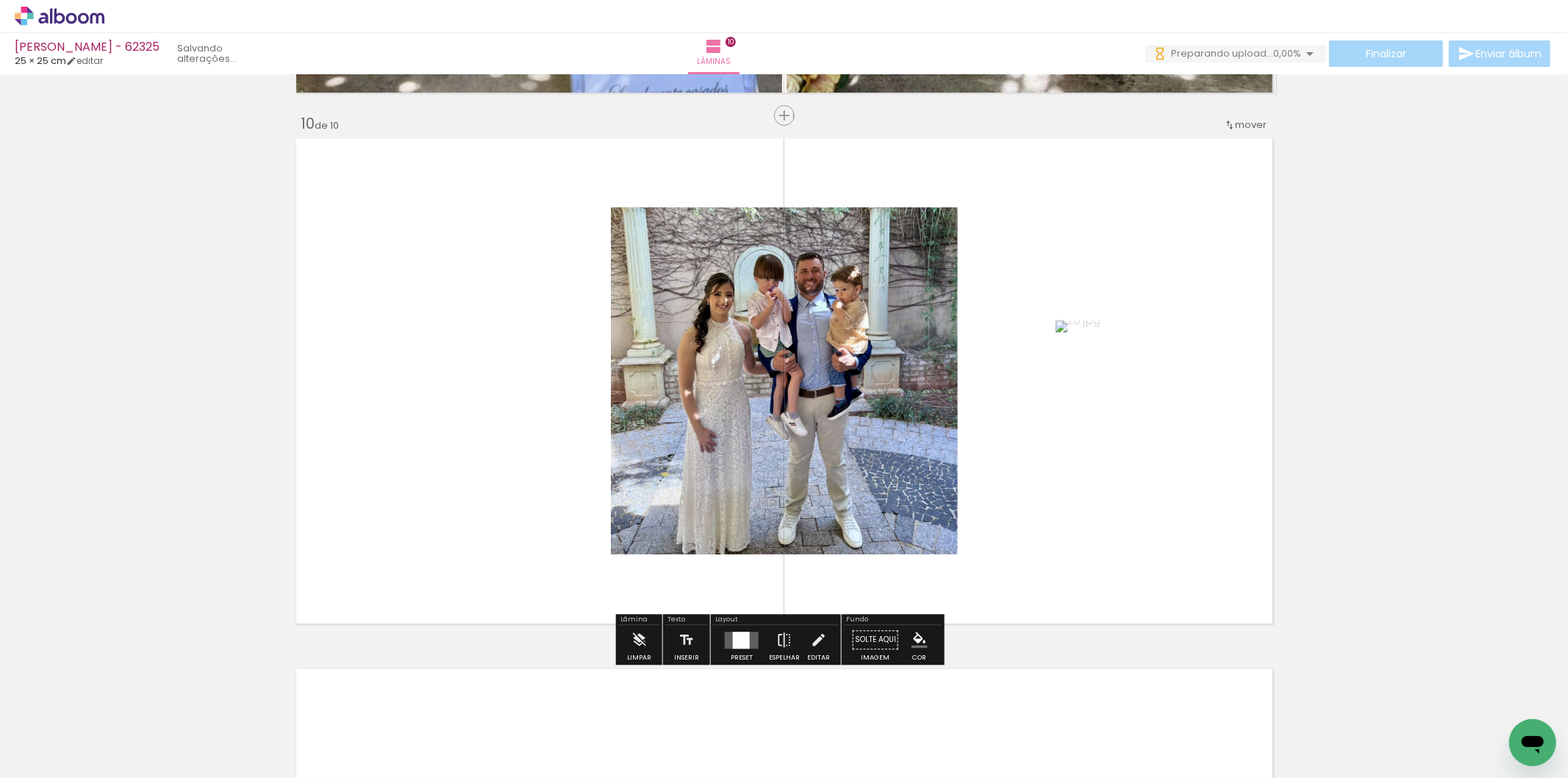
drag, startPoint x: 747, startPoint y: 638, endPoint x: 751, endPoint y: 630, distance: 8.9
click at [746, 638] on quentale-layouter at bounding box center [741, 640] width 34 height 17
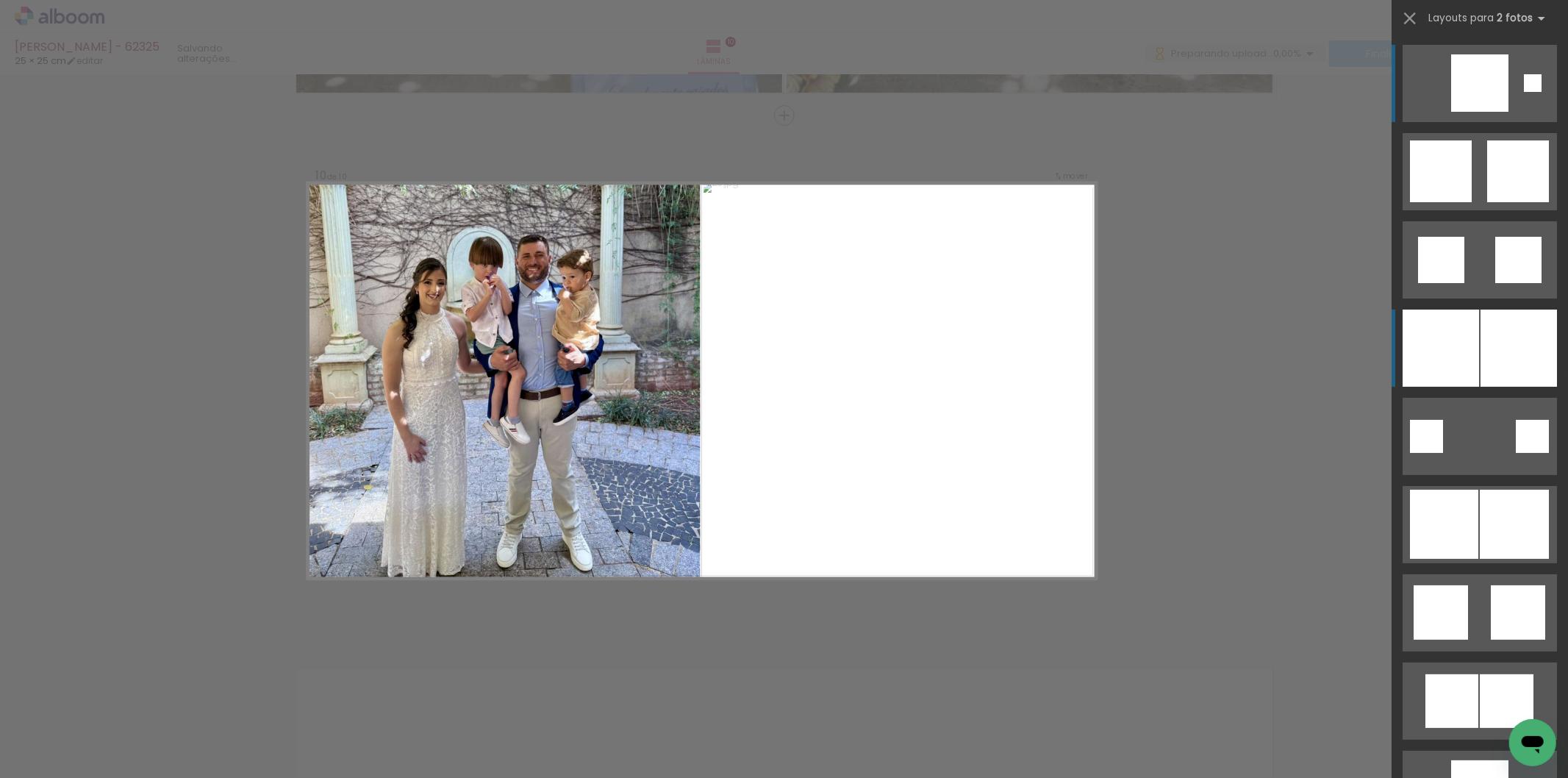
click at [1452, 111] on div at bounding box center [1480, 83] width 57 height 57
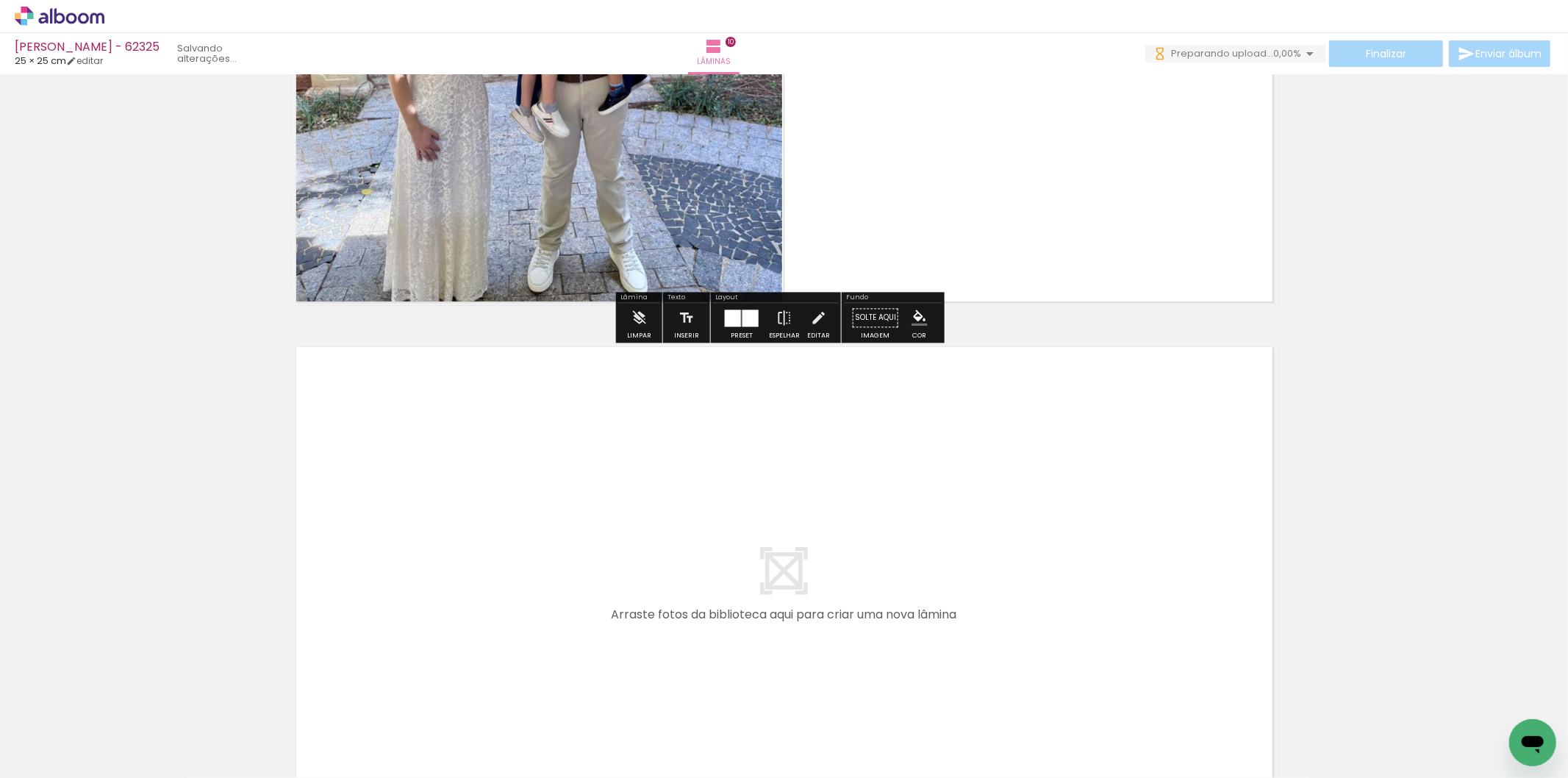
scroll to position [5089, 0]
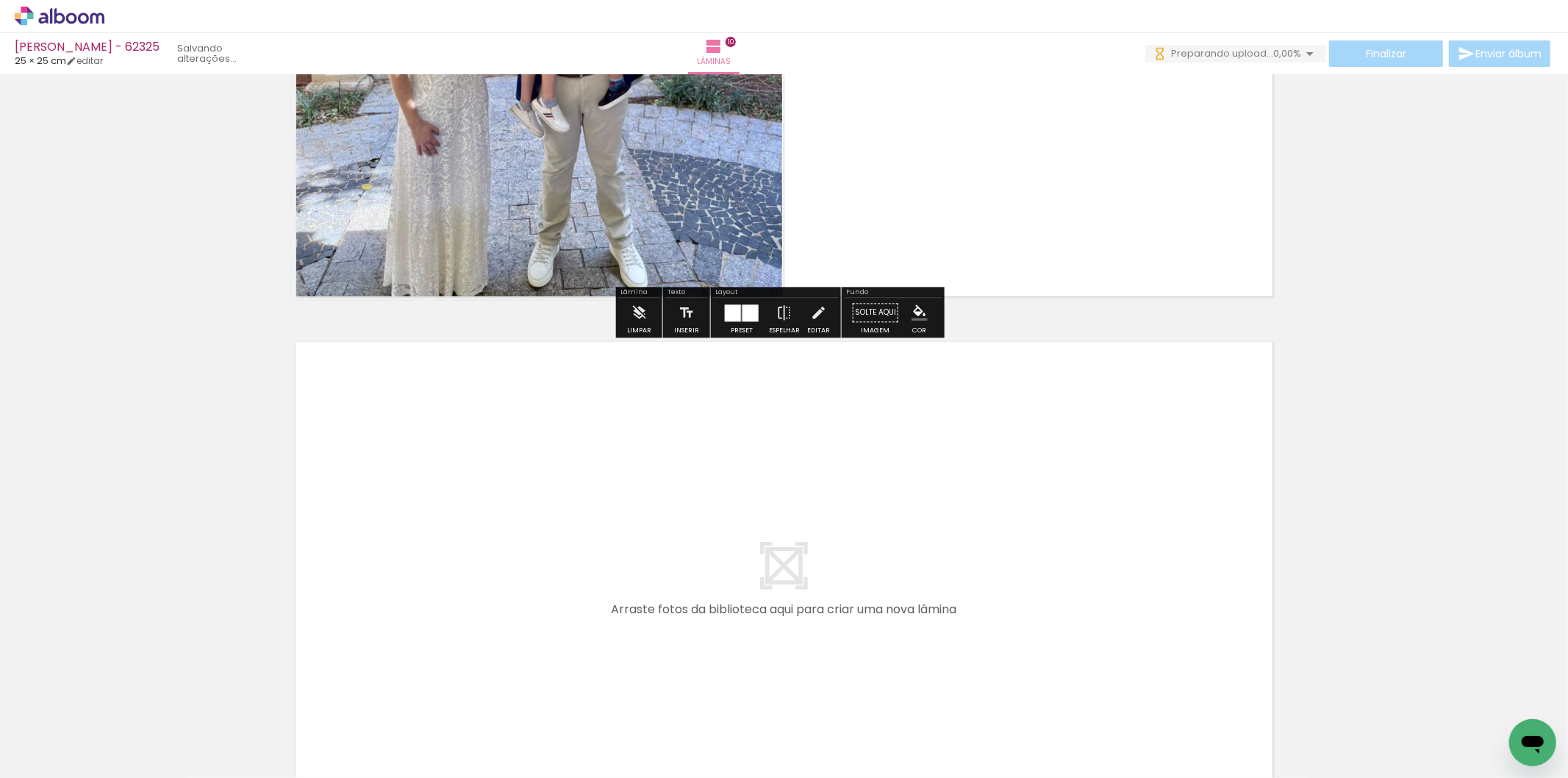
drag, startPoint x: 1128, startPoint y: 729, endPoint x: 1170, endPoint y: 700, distance: 51.0
click at [1100, 652] on quentale-workspace at bounding box center [784, 389] width 1568 height 778
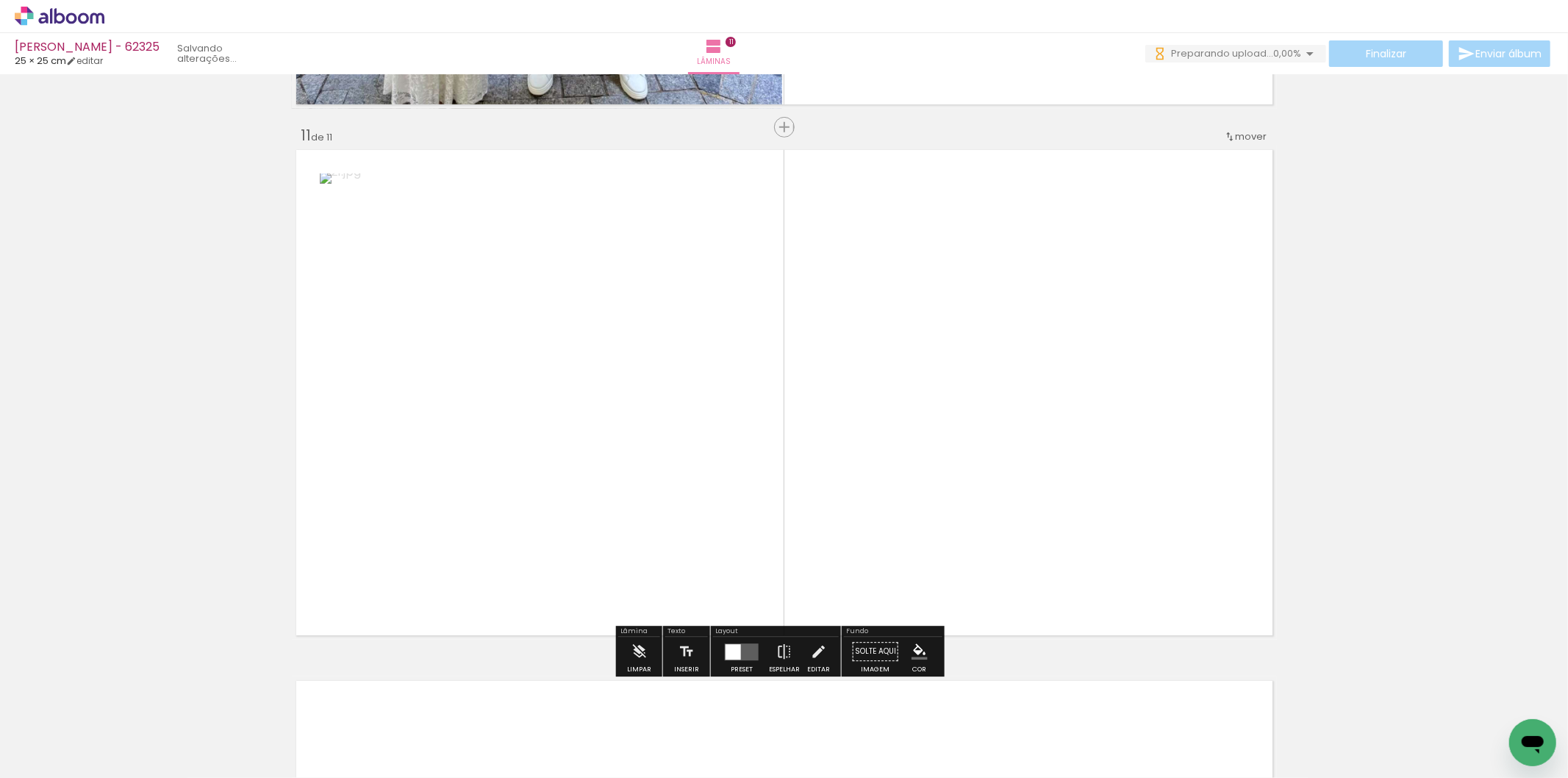
scroll to position [5292, 0]
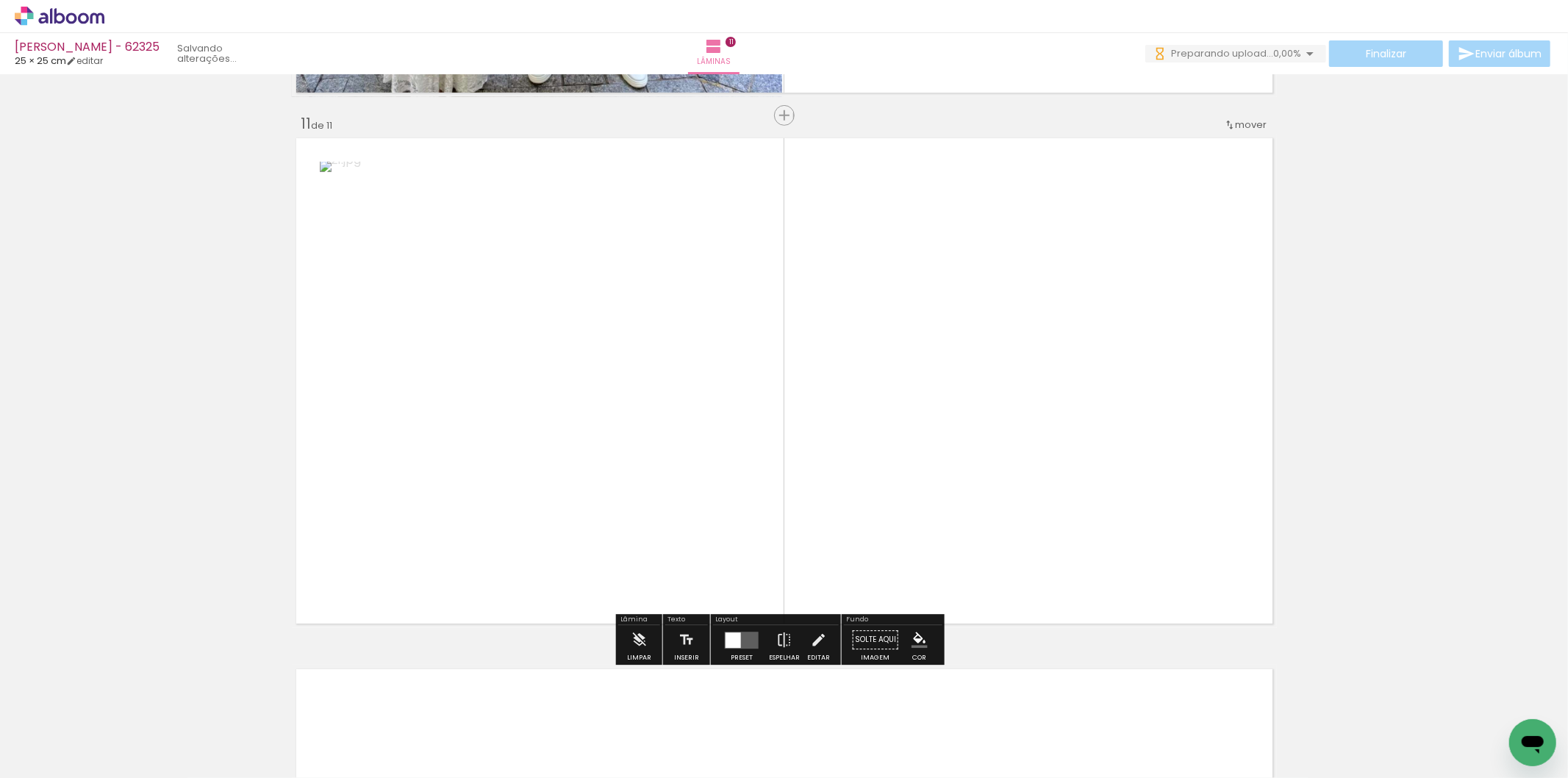
drag, startPoint x: 1219, startPoint y: 728, endPoint x: 732, endPoint y: 596, distance: 504.6
click at [1076, 538] on quentale-workspace at bounding box center [784, 389] width 1568 height 778
click at [730, 649] on div at bounding box center [741, 640] width 40 height 30
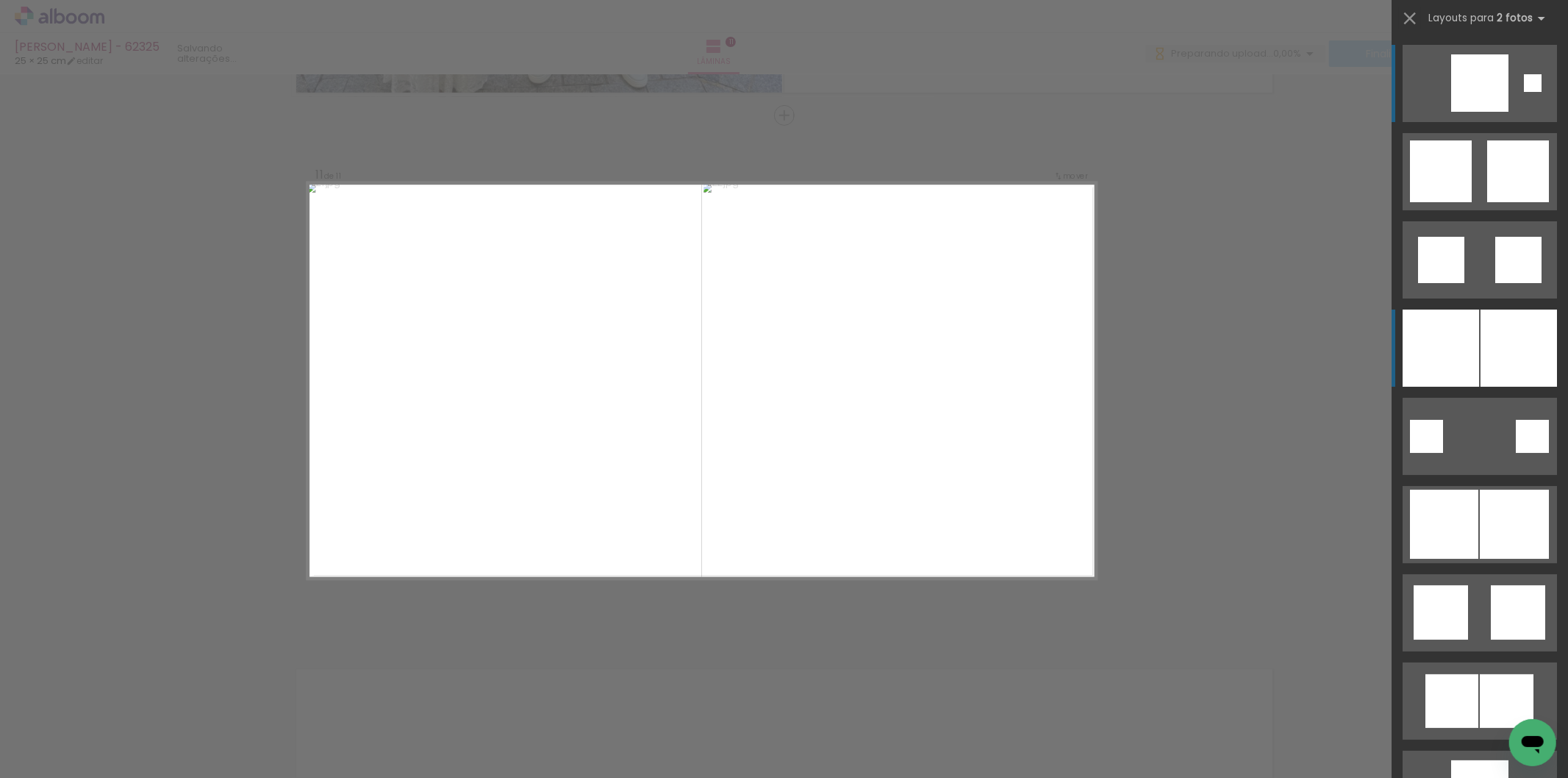
click at [1452, 111] on div at bounding box center [1480, 83] width 57 height 57
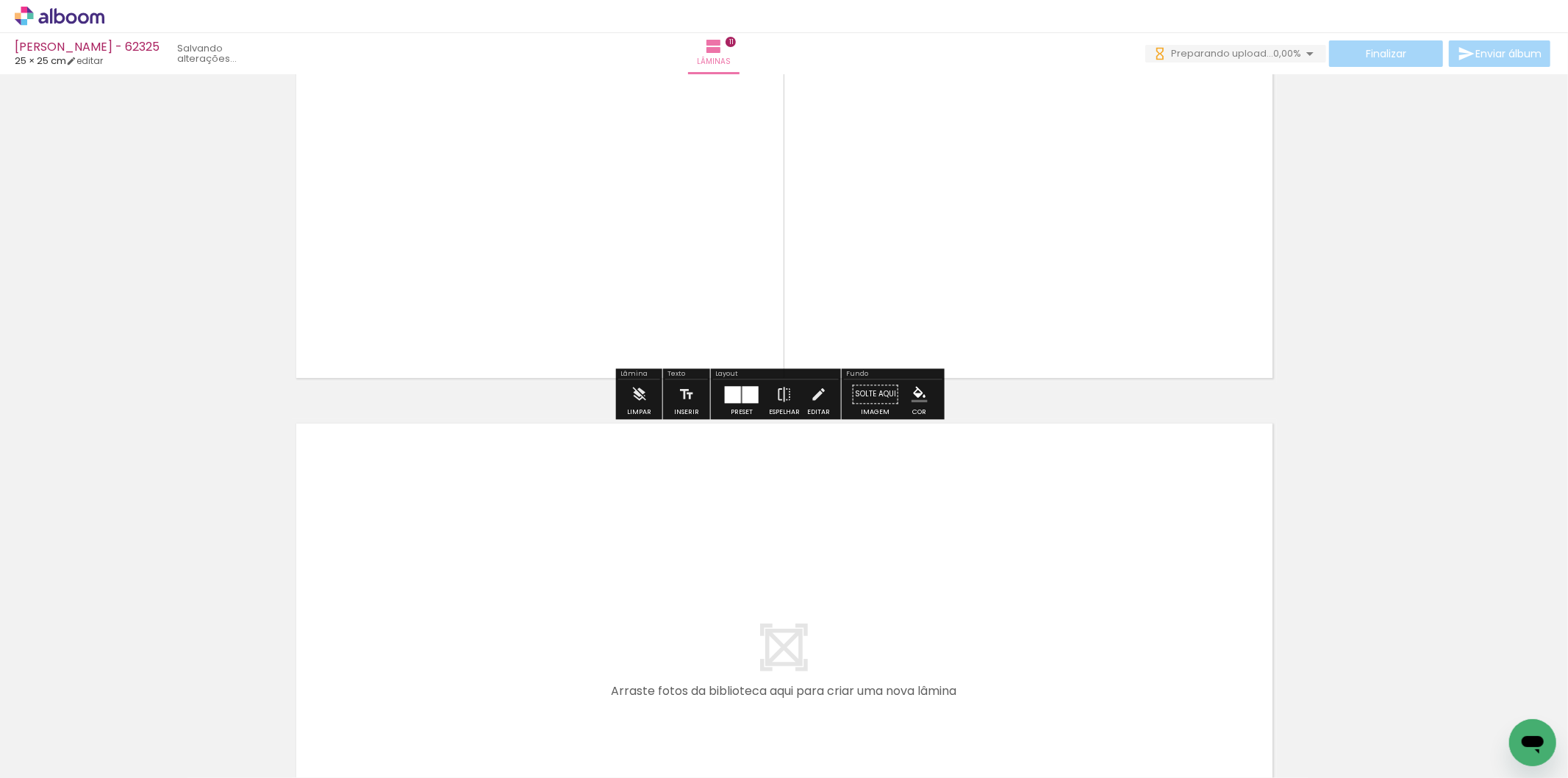
scroll to position [0, 1275]
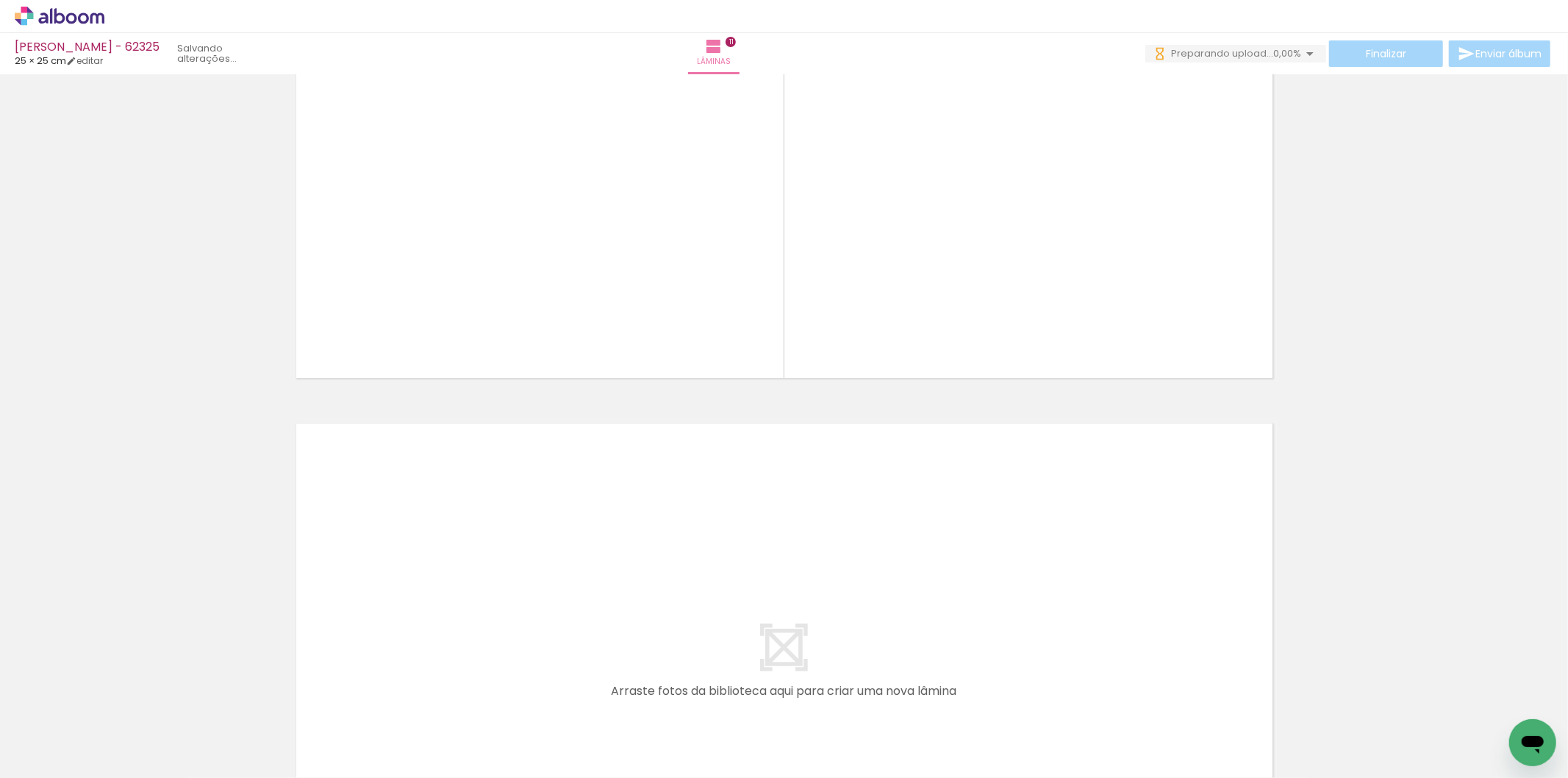
drag, startPoint x: 710, startPoint y: 731, endPoint x: 725, endPoint y: 685, distance: 48.4
drag, startPoint x: 697, startPoint y: 714, endPoint x: 742, endPoint y: 729, distance: 47.4
click at [714, 648] on quentale-workspace at bounding box center [784, 389] width 1568 height 778
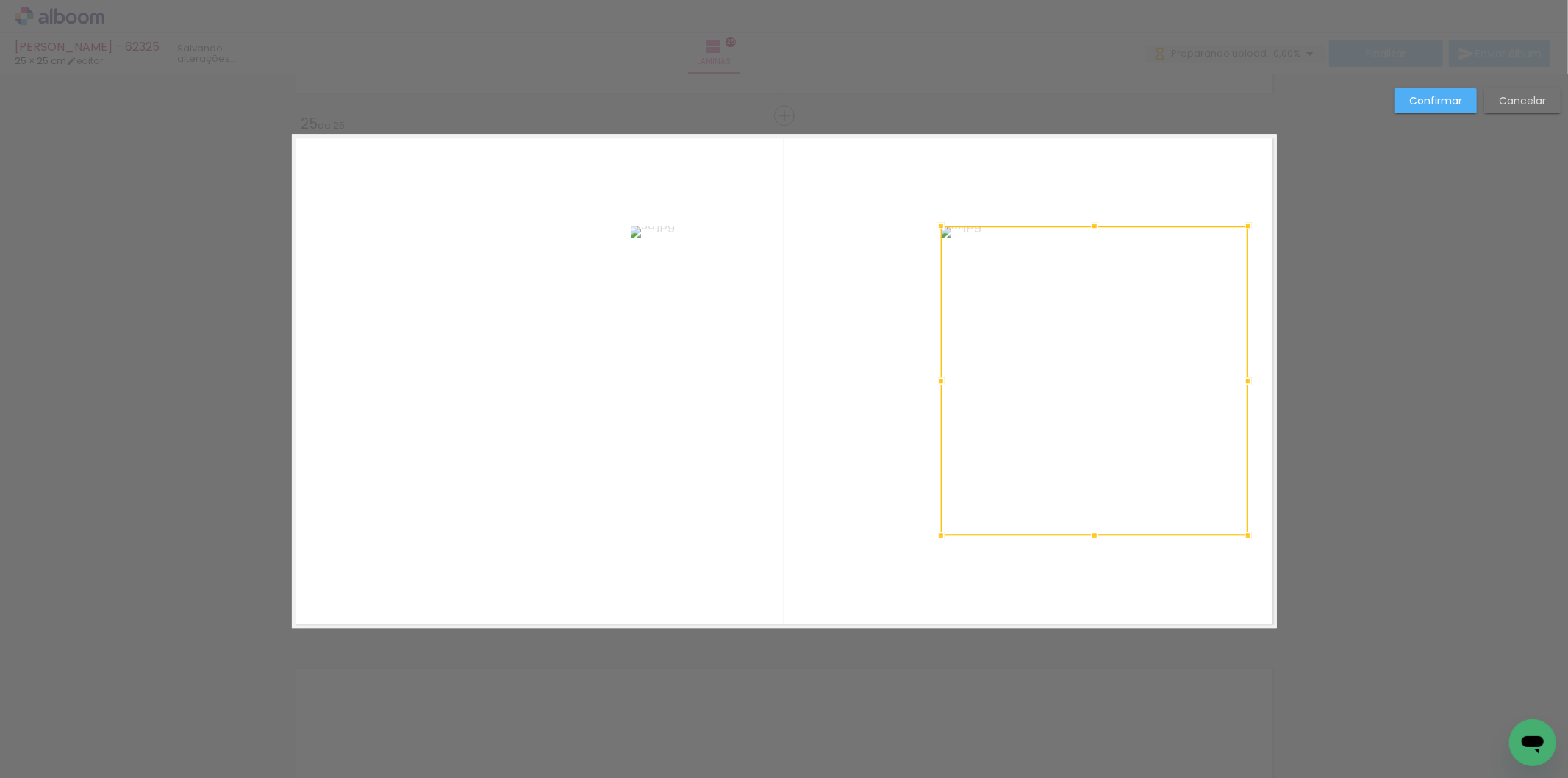
scroll to position [0, 2755]
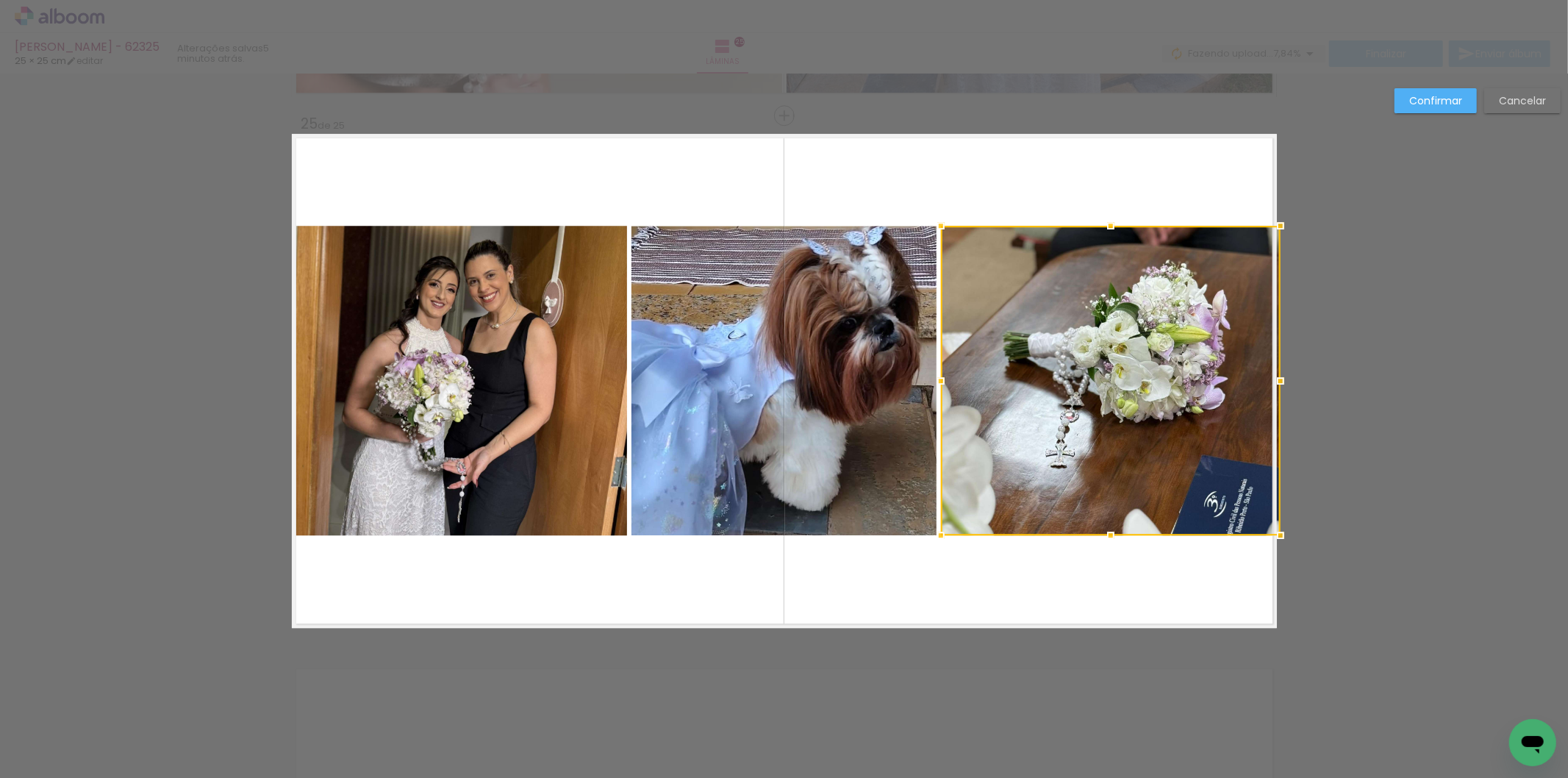
drag, startPoint x: 1238, startPoint y: 387, endPoint x: 1271, endPoint y: 390, distance: 33.1
click at [1271, 390] on div at bounding box center [1281, 381] width 30 height 30
click at [0, 0] on slot "Confirmar" at bounding box center [0, 0] width 0 height 0
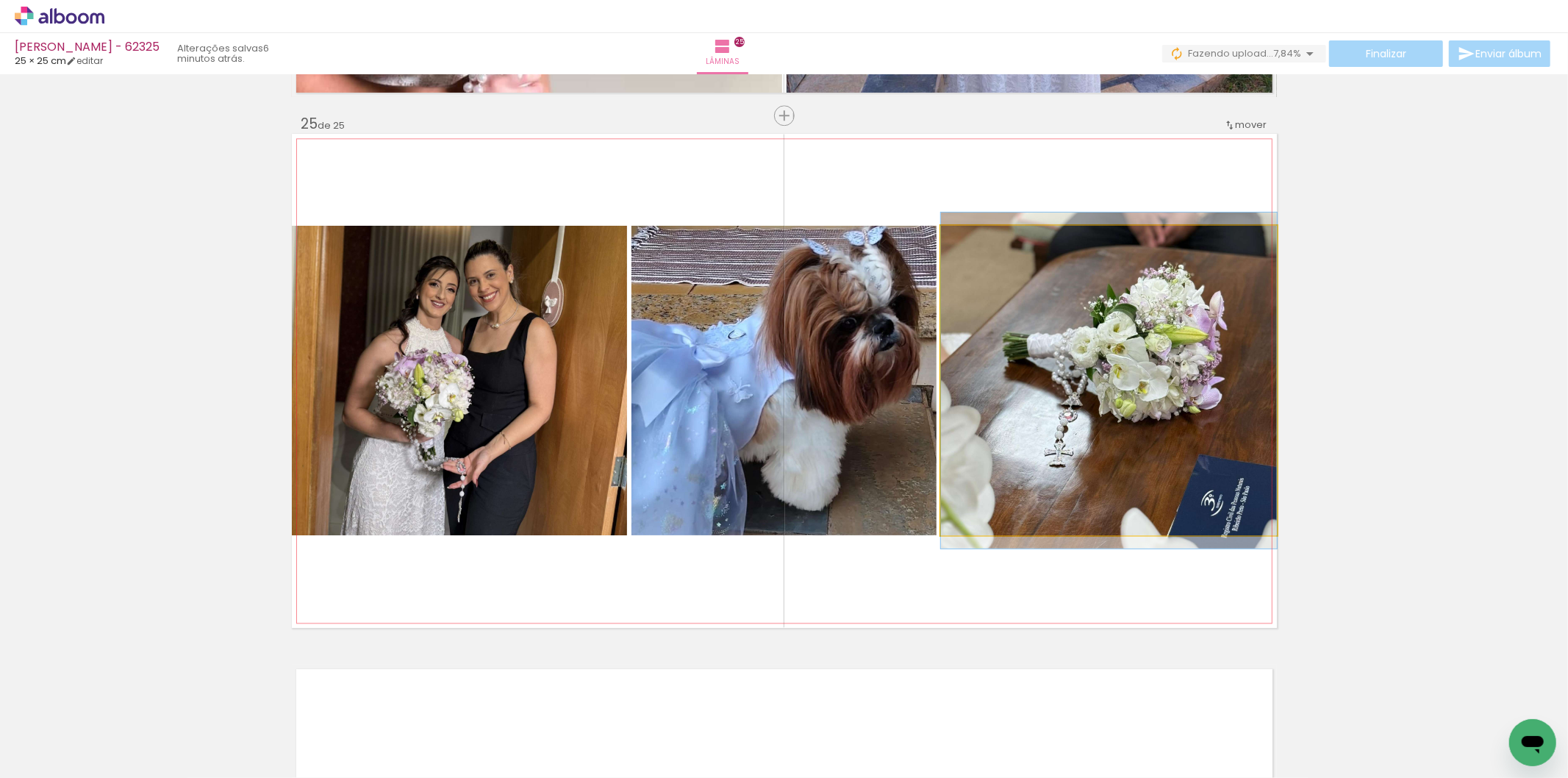
click at [1108, 355] on quentale-photo at bounding box center [1109, 380] width 336 height 310
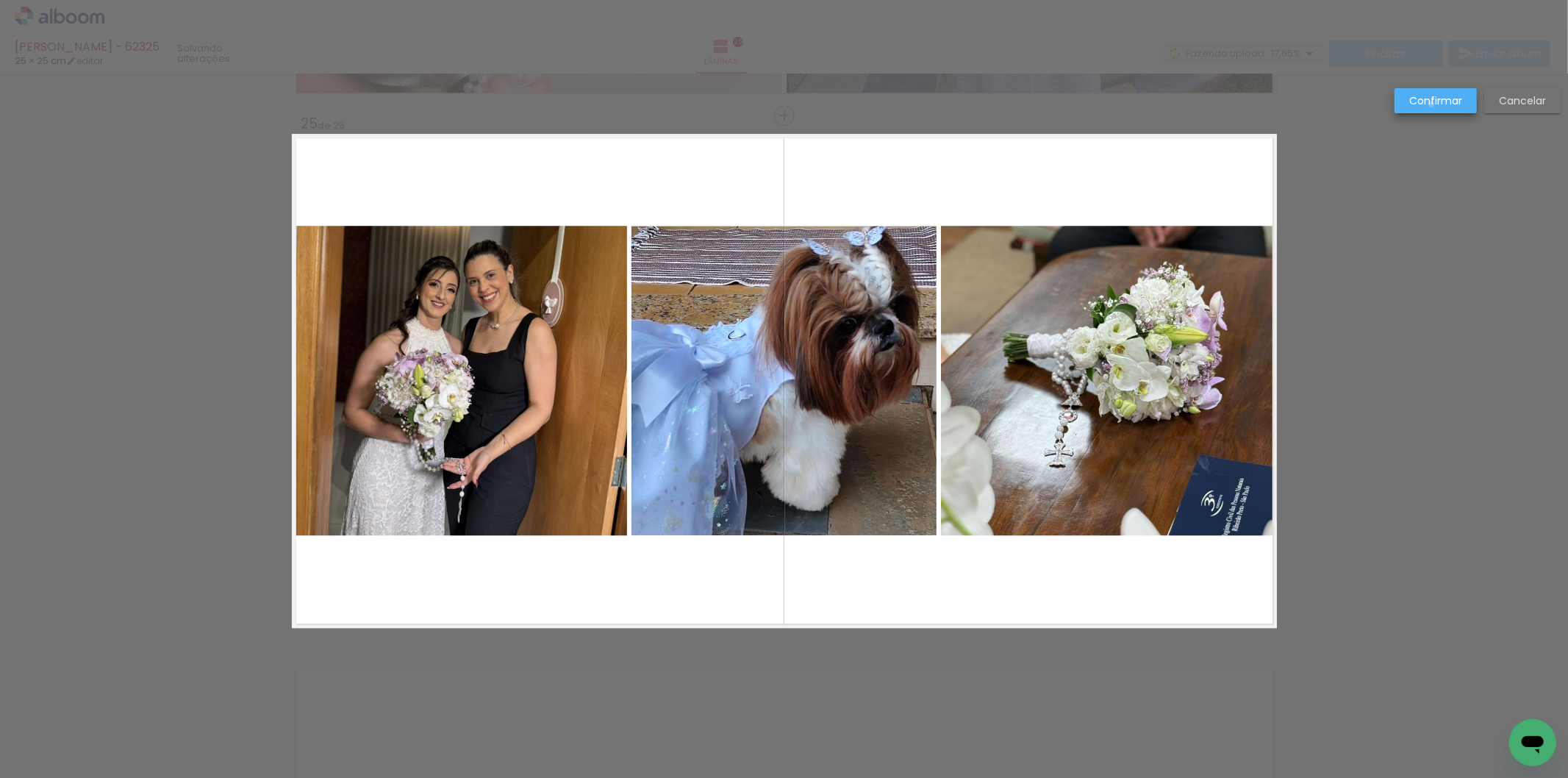
click at [0, 0] on slot "Confirmar" at bounding box center [0, 0] width 0 height 0
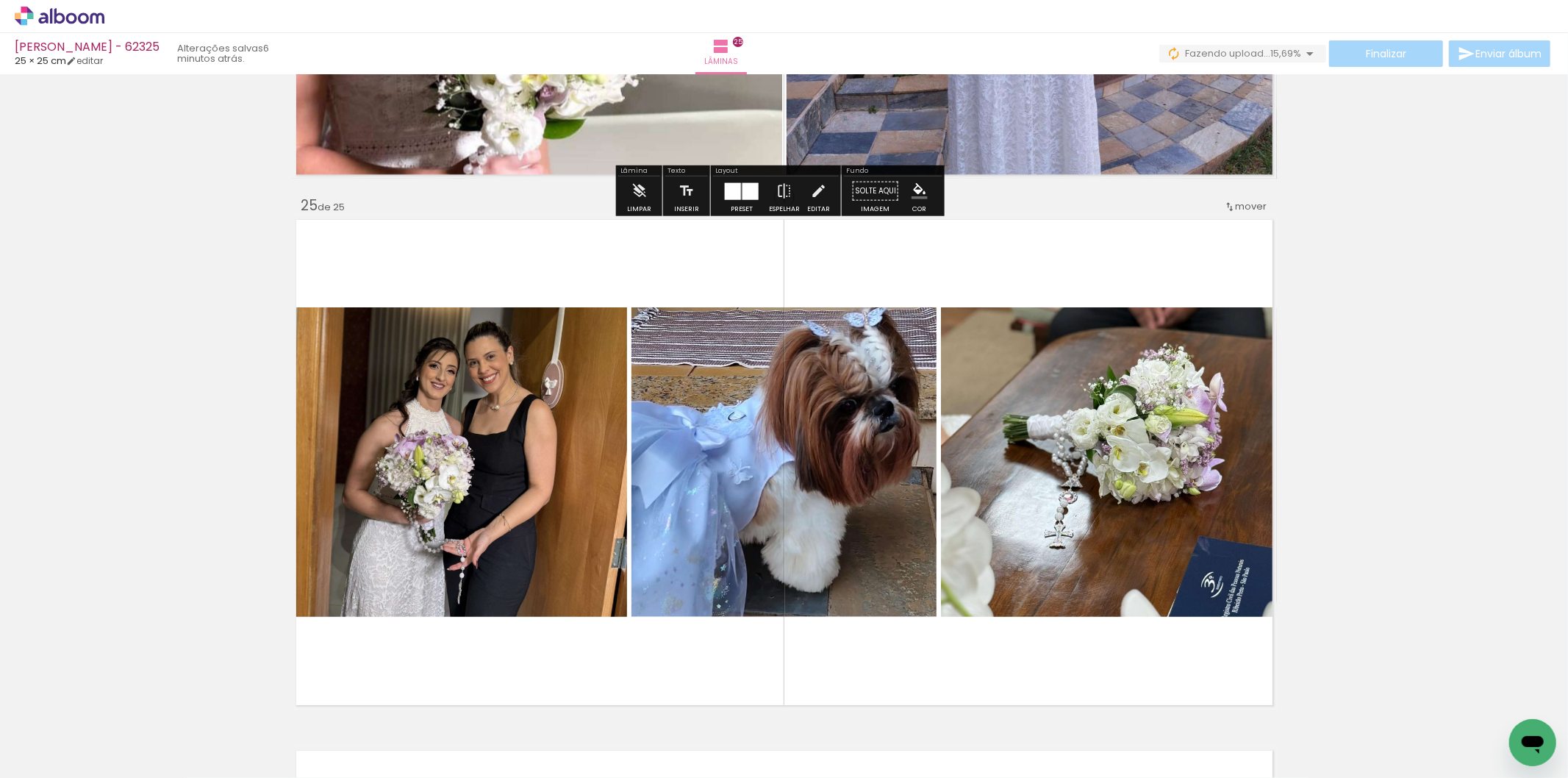
scroll to position [12889, 0]
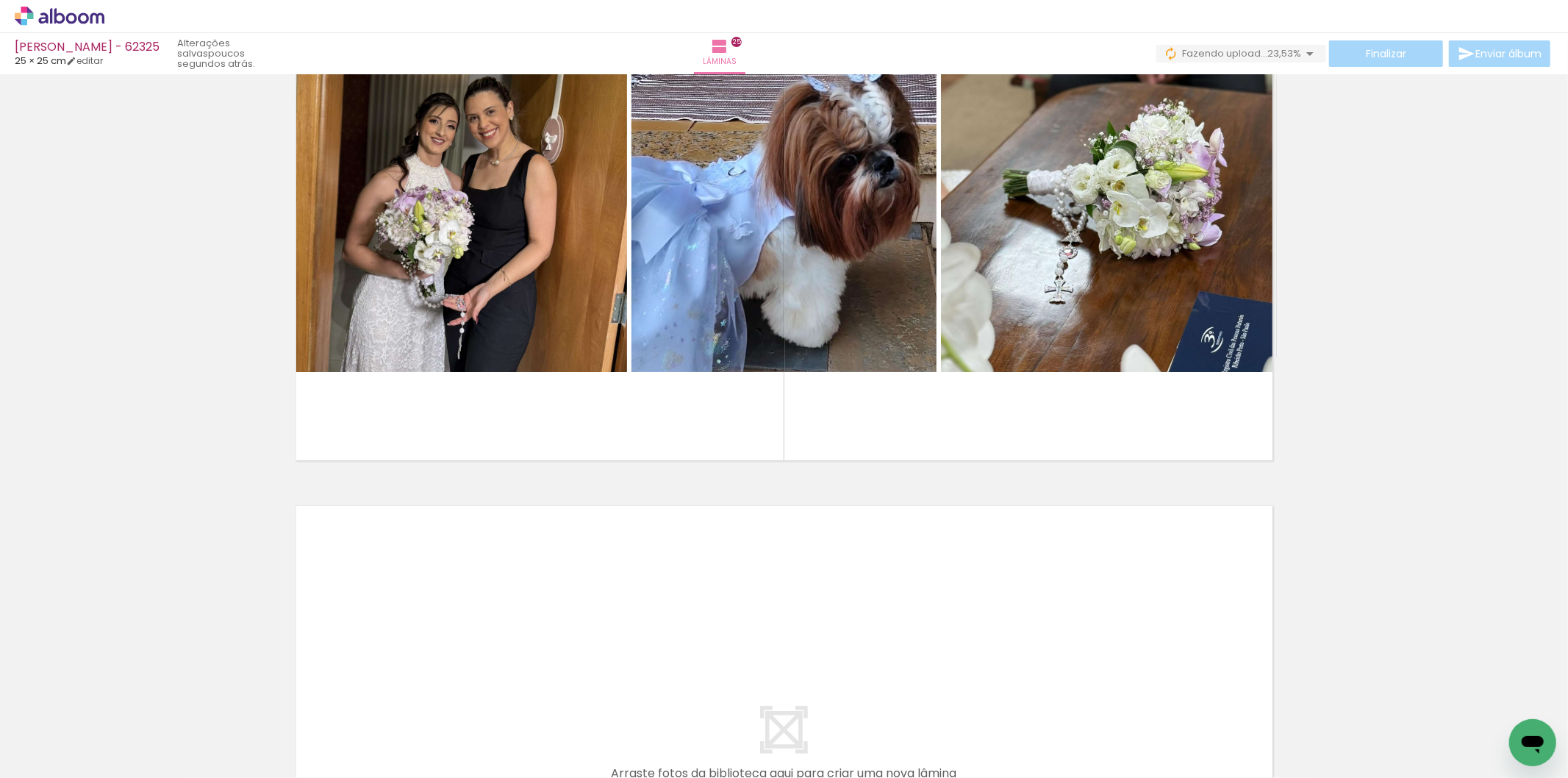
scroll to position [0, 2755]
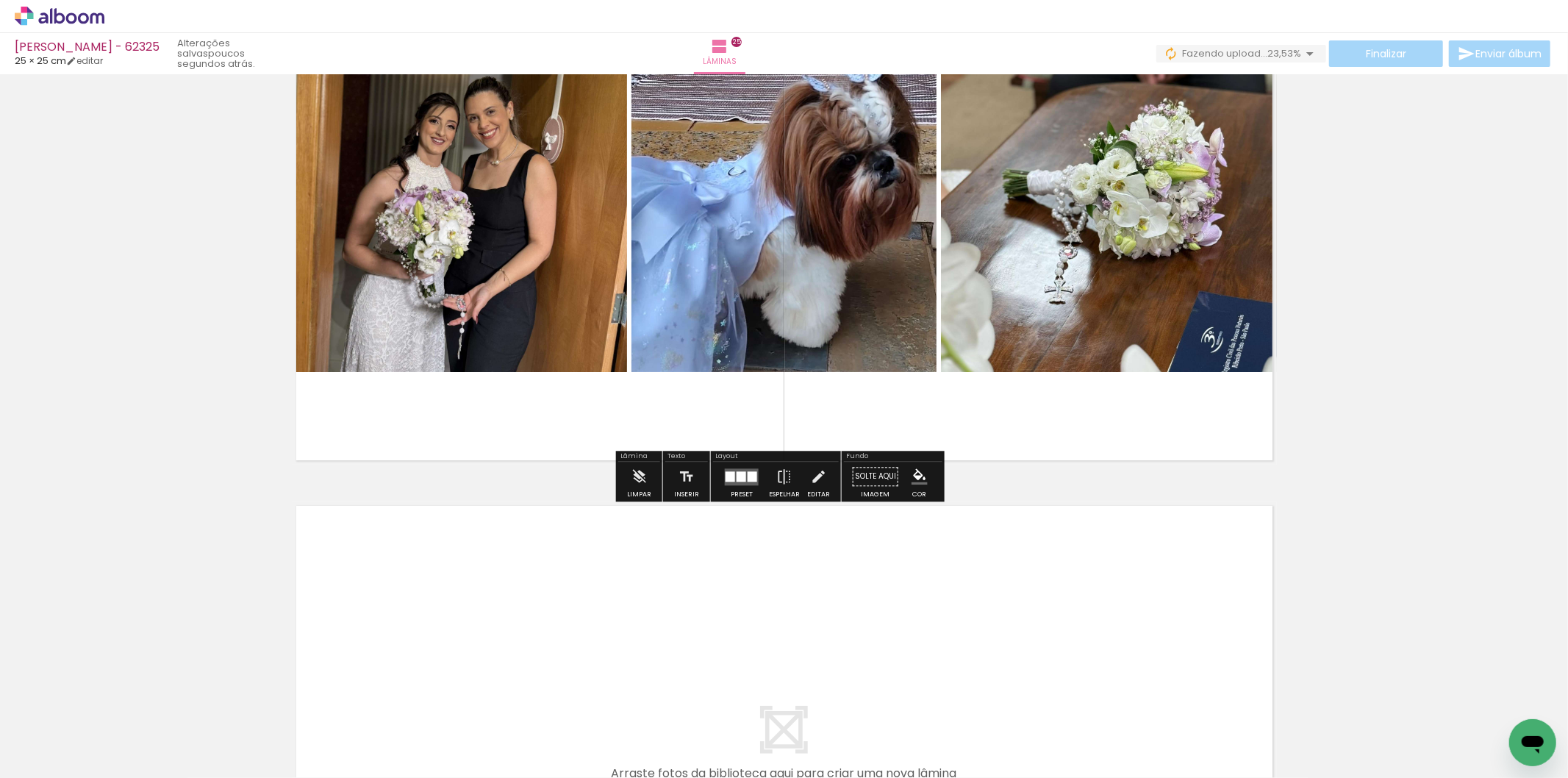
click at [1275, 56] on span "23,53%" at bounding box center [1284, 53] width 34 height 14
